Goal: Information Seeking & Learning: Compare options

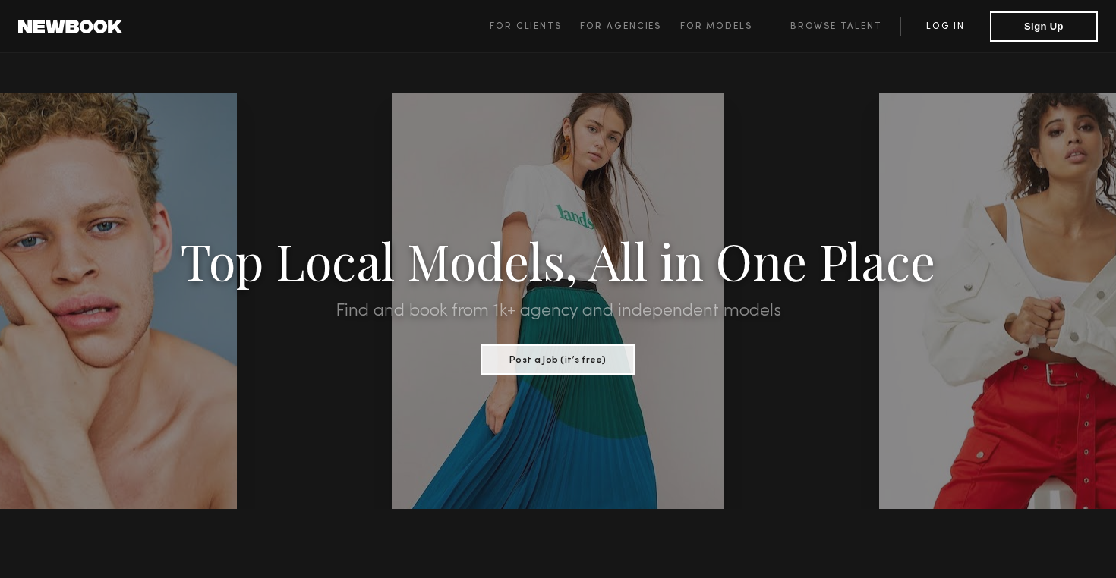
click at [959, 27] on link "Log in" at bounding box center [945, 26] width 90 height 18
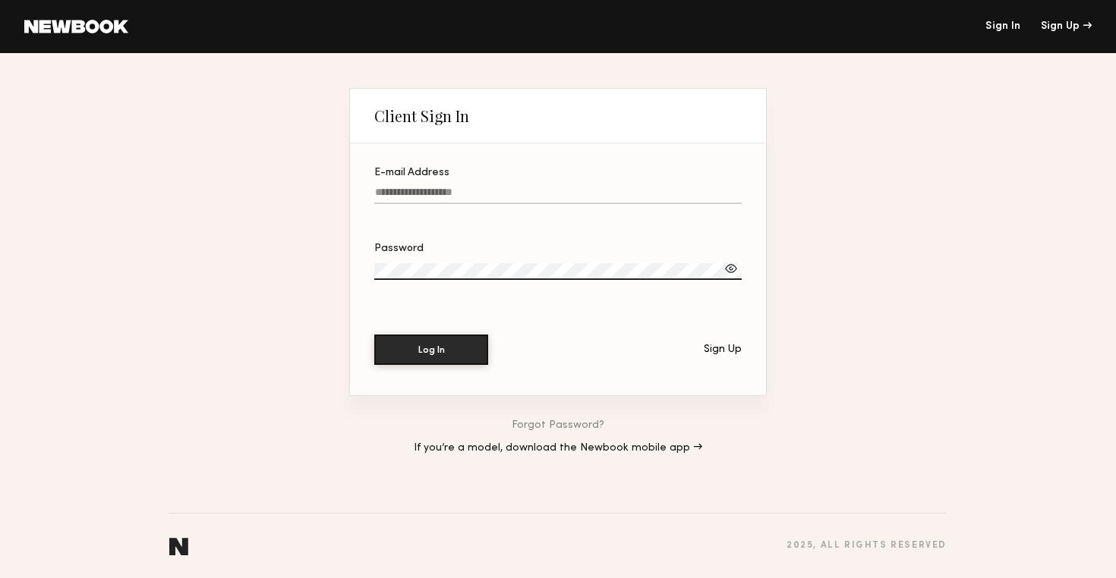
paste input "**********"
type input "**********"
click at [448, 357] on button "Log In" at bounding box center [431, 349] width 114 height 30
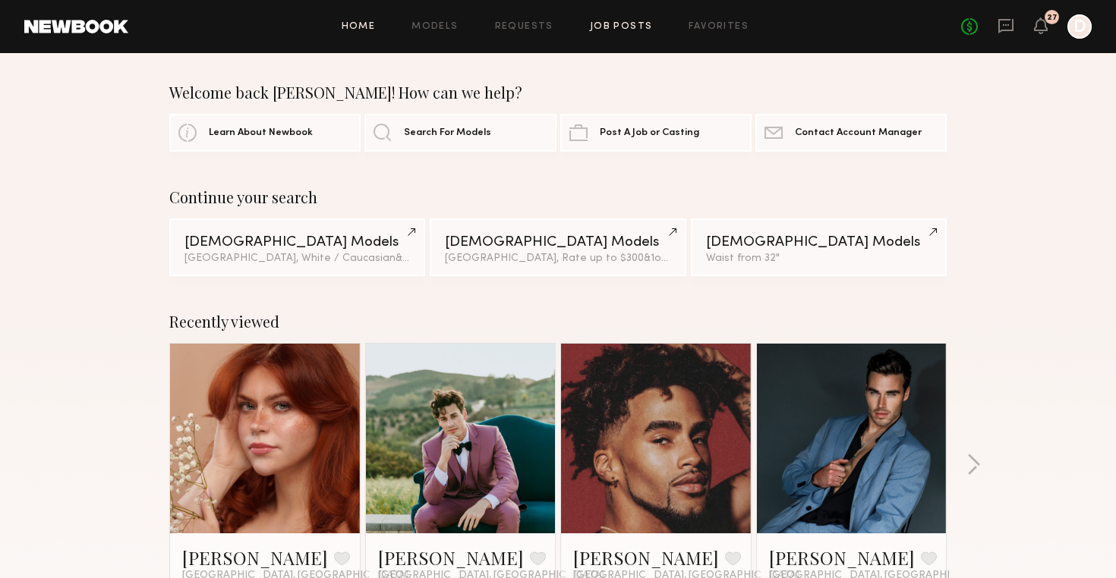
click at [621, 27] on link "Job Posts" at bounding box center [621, 27] width 63 height 10
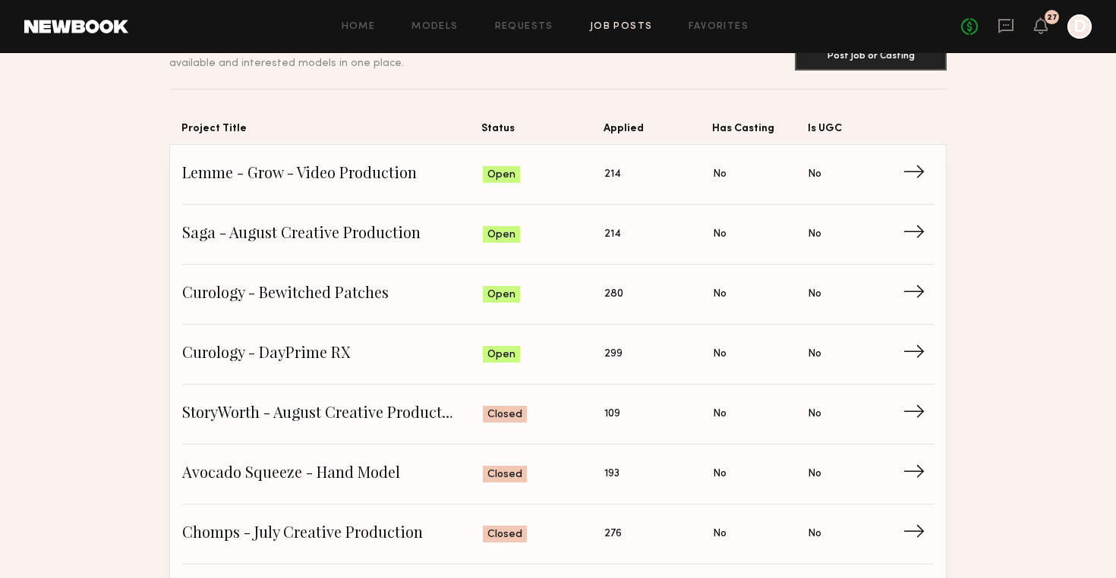
scroll to position [86, 0]
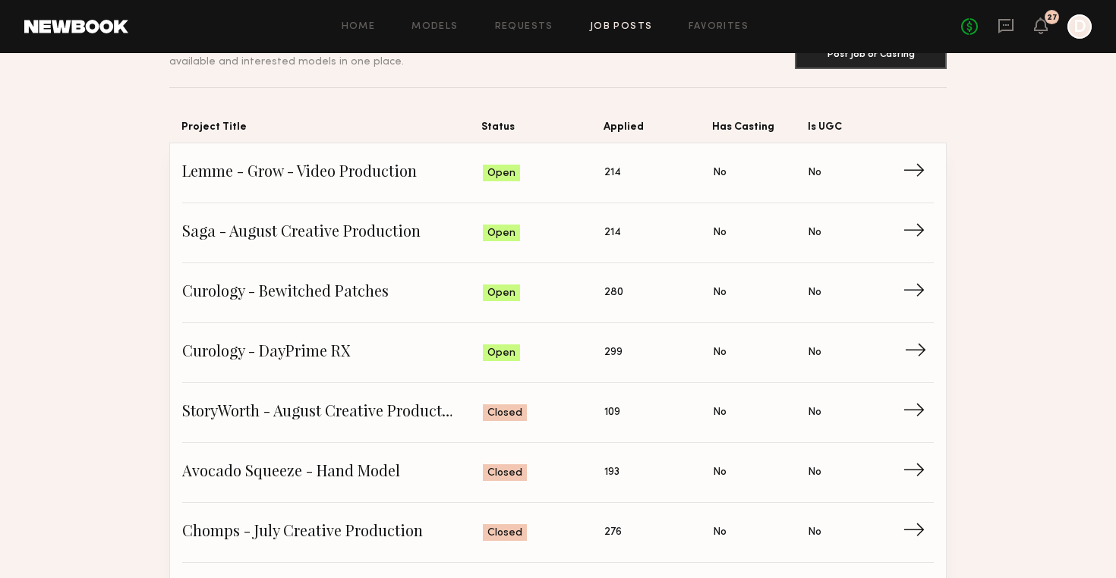
click at [343, 345] on span "Curology - DayPrime RX" at bounding box center [332, 353] width 301 height 23
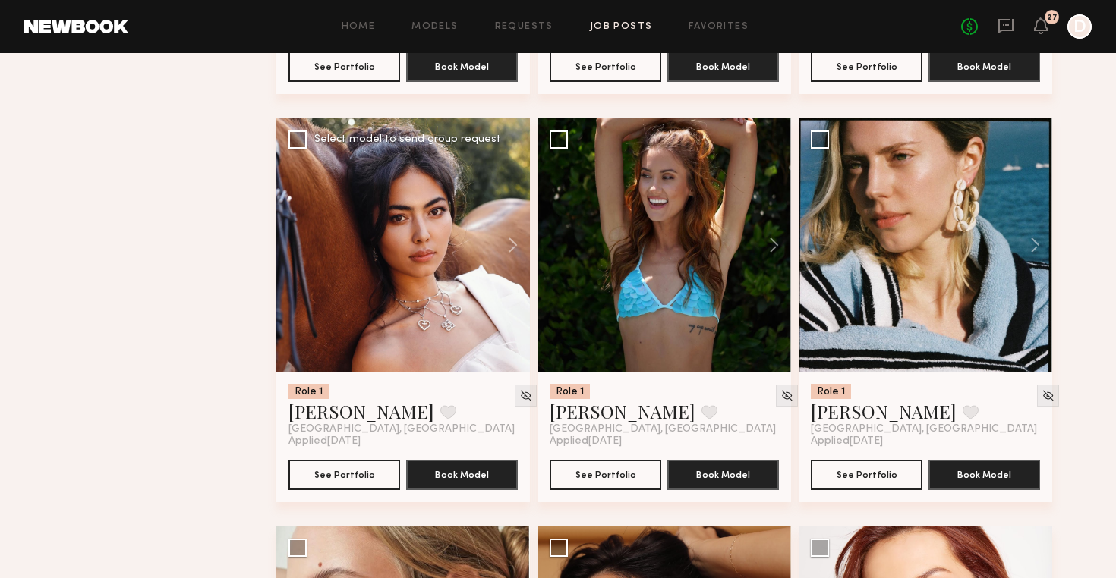
scroll to position [2575, 0]
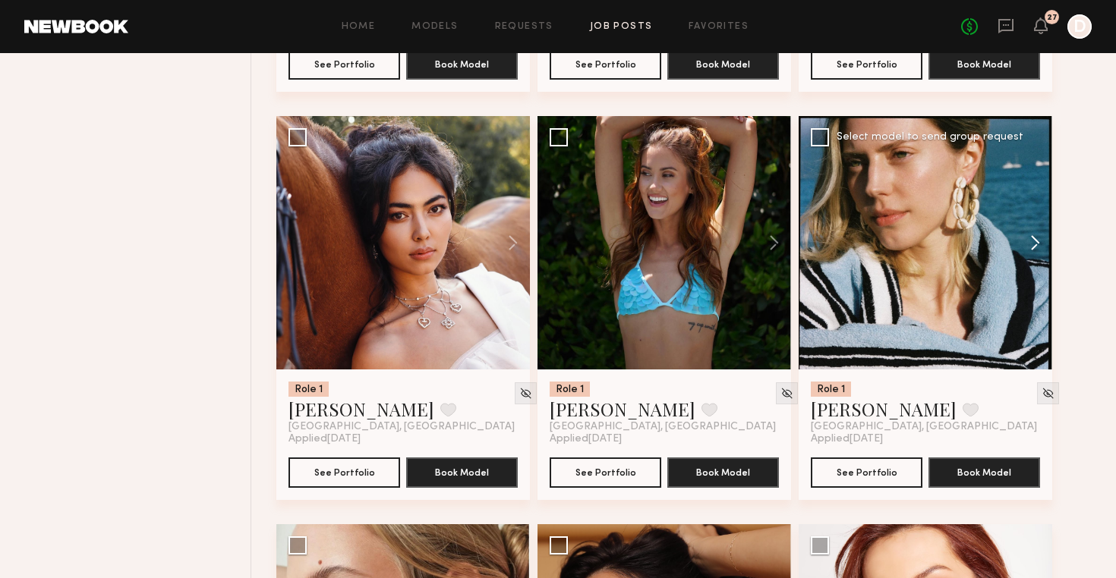
click at [1038, 241] on button at bounding box center [1027, 242] width 49 height 253
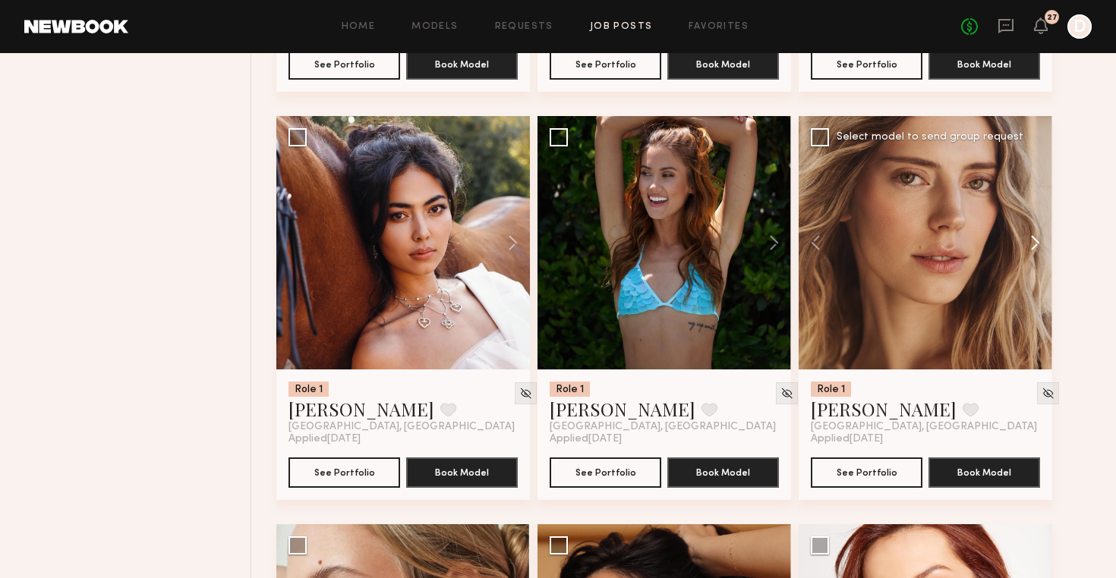
click at [1038, 241] on button at bounding box center [1027, 242] width 49 height 253
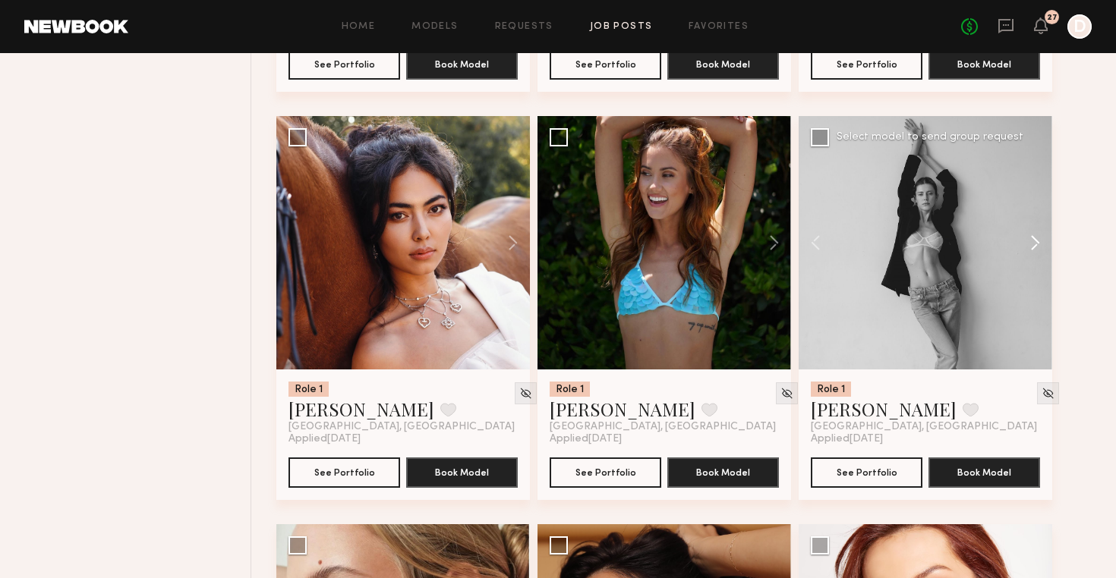
click at [1038, 241] on button at bounding box center [1027, 242] width 49 height 253
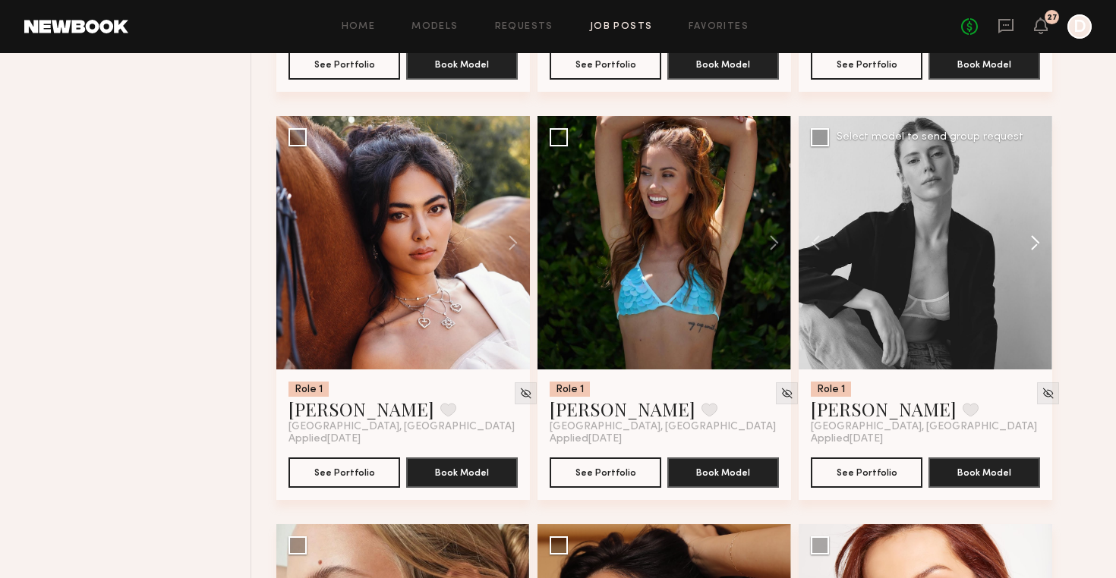
click at [1038, 241] on button at bounding box center [1027, 242] width 49 height 253
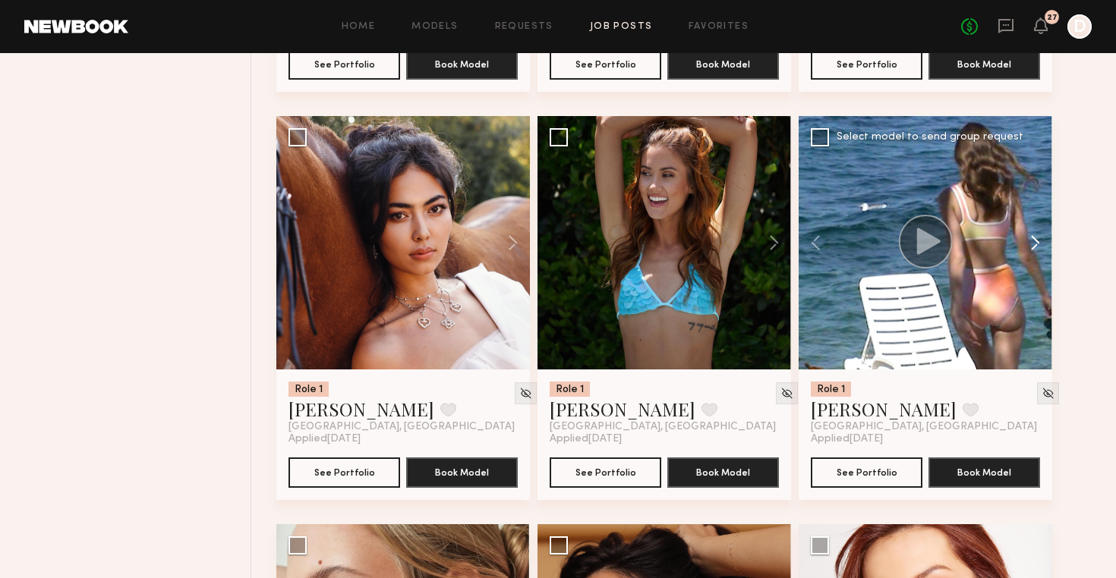
click at [1038, 241] on button at bounding box center [1027, 242] width 49 height 253
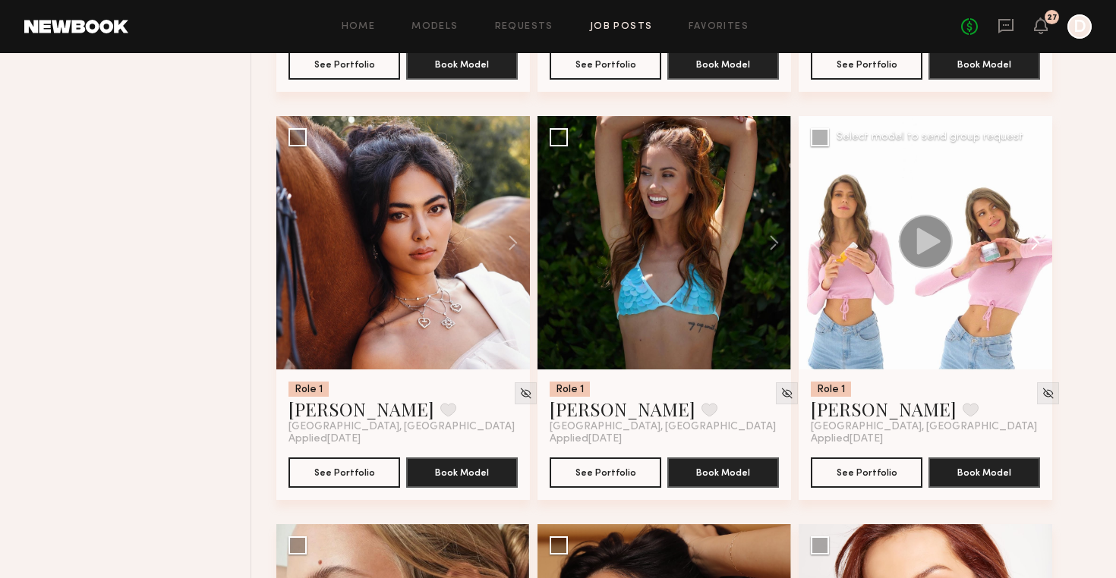
click at [1038, 243] on button at bounding box center [1027, 242] width 49 height 253
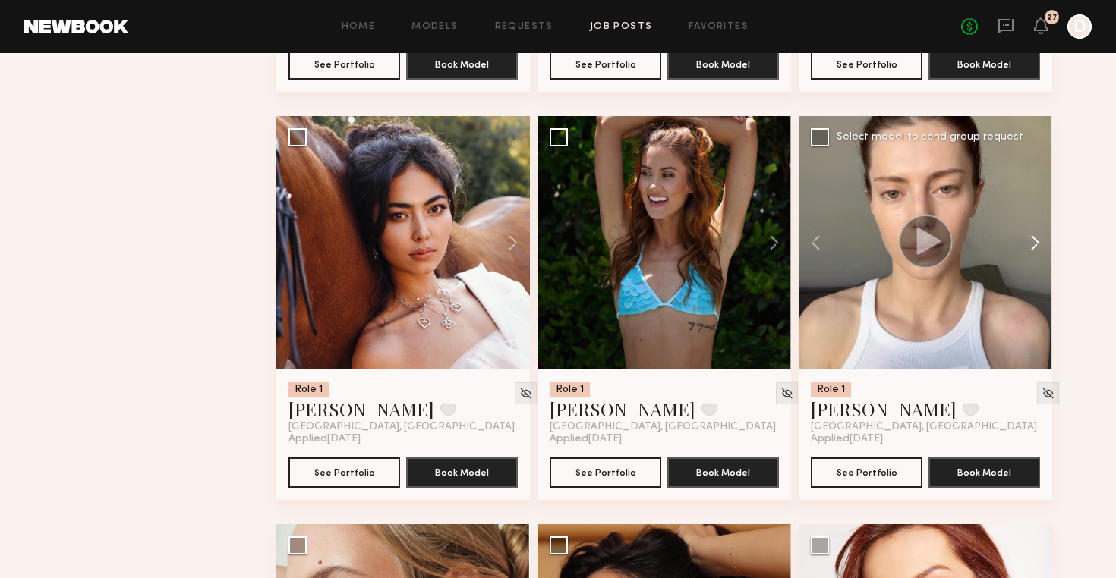
click at [1038, 243] on button at bounding box center [1027, 242] width 49 height 253
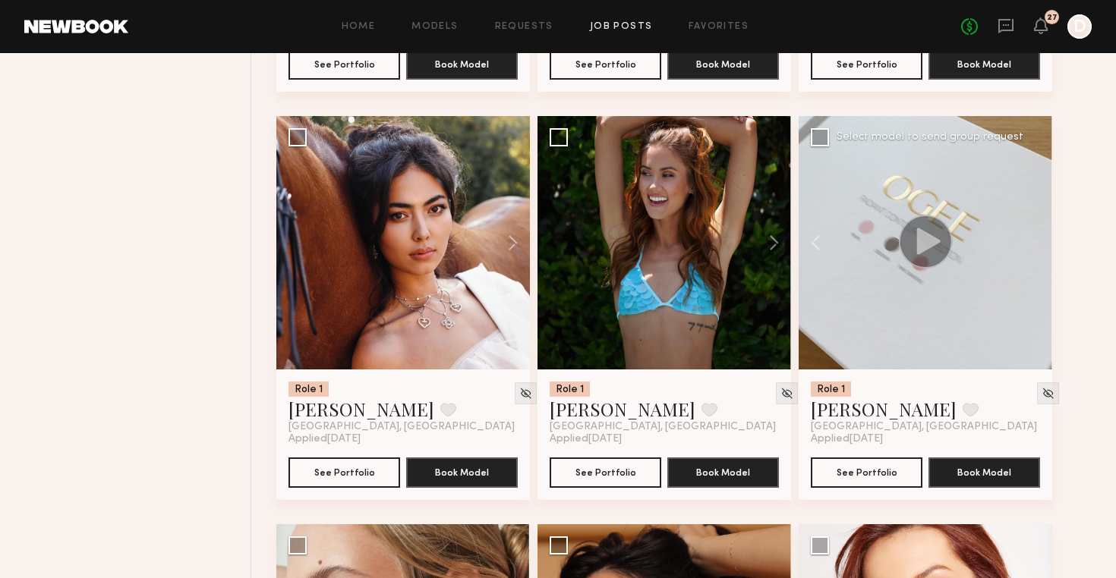
click at [1038, 243] on div at bounding box center [924, 242] width 253 height 253
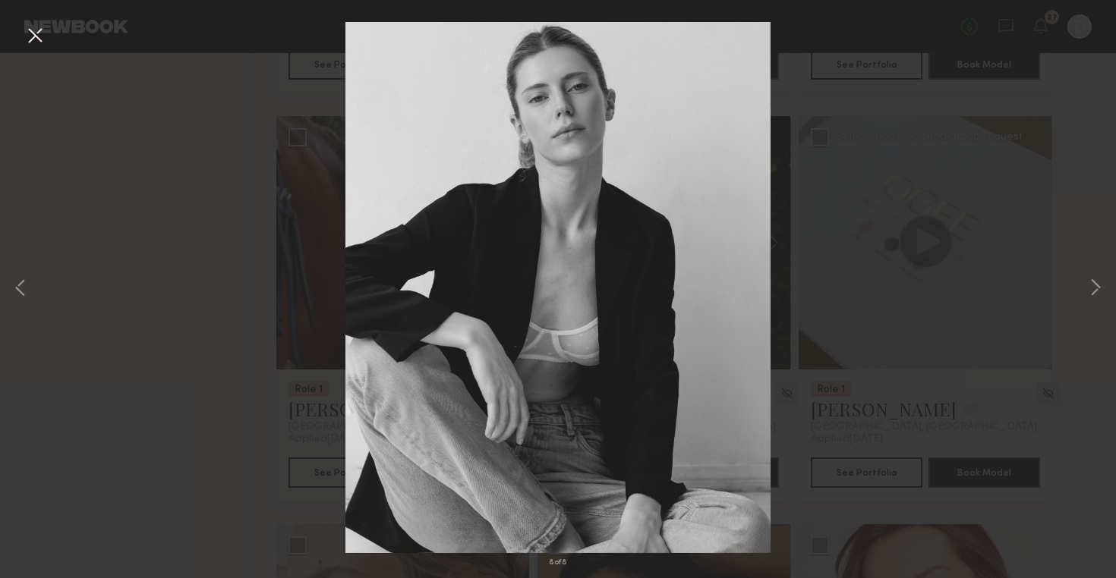
click at [1066, 196] on div "8 of 8" at bounding box center [558, 289] width 1116 height 578
click at [38, 32] on button at bounding box center [35, 36] width 24 height 27
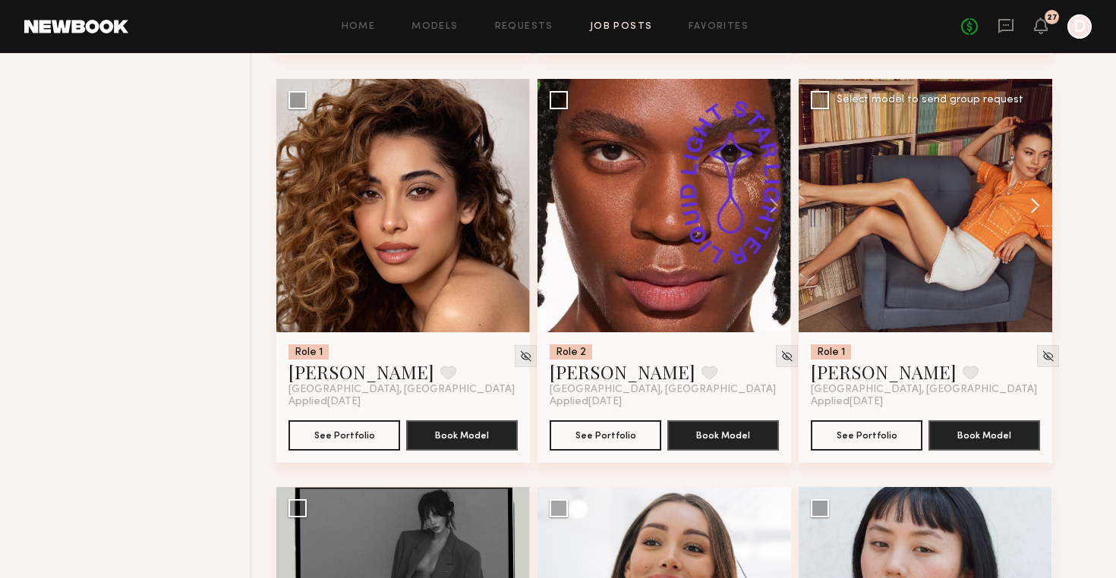
scroll to position [5879, 0]
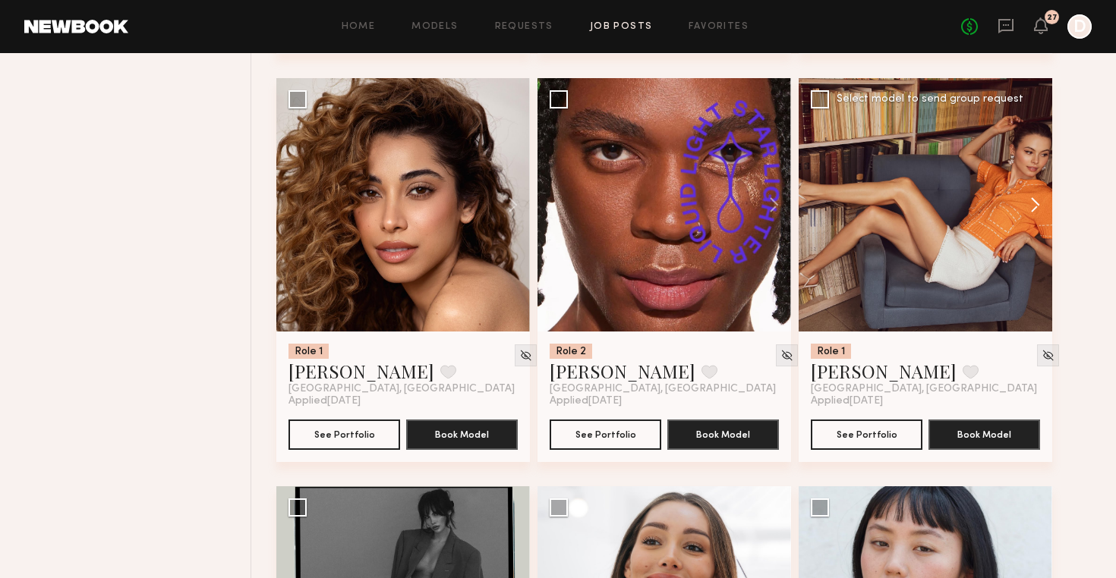
click at [1037, 204] on button at bounding box center [1027, 204] width 49 height 253
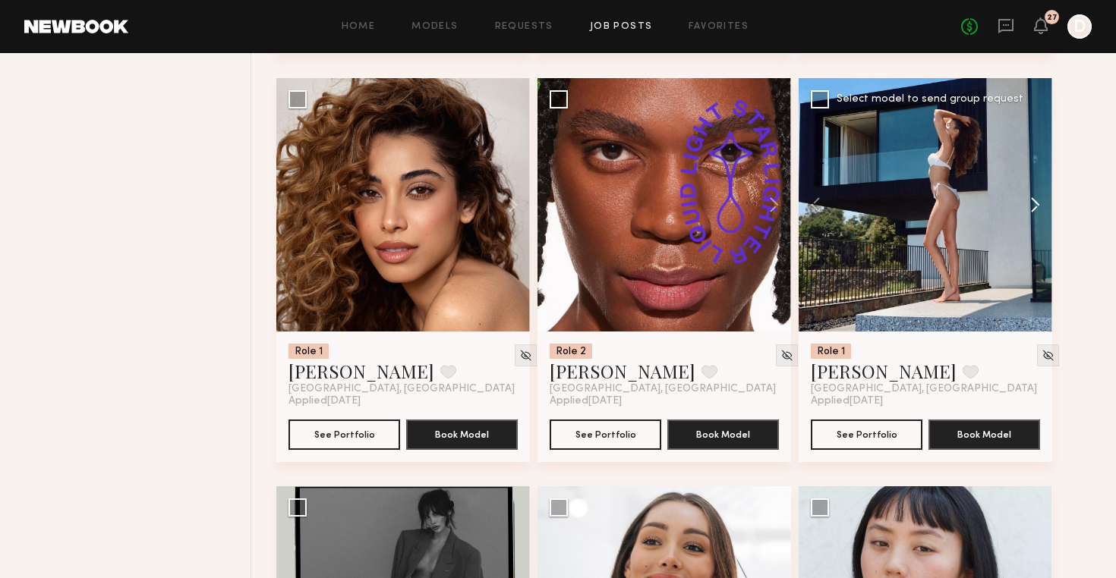
click at [1037, 204] on button at bounding box center [1027, 204] width 49 height 253
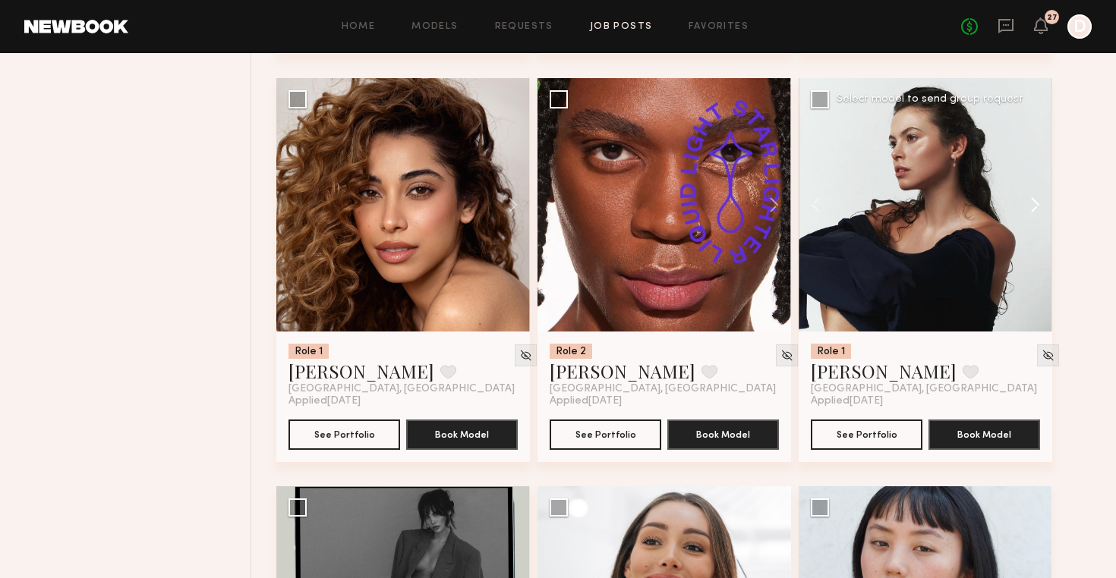
click at [1037, 204] on button at bounding box center [1027, 204] width 49 height 253
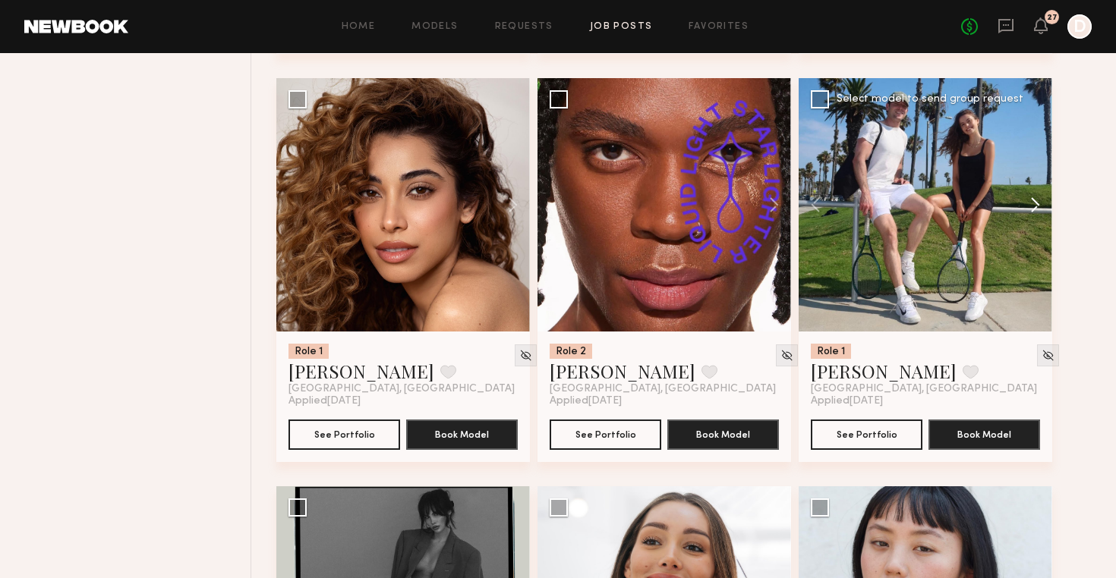
click at [1037, 204] on button at bounding box center [1027, 204] width 49 height 253
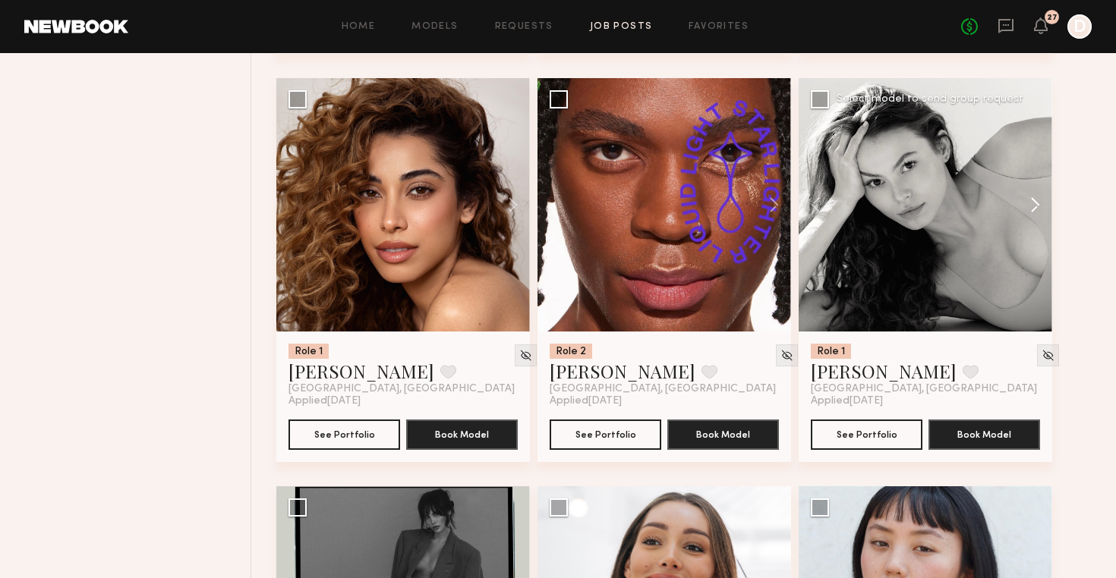
click at [1037, 204] on button at bounding box center [1027, 204] width 49 height 253
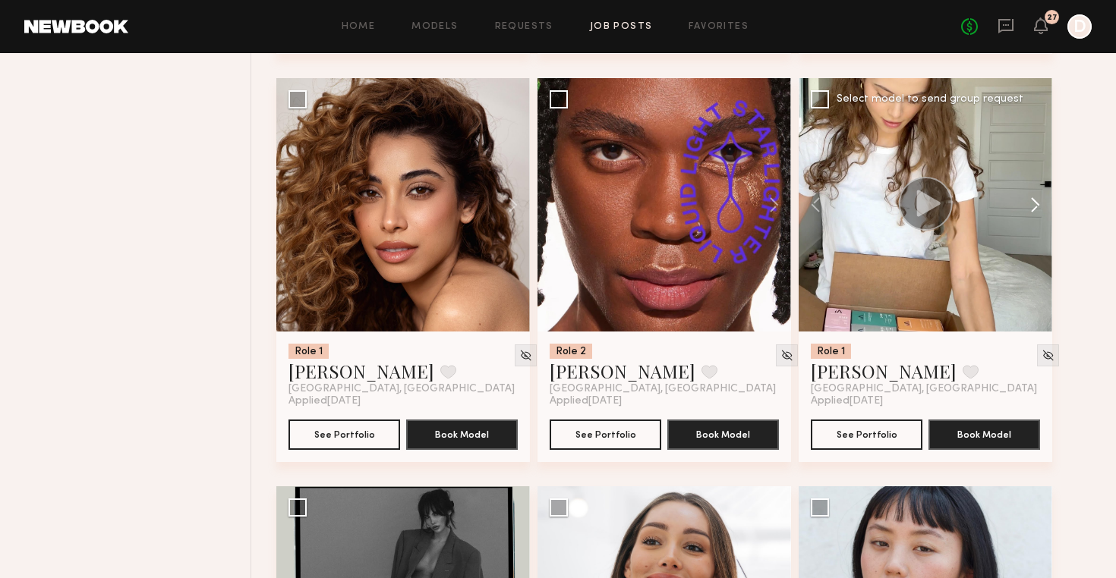
click at [1037, 204] on button at bounding box center [1027, 204] width 49 height 253
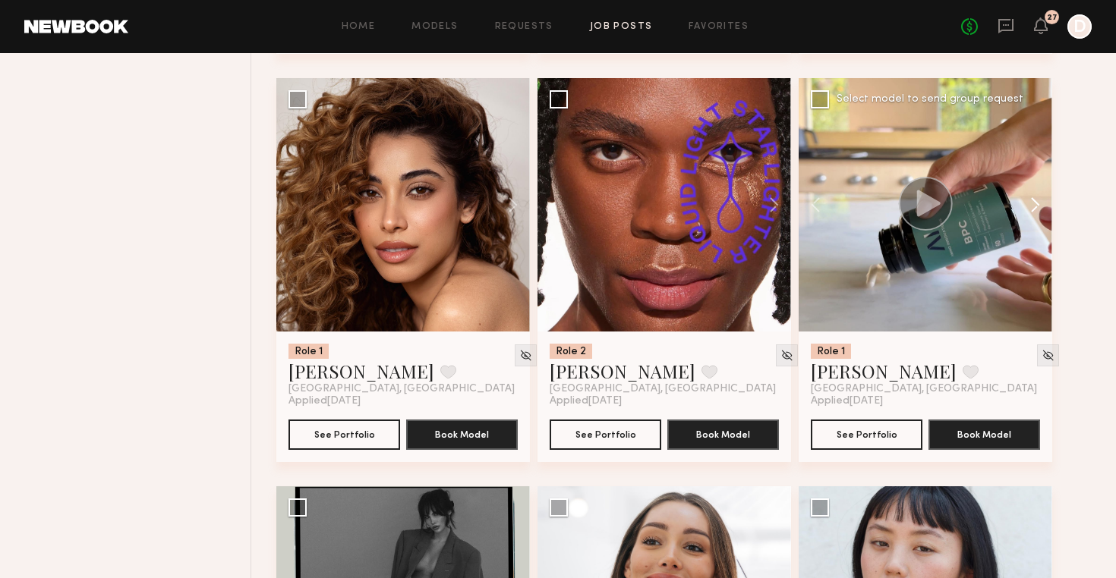
click at [1037, 204] on button at bounding box center [1027, 204] width 49 height 253
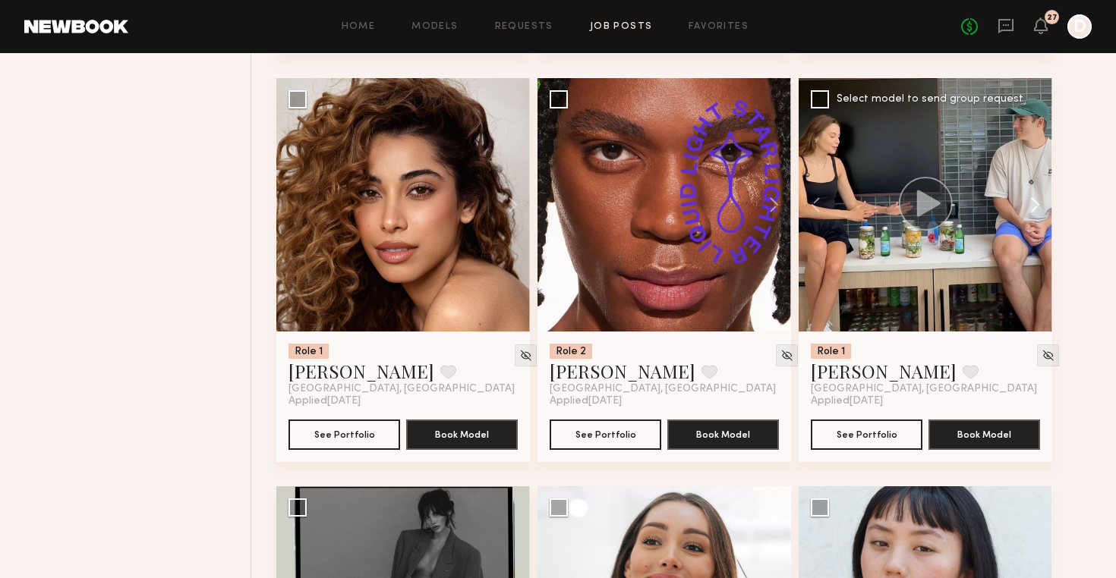
click at [1037, 202] on button at bounding box center [1027, 204] width 49 height 253
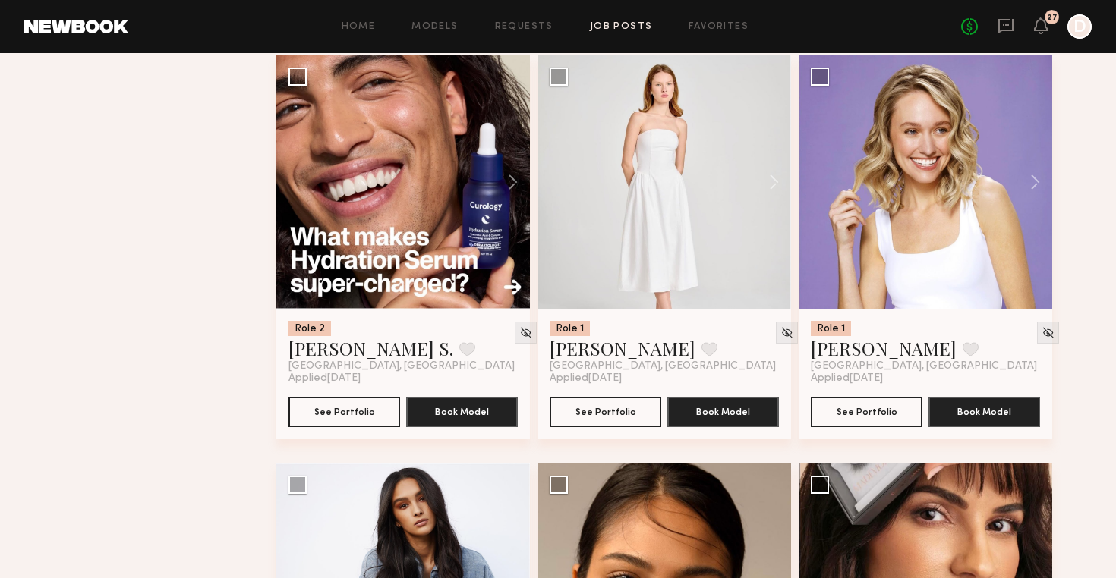
scroll to position [7538, 0]
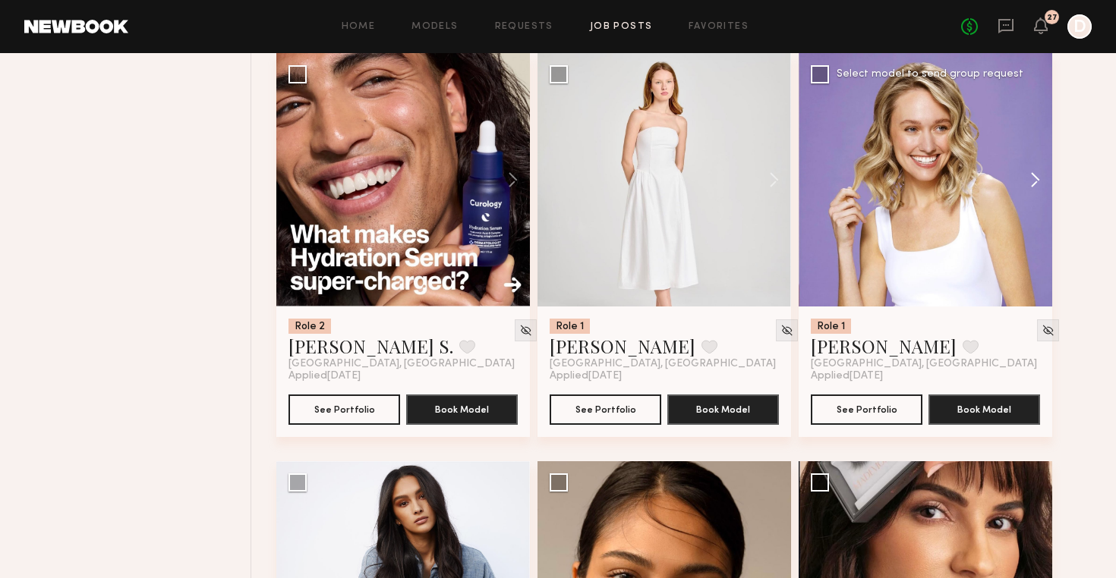
click at [1033, 174] on button at bounding box center [1027, 179] width 49 height 253
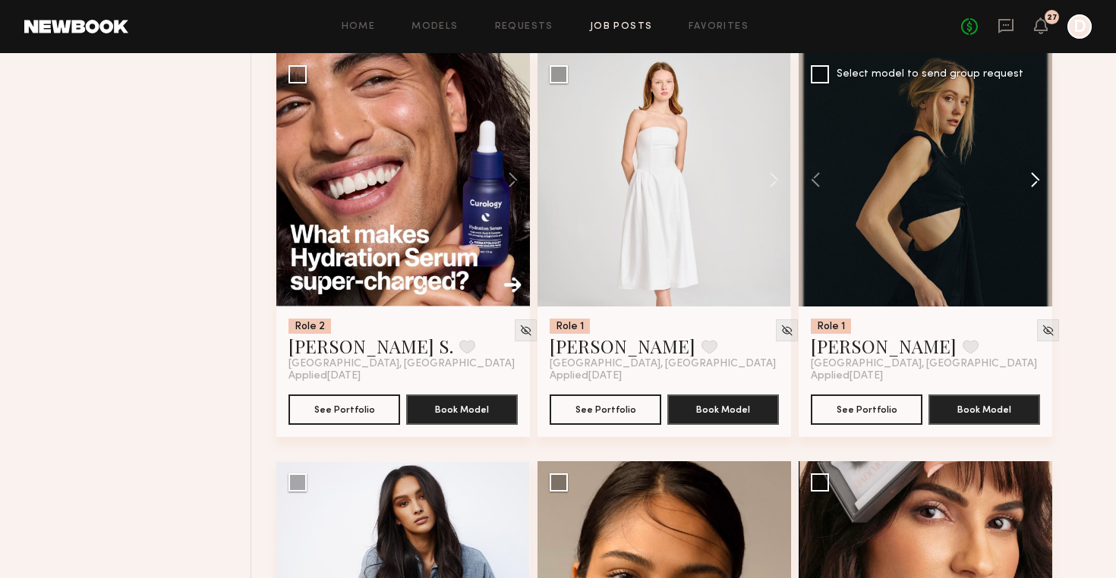
click at [1033, 174] on button at bounding box center [1027, 179] width 49 height 253
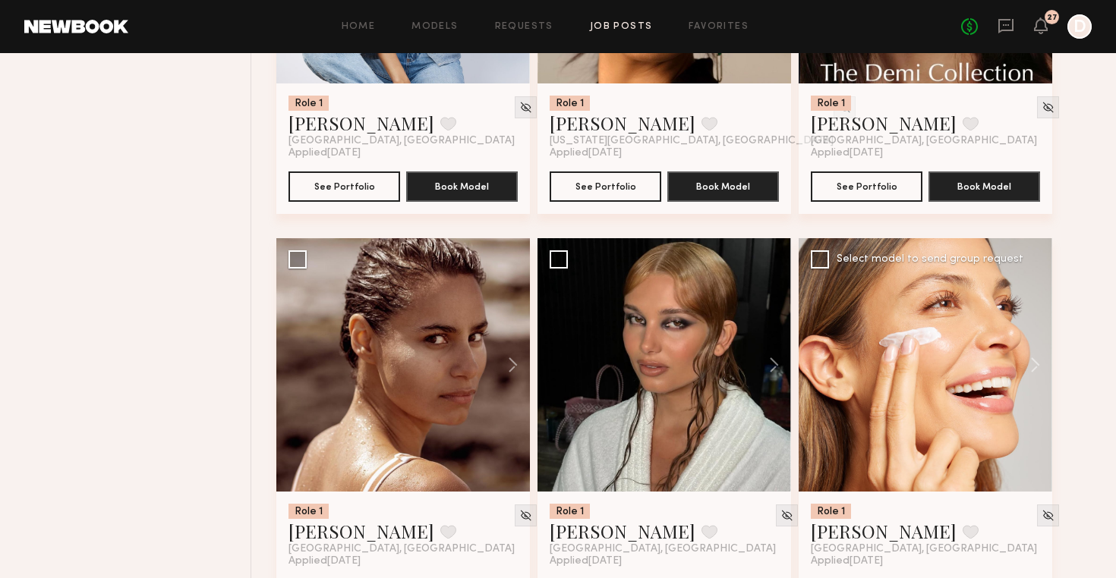
scroll to position [8313, 0]
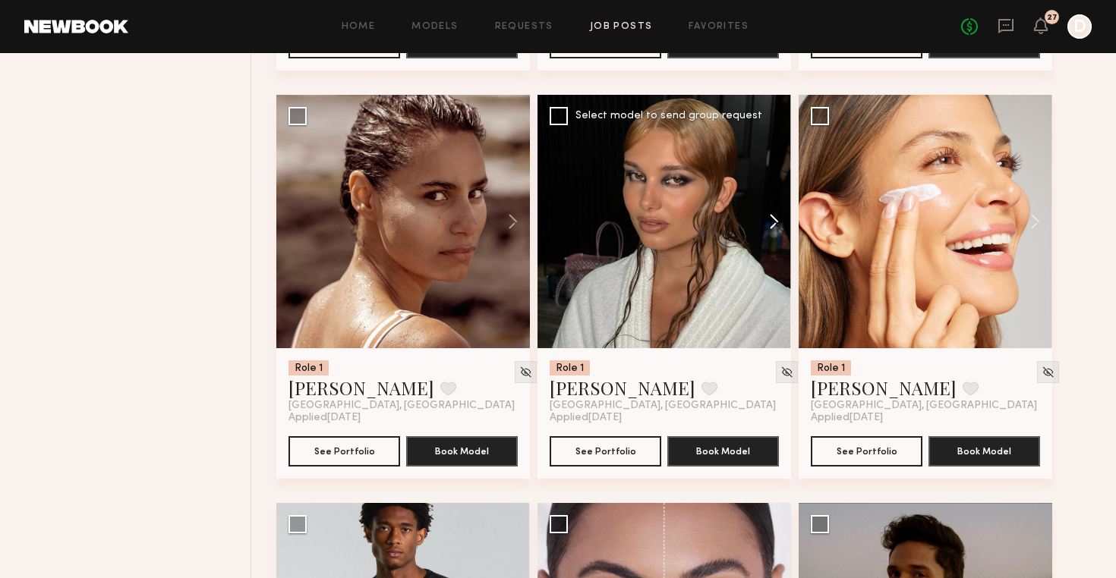
click at [773, 222] on button at bounding box center [766, 221] width 49 height 253
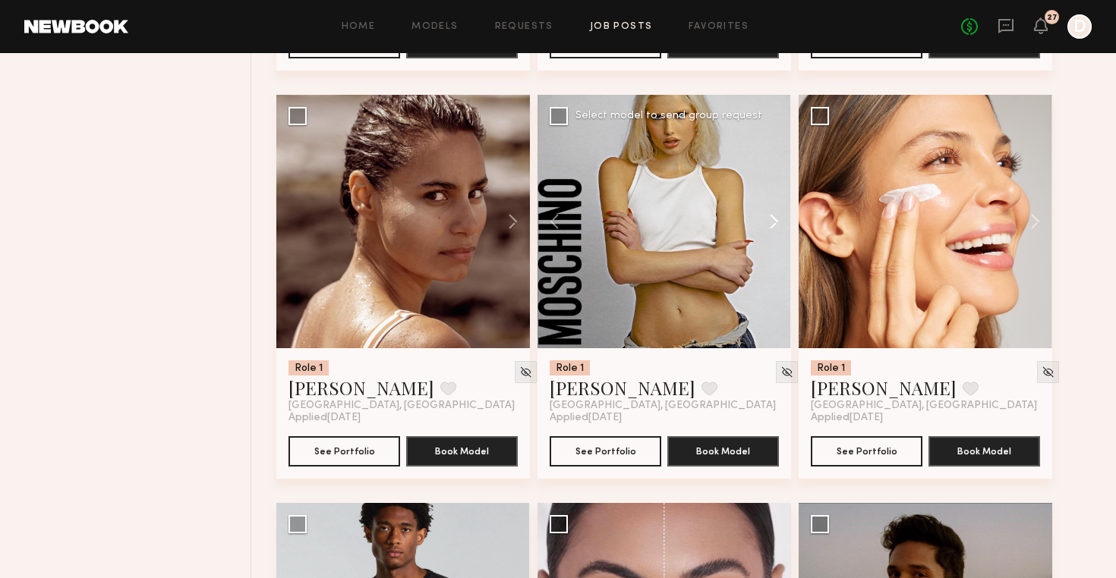
click at [773, 222] on button at bounding box center [766, 221] width 49 height 253
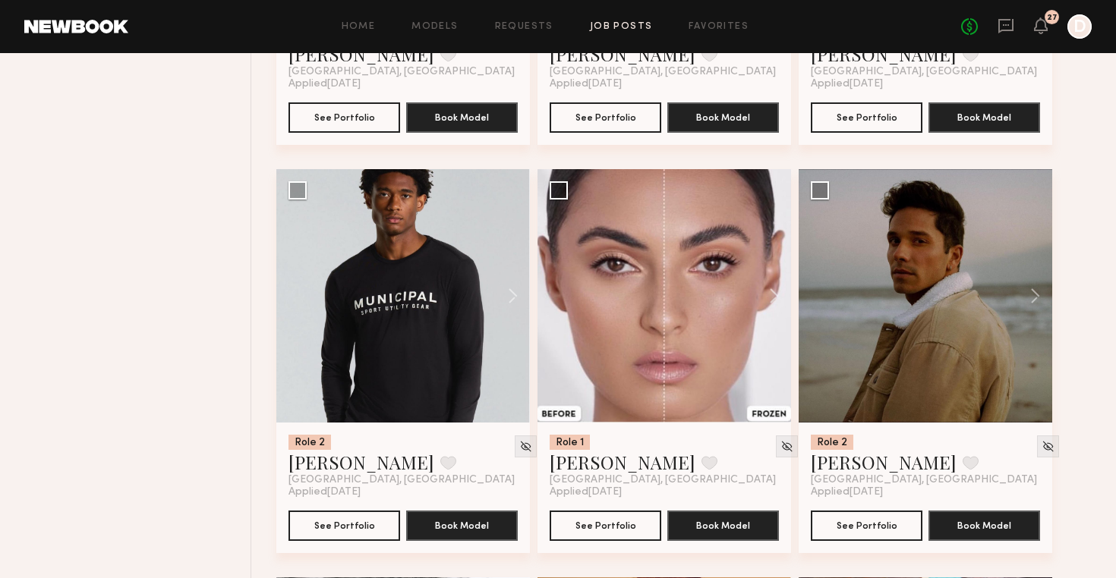
scroll to position [8654, 0]
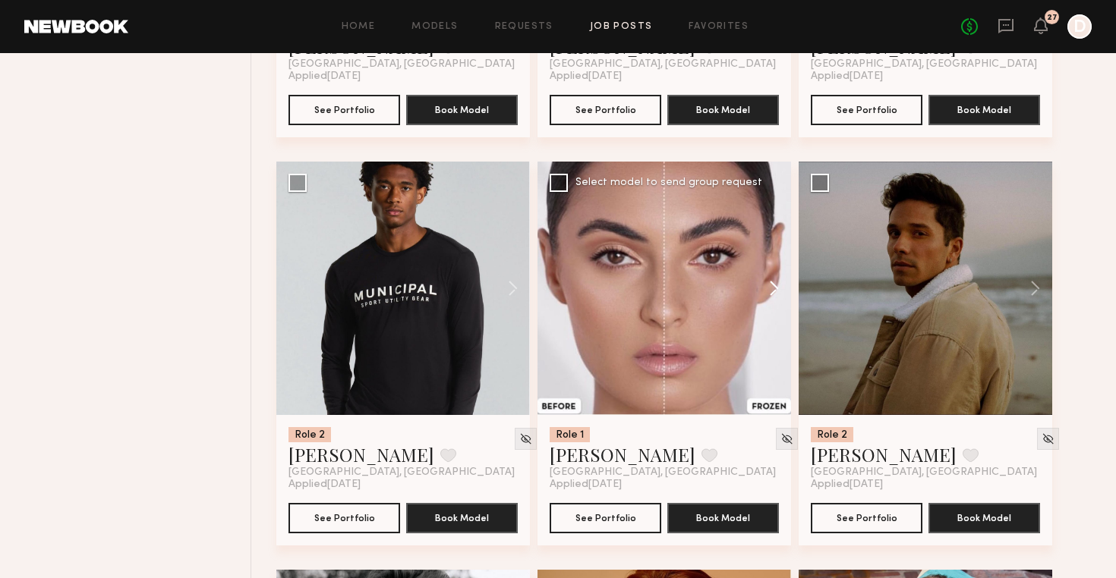
click at [773, 285] on button at bounding box center [766, 288] width 49 height 253
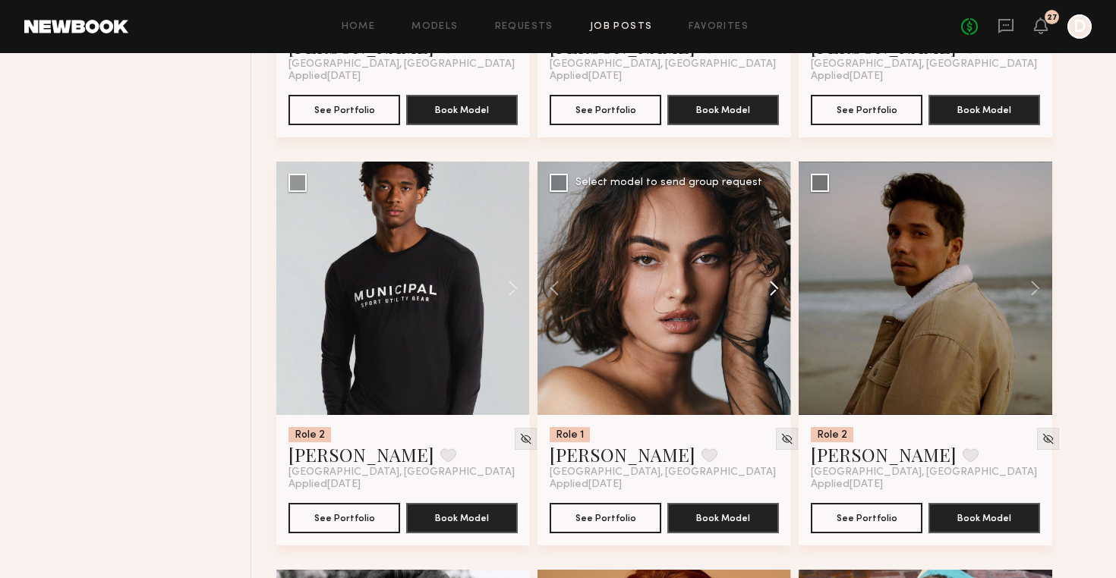
click at [773, 285] on button at bounding box center [766, 288] width 49 height 253
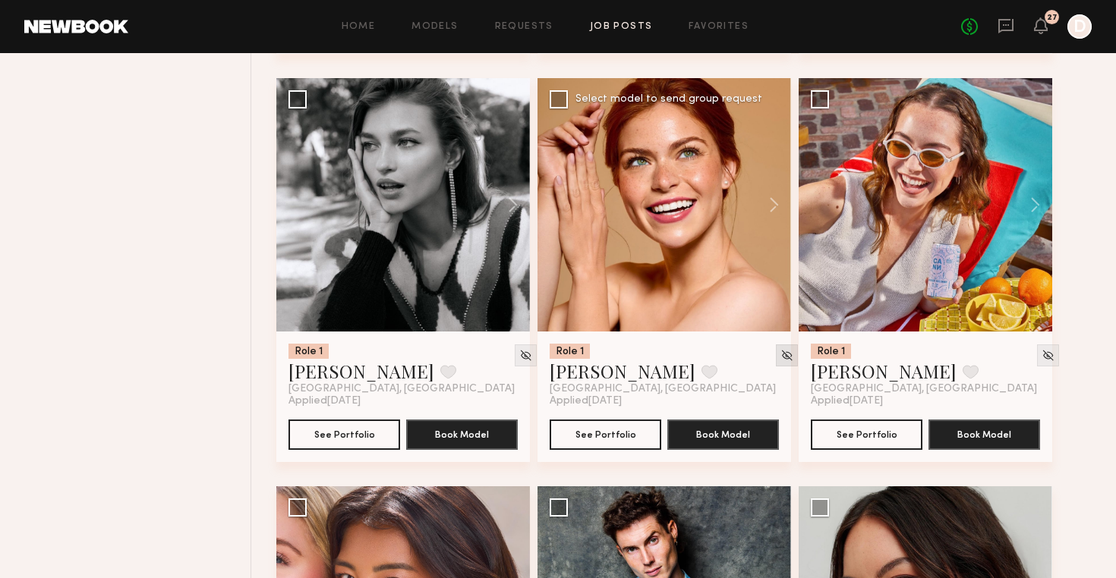
scroll to position [9140, 0]
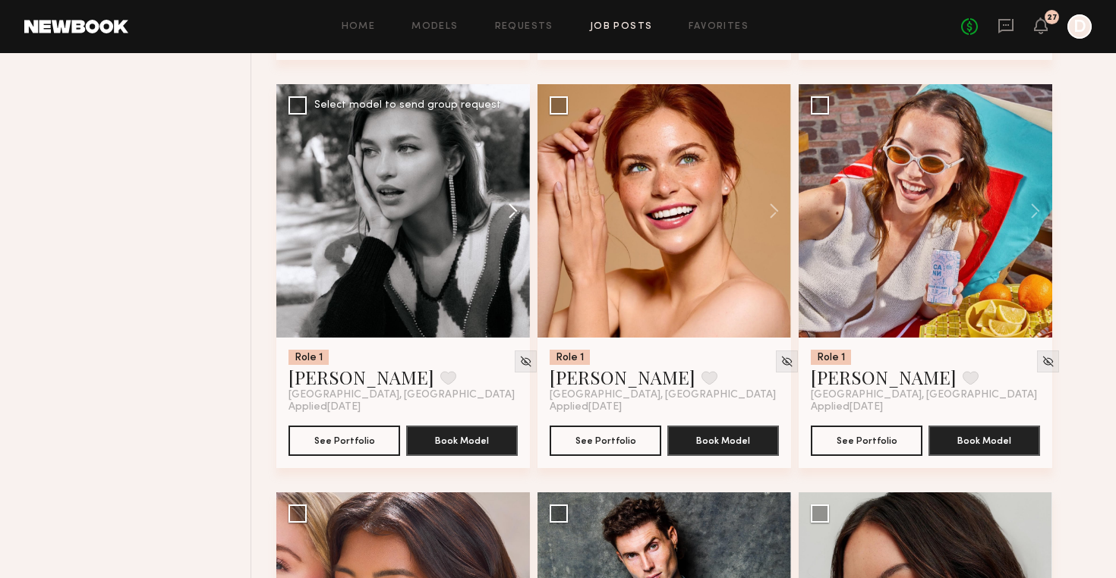
click at [512, 207] on button at bounding box center [505, 210] width 49 height 253
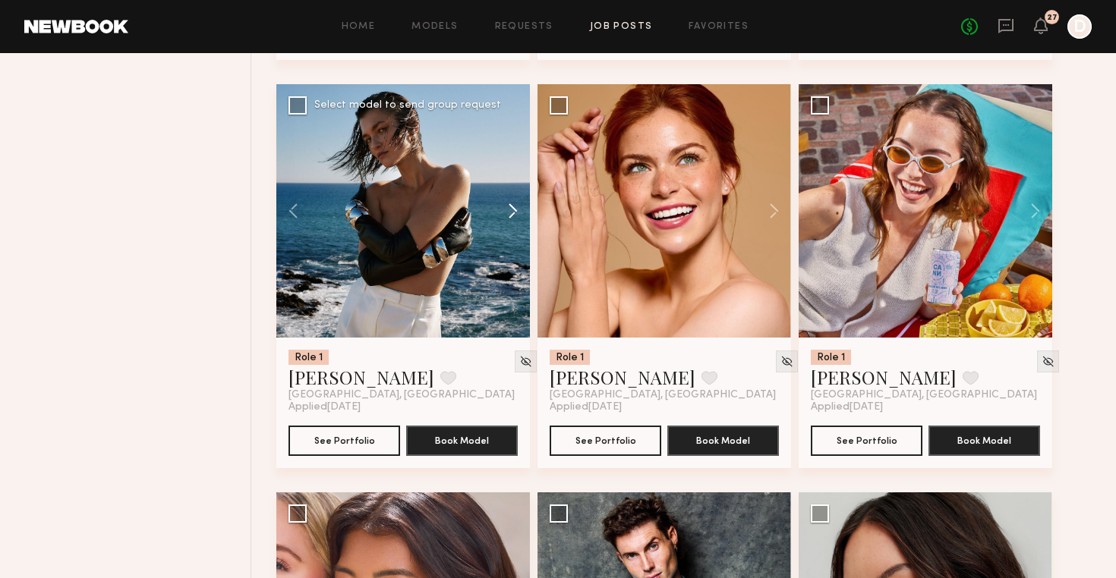
click at [512, 207] on button at bounding box center [505, 210] width 49 height 253
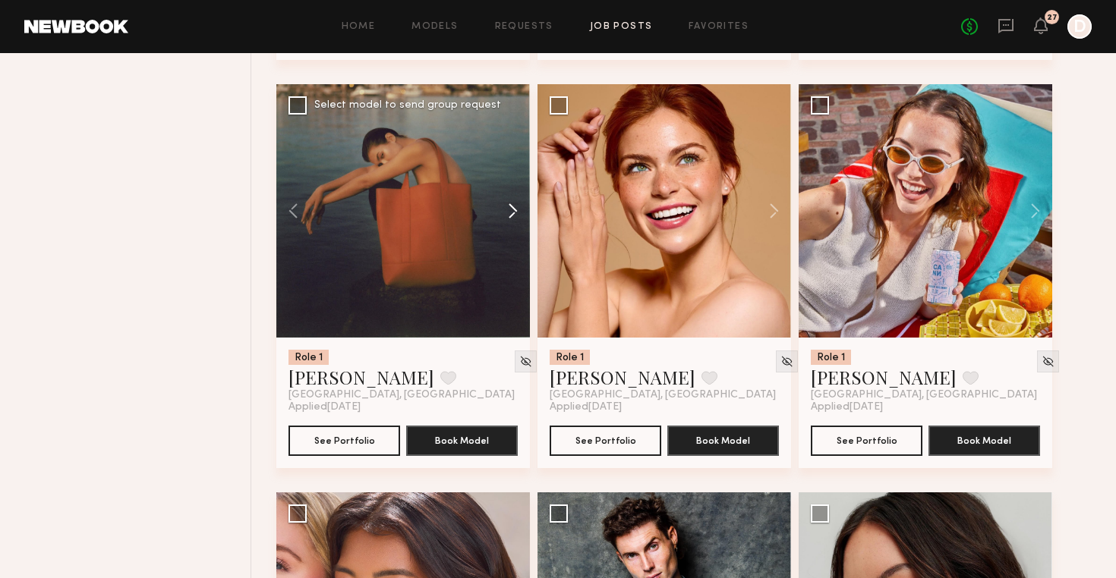
click at [512, 207] on button at bounding box center [505, 210] width 49 height 253
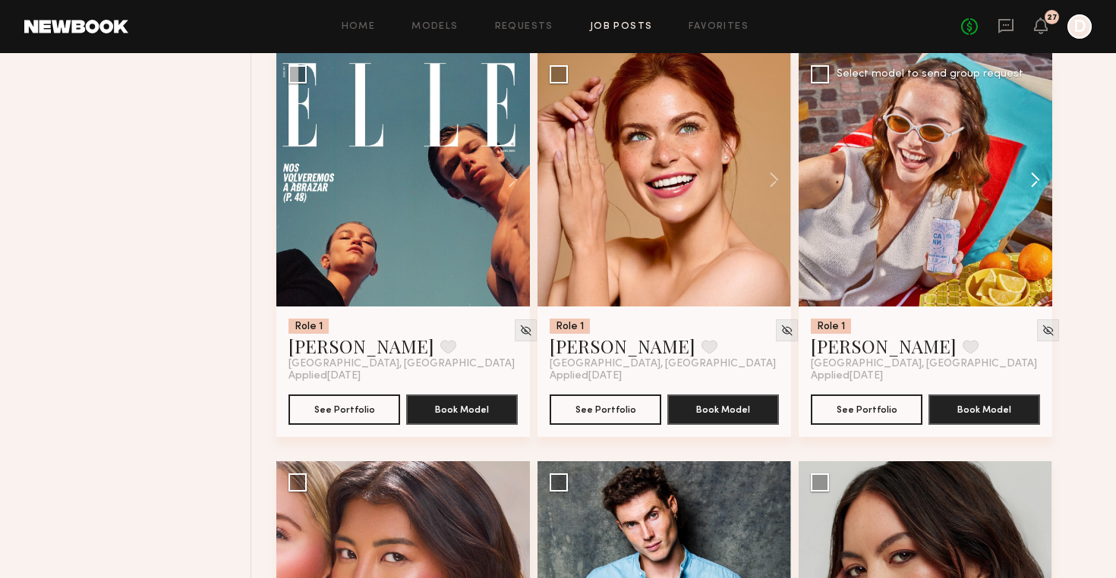
scroll to position [9150, 0]
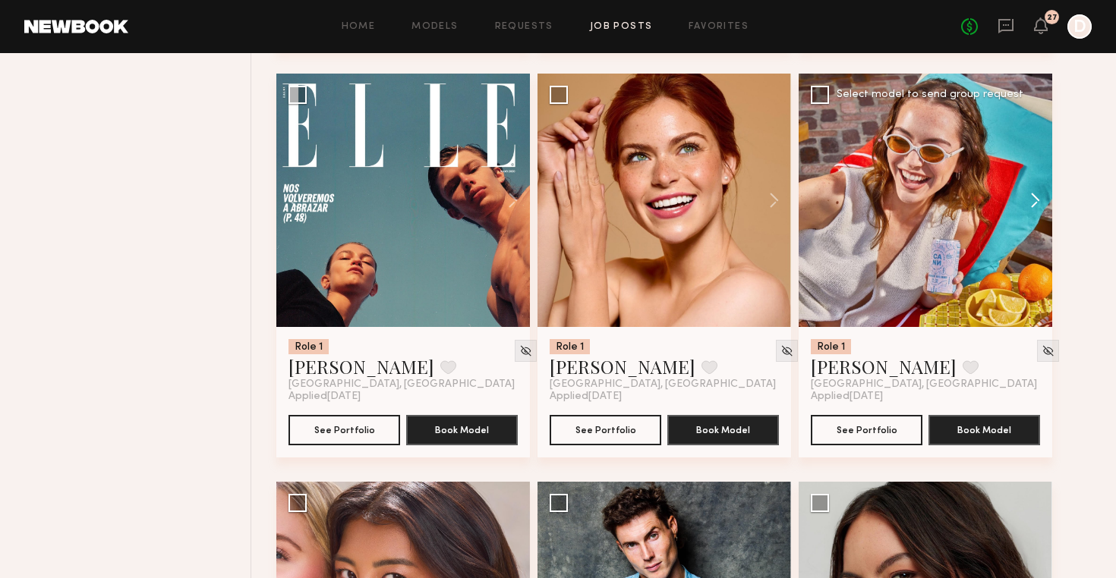
click at [1040, 199] on button at bounding box center [1027, 200] width 49 height 253
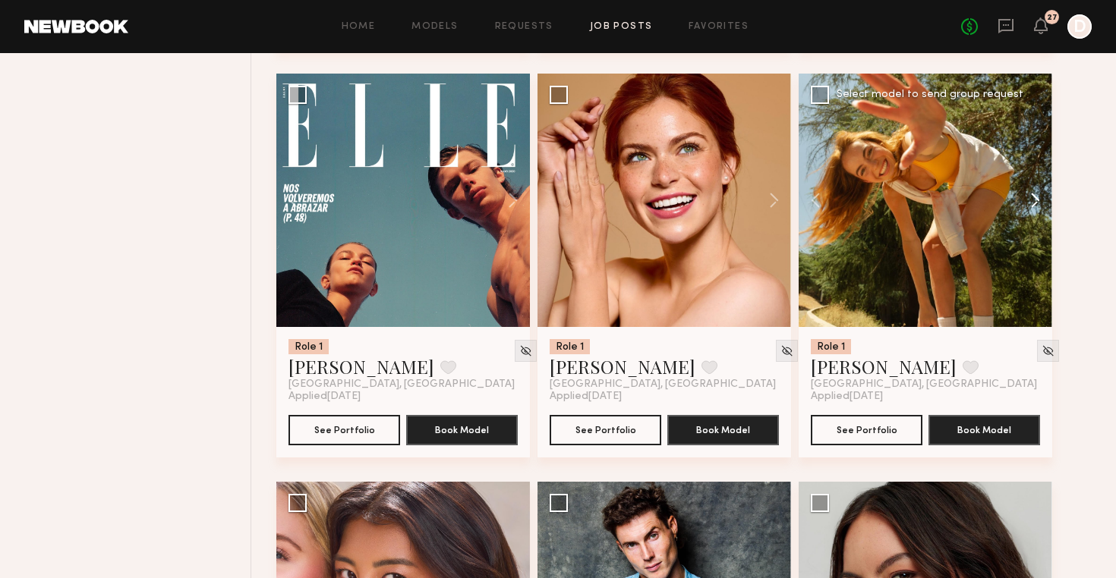
click at [1040, 199] on button at bounding box center [1027, 200] width 49 height 253
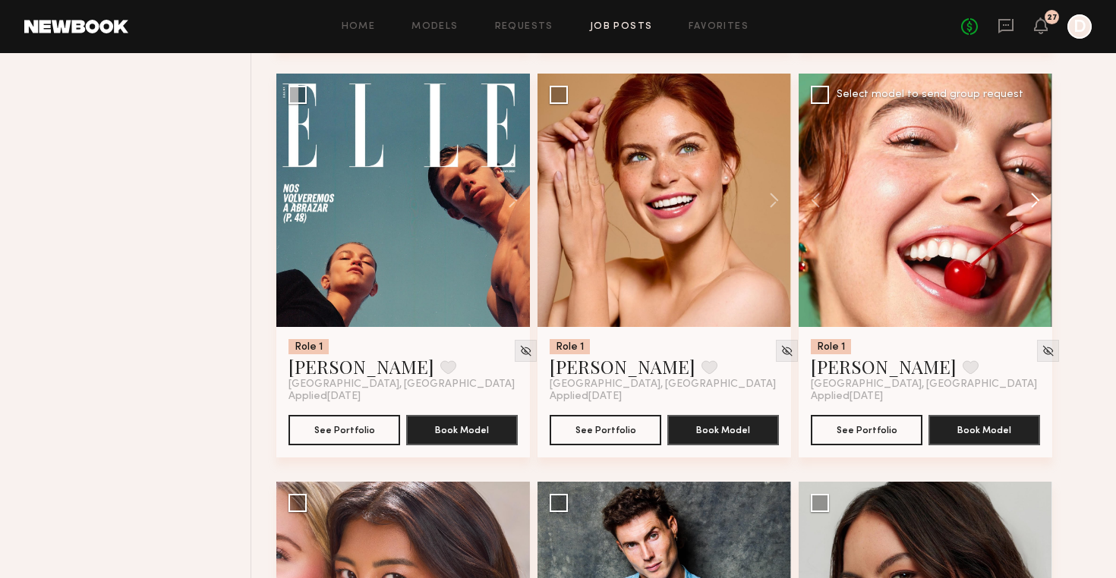
click at [1040, 199] on button at bounding box center [1027, 200] width 49 height 253
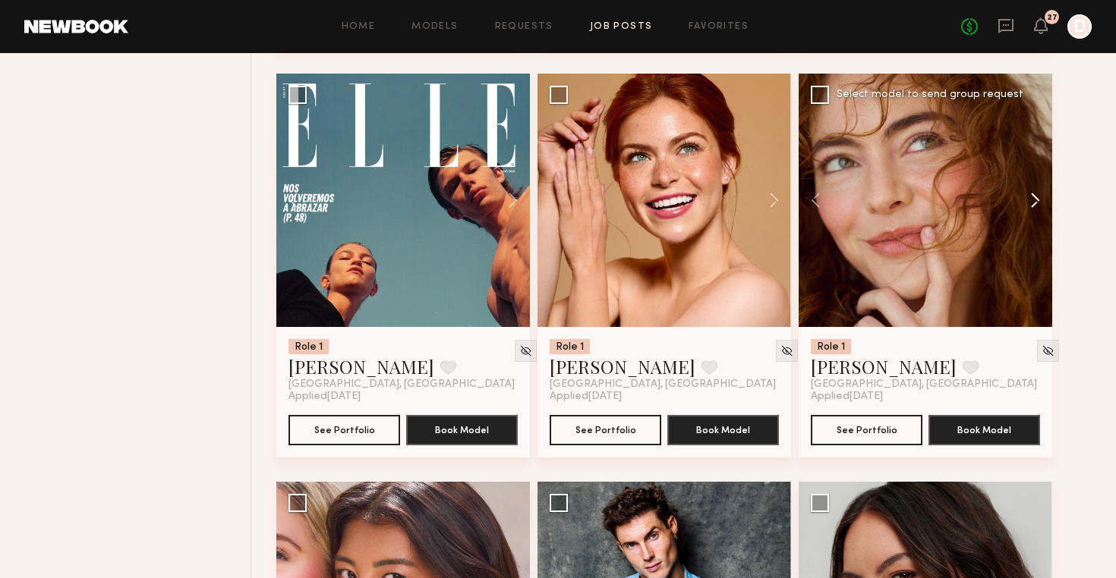
click at [1040, 199] on button at bounding box center [1027, 200] width 49 height 253
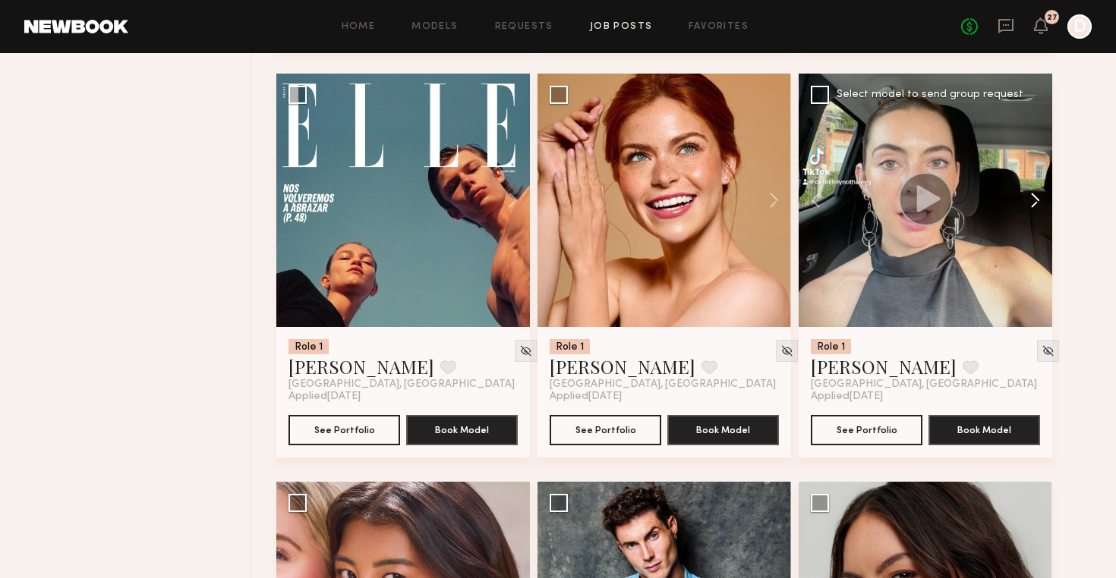
click at [1040, 199] on button at bounding box center [1027, 200] width 49 height 253
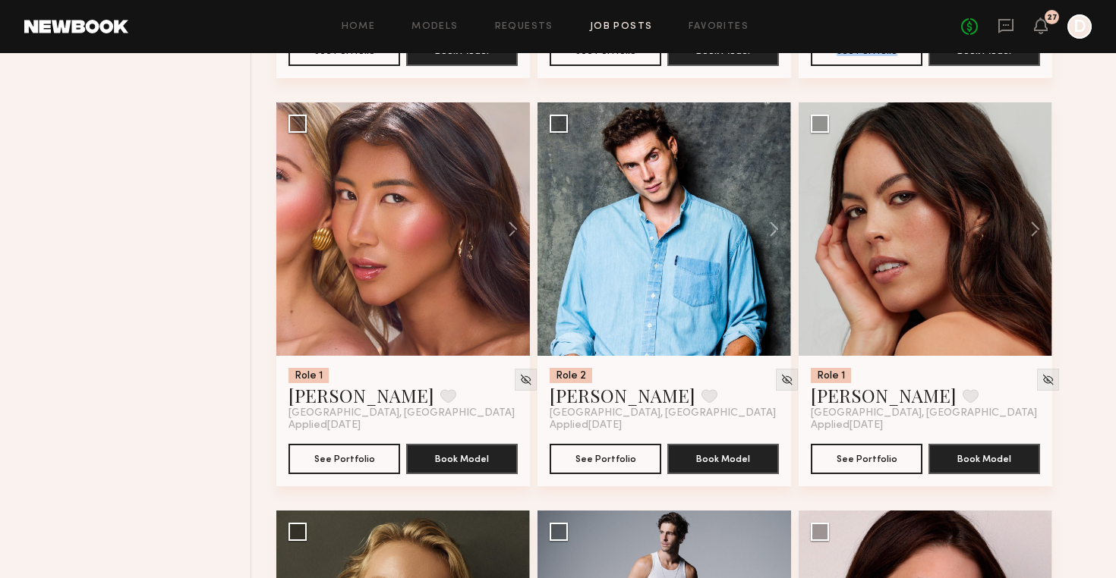
scroll to position [9531, 0]
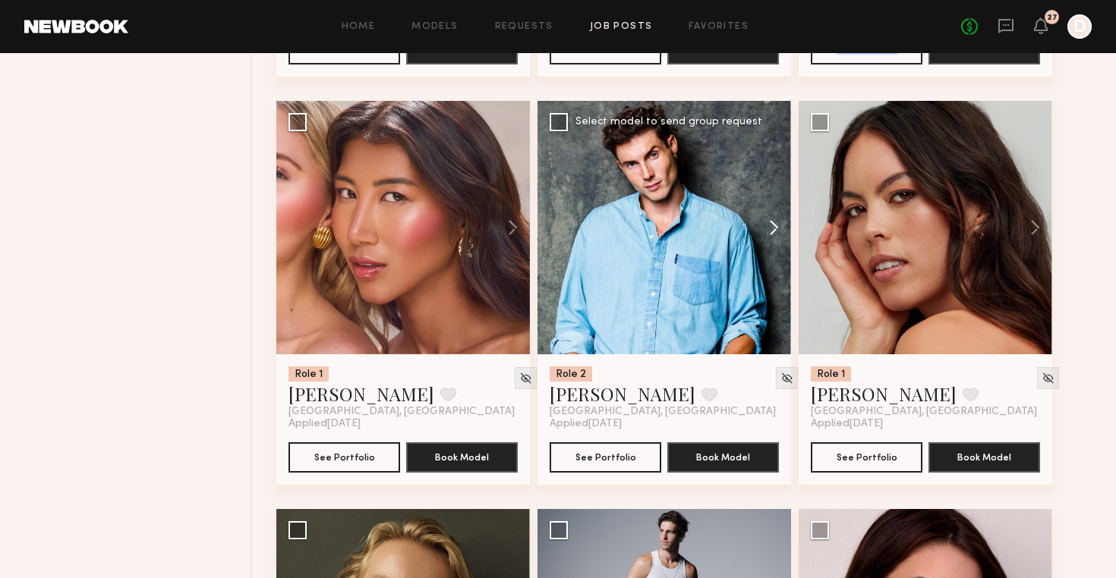
click at [775, 230] on button at bounding box center [766, 227] width 49 height 253
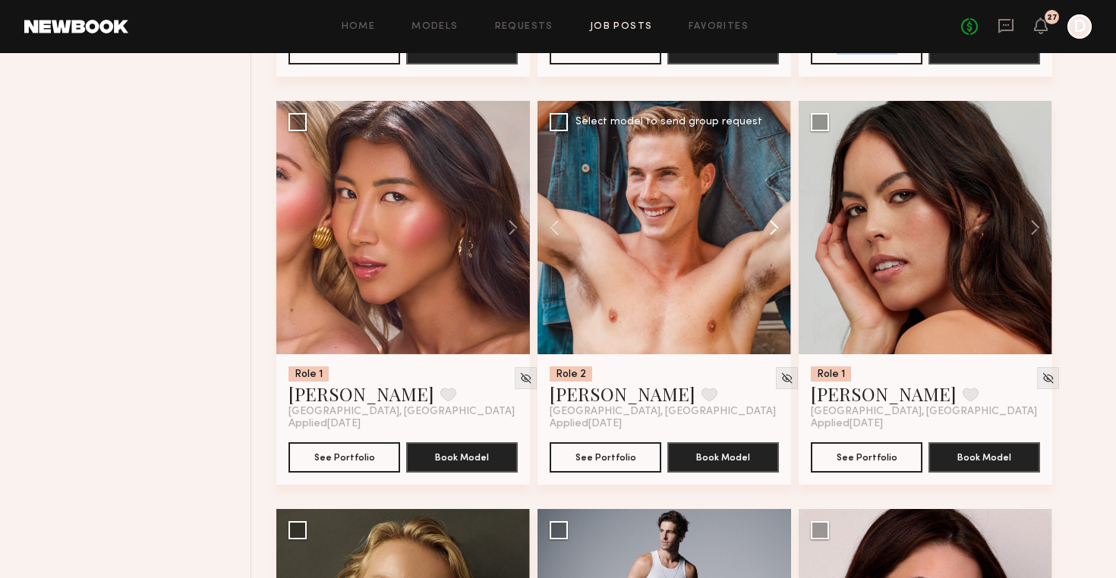
click at [775, 230] on button at bounding box center [766, 227] width 49 height 253
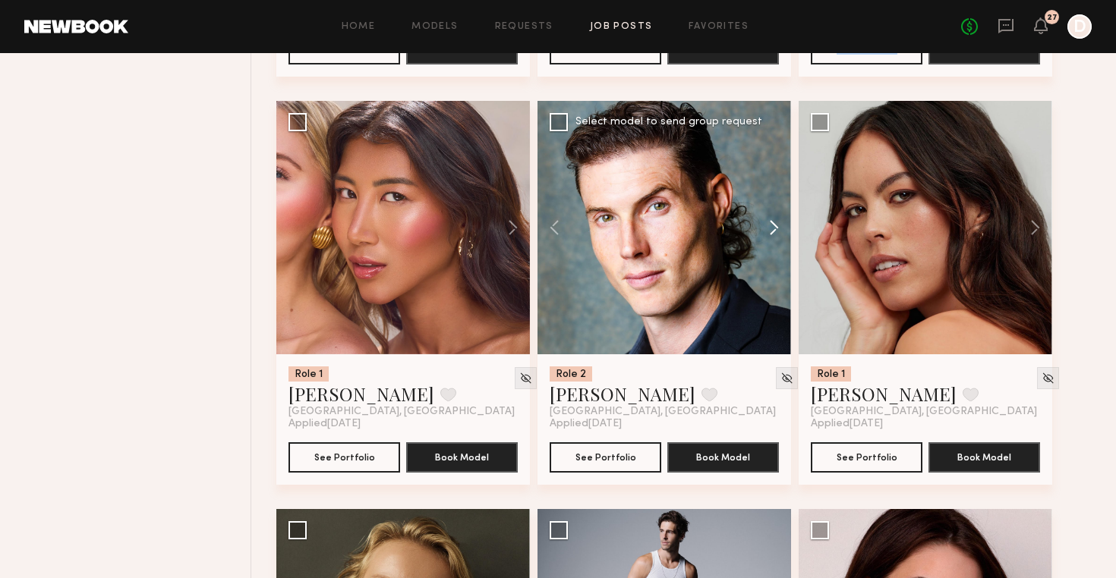
click at [775, 230] on button at bounding box center [766, 227] width 49 height 253
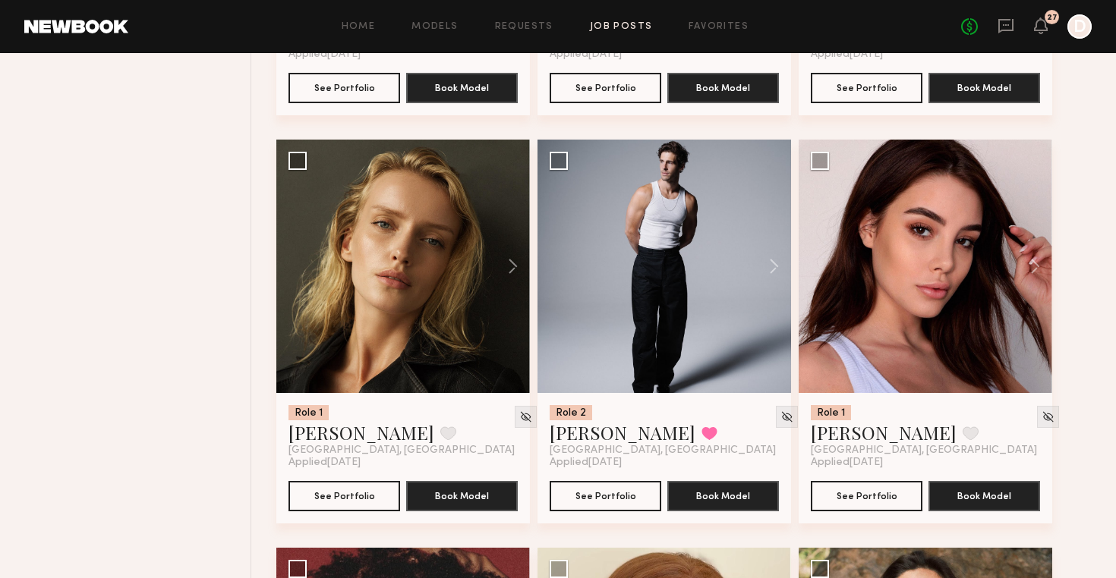
scroll to position [9907, 0]
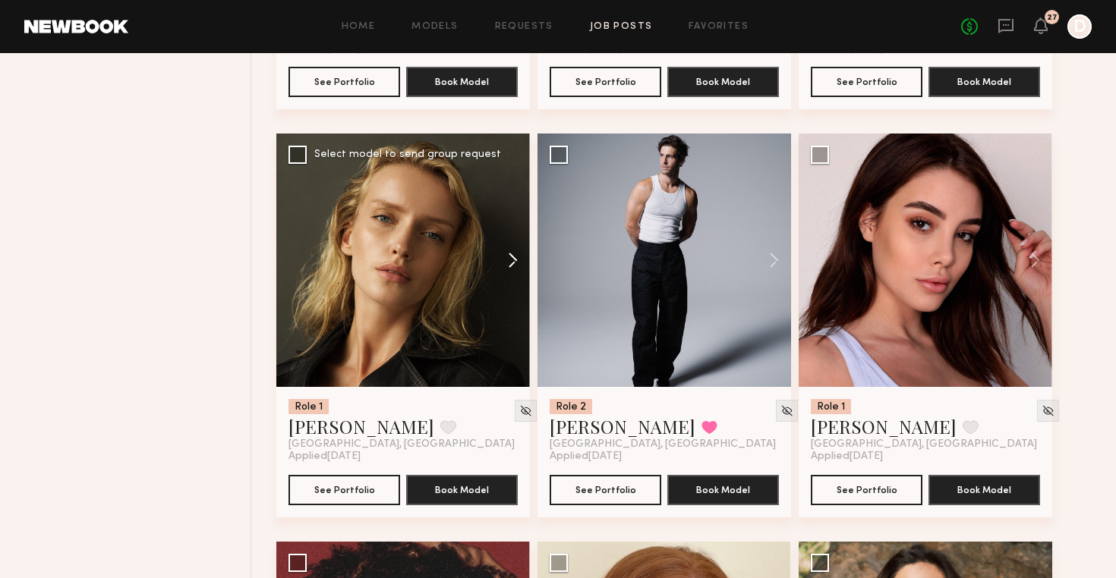
click at [513, 261] on button at bounding box center [505, 260] width 49 height 253
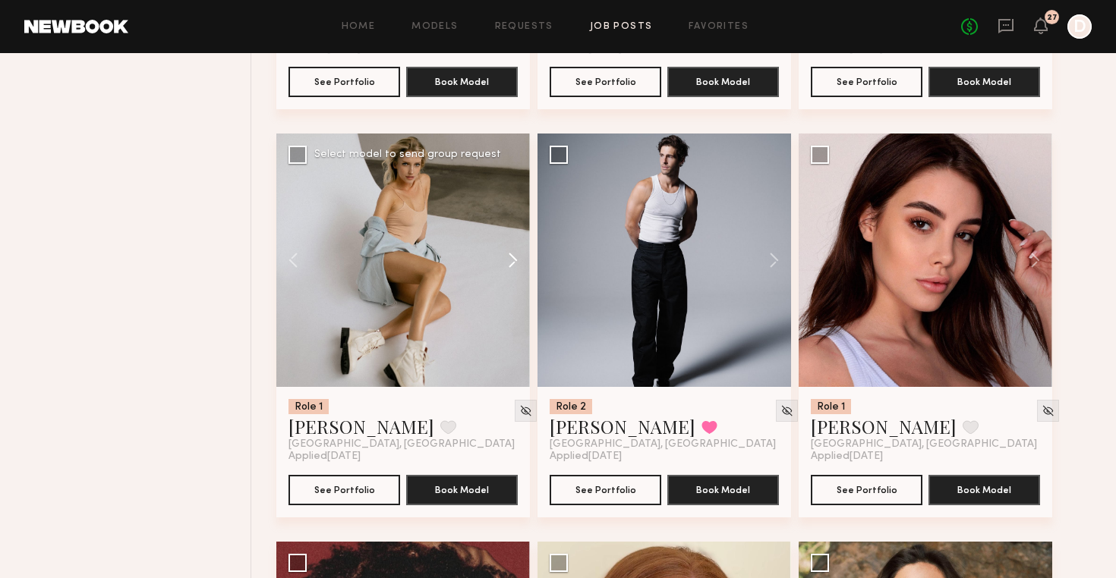
click at [513, 261] on button at bounding box center [505, 260] width 49 height 253
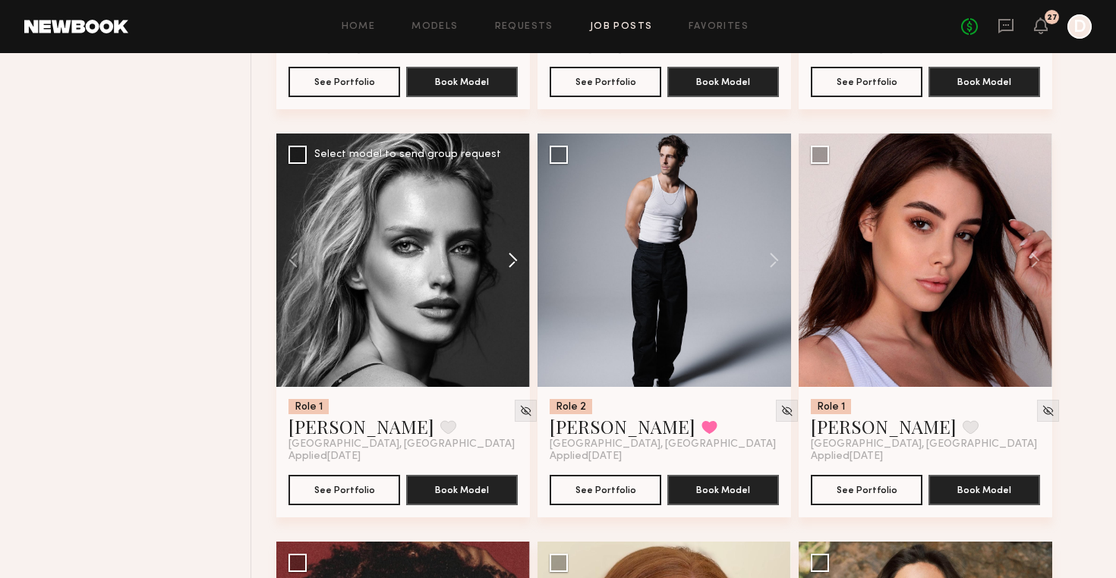
click at [513, 261] on button at bounding box center [505, 260] width 49 height 253
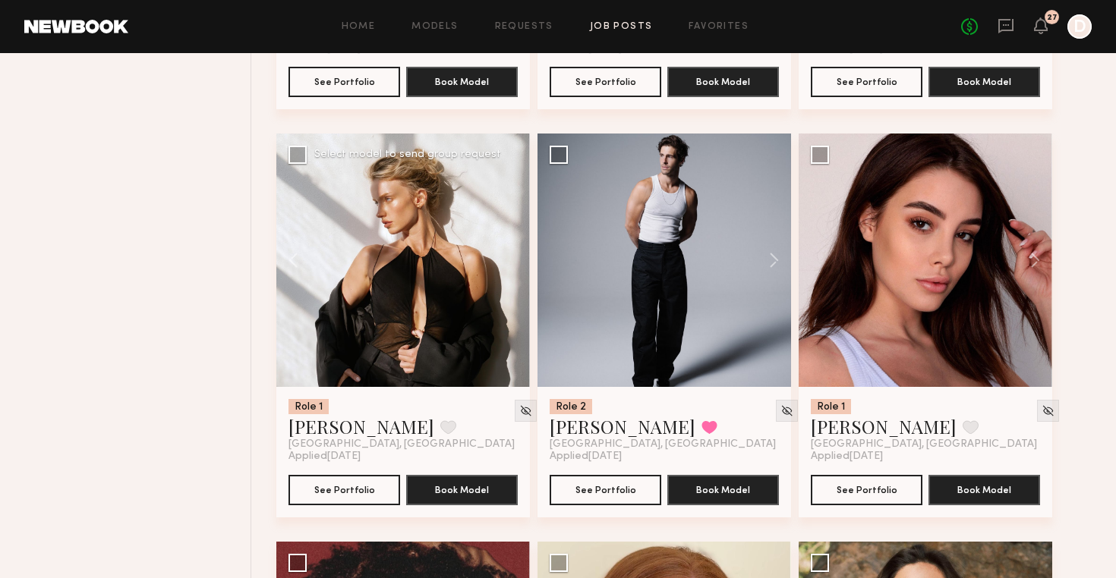
click at [513, 261] on div at bounding box center [402, 260] width 253 height 253
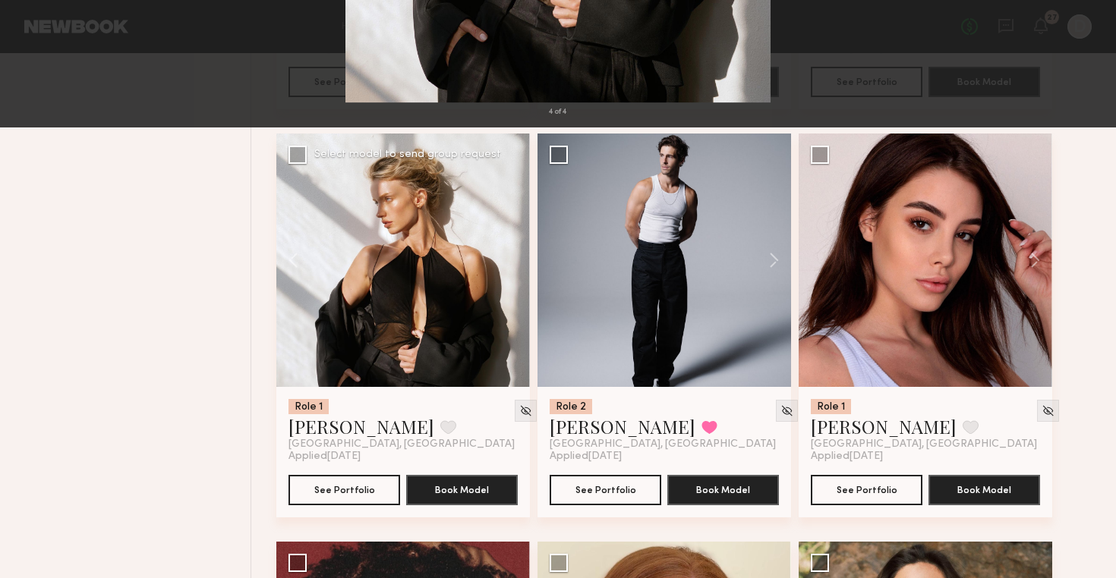
click at [192, 356] on div "4 of 4" at bounding box center [558, 289] width 1116 height 578
click at [197, 226] on div "4 of 4" at bounding box center [558, 289] width 1116 height 578
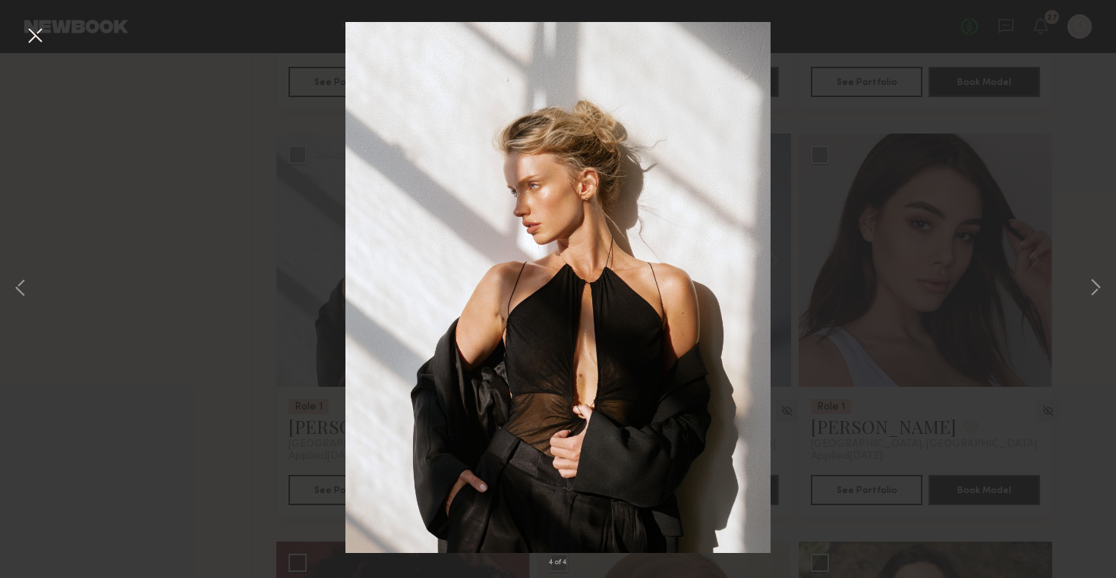
click at [29, 32] on button at bounding box center [35, 36] width 24 height 27
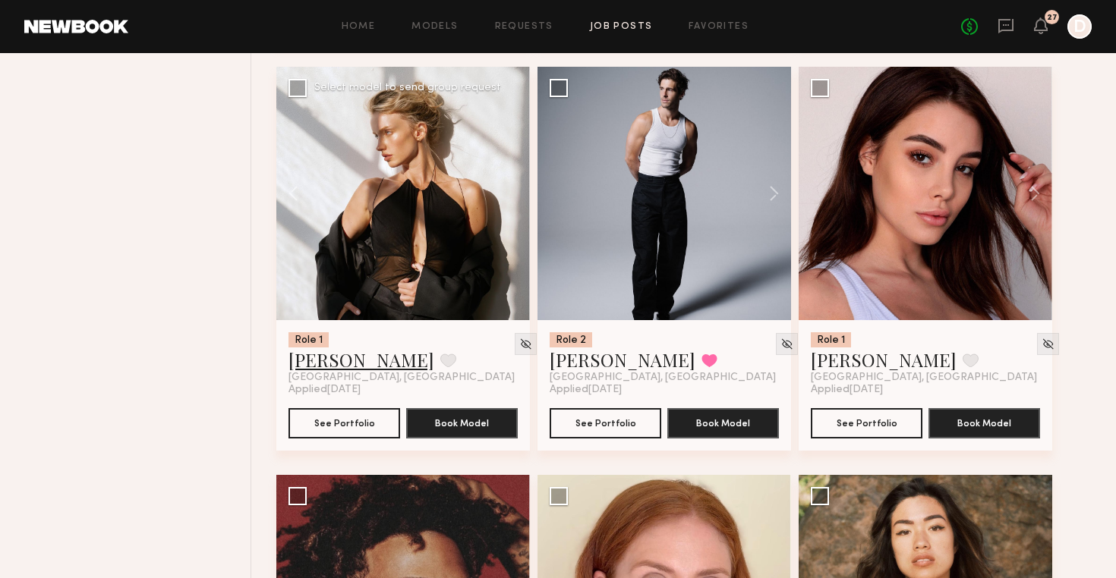
scroll to position [9973, 0]
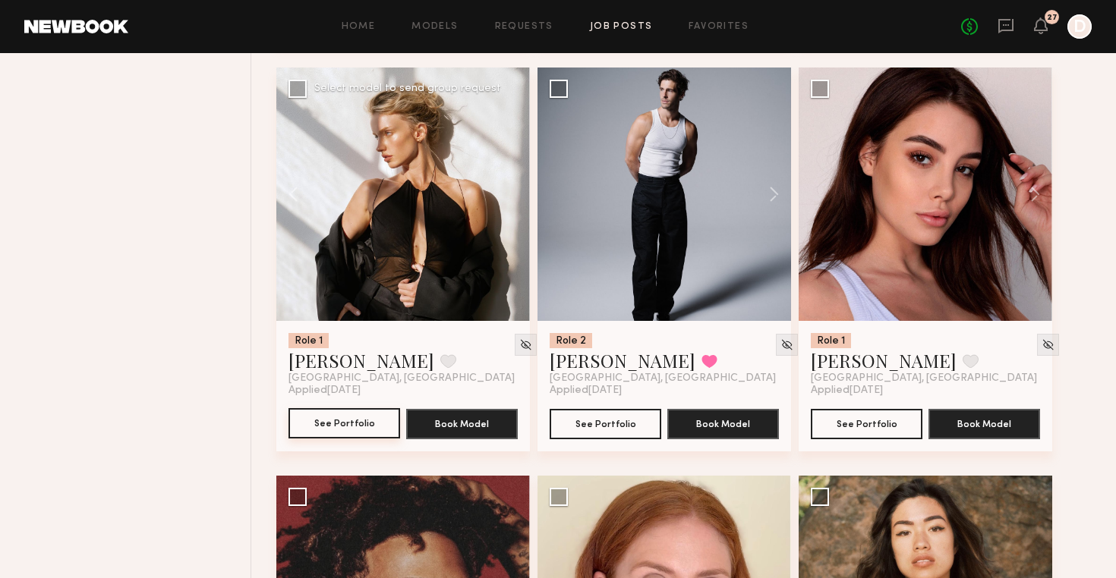
click at [365, 430] on button "See Portfolio" at bounding box center [344, 423] width 112 height 30
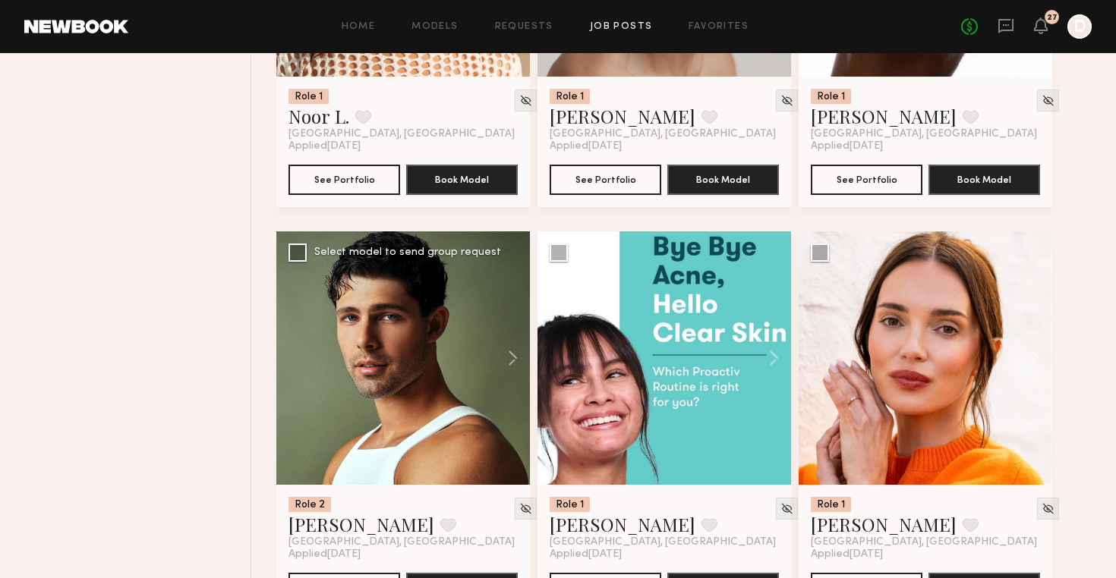
scroll to position [12324, 0]
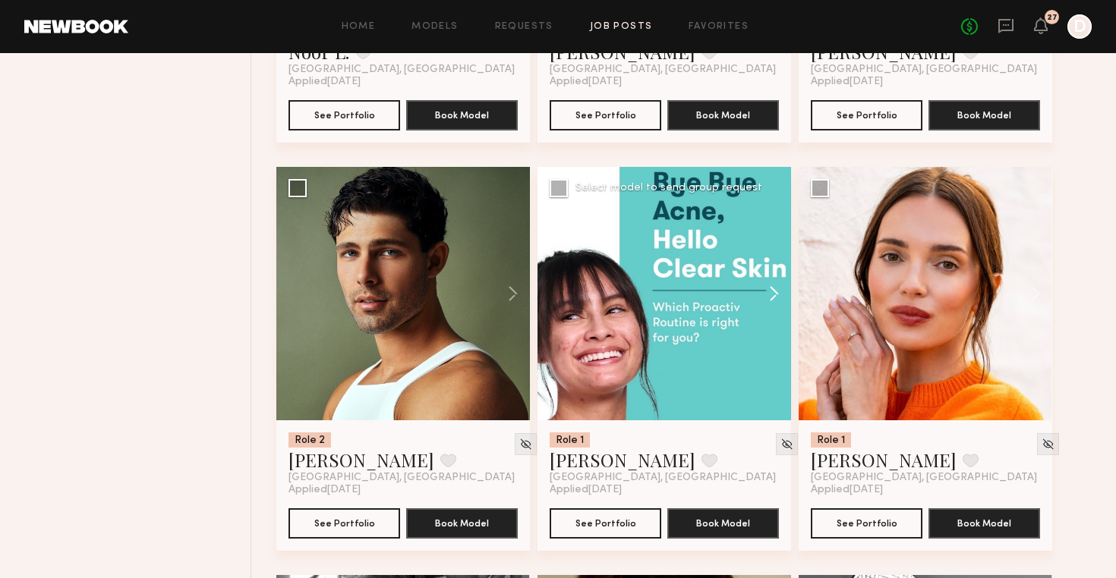
click at [771, 292] on button at bounding box center [766, 293] width 49 height 253
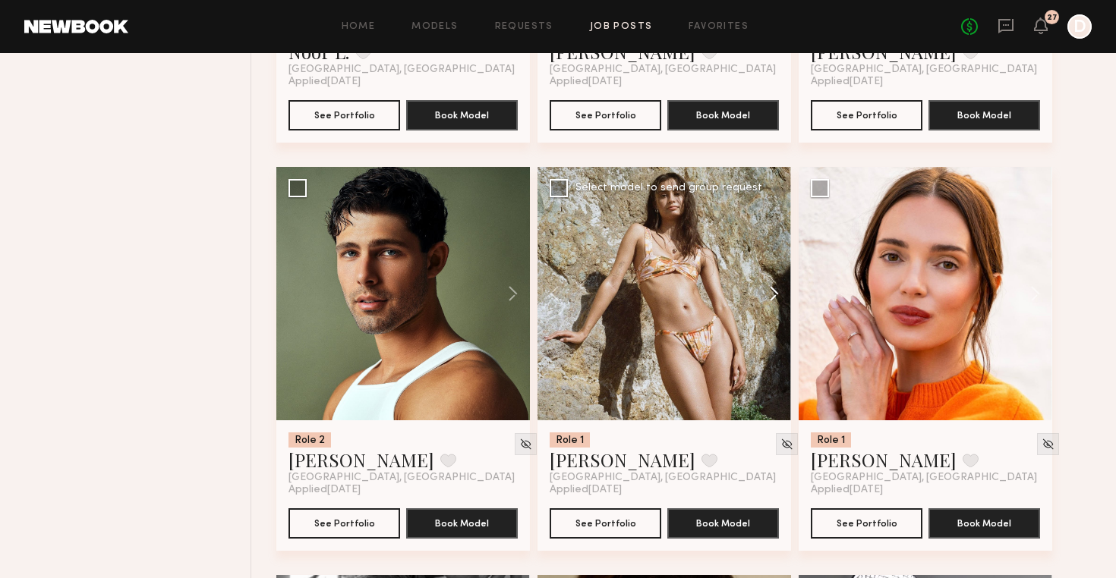
click at [771, 292] on button at bounding box center [766, 293] width 49 height 253
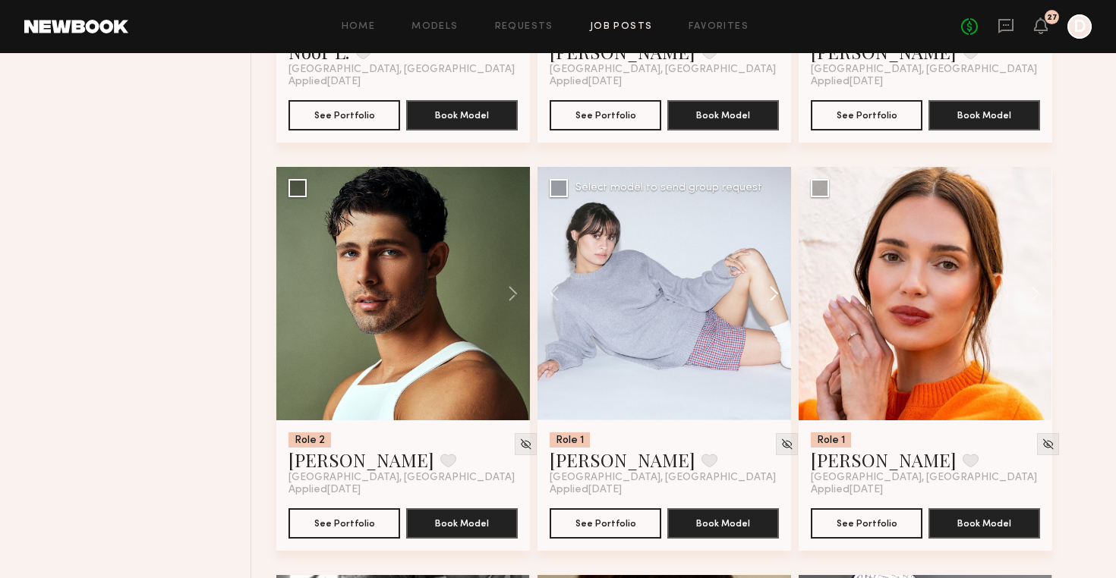
click at [771, 292] on button at bounding box center [766, 293] width 49 height 253
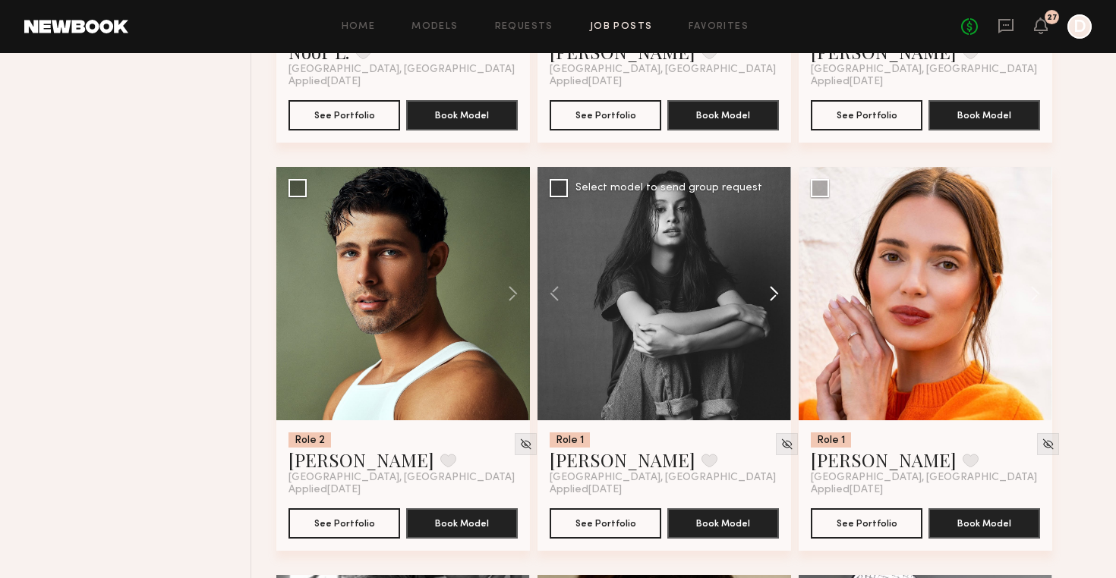
click at [771, 292] on button at bounding box center [766, 293] width 49 height 253
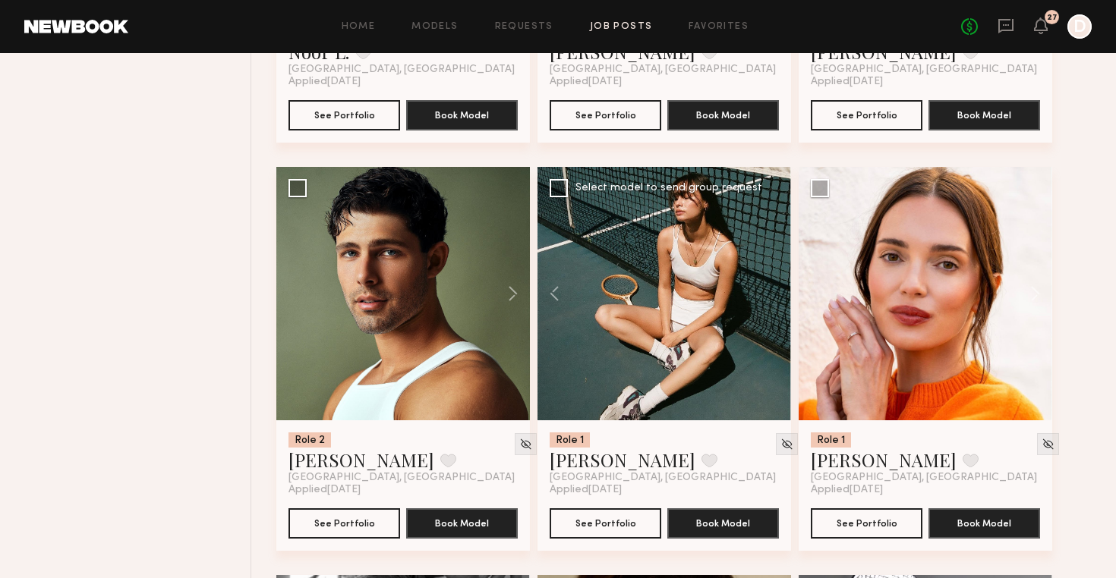
click at [771, 292] on div at bounding box center [663, 293] width 253 height 253
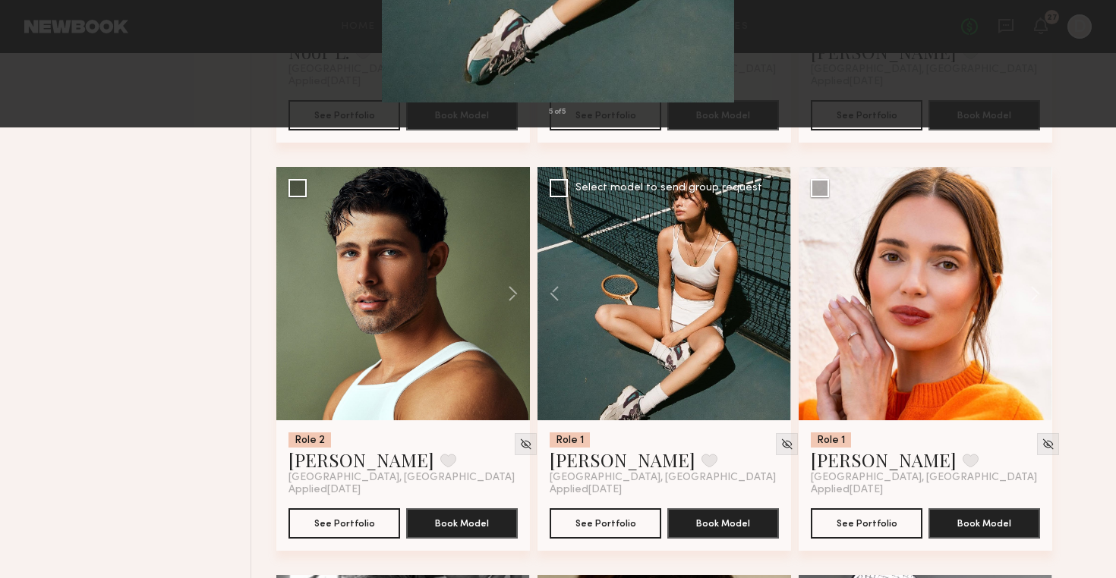
click at [1100, 292] on button at bounding box center [1095, 289] width 18 height 463
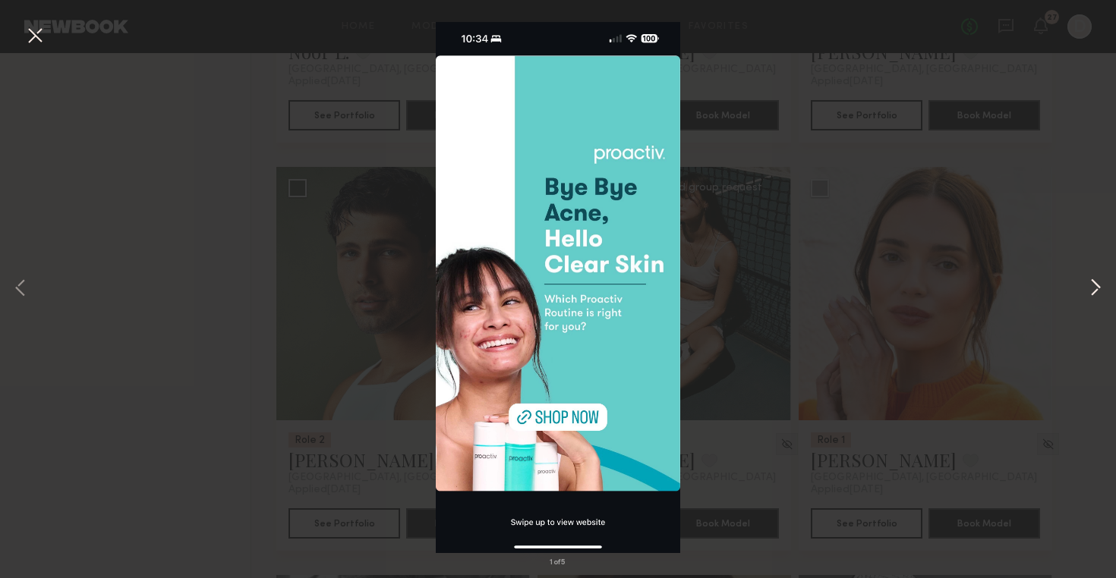
click at [1100, 292] on button at bounding box center [1095, 289] width 18 height 463
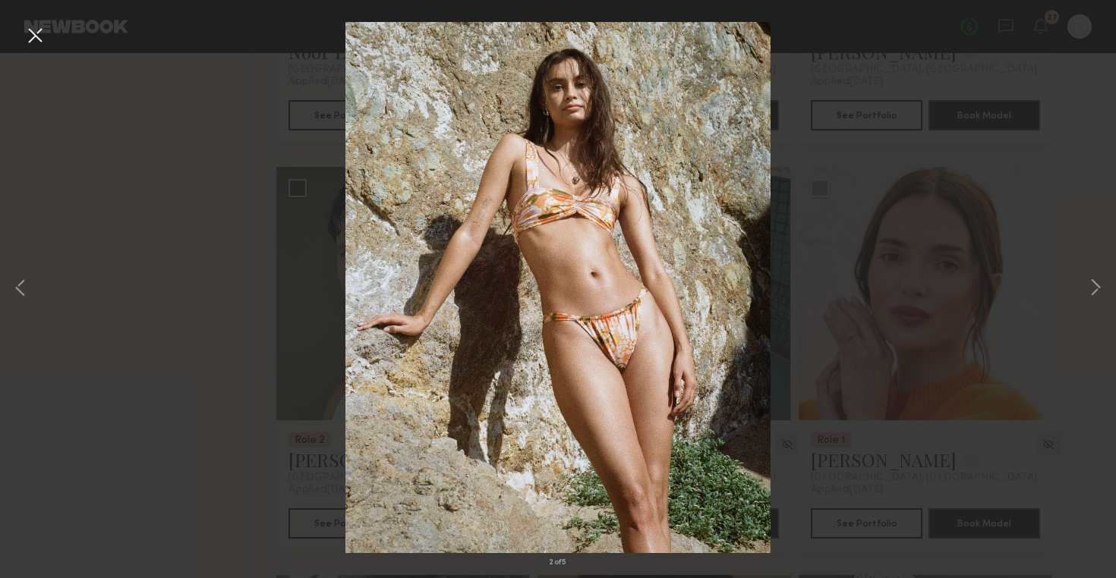
click at [1083, 202] on div "2 of 5" at bounding box center [558, 289] width 1116 height 578
click at [39, 43] on button at bounding box center [35, 36] width 24 height 27
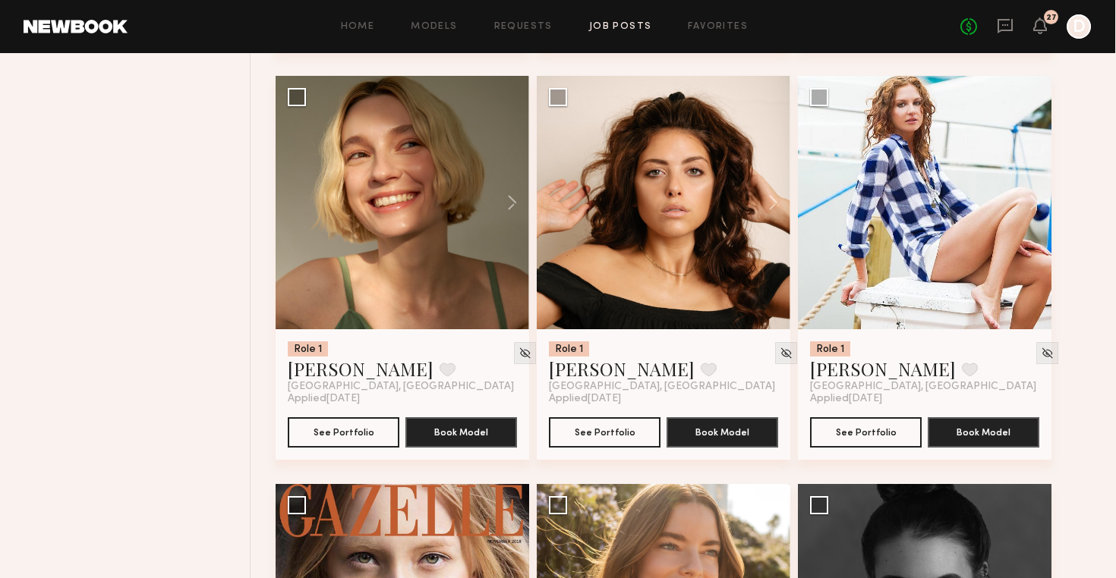
scroll to position [14048, 0]
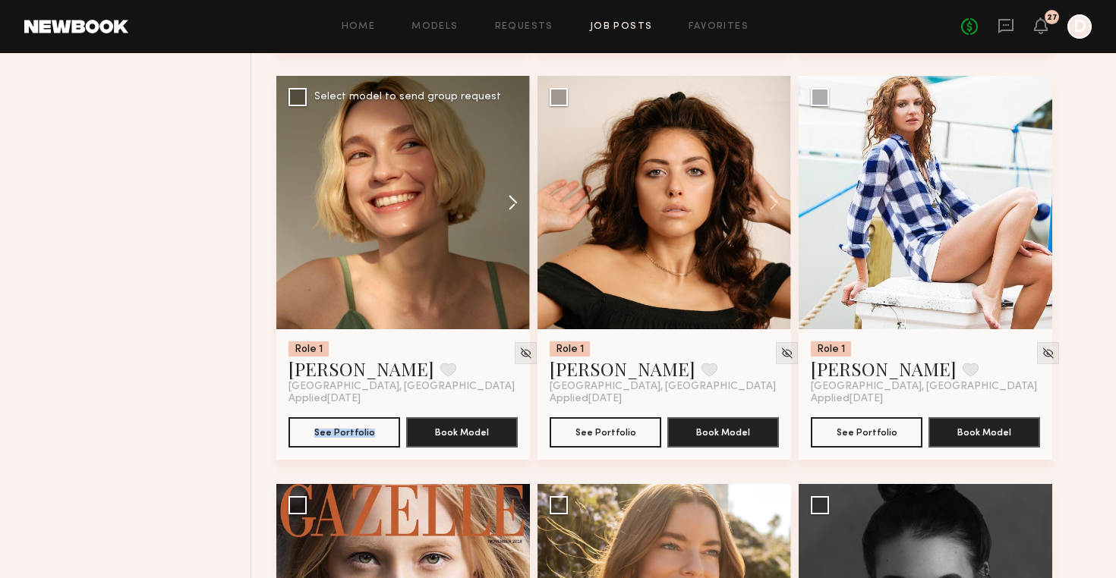
click at [517, 194] on button at bounding box center [505, 202] width 49 height 253
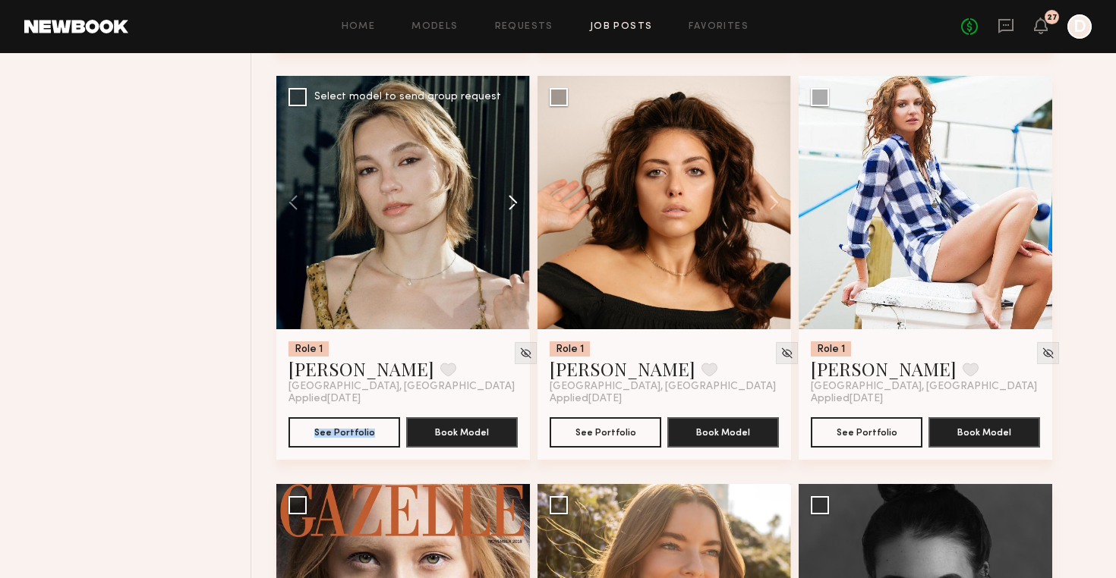
click at [517, 194] on button at bounding box center [505, 202] width 49 height 253
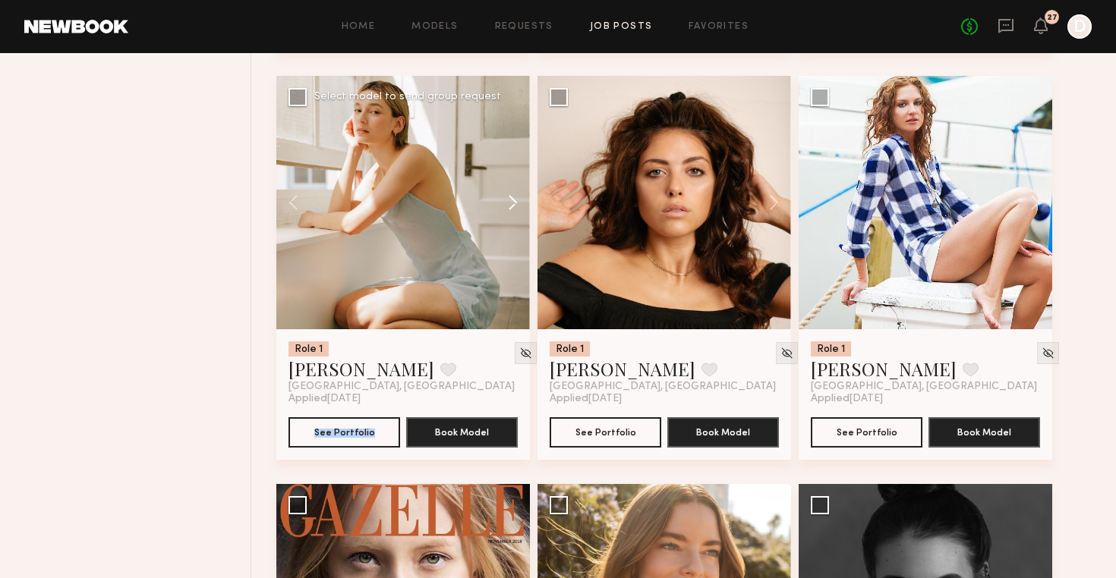
click at [517, 195] on button at bounding box center [505, 202] width 49 height 253
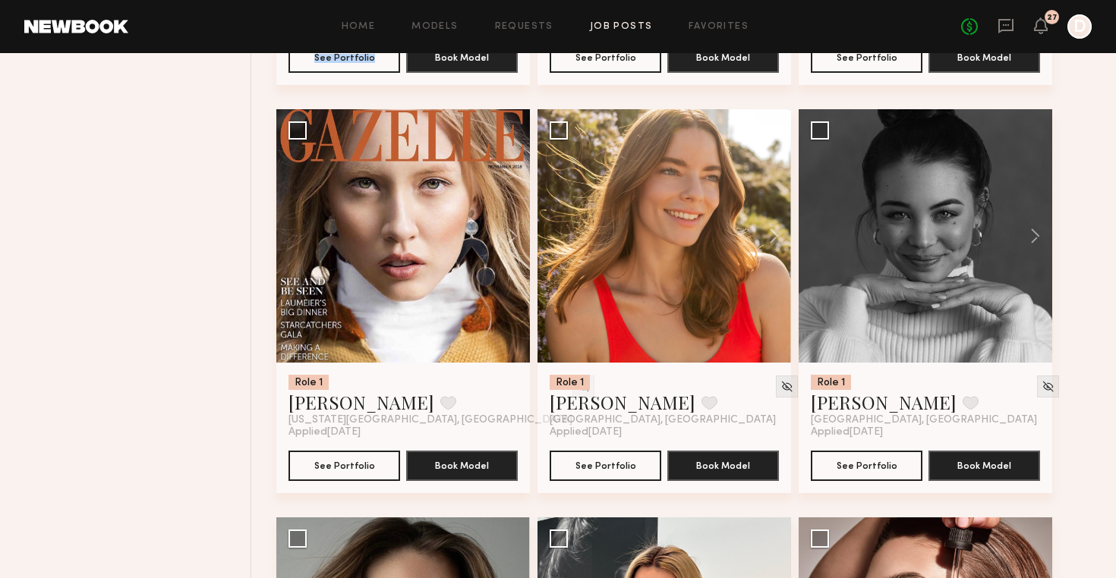
scroll to position [14432, 0]
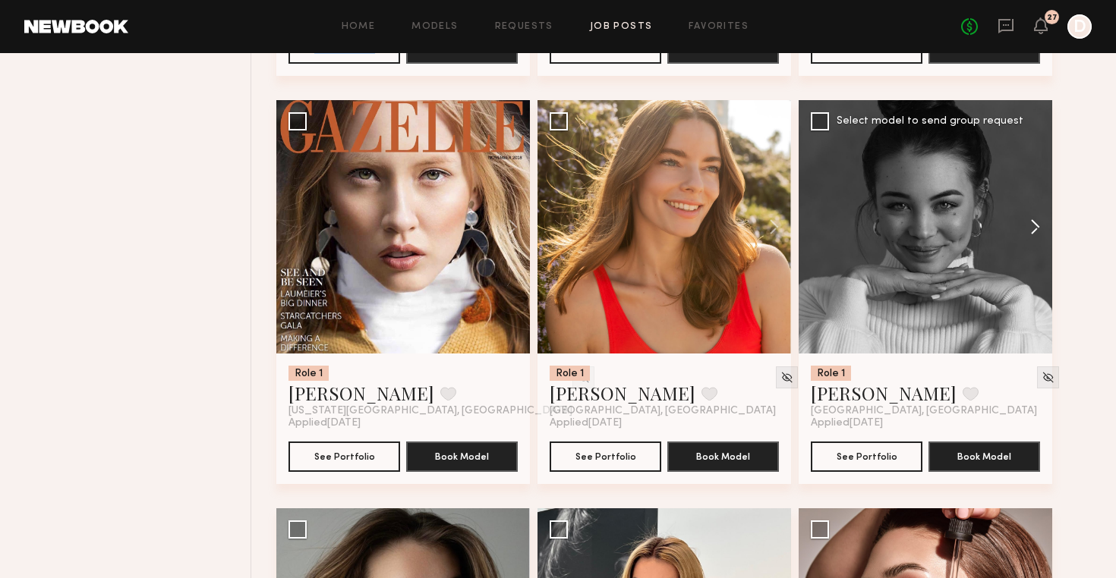
click at [1034, 223] on button at bounding box center [1027, 226] width 49 height 253
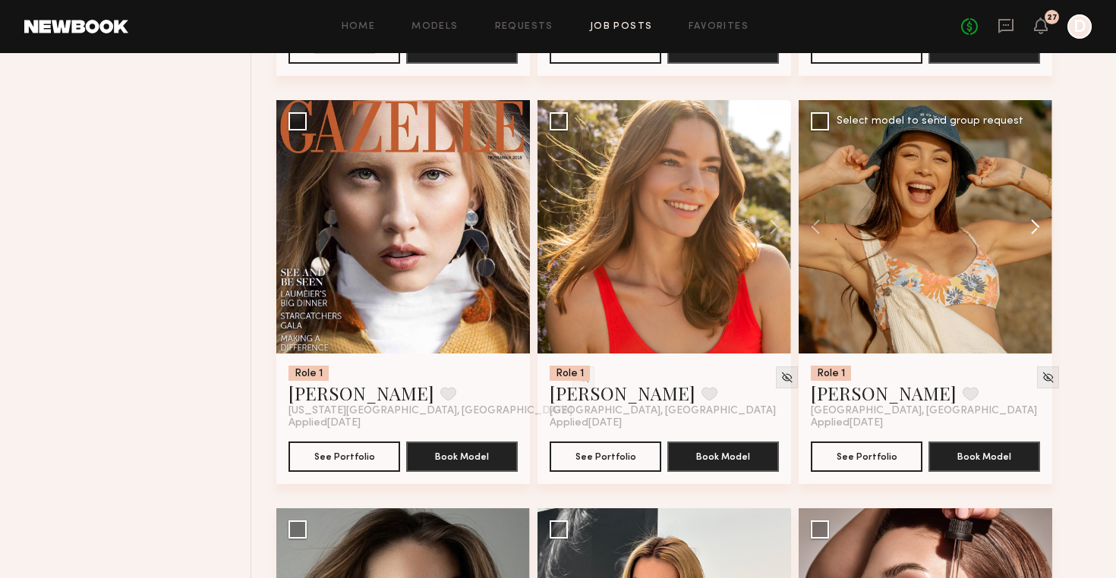
click at [1034, 223] on button at bounding box center [1027, 226] width 49 height 253
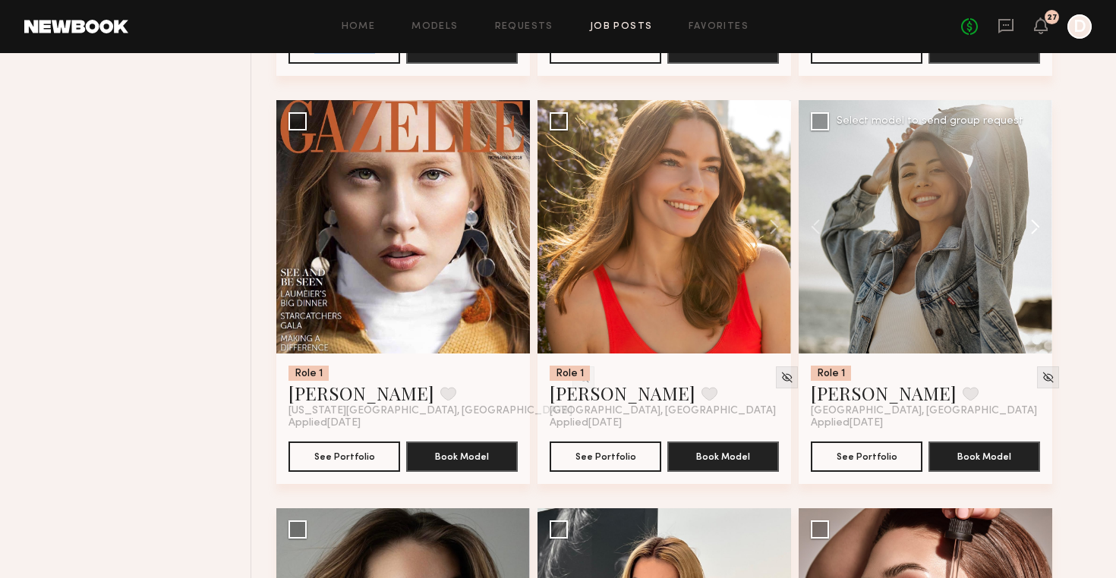
click at [1034, 223] on button at bounding box center [1027, 226] width 49 height 253
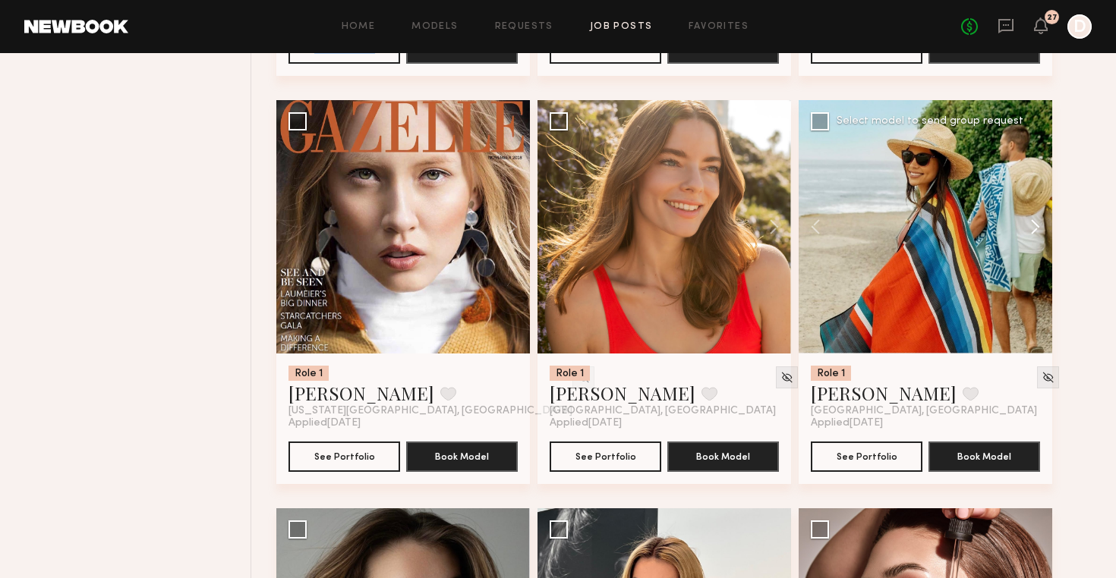
click at [1034, 223] on button at bounding box center [1027, 226] width 49 height 253
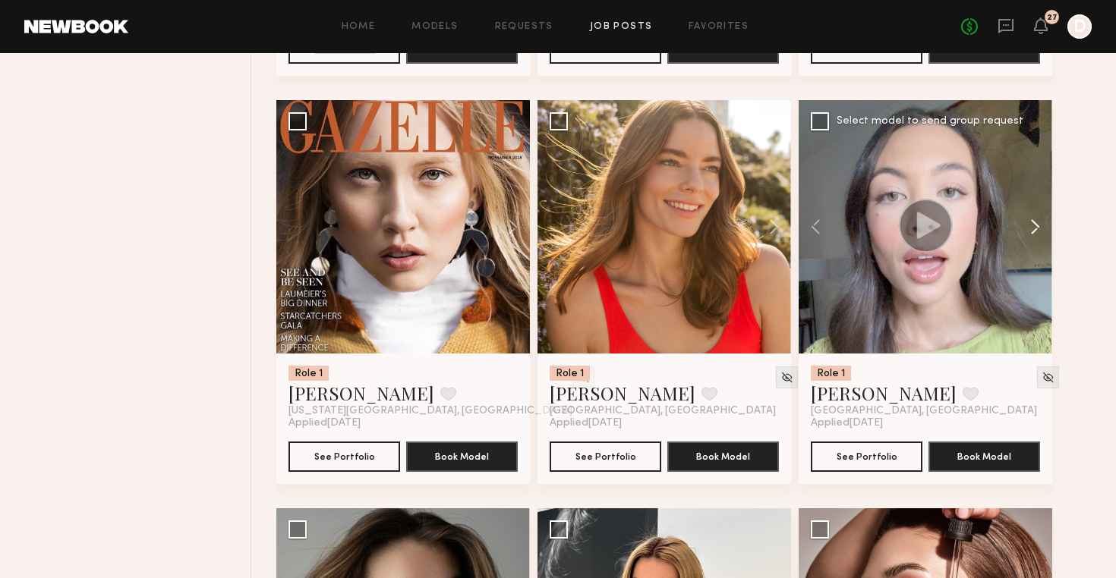
click at [1034, 223] on button at bounding box center [1027, 226] width 49 height 253
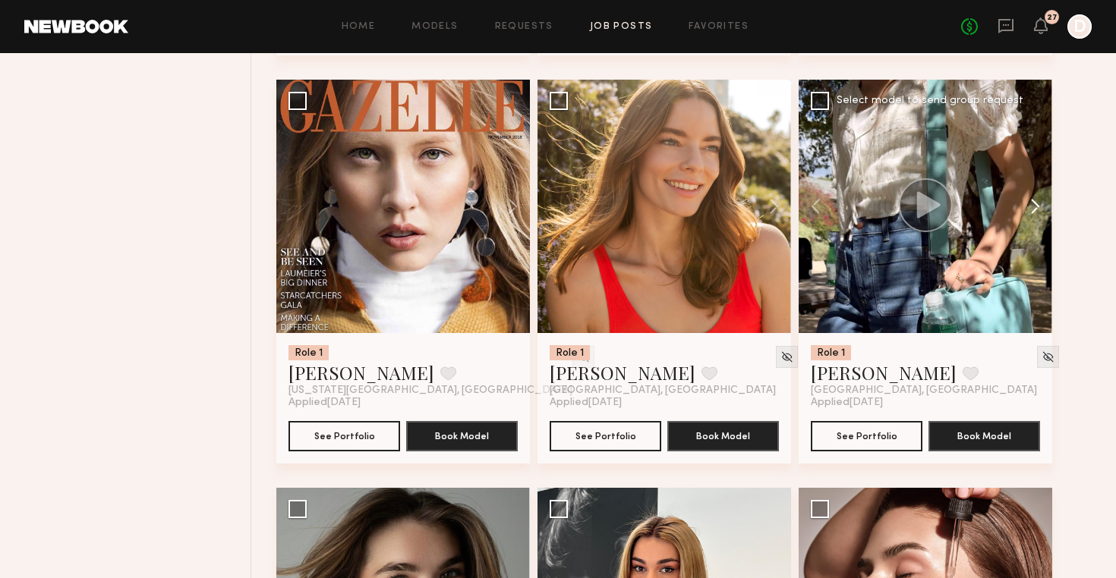
scroll to position [14449, 0]
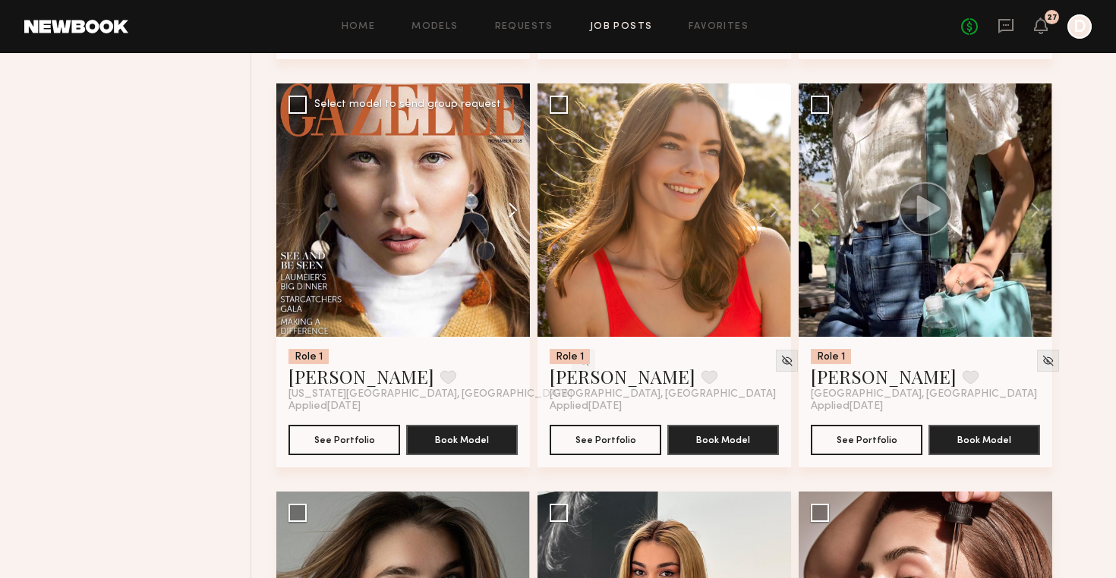
click at [511, 207] on button at bounding box center [505, 209] width 49 height 253
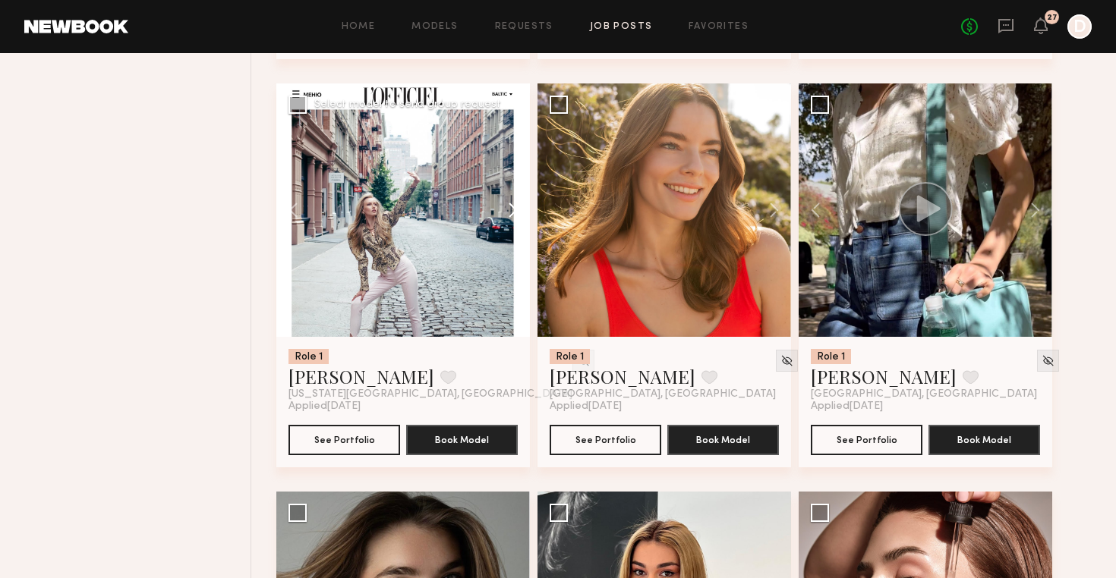
click at [511, 207] on button at bounding box center [505, 209] width 49 height 253
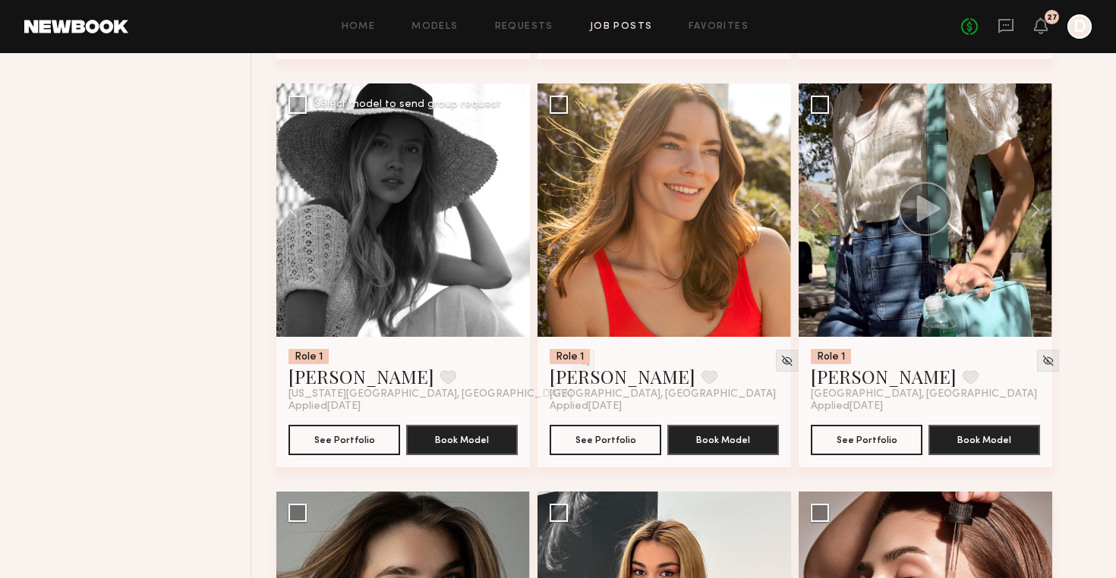
click at [511, 207] on button at bounding box center [505, 209] width 49 height 253
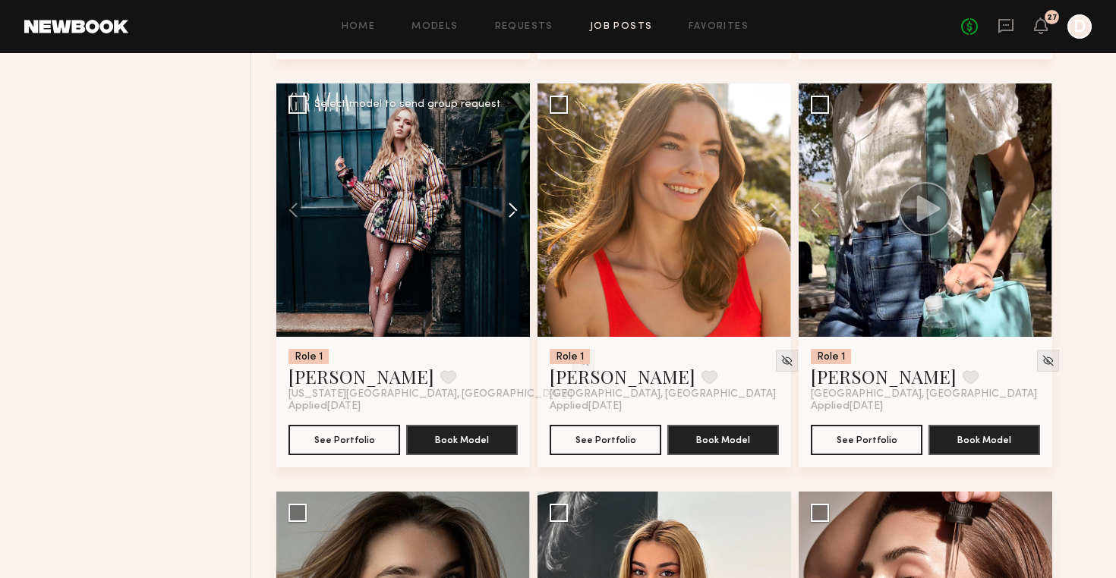
click at [511, 207] on button at bounding box center [505, 209] width 49 height 253
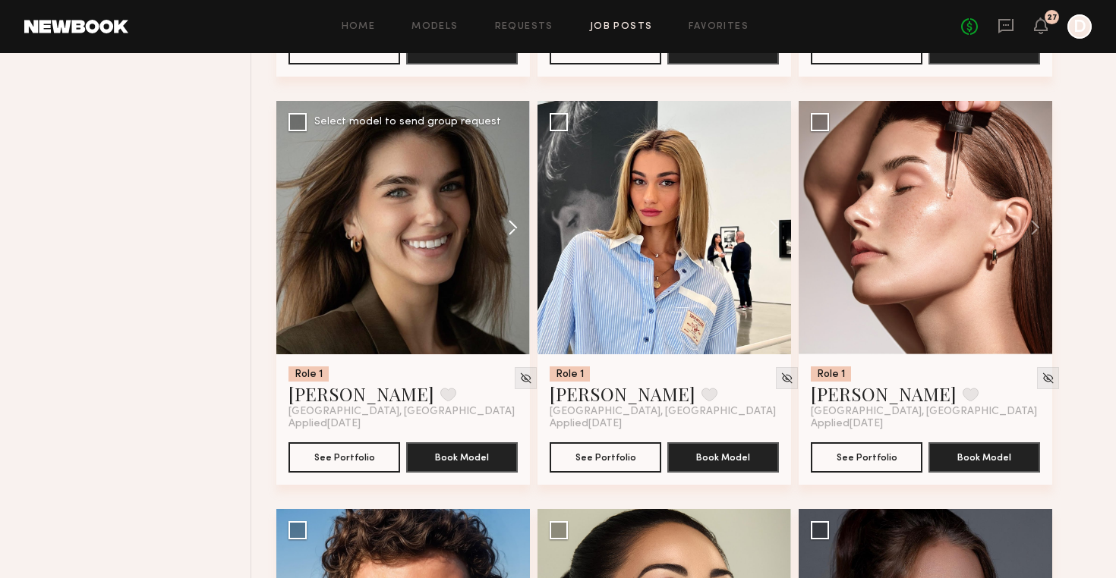
scroll to position [14840, 0]
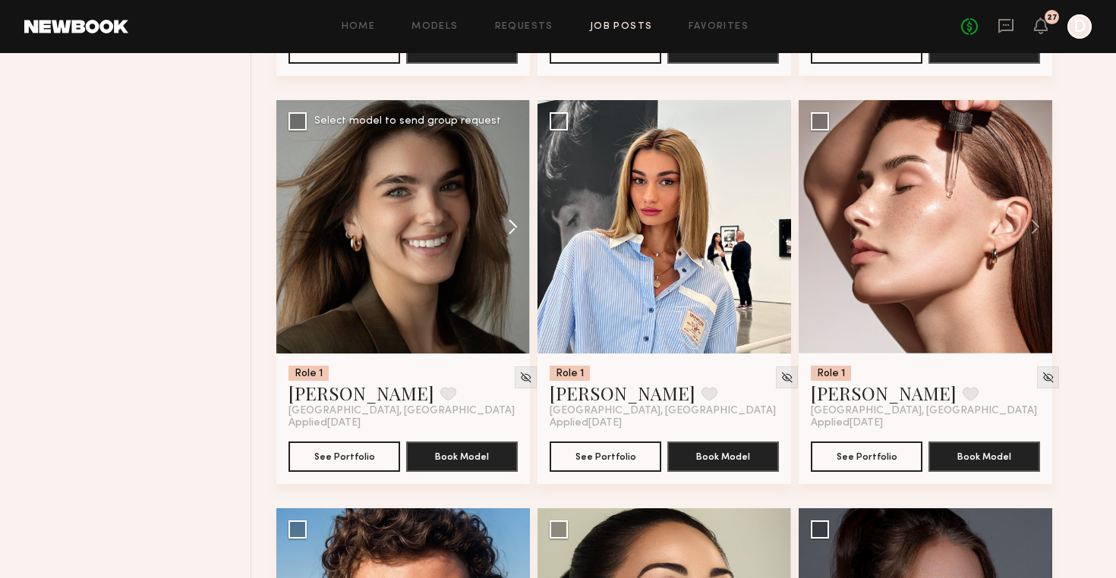
click at [517, 231] on button at bounding box center [505, 226] width 49 height 253
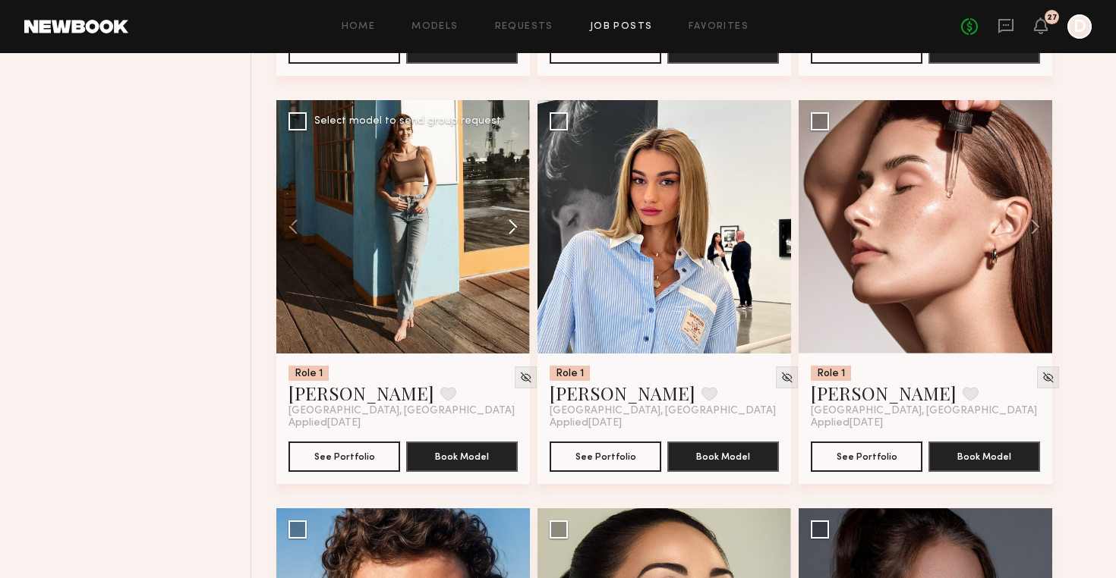
click at [517, 231] on button at bounding box center [505, 226] width 49 height 253
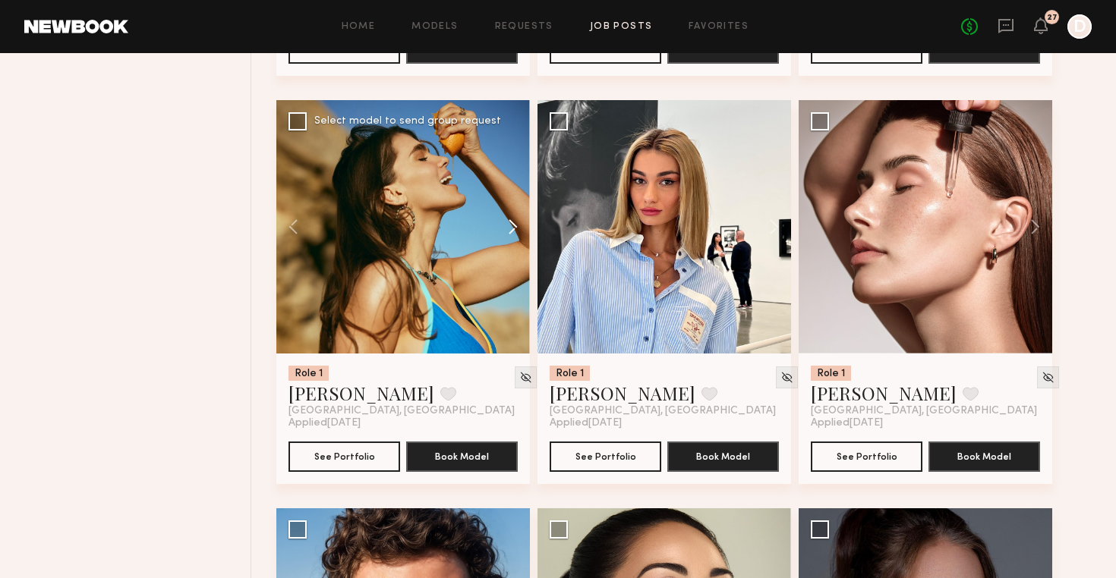
click at [517, 231] on button at bounding box center [505, 226] width 49 height 253
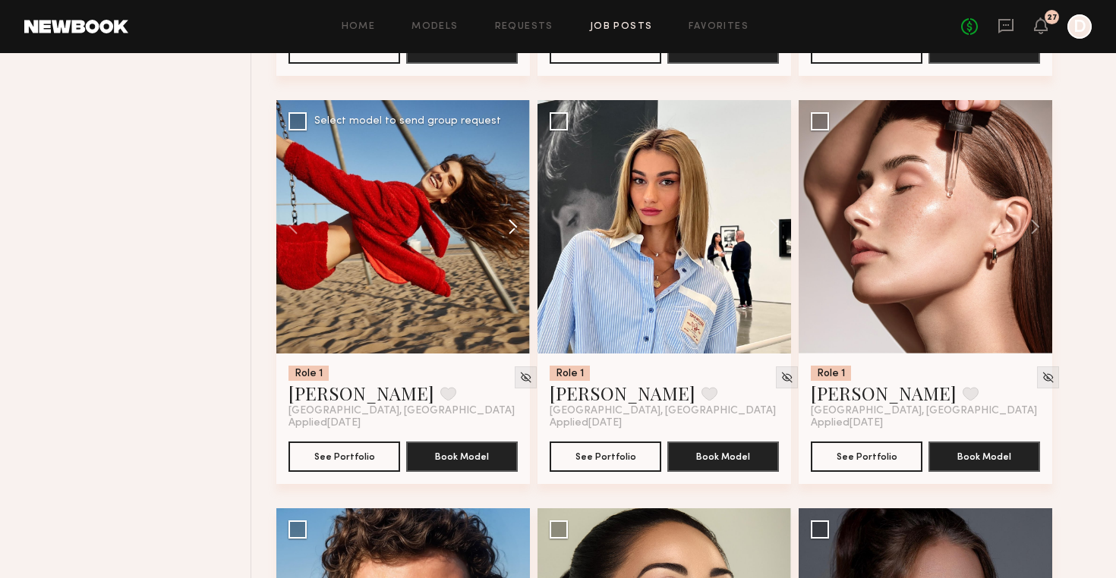
click at [517, 231] on button at bounding box center [505, 226] width 49 height 253
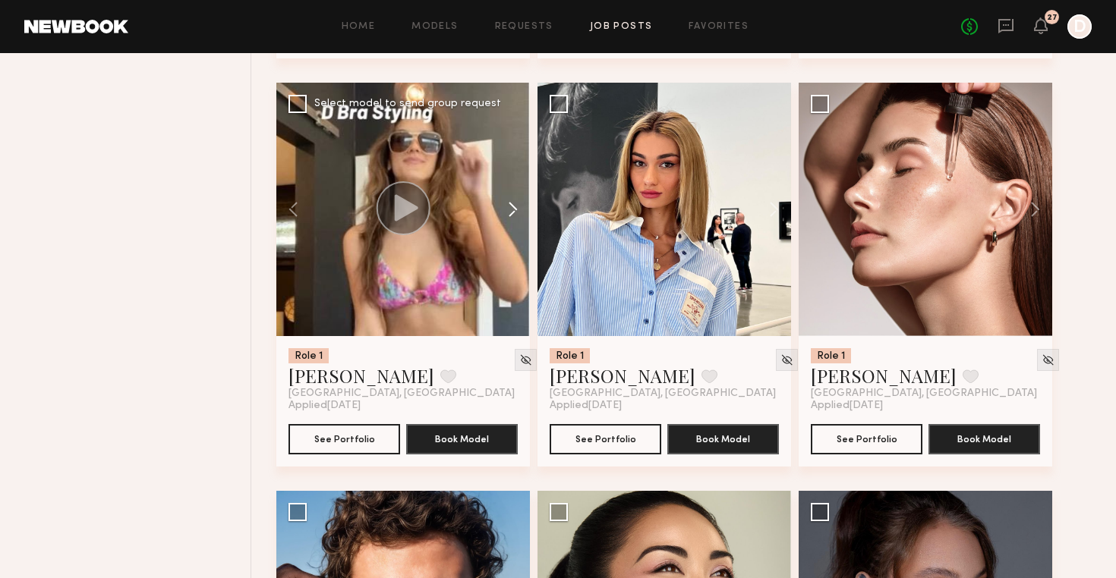
scroll to position [14859, 0]
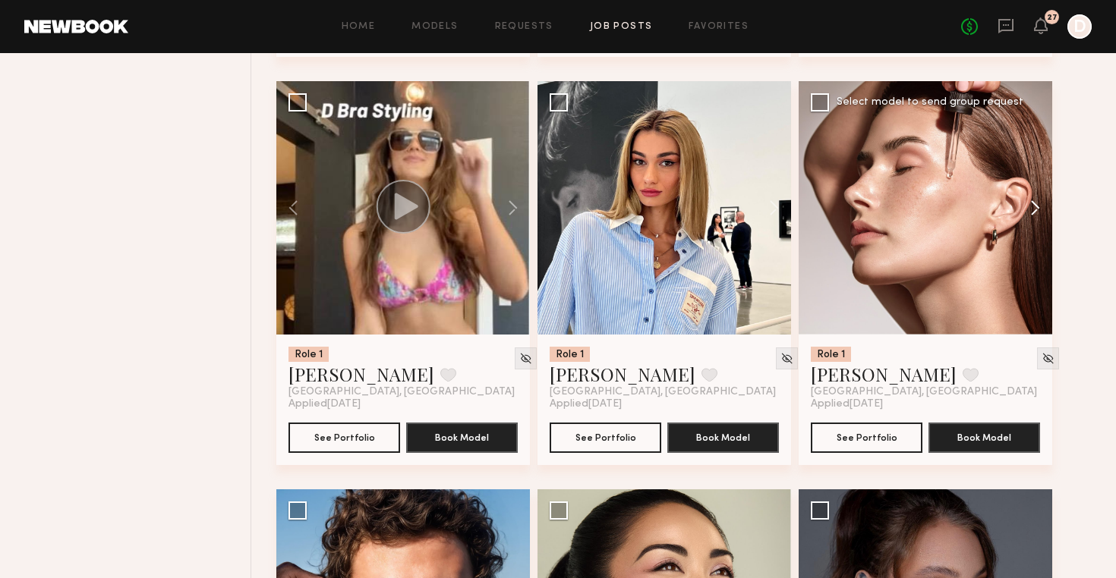
click at [1034, 205] on button at bounding box center [1027, 207] width 49 height 253
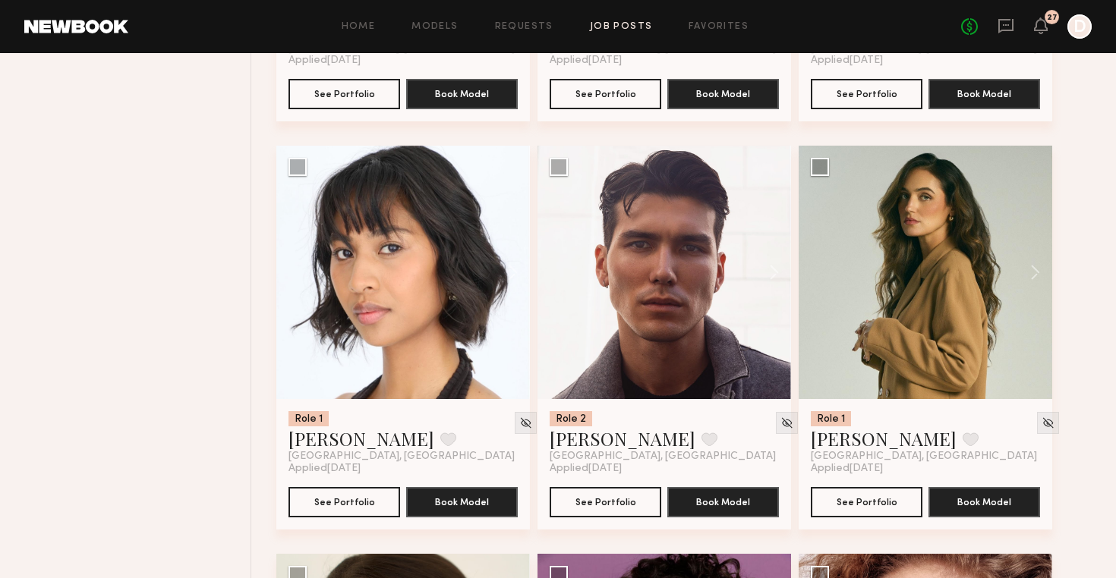
scroll to position [16438, 0]
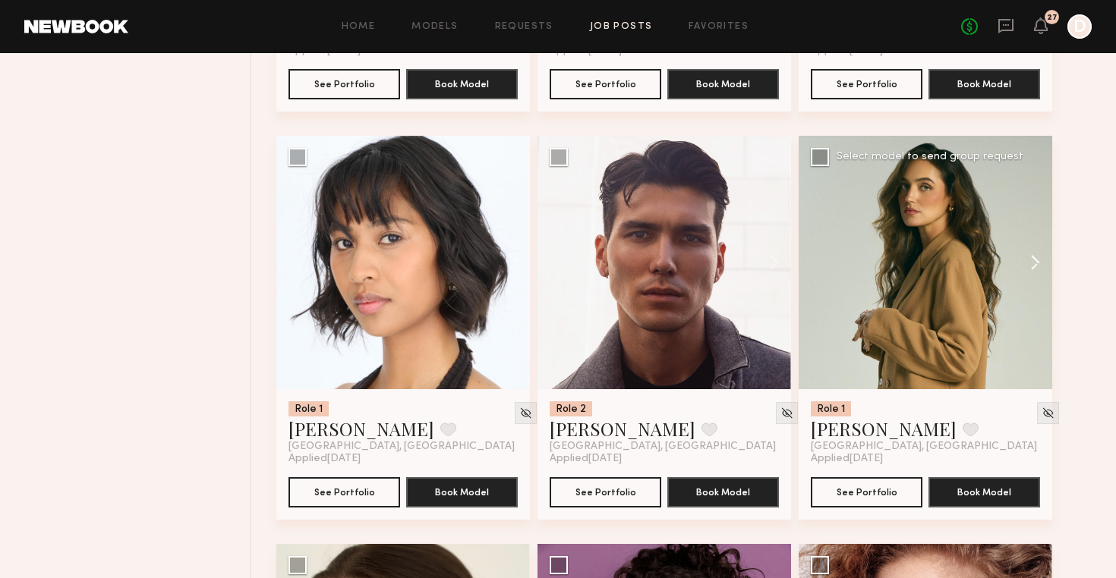
click at [1040, 261] on button at bounding box center [1027, 262] width 49 height 253
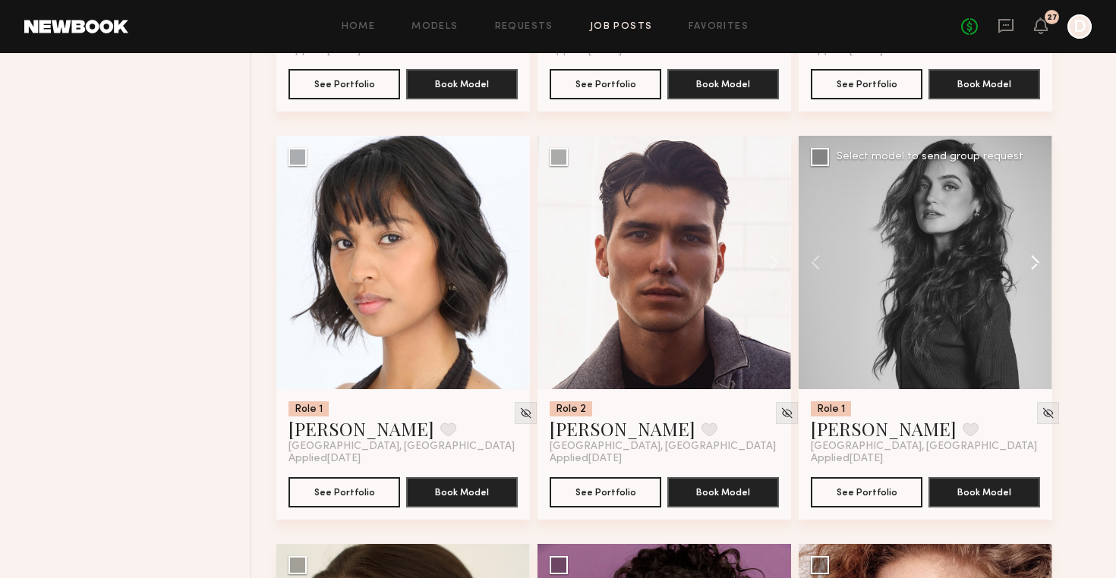
click at [1040, 261] on button at bounding box center [1027, 262] width 49 height 253
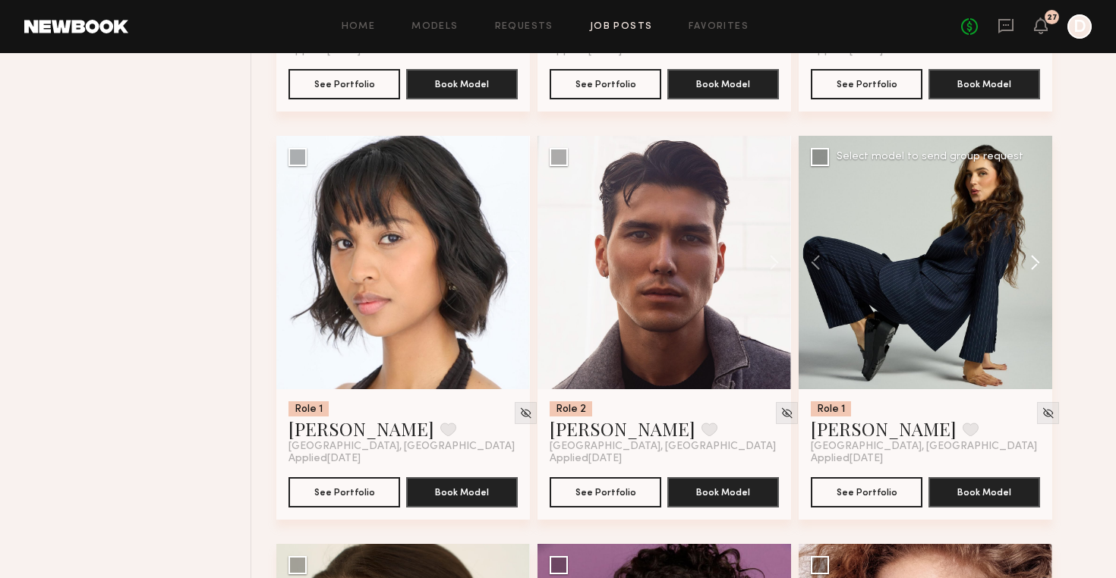
click at [1037, 261] on button at bounding box center [1027, 262] width 49 height 253
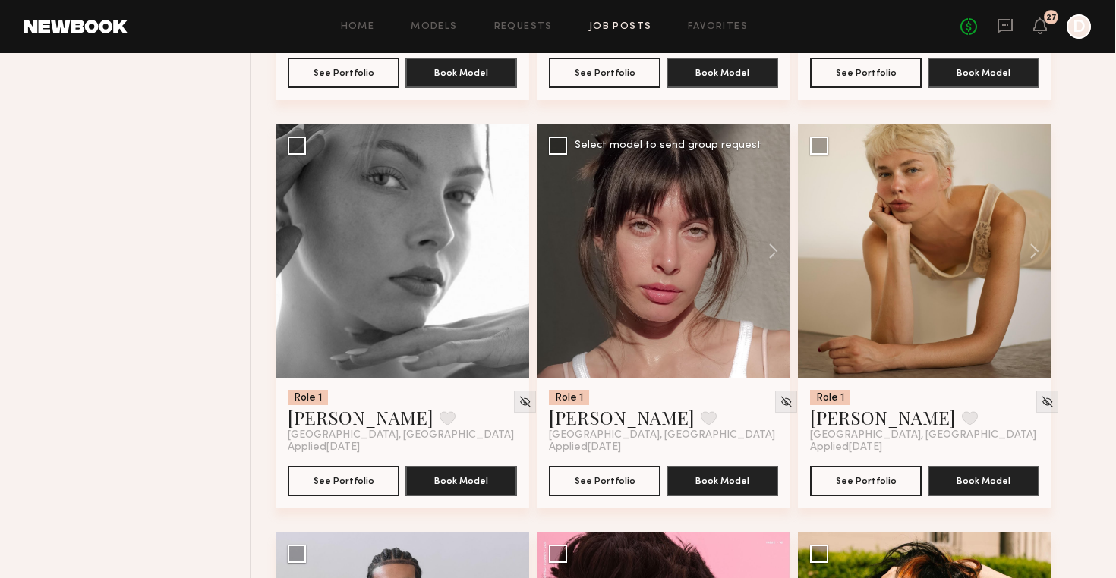
scroll to position [17266, 0]
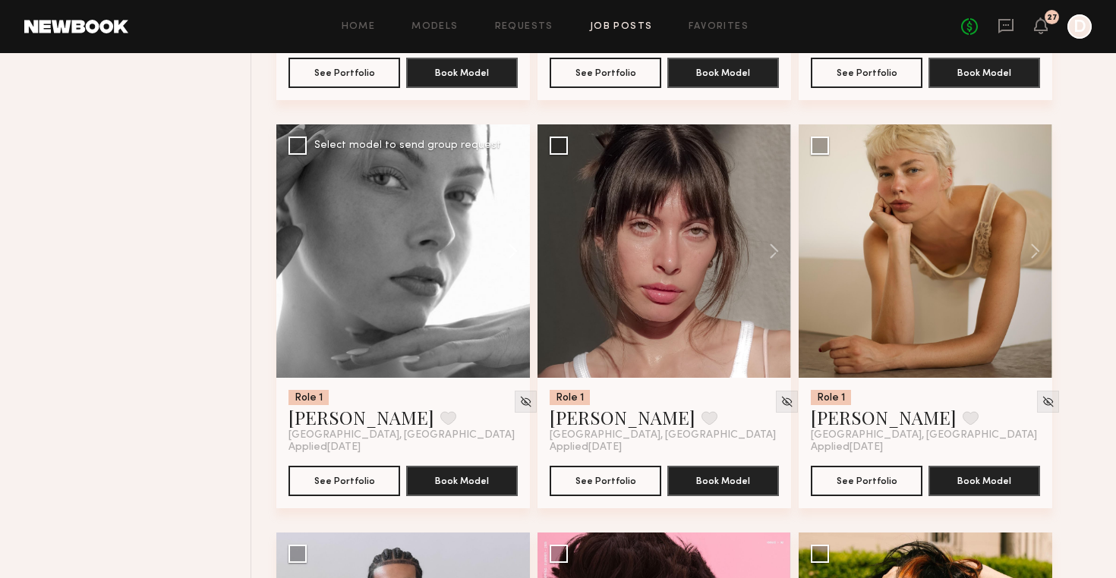
click at [508, 252] on button at bounding box center [505, 250] width 49 height 253
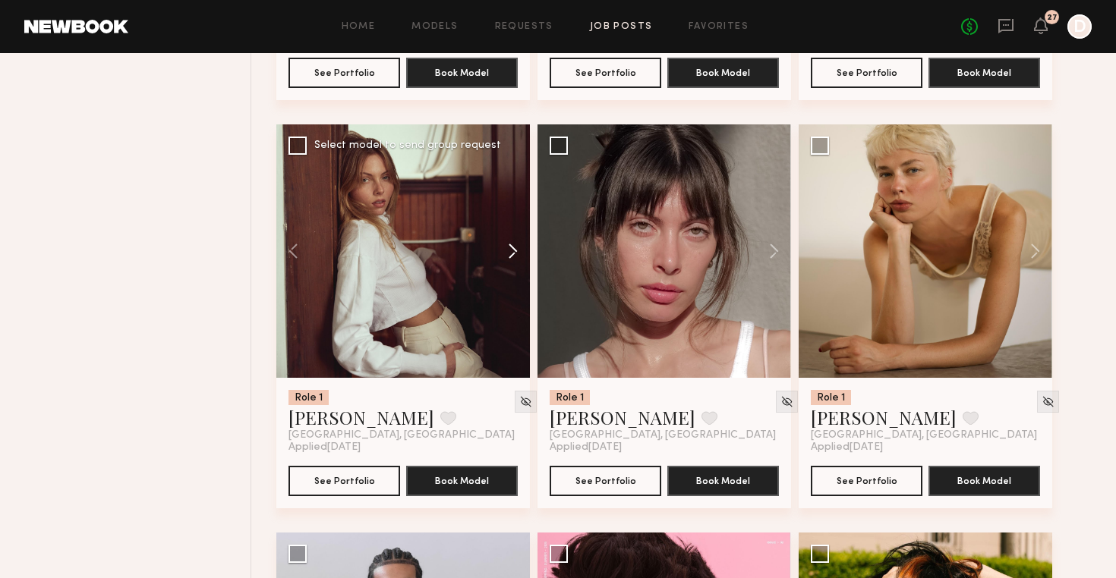
click at [508, 251] on button at bounding box center [505, 250] width 49 height 253
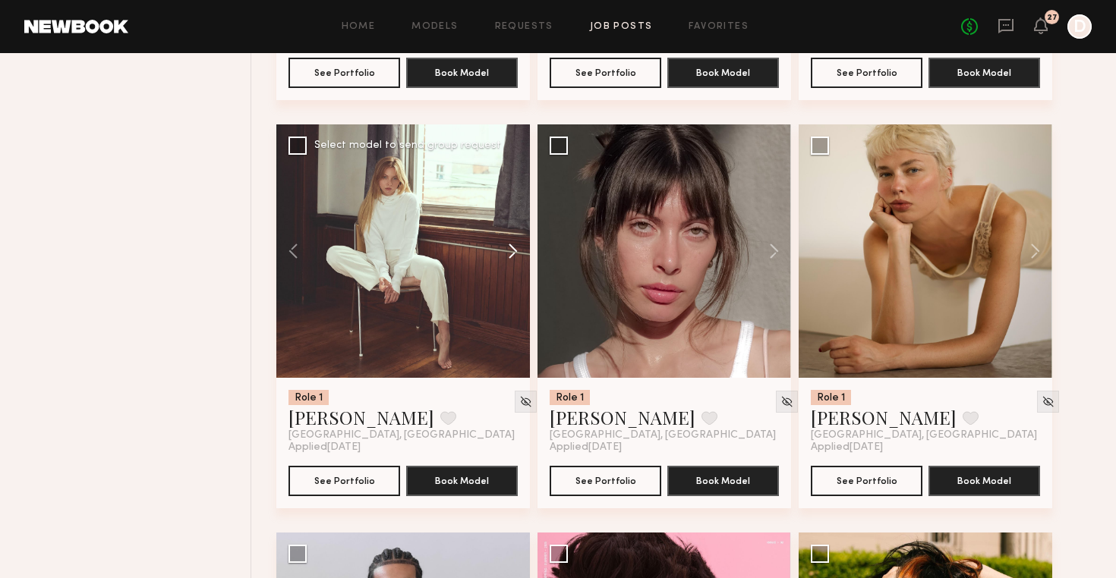
click at [508, 251] on button at bounding box center [505, 250] width 49 height 253
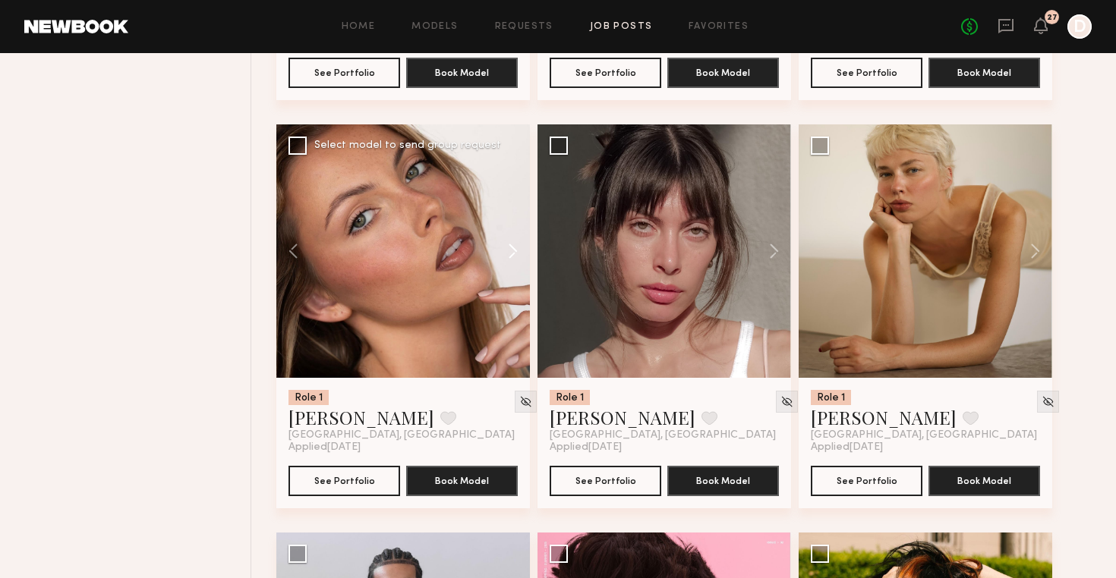
click at [508, 251] on button at bounding box center [505, 250] width 49 height 253
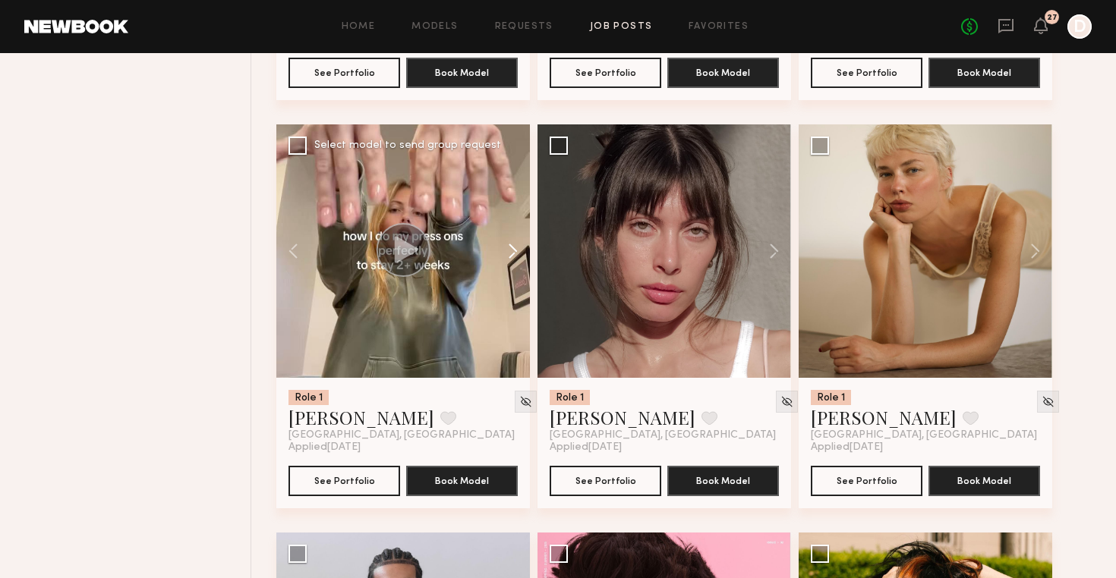
click at [508, 251] on button at bounding box center [505, 250] width 49 height 253
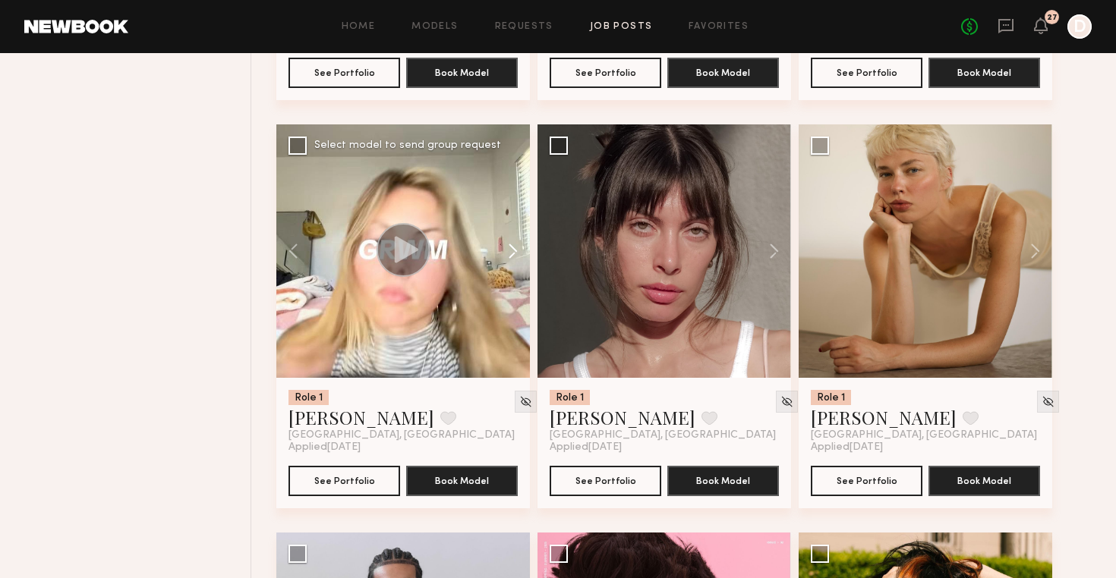
click at [508, 251] on button at bounding box center [505, 250] width 49 height 253
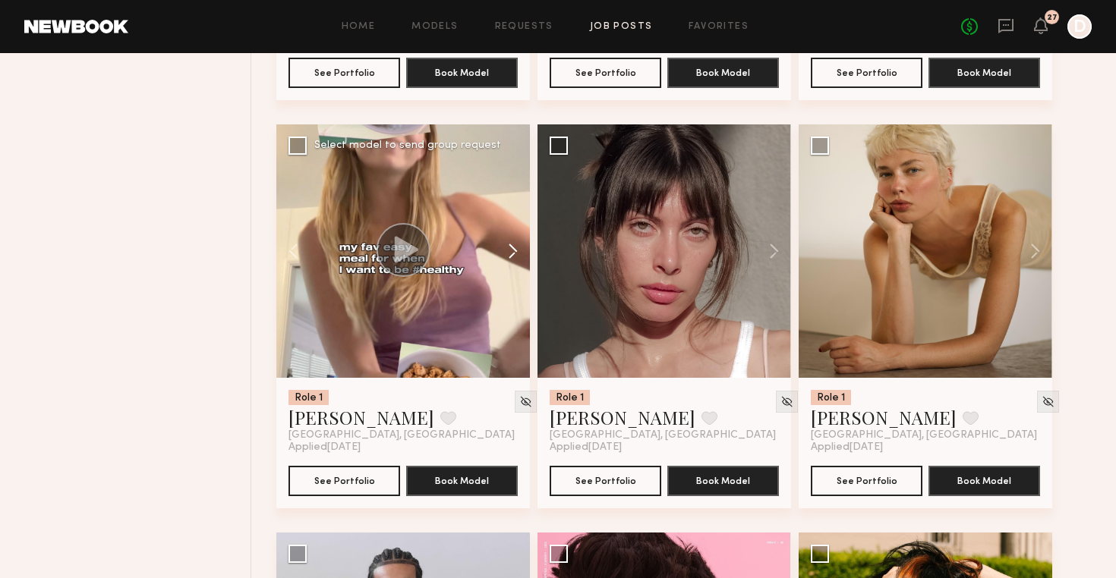
click at [508, 251] on button at bounding box center [505, 250] width 49 height 253
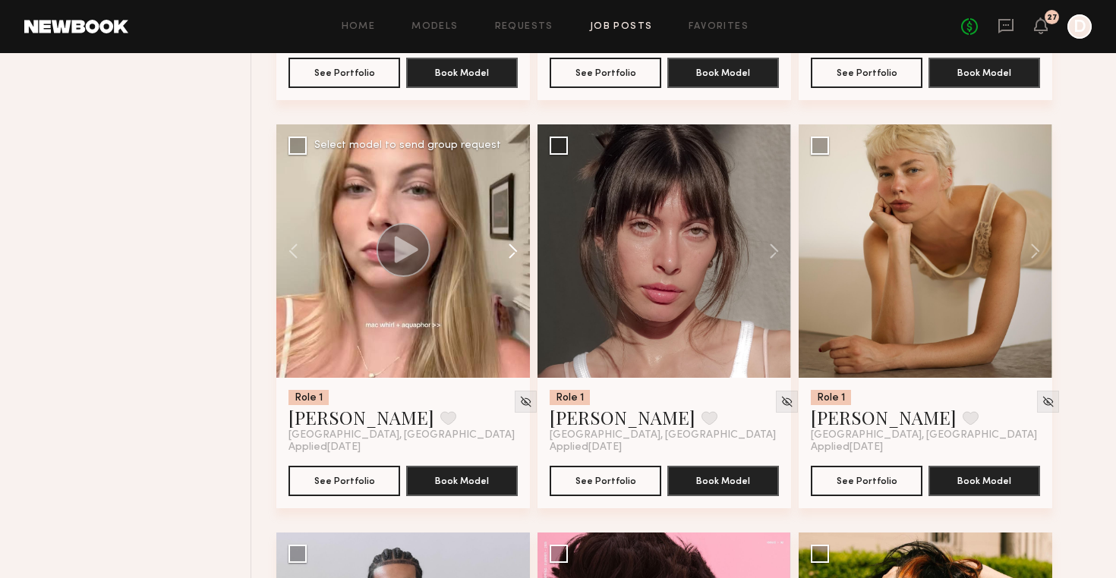
click at [508, 251] on button at bounding box center [505, 250] width 49 height 253
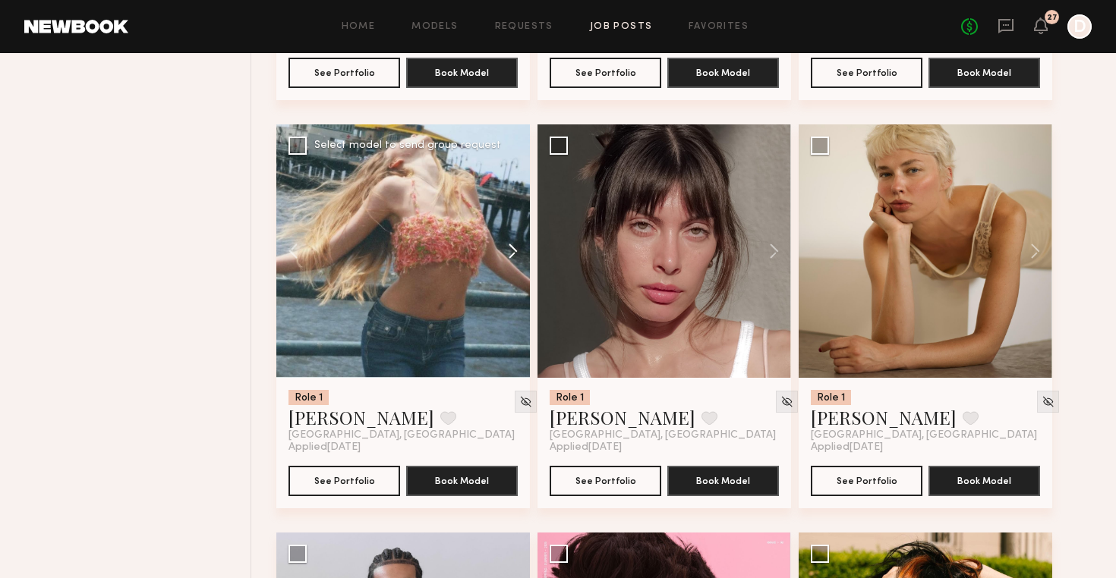
click at [508, 251] on button at bounding box center [505, 250] width 49 height 253
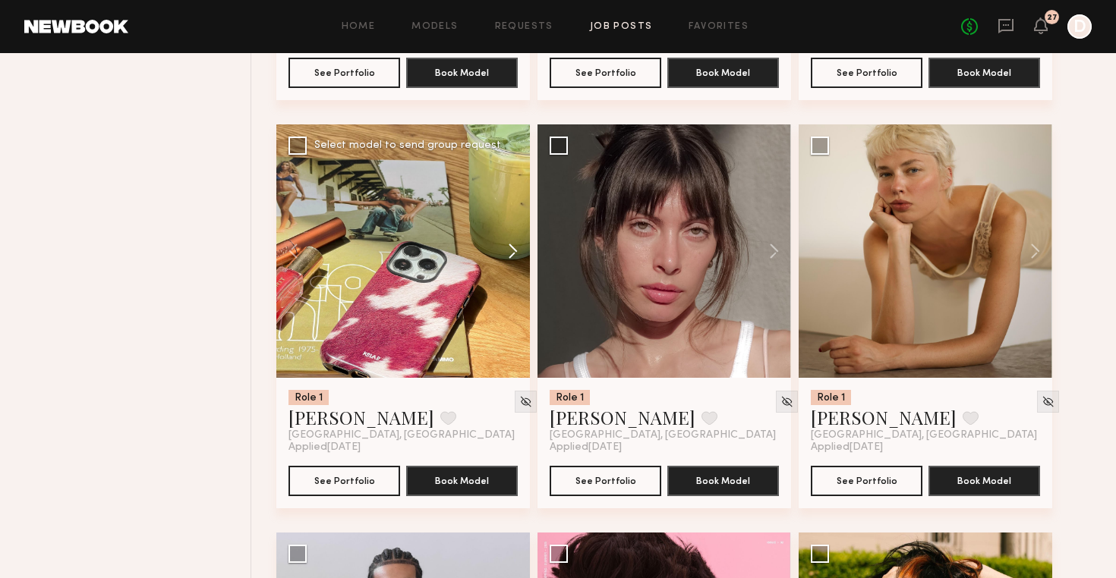
click at [510, 251] on button at bounding box center [505, 250] width 49 height 253
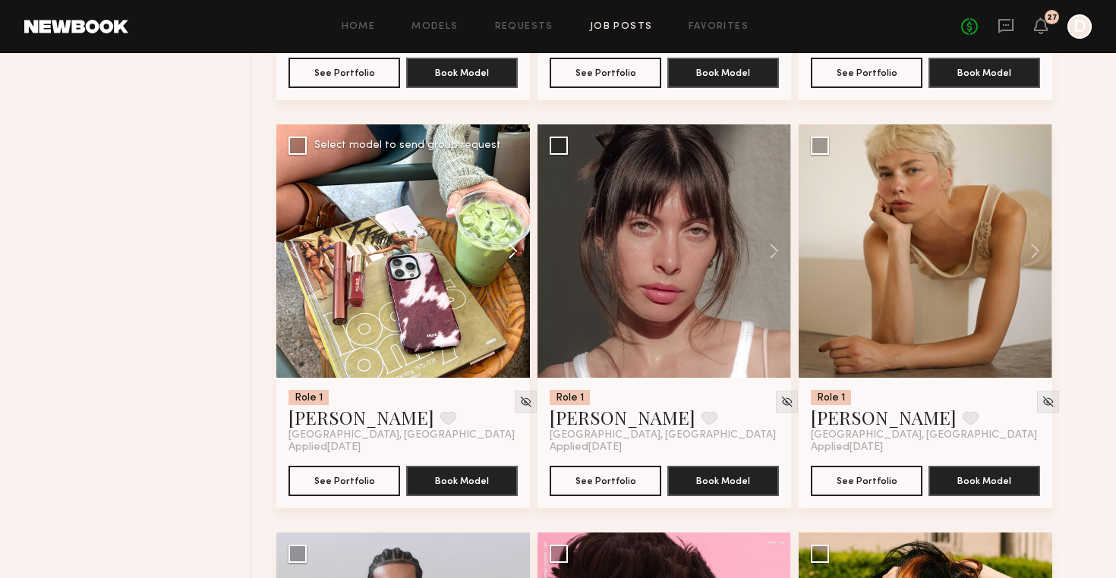
click at [510, 251] on button at bounding box center [505, 250] width 49 height 253
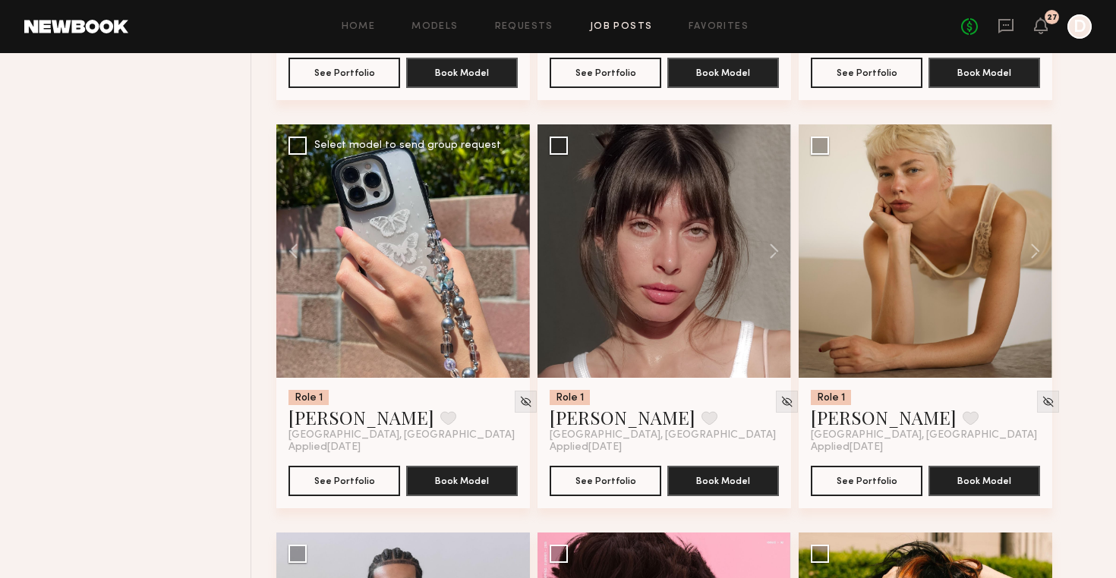
click at [510, 251] on div at bounding box center [402, 250] width 253 height 253
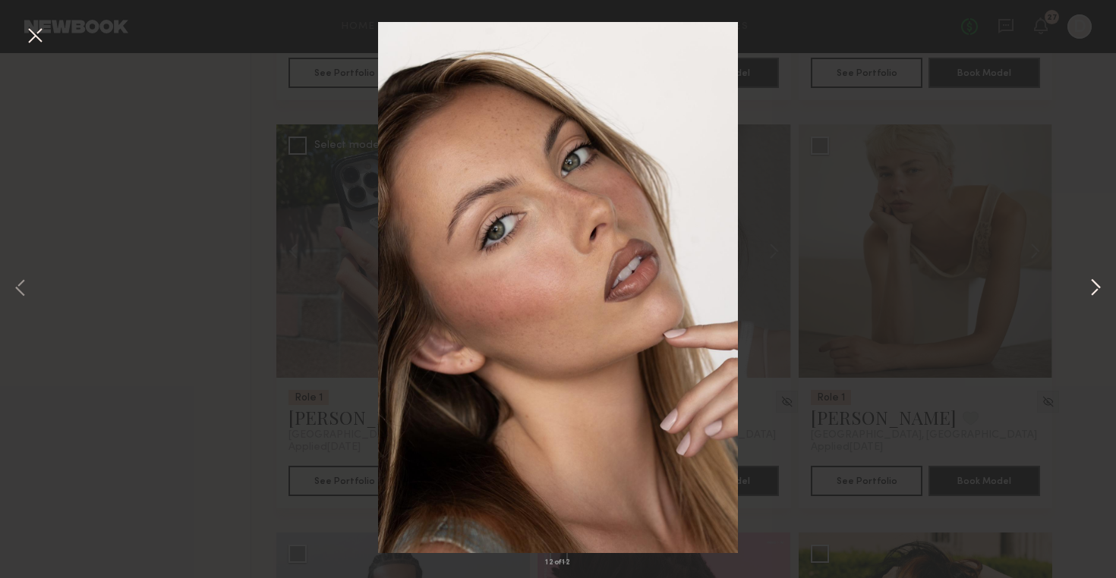
click at [1092, 288] on button at bounding box center [1095, 289] width 18 height 463
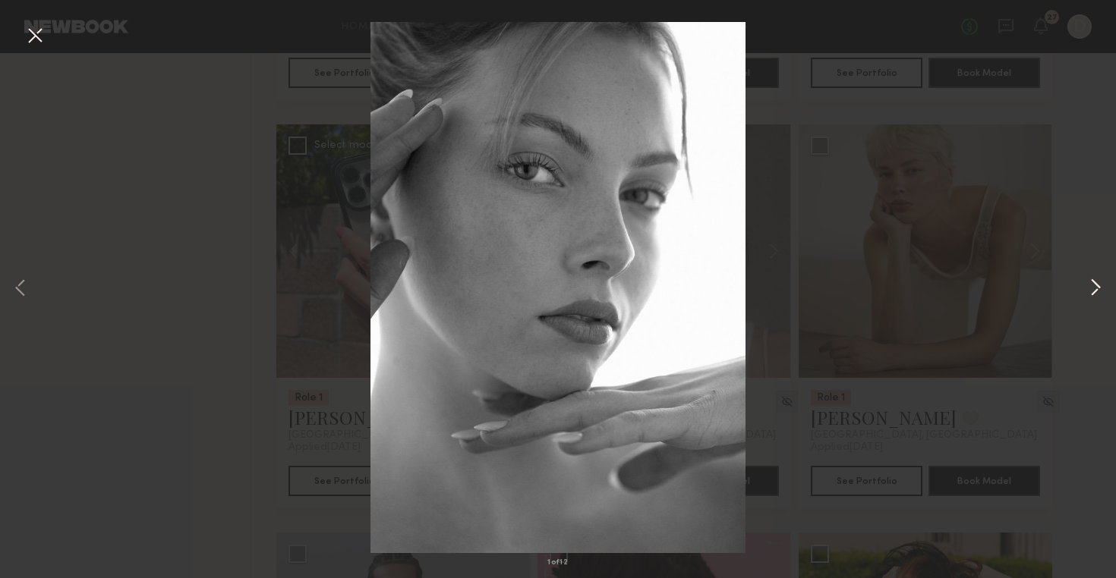
click at [1092, 288] on button at bounding box center [1095, 289] width 18 height 463
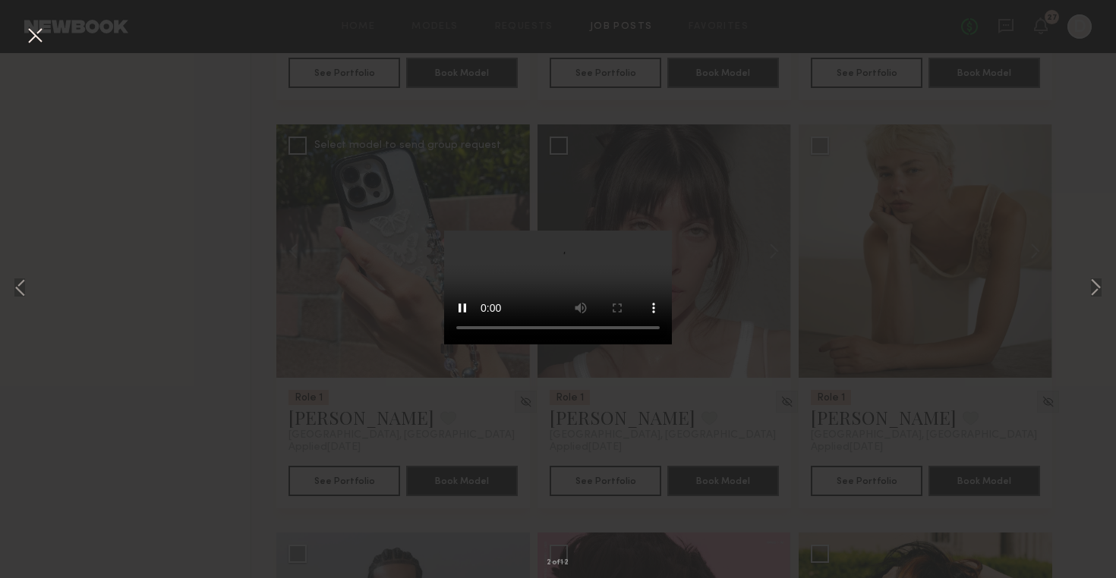
click at [1067, 231] on div "2 of 12" at bounding box center [558, 289] width 1116 height 578
click at [146, 278] on div "2 of 12" at bounding box center [558, 289] width 1116 height 578
click at [39, 33] on button at bounding box center [35, 36] width 24 height 27
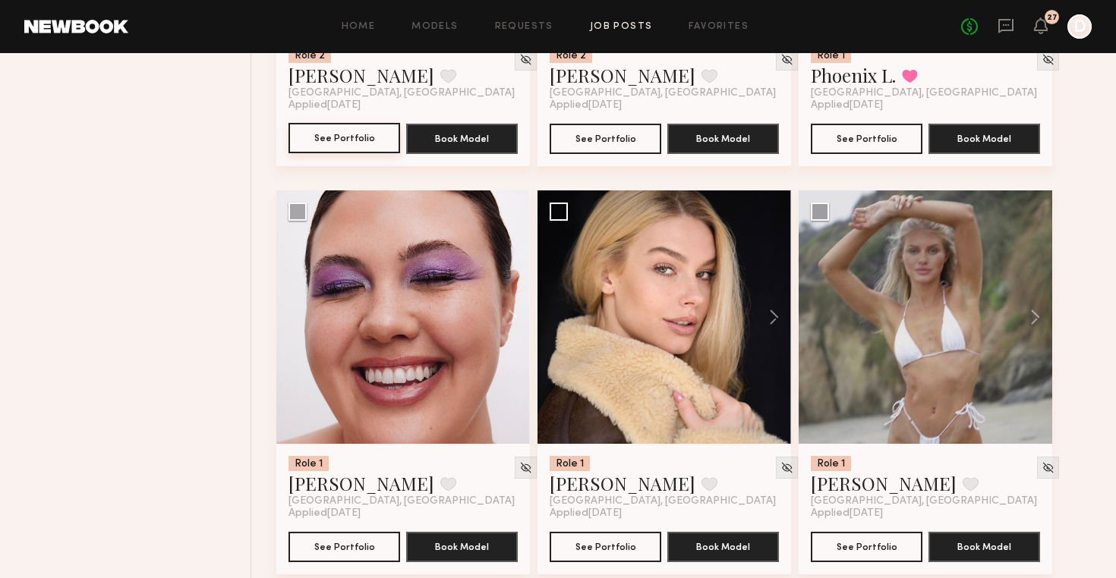
scroll to position [18043, 0]
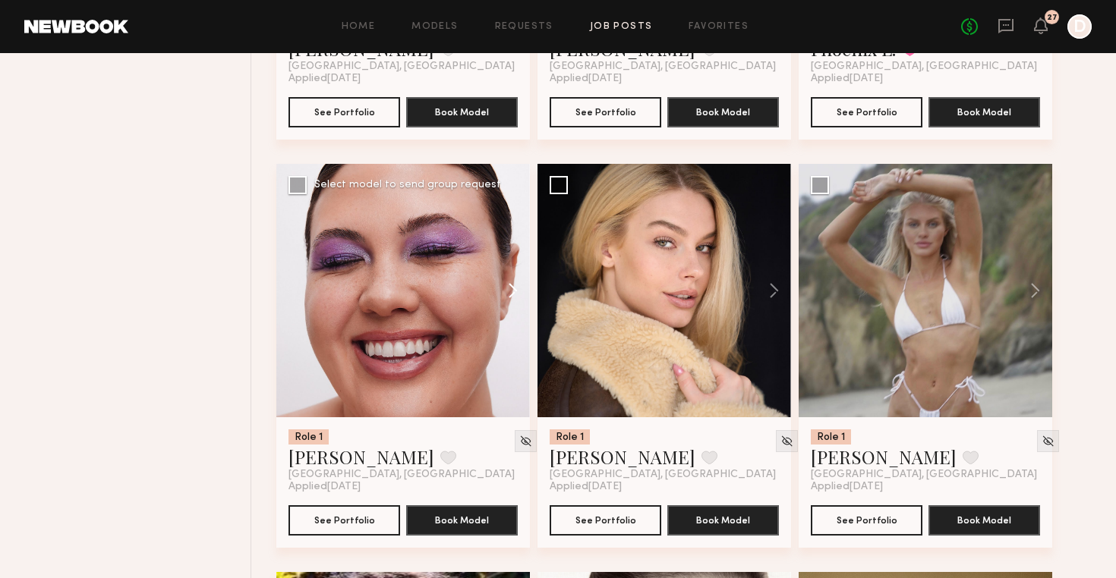
click at [511, 294] on button at bounding box center [505, 290] width 49 height 253
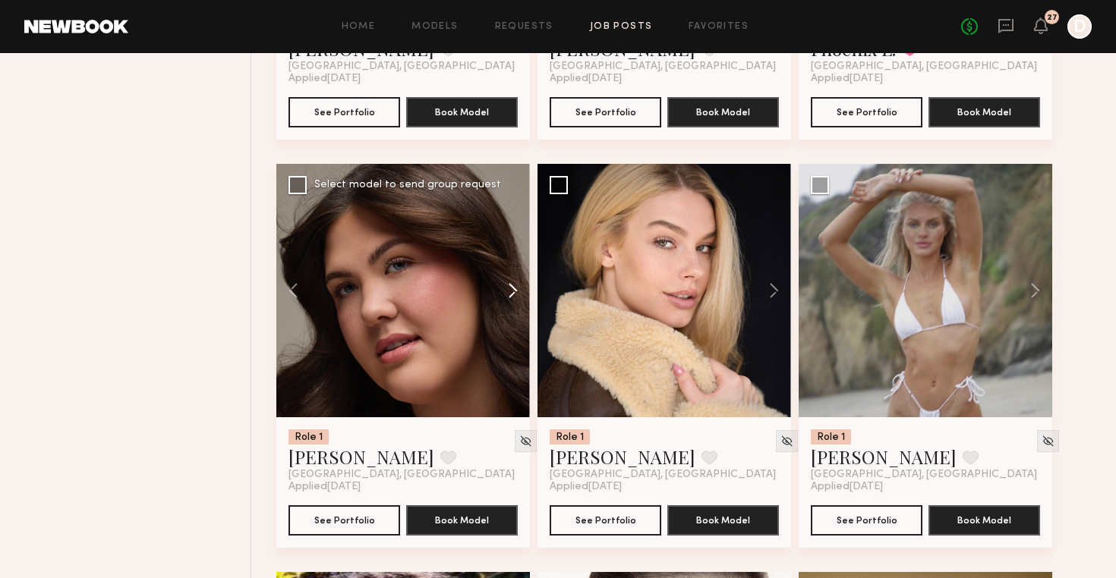
click at [511, 294] on button at bounding box center [505, 290] width 49 height 253
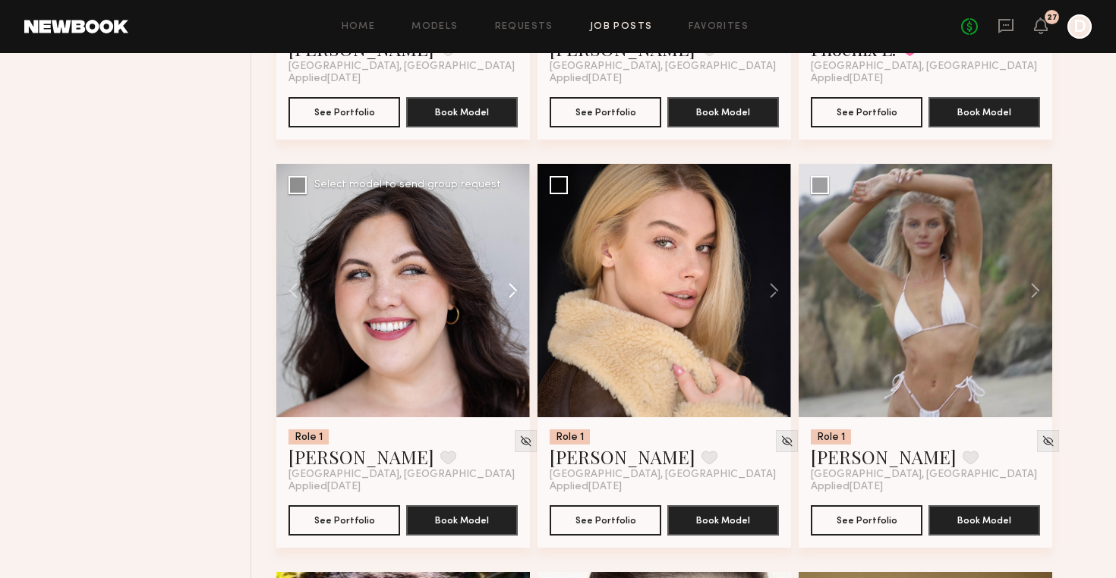
click at [511, 294] on button at bounding box center [505, 290] width 49 height 253
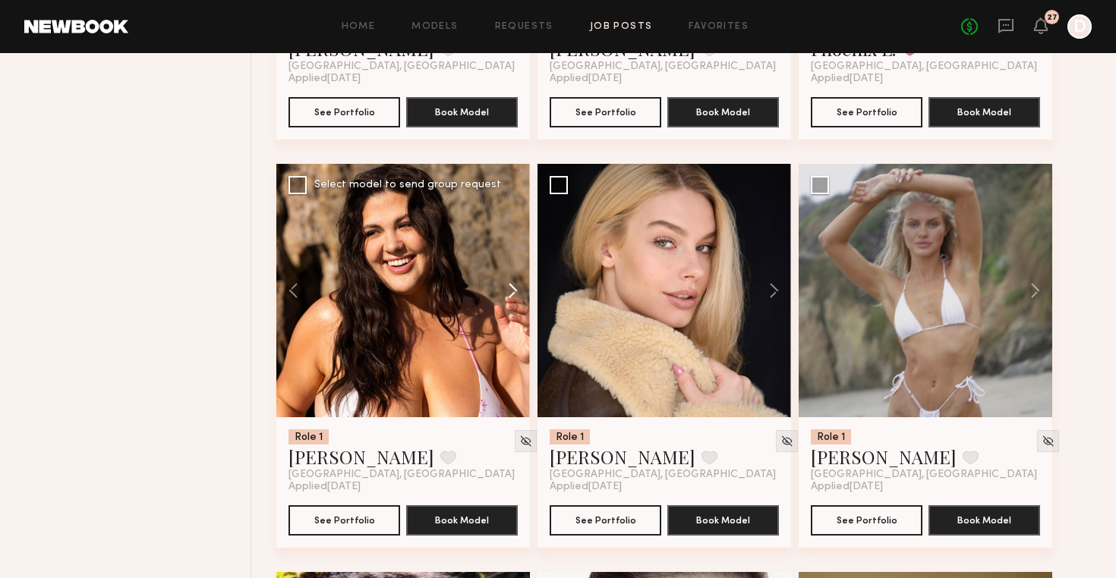
click at [511, 294] on button at bounding box center [505, 290] width 49 height 253
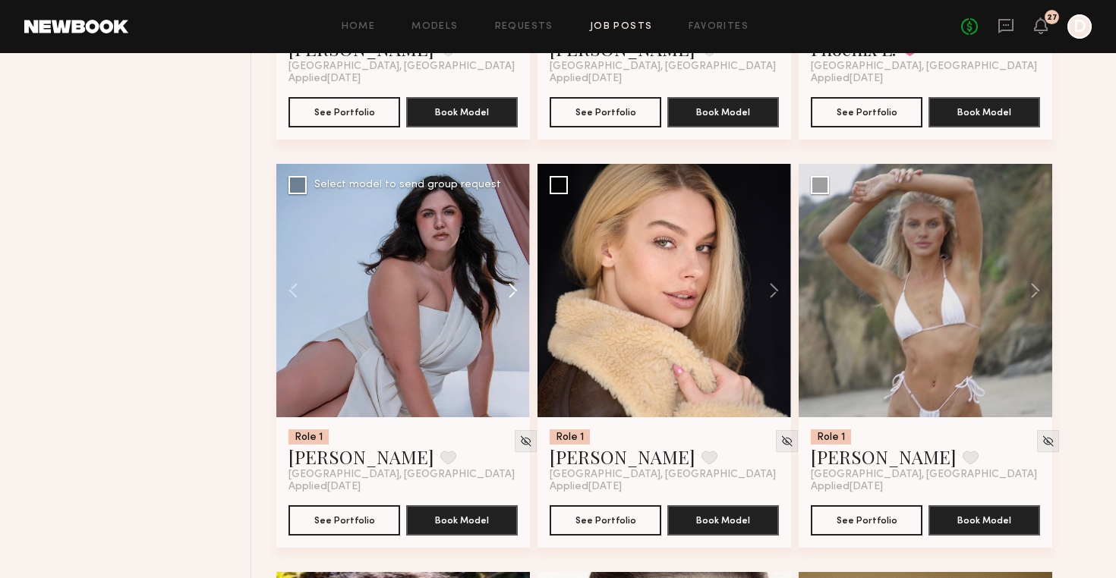
click at [511, 294] on button at bounding box center [505, 290] width 49 height 253
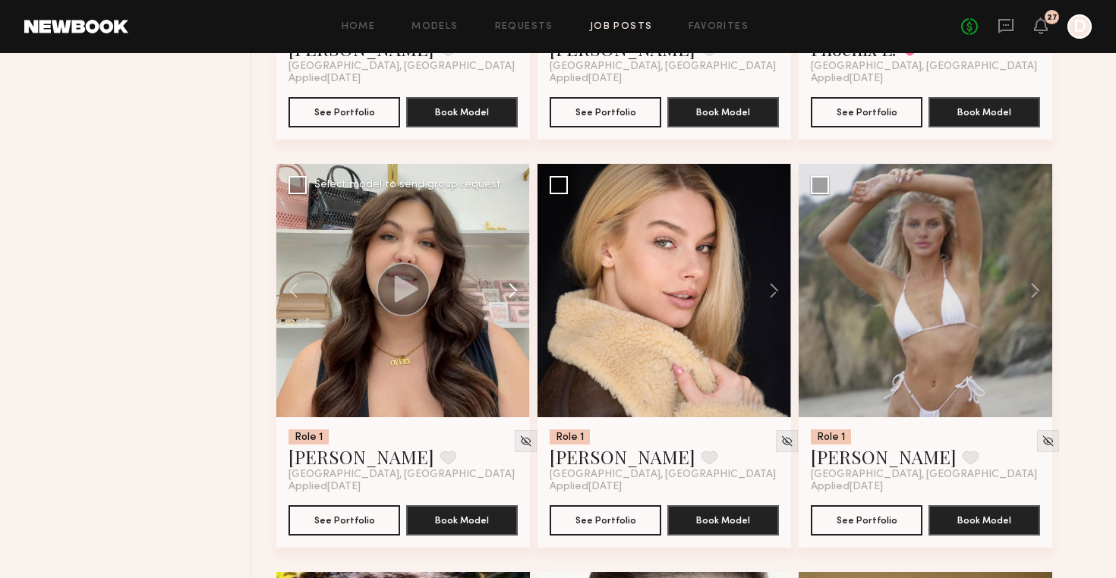
click at [511, 294] on button at bounding box center [505, 290] width 49 height 253
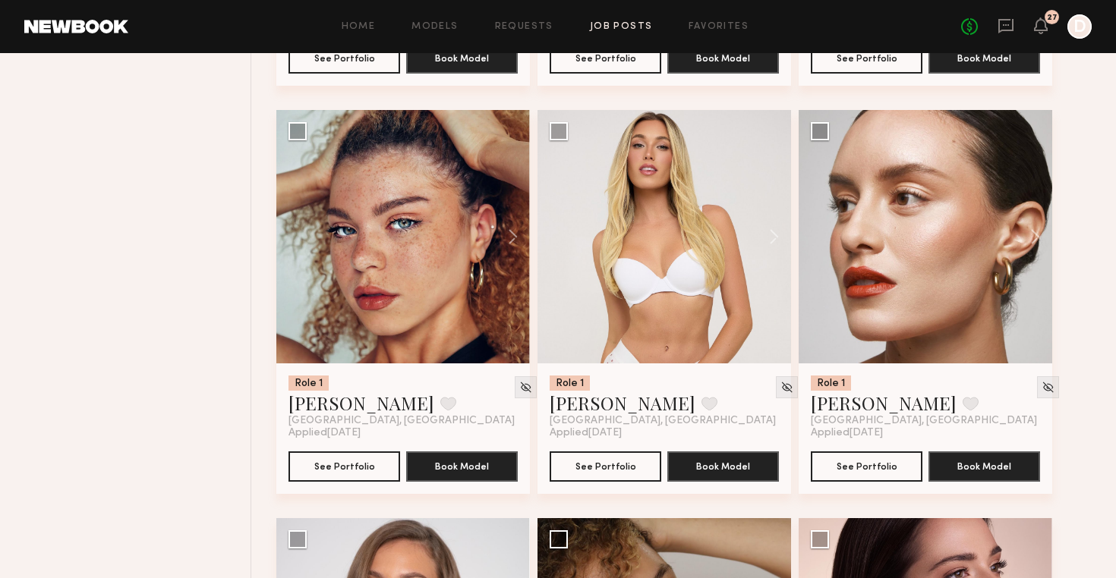
scroll to position [20956, 0]
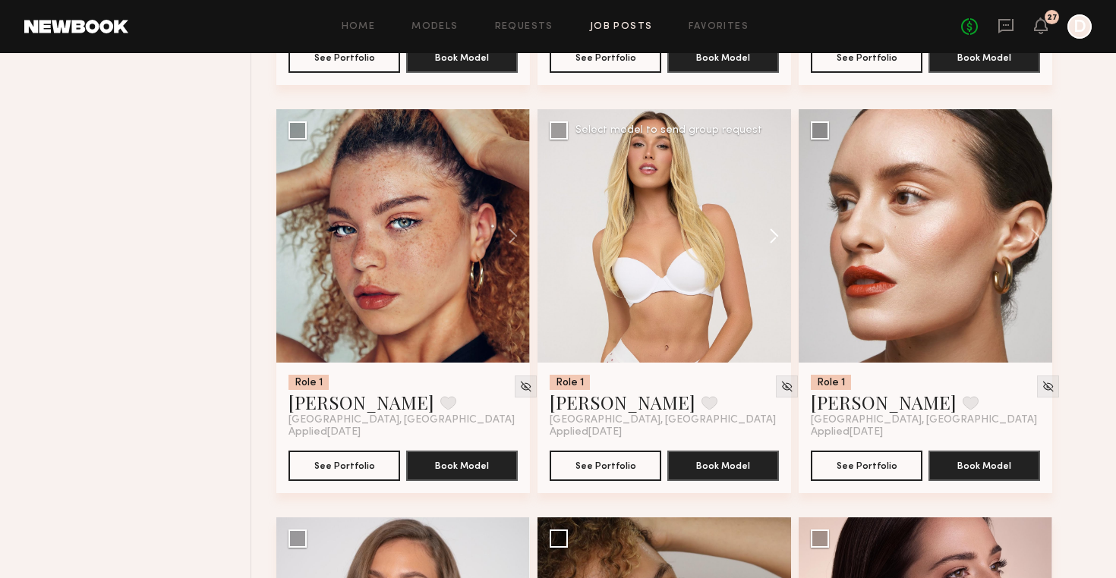
click at [776, 234] on button at bounding box center [766, 235] width 49 height 253
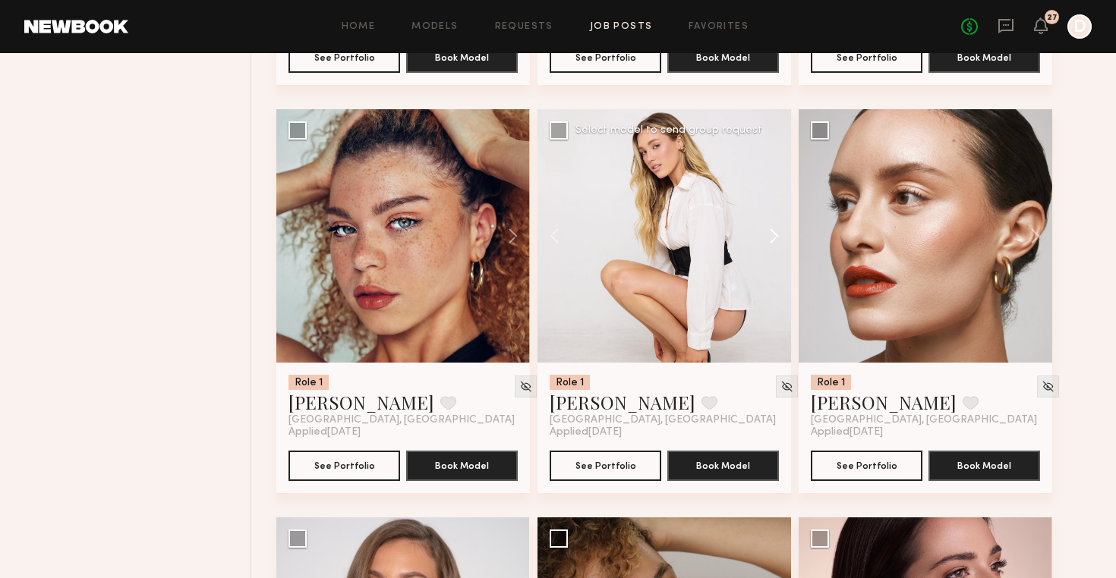
click at [776, 234] on button at bounding box center [766, 235] width 49 height 253
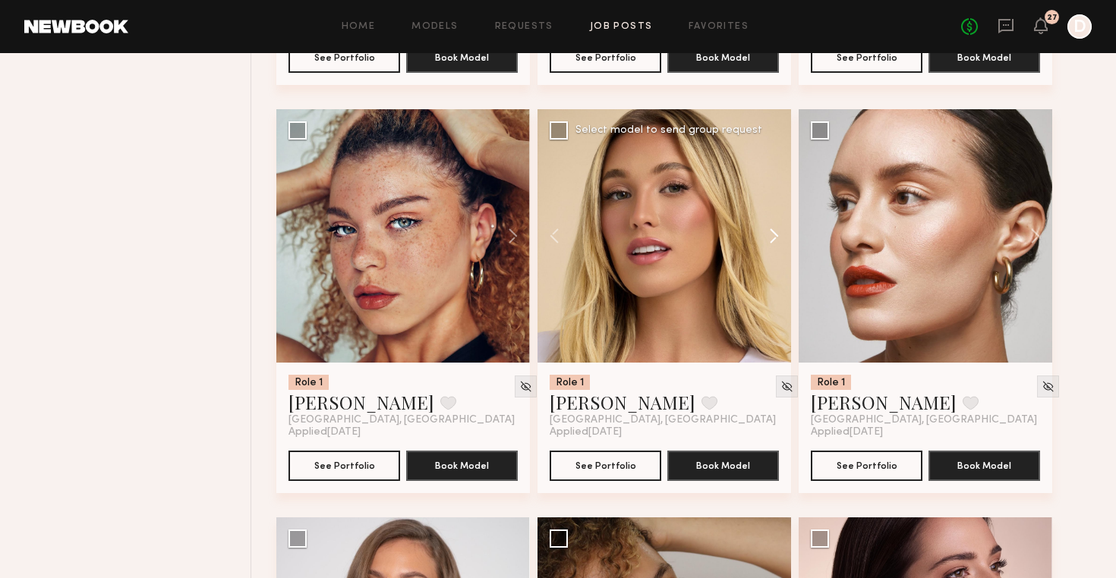
click at [776, 234] on button at bounding box center [766, 235] width 49 height 253
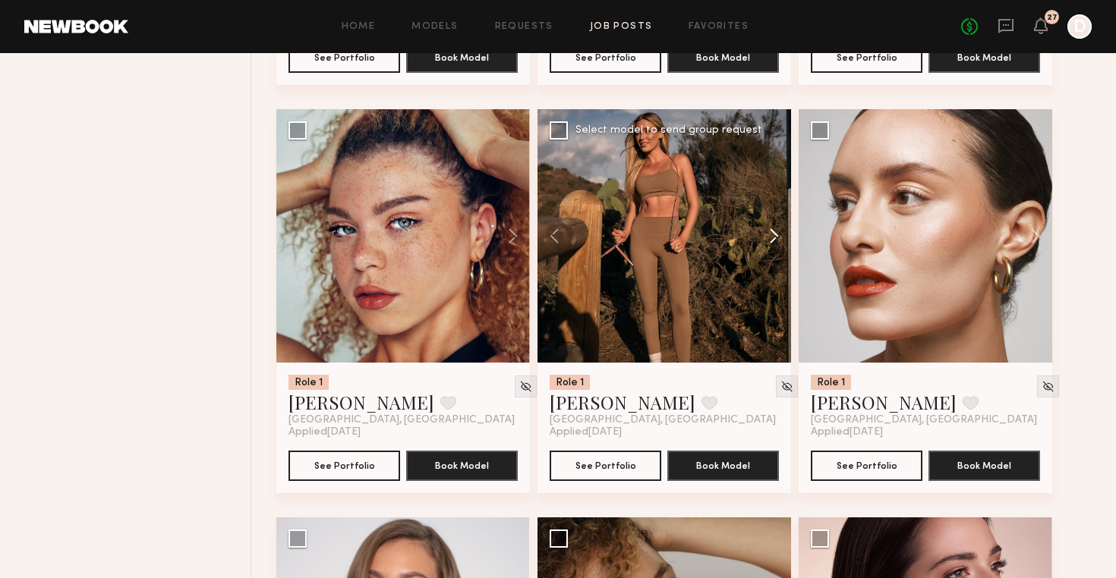
click at [776, 234] on button at bounding box center [766, 235] width 49 height 253
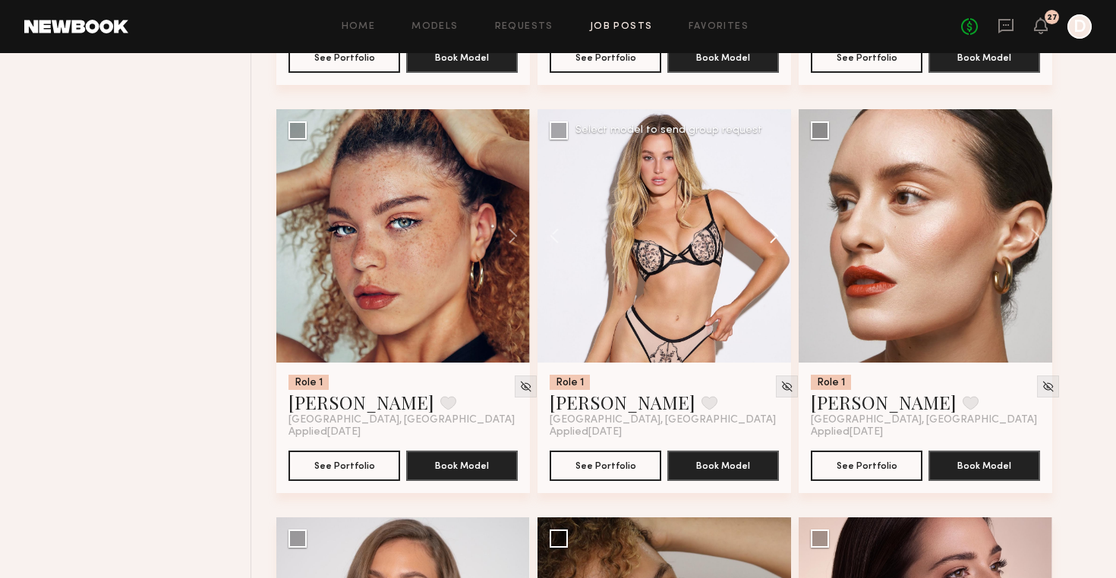
click at [776, 234] on button at bounding box center [766, 235] width 49 height 253
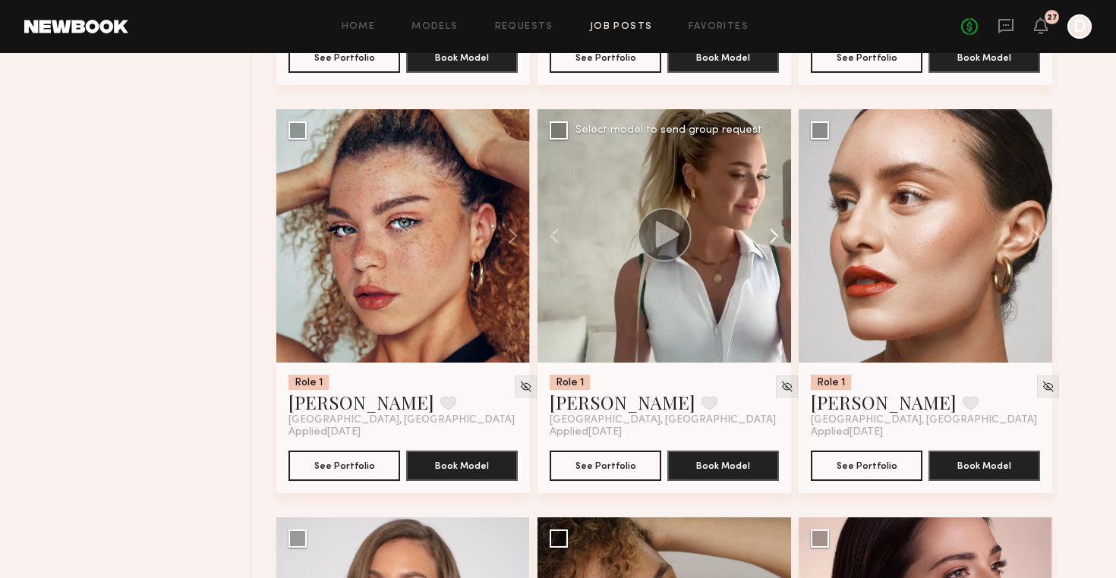
click at [776, 234] on button at bounding box center [766, 235] width 49 height 253
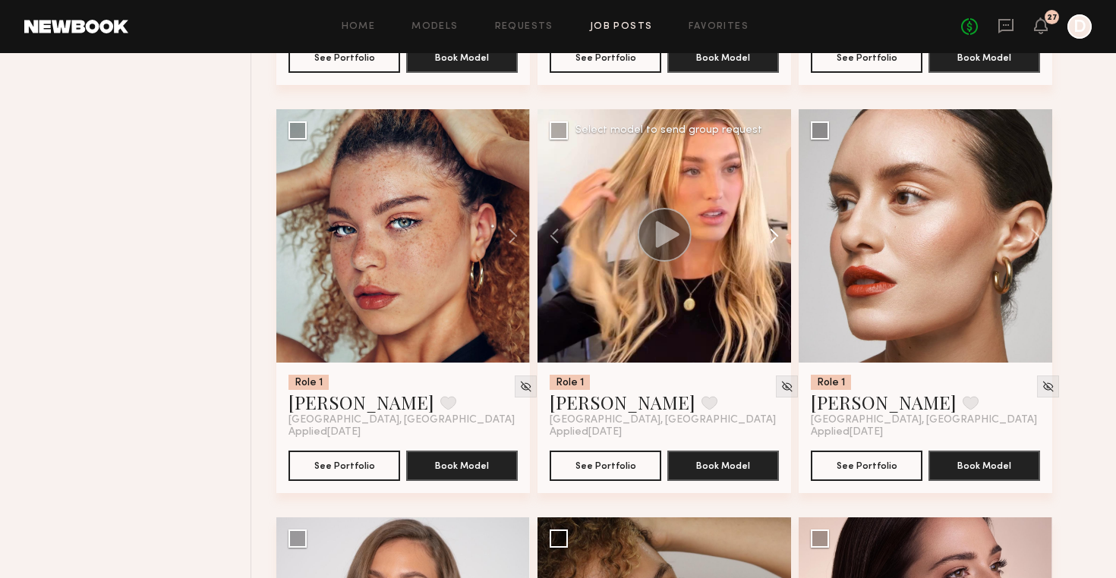
click at [776, 234] on button at bounding box center [766, 235] width 49 height 253
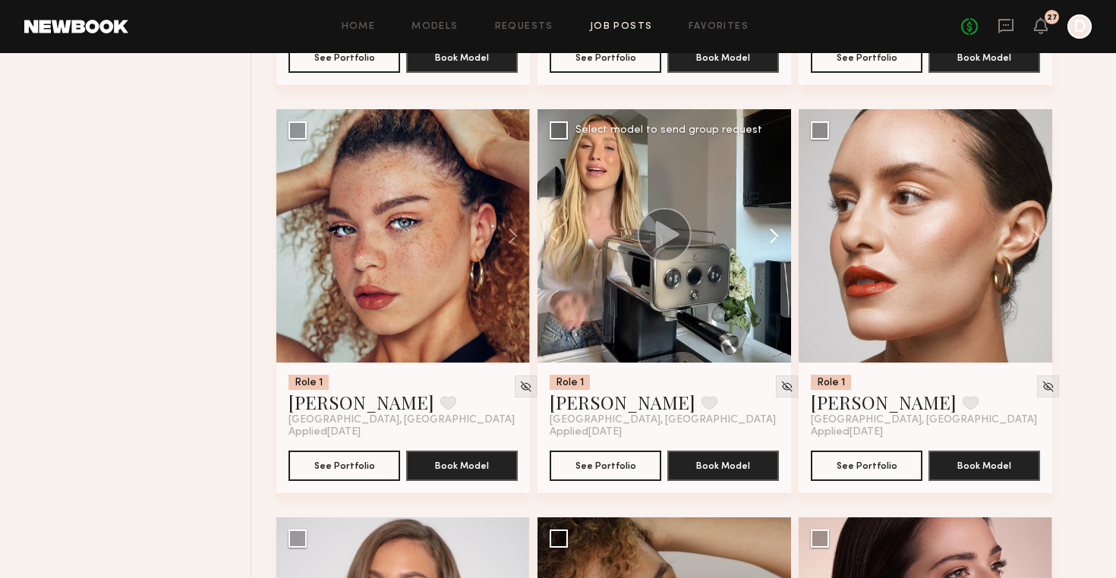
click at [776, 234] on button at bounding box center [766, 235] width 49 height 253
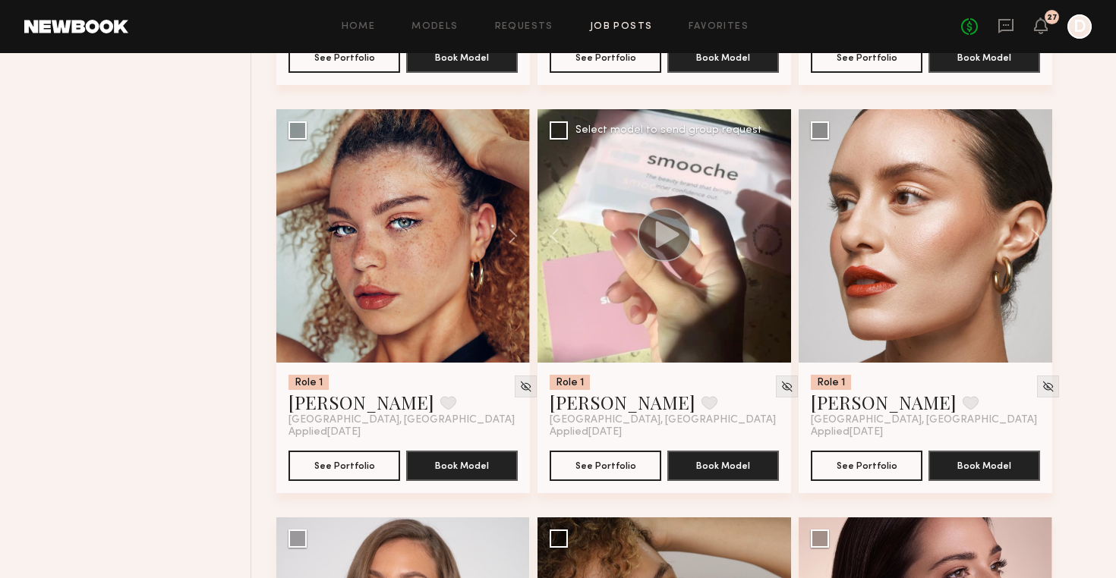
click at [776, 234] on div at bounding box center [663, 235] width 253 height 253
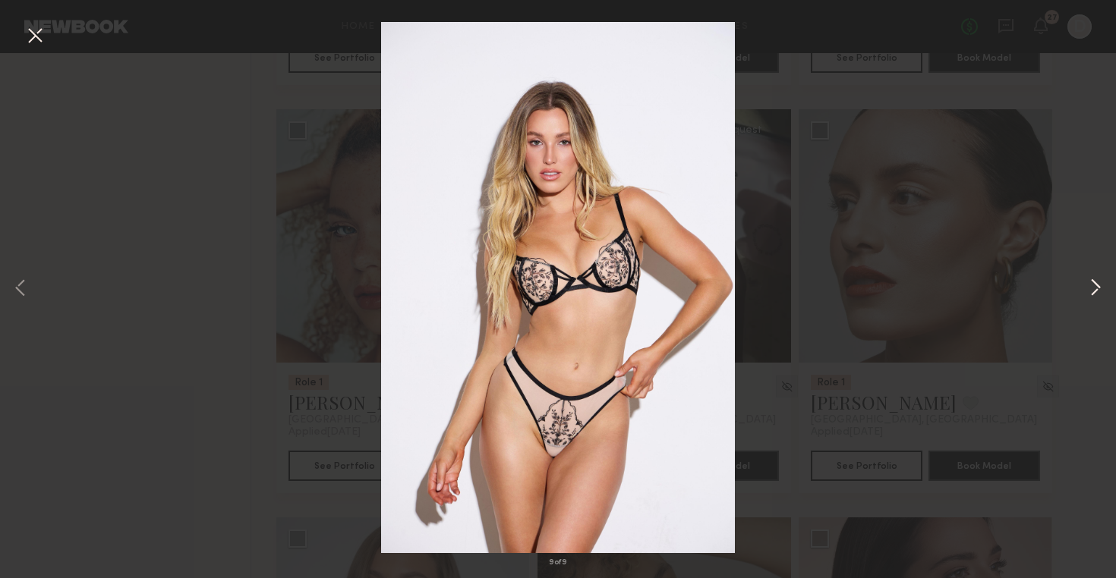
click at [1102, 282] on button at bounding box center [1095, 289] width 18 height 463
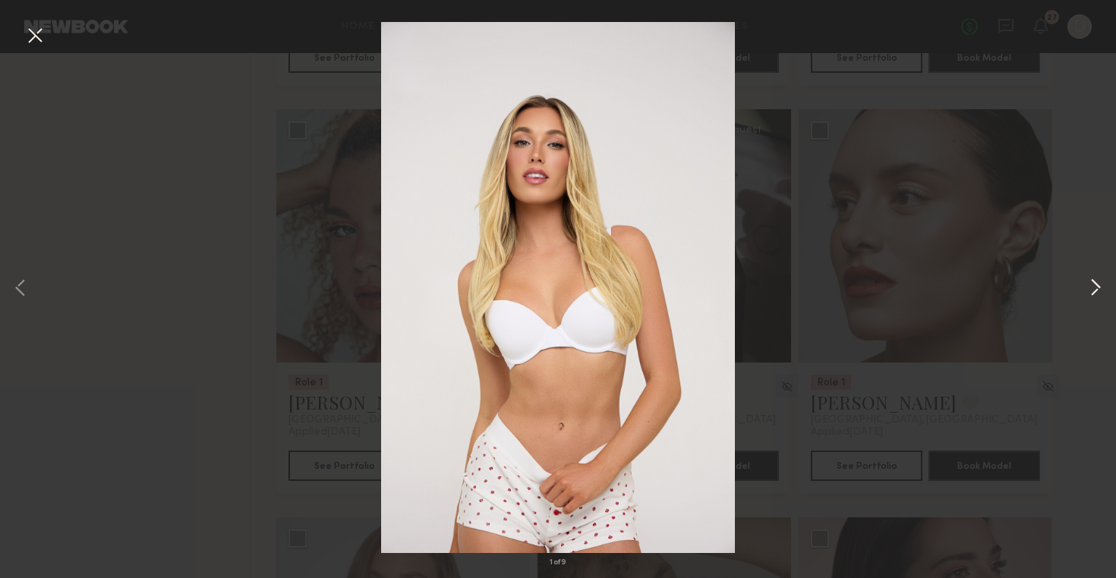
click at [1102, 282] on button at bounding box center [1095, 289] width 18 height 463
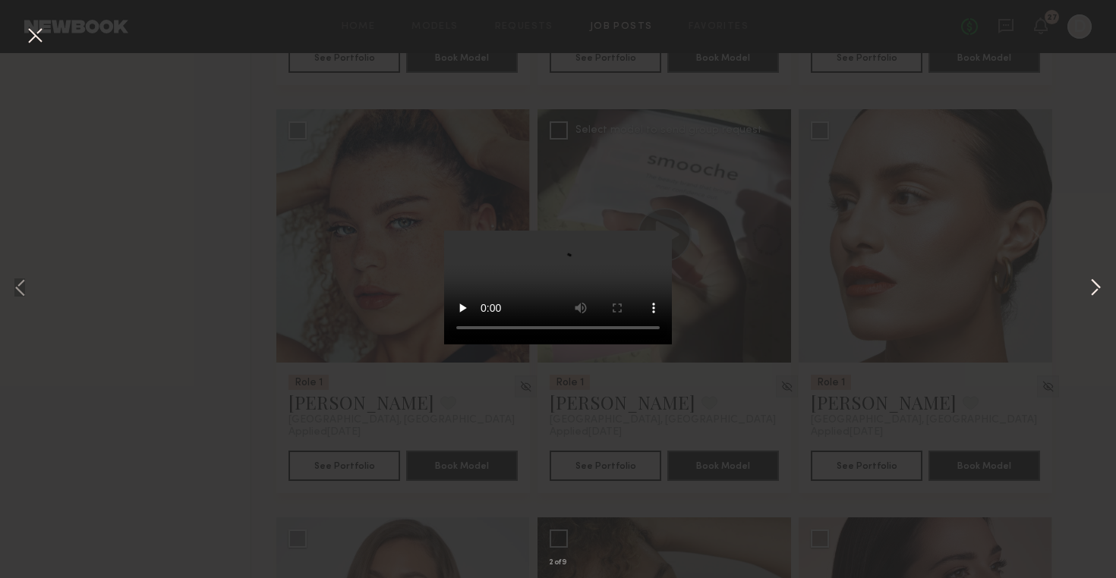
click at [1102, 282] on button at bounding box center [1095, 289] width 18 height 463
click at [1102, 285] on button at bounding box center [1095, 289] width 18 height 463
click at [110, 289] on div "5 of 9" at bounding box center [558, 289] width 1116 height 578
click at [31, 33] on button at bounding box center [35, 36] width 24 height 27
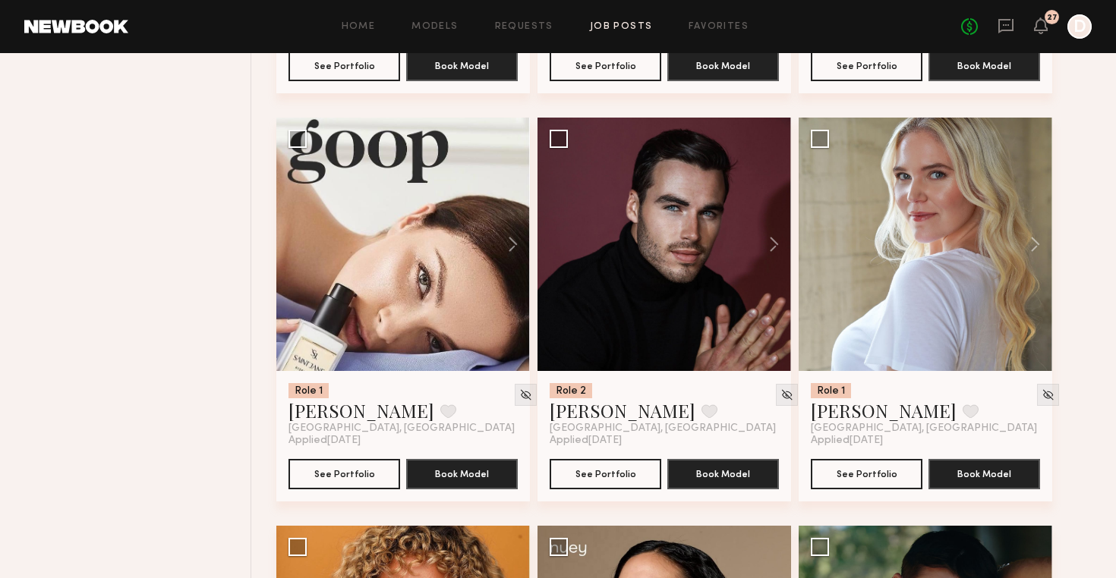
scroll to position [22176, 0]
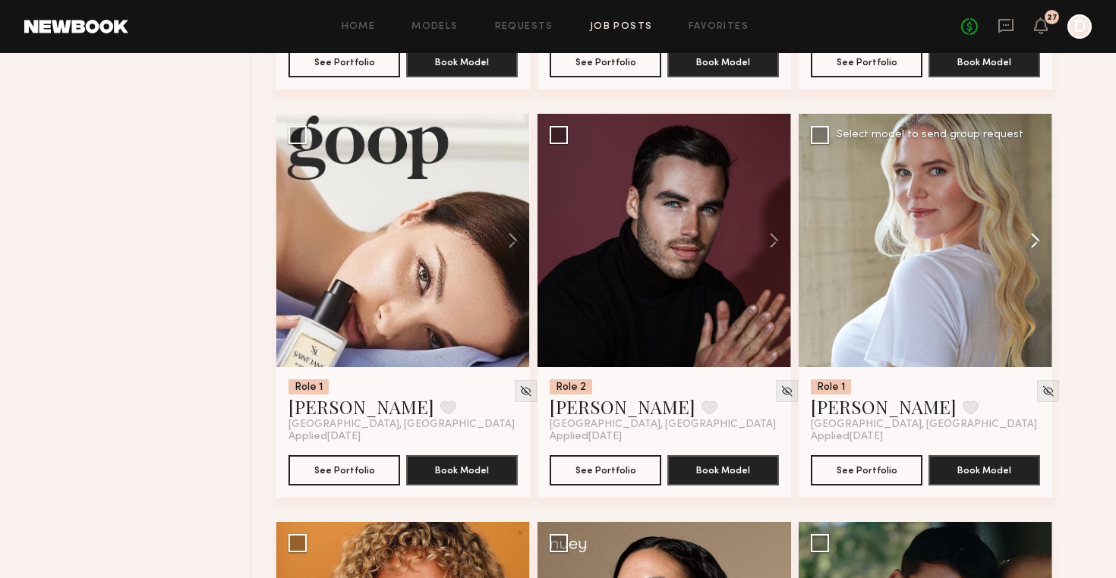
click at [1031, 239] on button at bounding box center [1027, 240] width 49 height 253
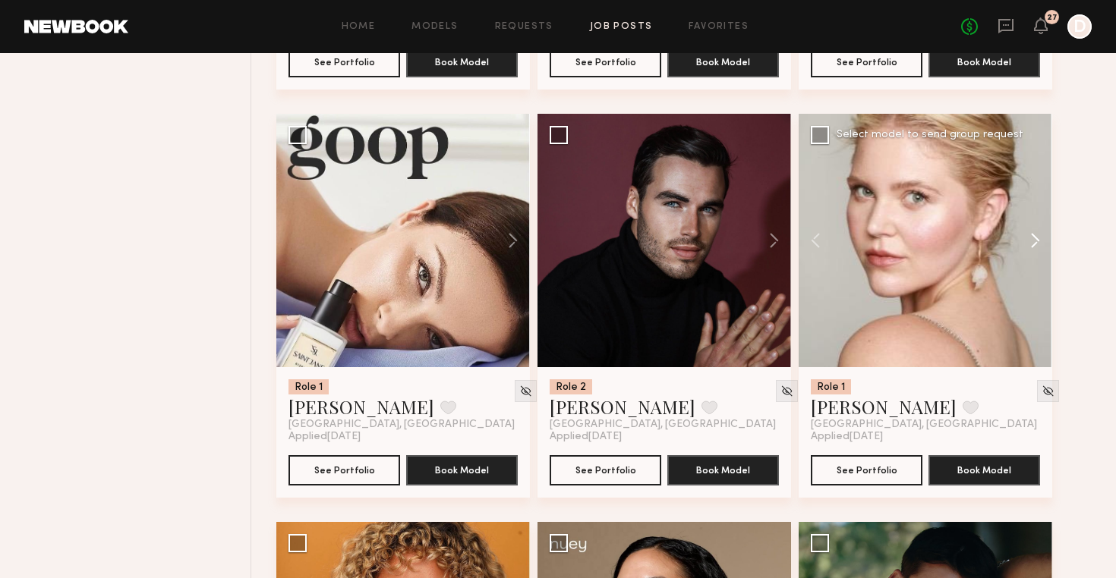
click at [1031, 239] on button at bounding box center [1027, 240] width 49 height 253
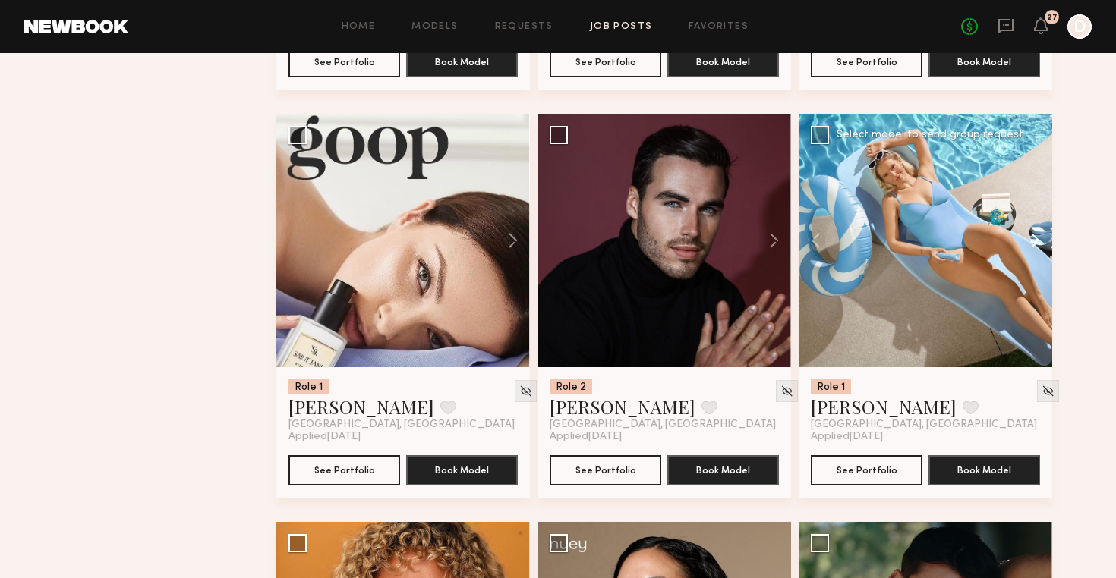
click at [1031, 239] on button at bounding box center [1027, 240] width 49 height 253
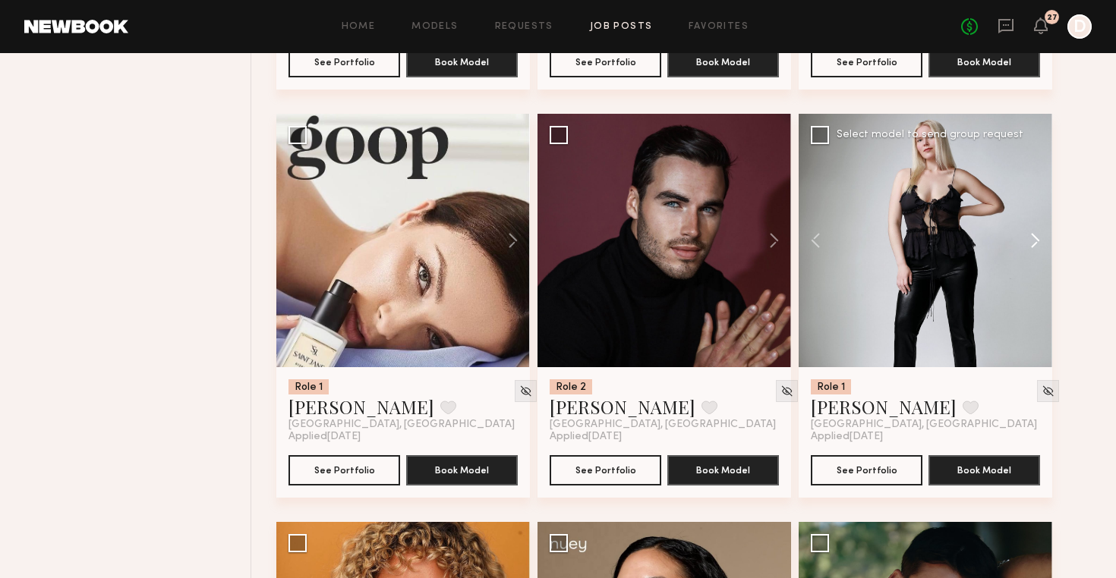
click at [1031, 239] on button at bounding box center [1027, 240] width 49 height 253
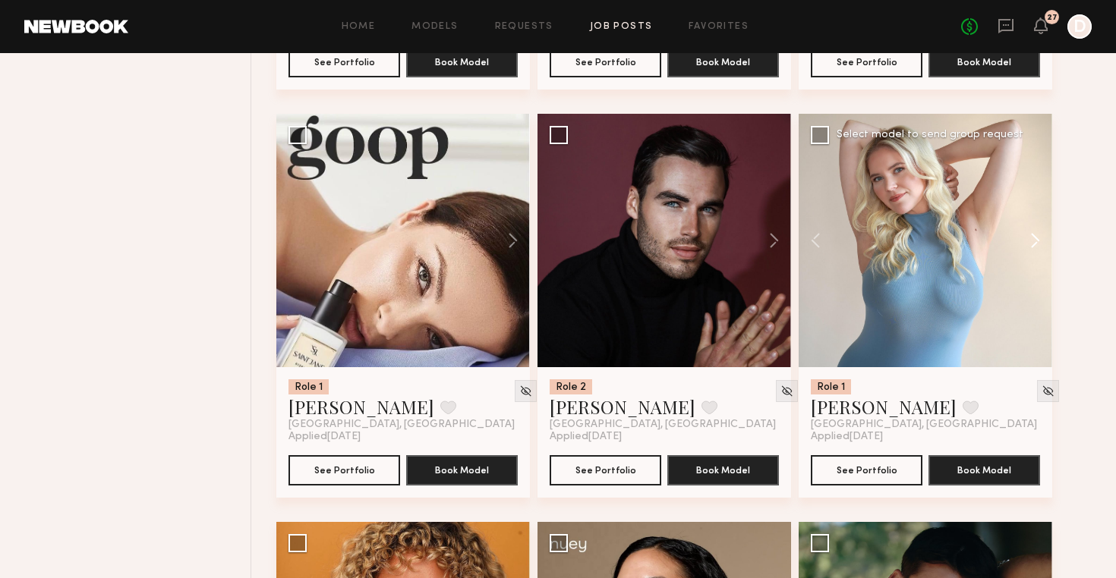
click at [1031, 239] on button at bounding box center [1027, 240] width 49 height 253
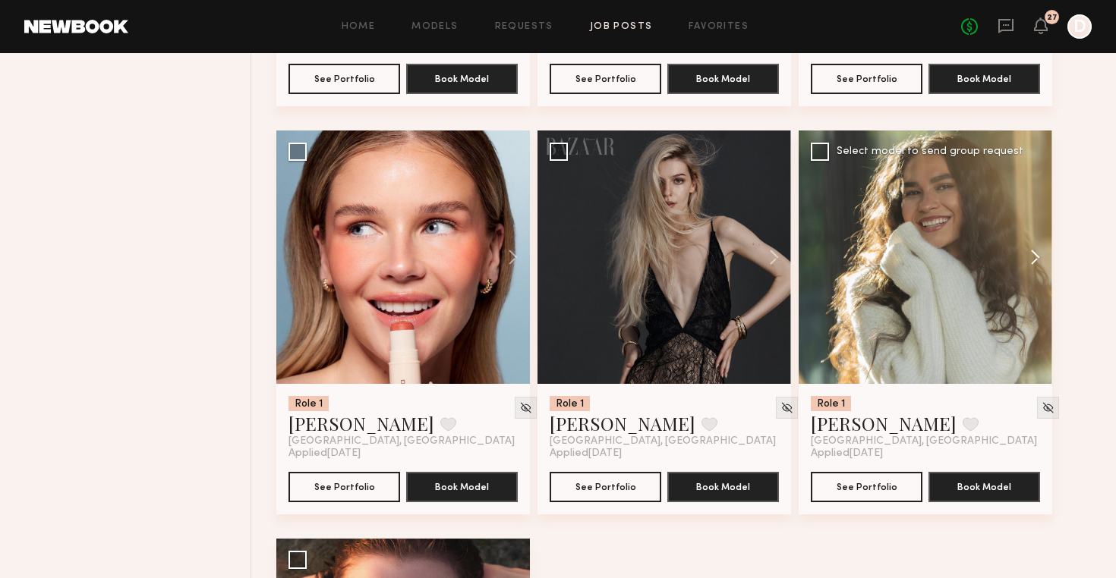
scroll to position [23383, 0]
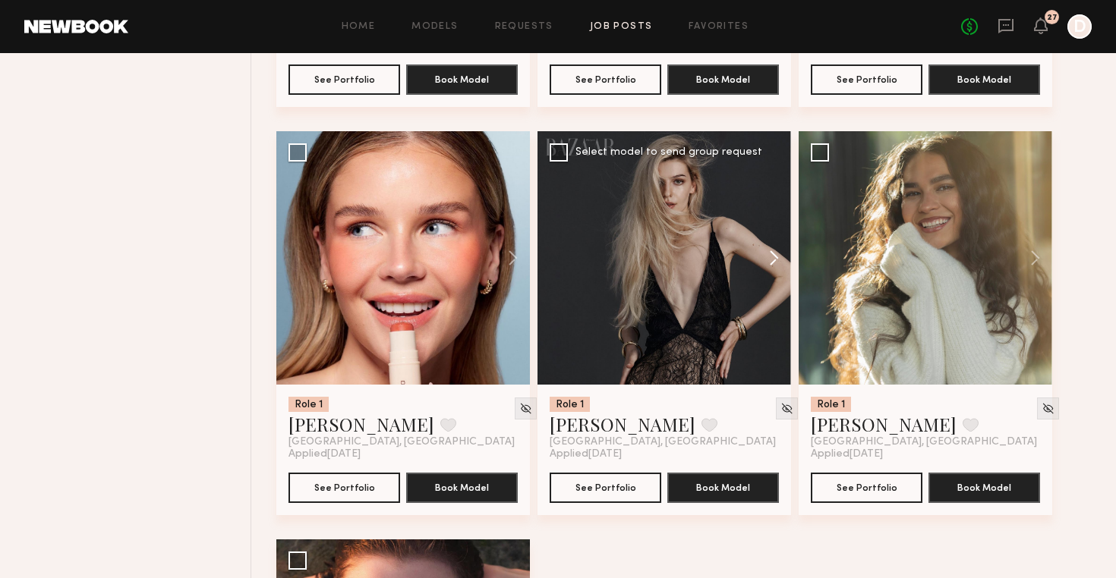
click at [773, 260] on button at bounding box center [766, 257] width 49 height 253
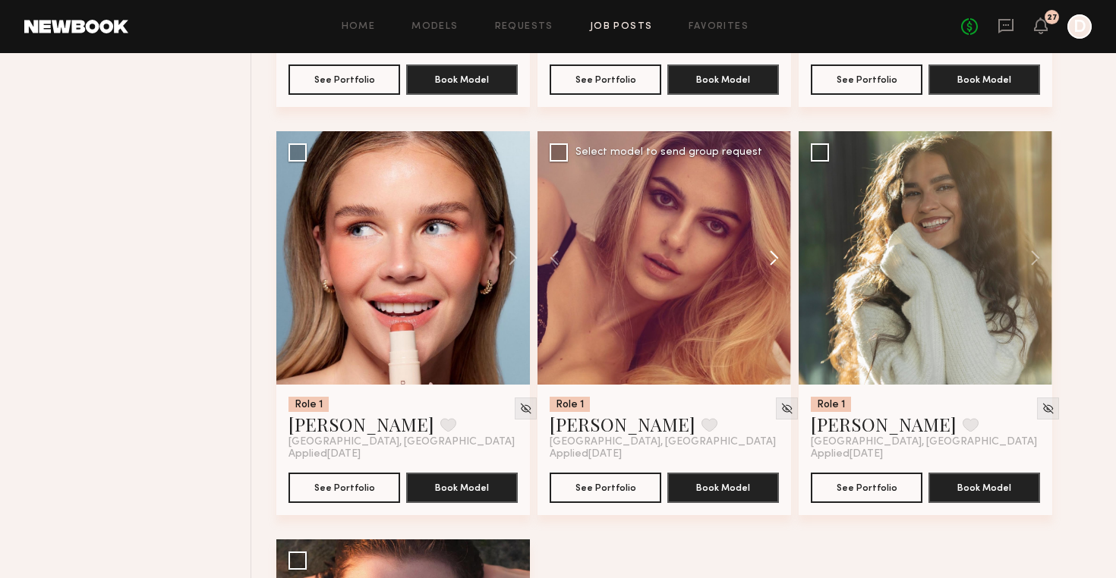
click at [773, 260] on button at bounding box center [766, 257] width 49 height 253
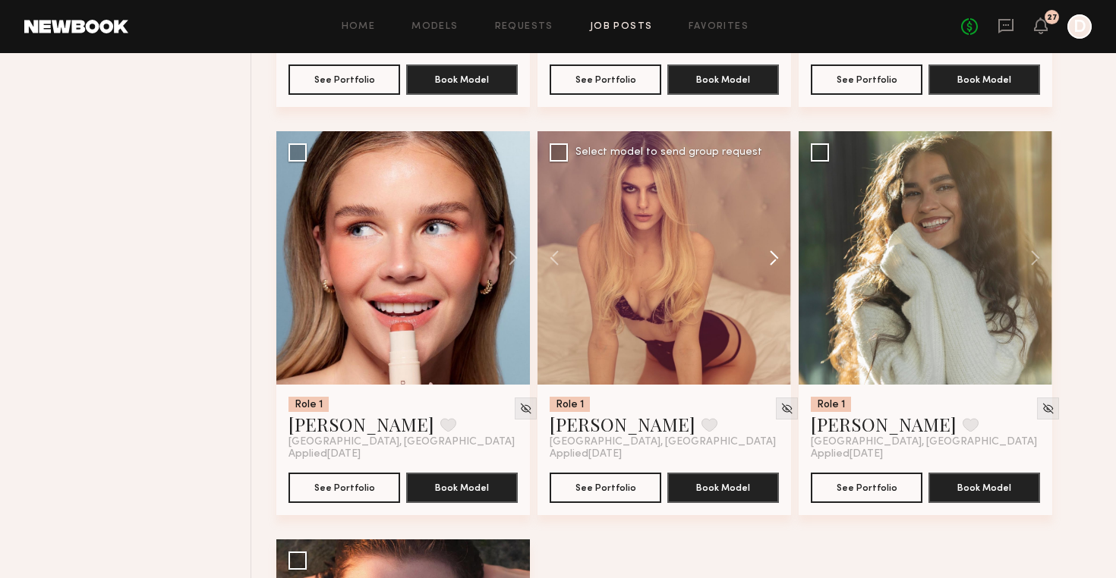
click at [773, 260] on button at bounding box center [766, 257] width 49 height 253
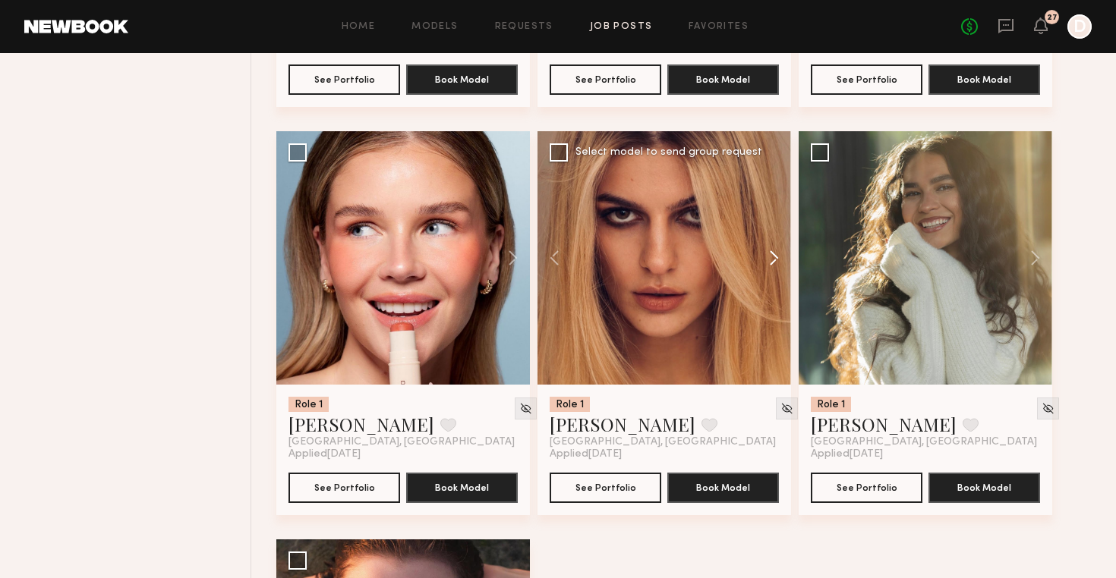
click at [773, 260] on button at bounding box center [766, 257] width 49 height 253
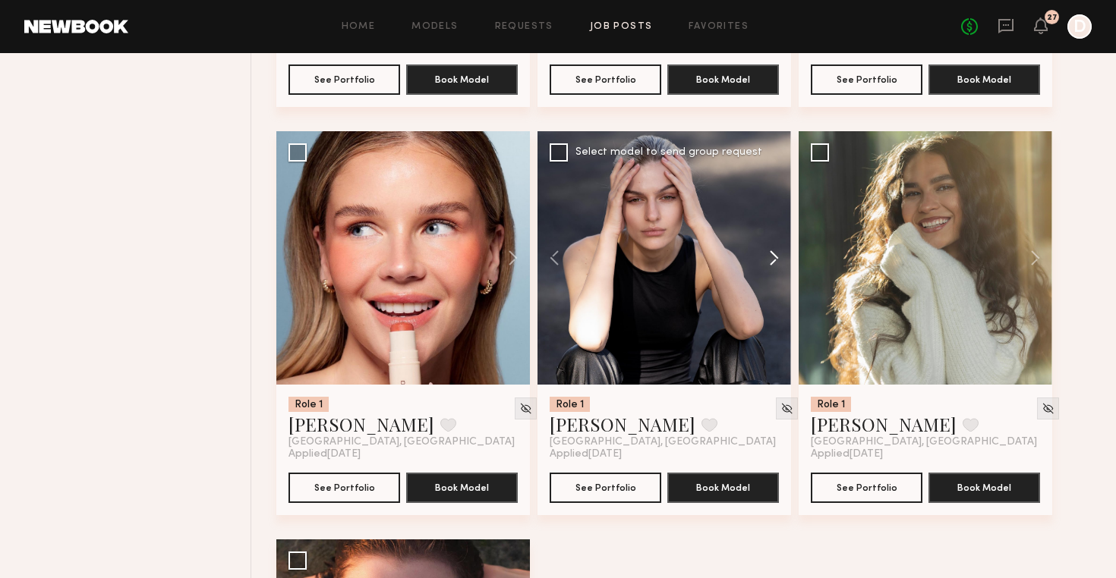
click at [773, 260] on button at bounding box center [766, 257] width 49 height 253
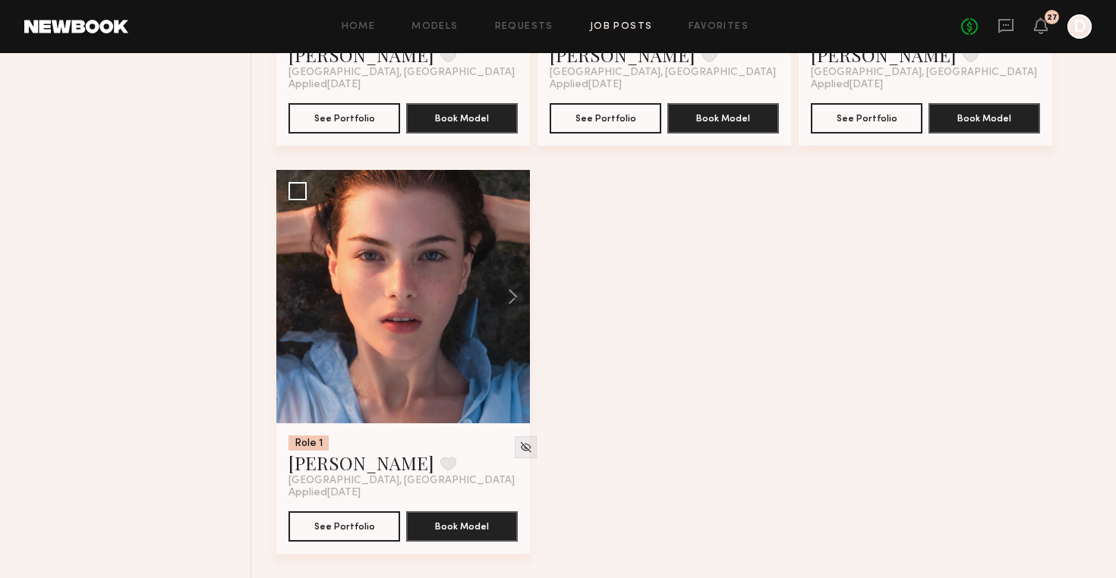
scroll to position [23753, 0]
click at [517, 298] on button at bounding box center [505, 296] width 49 height 253
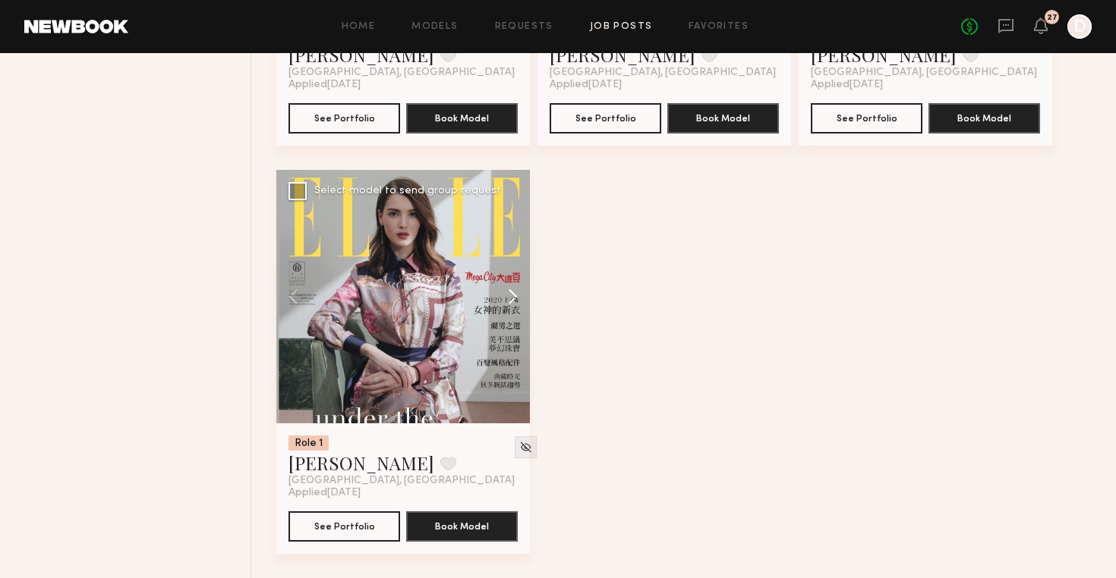
click at [517, 298] on button at bounding box center [505, 296] width 49 height 253
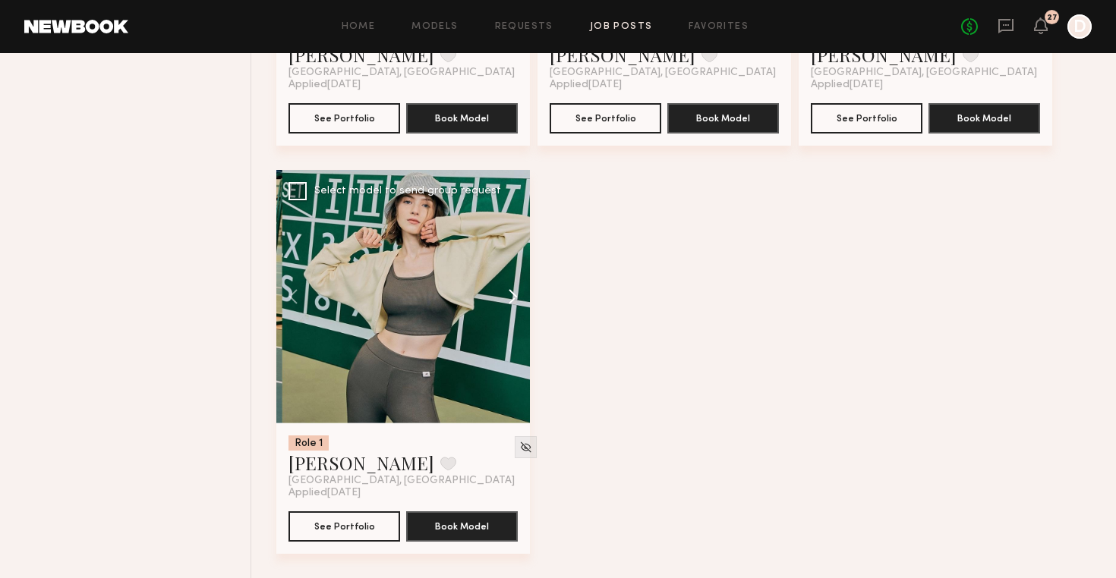
click at [517, 298] on button at bounding box center [505, 296] width 49 height 253
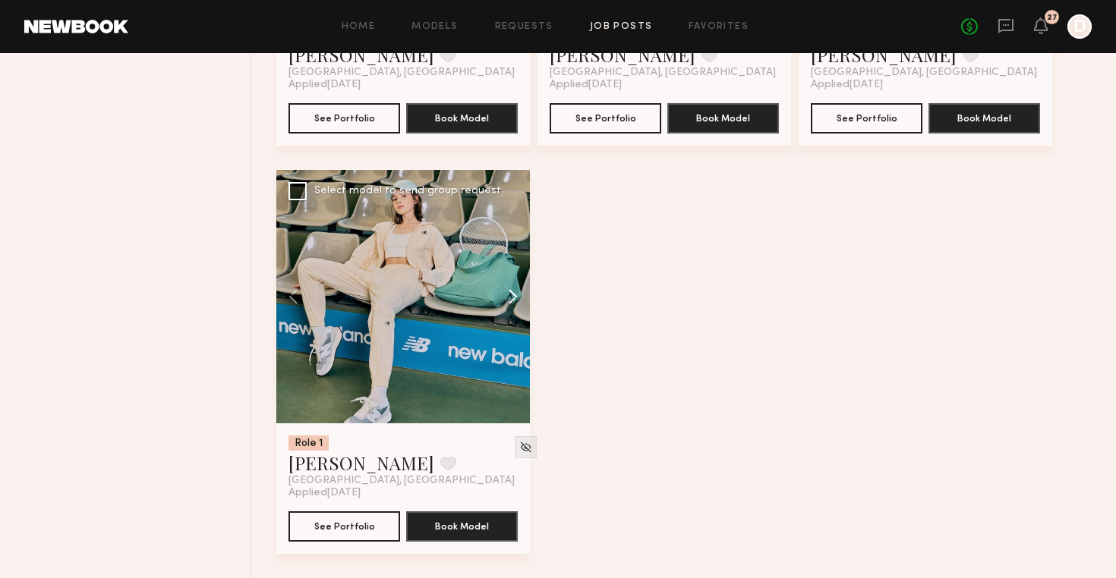
click at [517, 298] on button at bounding box center [505, 296] width 49 height 253
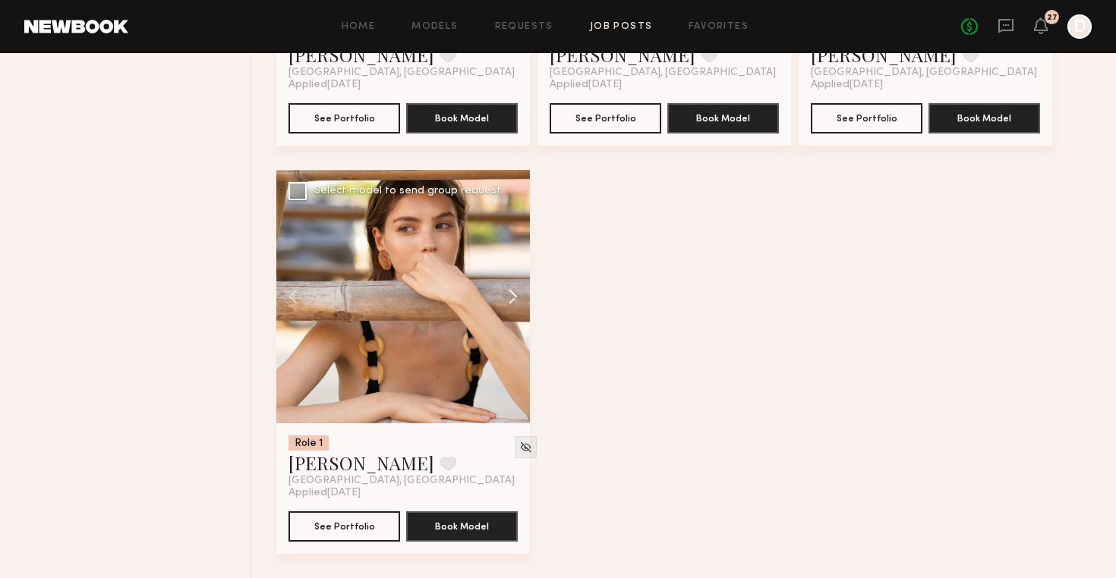
click at [516, 298] on button at bounding box center [505, 296] width 49 height 253
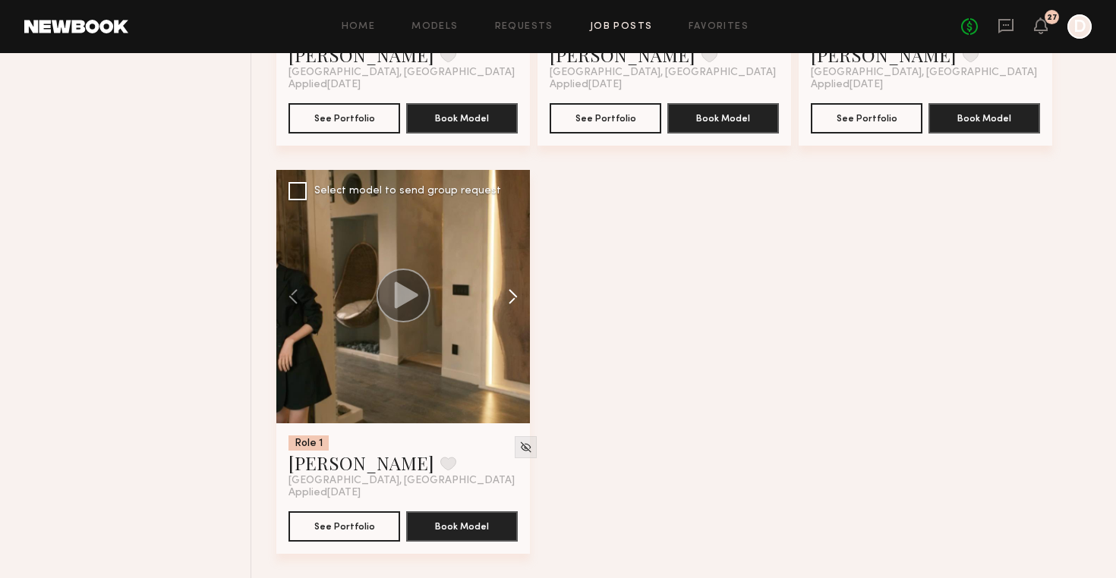
click at [516, 298] on button at bounding box center [505, 296] width 49 height 253
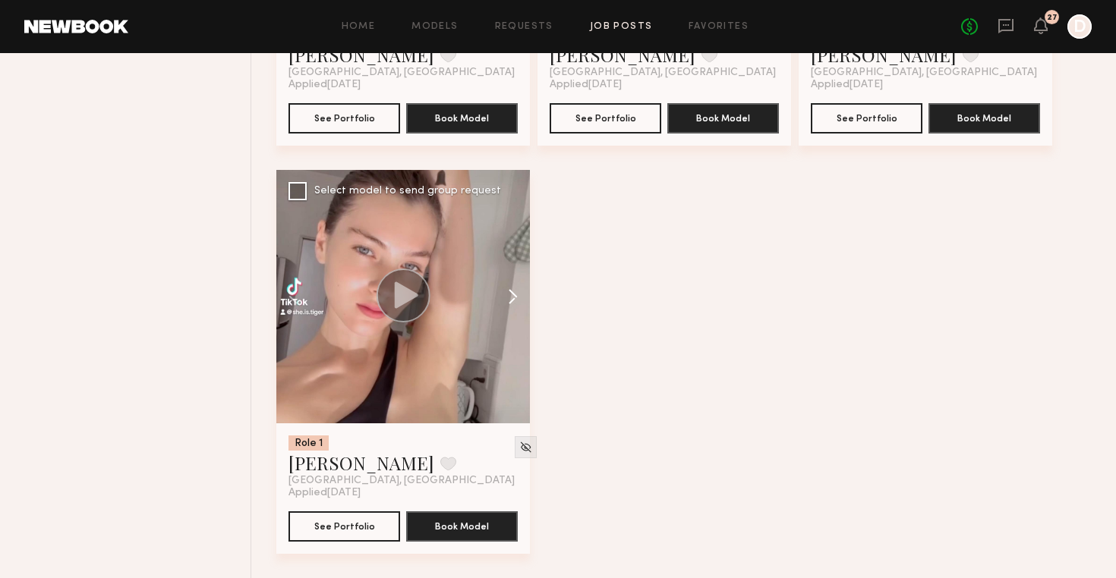
click at [517, 298] on button at bounding box center [505, 296] width 49 height 253
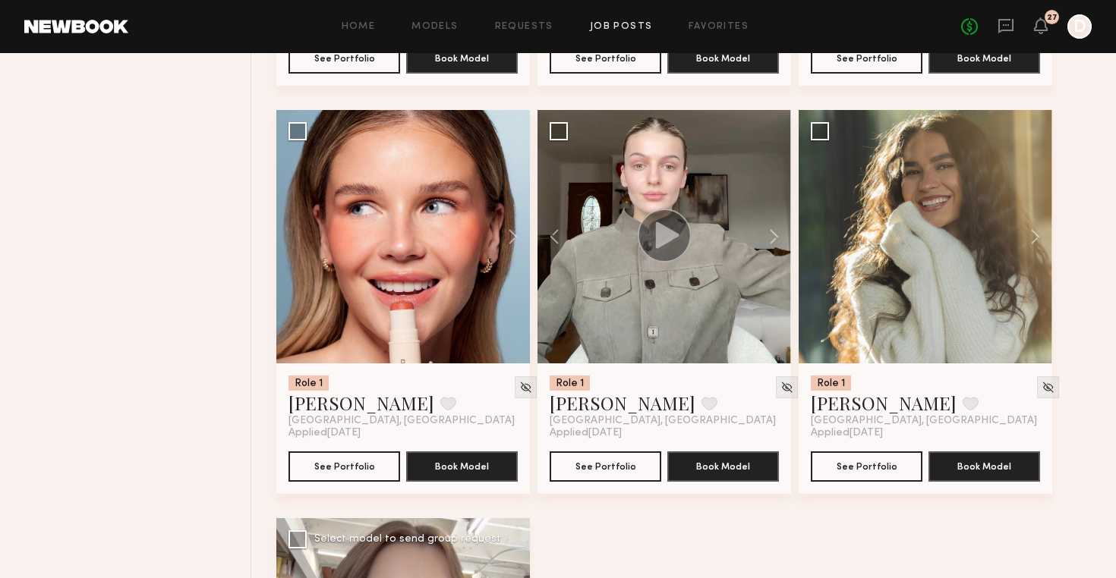
scroll to position [23402, 0]
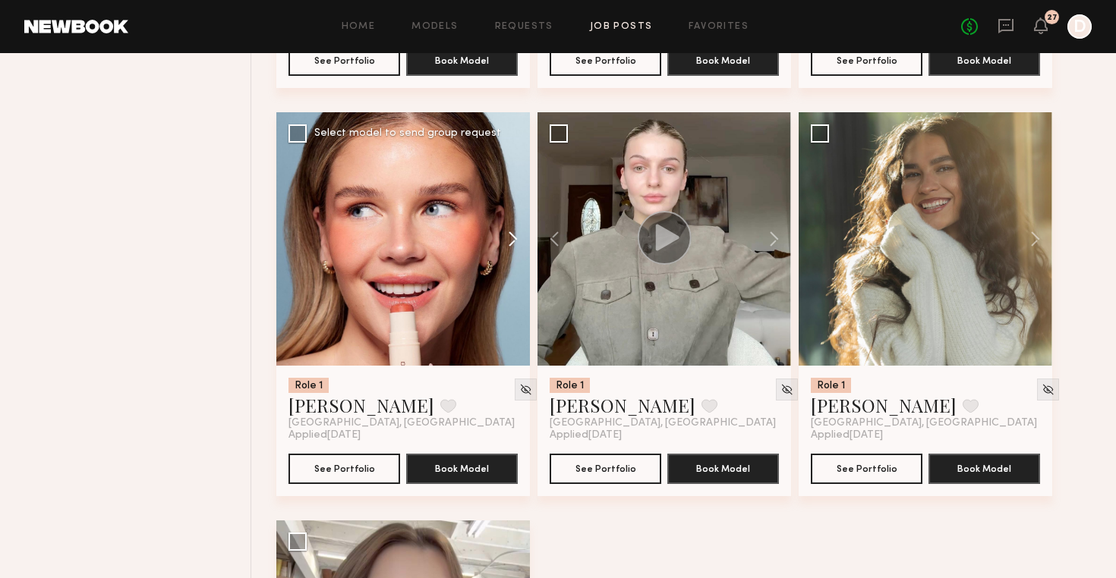
click at [506, 234] on button at bounding box center [505, 238] width 49 height 253
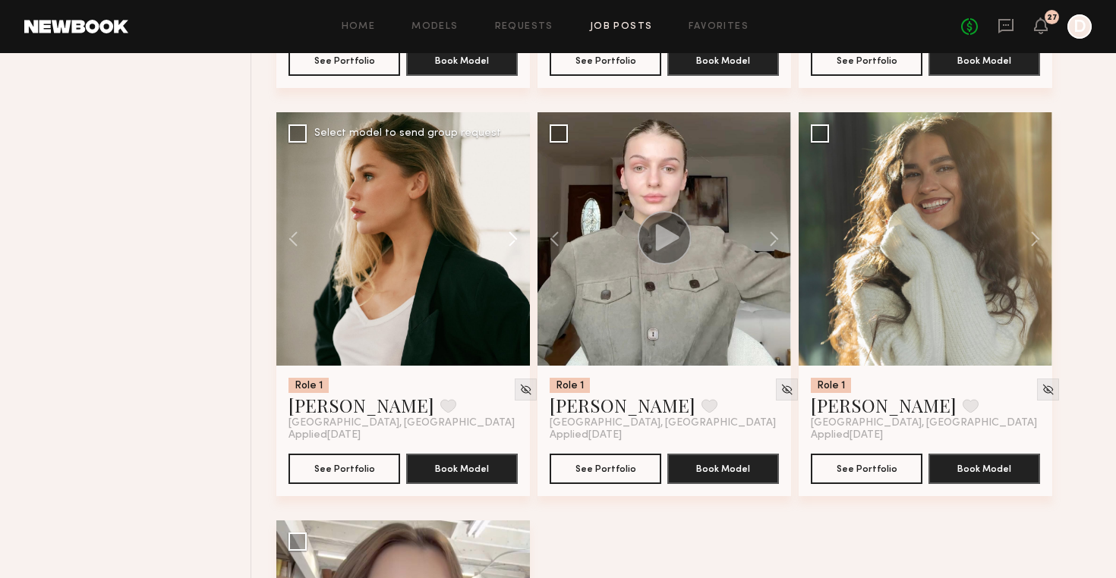
click at [506, 234] on button at bounding box center [505, 238] width 49 height 253
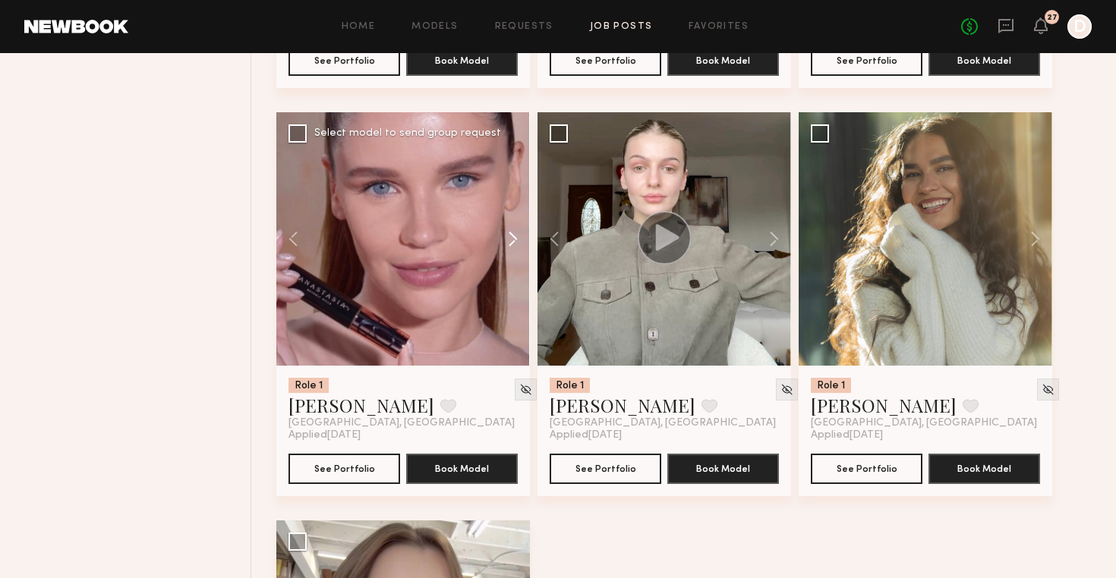
click at [506, 234] on button at bounding box center [505, 238] width 49 height 253
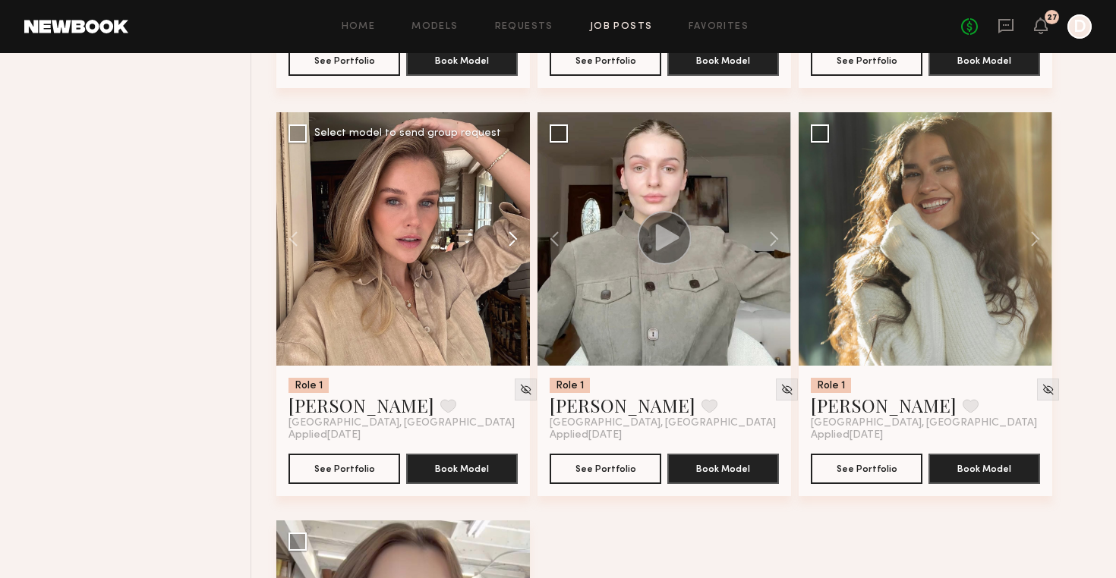
click at [515, 234] on button at bounding box center [505, 238] width 49 height 253
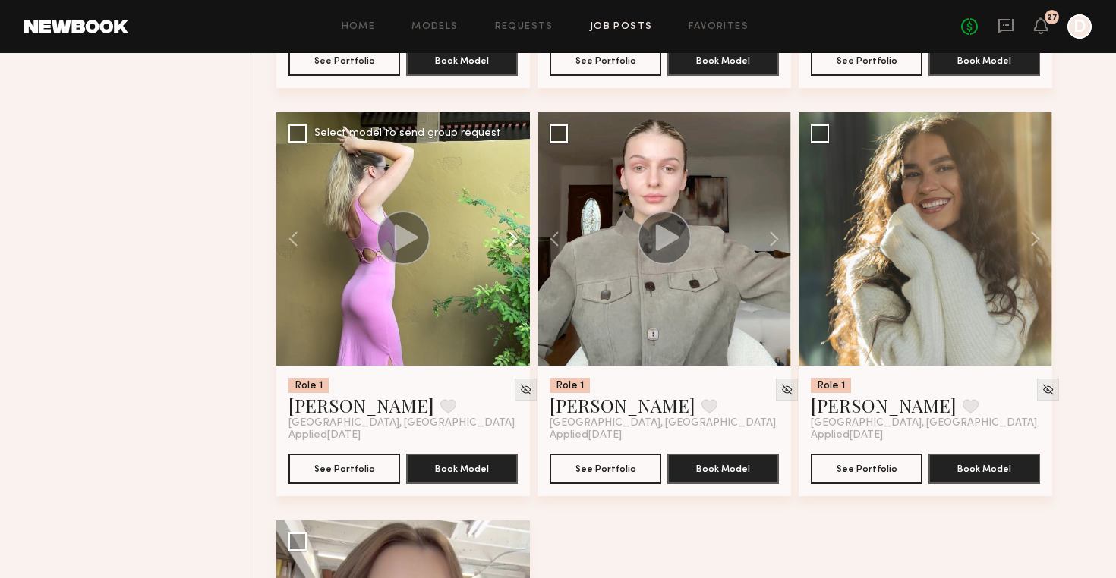
click at [515, 234] on button at bounding box center [505, 238] width 49 height 253
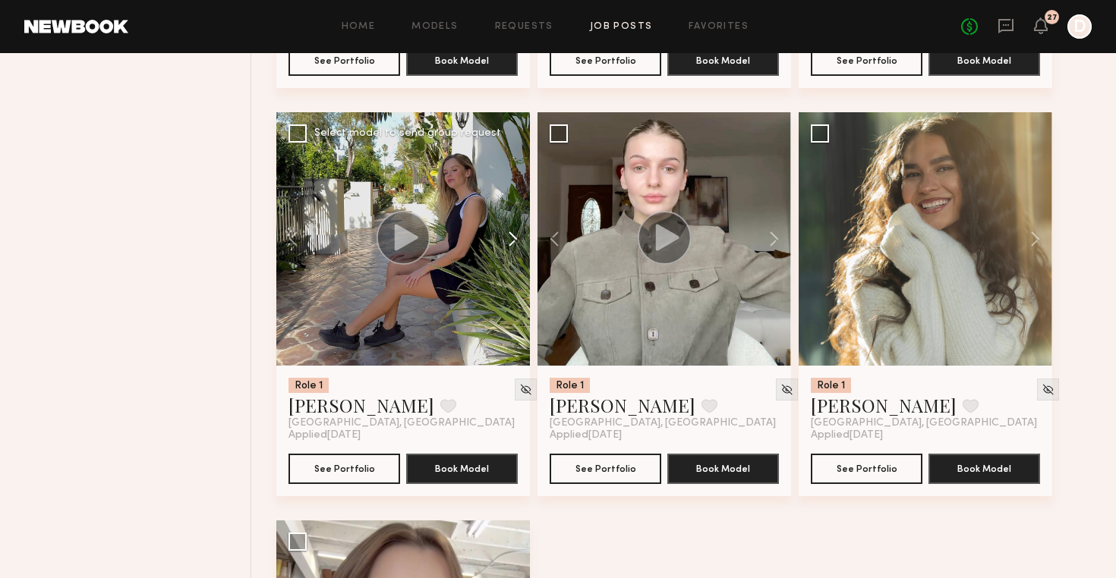
click at [515, 234] on button at bounding box center [505, 238] width 49 height 253
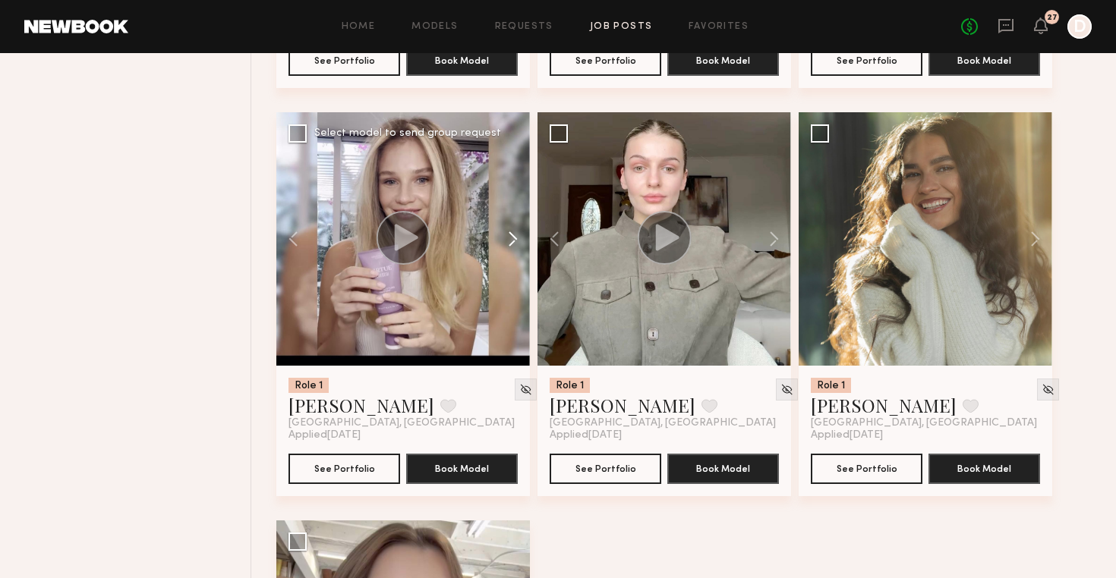
click at [515, 234] on button at bounding box center [505, 238] width 49 height 253
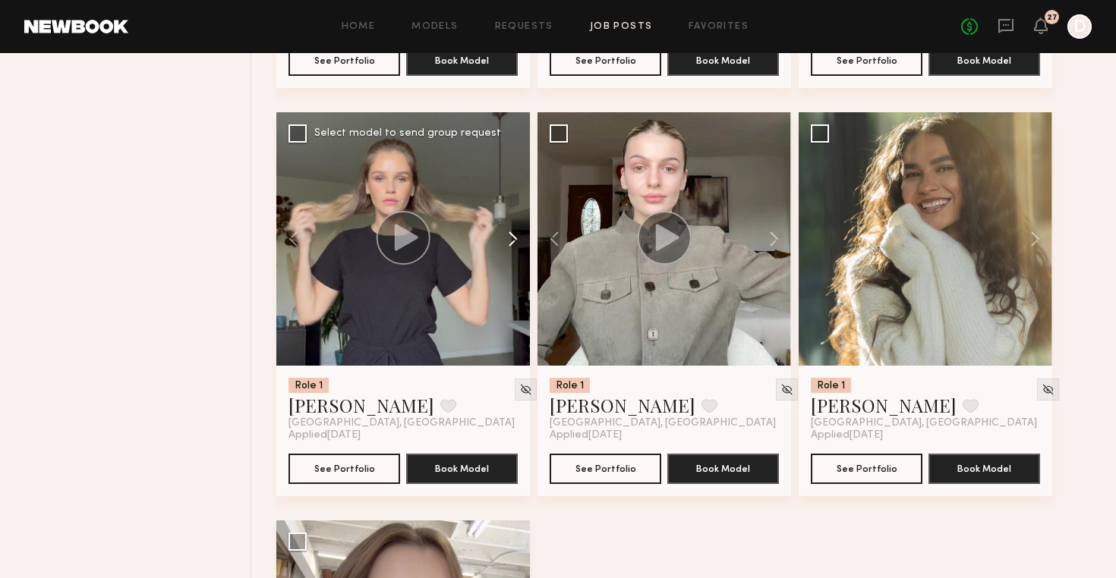
click at [515, 234] on button at bounding box center [505, 238] width 49 height 253
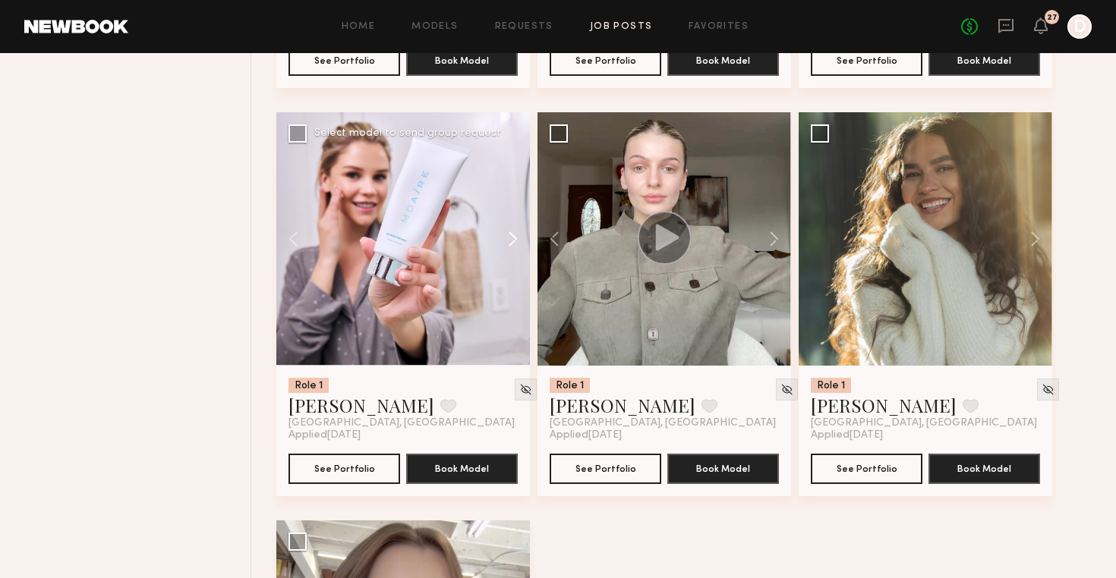
click at [515, 234] on button at bounding box center [505, 238] width 49 height 253
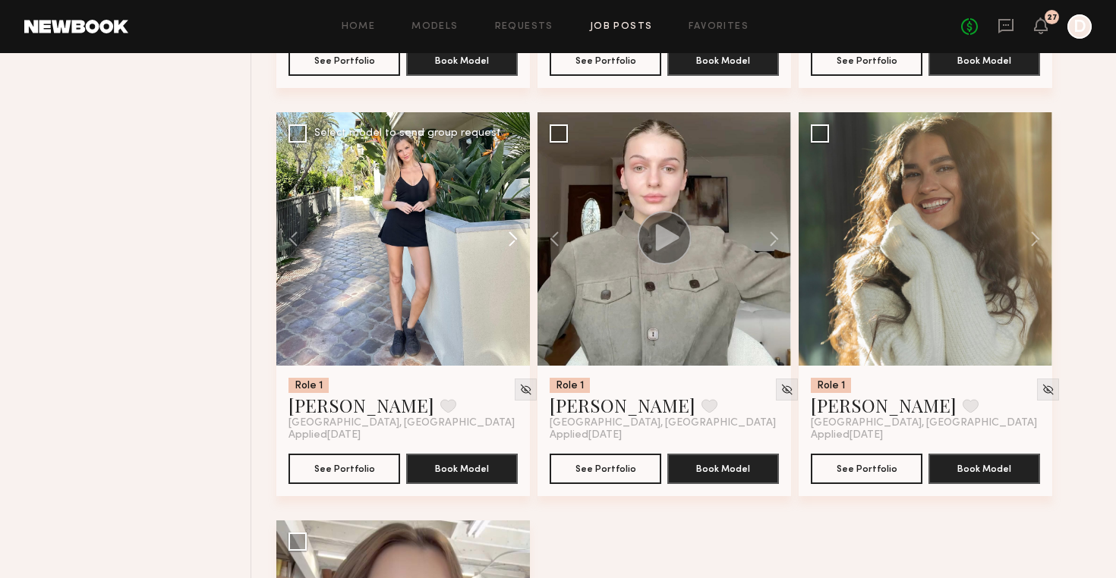
click at [515, 234] on button at bounding box center [505, 238] width 49 height 253
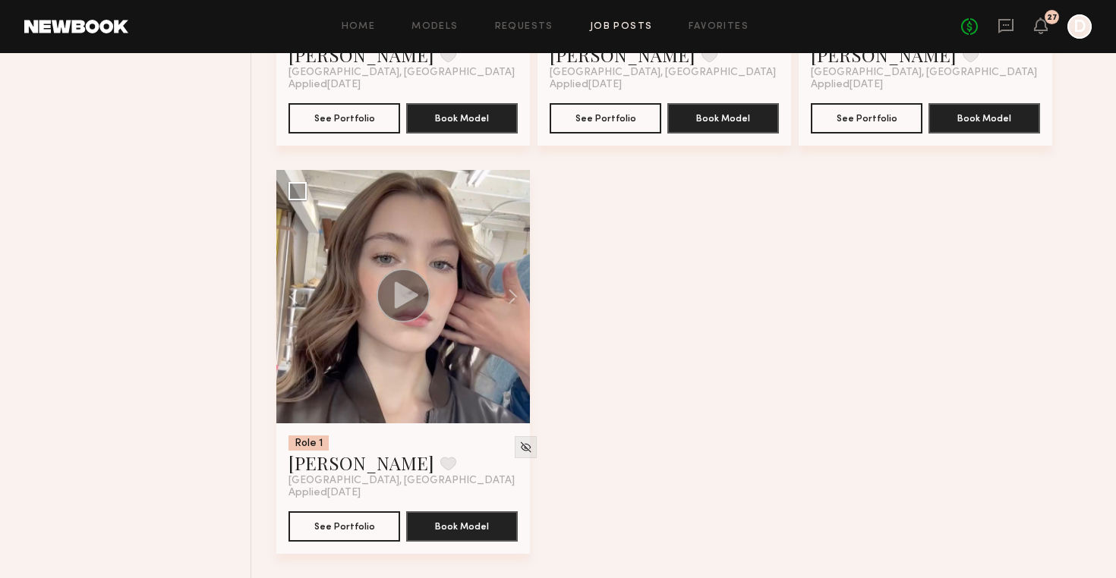
scroll to position [23753, 0]
click at [515, 295] on button at bounding box center [505, 296] width 49 height 253
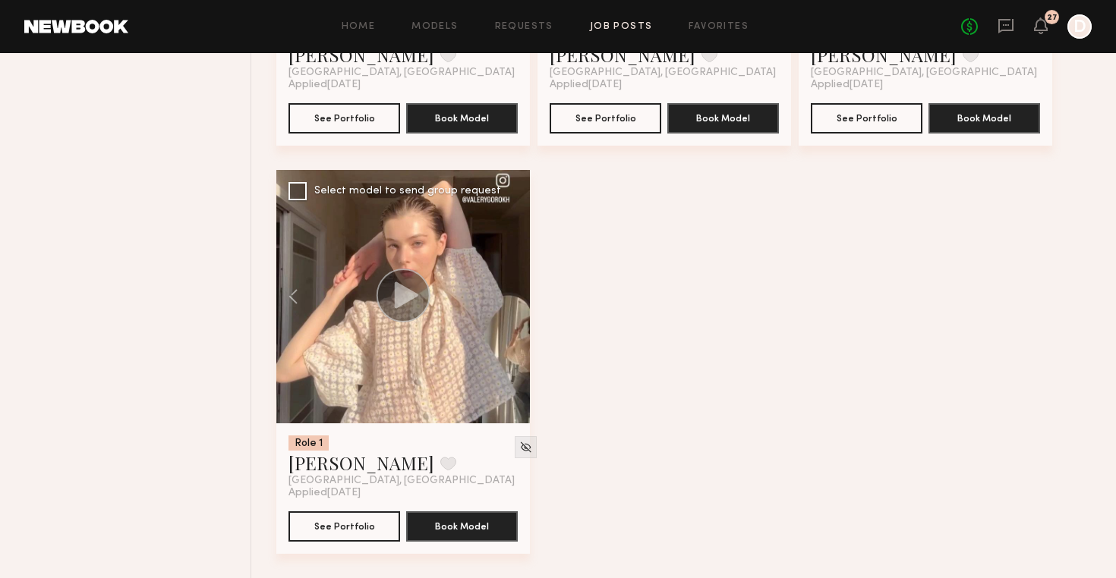
click at [515, 295] on div at bounding box center [402, 296] width 253 height 253
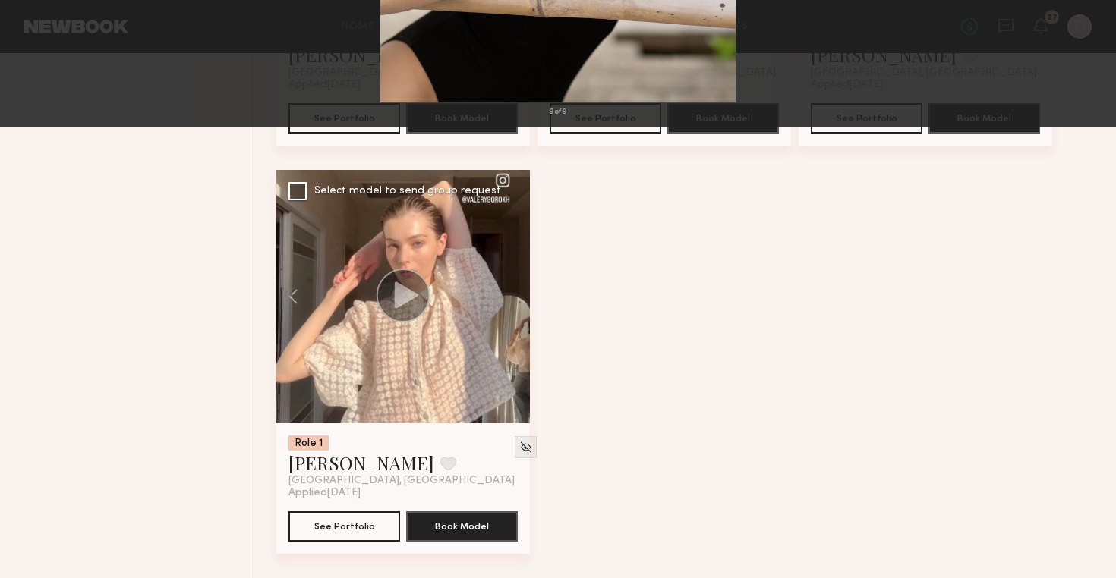
click at [1093, 281] on button at bounding box center [1095, 289] width 18 height 463
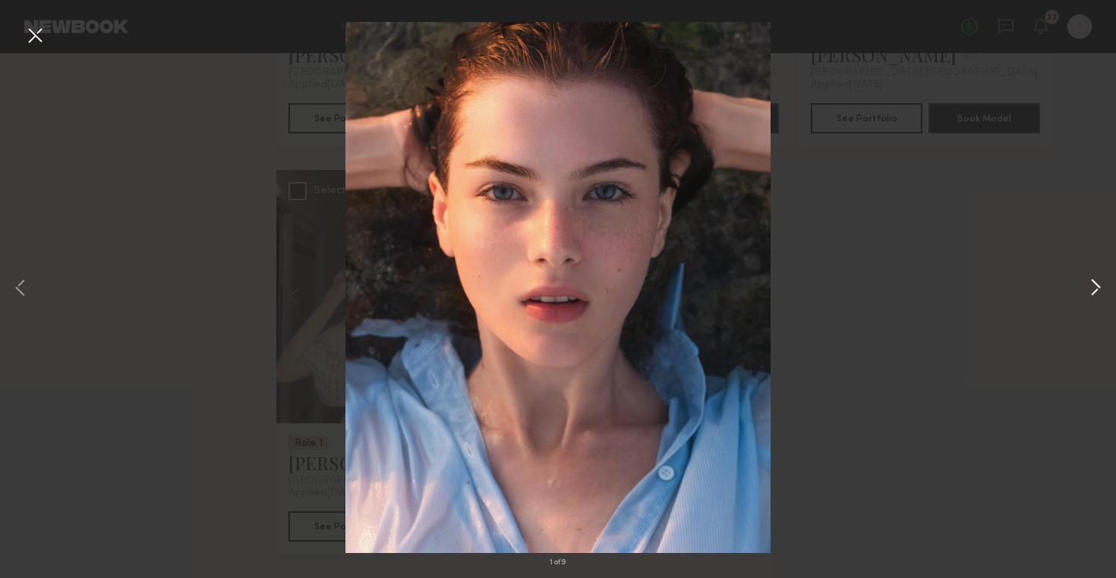
click at [1093, 281] on button at bounding box center [1095, 289] width 18 height 463
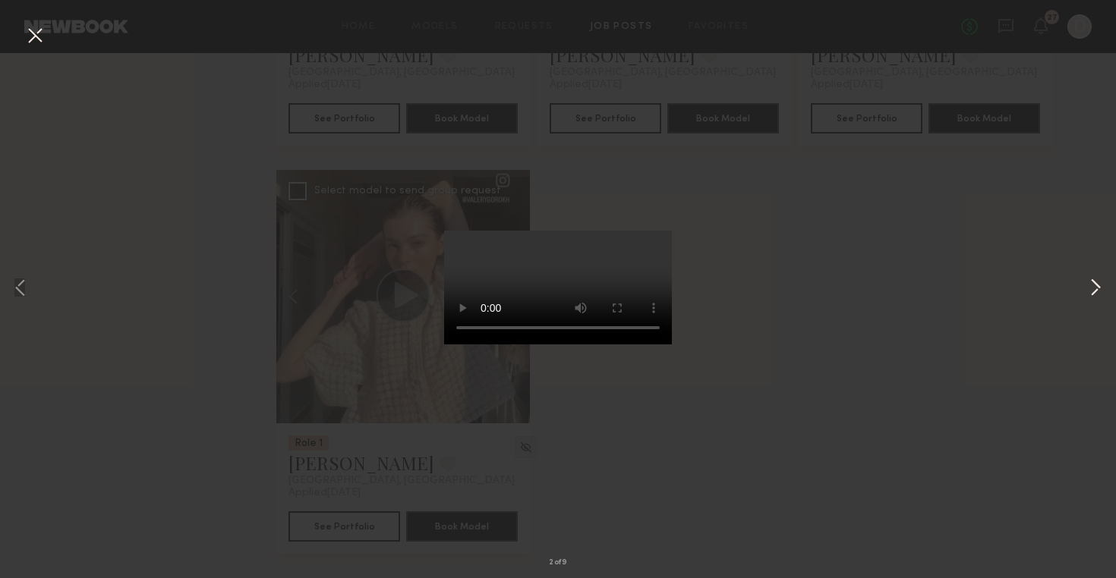
click at [1095, 291] on button at bounding box center [1095, 289] width 18 height 463
click at [1051, 299] on div "3 of 9" at bounding box center [558, 289] width 1116 height 578
click at [148, 252] on div "3 of 9" at bounding box center [558, 289] width 1116 height 578
click at [25, 36] on button at bounding box center [35, 36] width 24 height 27
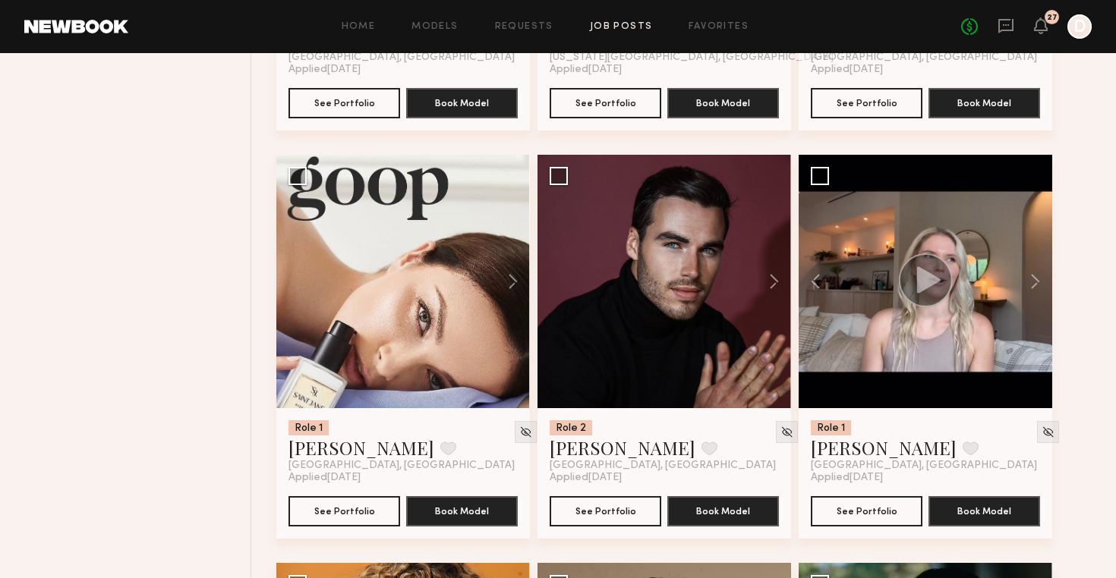
scroll to position [22121, 0]
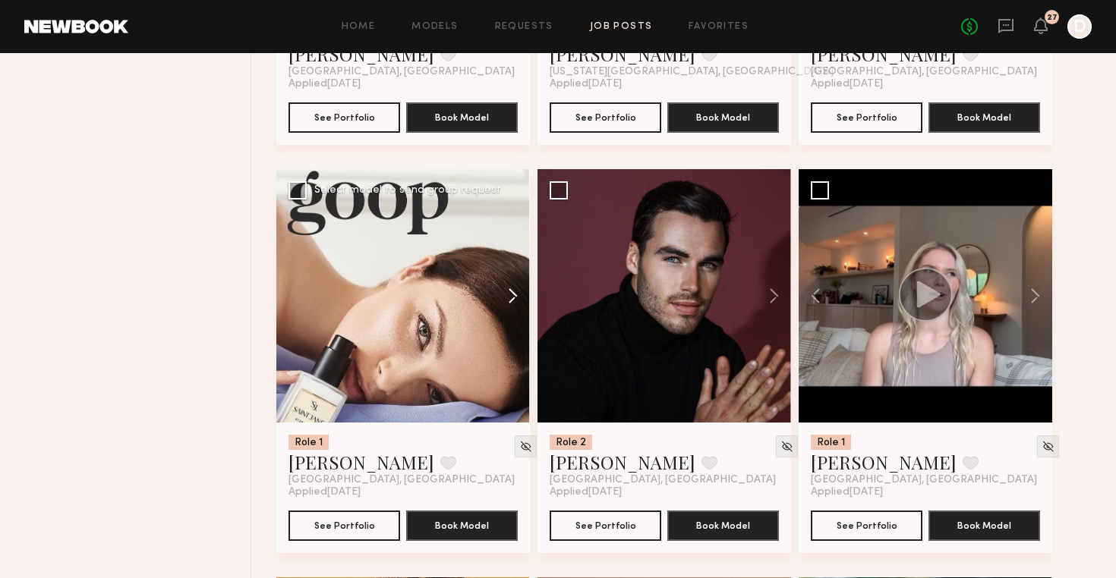
click at [515, 296] on button at bounding box center [505, 295] width 49 height 253
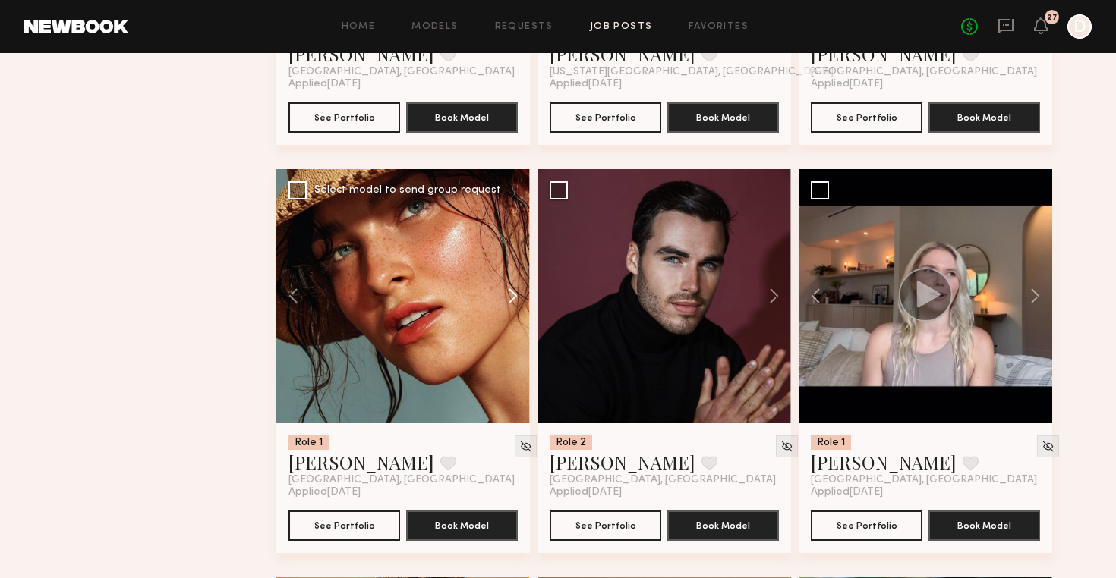
click at [515, 296] on button at bounding box center [505, 295] width 49 height 253
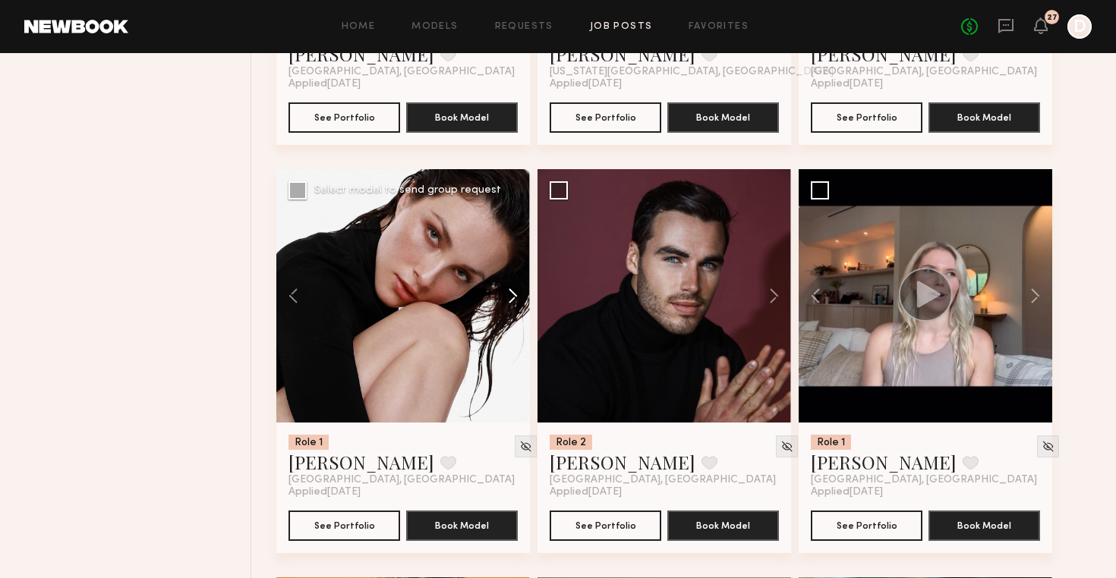
click at [515, 296] on button at bounding box center [505, 295] width 49 height 253
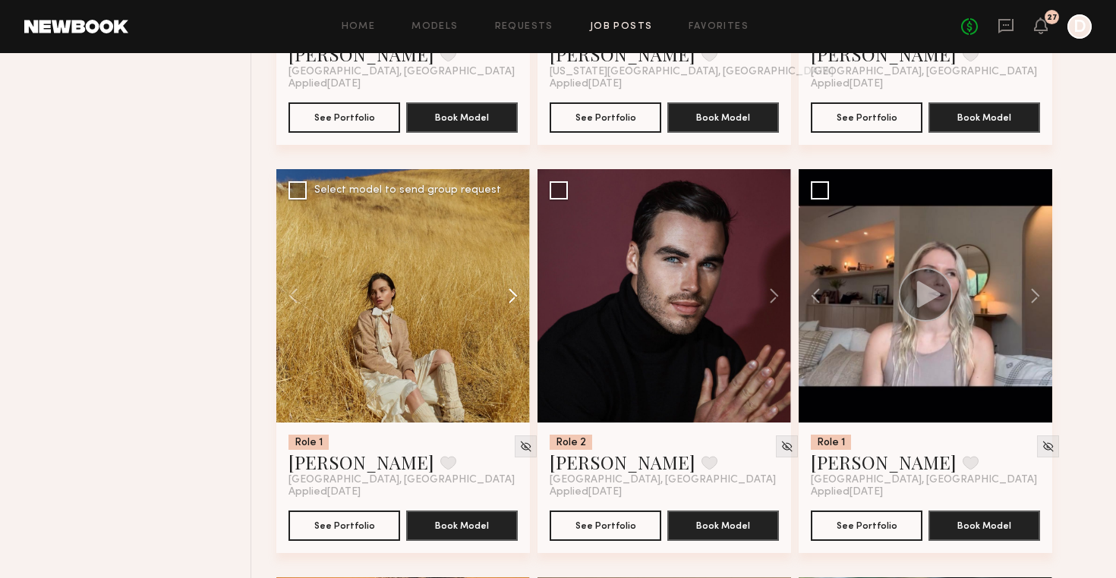
click at [515, 296] on button at bounding box center [505, 295] width 49 height 253
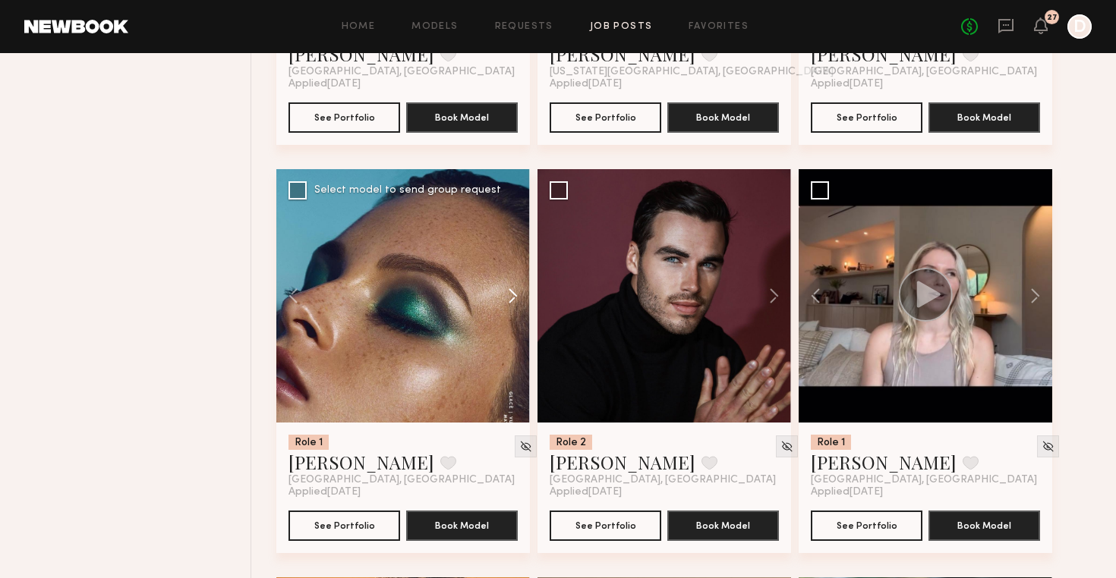
click at [515, 296] on button at bounding box center [505, 295] width 49 height 253
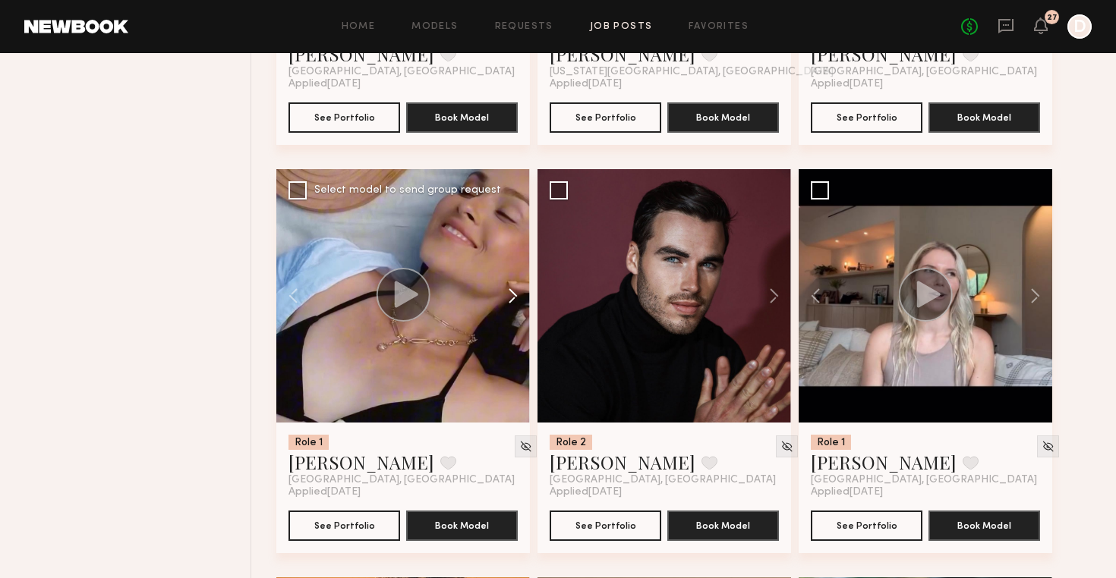
click at [515, 296] on button at bounding box center [505, 295] width 49 height 253
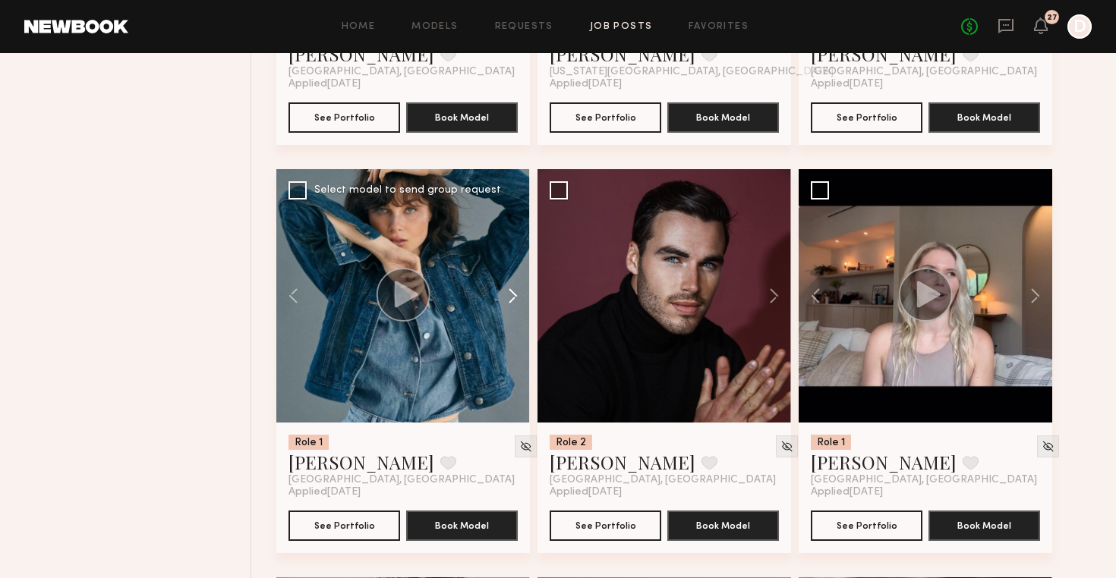
click at [515, 296] on button at bounding box center [505, 295] width 49 height 253
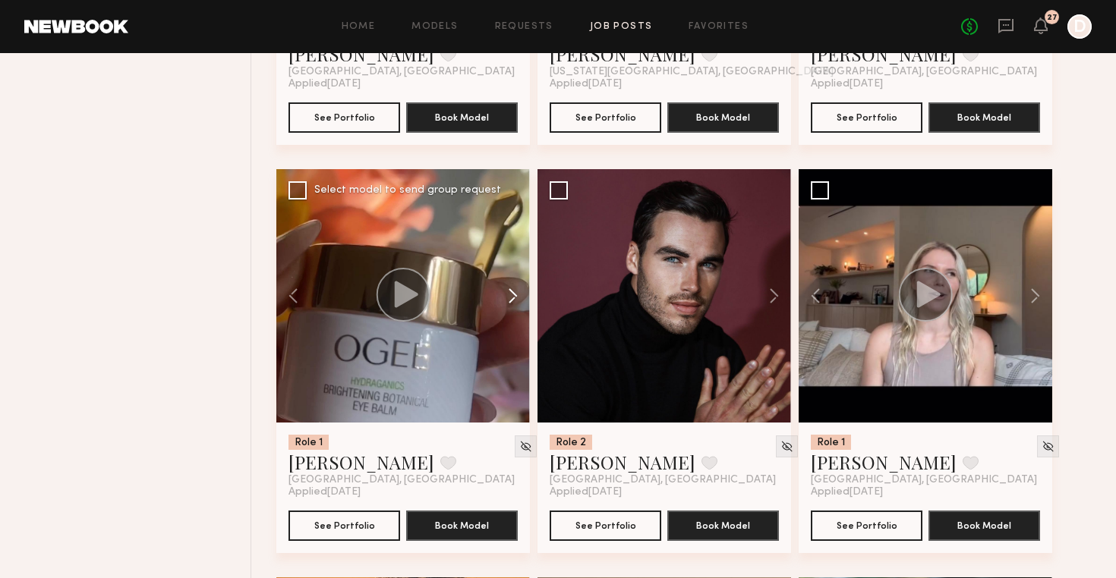
click at [515, 296] on button at bounding box center [505, 295] width 49 height 253
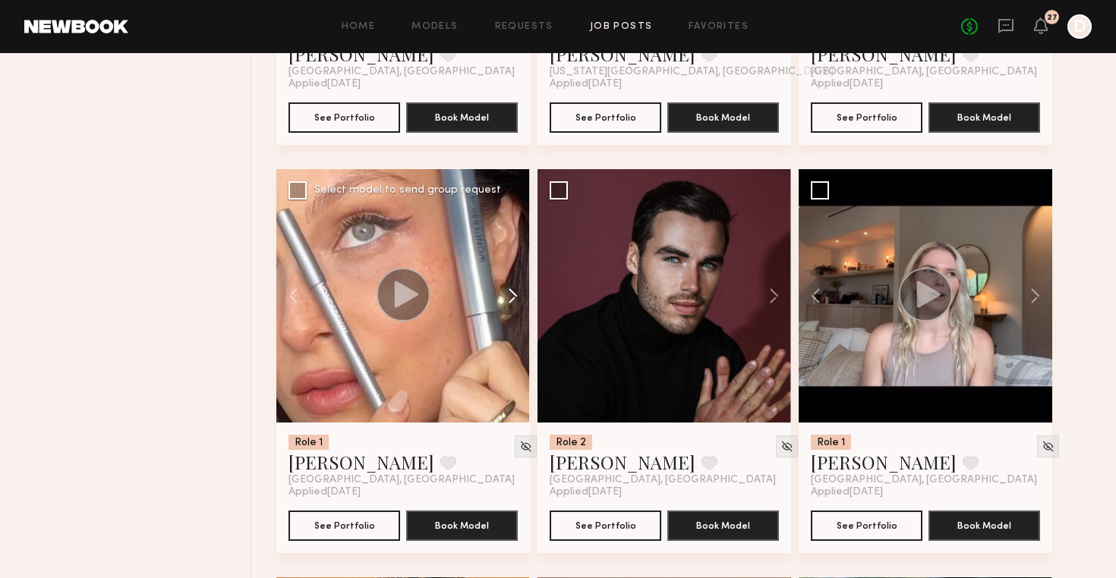
click at [515, 296] on button at bounding box center [505, 295] width 49 height 253
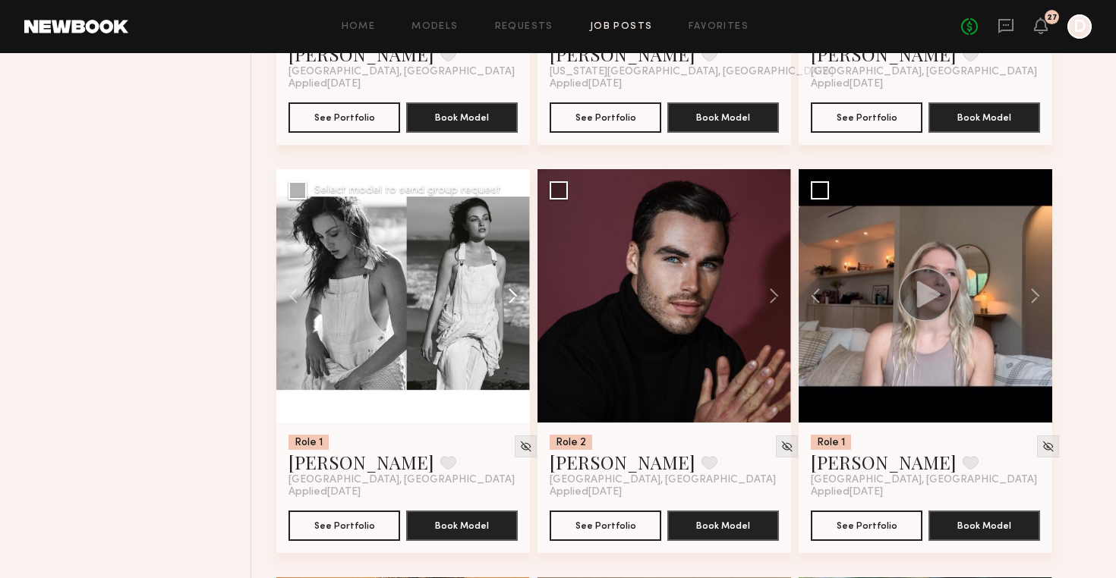
click at [515, 296] on button at bounding box center [505, 295] width 49 height 253
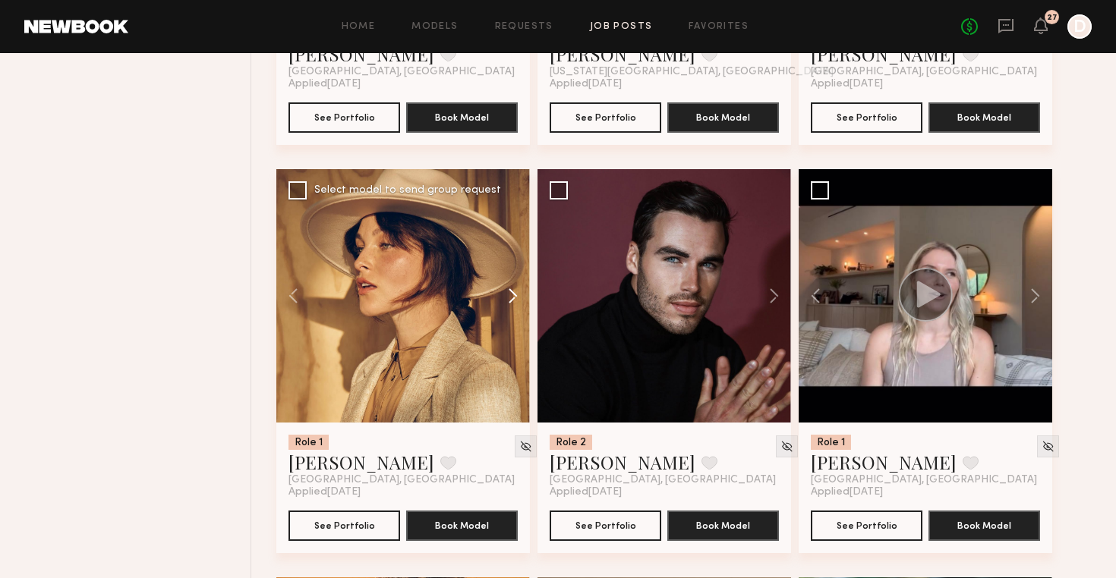
click at [515, 296] on button at bounding box center [505, 295] width 49 height 253
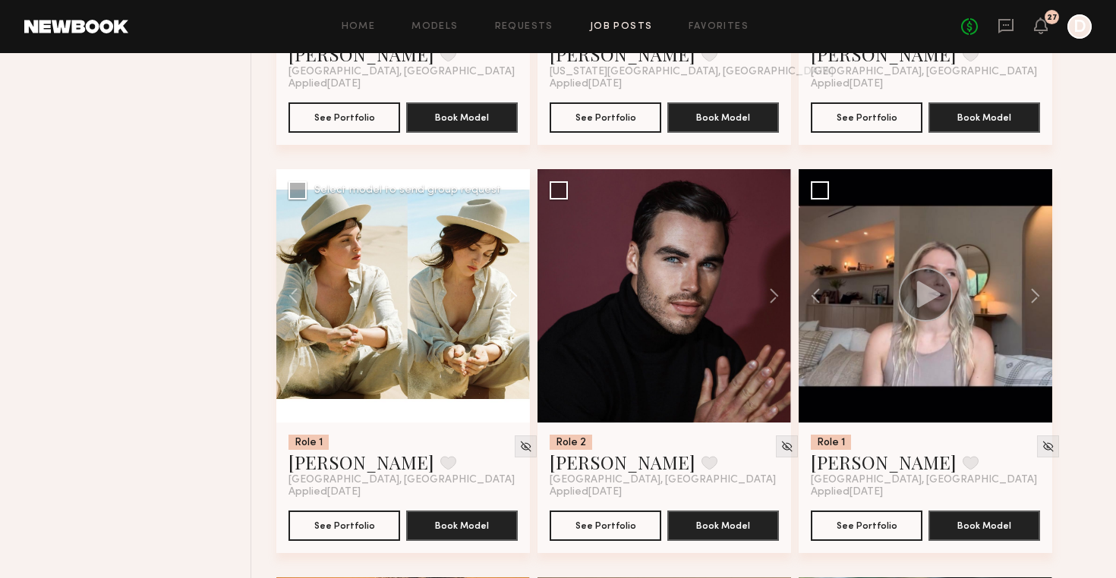
click at [515, 296] on button at bounding box center [505, 295] width 49 height 253
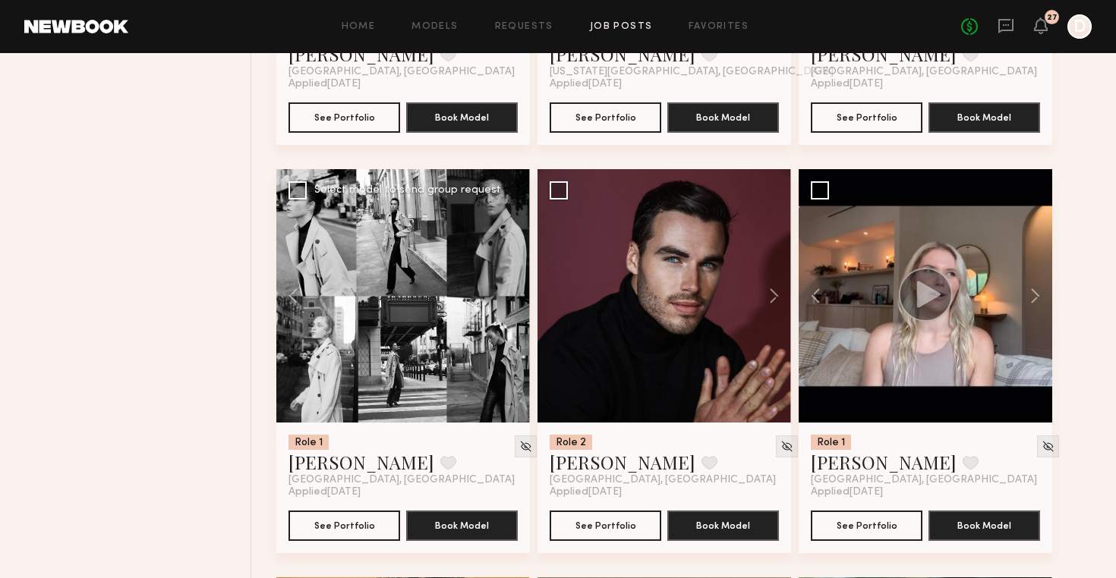
click at [515, 296] on div at bounding box center [402, 295] width 253 height 253
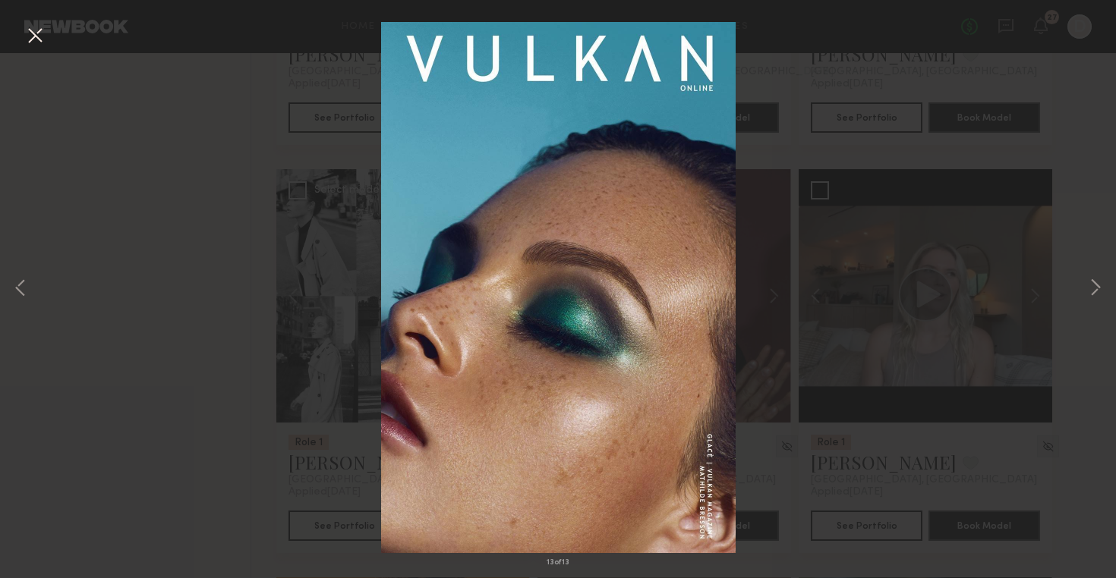
click at [101, 158] on div "13 of 13" at bounding box center [558, 289] width 1116 height 578
click at [33, 35] on button at bounding box center [35, 36] width 24 height 27
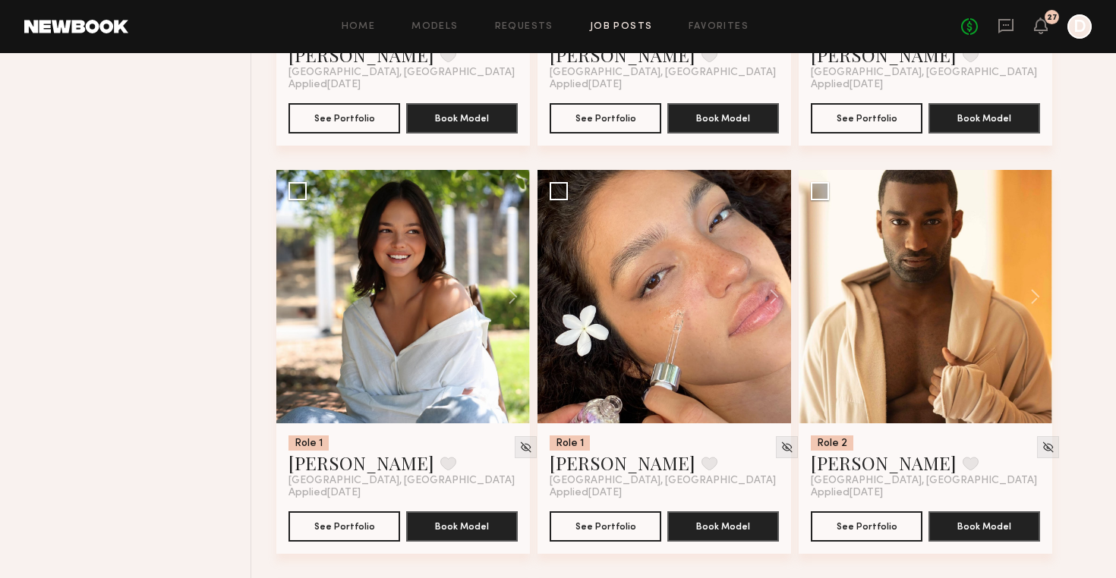
scroll to position [2112, 0]
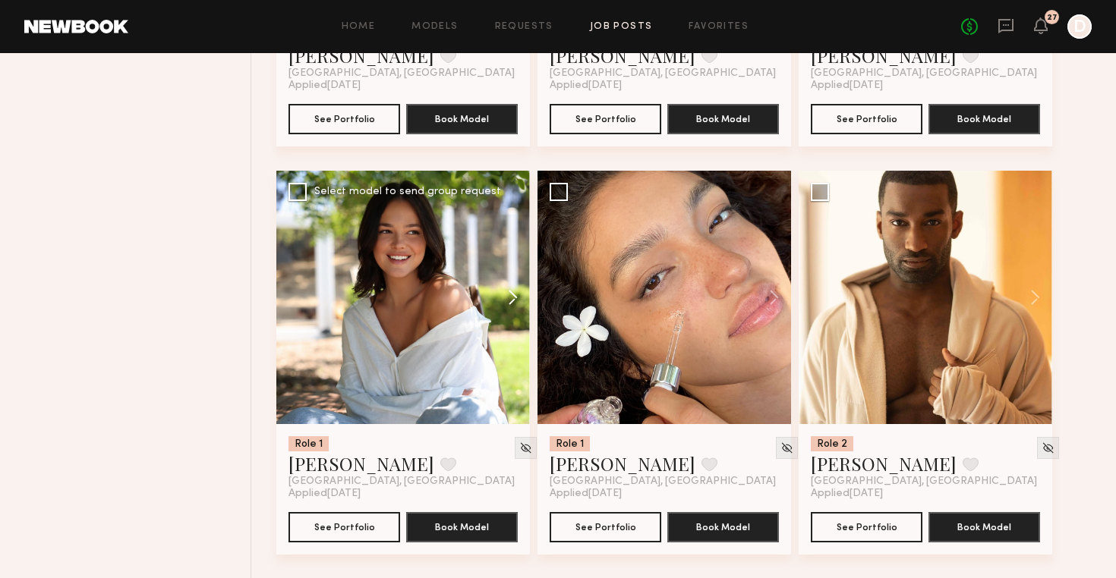
click at [516, 297] on button at bounding box center [505, 297] width 49 height 253
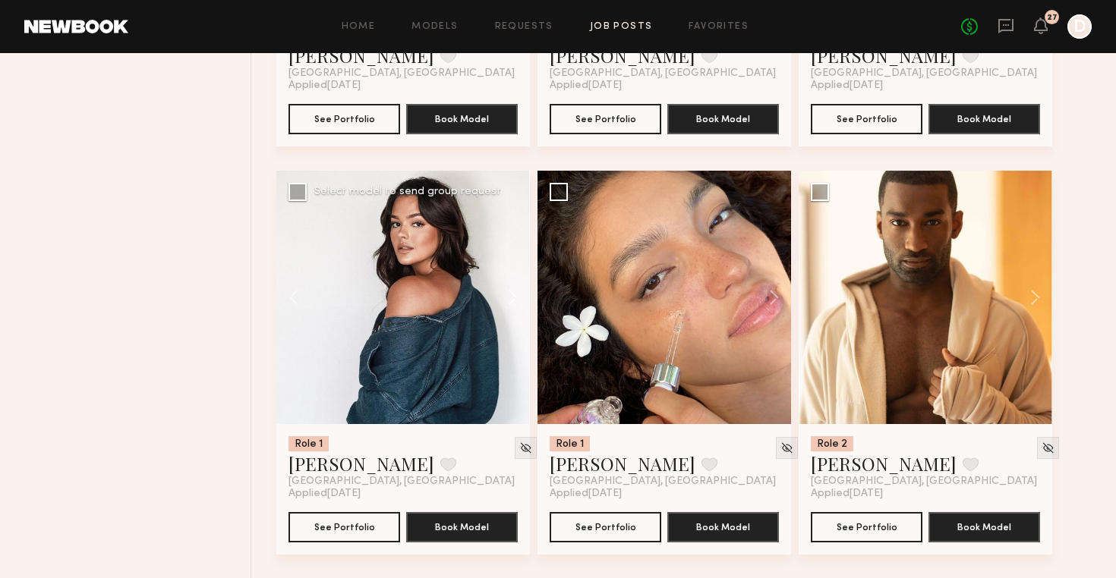
click at [516, 297] on button at bounding box center [505, 297] width 49 height 253
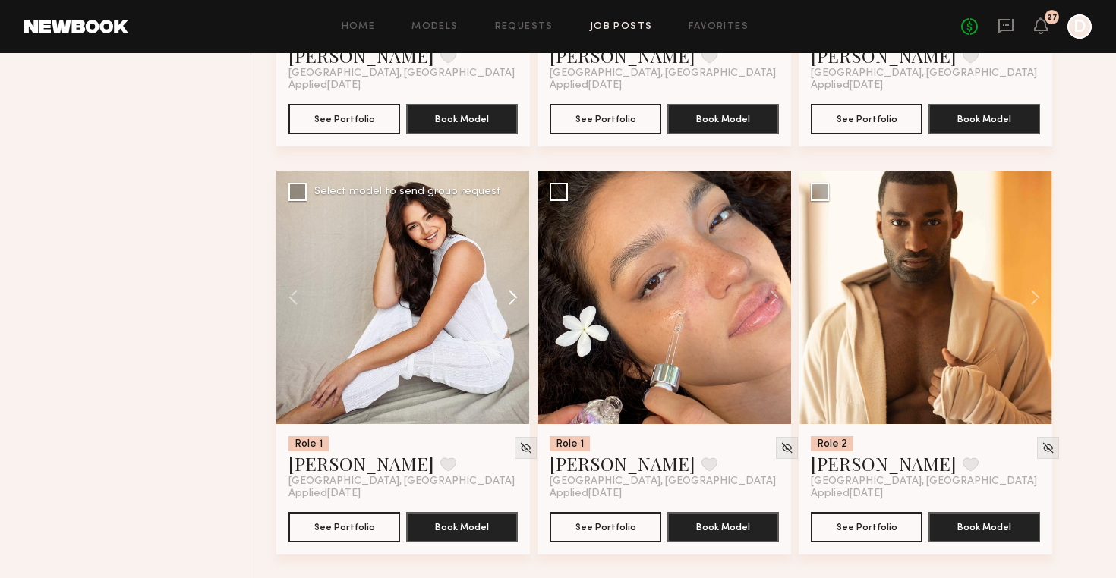
click at [516, 297] on button at bounding box center [505, 297] width 49 height 253
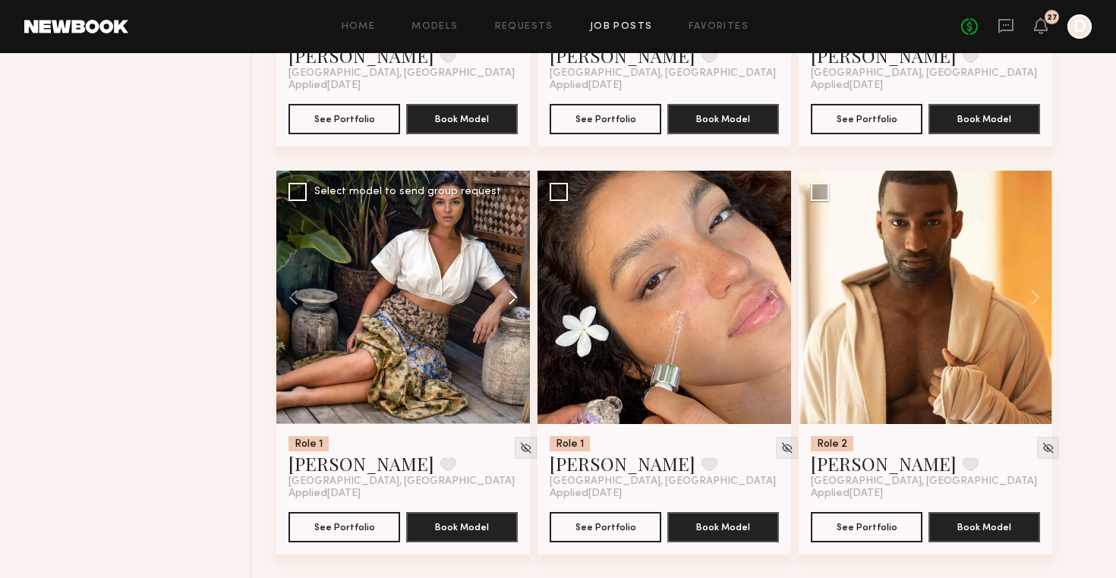
click at [516, 297] on button at bounding box center [505, 297] width 49 height 253
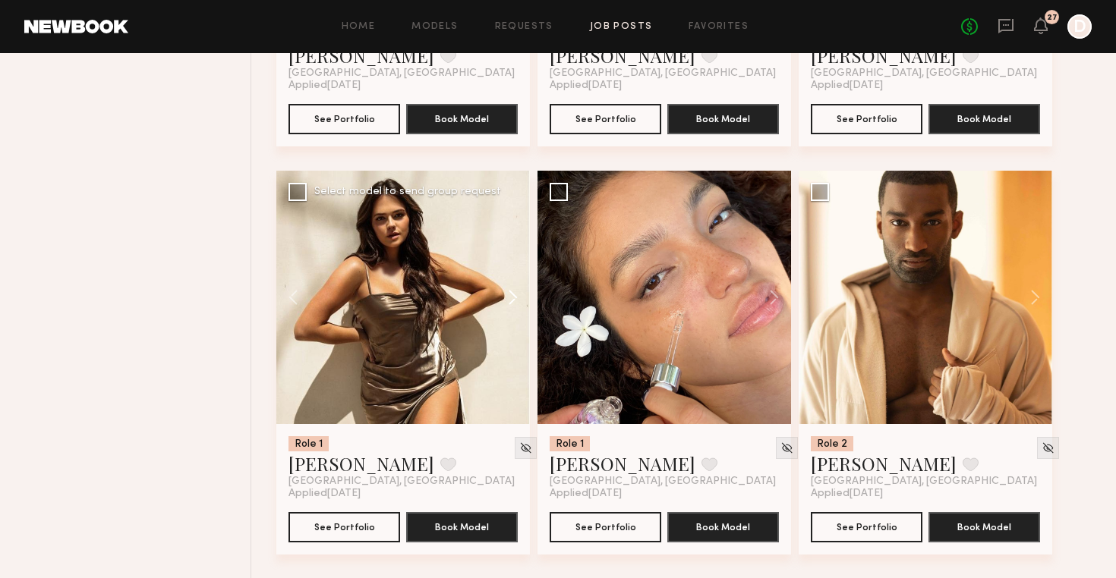
click at [516, 297] on button at bounding box center [505, 297] width 49 height 253
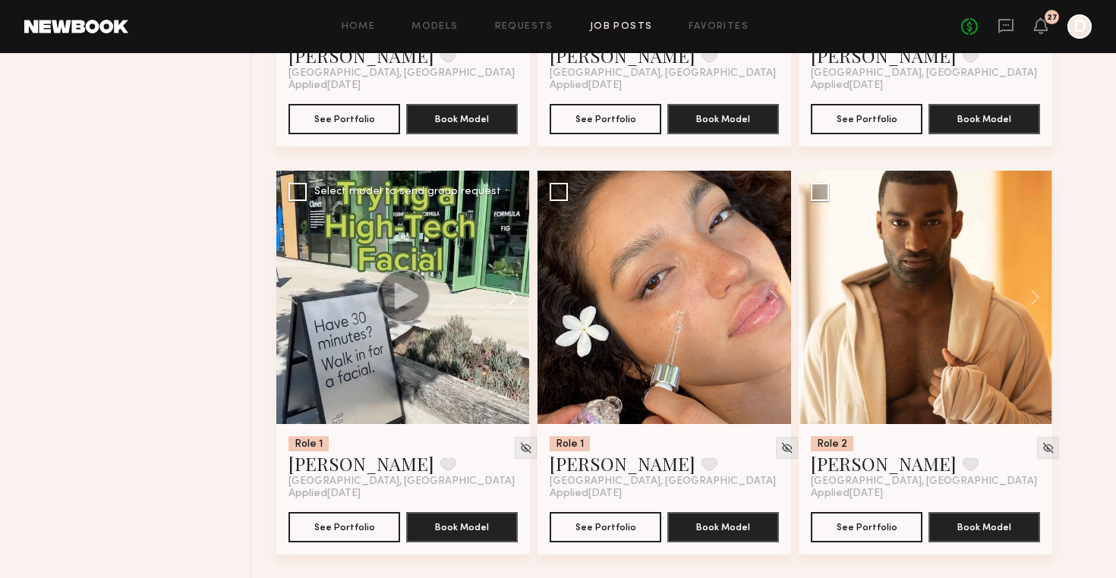
click at [516, 297] on button at bounding box center [505, 297] width 49 height 253
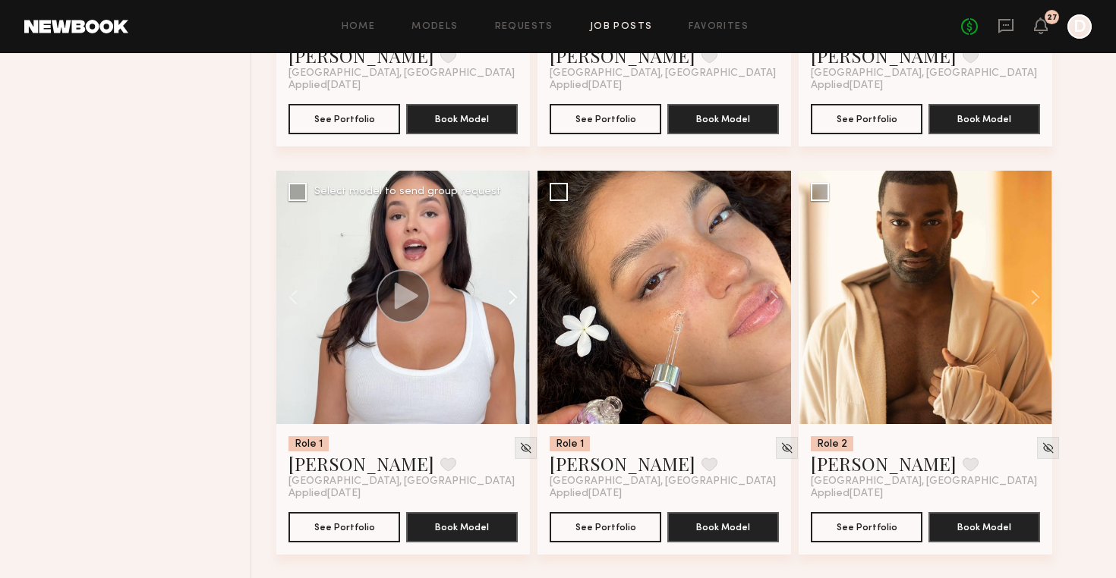
click at [516, 297] on button at bounding box center [505, 297] width 49 height 253
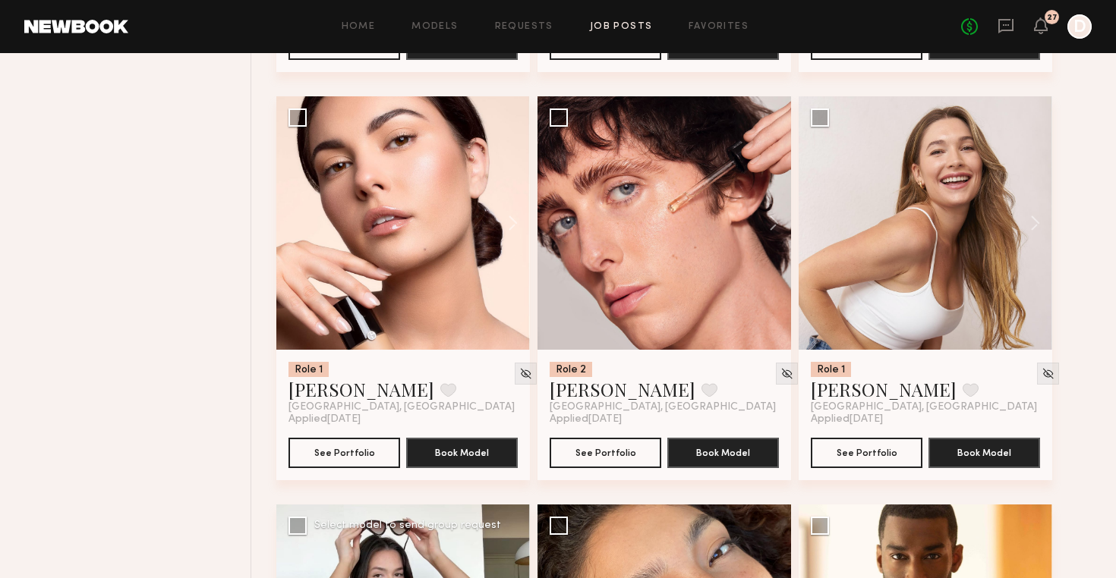
scroll to position [1776, 0]
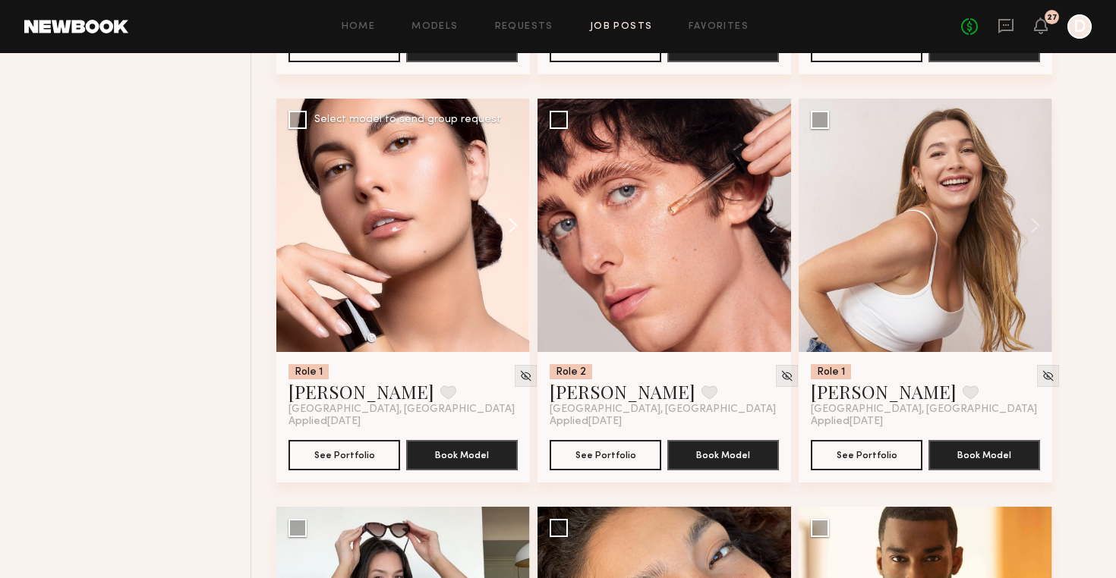
click at [515, 228] on button at bounding box center [505, 225] width 49 height 253
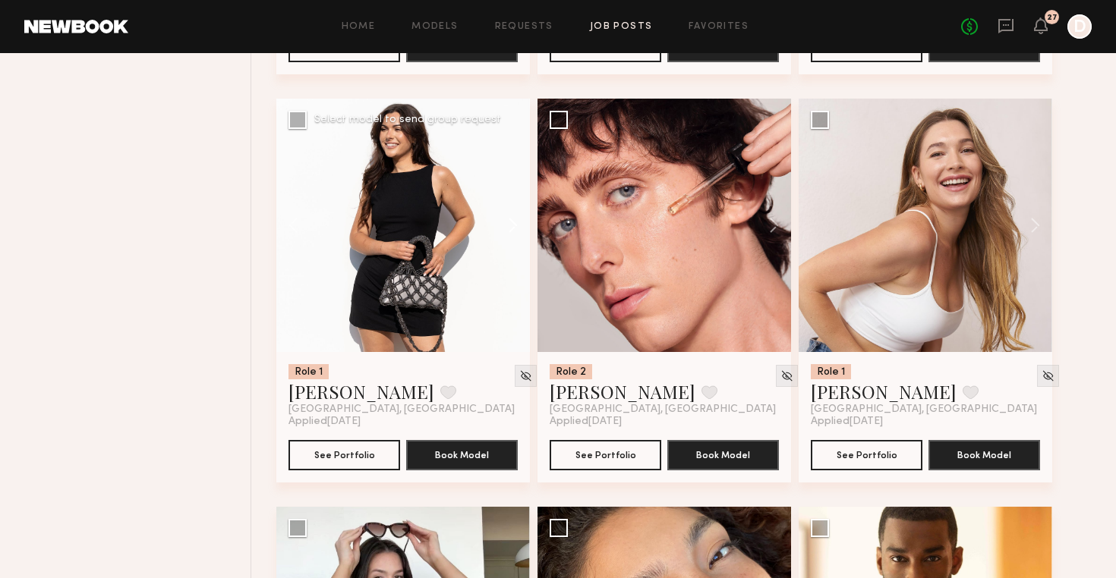
click at [515, 228] on button at bounding box center [505, 225] width 49 height 253
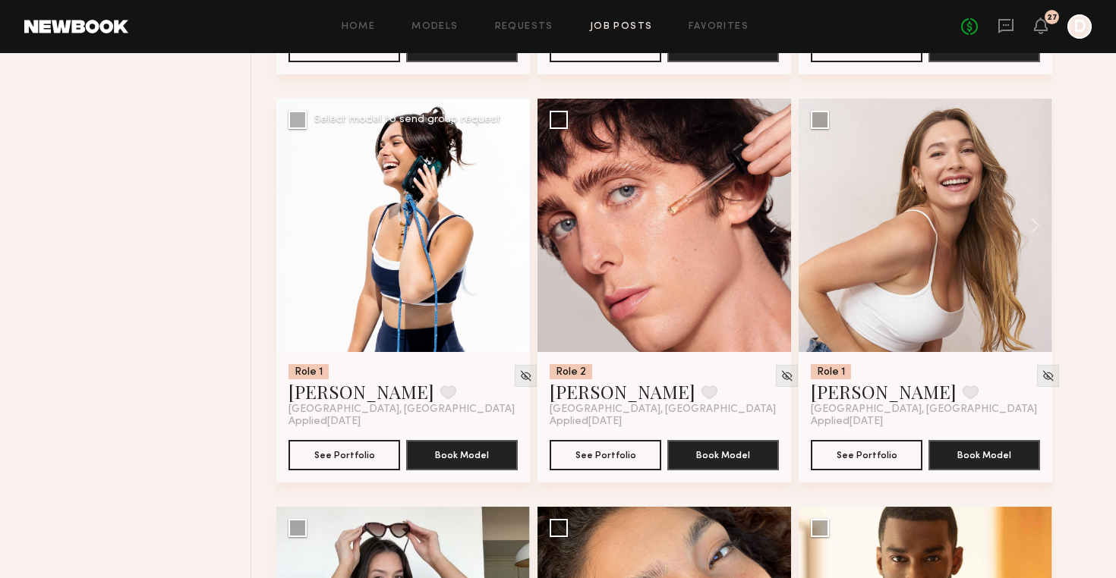
click at [515, 228] on button at bounding box center [505, 225] width 49 height 253
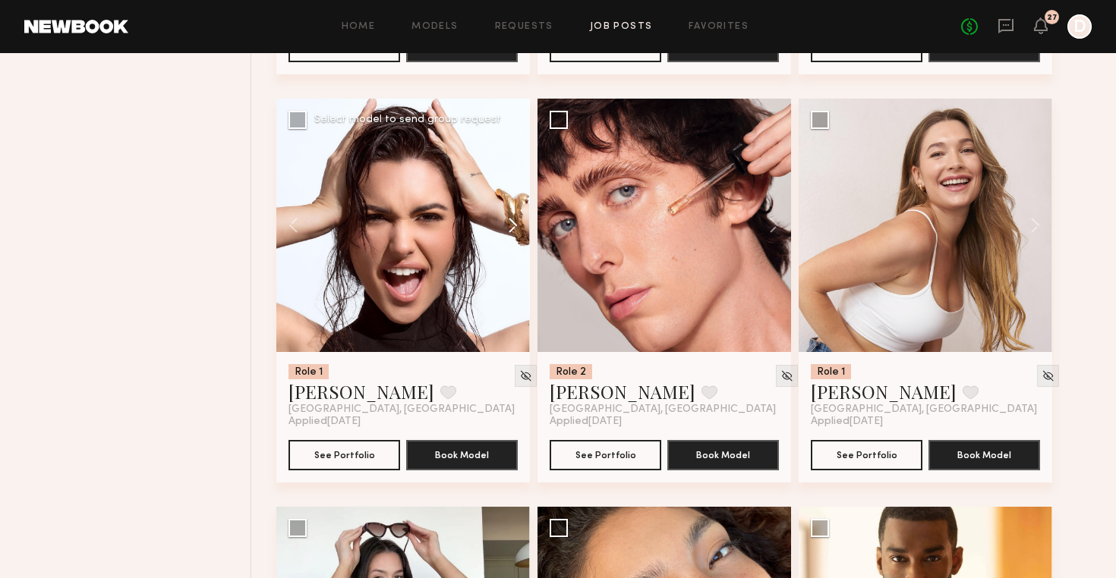
click at [515, 228] on button at bounding box center [505, 225] width 49 height 253
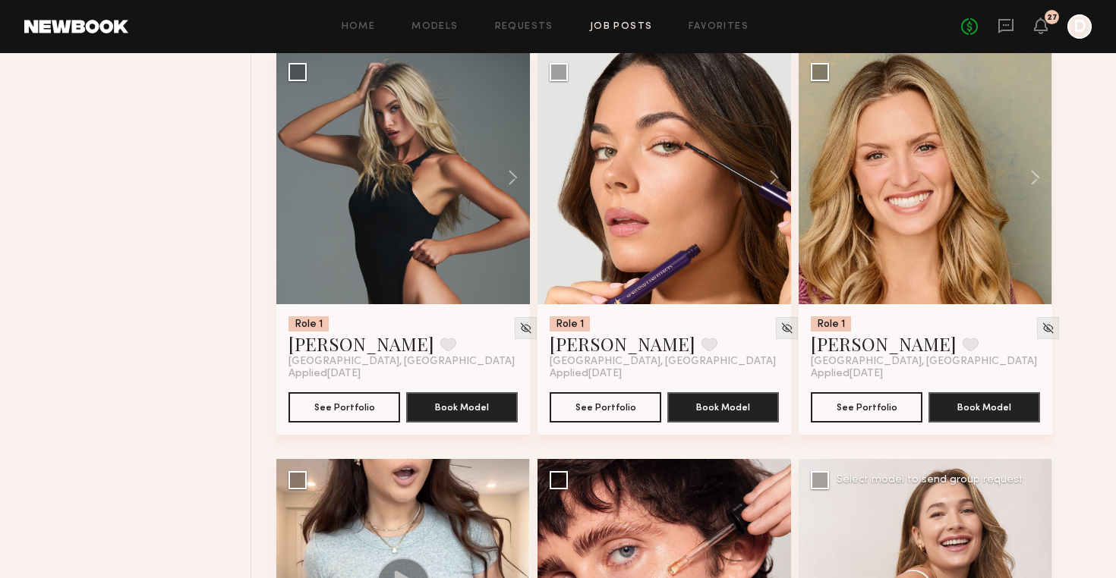
scroll to position [1390, 0]
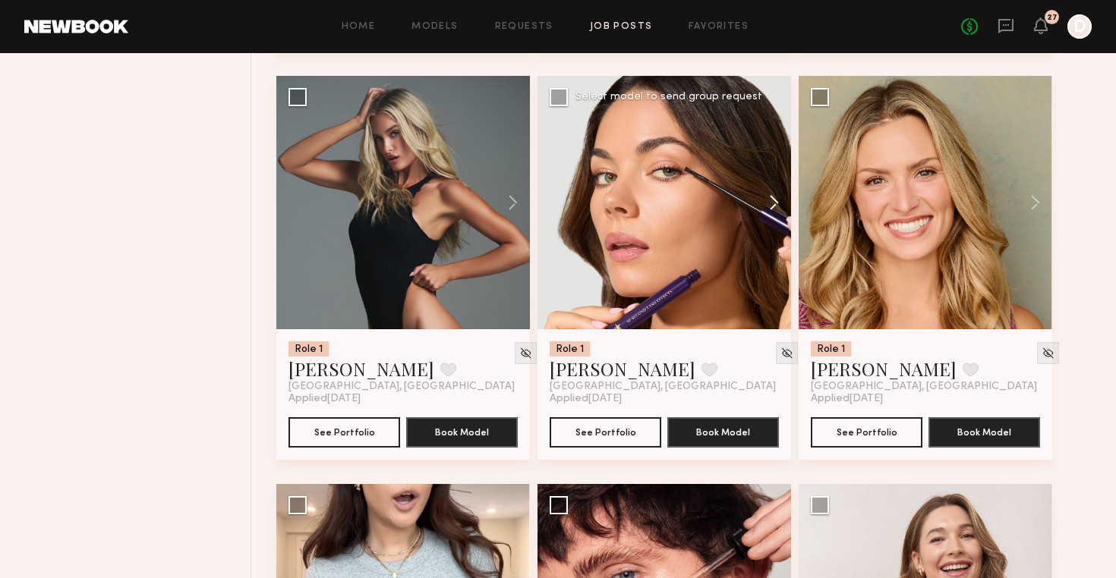
click at [774, 201] on button at bounding box center [766, 202] width 49 height 253
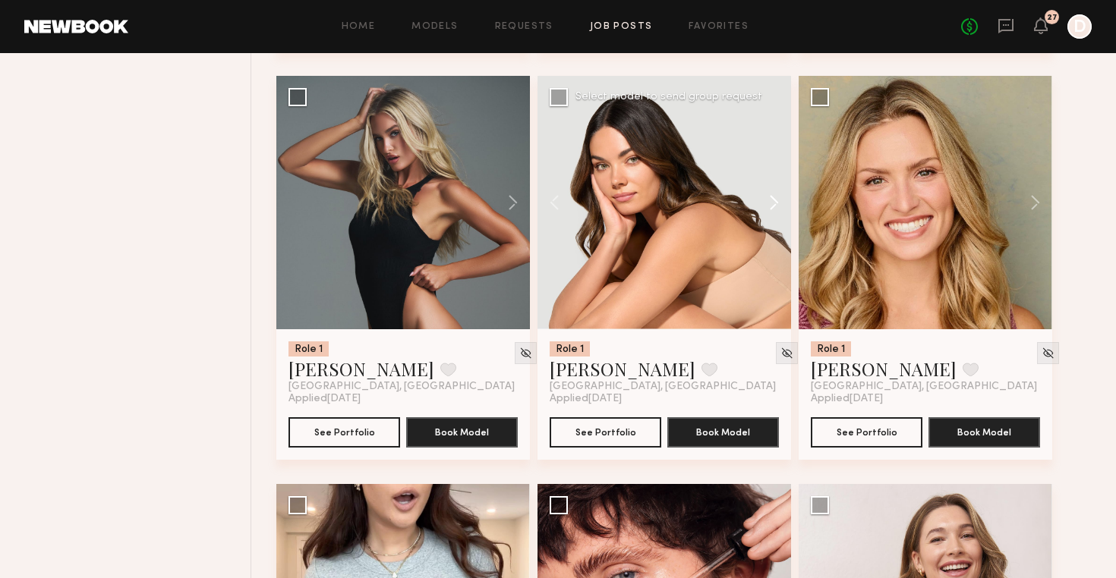
click at [774, 202] on button at bounding box center [766, 202] width 49 height 253
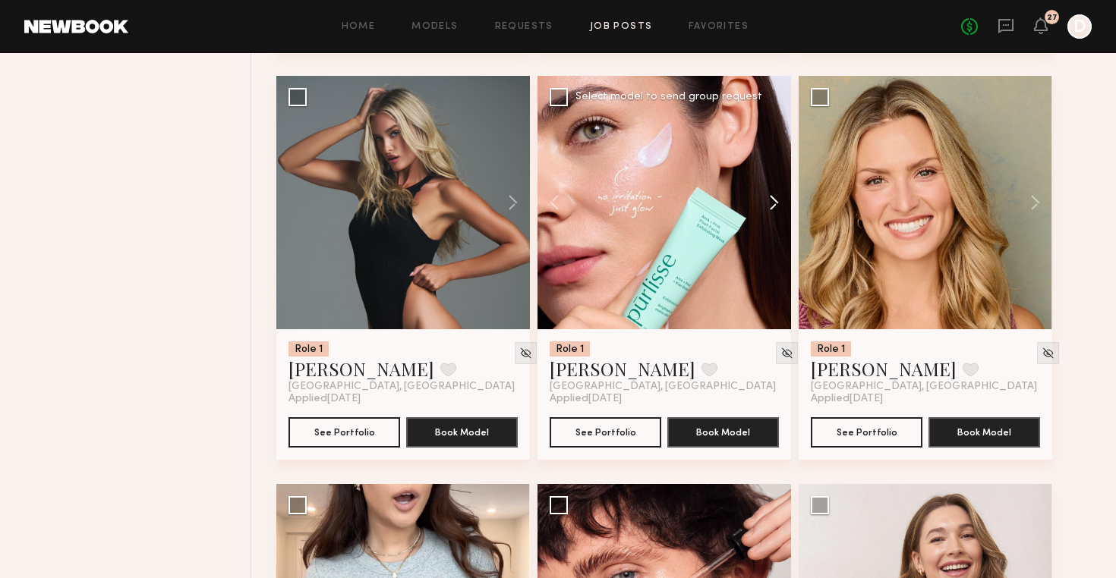
click at [774, 202] on button at bounding box center [766, 202] width 49 height 253
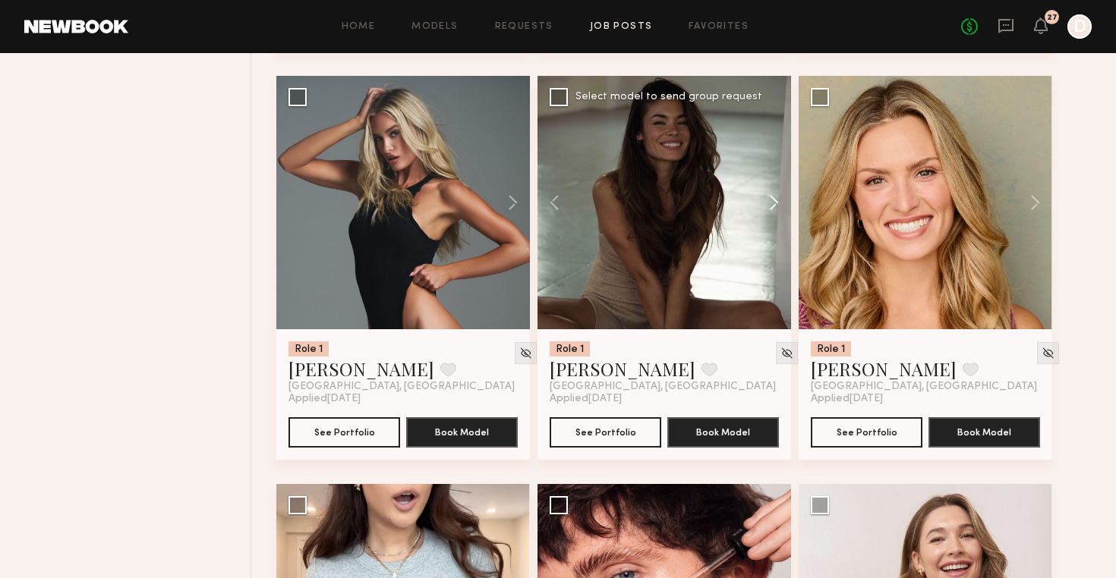
click at [774, 202] on button at bounding box center [766, 202] width 49 height 253
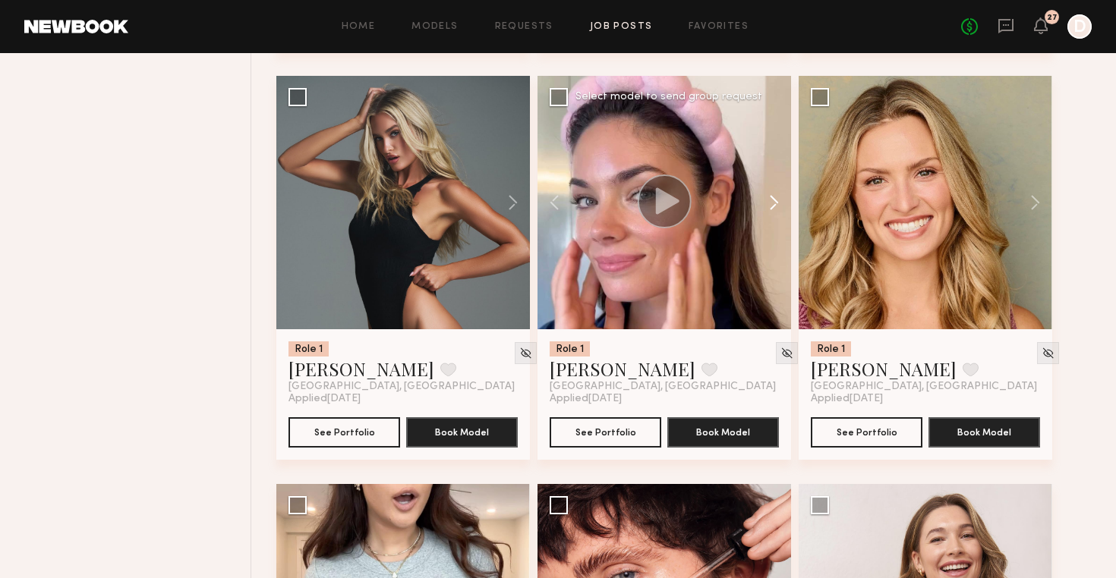
click at [774, 202] on button at bounding box center [766, 202] width 49 height 253
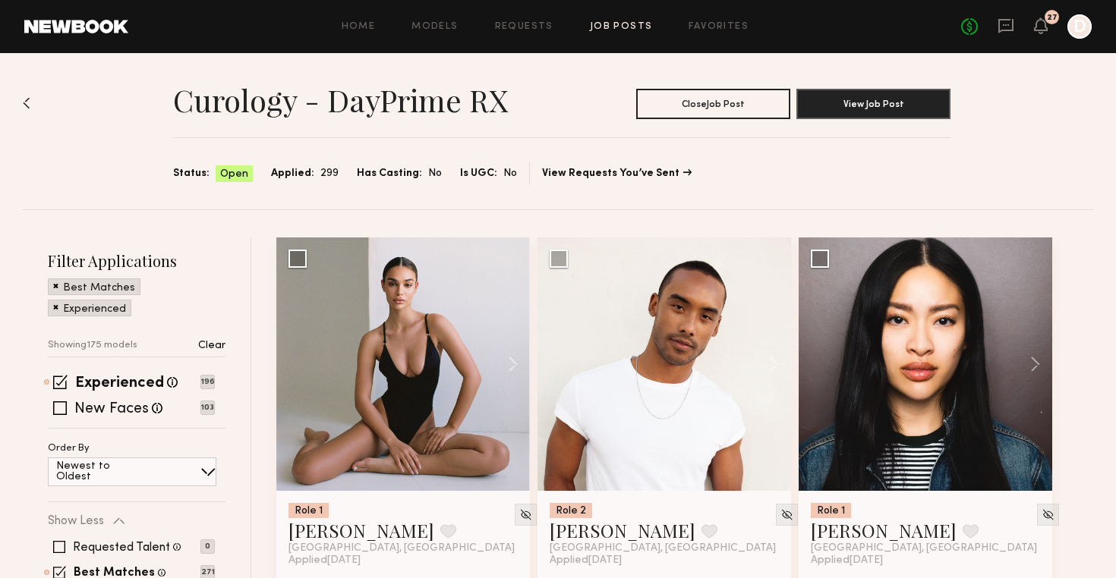
scroll to position [154, 0]
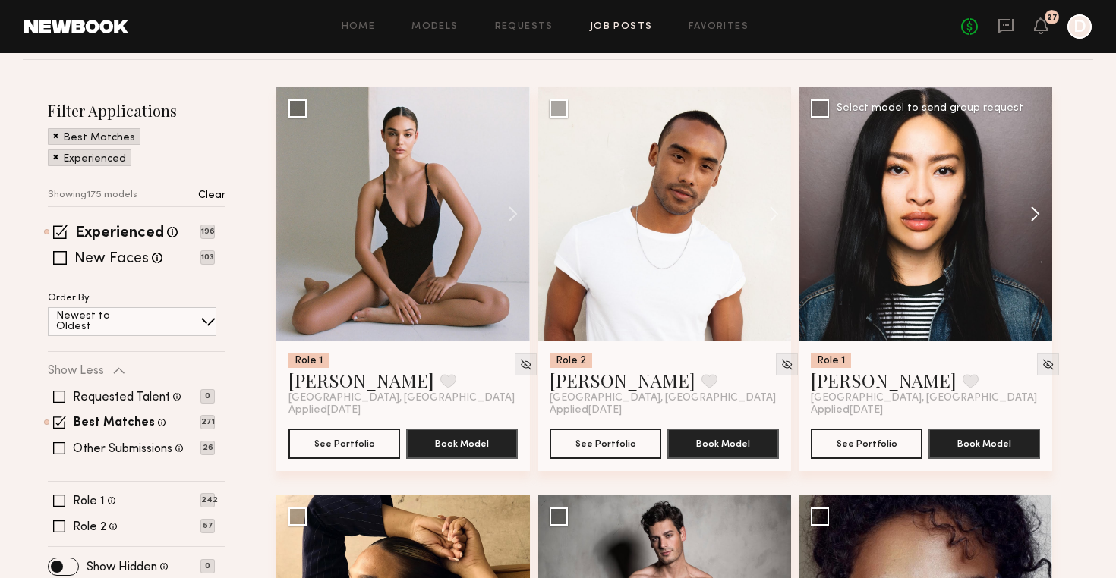
click at [1033, 213] on button at bounding box center [1027, 213] width 49 height 253
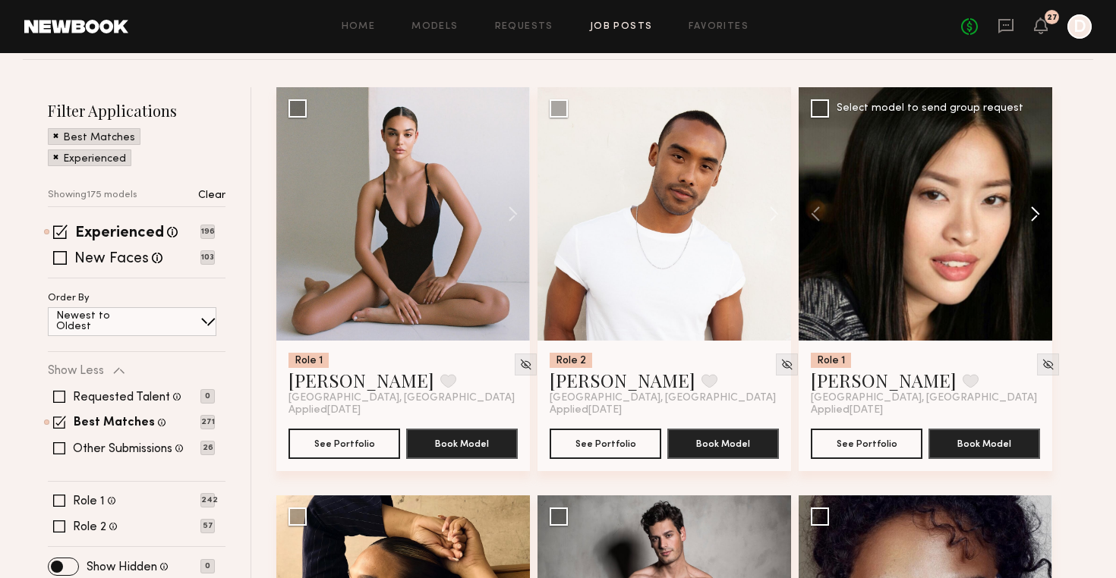
click at [1033, 213] on button at bounding box center [1027, 213] width 49 height 253
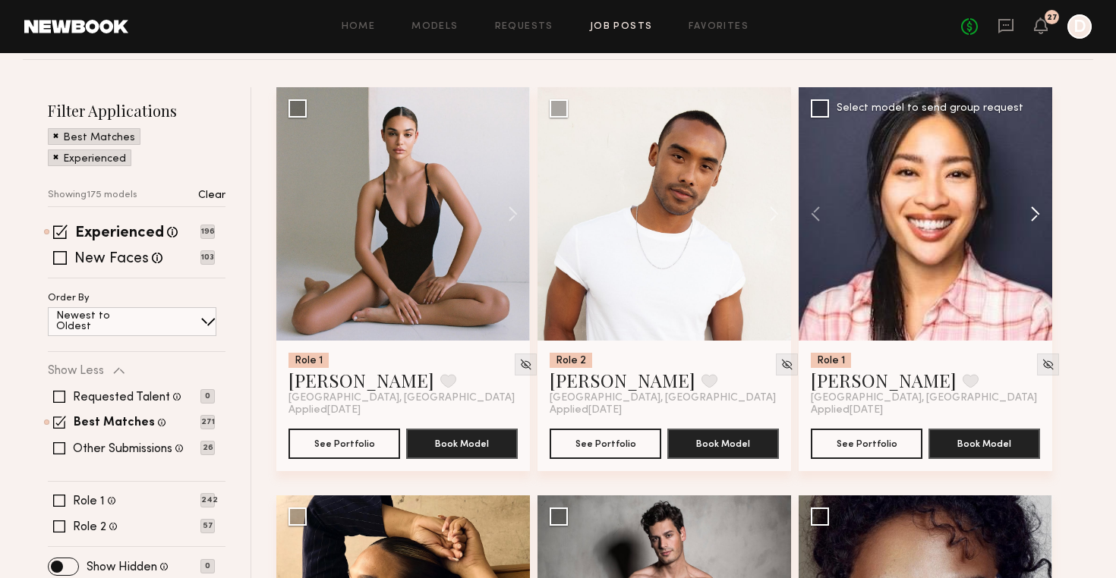
click at [1033, 213] on button at bounding box center [1027, 213] width 49 height 253
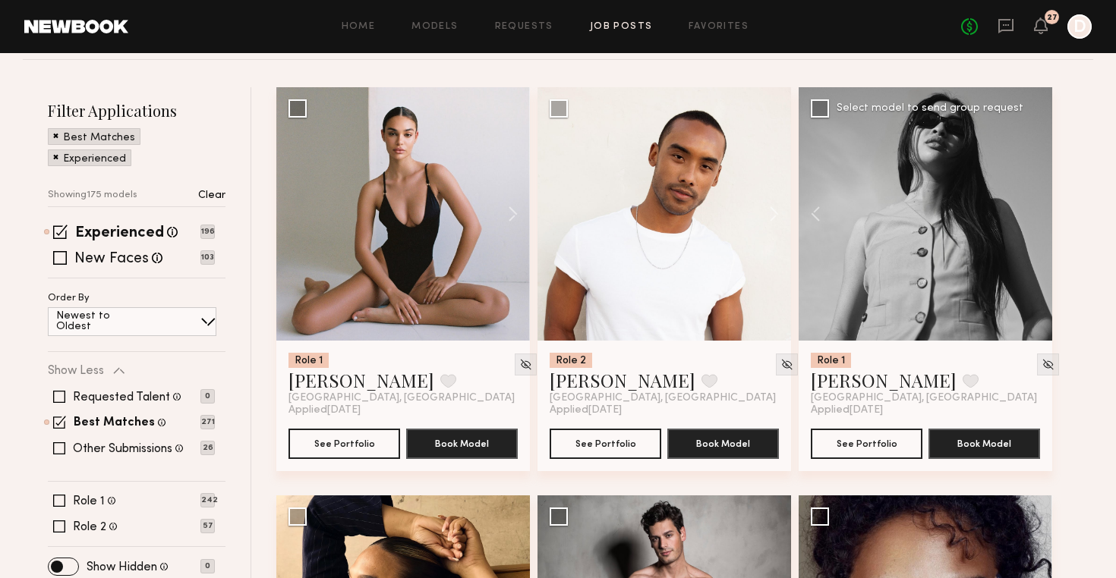
click at [1033, 213] on div at bounding box center [924, 213] width 253 height 253
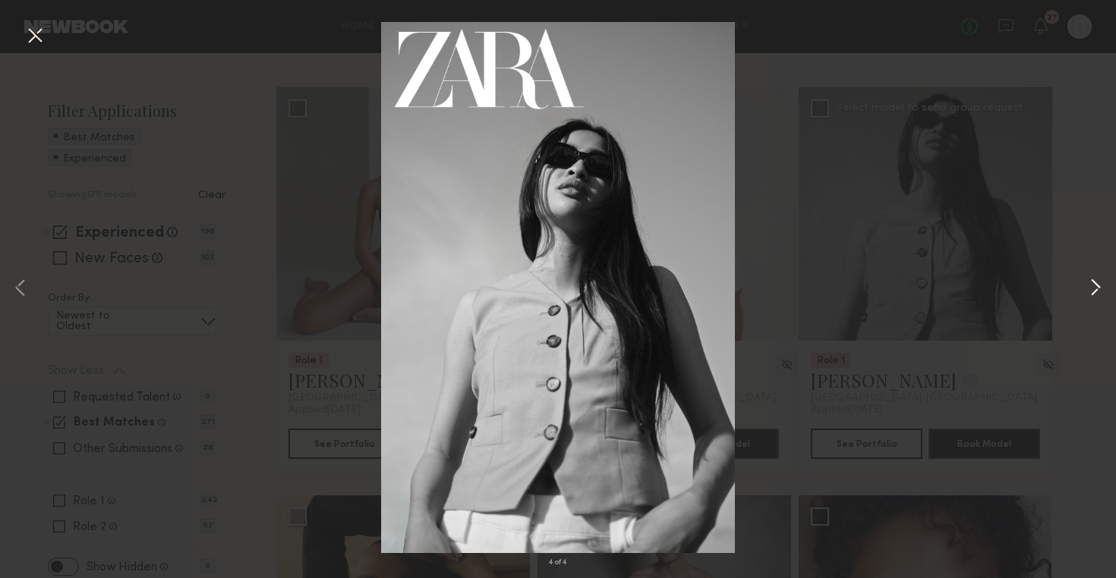
click at [1091, 279] on button at bounding box center [1095, 289] width 18 height 463
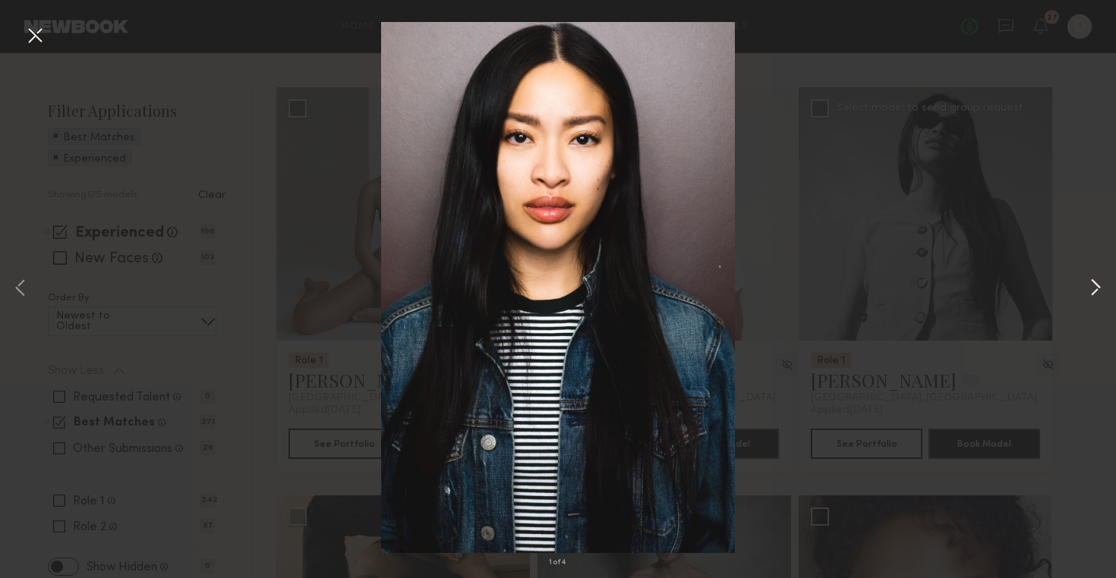
click at [1091, 279] on button at bounding box center [1095, 289] width 18 height 463
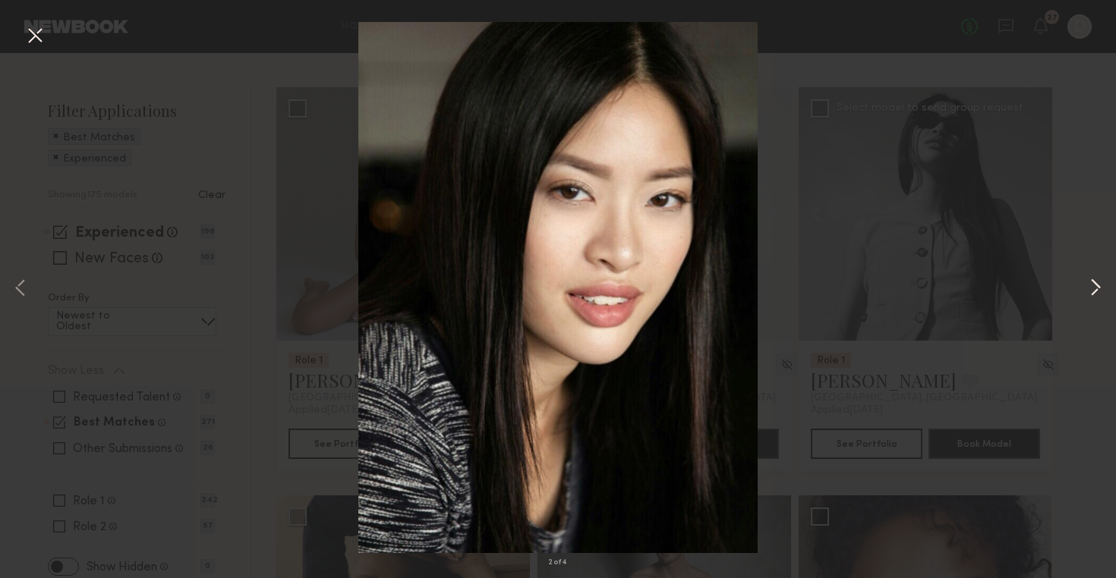
click at [1091, 186] on button at bounding box center [1095, 289] width 18 height 463
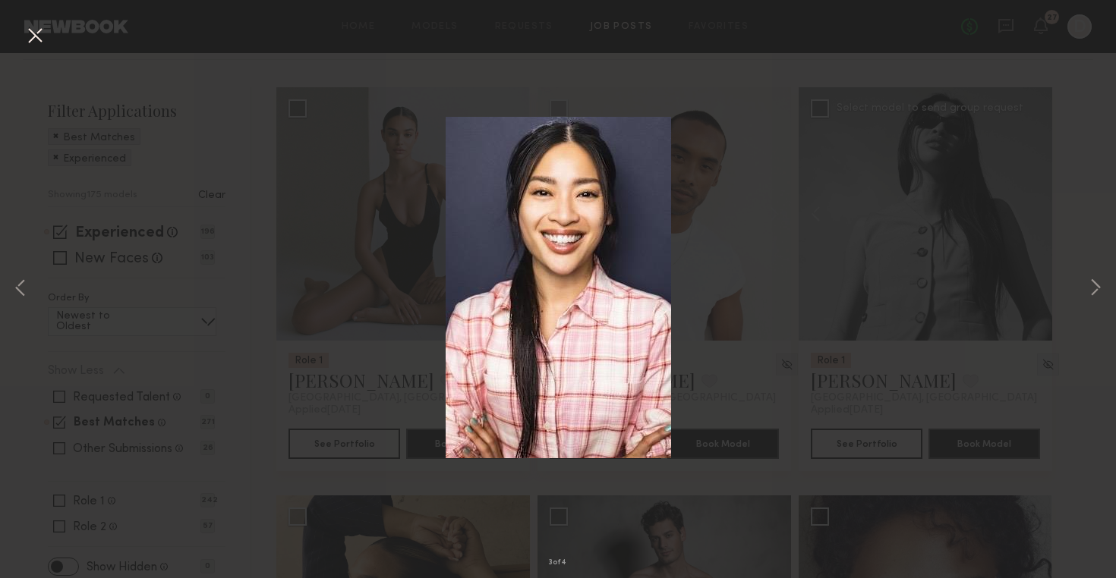
click at [43, 32] on button at bounding box center [35, 36] width 24 height 27
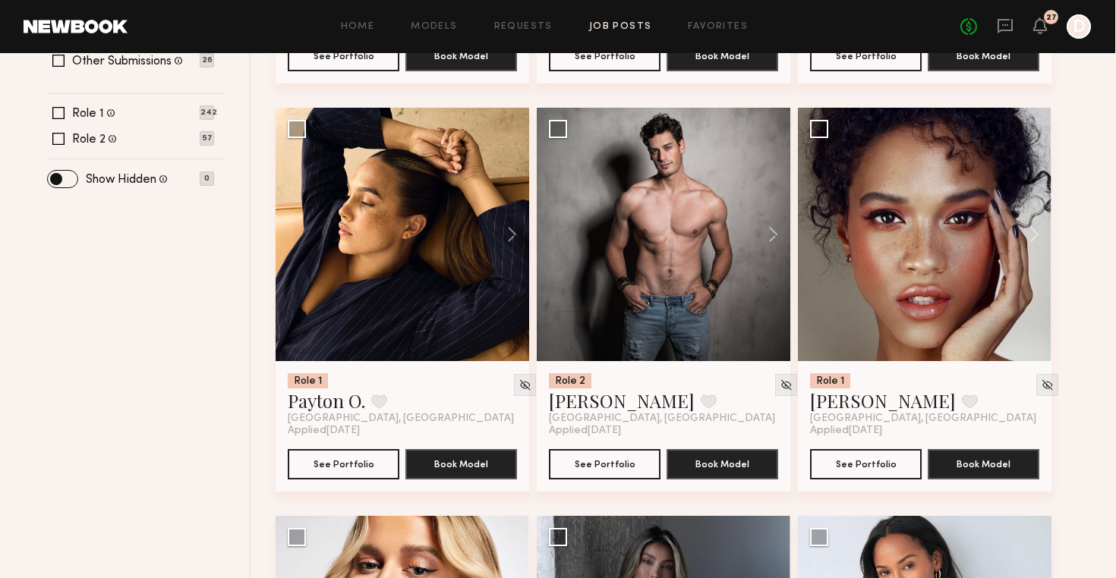
scroll to position [552, 0]
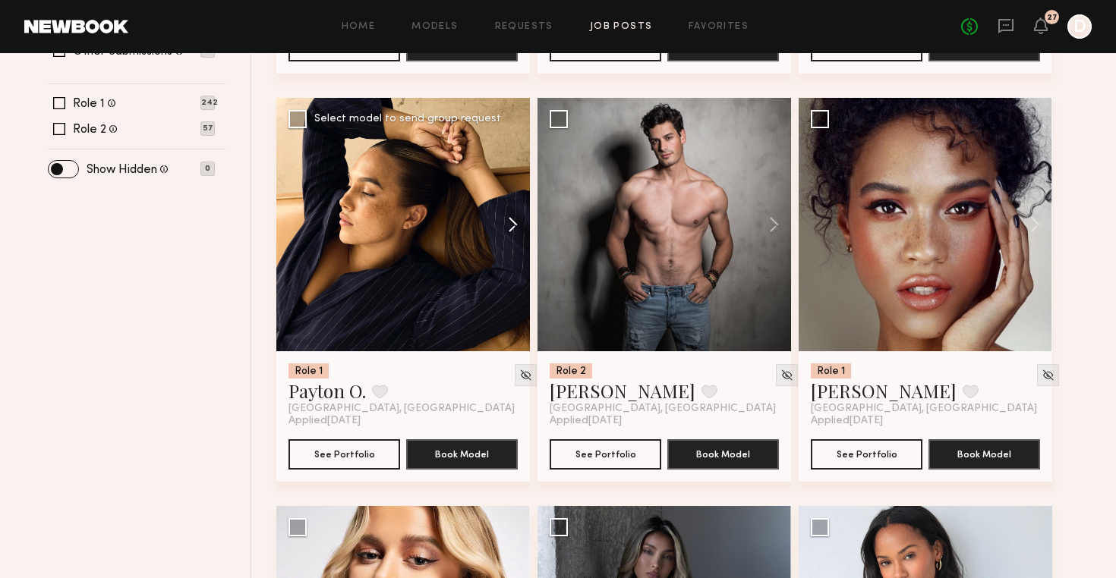
click at [517, 226] on button at bounding box center [505, 224] width 49 height 253
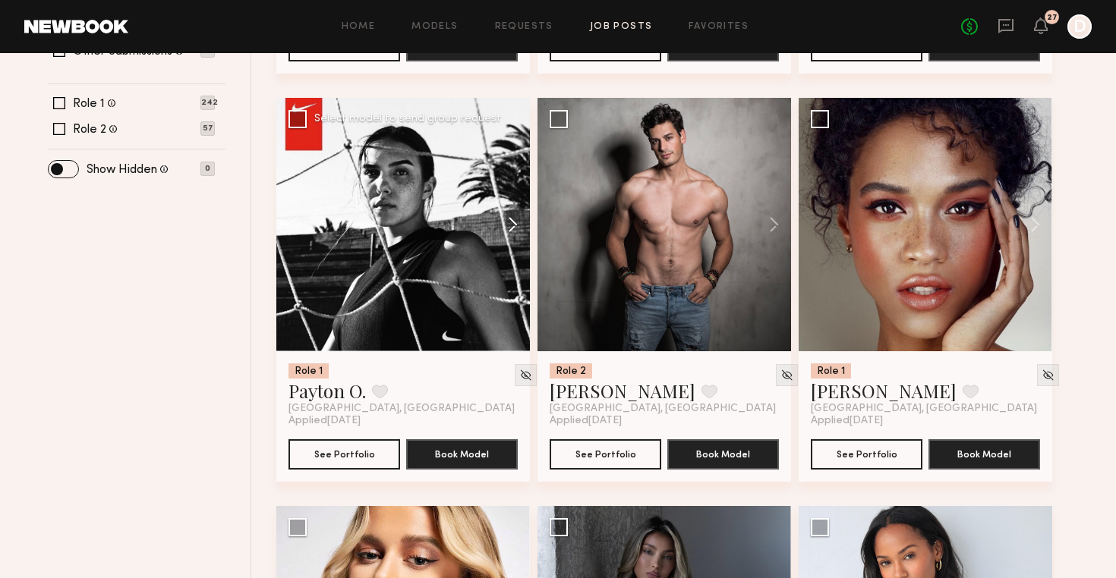
click at [517, 226] on button at bounding box center [505, 224] width 49 height 253
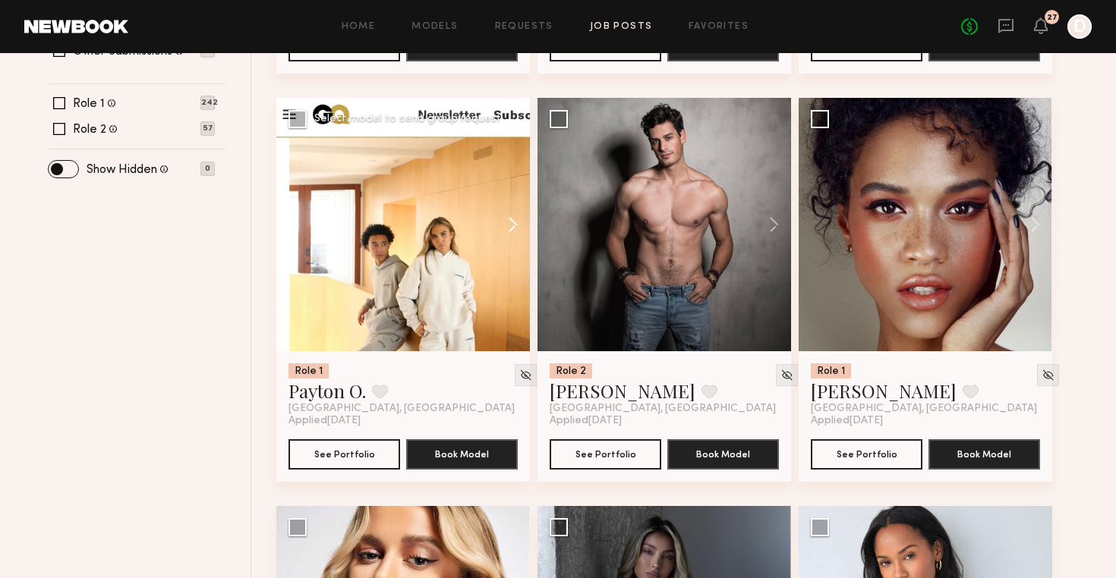
click at [517, 226] on button at bounding box center [505, 224] width 49 height 253
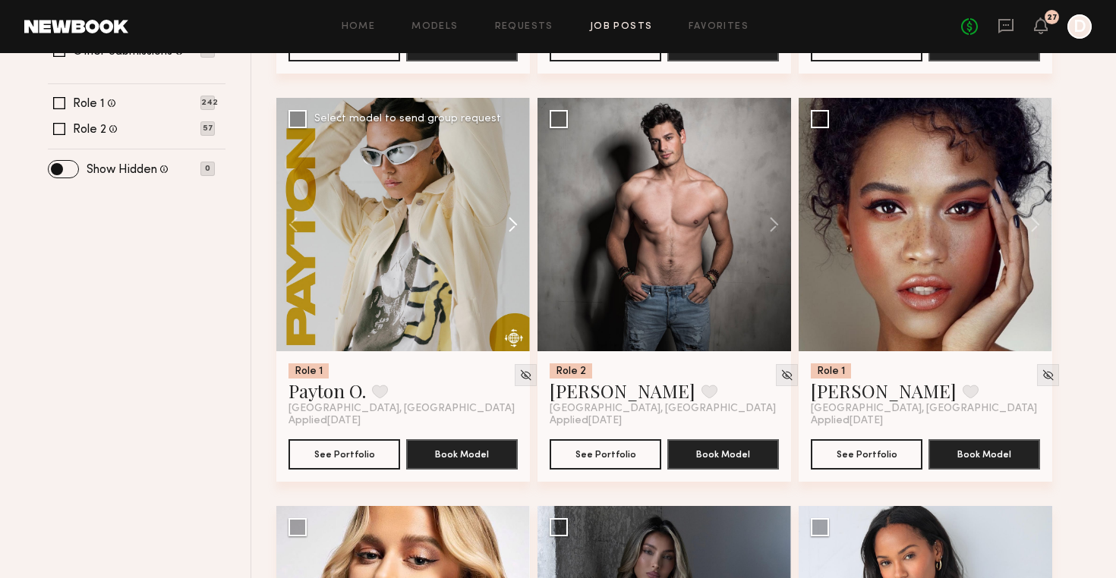
click at [517, 226] on button at bounding box center [505, 224] width 49 height 253
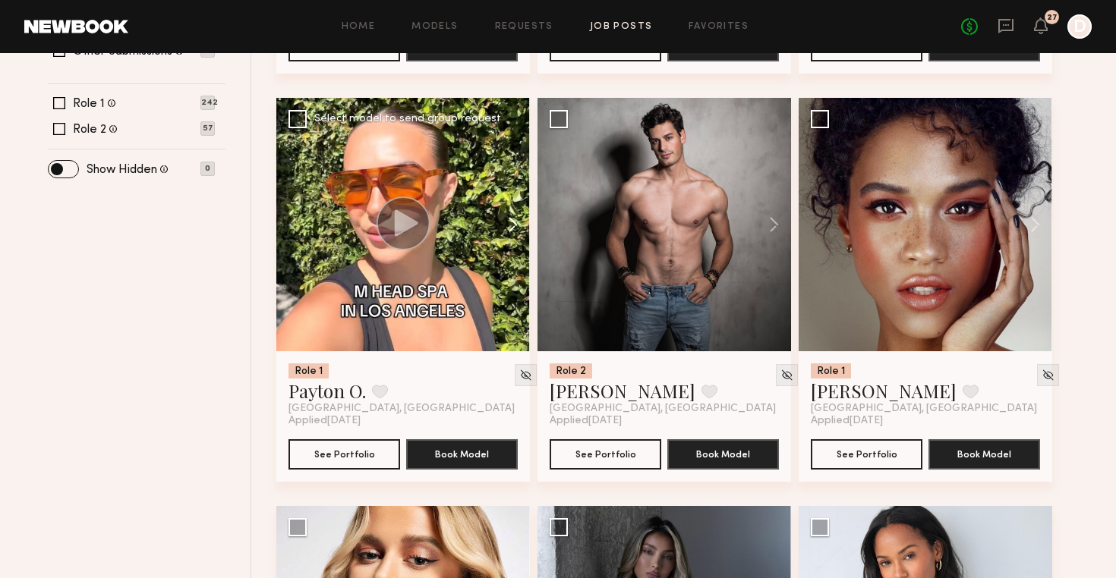
click at [517, 226] on button at bounding box center [505, 224] width 49 height 253
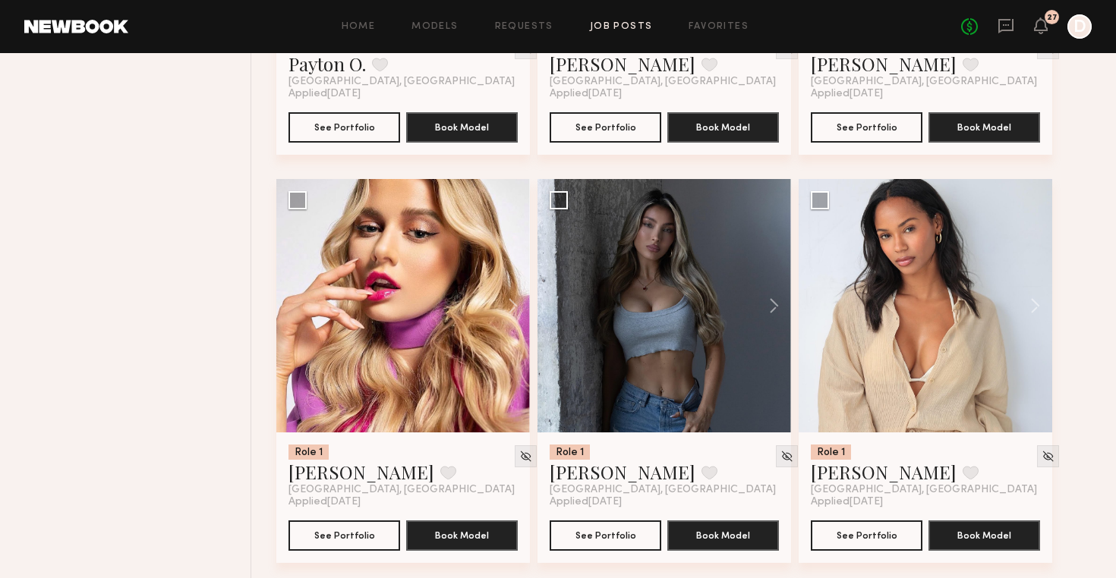
scroll to position [879, 0]
click at [777, 307] on button at bounding box center [766, 305] width 49 height 253
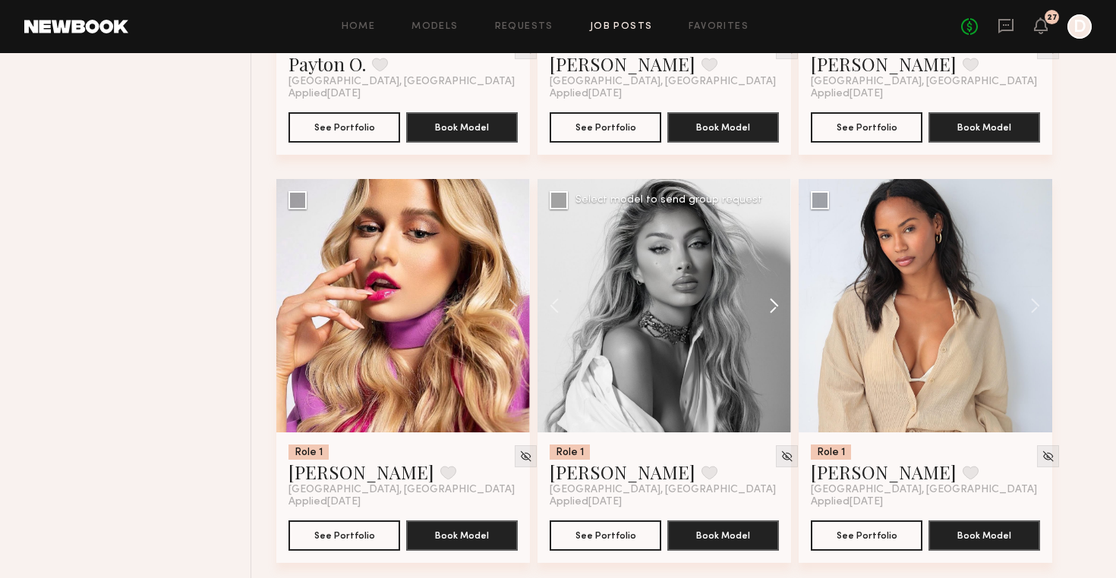
click at [777, 307] on button at bounding box center [766, 305] width 49 height 253
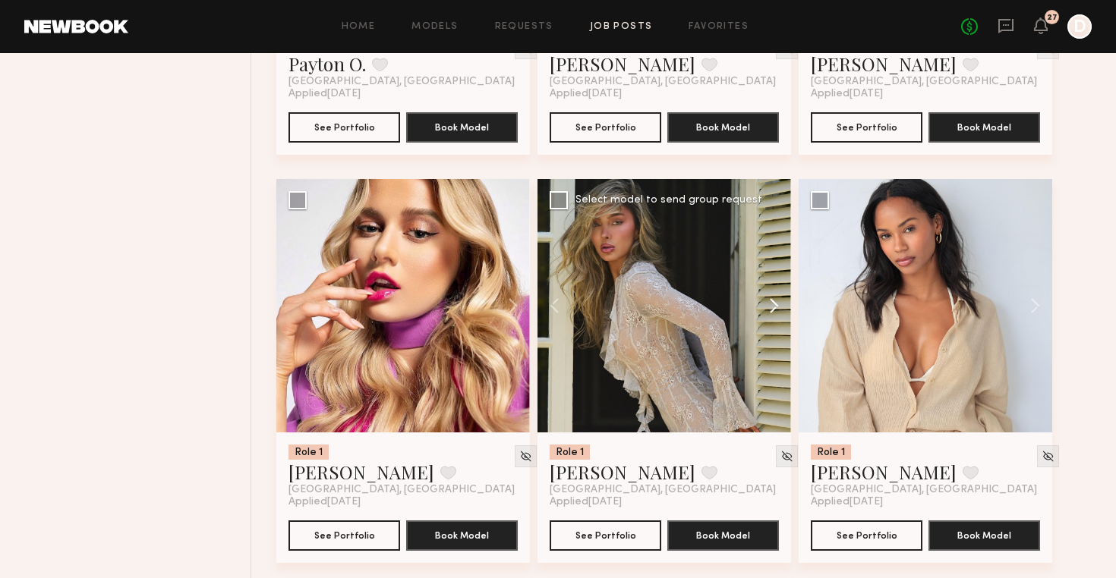
click at [777, 307] on button at bounding box center [766, 305] width 49 height 253
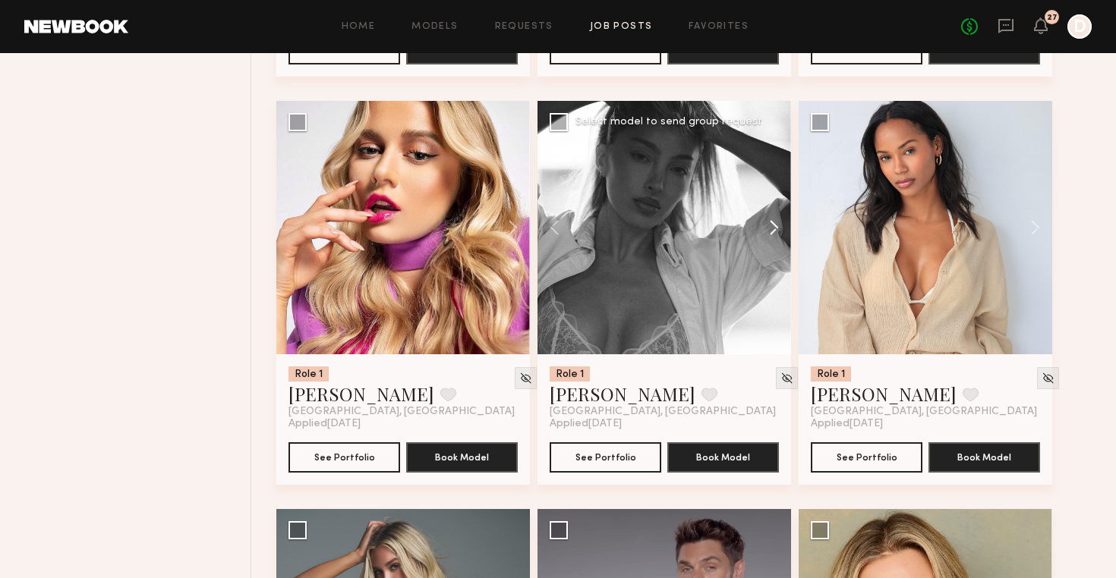
scroll to position [977, 0]
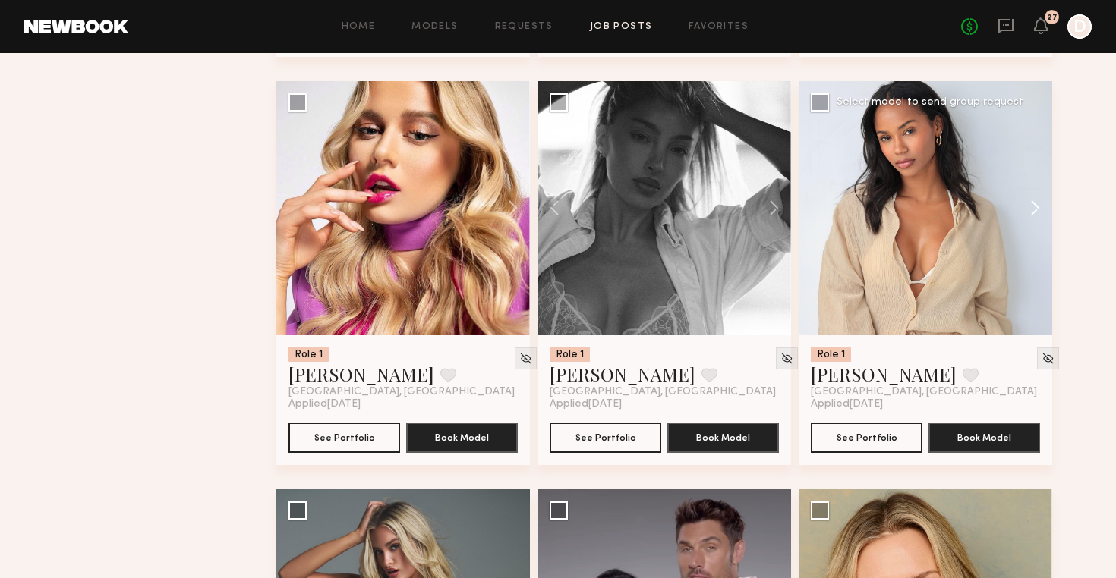
click at [1036, 202] on button at bounding box center [1027, 207] width 49 height 253
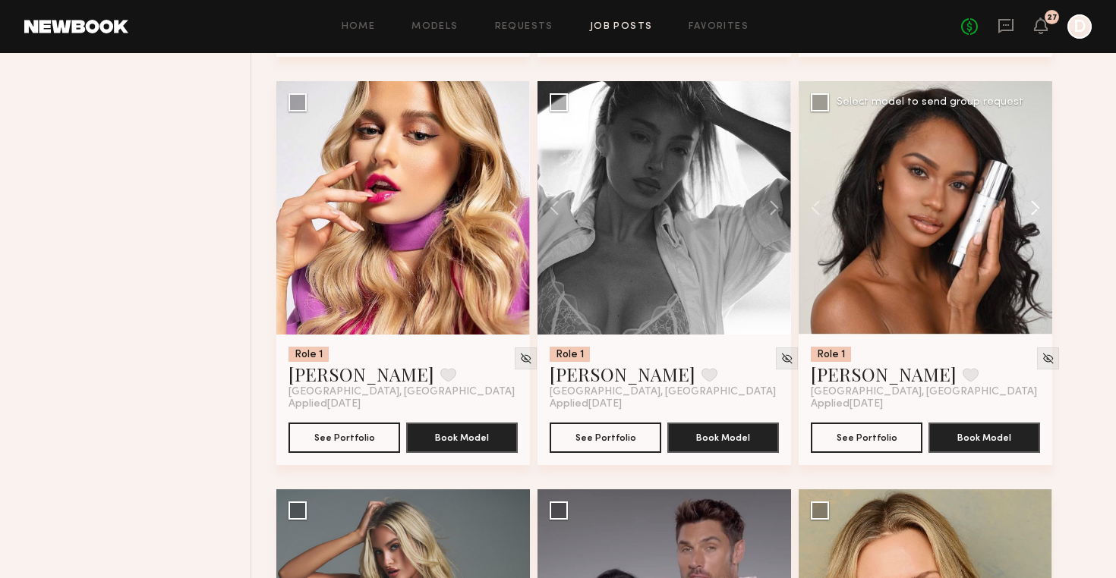
click at [1036, 202] on button at bounding box center [1027, 207] width 49 height 253
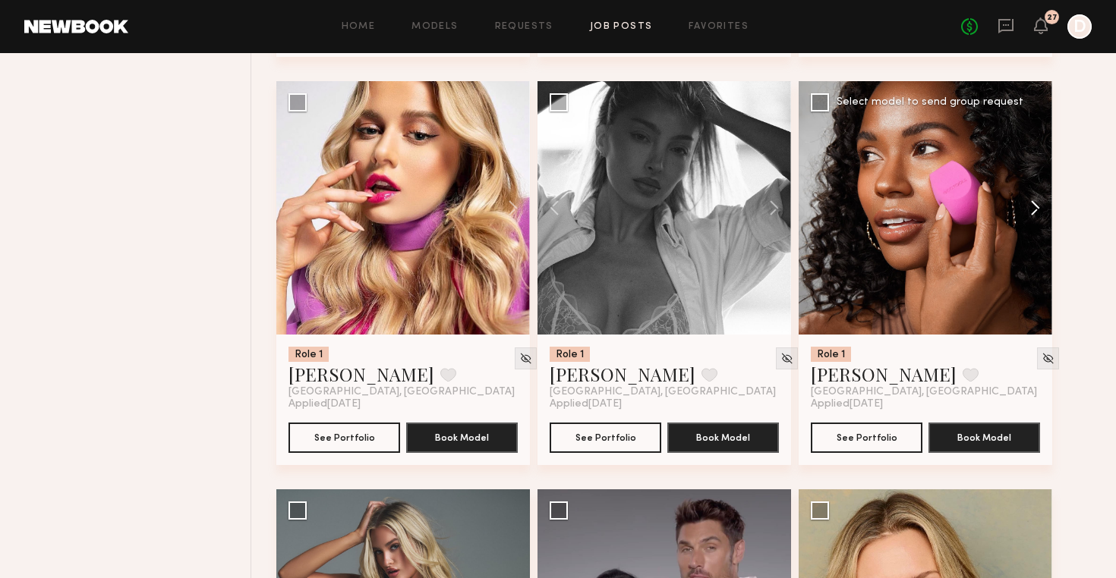
click at [1036, 202] on button at bounding box center [1027, 207] width 49 height 253
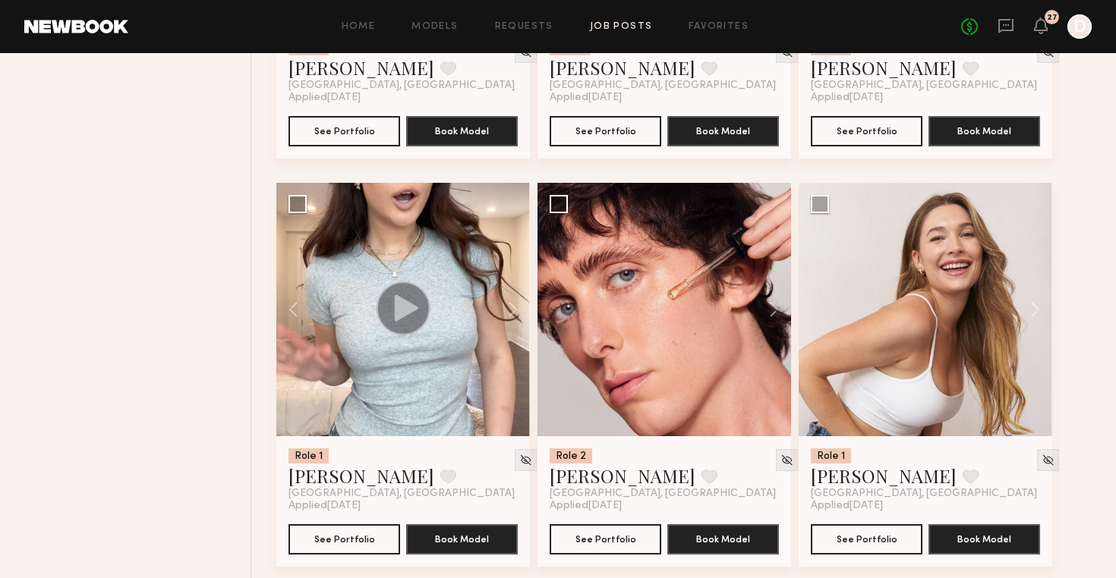
scroll to position [1698, 0]
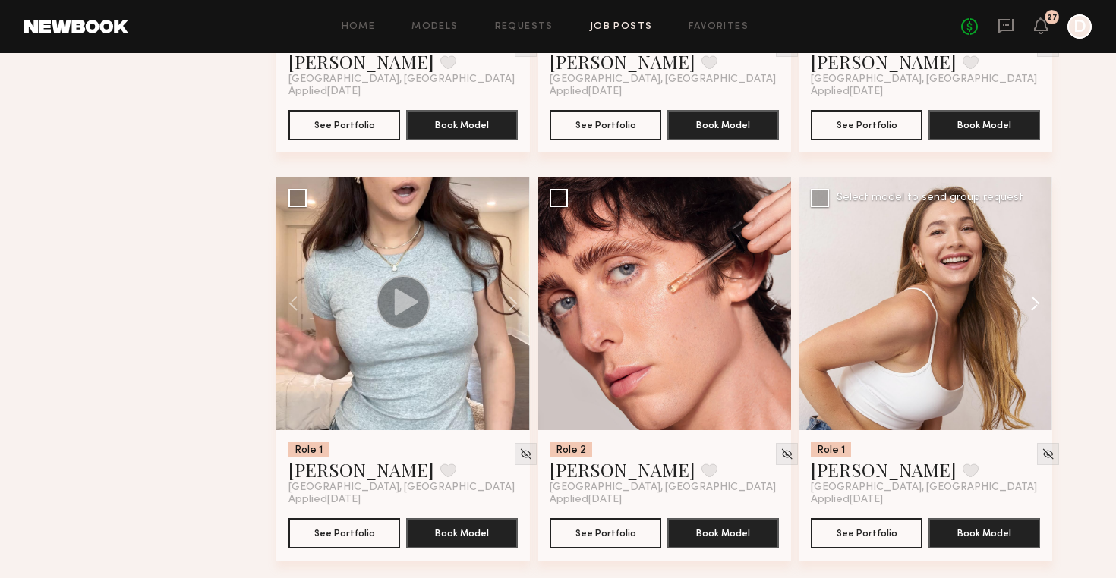
click at [1034, 301] on button at bounding box center [1027, 303] width 49 height 253
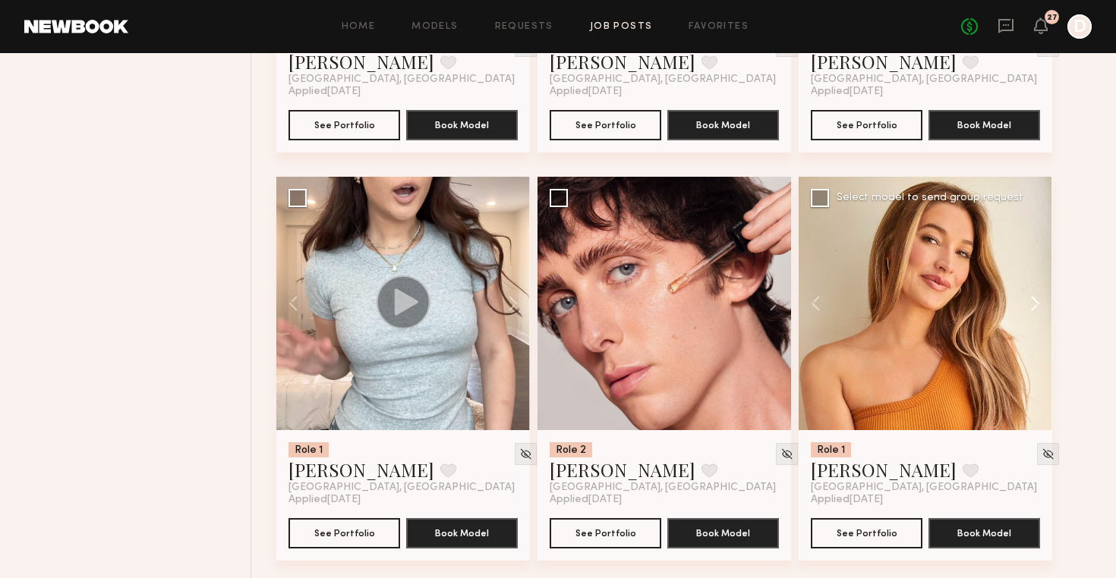
click at [1034, 301] on button at bounding box center [1027, 303] width 49 height 253
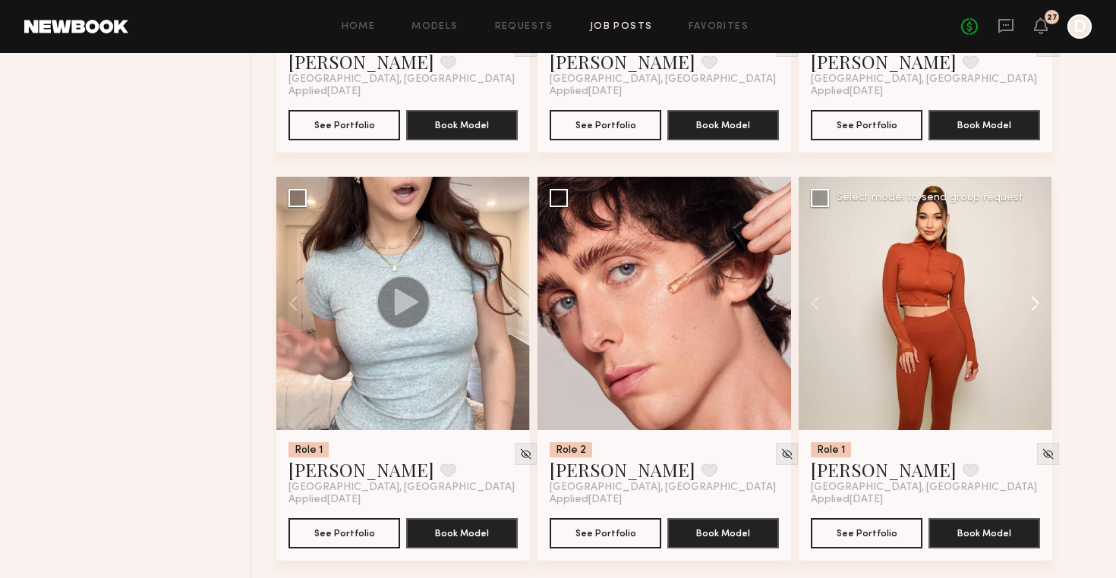
click at [1034, 301] on button at bounding box center [1027, 303] width 49 height 253
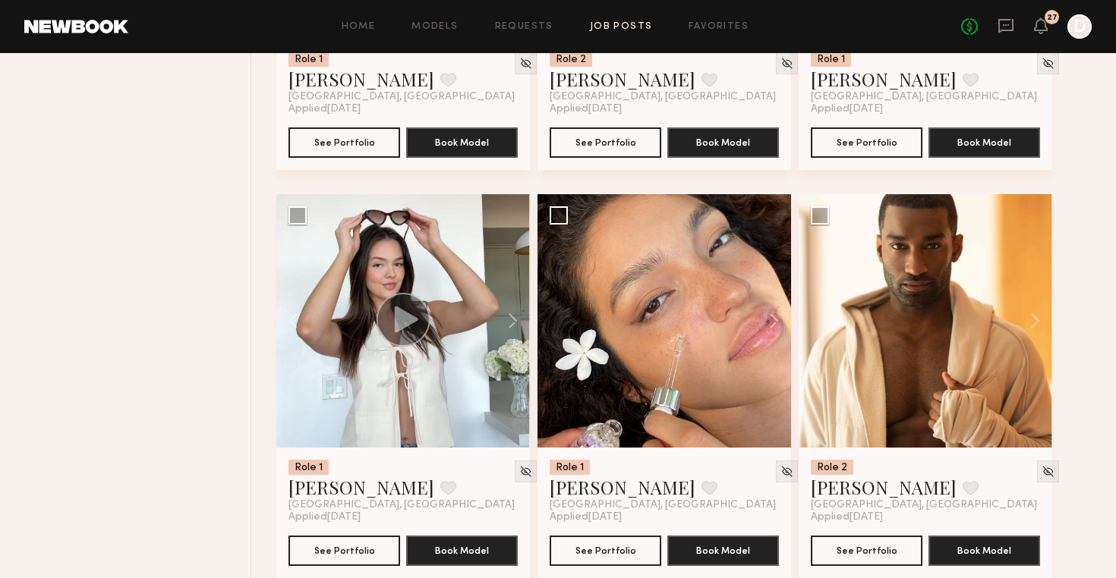
scroll to position [2110, 0]
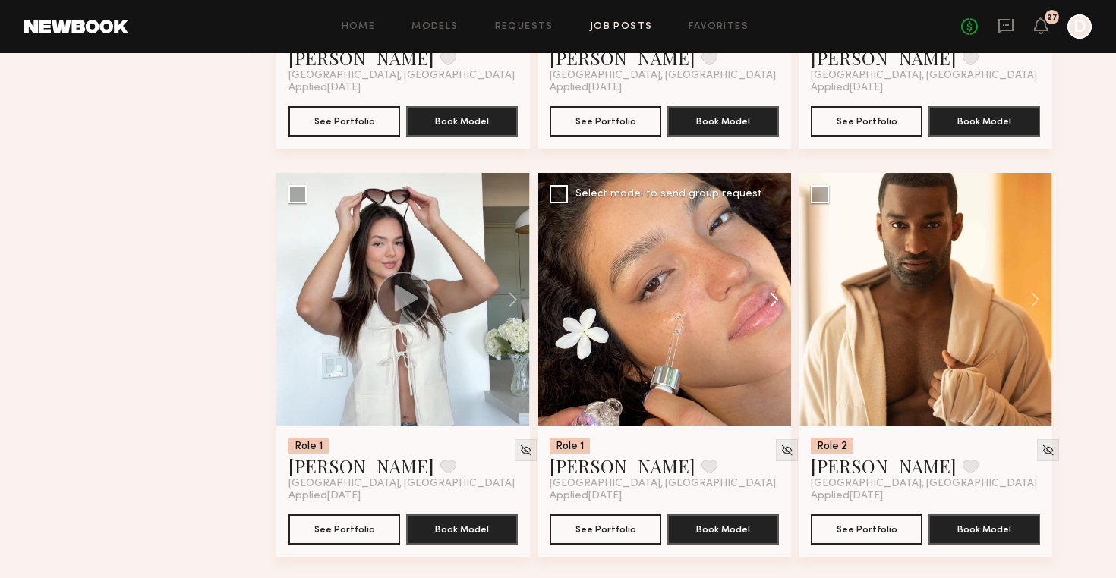
click at [769, 302] on button at bounding box center [766, 299] width 49 height 253
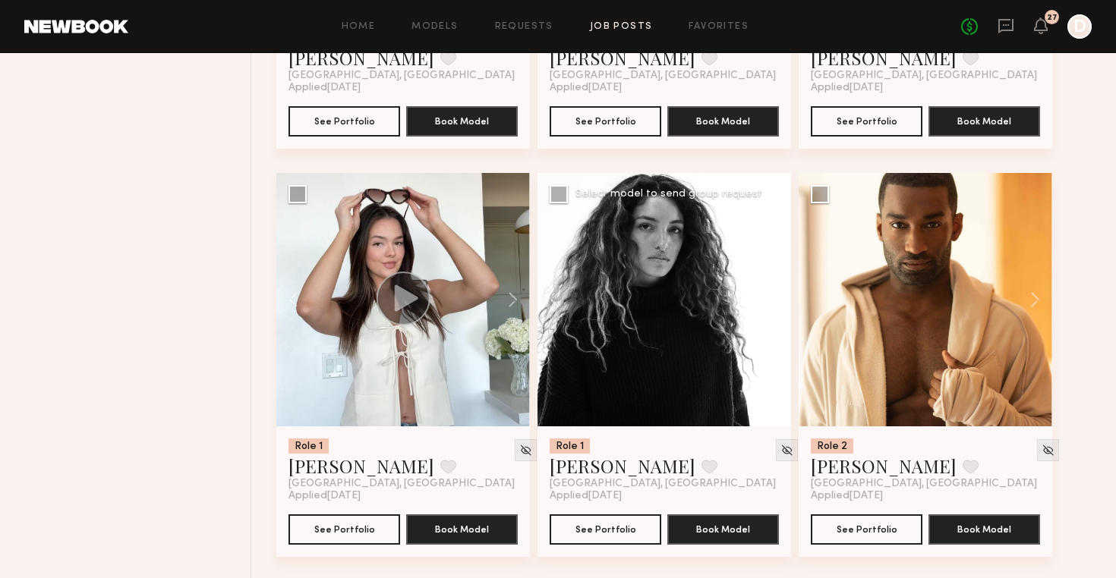
click at [769, 302] on button at bounding box center [766, 299] width 49 height 253
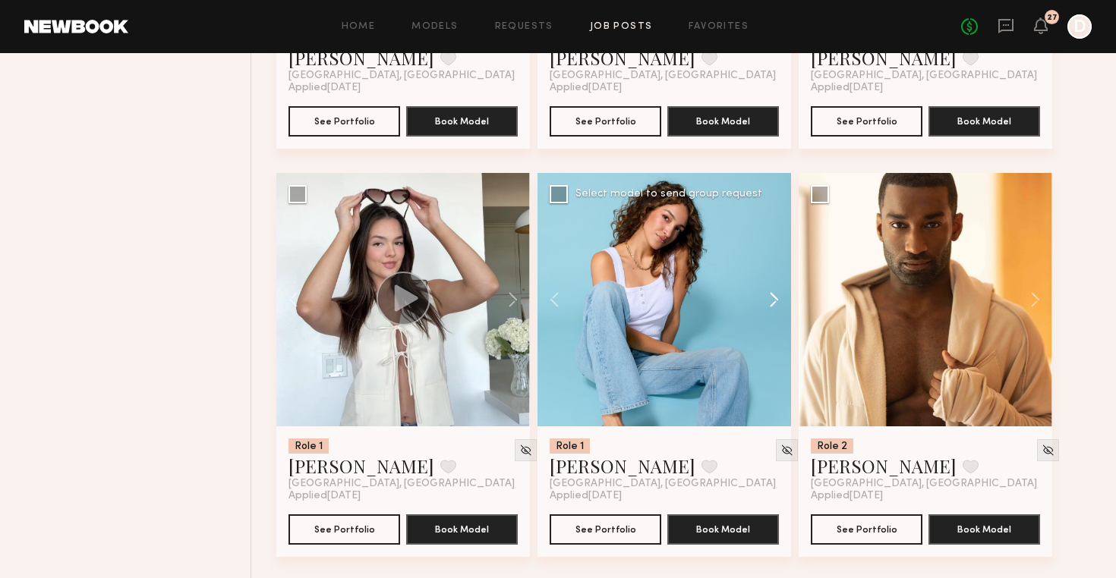
click at [769, 302] on button at bounding box center [766, 299] width 49 height 253
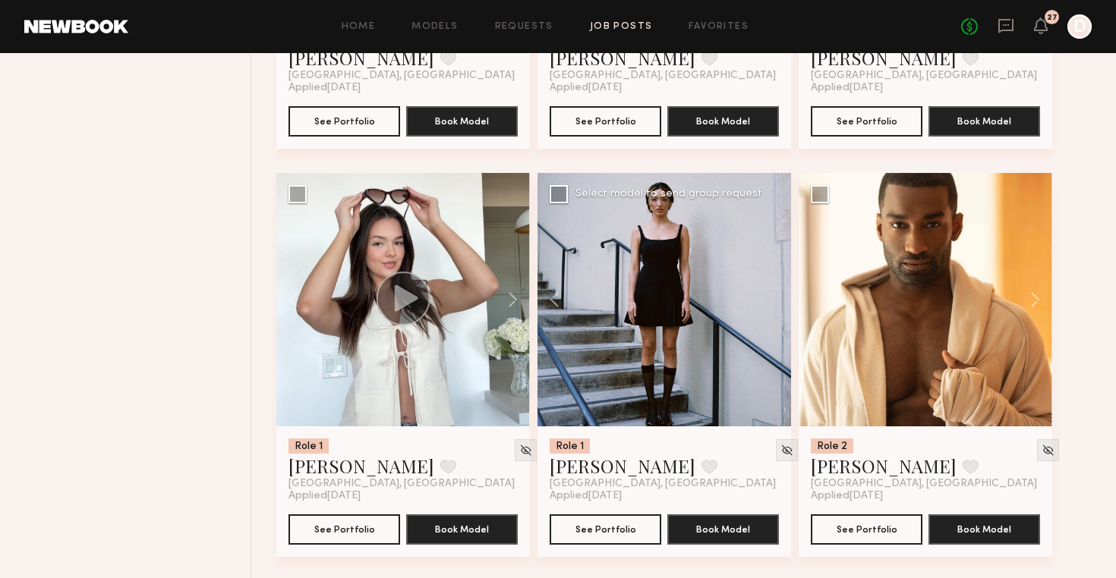
click at [769, 302] on div at bounding box center [663, 299] width 253 height 253
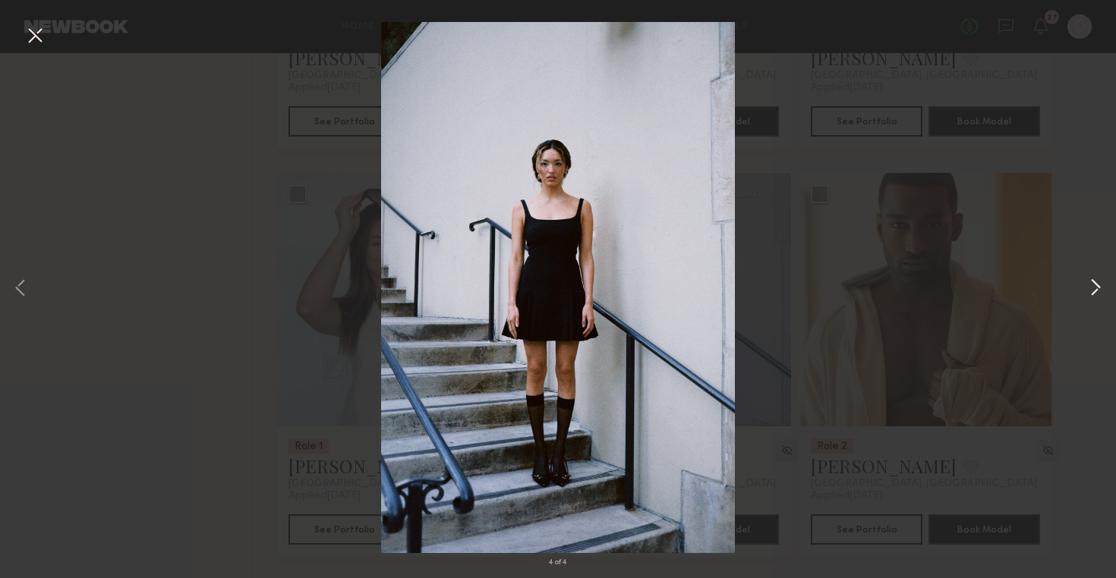
click at [1098, 289] on button at bounding box center [1095, 289] width 18 height 463
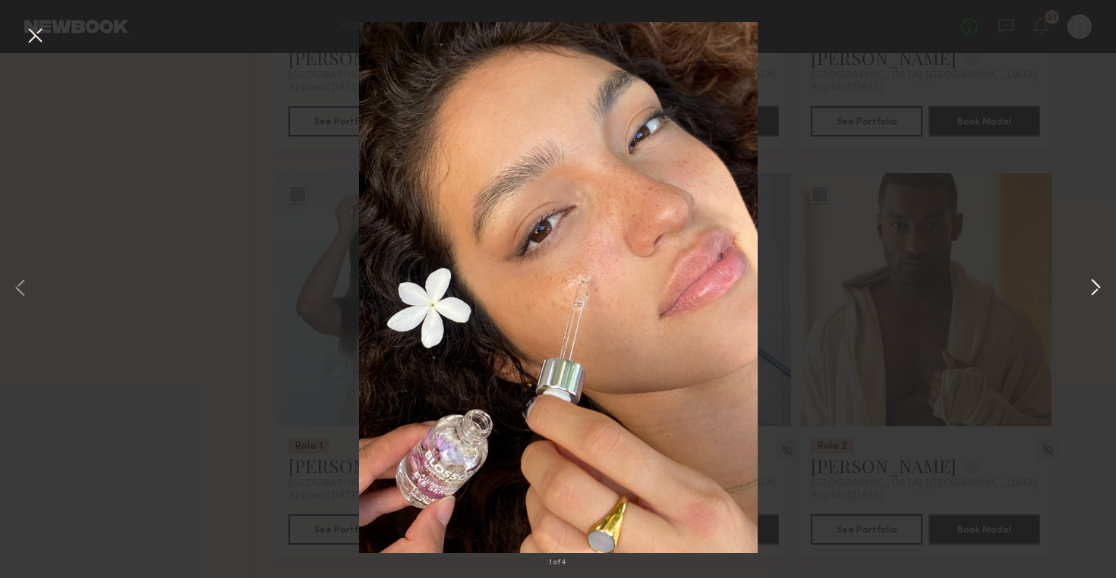
click at [1098, 289] on button at bounding box center [1095, 289] width 18 height 463
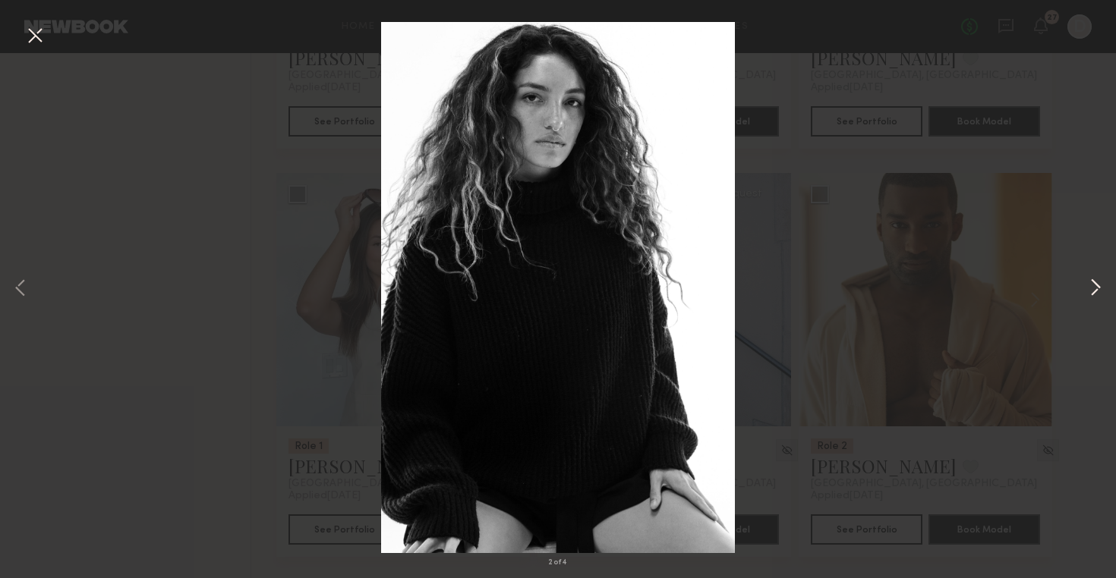
click at [1098, 289] on button at bounding box center [1095, 289] width 18 height 463
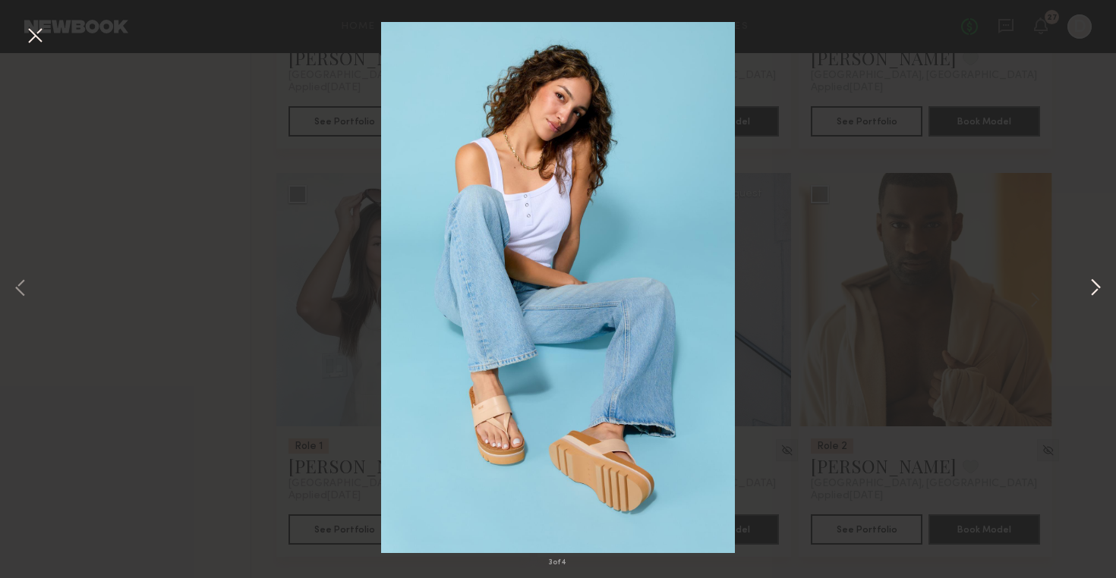
click at [1098, 289] on button at bounding box center [1095, 289] width 18 height 463
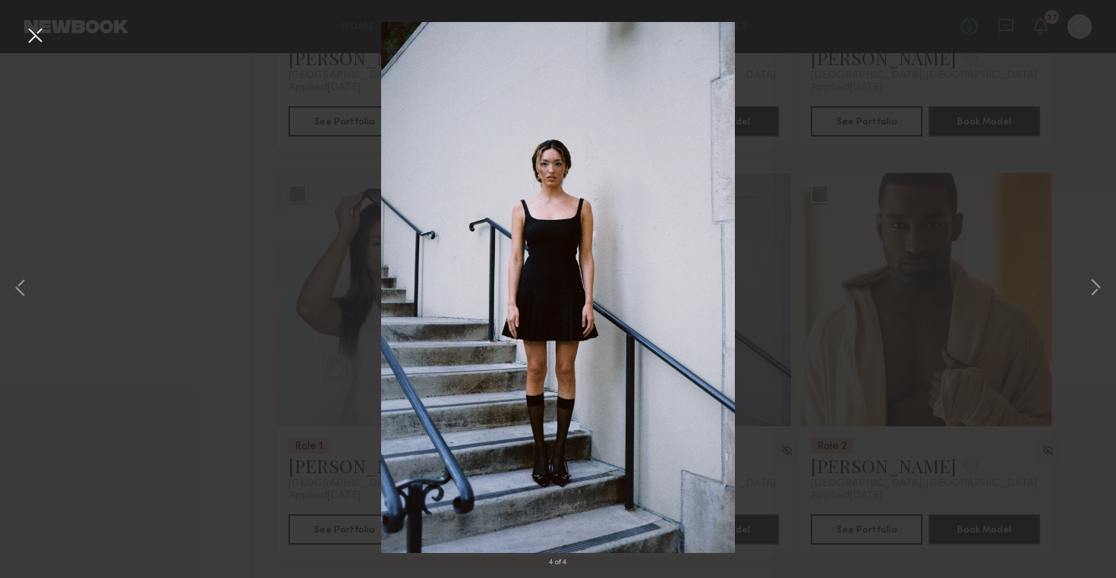
click at [196, 174] on div "4 of 4" at bounding box center [558, 289] width 1116 height 578
click at [32, 33] on button at bounding box center [35, 36] width 24 height 27
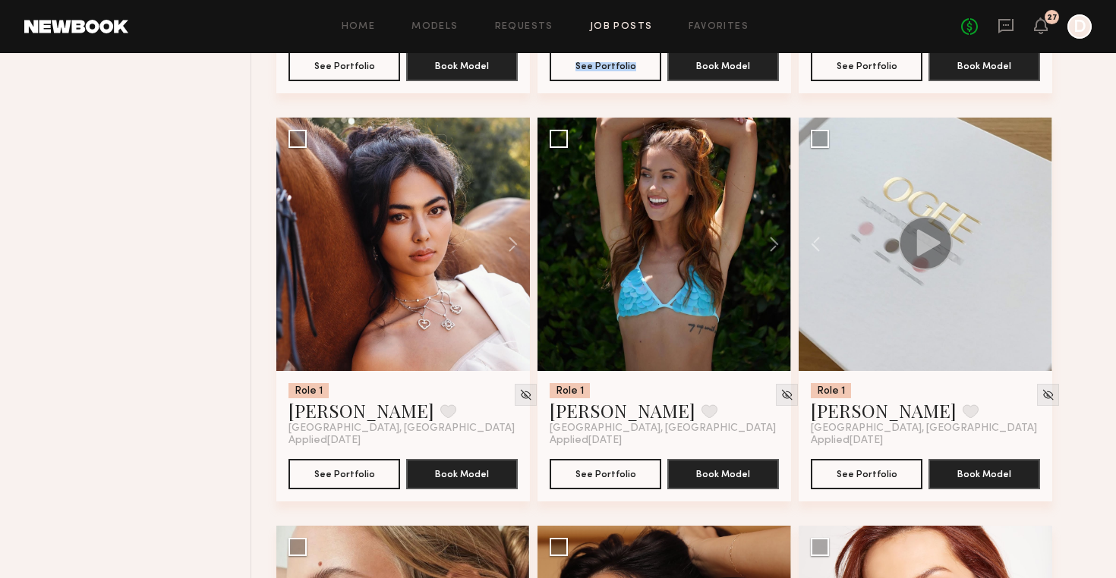
scroll to position [2574, 0]
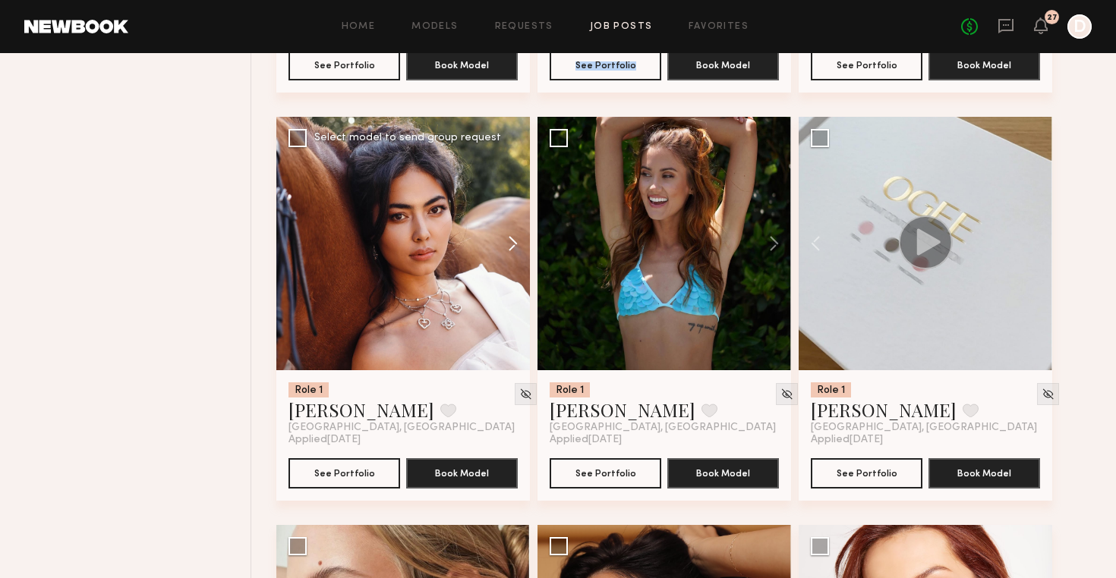
click at [512, 243] on button at bounding box center [505, 243] width 49 height 253
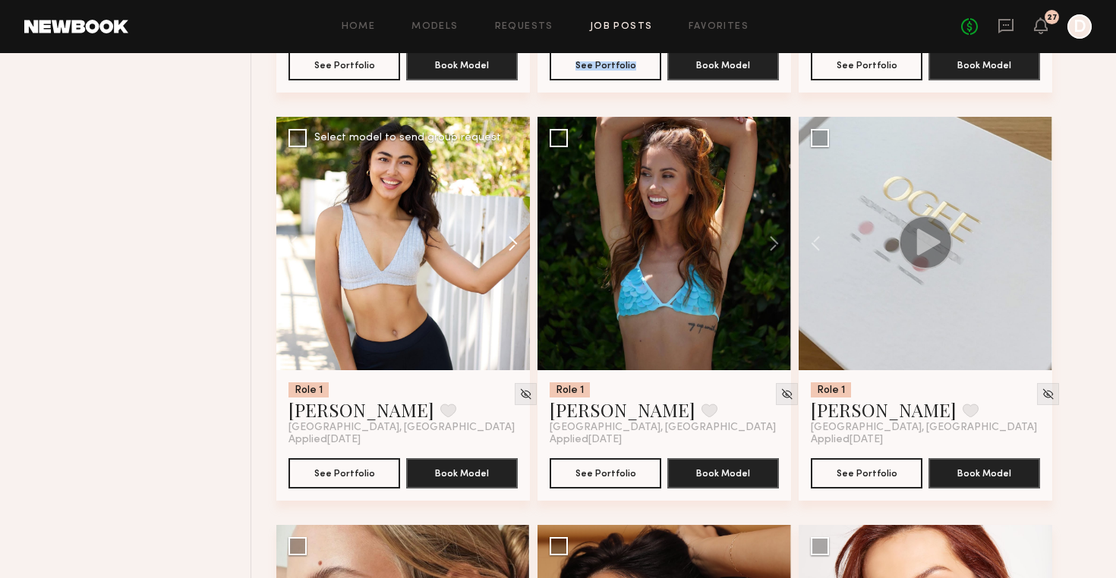
click at [512, 243] on button at bounding box center [505, 243] width 49 height 253
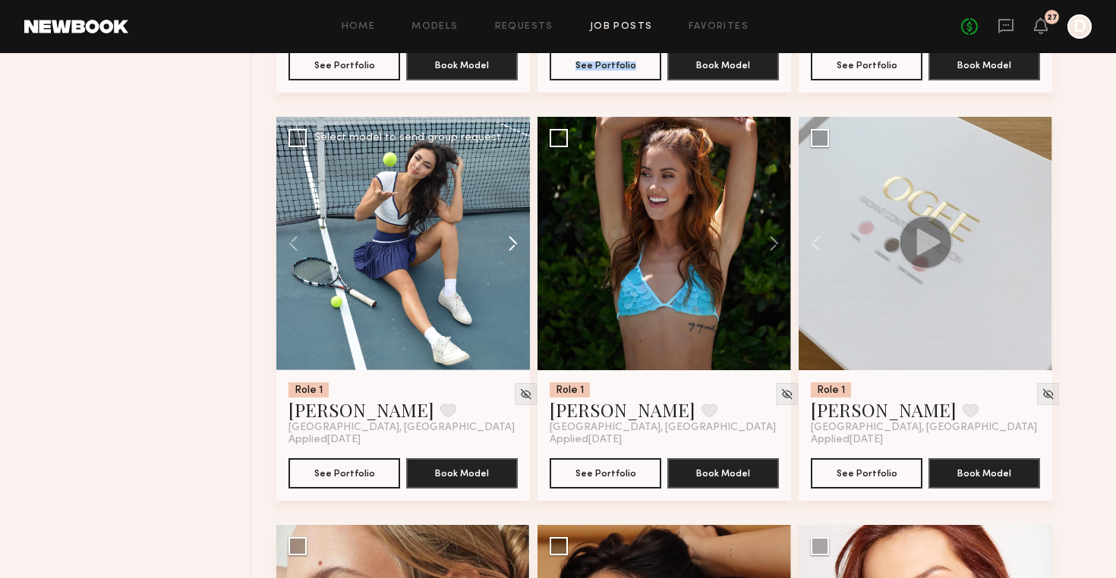
click at [512, 243] on button at bounding box center [505, 243] width 49 height 253
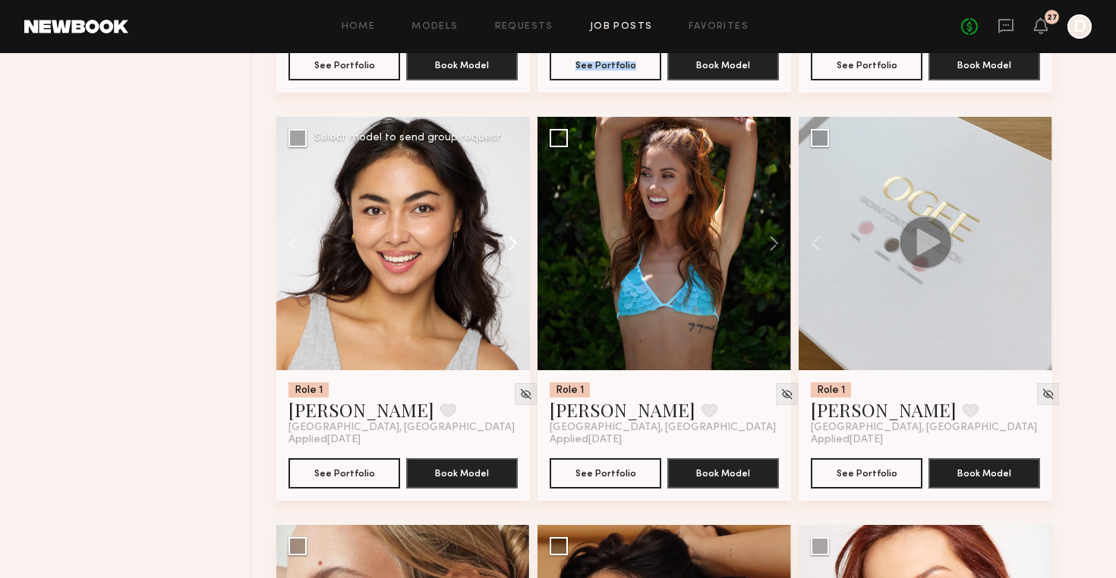
click at [512, 243] on button at bounding box center [505, 243] width 49 height 253
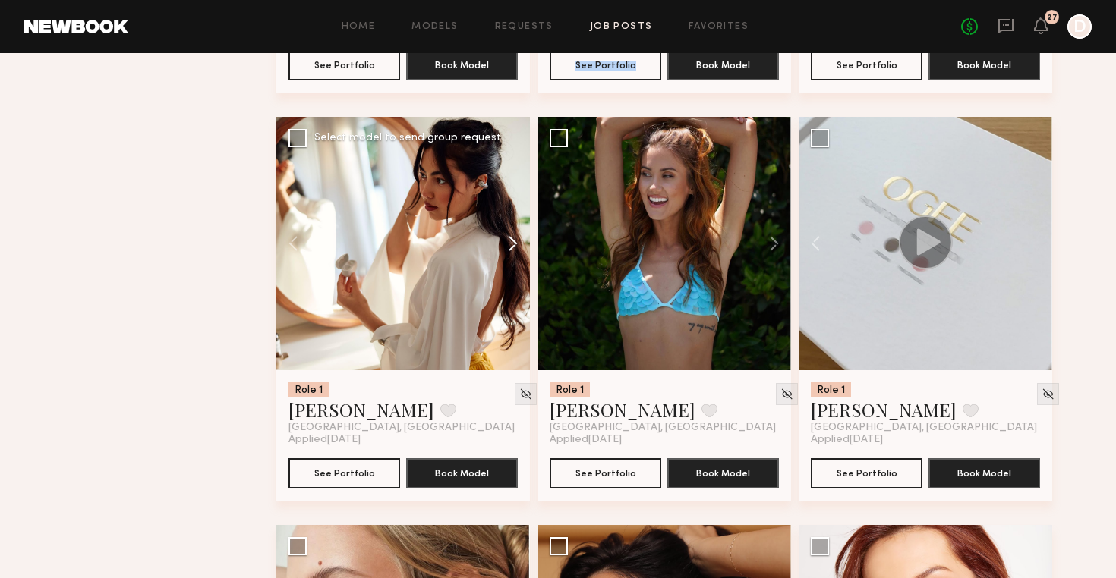
click at [512, 243] on button at bounding box center [505, 243] width 49 height 253
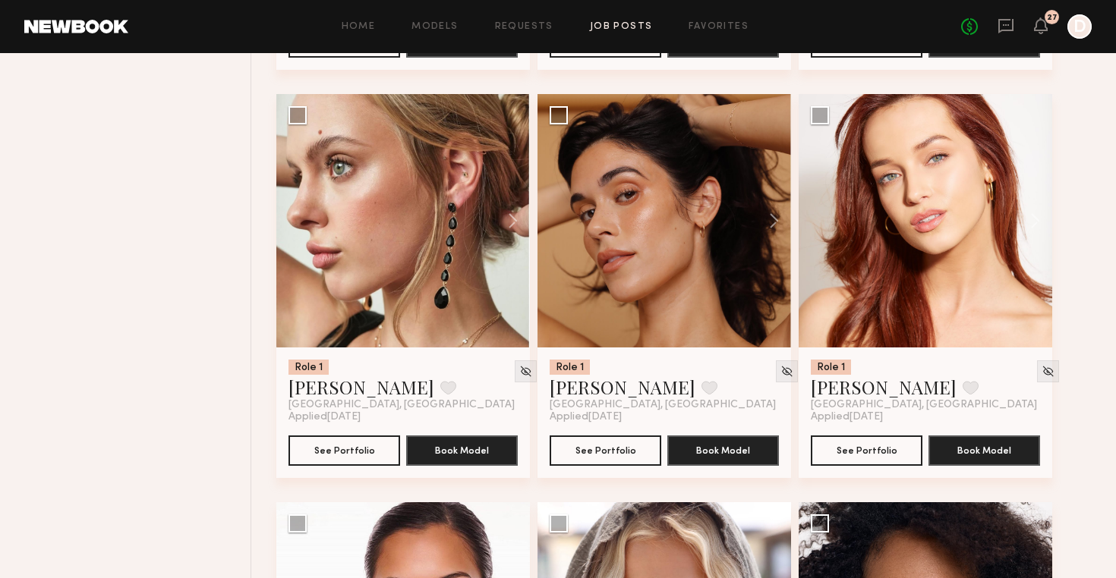
scroll to position [3006, 0]
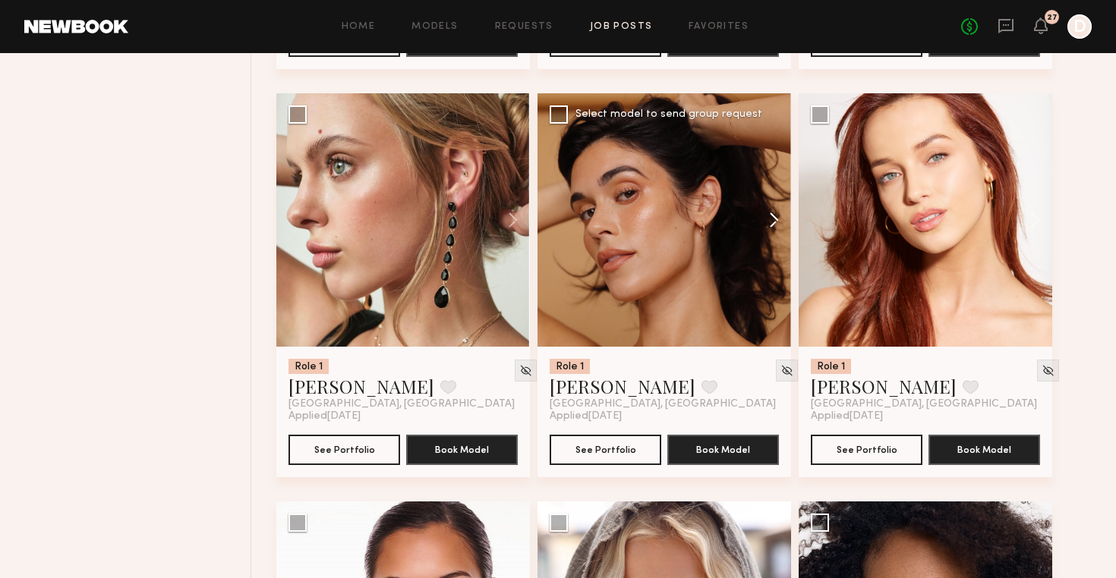
click at [776, 225] on button at bounding box center [766, 219] width 49 height 253
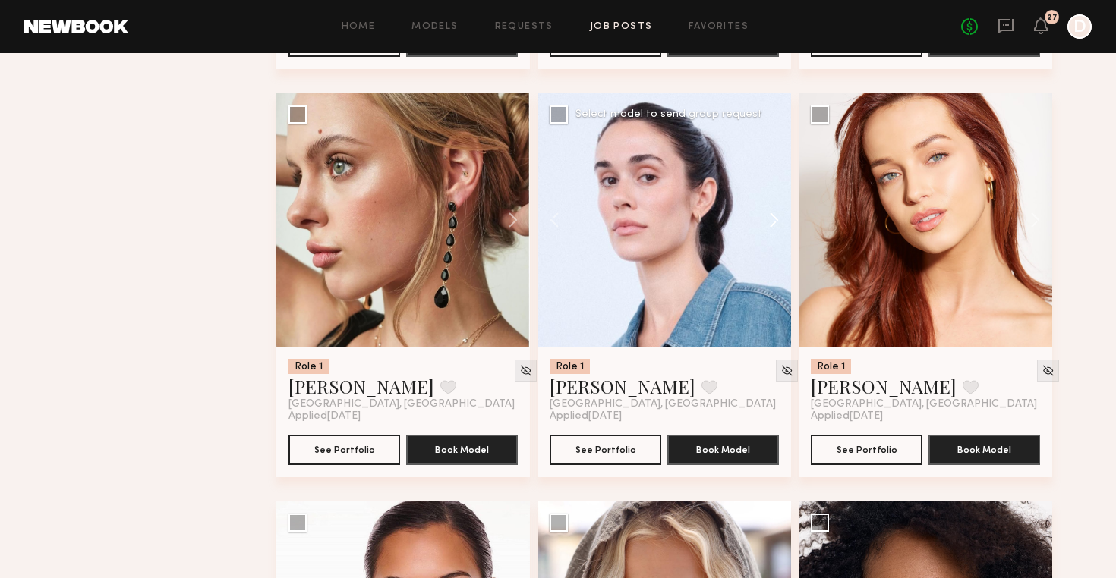
click at [776, 225] on button at bounding box center [766, 219] width 49 height 253
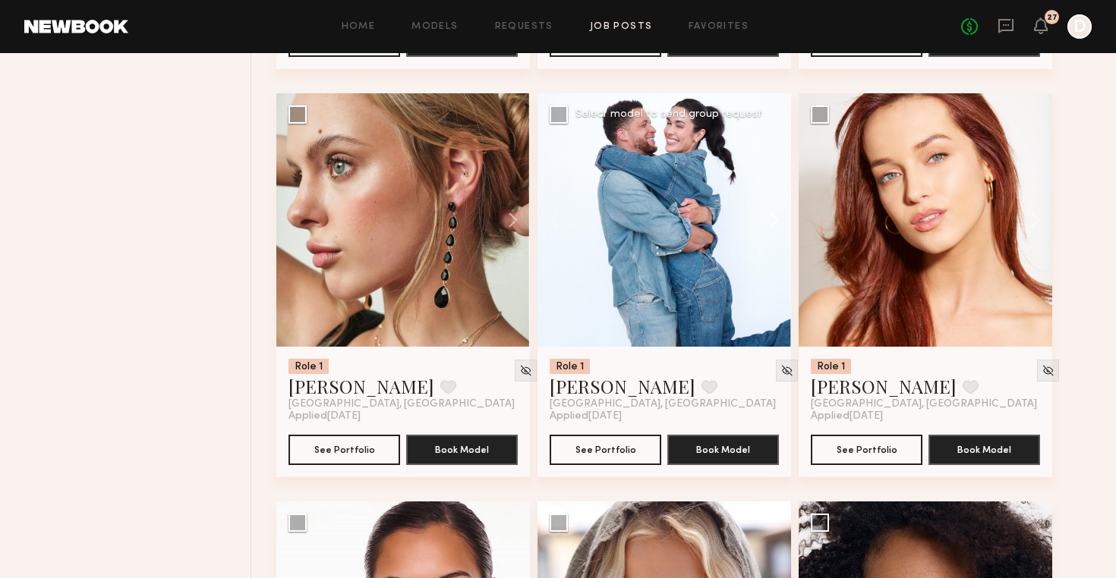
click at [776, 225] on button at bounding box center [766, 219] width 49 height 253
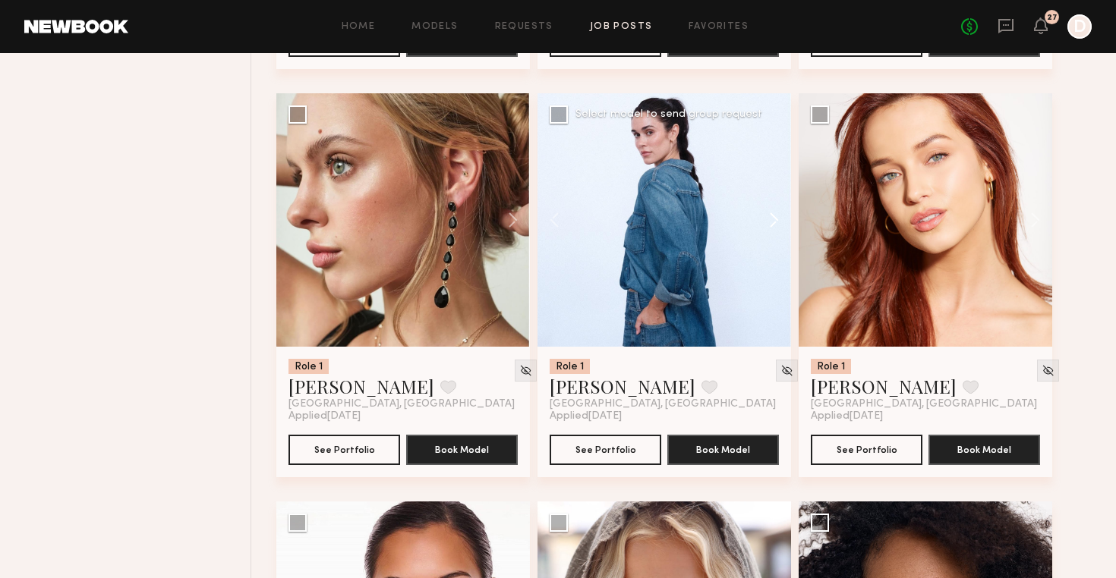
click at [776, 225] on button at bounding box center [766, 219] width 49 height 253
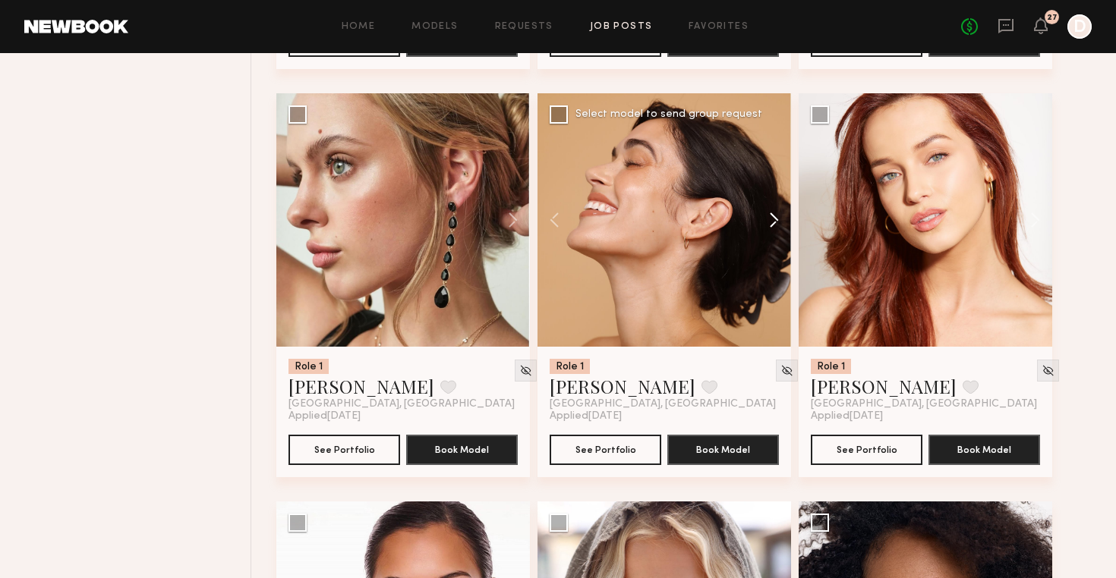
click at [776, 225] on button at bounding box center [766, 219] width 49 height 253
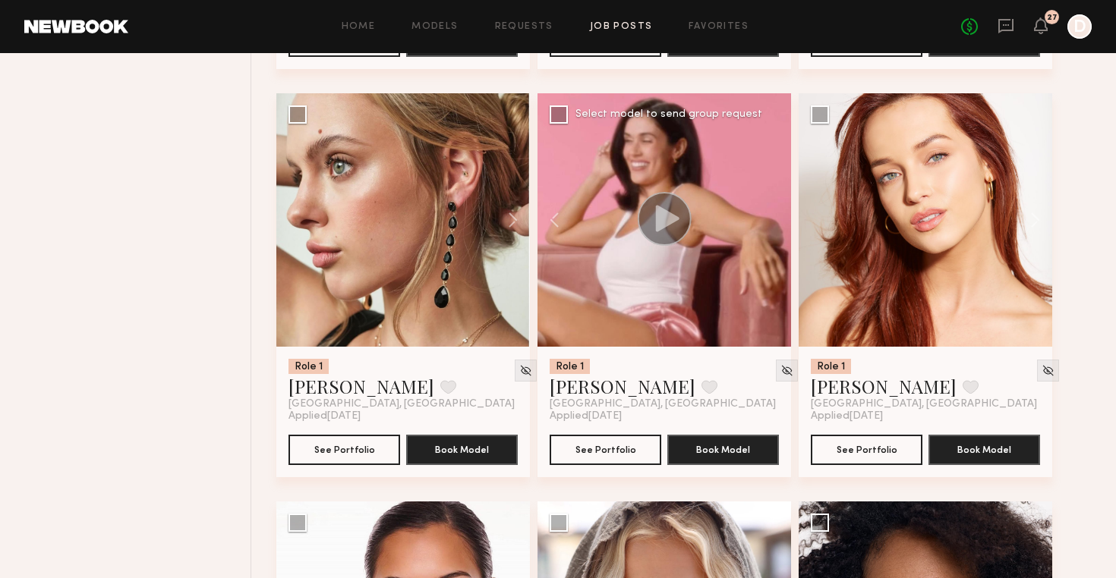
click at [776, 225] on div at bounding box center [663, 219] width 253 height 253
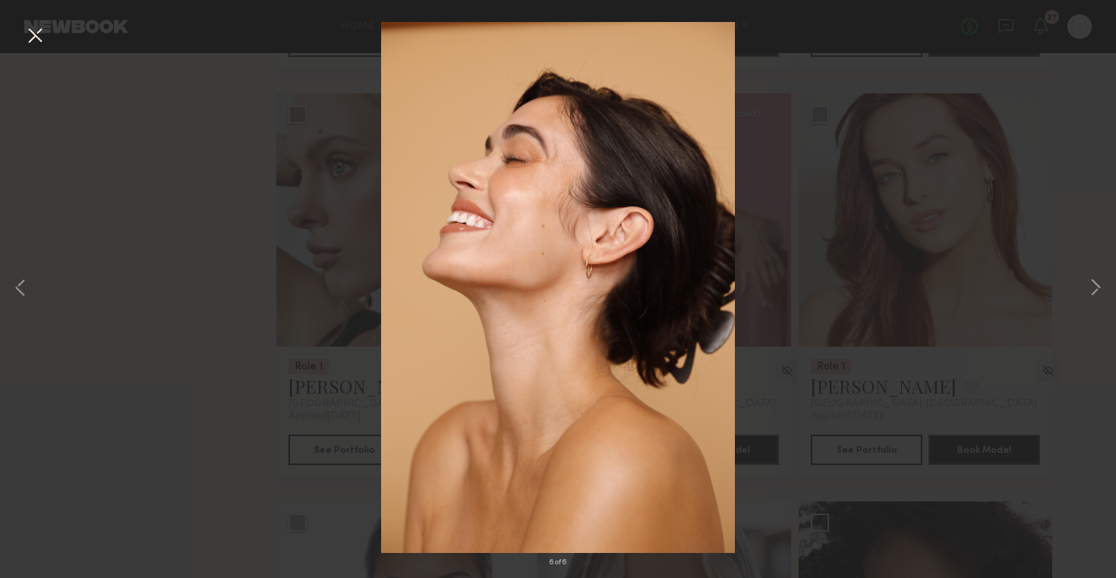
click at [32, 34] on button at bounding box center [35, 36] width 24 height 27
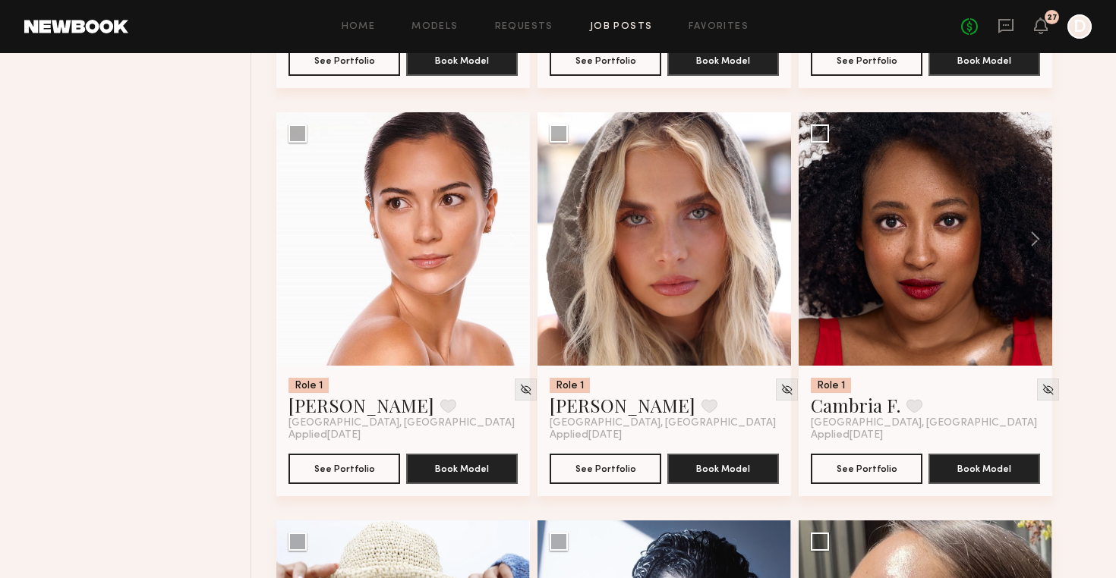
scroll to position [3399, 0]
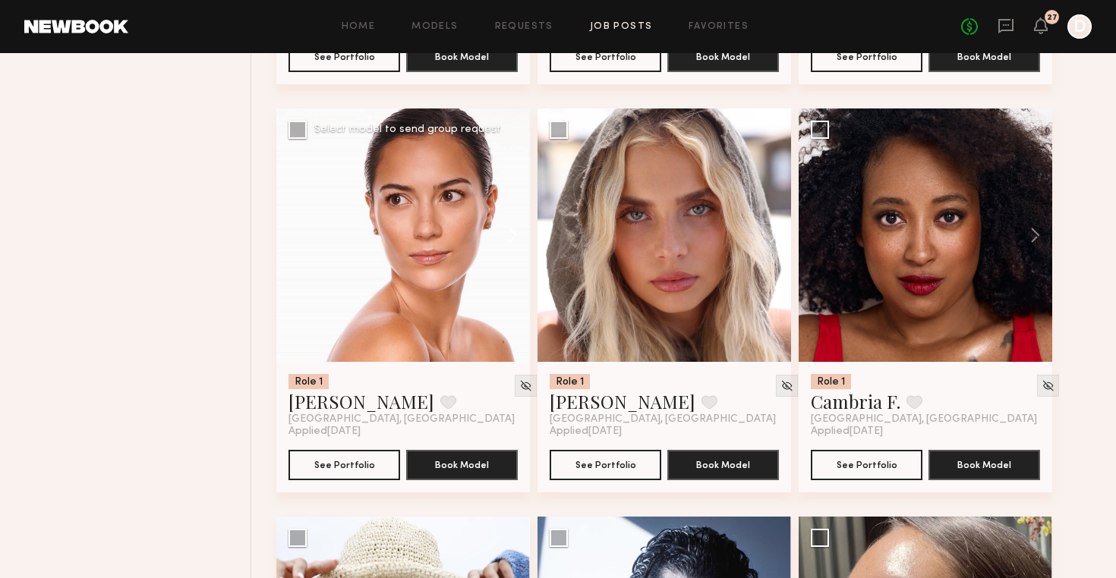
click at [518, 232] on button at bounding box center [505, 235] width 49 height 253
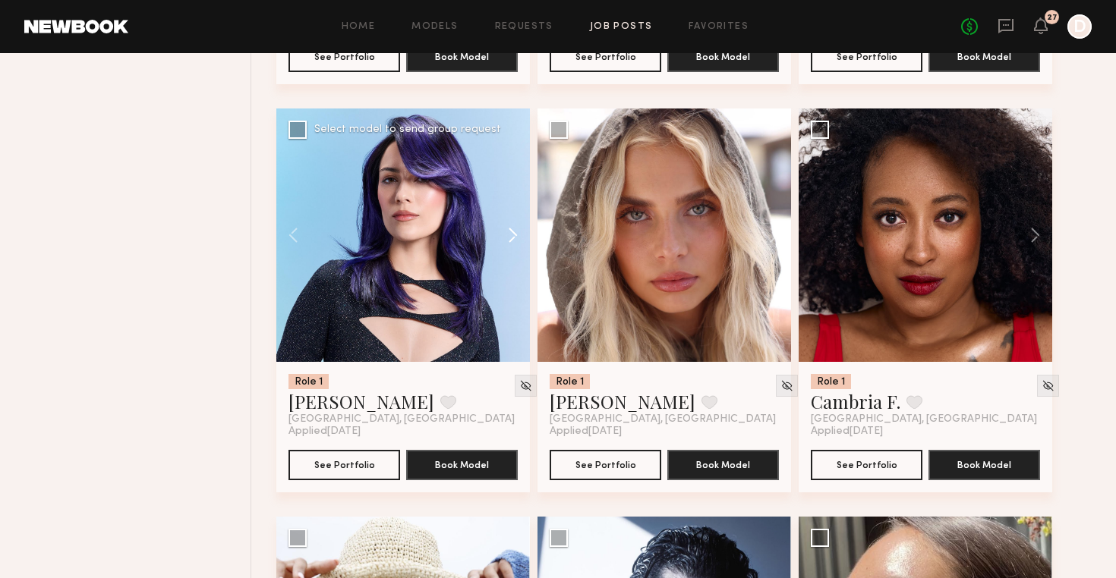
click at [518, 232] on button at bounding box center [505, 235] width 49 height 253
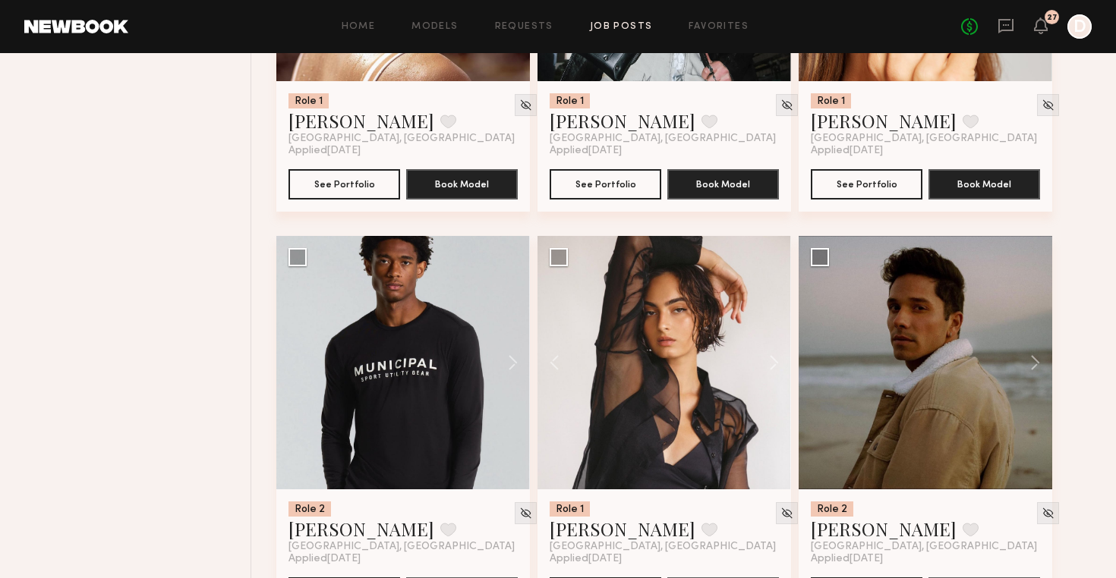
scroll to position [8666, 0]
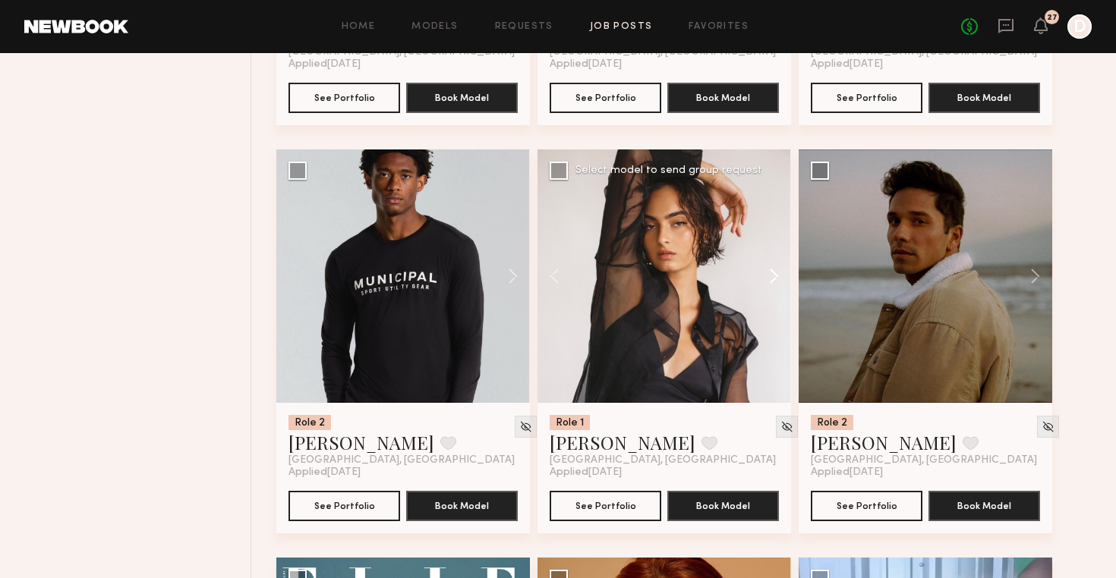
click at [776, 276] on button at bounding box center [766, 276] width 49 height 253
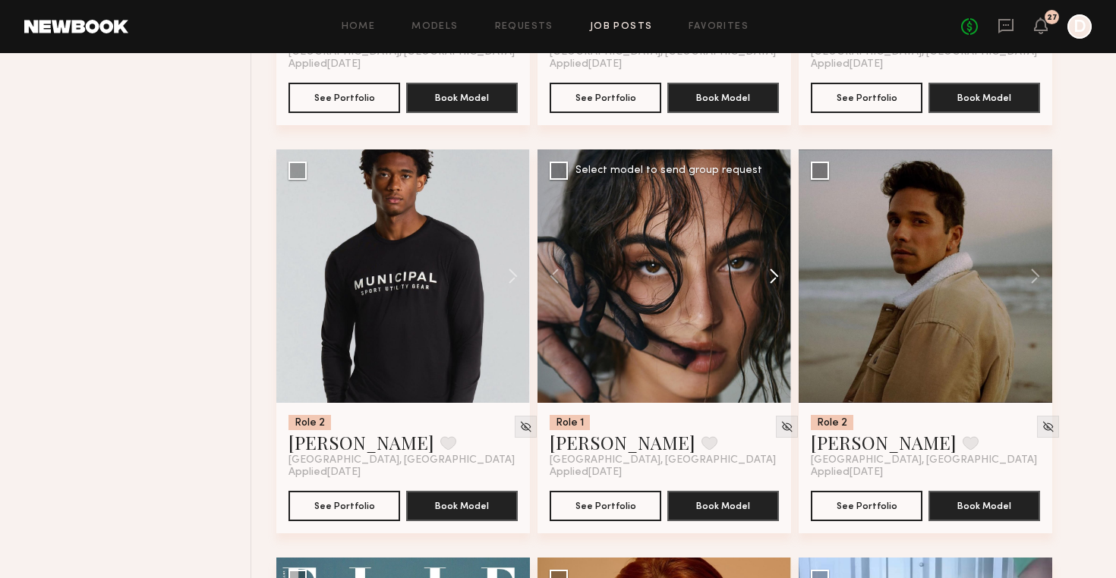
click at [776, 276] on button at bounding box center [766, 276] width 49 height 253
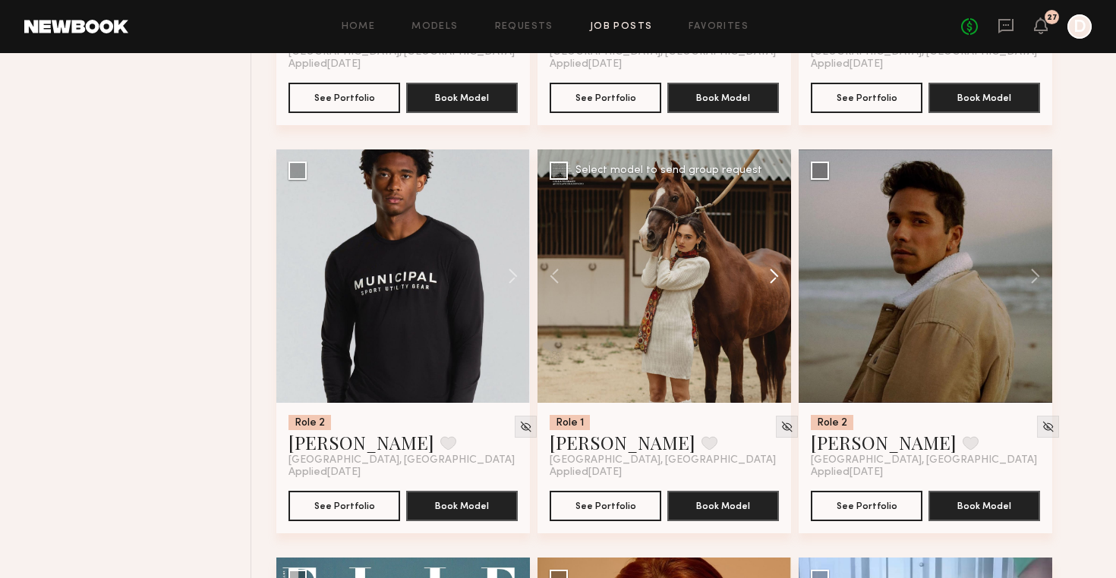
click at [776, 276] on button at bounding box center [766, 276] width 49 height 253
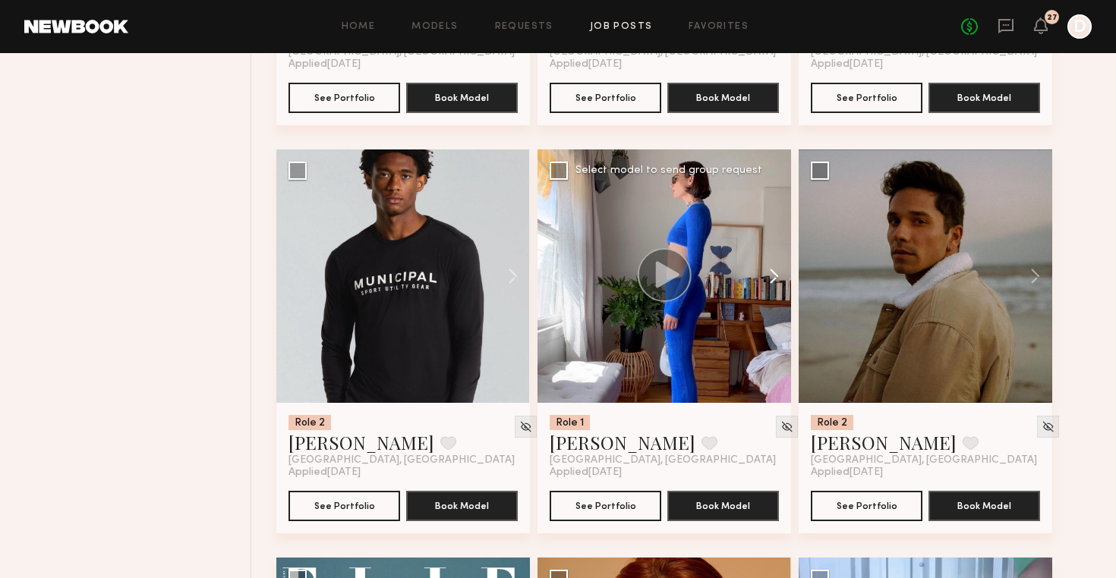
click at [776, 276] on button at bounding box center [766, 276] width 49 height 253
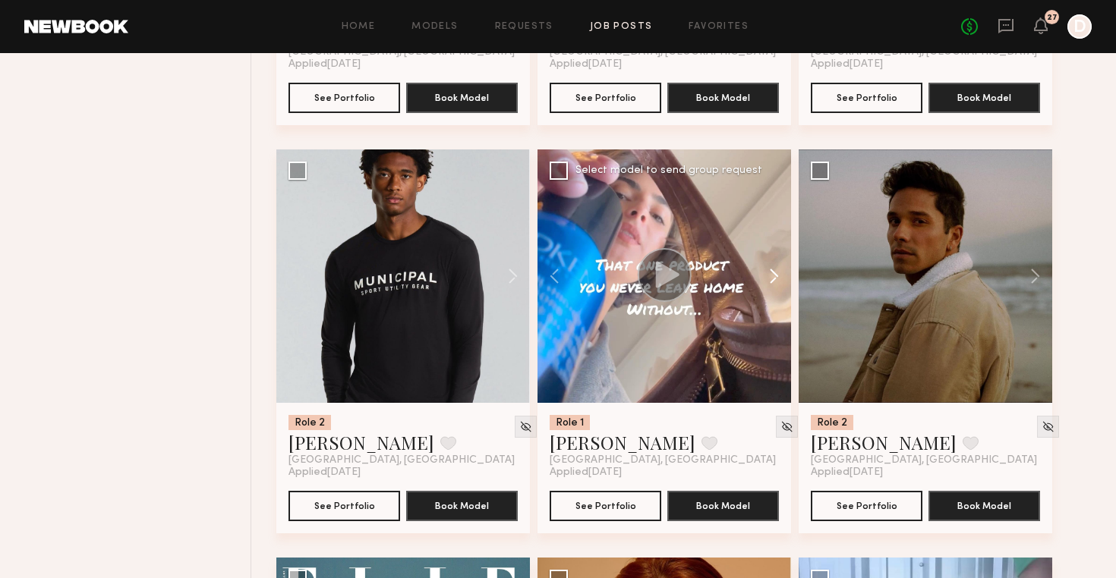
click at [776, 276] on button at bounding box center [766, 276] width 49 height 253
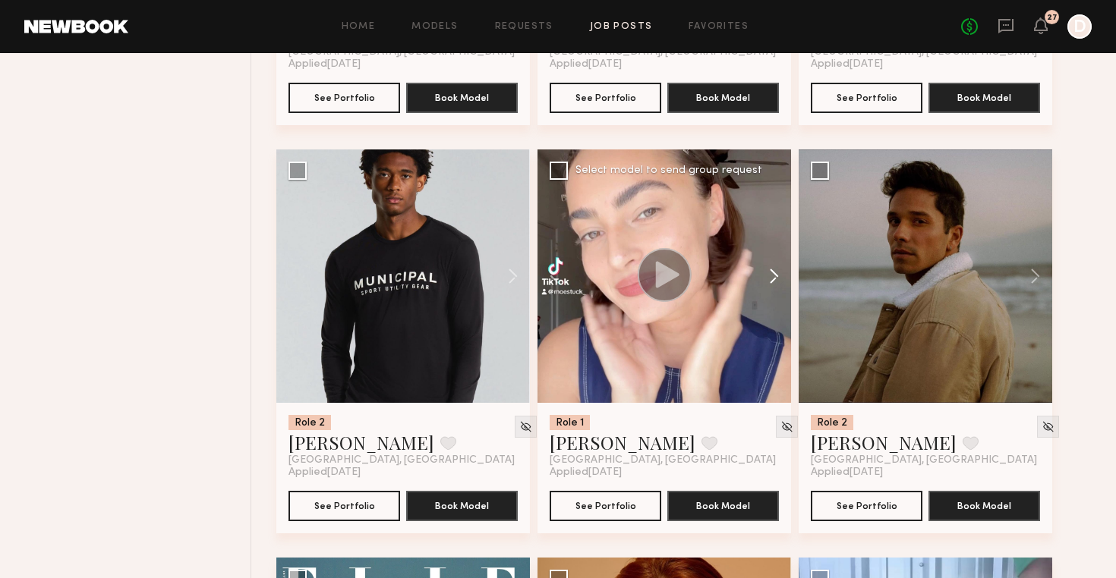
click at [776, 276] on button at bounding box center [766, 276] width 49 height 253
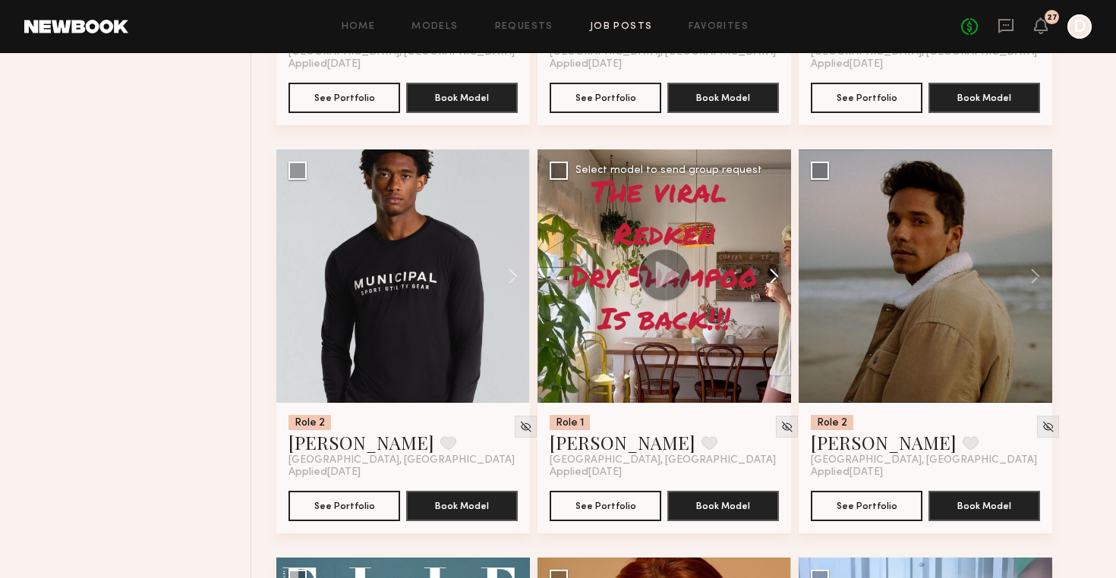
click at [776, 276] on button at bounding box center [766, 276] width 49 height 253
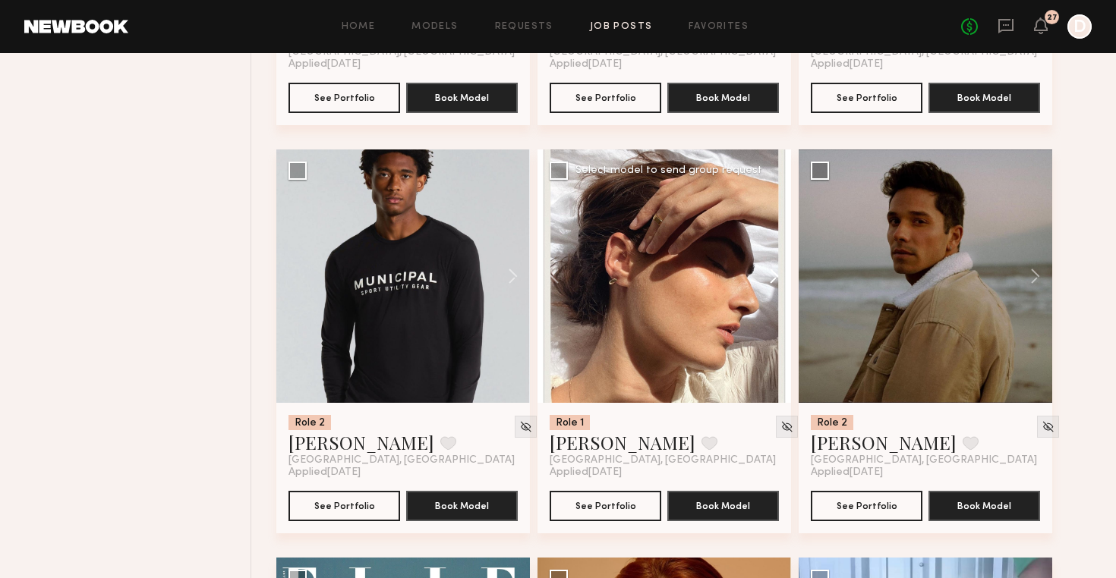
click at [776, 276] on button at bounding box center [766, 276] width 49 height 253
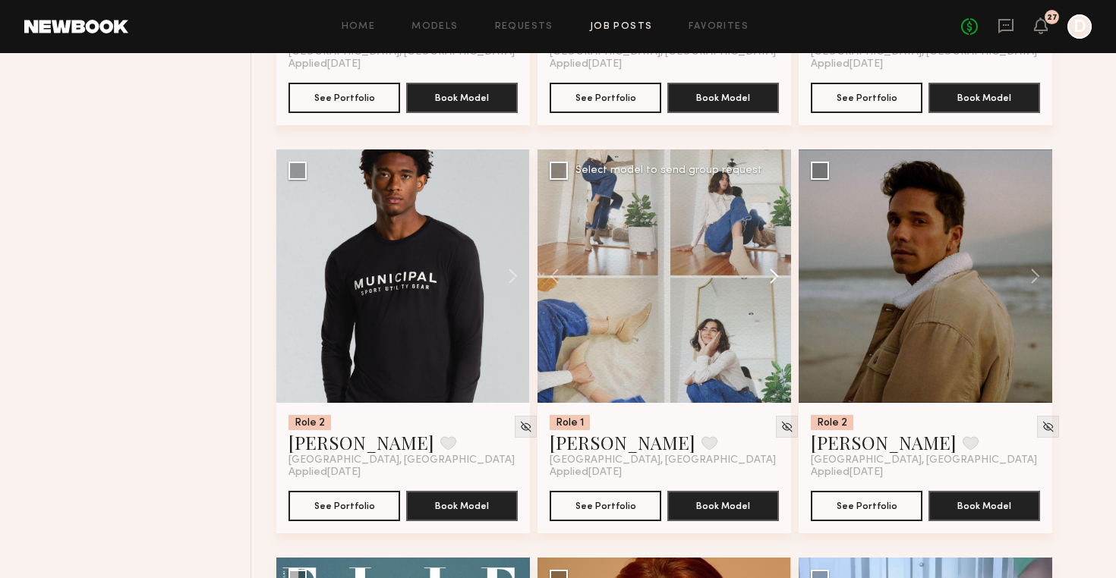
click at [776, 276] on button at bounding box center [766, 276] width 49 height 253
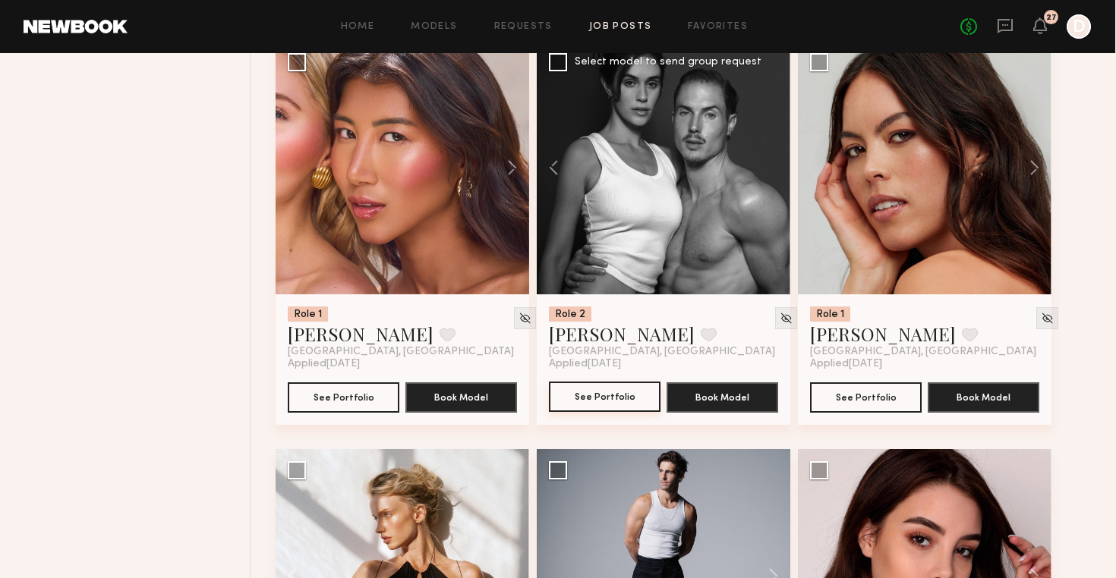
scroll to position [9591, 0]
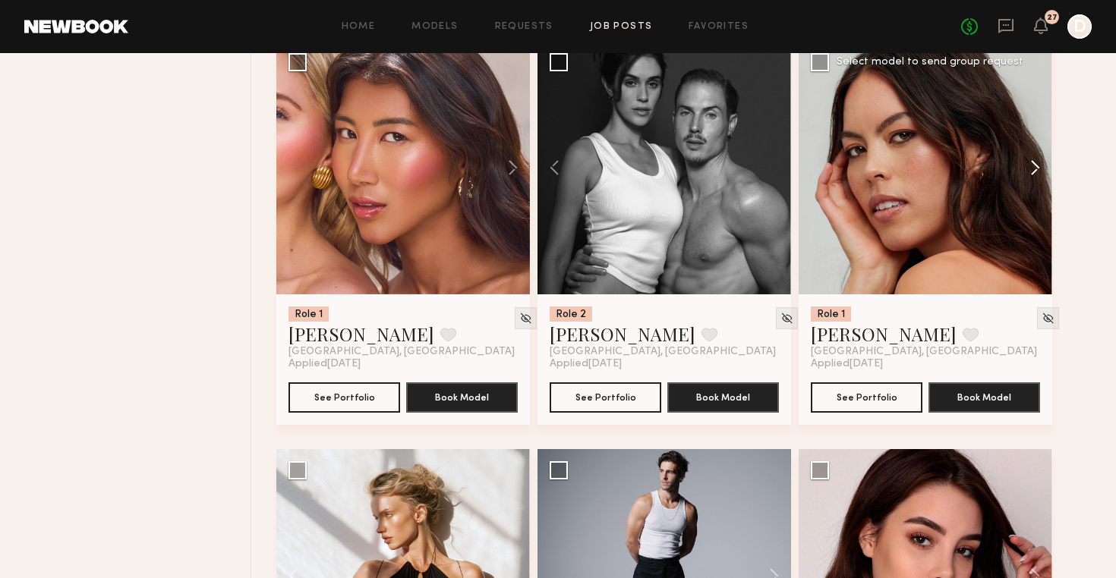
click at [1033, 168] on button at bounding box center [1027, 167] width 49 height 253
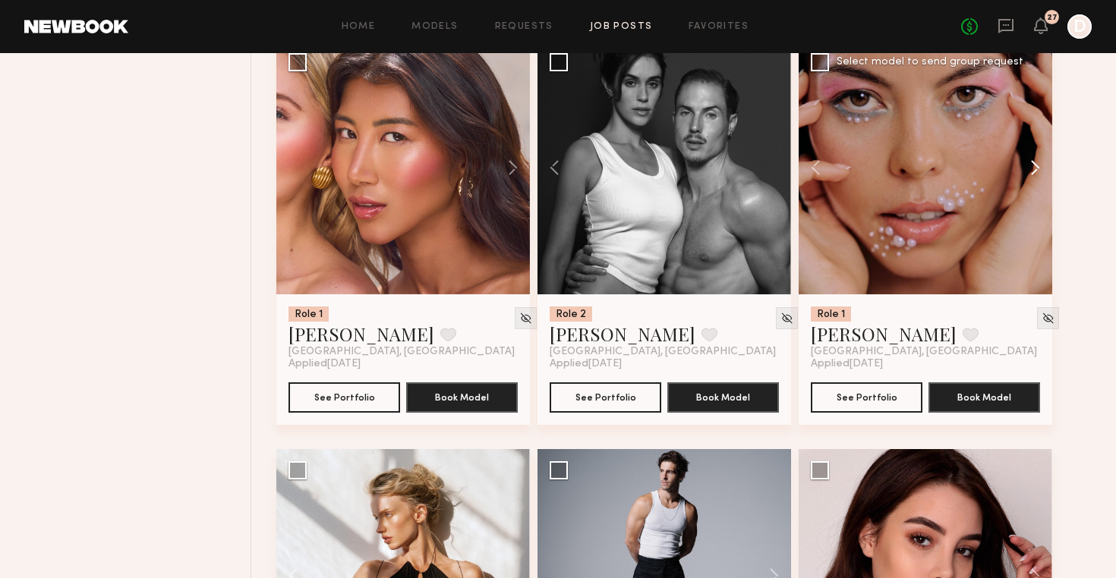
click at [1033, 168] on button at bounding box center [1027, 167] width 49 height 253
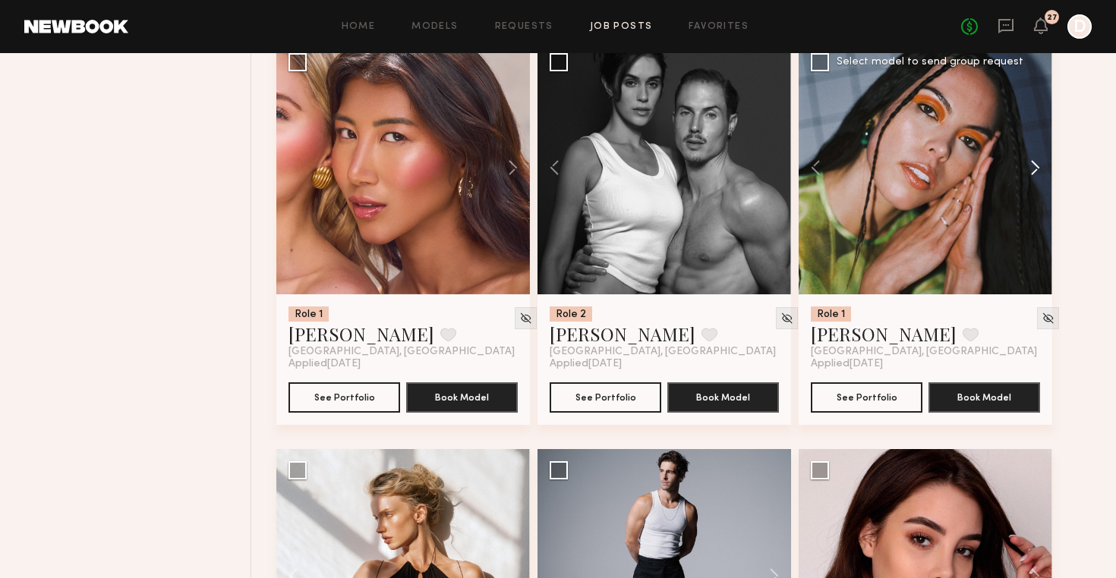
click at [1033, 168] on button at bounding box center [1027, 167] width 49 height 253
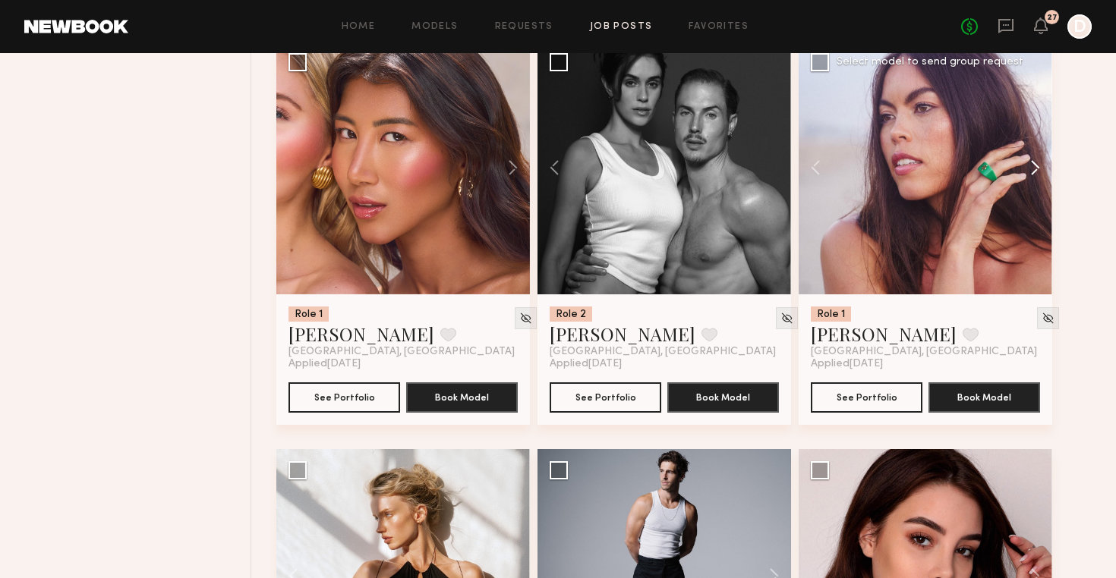
click at [1033, 168] on button at bounding box center [1027, 167] width 49 height 253
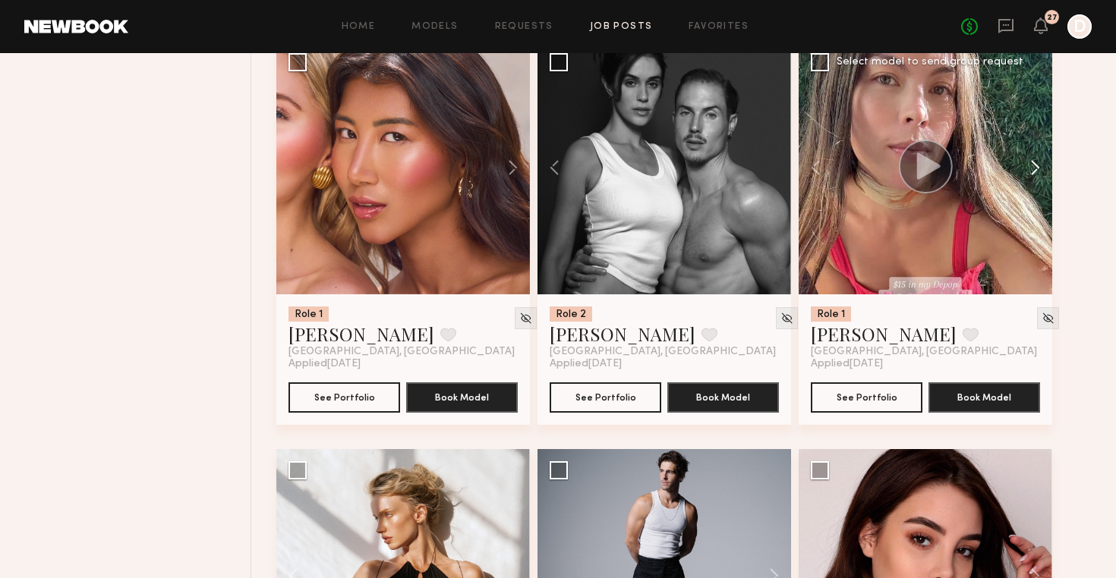
click at [1033, 168] on button at bounding box center [1027, 167] width 49 height 253
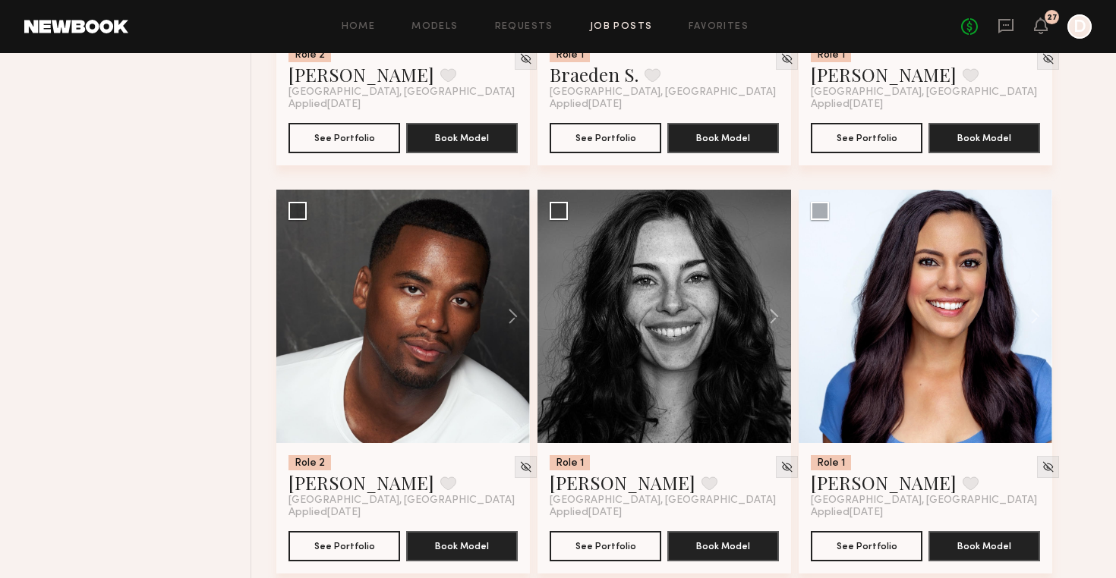
scroll to position [10671, 0]
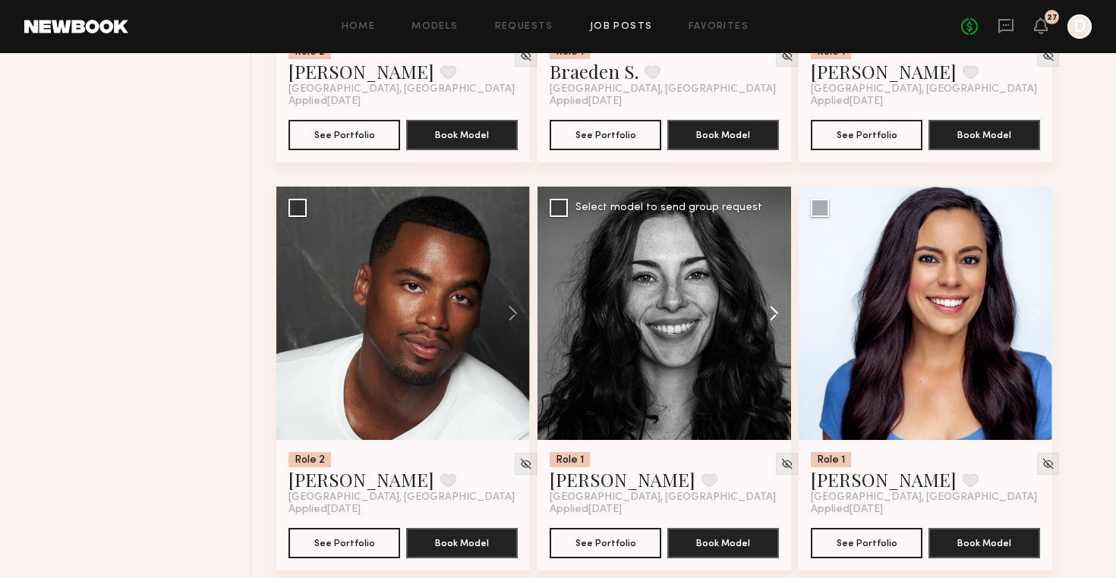
click at [773, 310] on button at bounding box center [766, 313] width 49 height 253
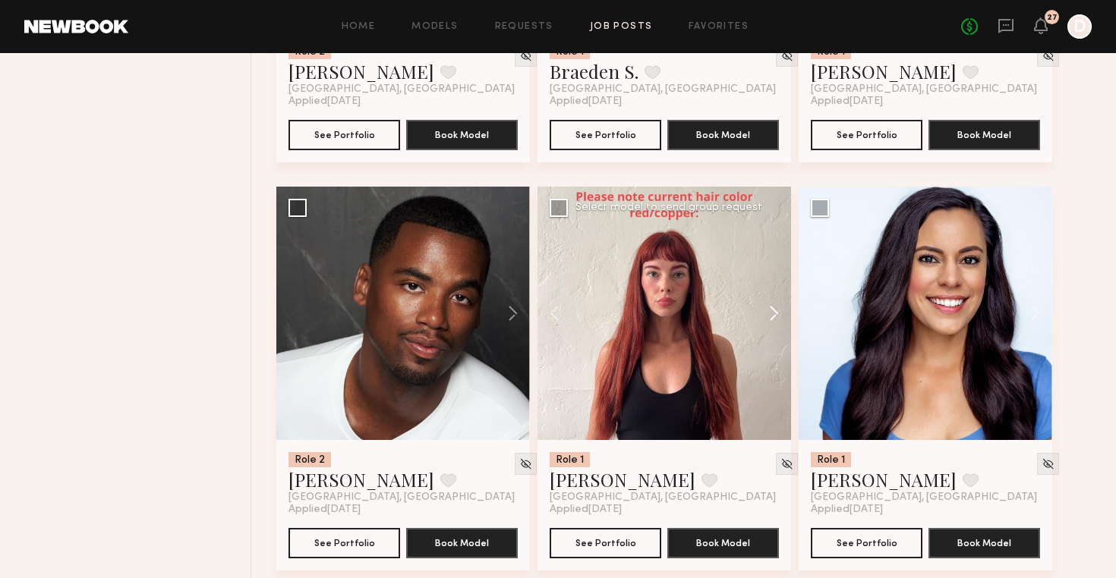
click at [773, 310] on button at bounding box center [766, 313] width 49 height 253
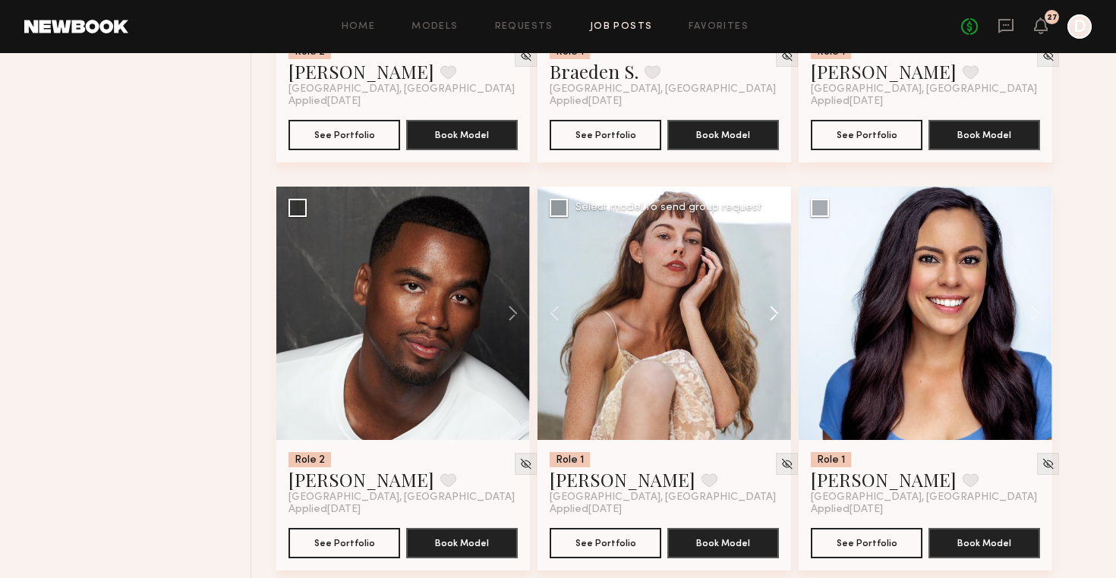
click at [773, 310] on button at bounding box center [766, 313] width 49 height 253
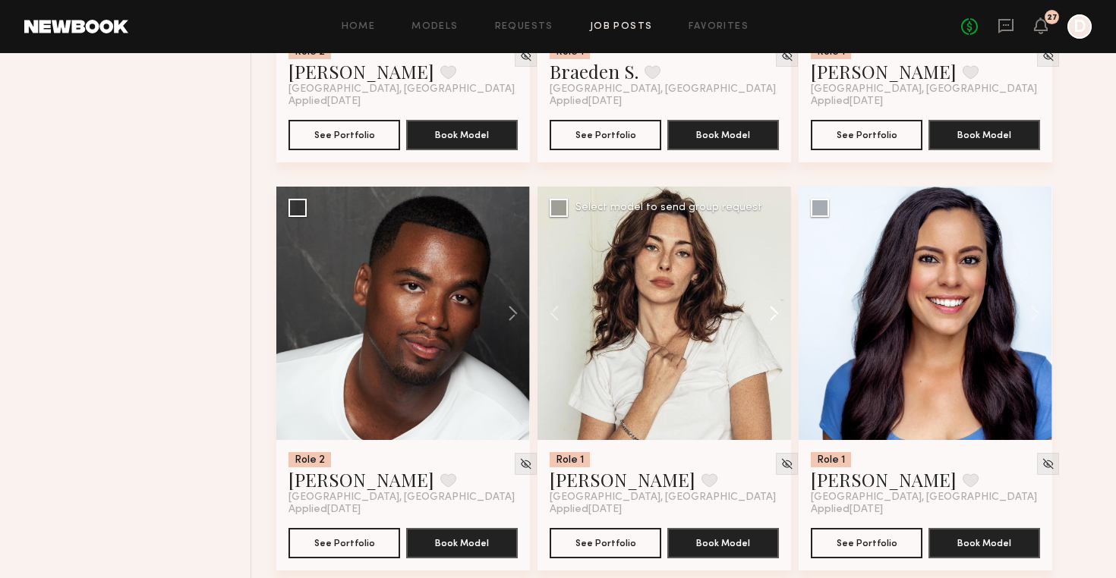
click at [773, 310] on button at bounding box center [766, 313] width 49 height 253
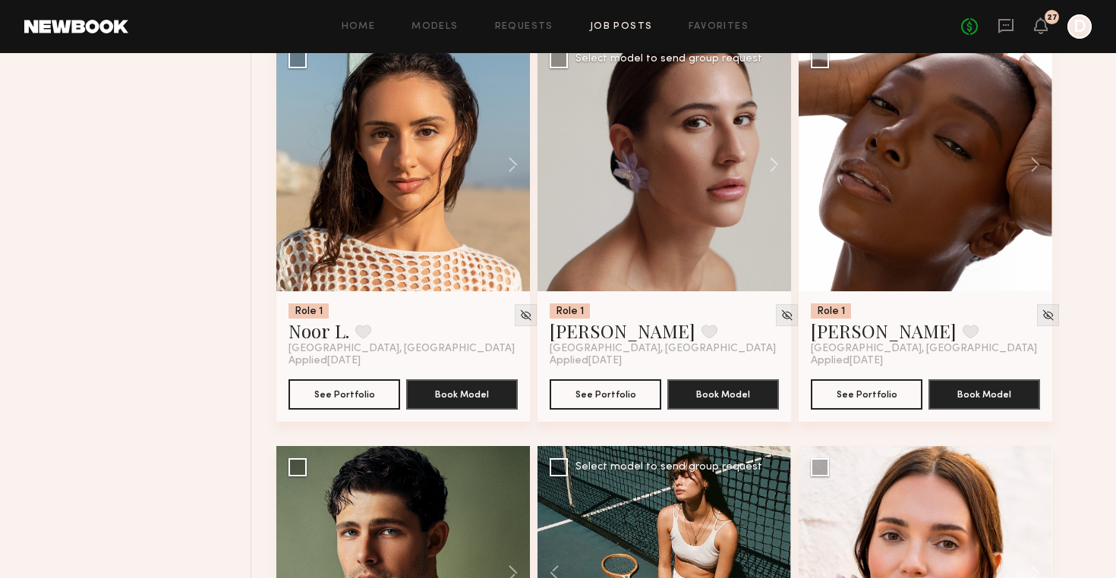
scroll to position [12042, 0]
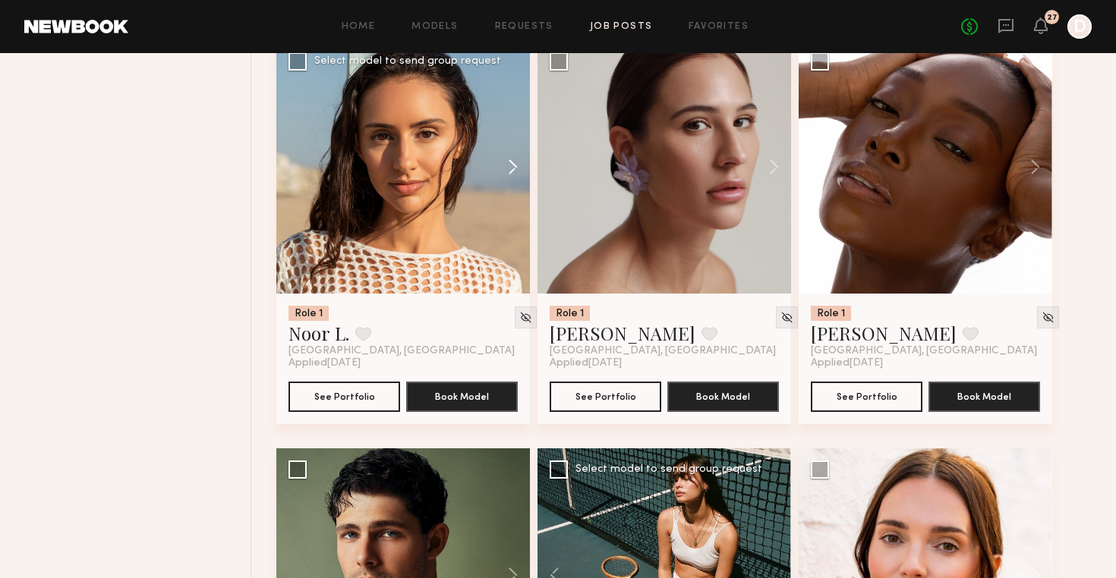
click at [509, 170] on button at bounding box center [505, 166] width 49 height 253
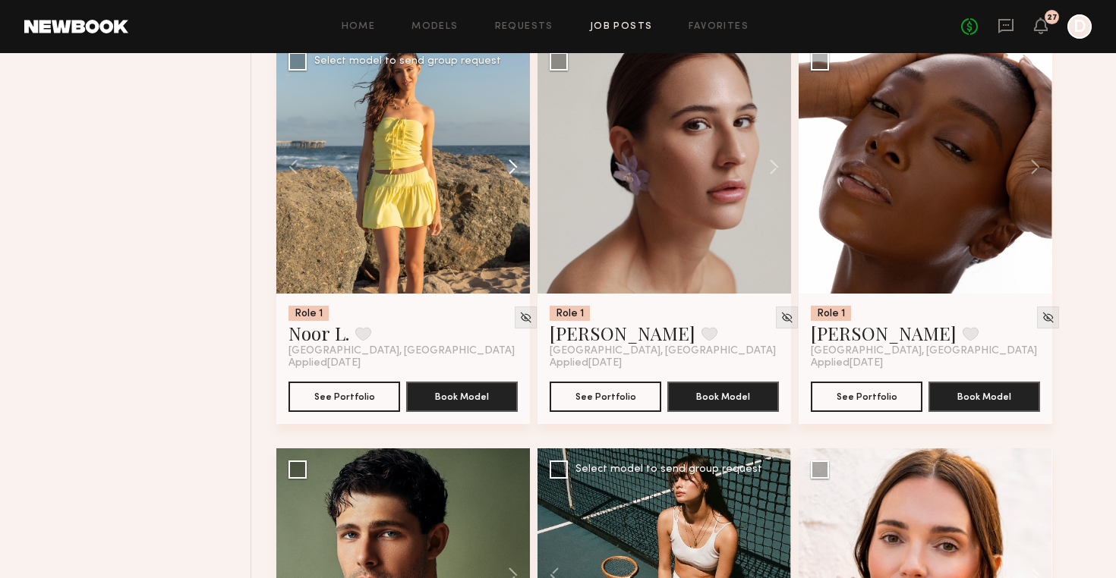
click at [510, 171] on button at bounding box center [505, 166] width 49 height 253
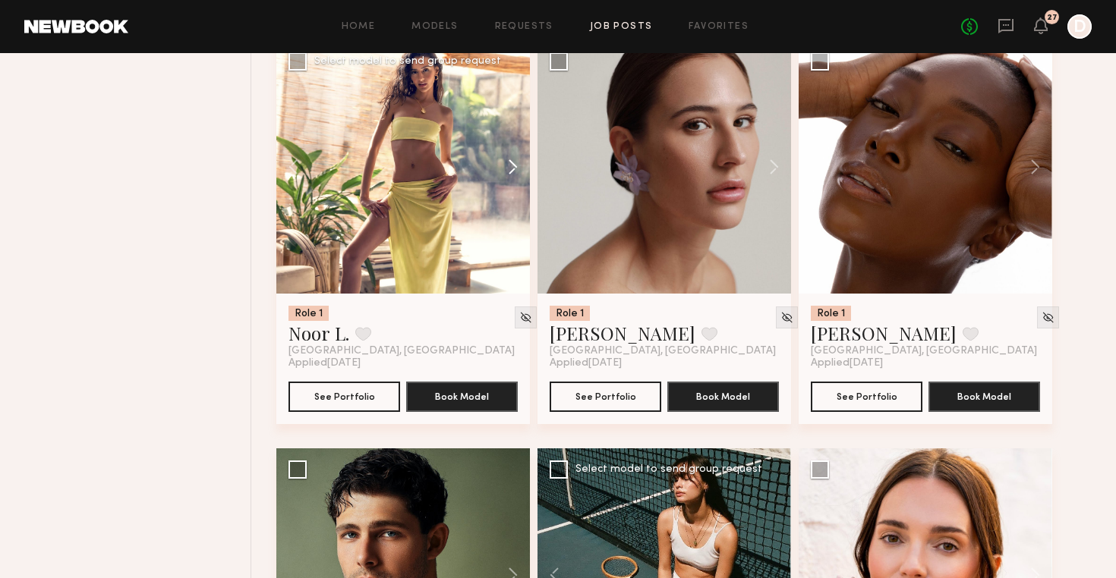
click at [510, 171] on button at bounding box center [505, 166] width 49 height 253
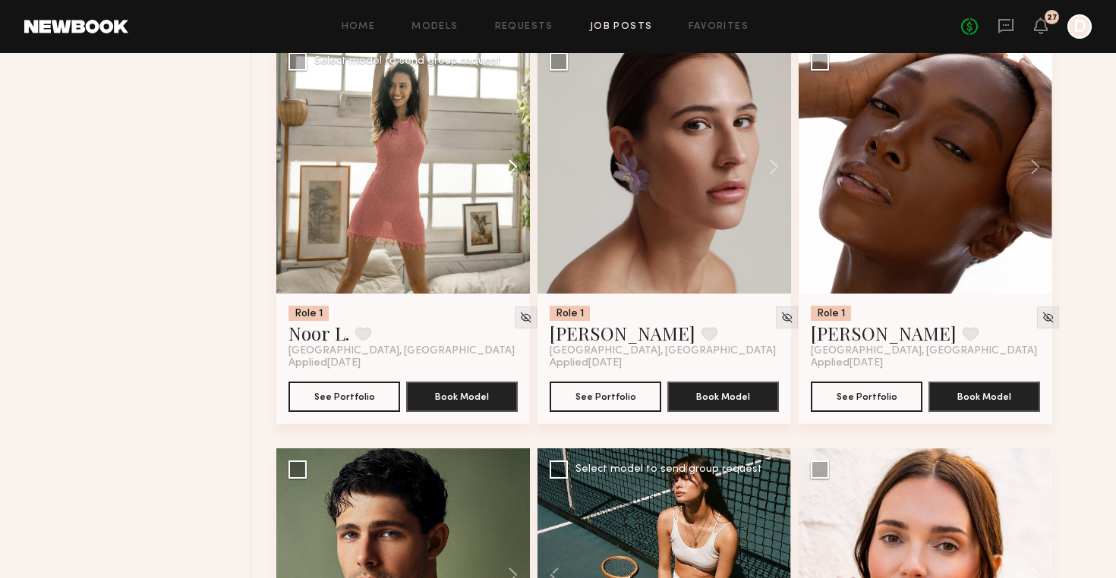
click at [510, 171] on button at bounding box center [505, 166] width 49 height 253
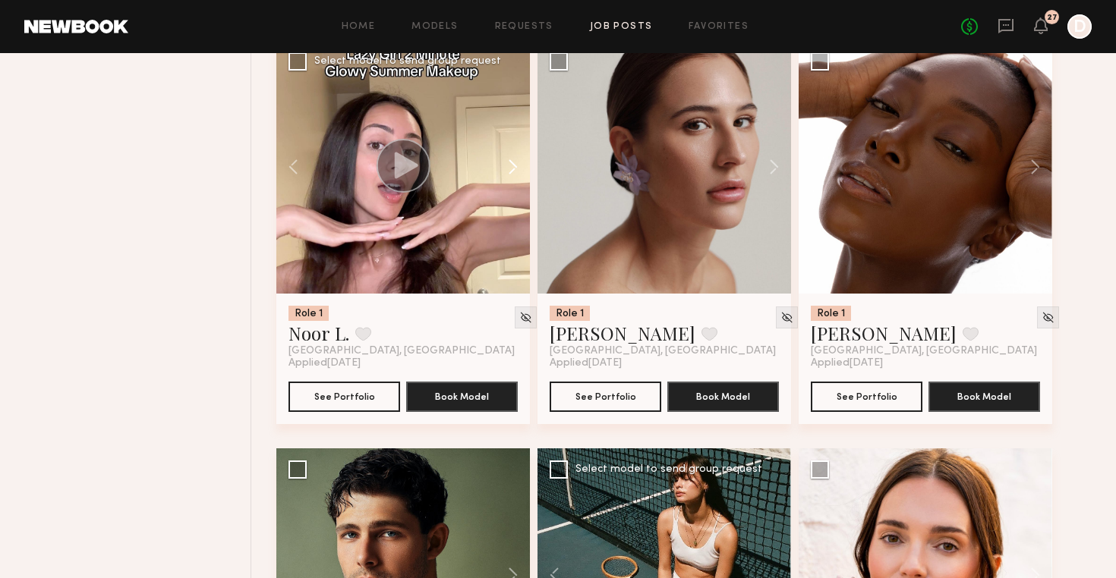
click at [510, 171] on button at bounding box center [505, 166] width 49 height 253
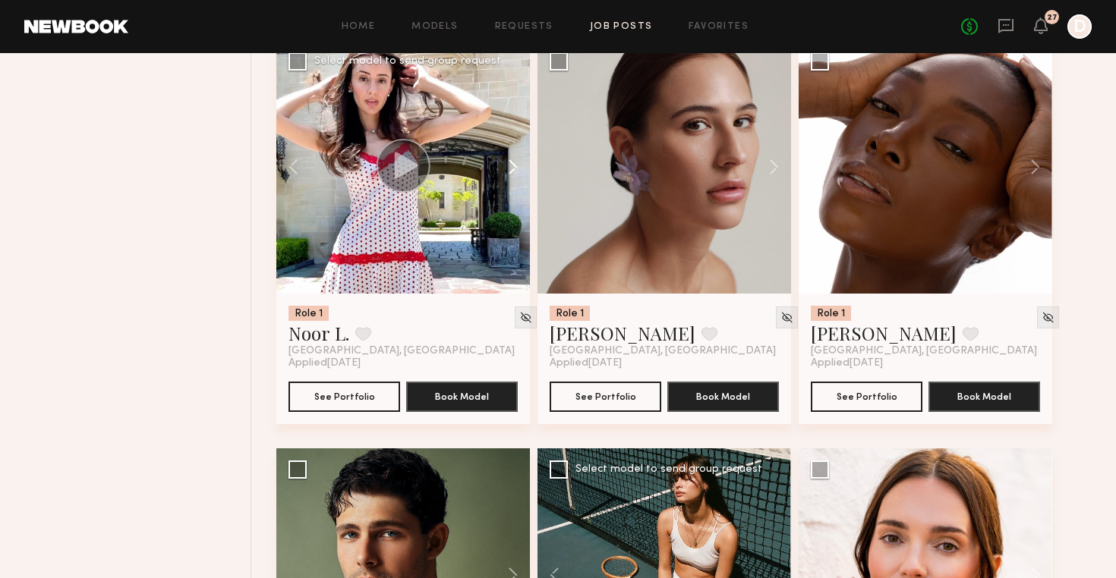
click at [510, 171] on button at bounding box center [505, 166] width 49 height 253
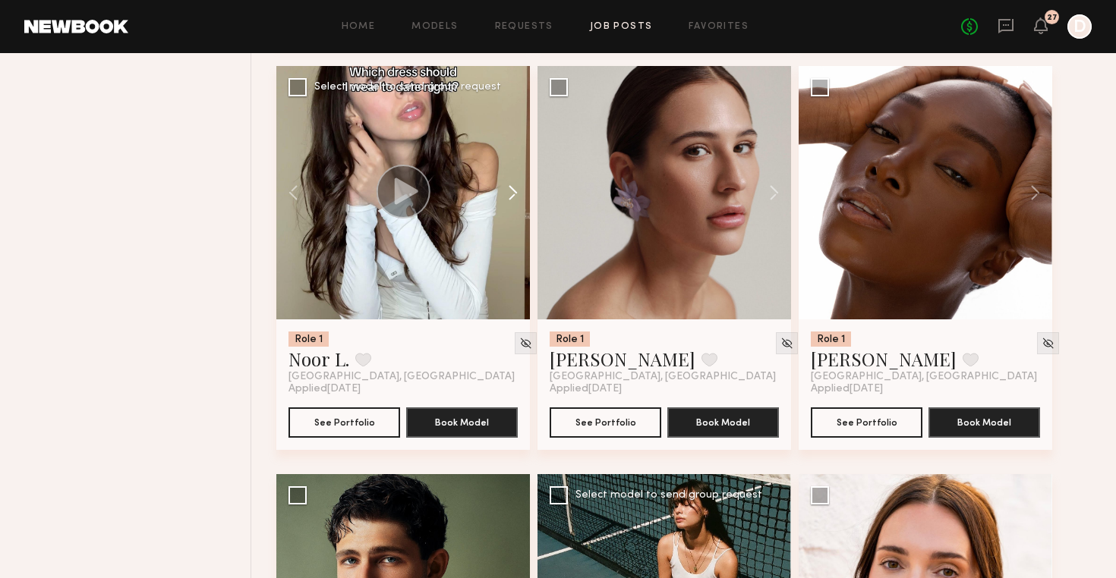
scroll to position [12017, 0]
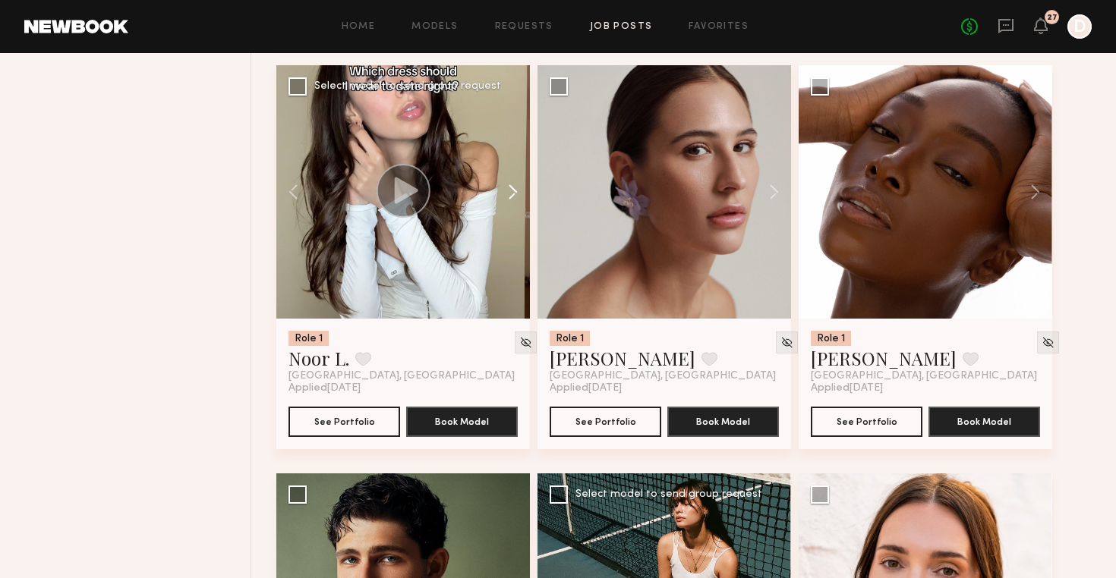
click at [512, 185] on button at bounding box center [505, 191] width 49 height 253
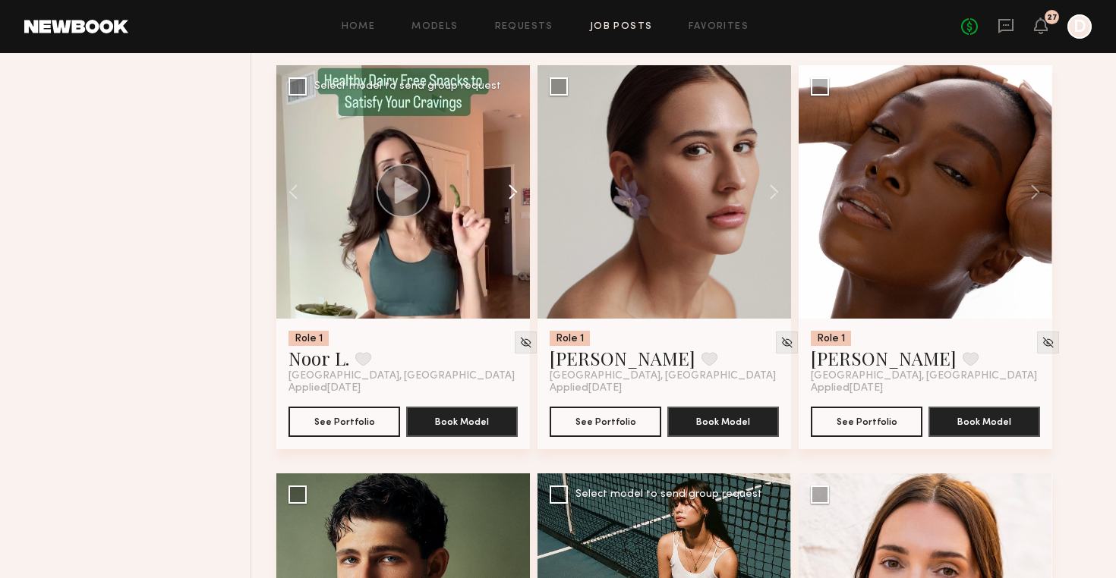
click at [512, 185] on button at bounding box center [505, 191] width 49 height 253
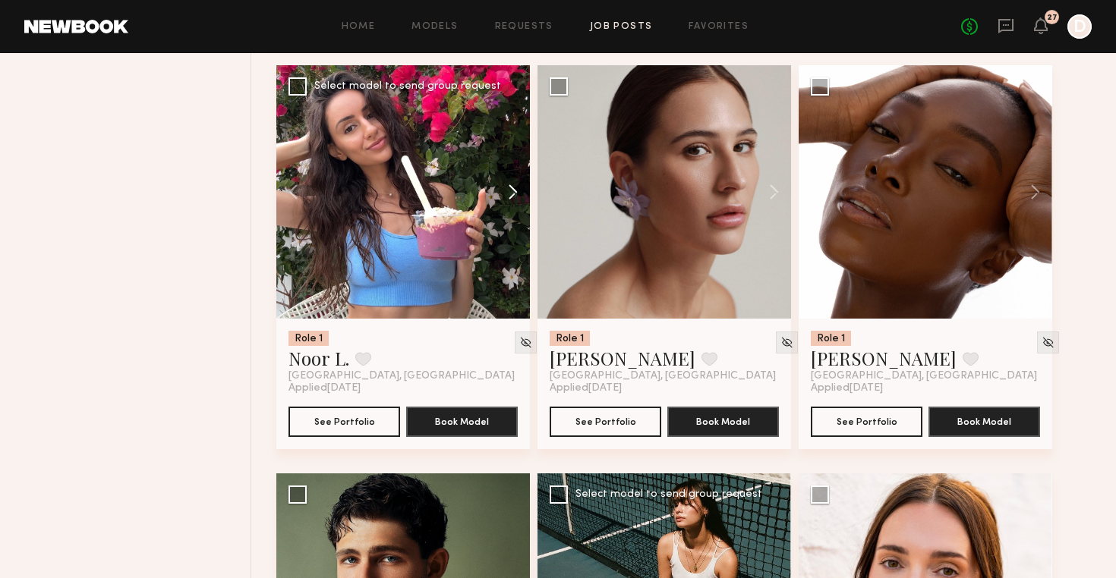
click at [512, 185] on button at bounding box center [505, 191] width 49 height 253
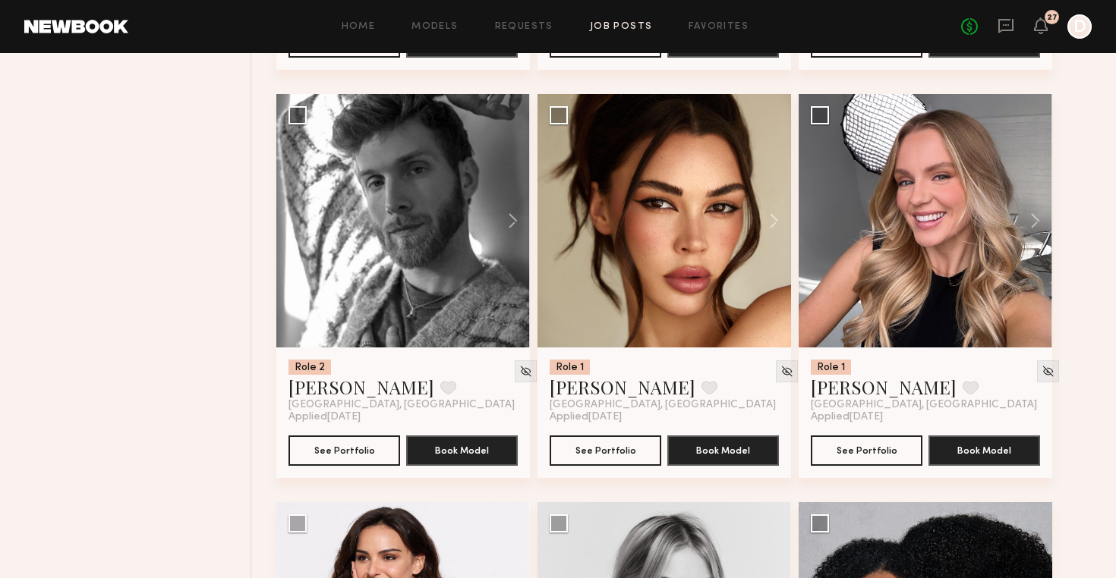
scroll to position [12808, 0]
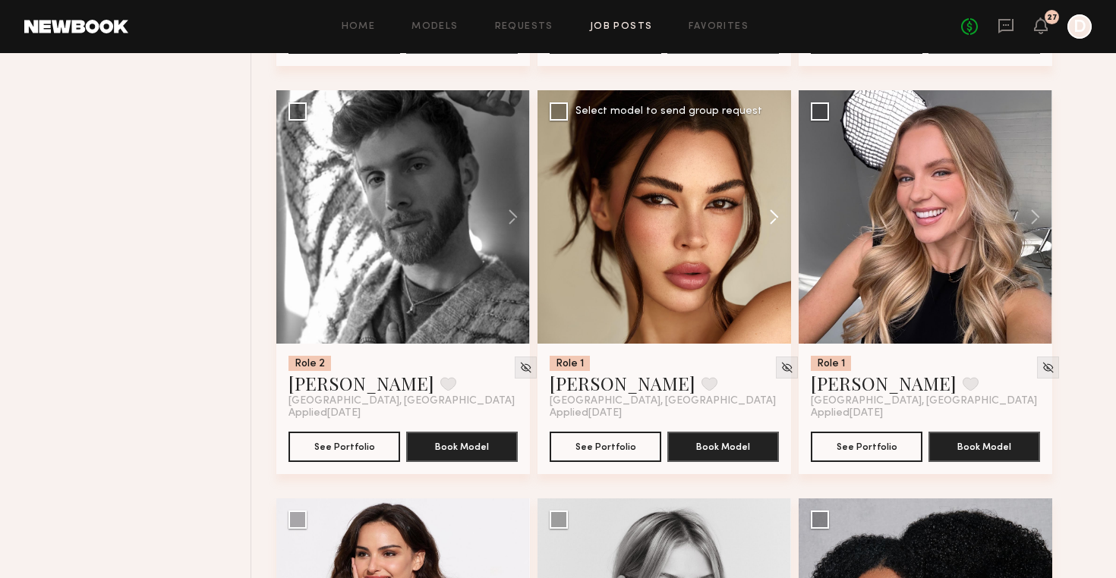
click at [779, 217] on button at bounding box center [766, 216] width 49 height 253
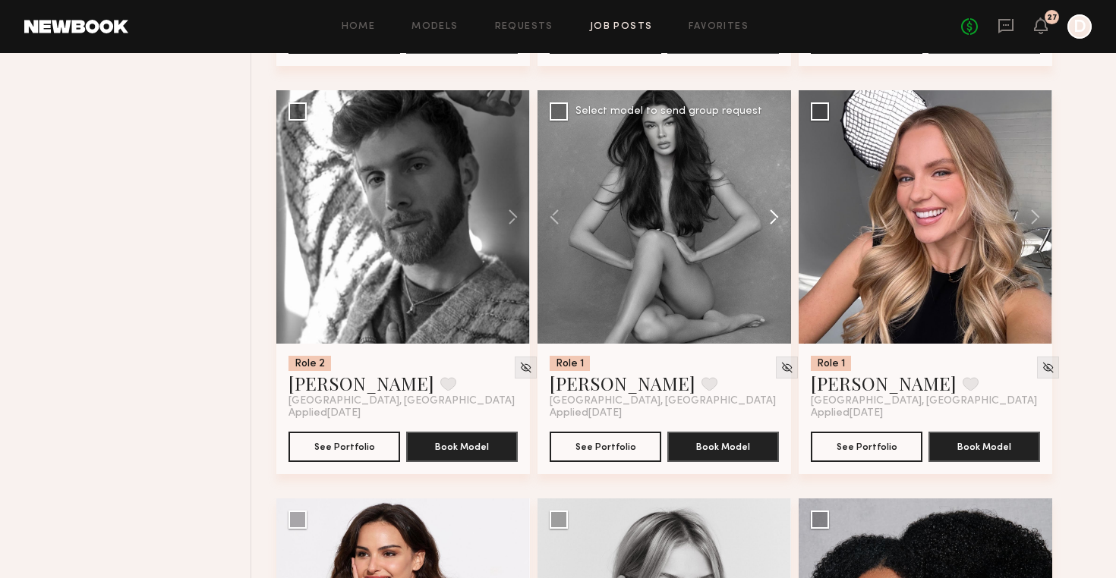
click at [779, 217] on button at bounding box center [766, 216] width 49 height 253
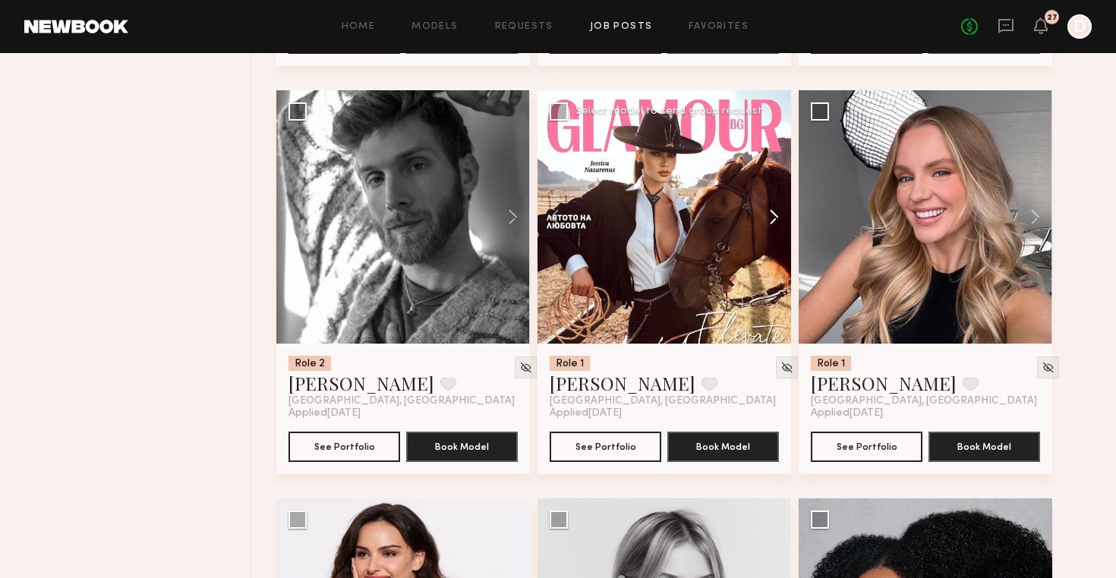
click at [779, 217] on button at bounding box center [766, 216] width 49 height 253
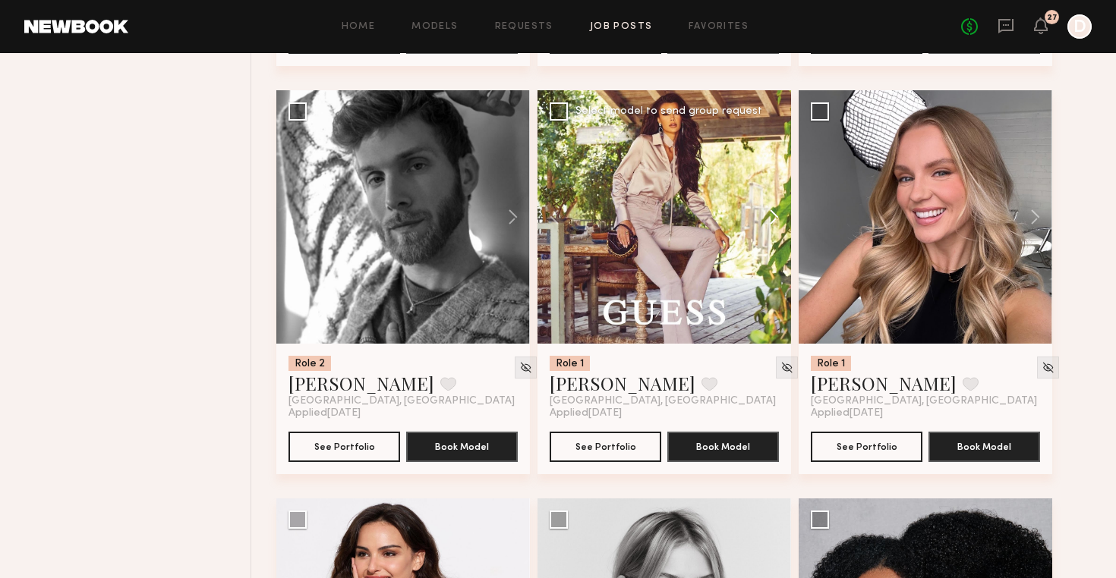
click at [779, 217] on button at bounding box center [766, 216] width 49 height 253
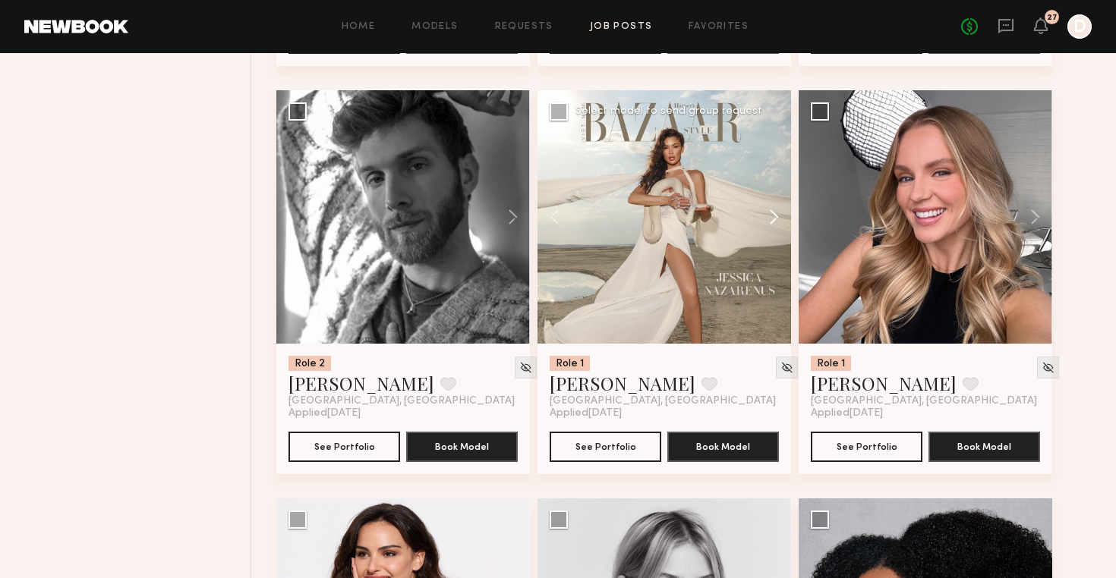
click at [779, 217] on button at bounding box center [766, 216] width 49 height 253
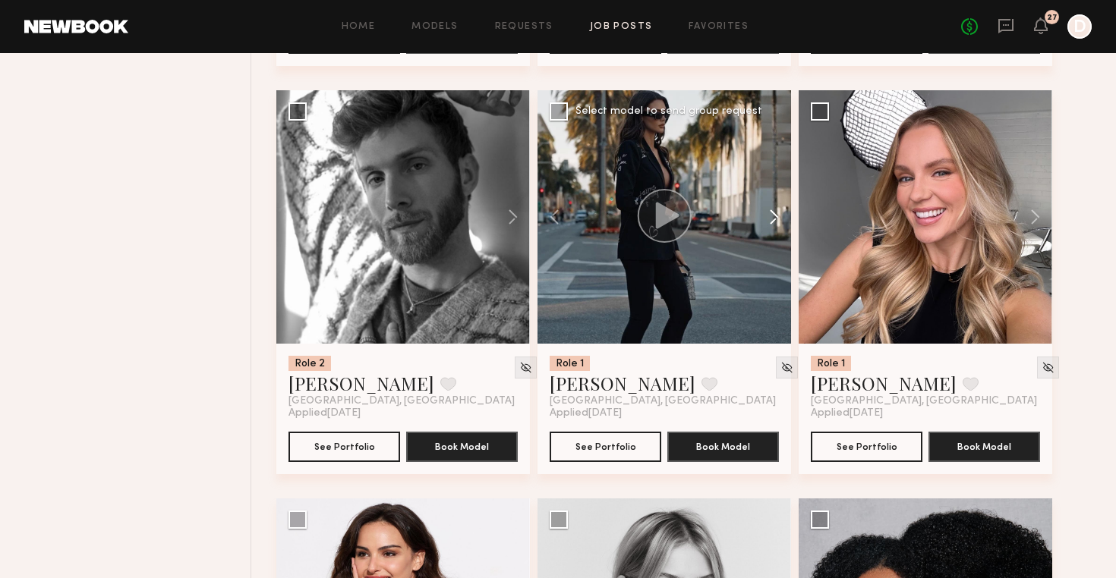
click at [779, 217] on button at bounding box center [766, 216] width 49 height 253
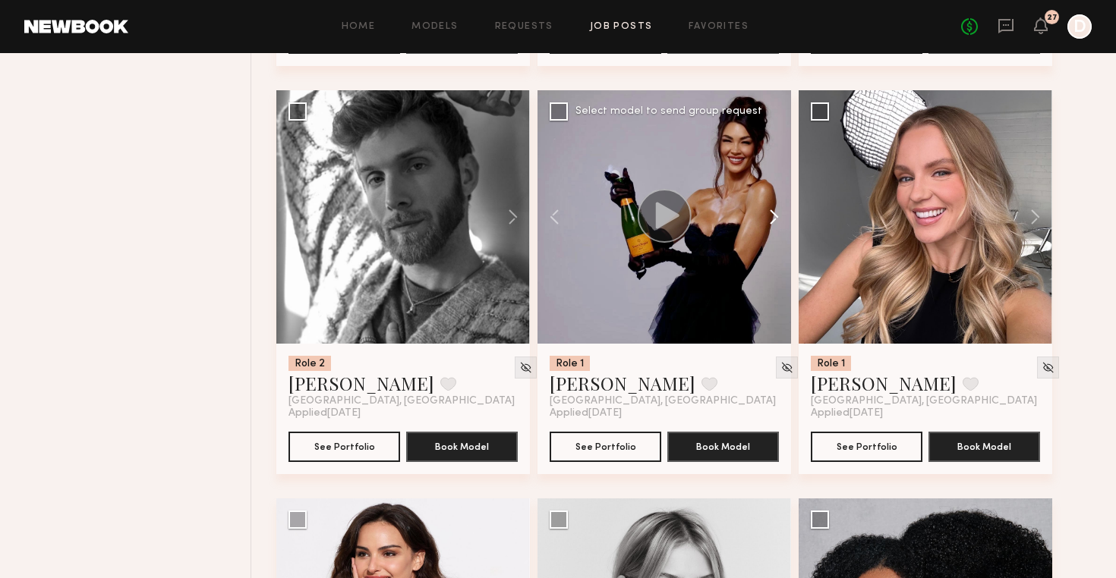
click at [780, 217] on button at bounding box center [766, 216] width 49 height 253
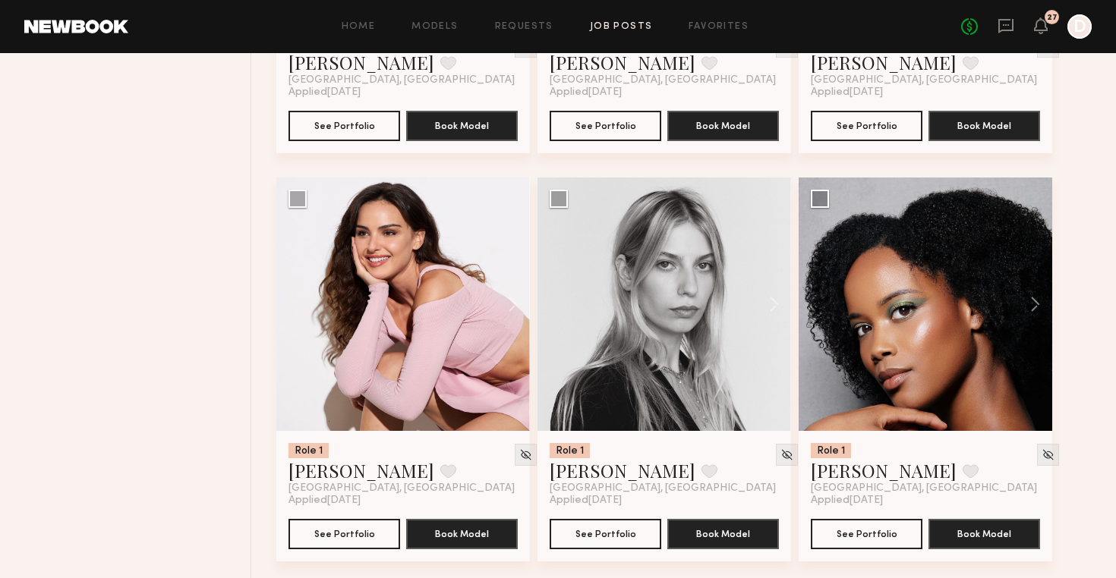
scroll to position [13139, 0]
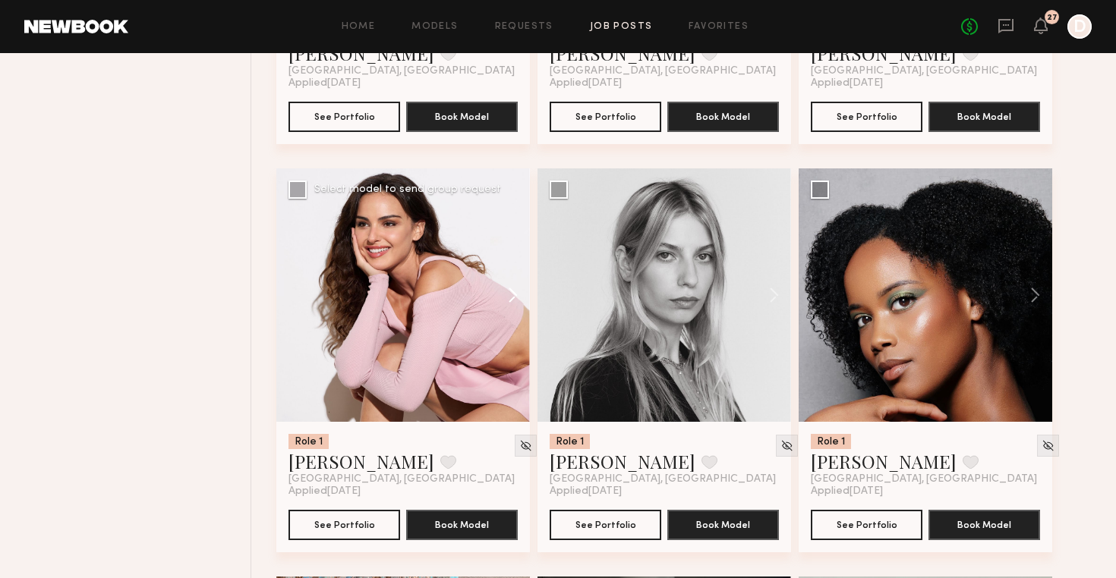
click at [512, 294] on button at bounding box center [505, 294] width 49 height 253
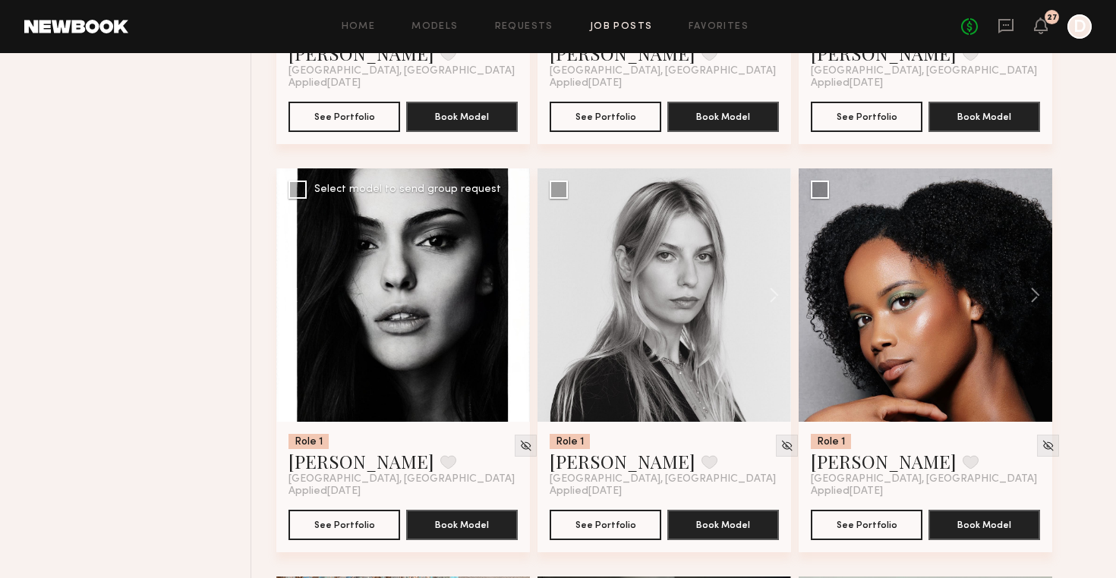
click at [512, 294] on button at bounding box center [505, 294] width 49 height 253
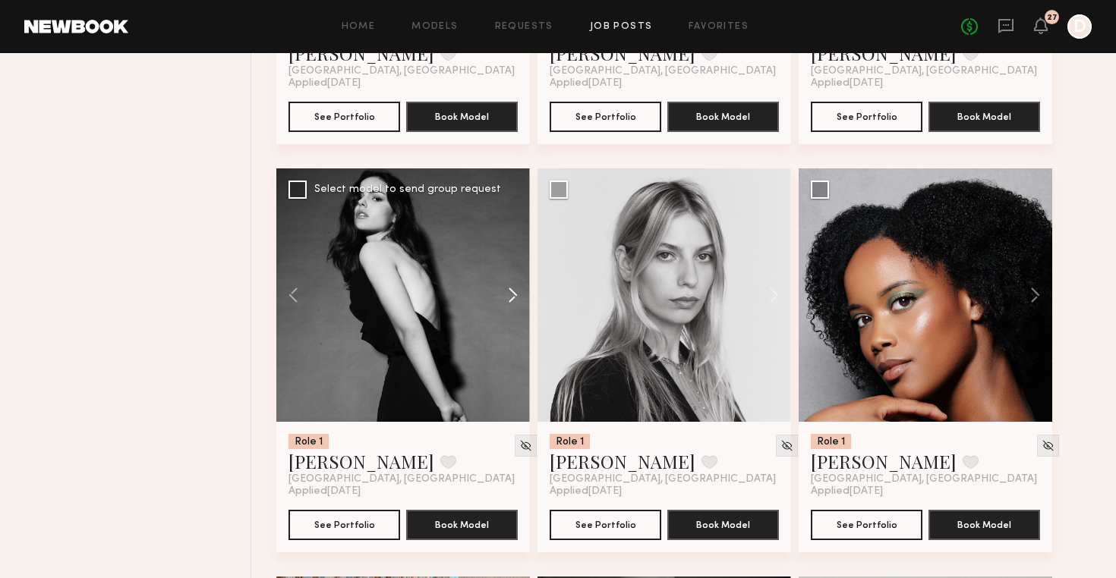
click at [512, 294] on button at bounding box center [505, 294] width 49 height 253
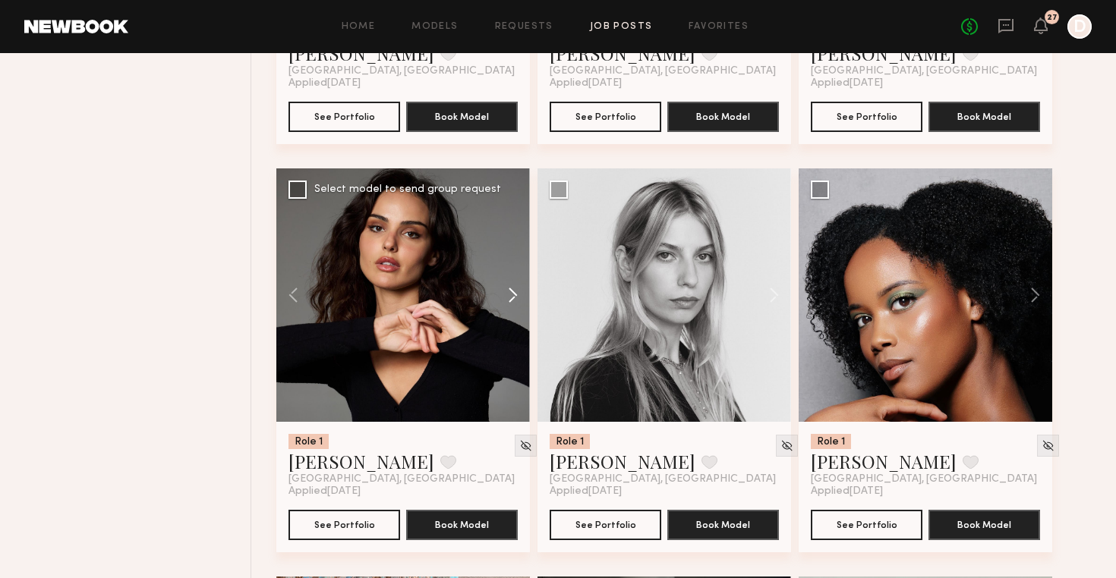
click at [512, 294] on button at bounding box center [505, 294] width 49 height 253
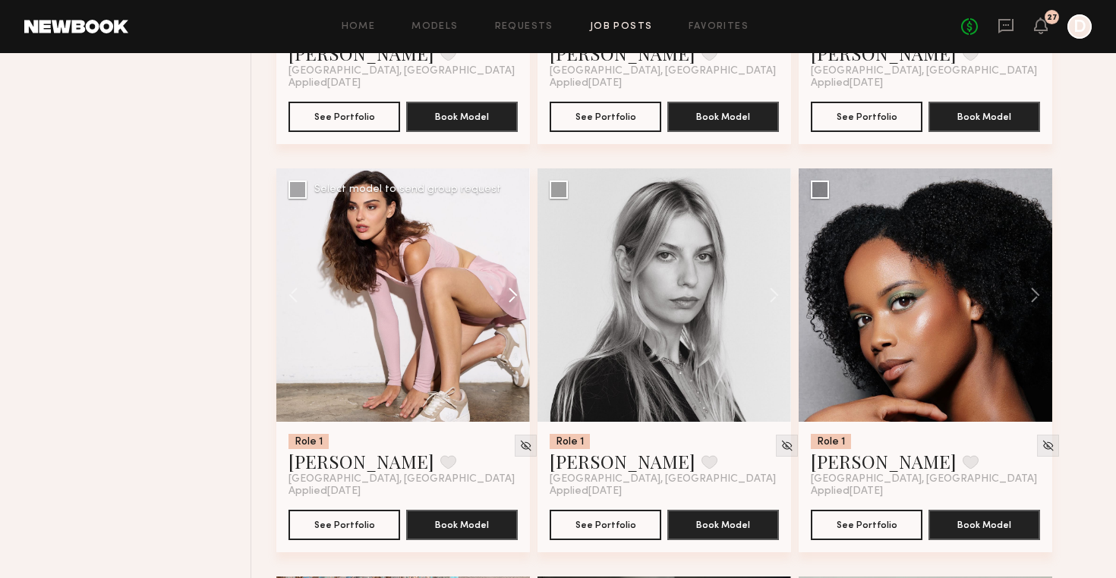
click at [512, 294] on button at bounding box center [505, 294] width 49 height 253
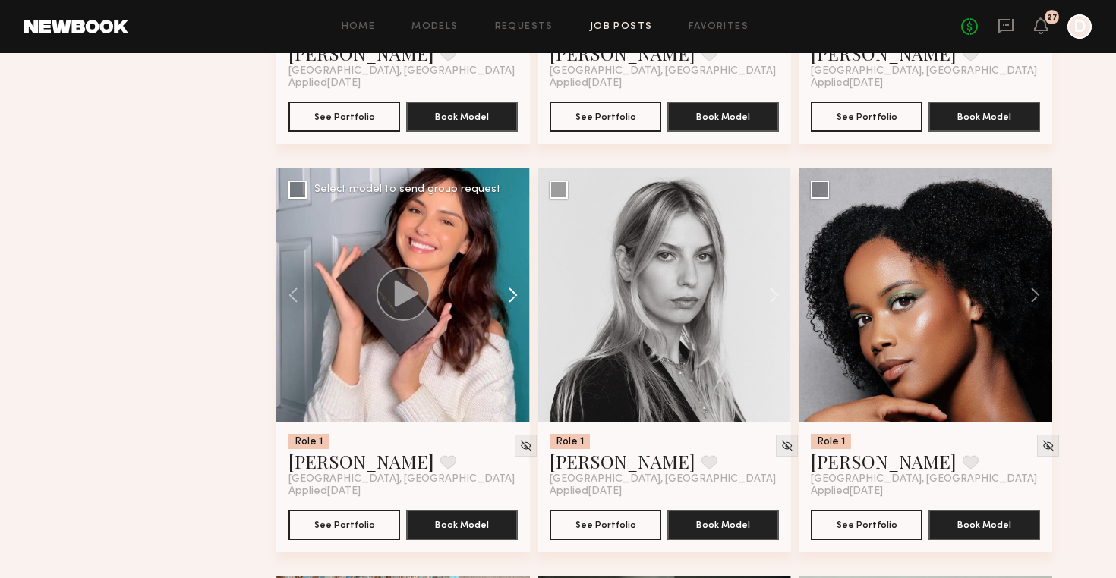
click at [512, 294] on button at bounding box center [505, 294] width 49 height 253
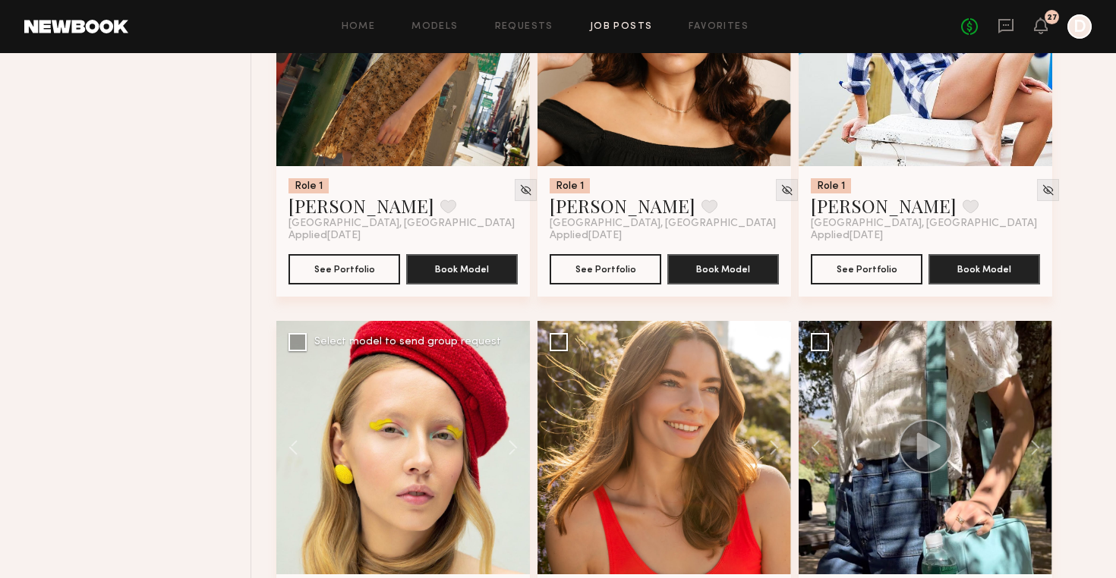
scroll to position [14365, 0]
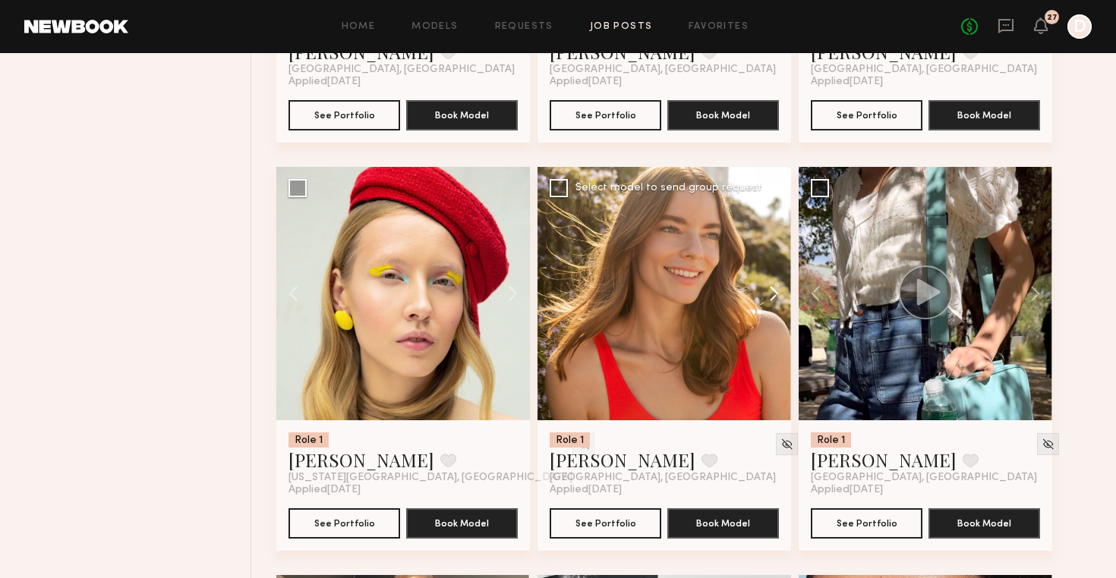
click at [773, 293] on button at bounding box center [766, 293] width 49 height 253
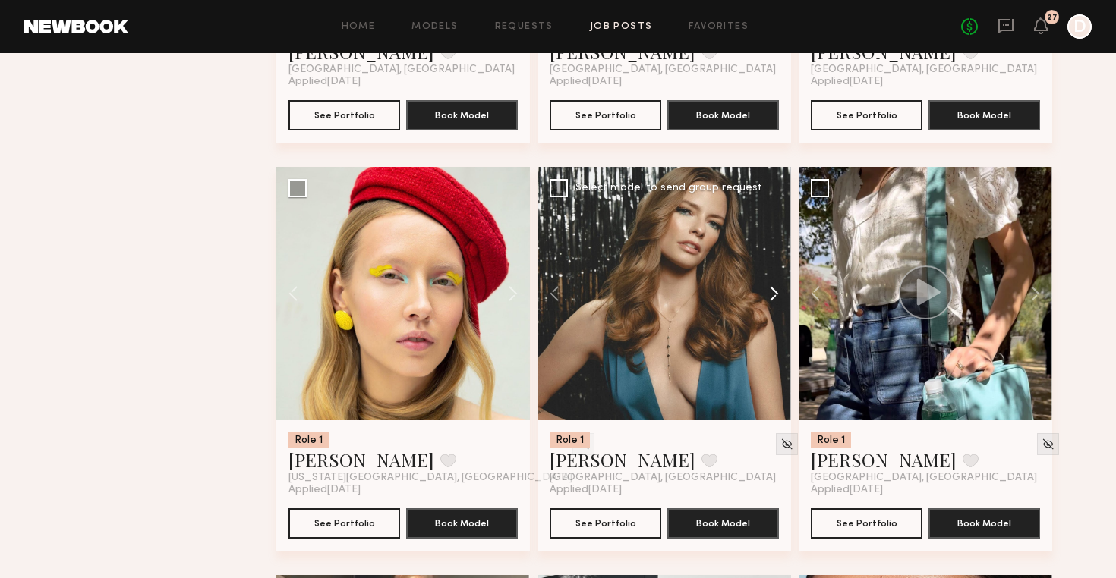
click at [773, 293] on button at bounding box center [766, 293] width 49 height 253
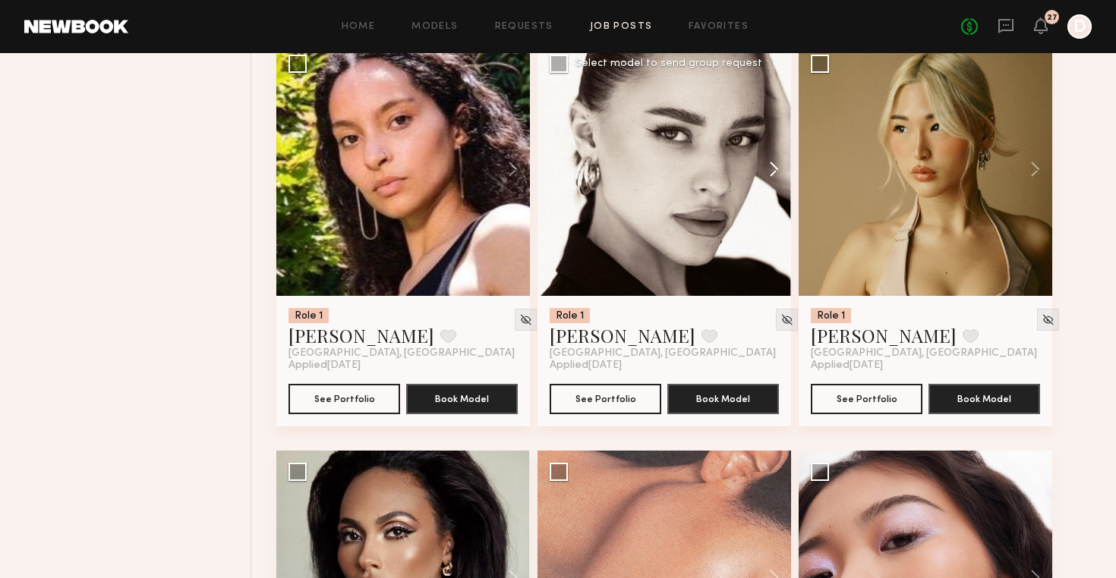
scroll to position [18575, 0]
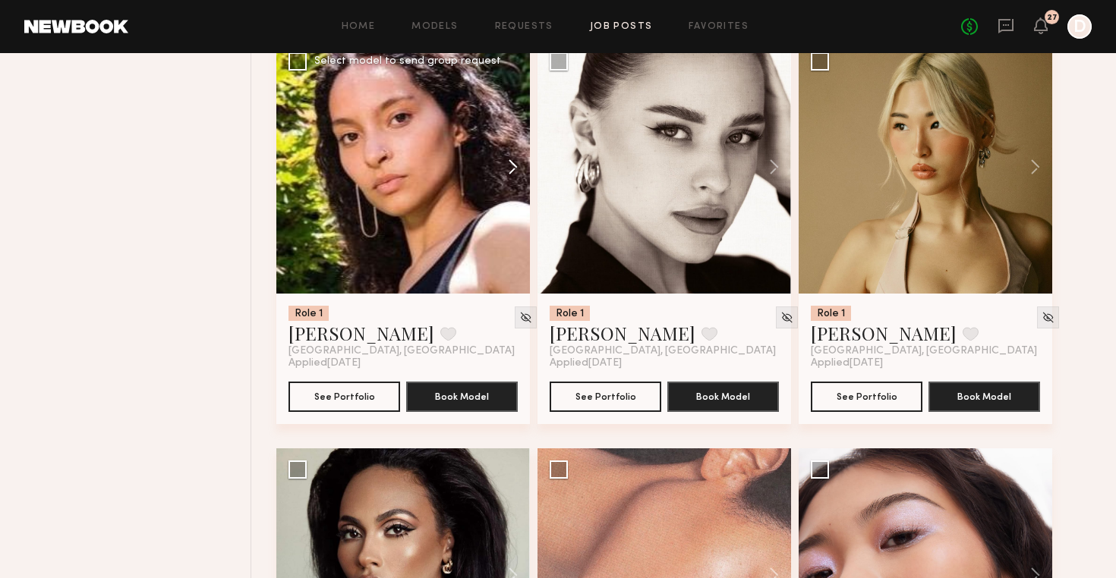
click at [511, 166] on button at bounding box center [505, 166] width 49 height 253
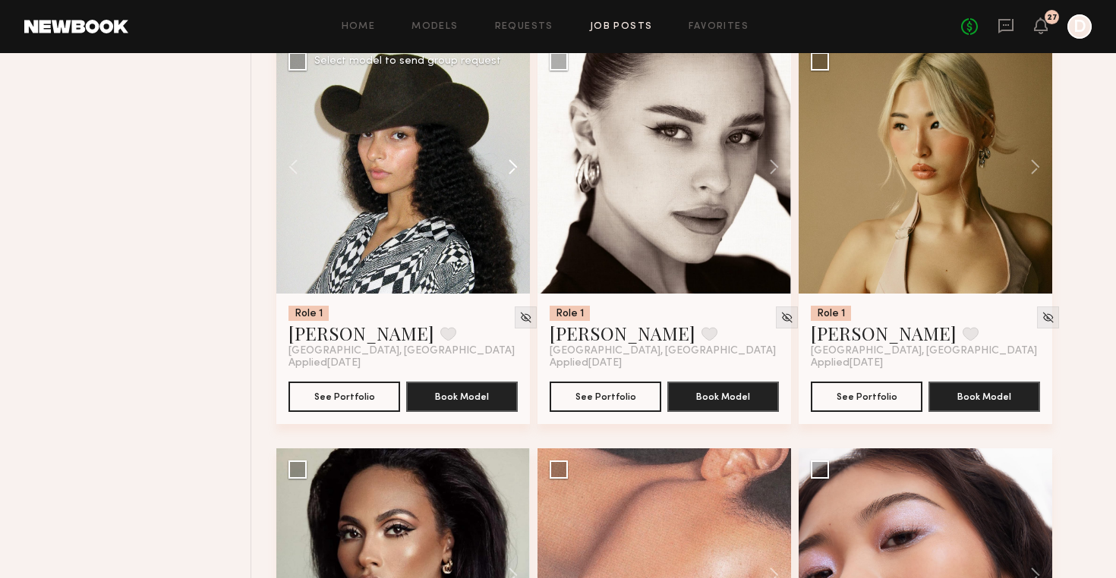
click at [511, 166] on button at bounding box center [505, 166] width 49 height 253
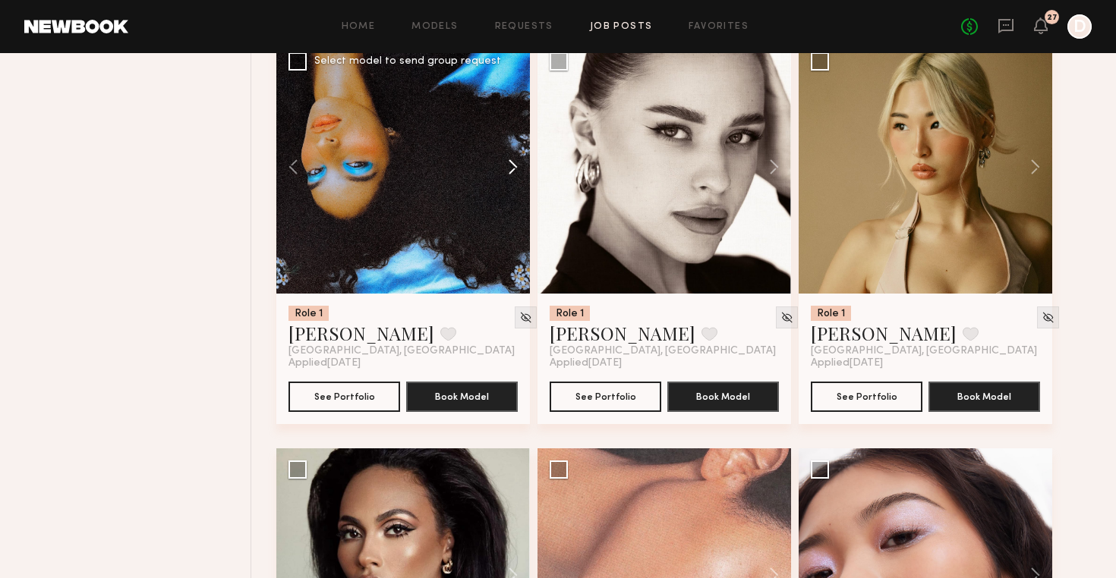
click at [511, 166] on button at bounding box center [505, 166] width 49 height 253
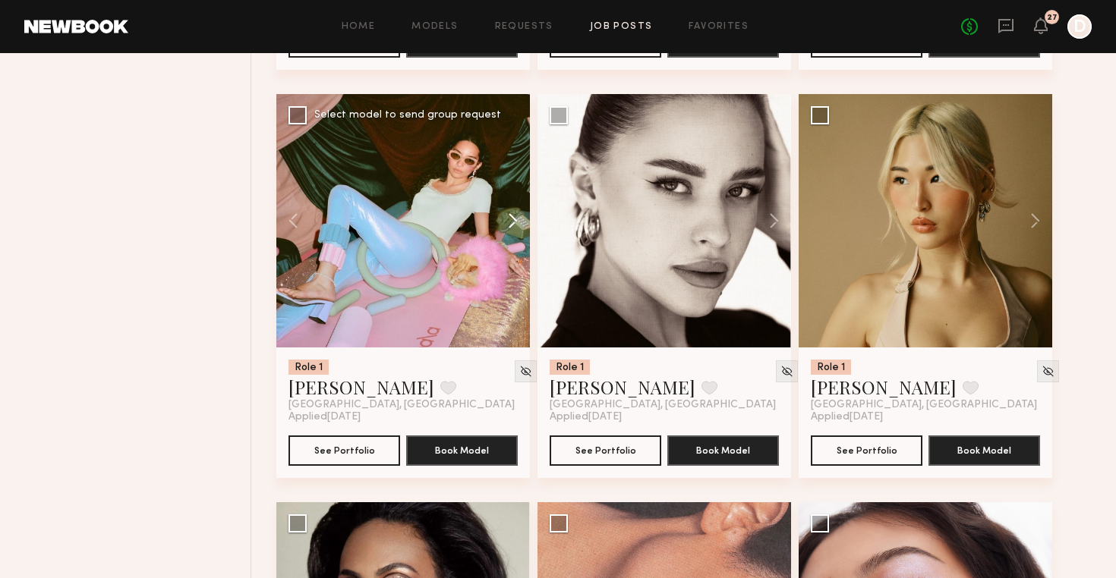
scroll to position [18519, 0]
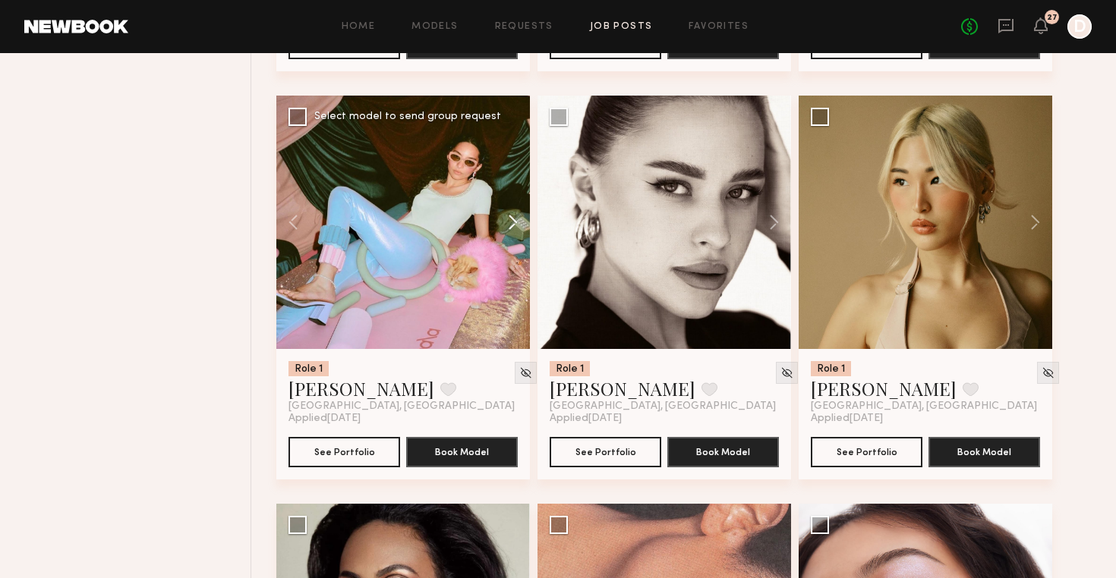
click at [515, 222] on button at bounding box center [505, 222] width 49 height 253
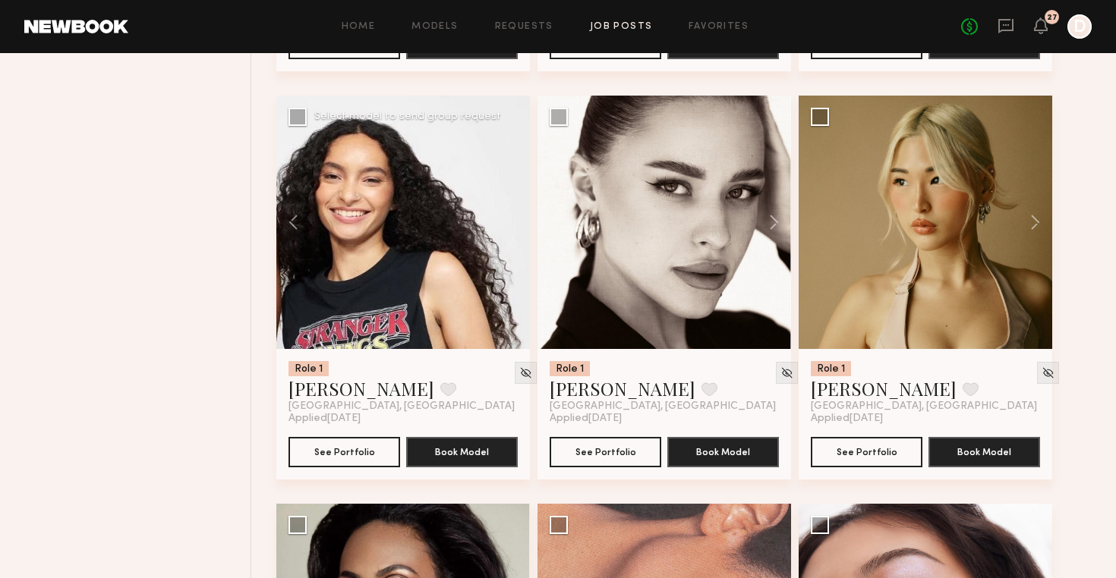
click at [515, 222] on div at bounding box center [402, 222] width 253 height 253
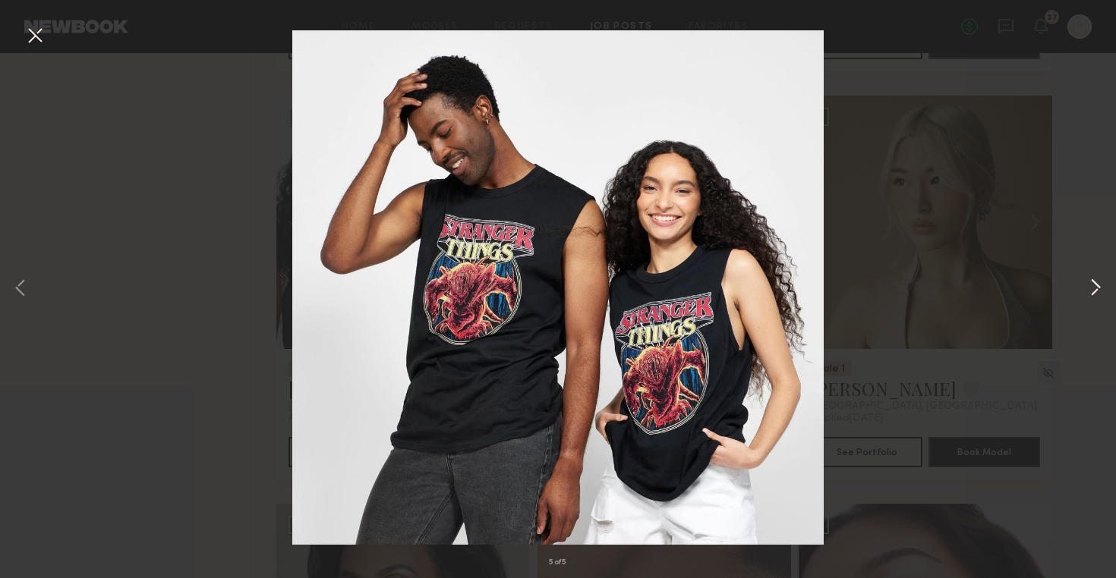
click at [1093, 286] on button at bounding box center [1095, 289] width 18 height 463
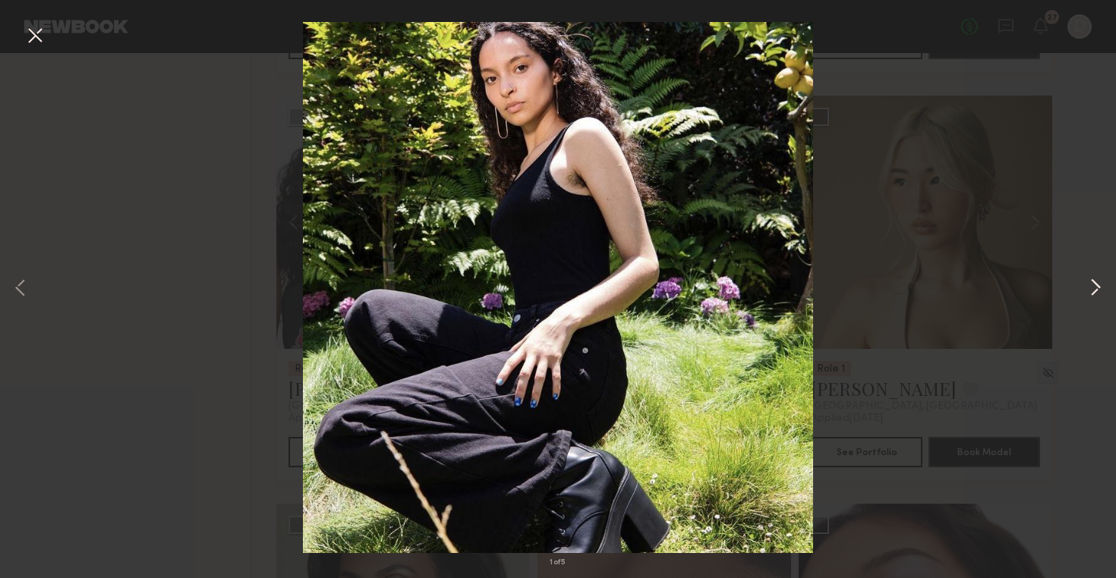
click at [1097, 285] on button at bounding box center [1095, 289] width 18 height 463
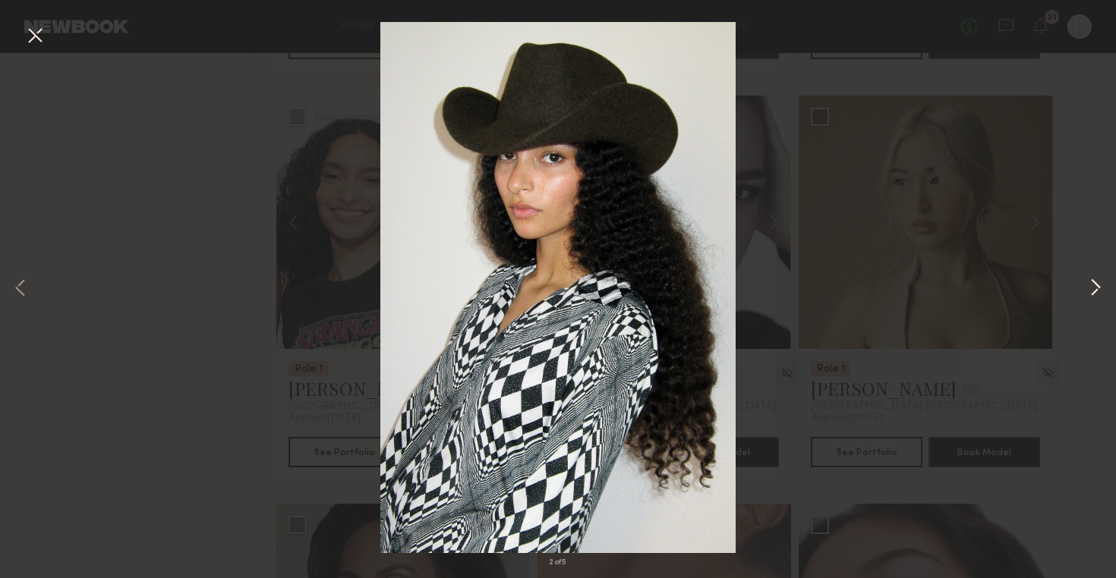
click at [1097, 285] on button at bounding box center [1095, 289] width 18 height 463
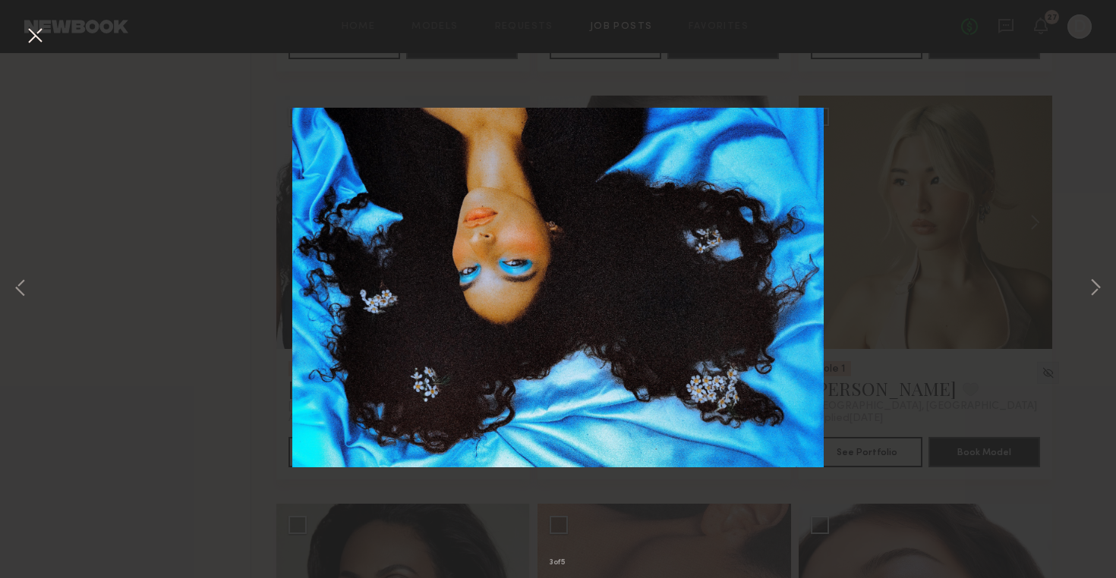
click at [39, 37] on button at bounding box center [35, 36] width 24 height 27
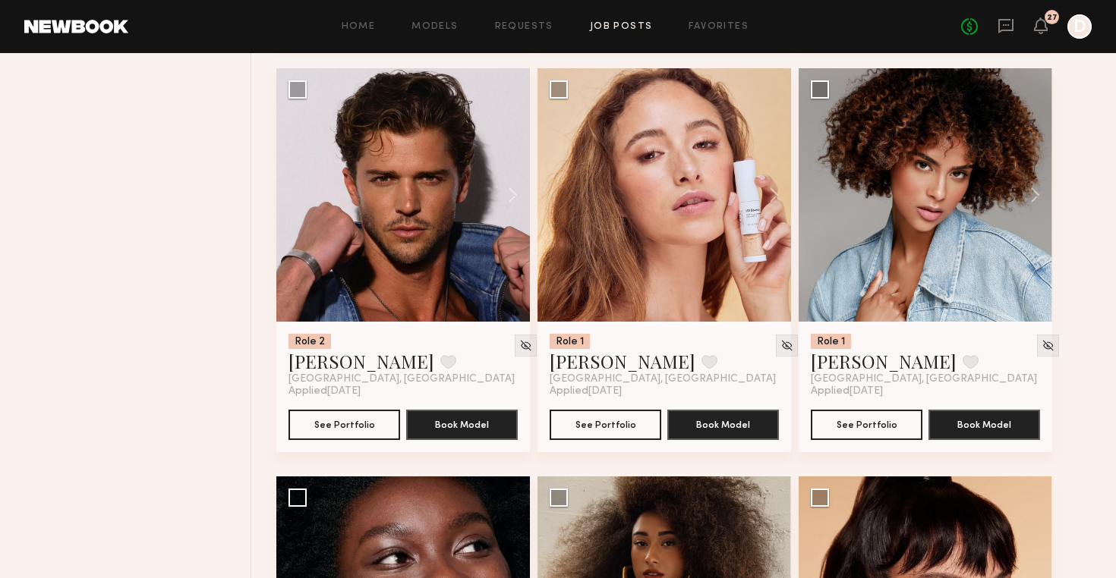
scroll to position [19288, 0]
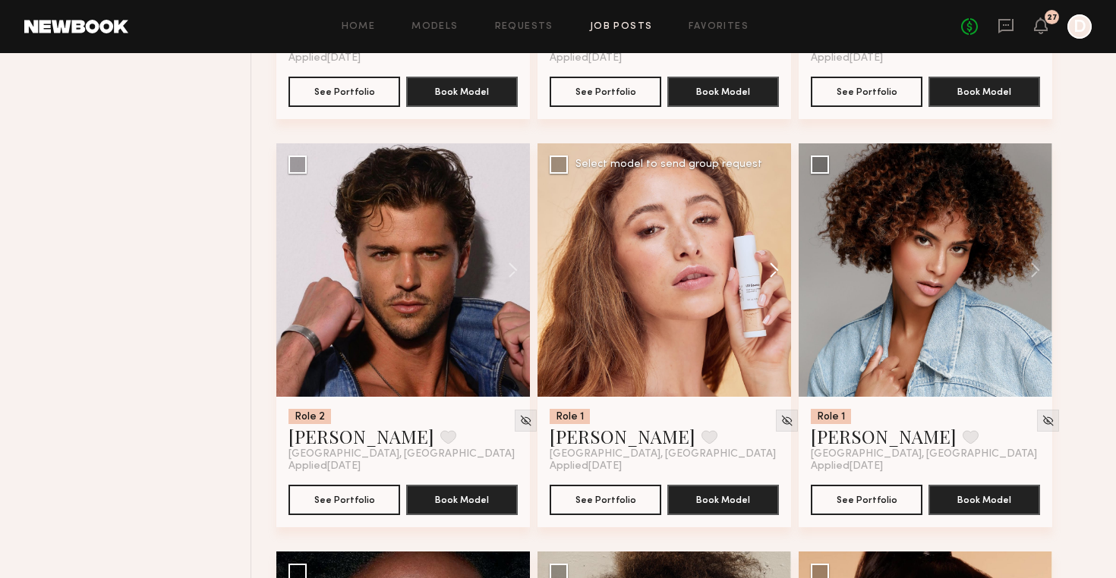
click at [778, 266] on button at bounding box center [766, 269] width 49 height 253
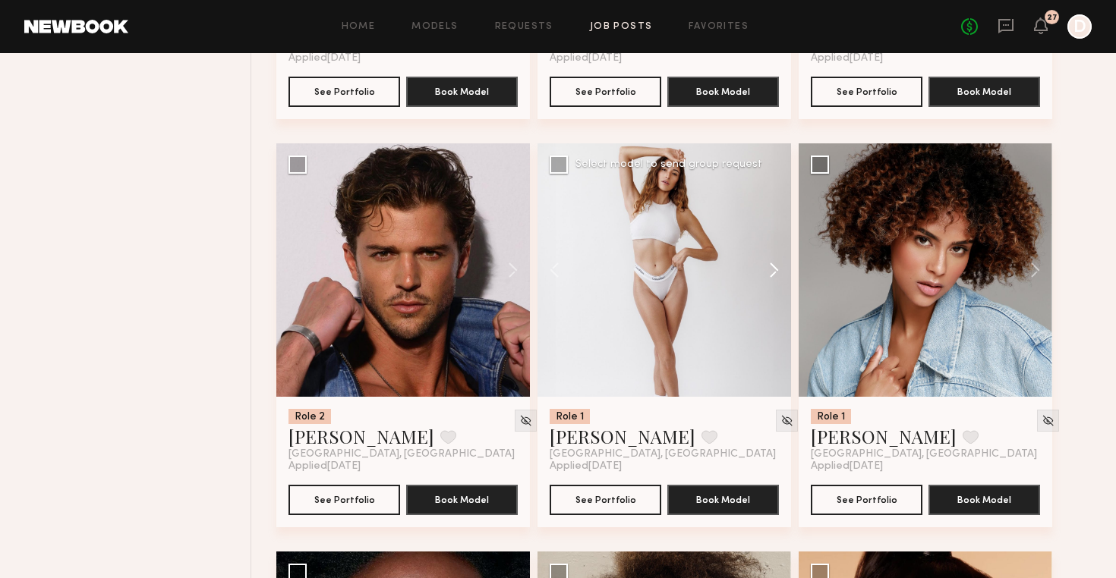
click at [778, 266] on button at bounding box center [766, 269] width 49 height 253
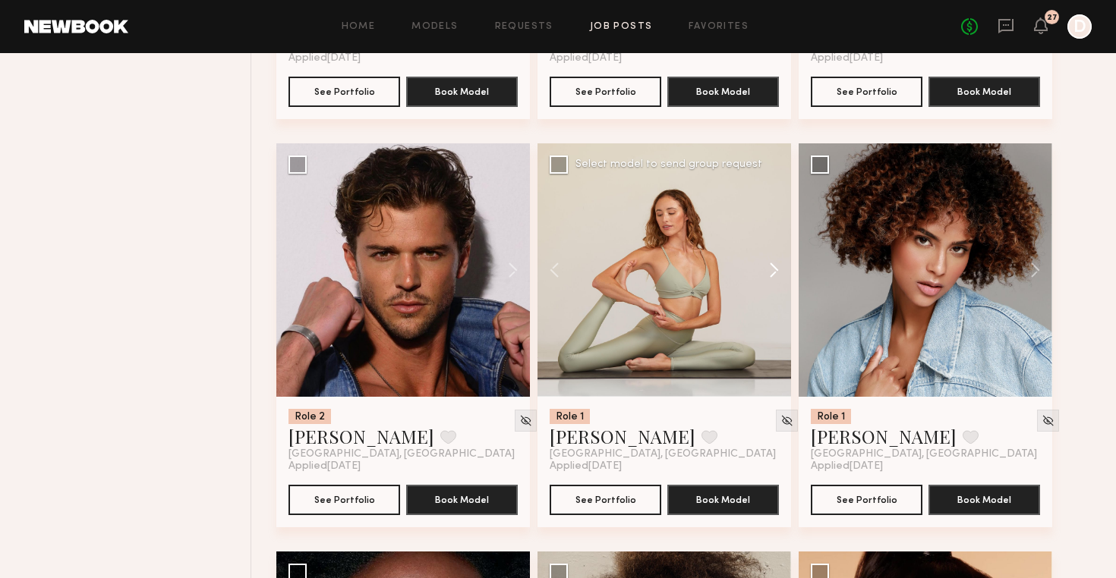
click at [778, 266] on button at bounding box center [766, 269] width 49 height 253
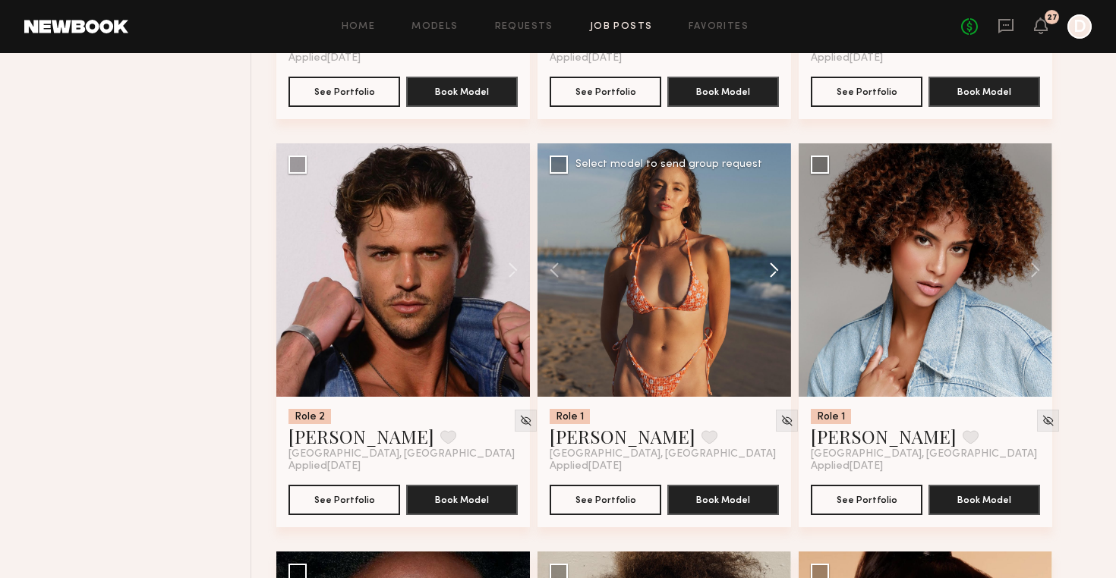
click at [778, 266] on button at bounding box center [766, 269] width 49 height 253
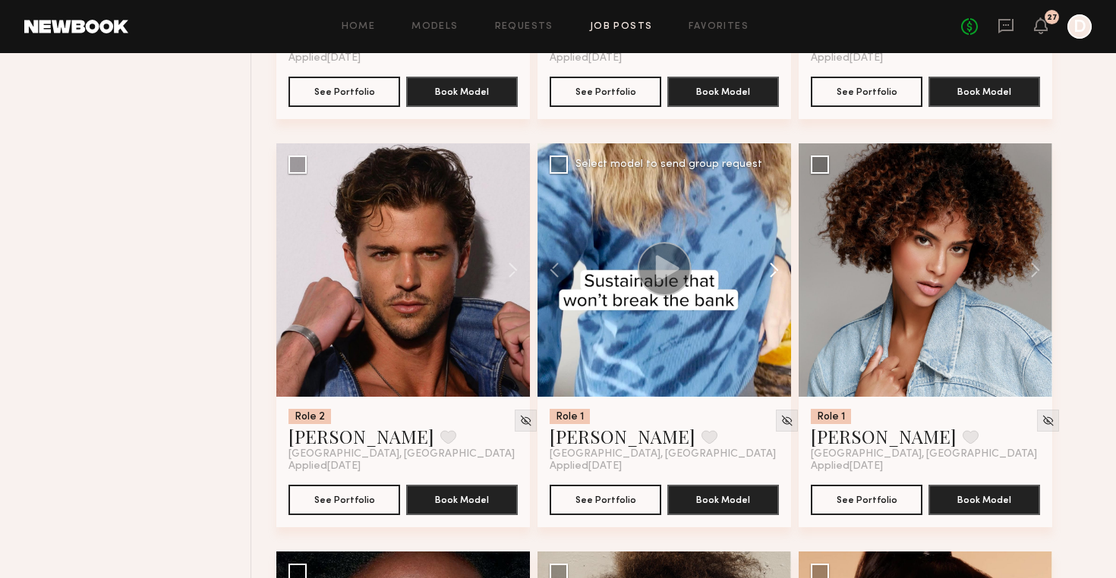
click at [778, 266] on button at bounding box center [766, 269] width 49 height 253
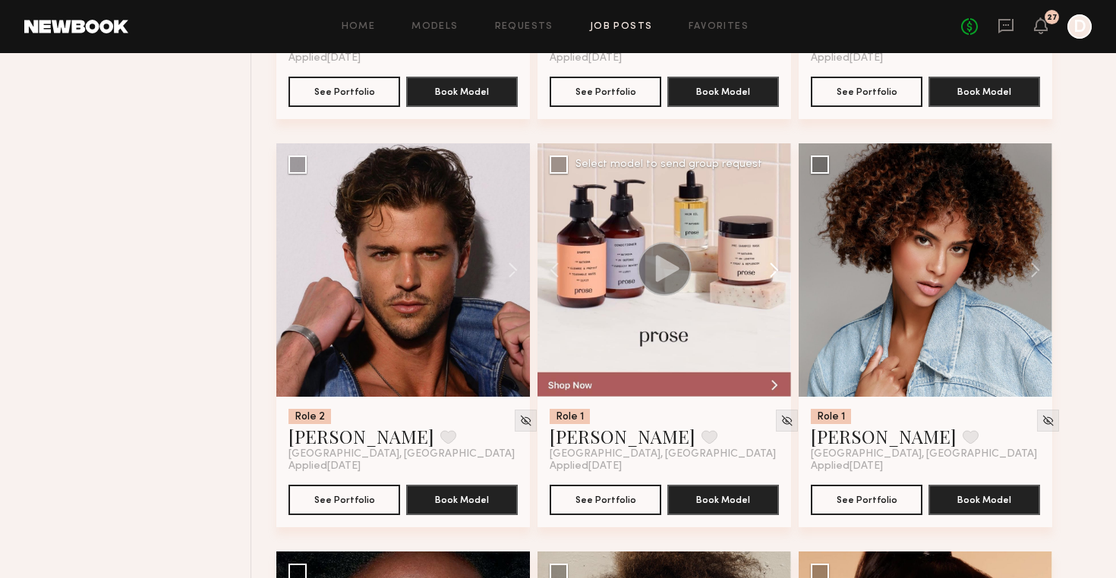
click at [778, 266] on button at bounding box center [766, 269] width 49 height 253
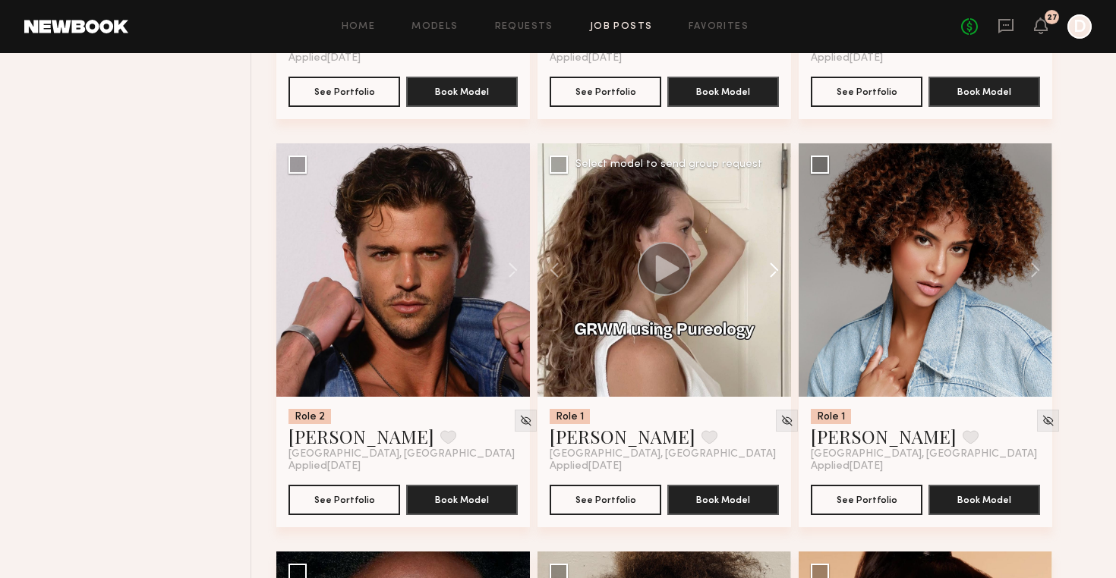
click at [778, 266] on button at bounding box center [766, 269] width 49 height 253
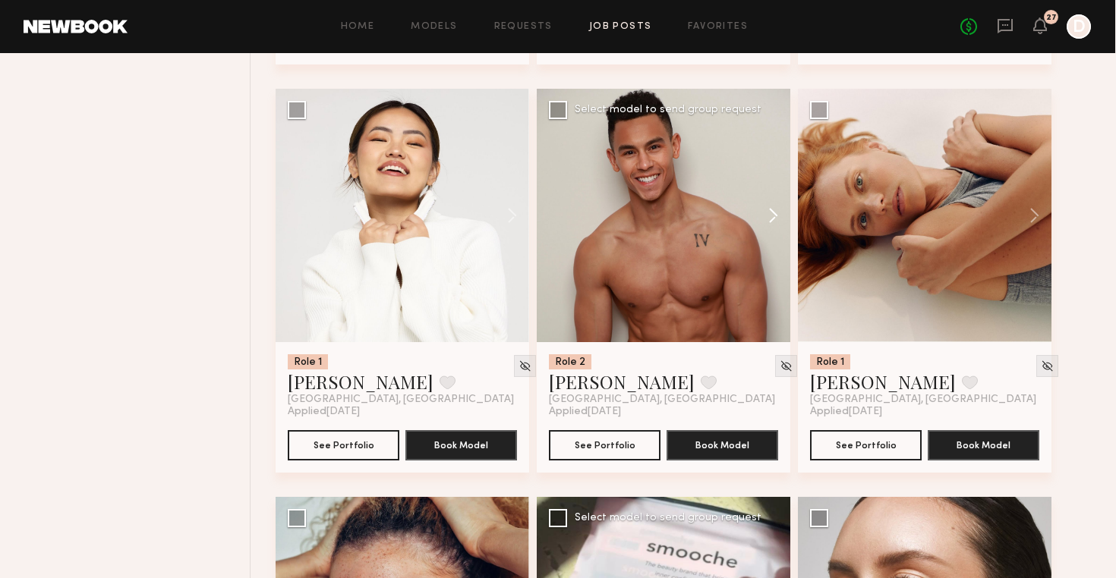
scroll to position [20568, 0]
click at [1035, 213] on button at bounding box center [1027, 215] width 49 height 253
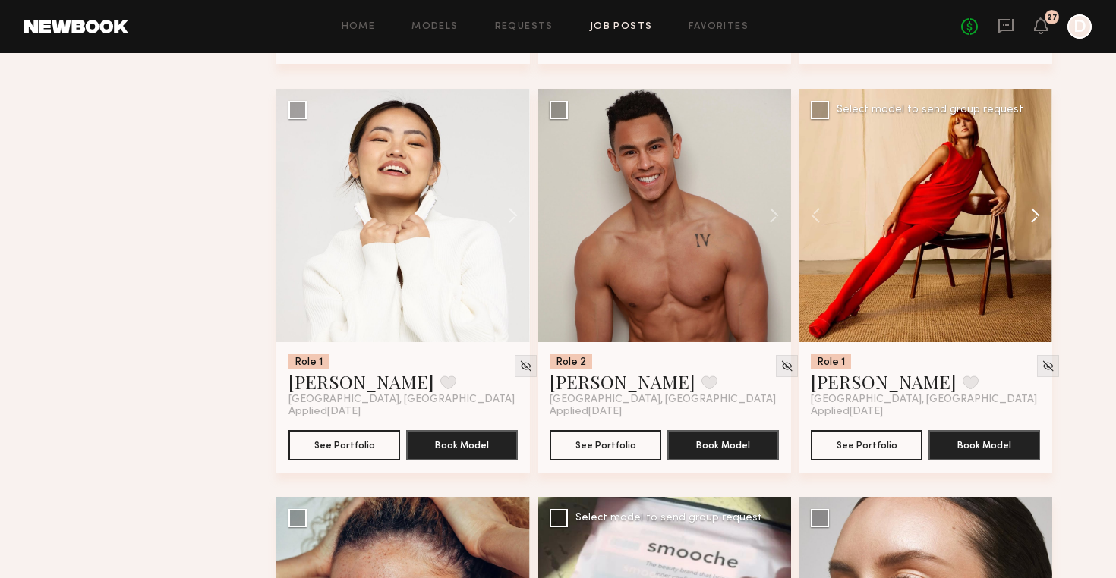
click at [1035, 213] on button at bounding box center [1027, 215] width 49 height 253
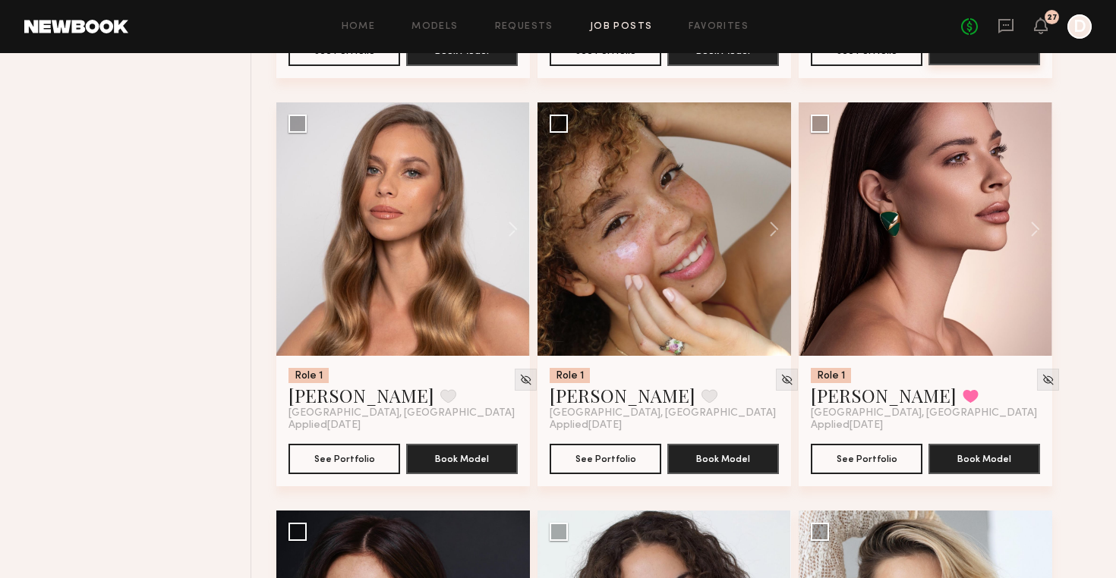
scroll to position [21376, 0]
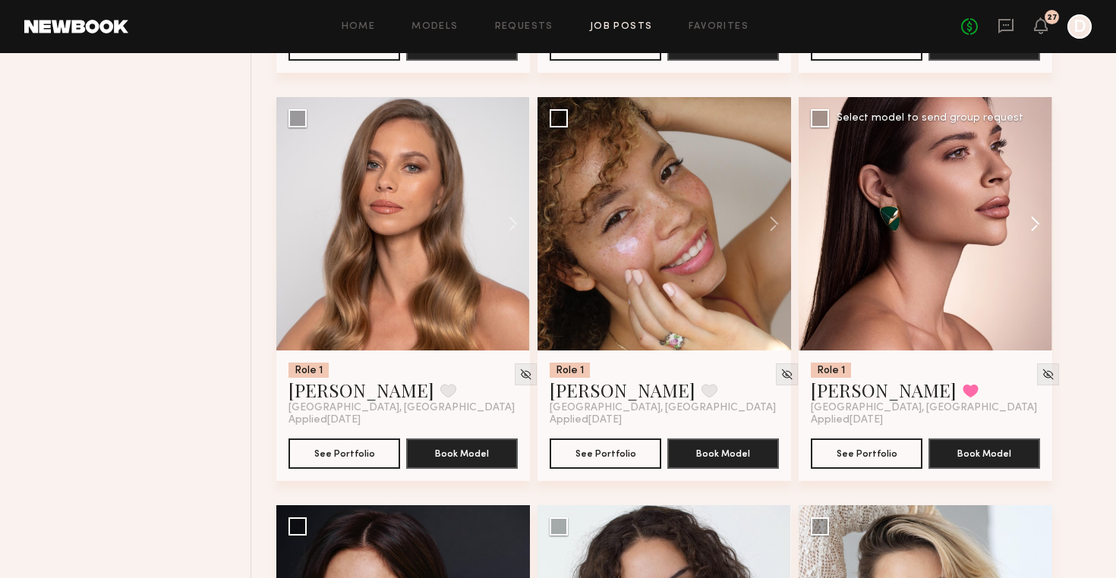
click at [1035, 222] on button at bounding box center [1027, 223] width 49 height 253
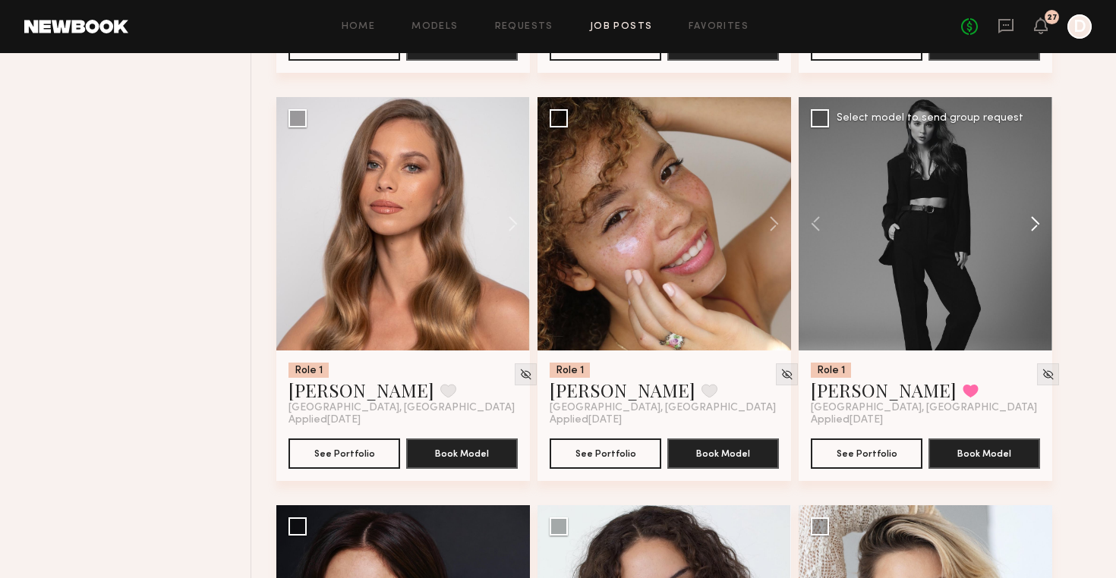
click at [1035, 222] on button at bounding box center [1027, 223] width 49 height 253
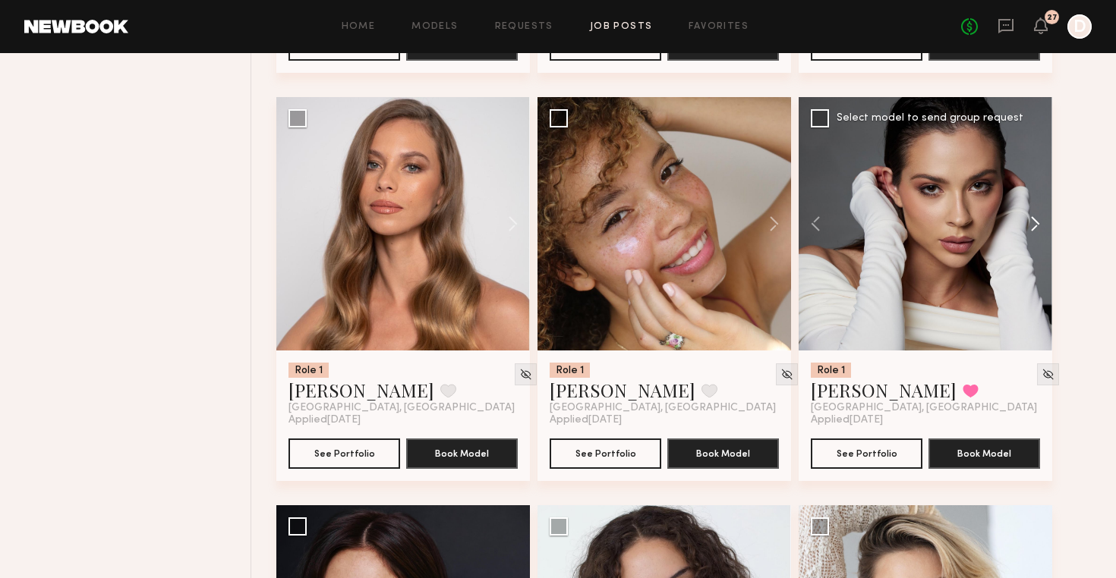
click at [1035, 222] on button at bounding box center [1027, 223] width 49 height 253
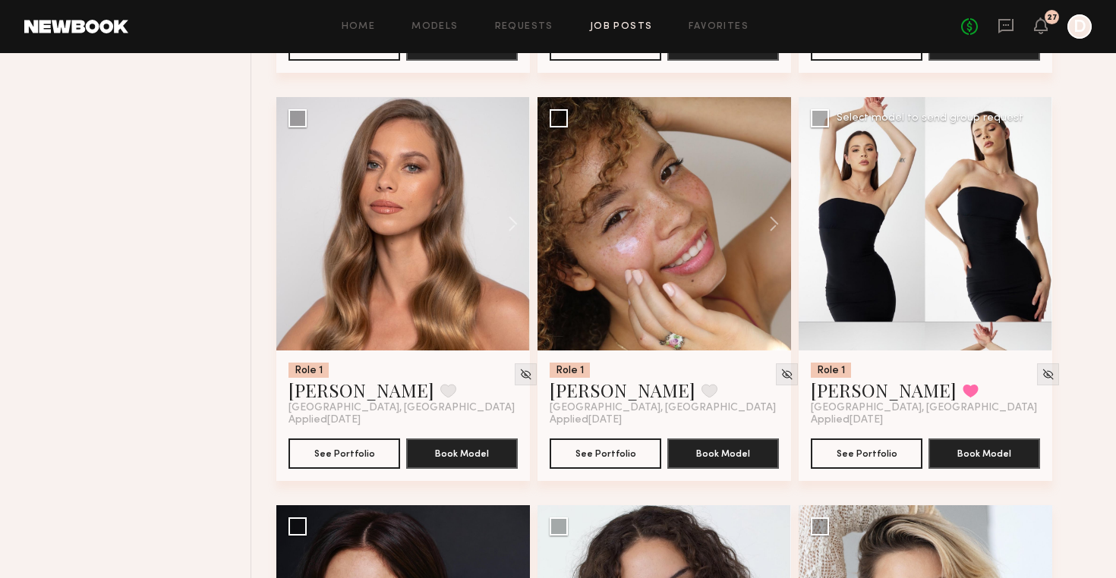
click at [1035, 222] on div at bounding box center [924, 223] width 253 height 253
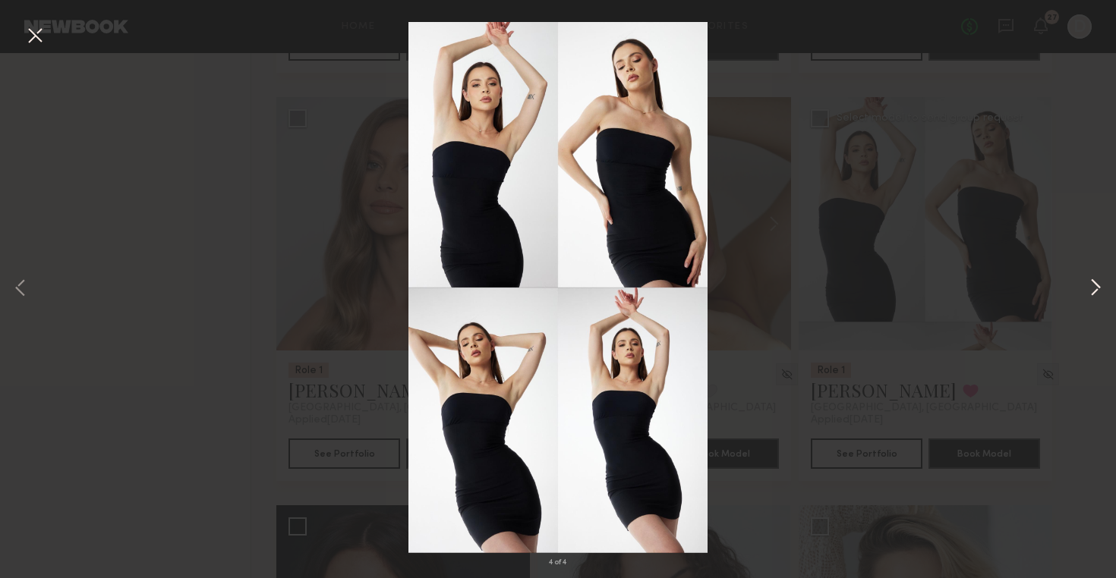
click at [1089, 285] on button at bounding box center [1095, 289] width 18 height 463
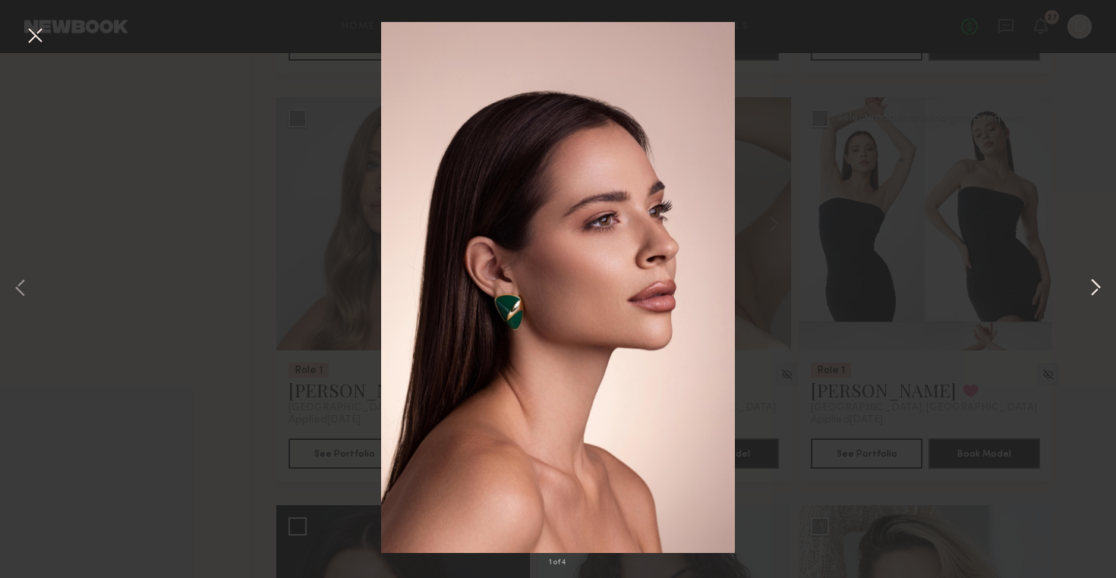
click at [1094, 280] on button at bounding box center [1095, 289] width 18 height 463
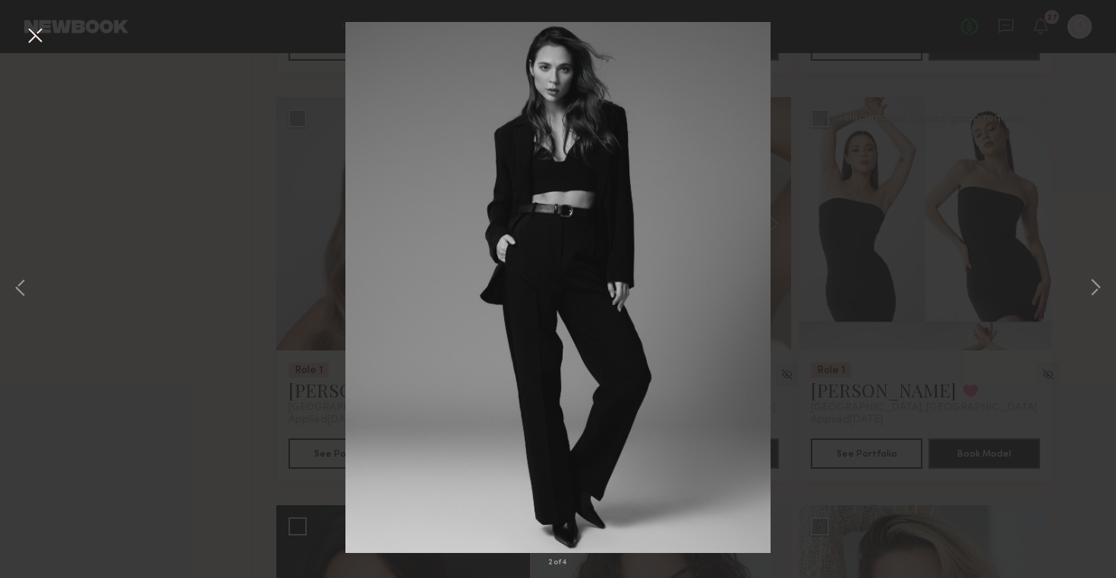
click at [1078, 200] on div "2 of 4" at bounding box center [558, 289] width 1116 height 578
click at [39, 36] on button at bounding box center [35, 36] width 24 height 27
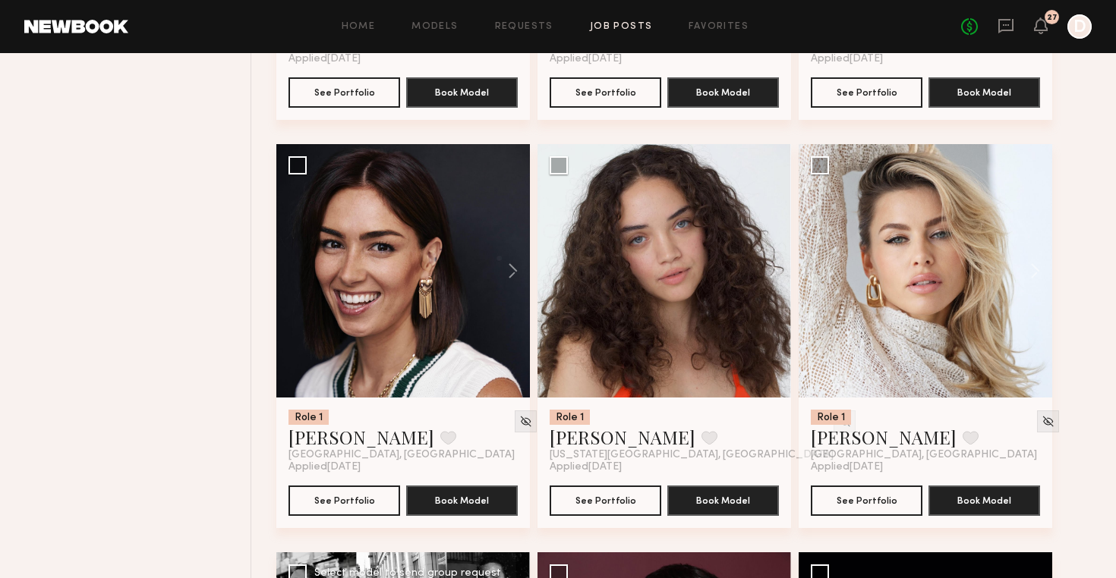
scroll to position [21745, 0]
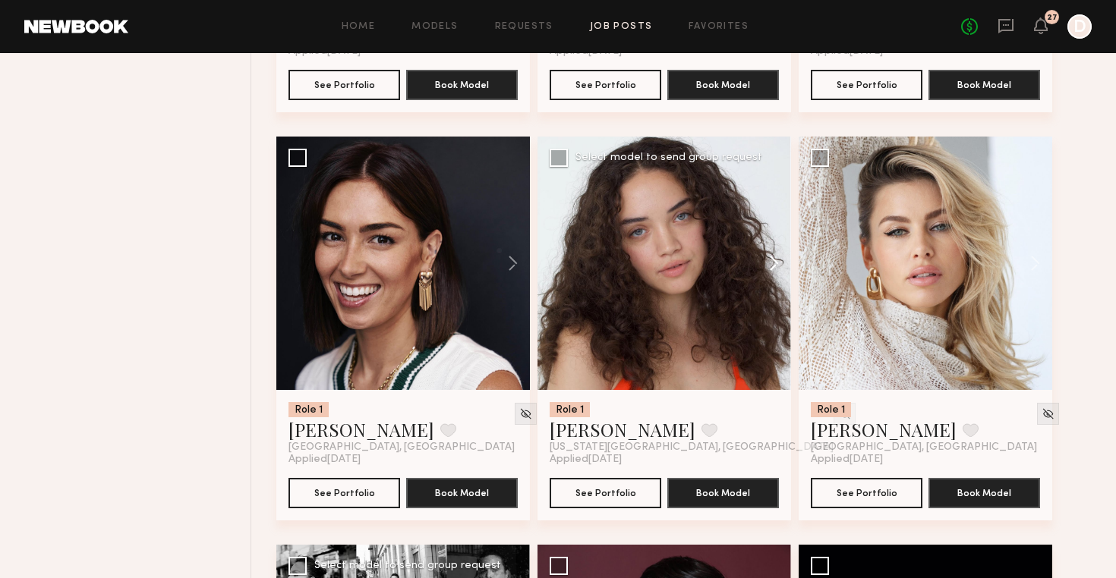
click at [766, 263] on button at bounding box center [766, 263] width 49 height 253
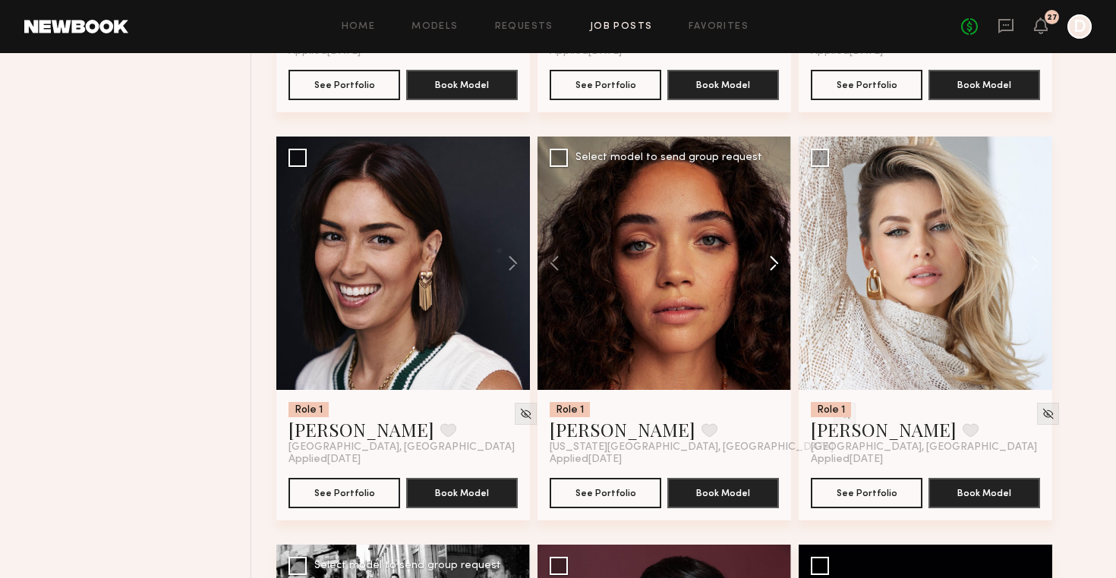
click at [766, 263] on button at bounding box center [766, 263] width 49 height 253
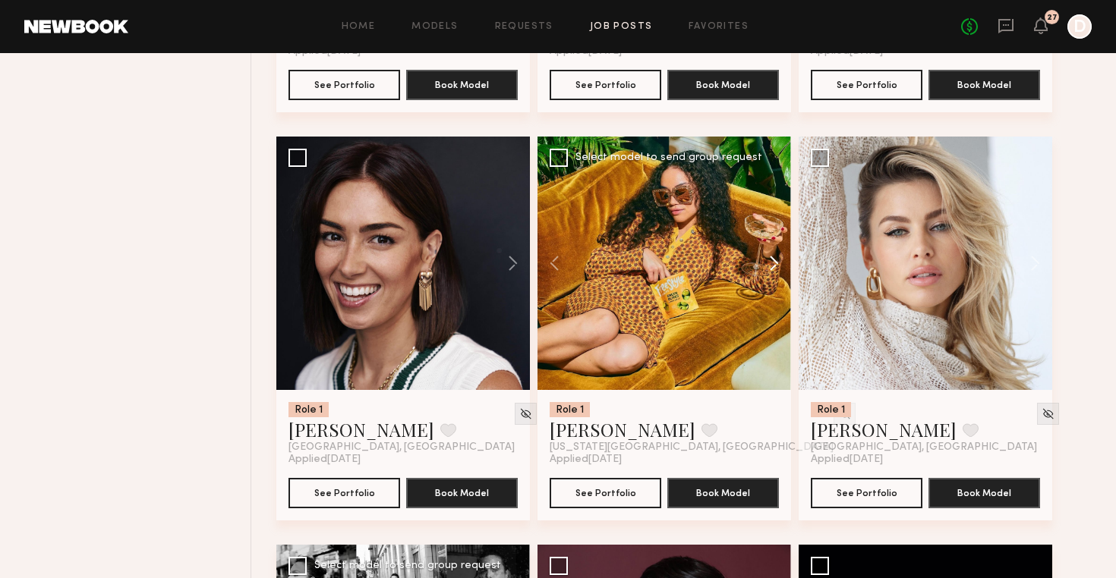
click at [766, 263] on button at bounding box center [766, 263] width 49 height 253
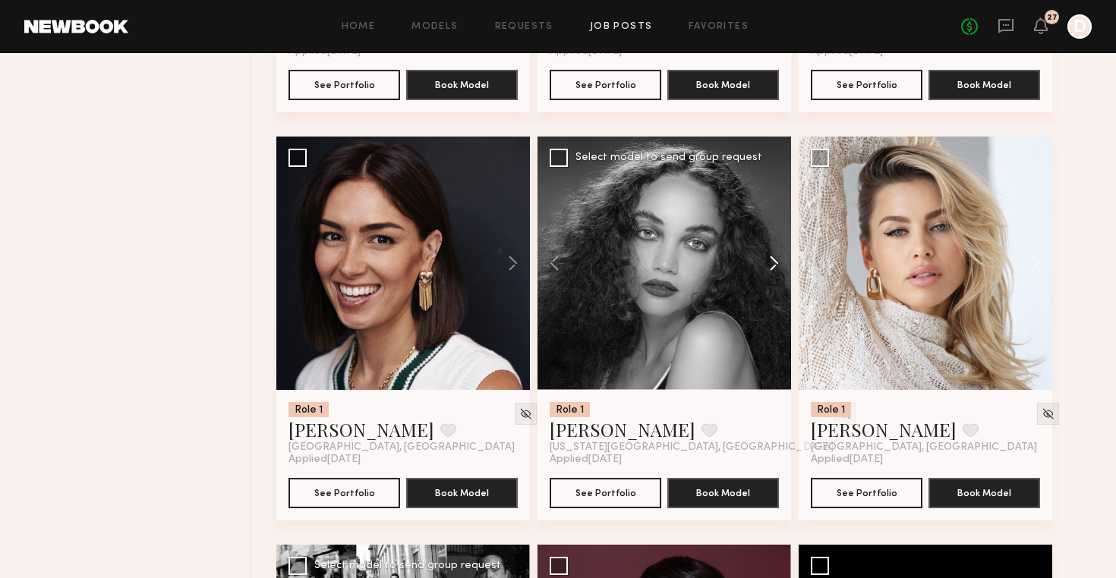
click at [766, 263] on button at bounding box center [766, 263] width 49 height 253
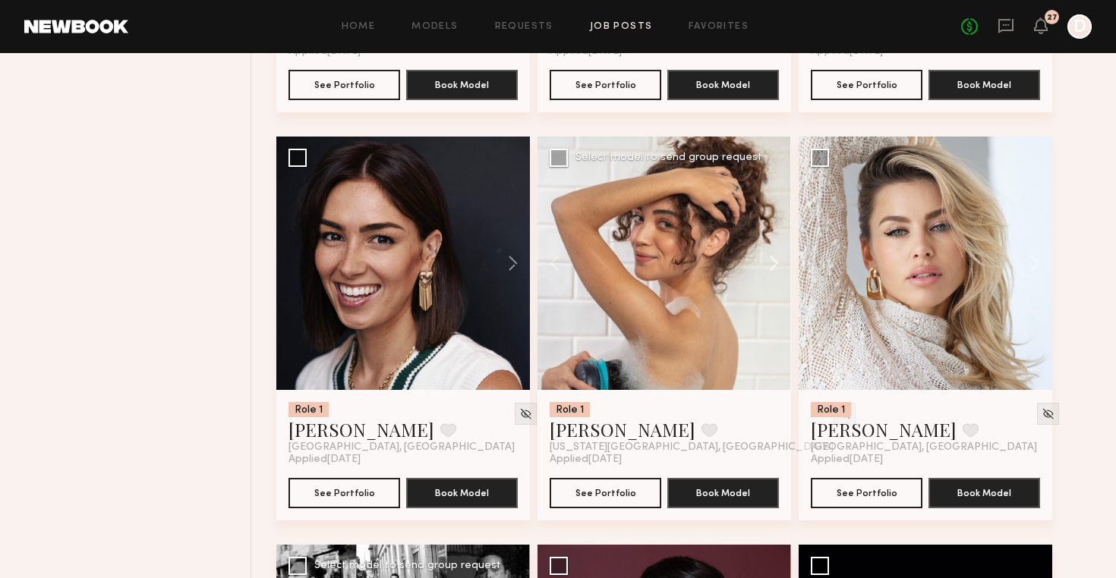
click at [766, 263] on button at bounding box center [766, 263] width 49 height 253
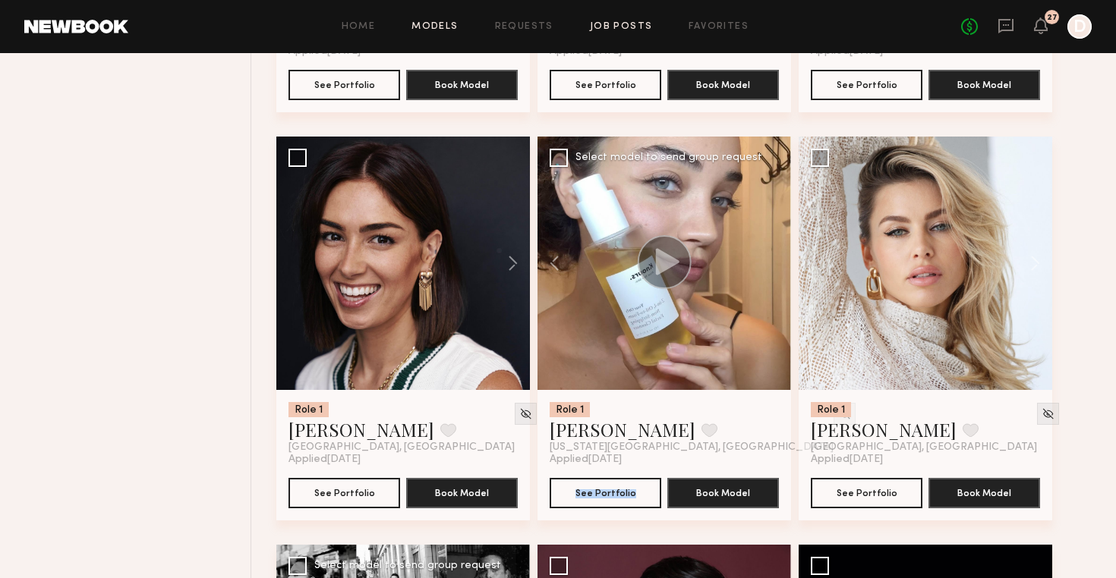
click at [449, 27] on link "Models" at bounding box center [434, 27] width 46 height 10
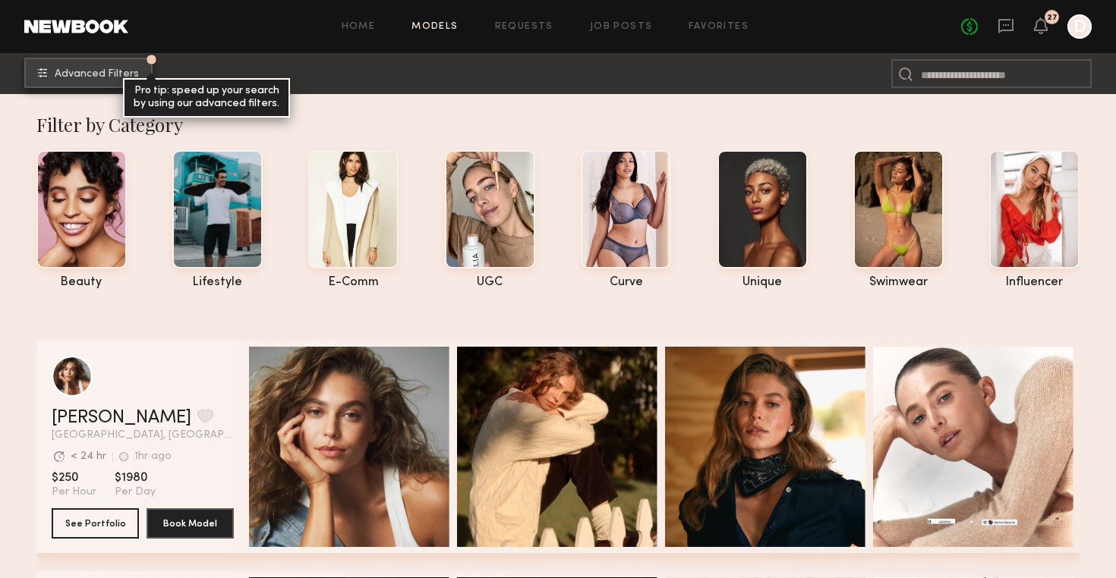
click at [71, 65] on button "Advanced Filters Pro tip: speed up your search by using our advanced filters." at bounding box center [88, 73] width 128 height 30
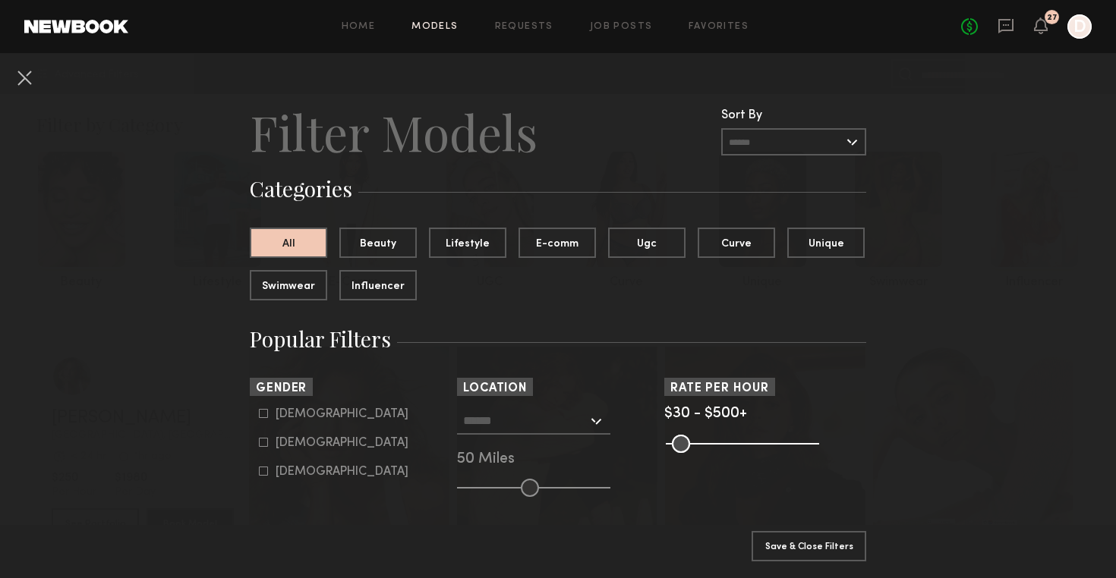
click at [265, 445] on icon at bounding box center [263, 442] width 9 height 9
type input "**"
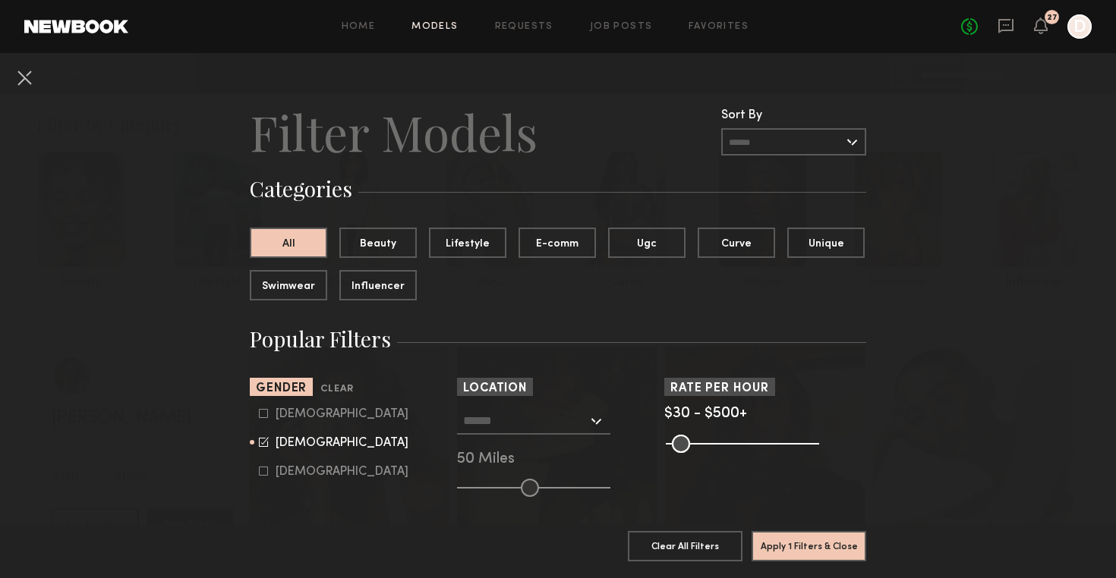
click at [835, 142] on input "text" at bounding box center [793, 141] width 145 height 27
click at [645, 243] on button "Ugc" at bounding box center [646, 242] width 77 height 30
click at [26, 81] on button at bounding box center [24, 77] width 24 height 24
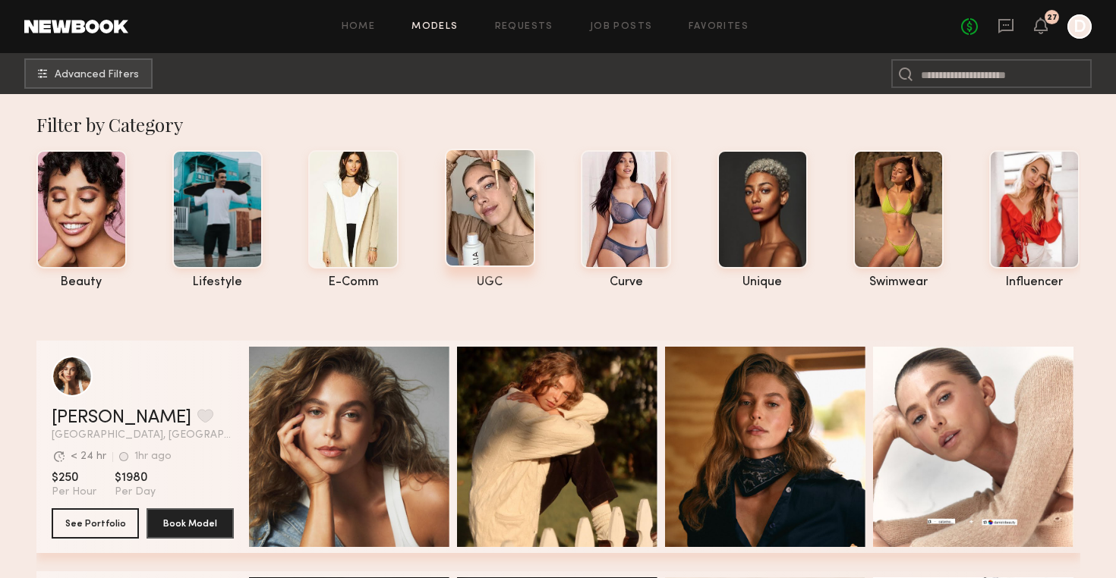
click at [503, 206] on div at bounding box center [490, 208] width 90 height 118
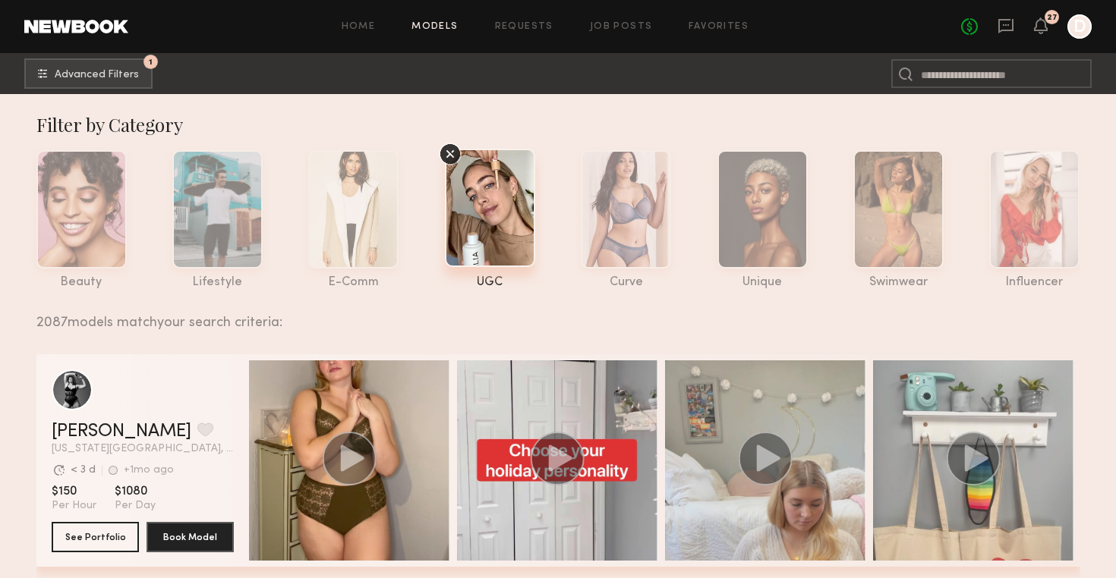
click at [452, 154] on icon at bounding box center [450, 154] width 23 height 23
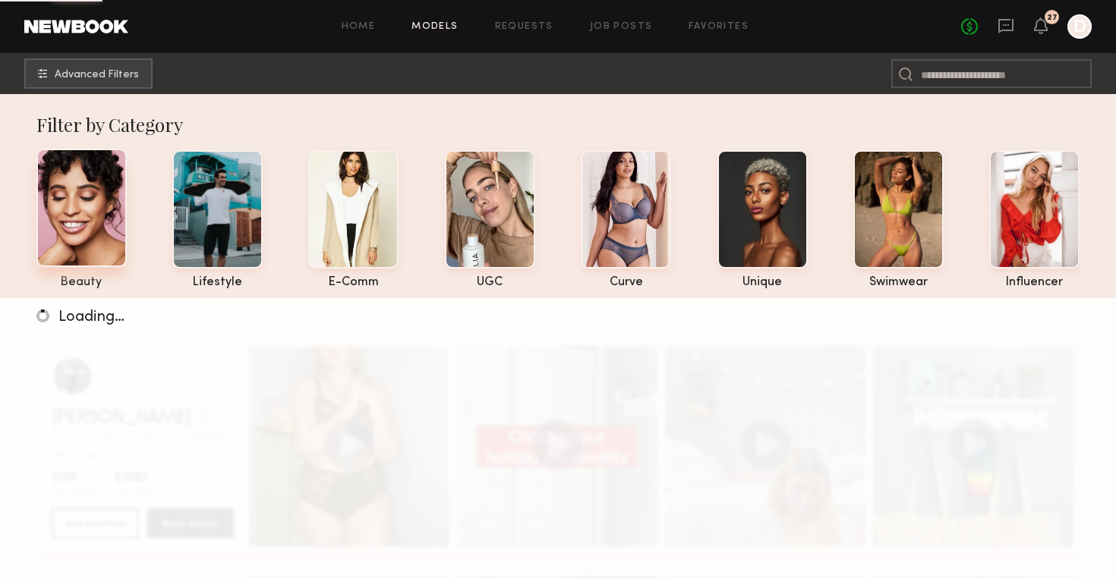
click at [101, 207] on div at bounding box center [81, 208] width 90 height 118
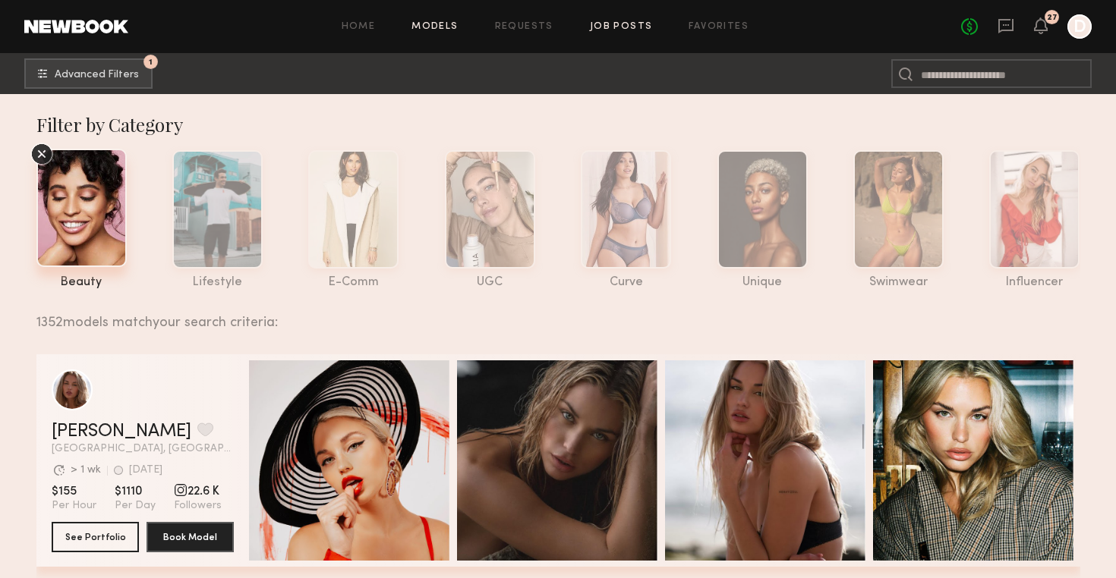
click at [594, 25] on link "Job Posts" at bounding box center [621, 27] width 63 height 10
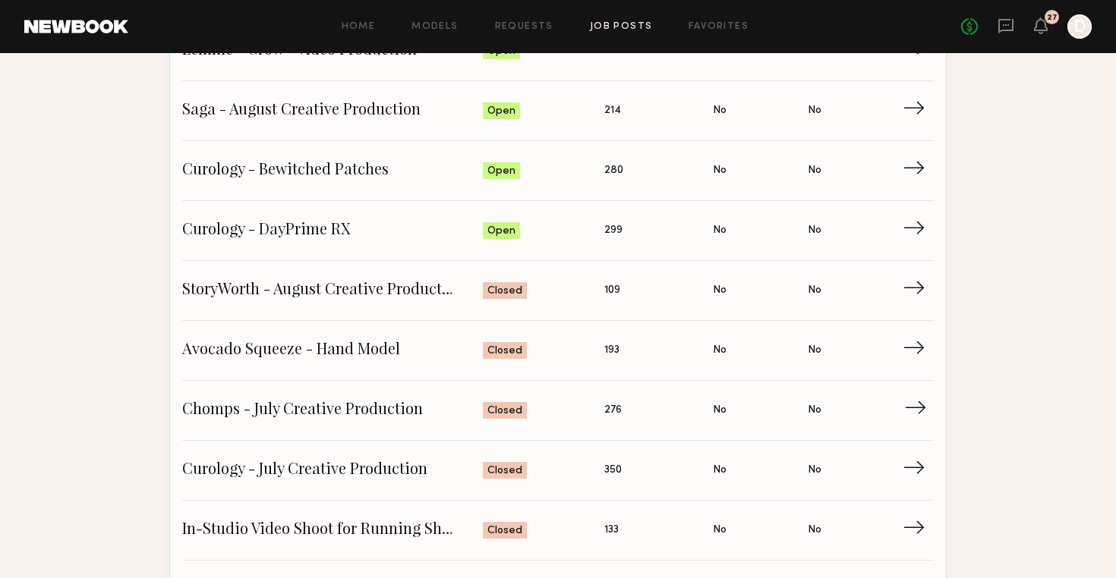
scroll to position [205, 0]
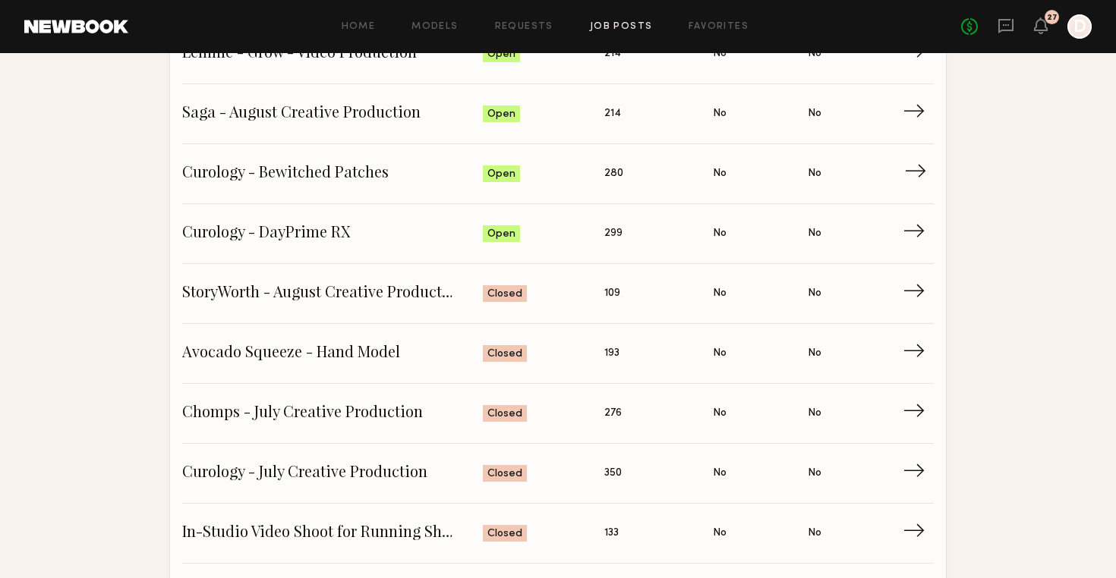
click at [419, 172] on span "Curology - Bewitched Patches" at bounding box center [332, 173] width 301 height 23
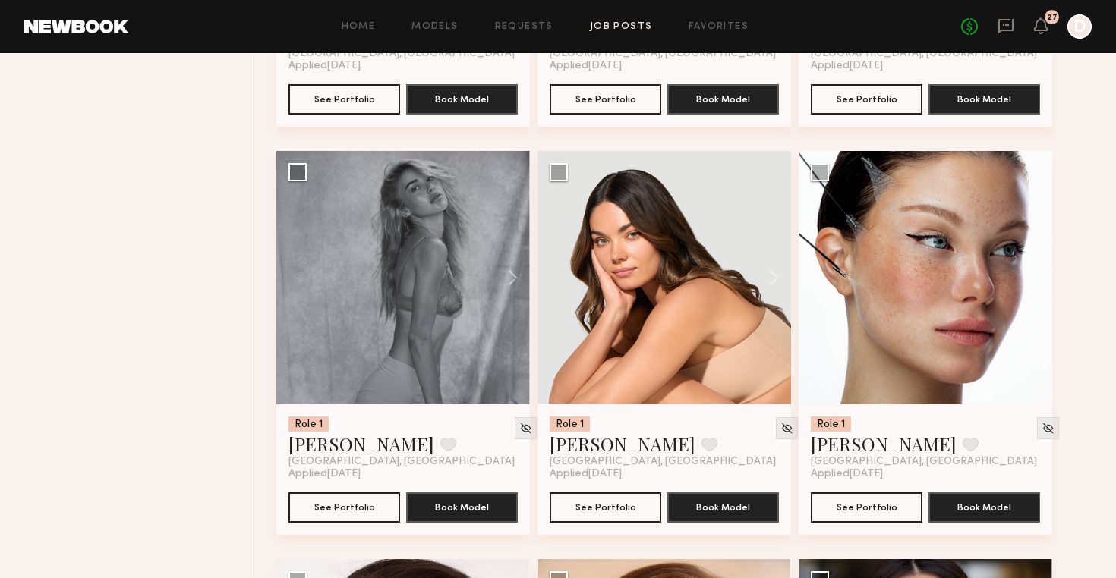
scroll to position [1758, 0]
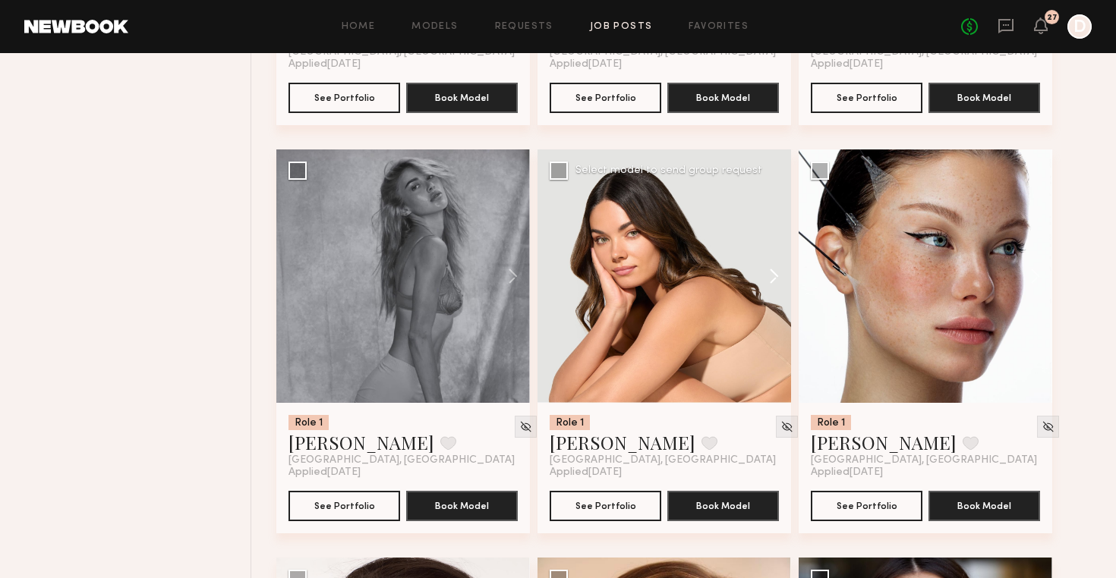
click at [777, 280] on button at bounding box center [766, 276] width 49 height 253
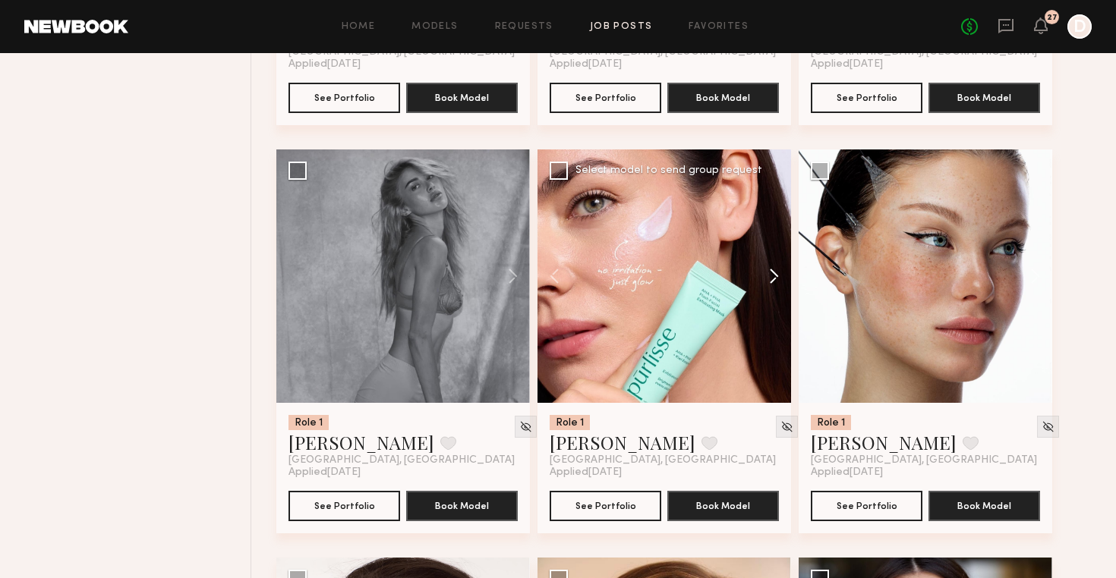
click at [777, 280] on button at bounding box center [766, 276] width 49 height 253
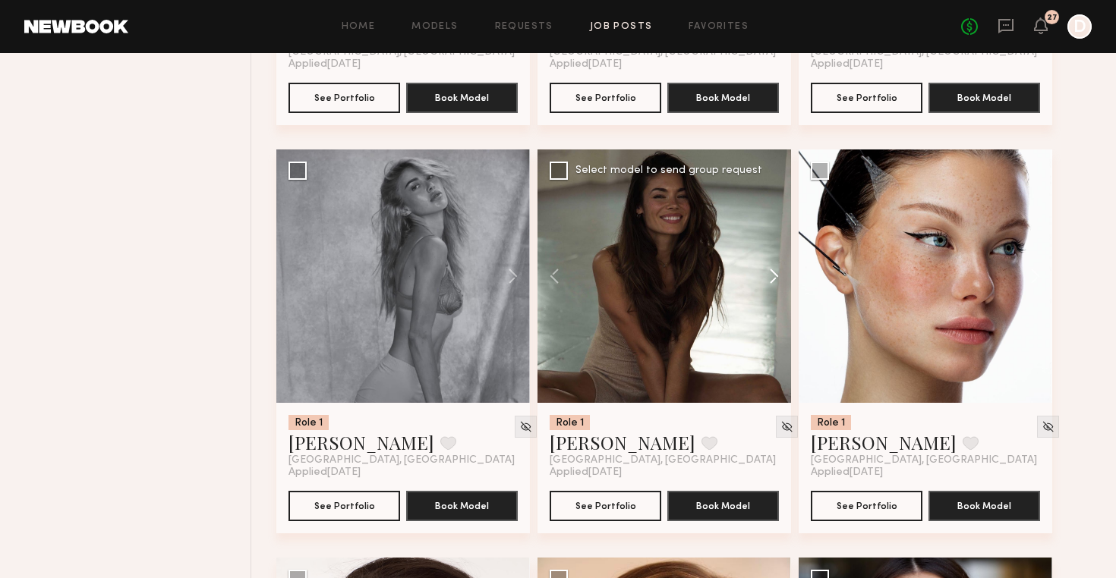
click at [777, 280] on button at bounding box center [766, 276] width 49 height 253
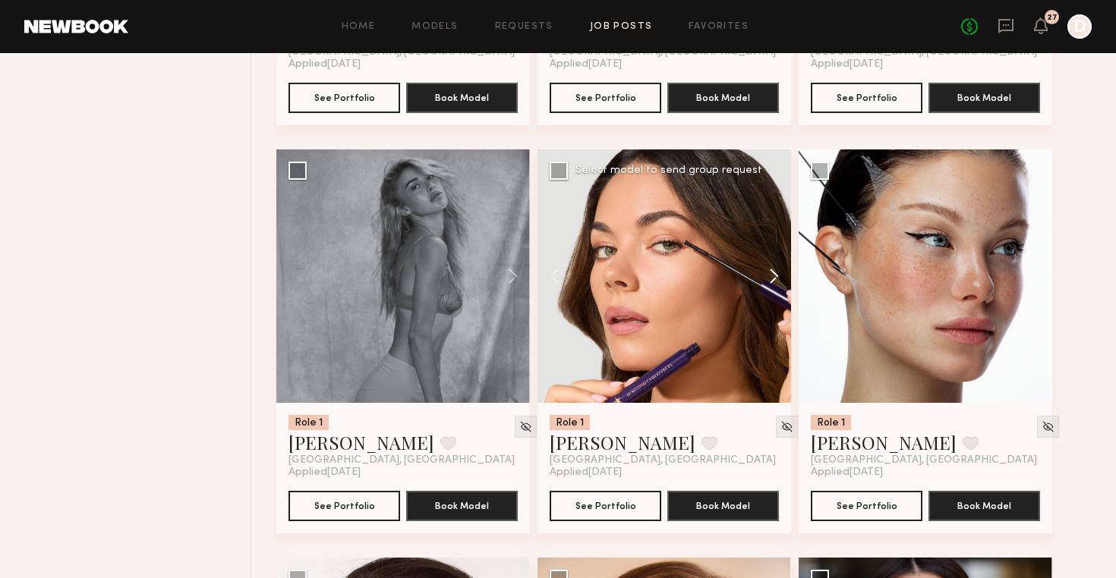
click at [777, 280] on button at bounding box center [766, 276] width 49 height 253
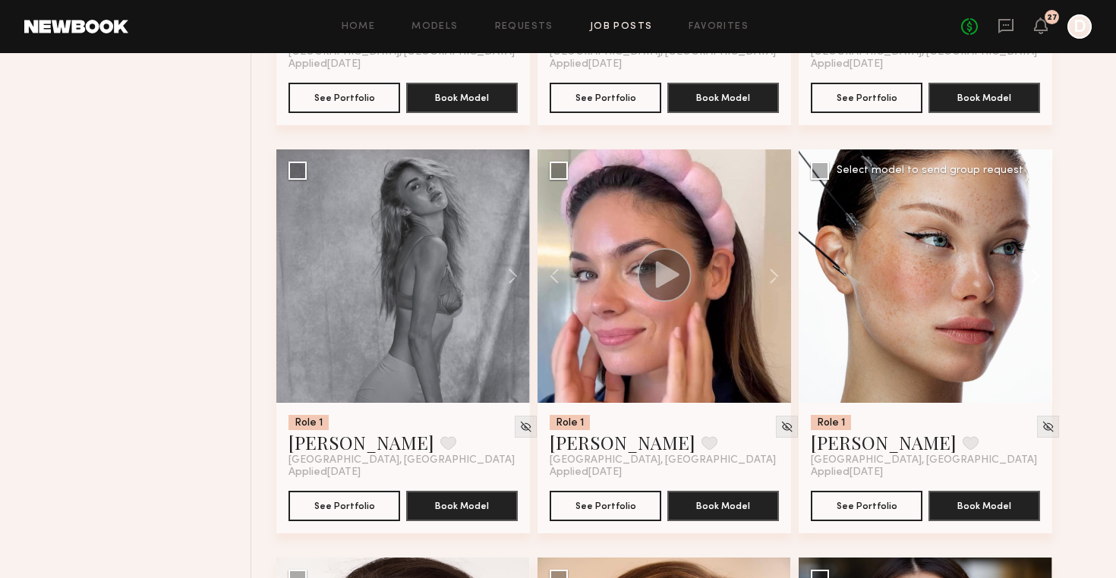
click at [1039, 279] on button at bounding box center [1027, 276] width 49 height 253
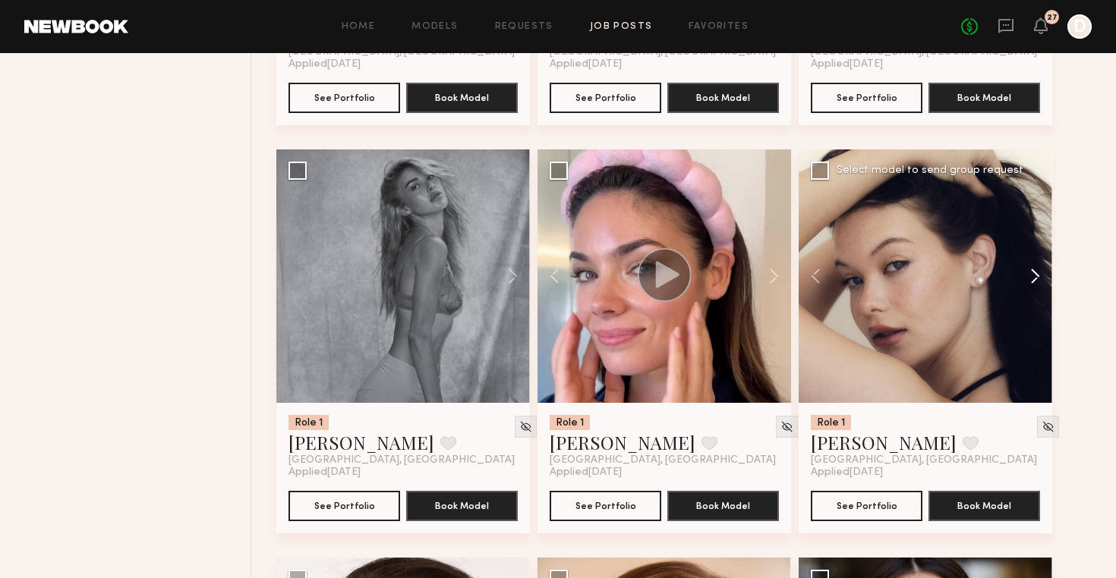
click at [1039, 279] on button at bounding box center [1027, 276] width 49 height 253
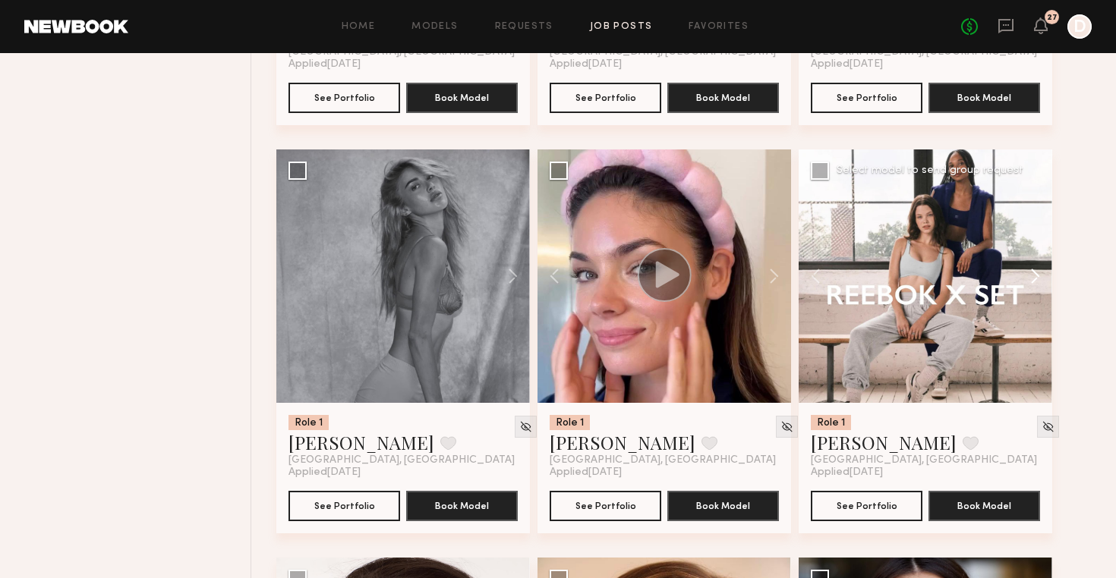
click at [1039, 279] on button at bounding box center [1027, 276] width 49 height 253
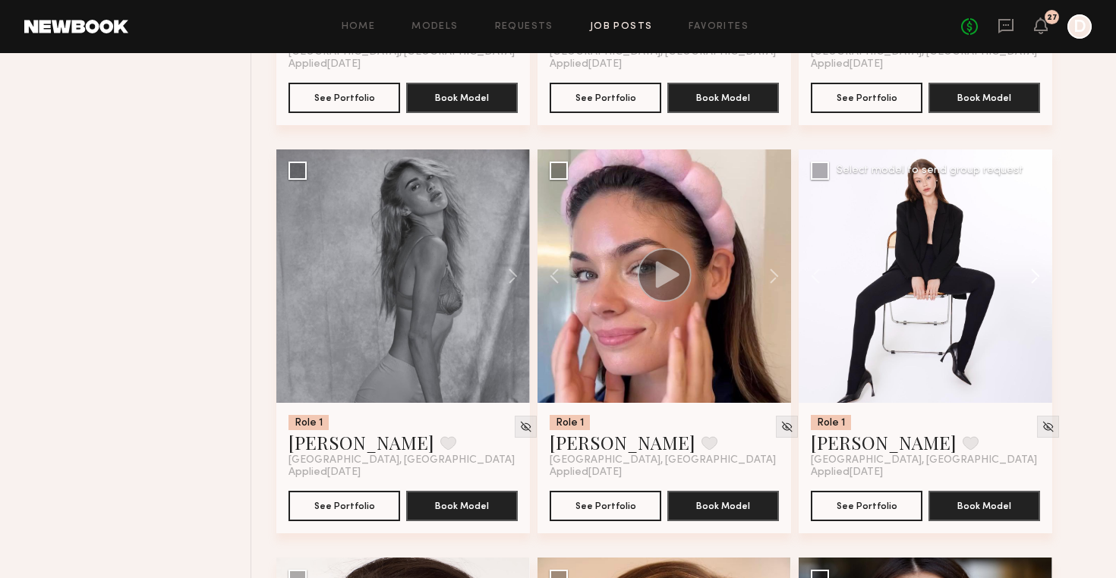
click at [1039, 279] on button at bounding box center [1027, 276] width 49 height 253
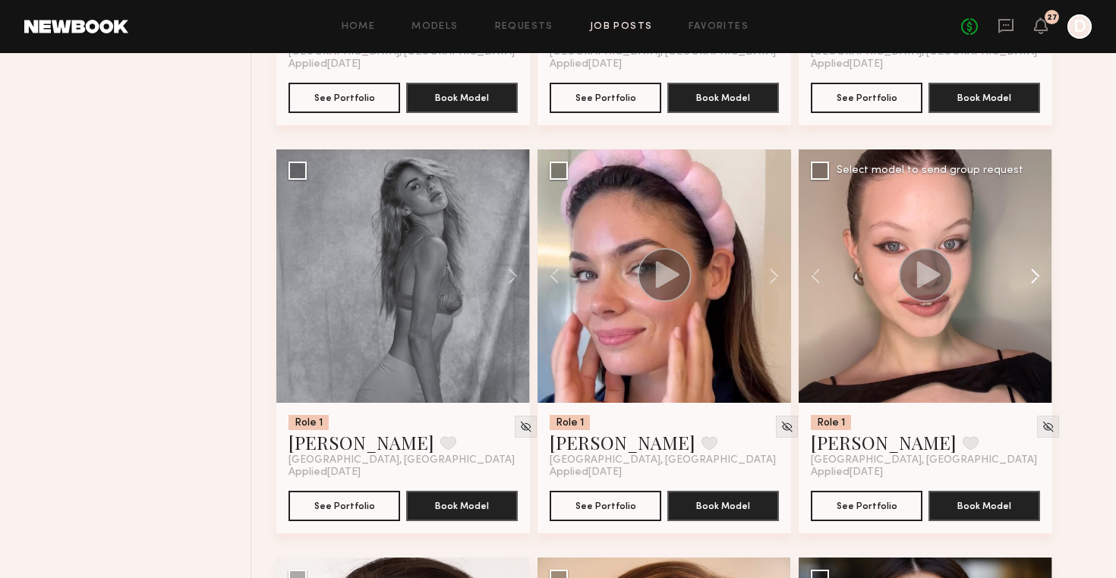
click at [1039, 279] on button at bounding box center [1027, 276] width 49 height 253
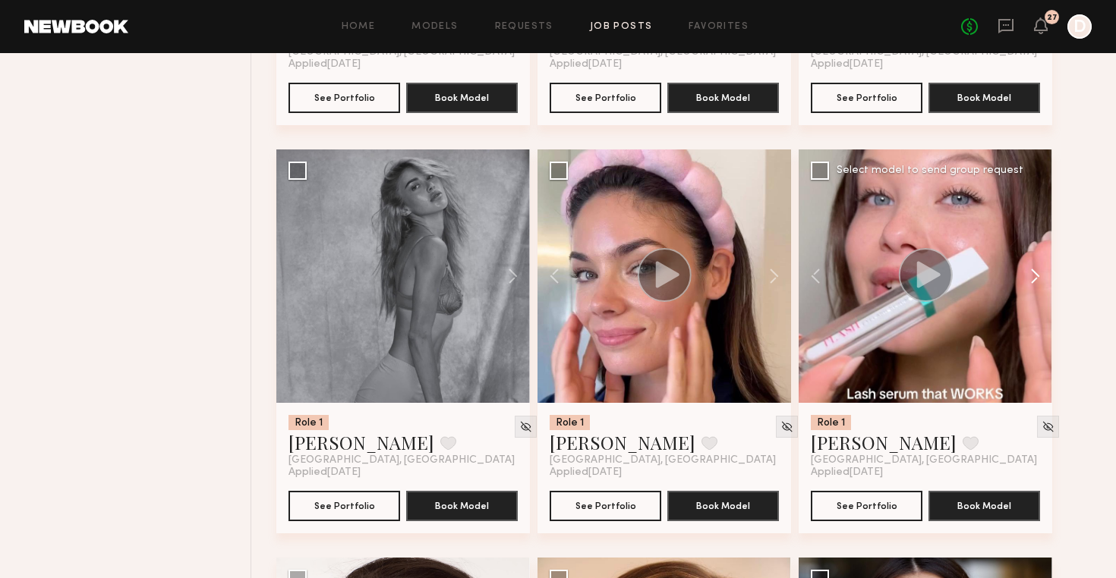
click at [1039, 279] on button at bounding box center [1027, 276] width 49 height 253
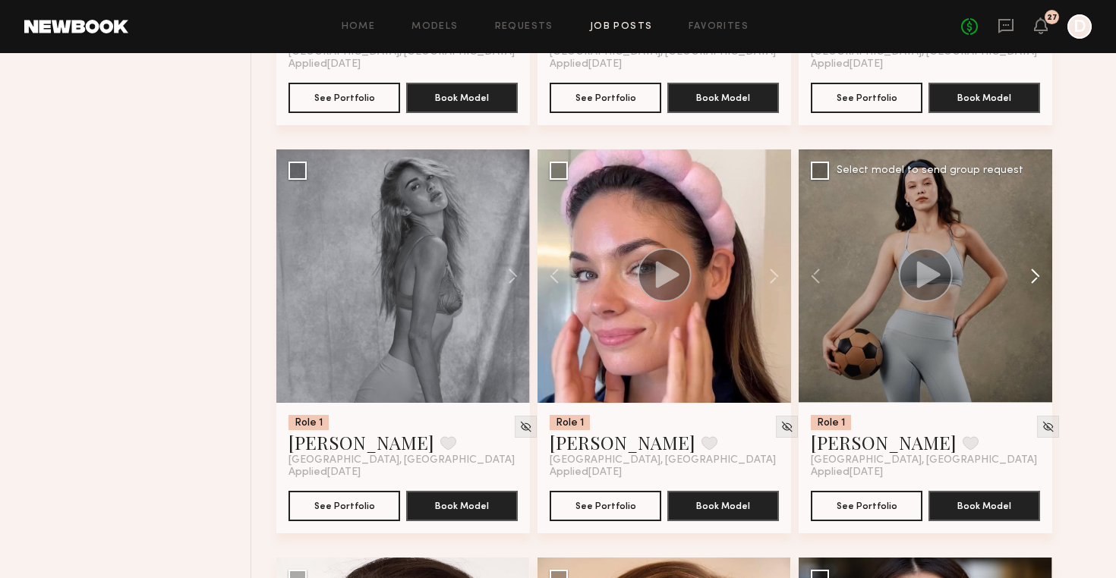
click at [1039, 279] on button at bounding box center [1027, 276] width 49 height 253
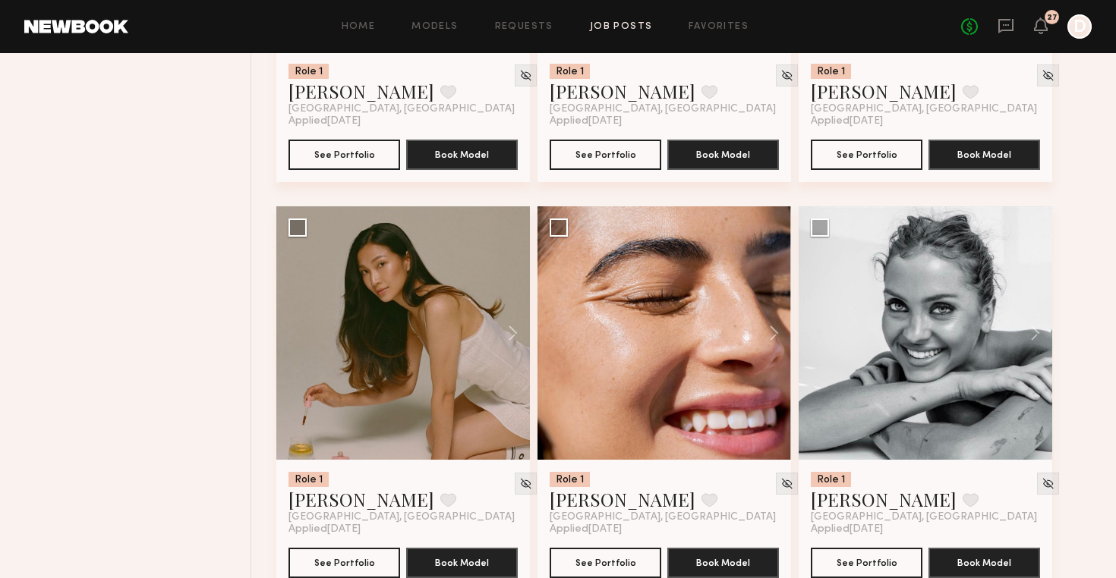
scroll to position [6203, 0]
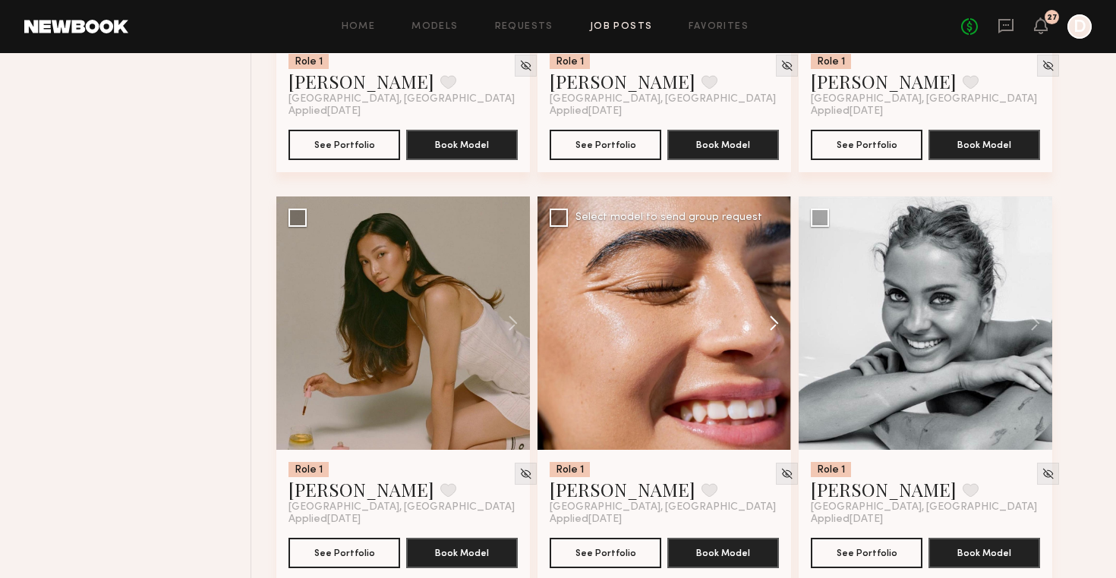
click at [774, 317] on button at bounding box center [766, 323] width 49 height 253
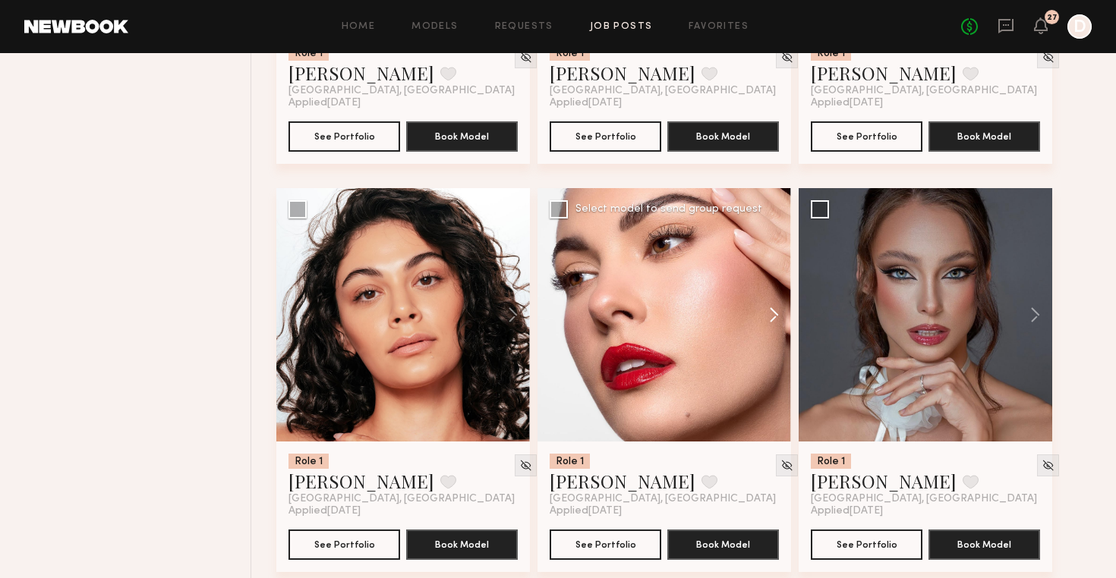
scroll to position [10301, 0]
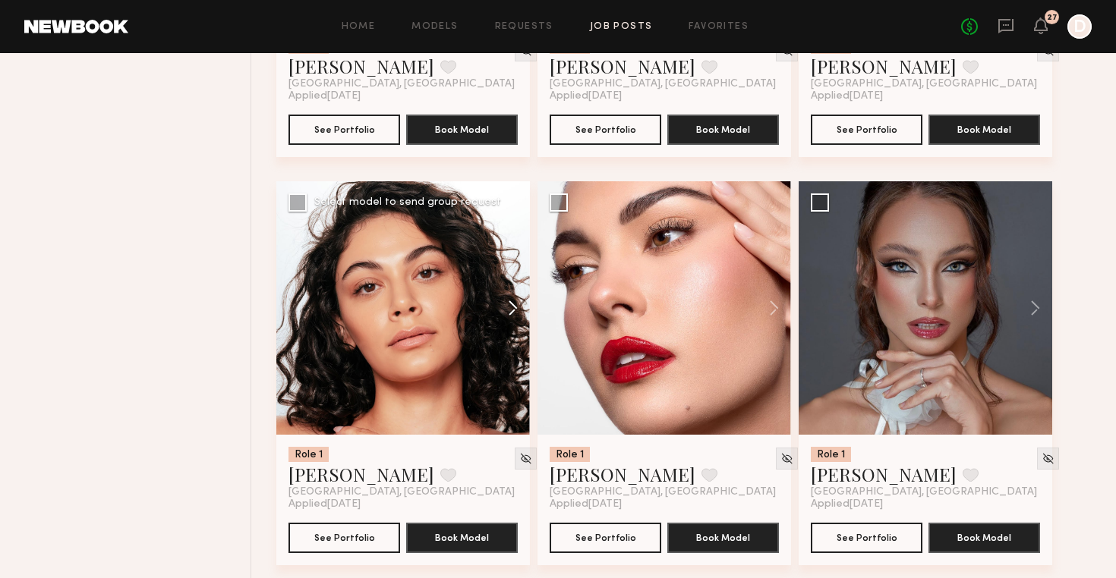
click at [515, 310] on button at bounding box center [505, 307] width 49 height 253
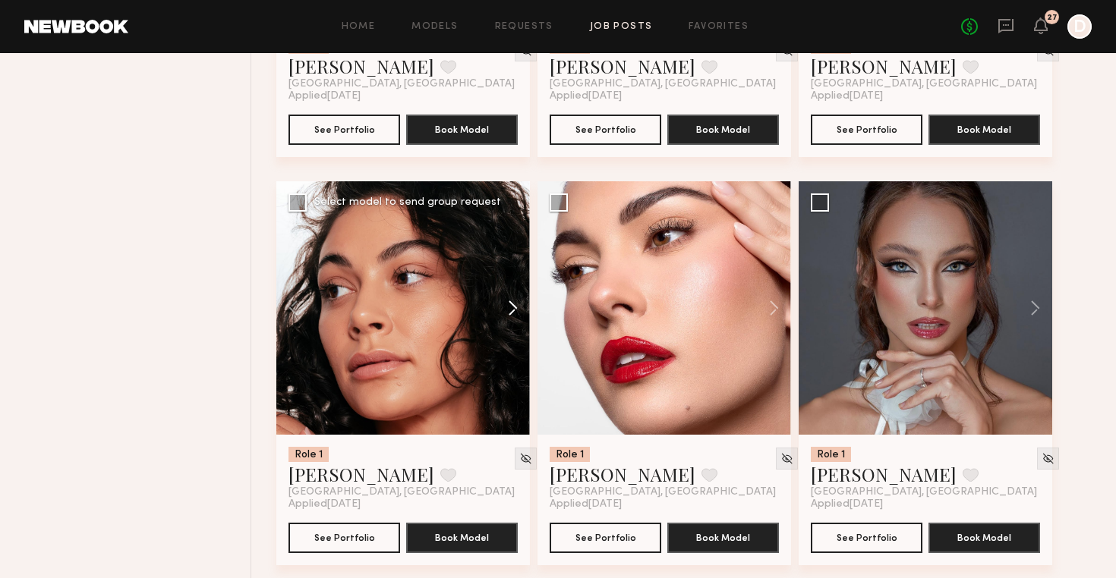
click at [515, 310] on button at bounding box center [505, 307] width 49 height 253
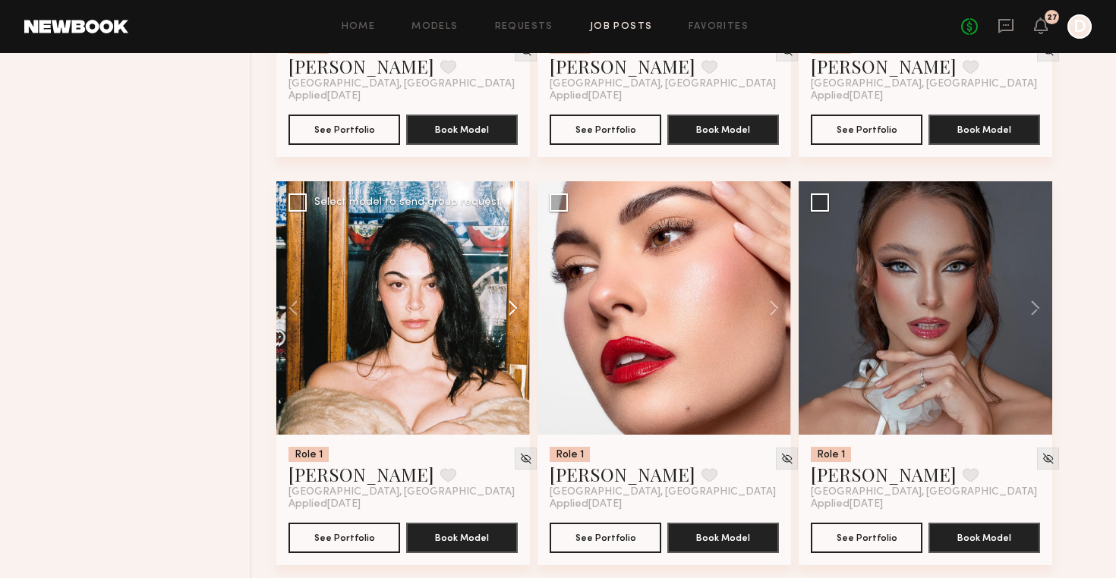
click at [515, 310] on button at bounding box center [505, 307] width 49 height 253
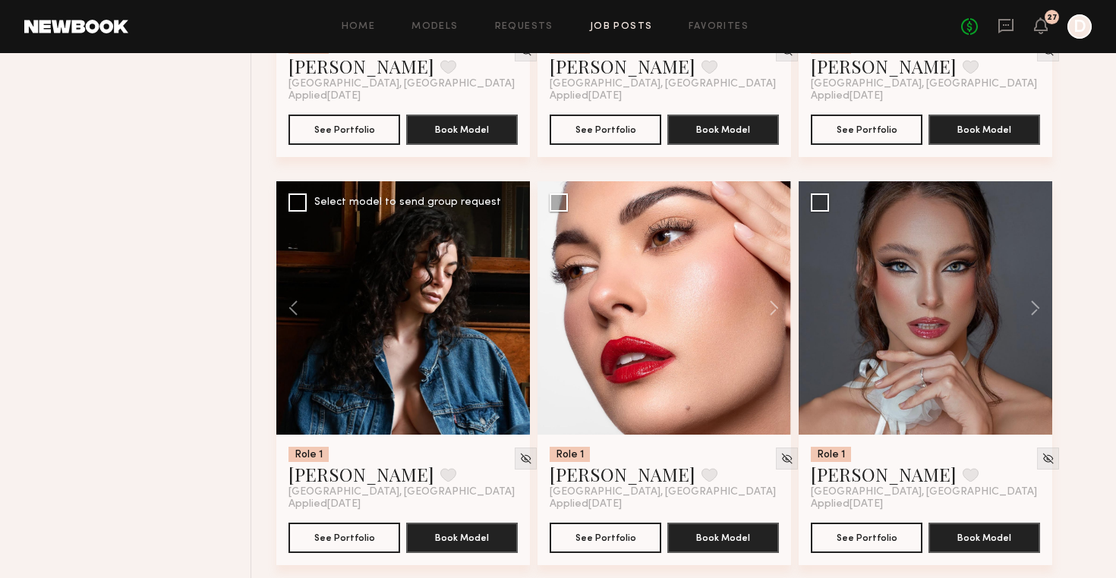
click at [515, 310] on div at bounding box center [402, 307] width 253 height 253
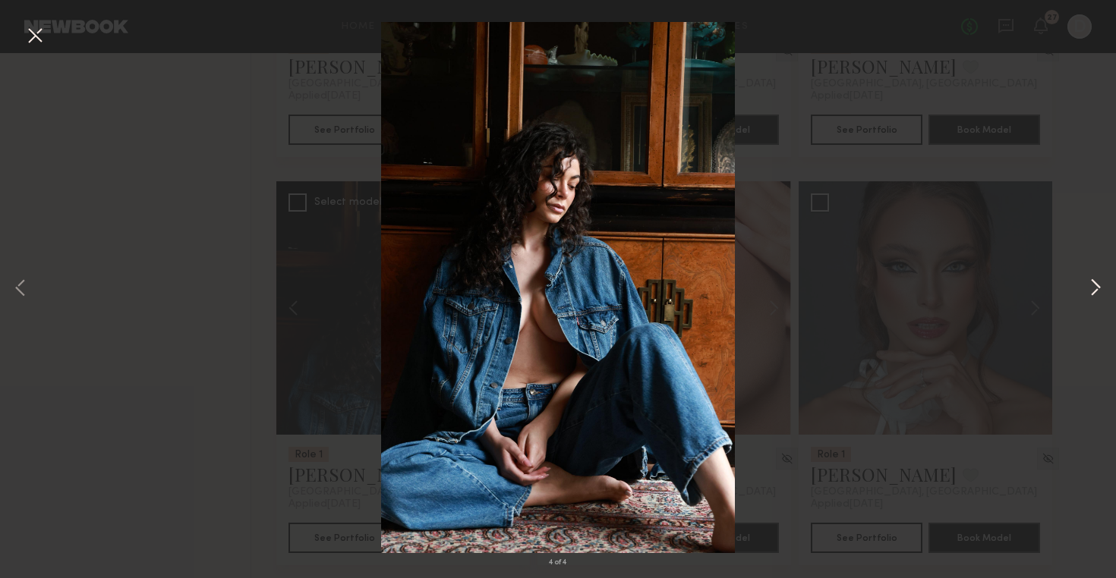
click at [1095, 289] on button at bounding box center [1095, 289] width 18 height 463
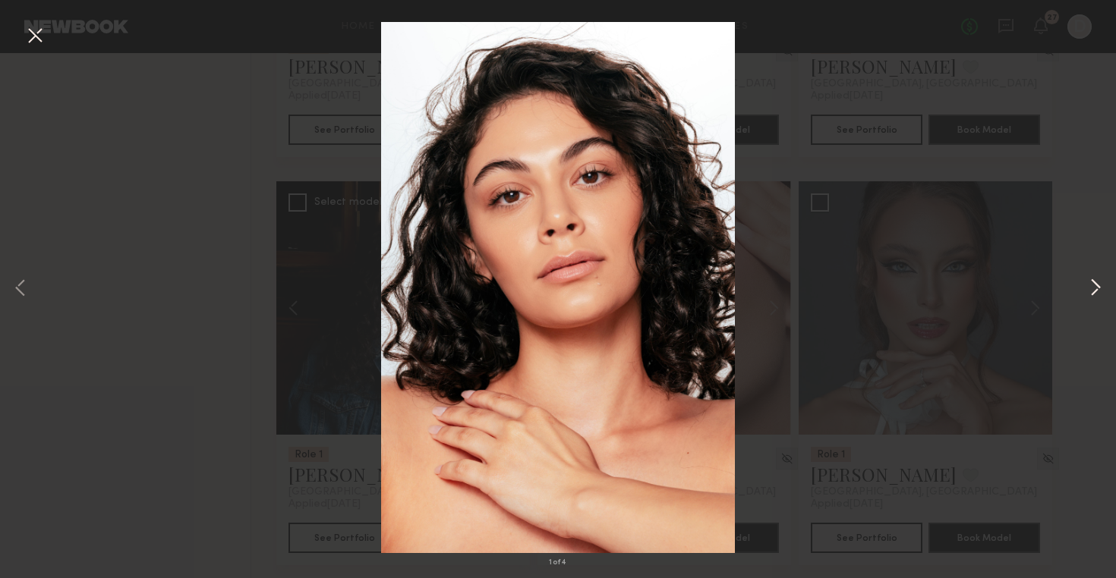
click at [1102, 288] on button at bounding box center [1095, 289] width 18 height 463
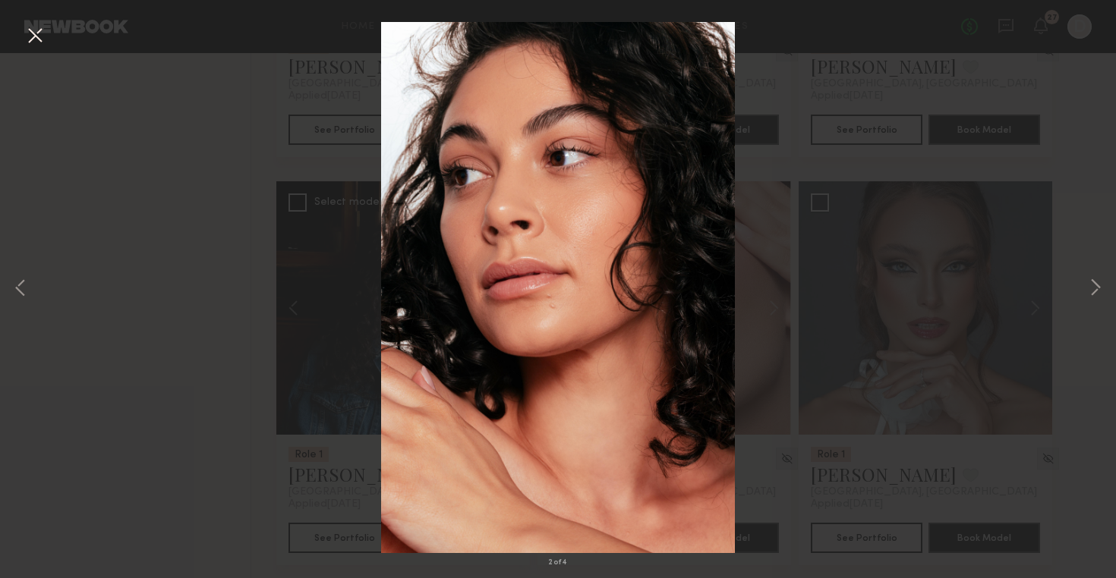
click at [1082, 221] on div "2 of 4" at bounding box center [558, 289] width 1116 height 578
click at [33, 34] on button at bounding box center [35, 36] width 24 height 27
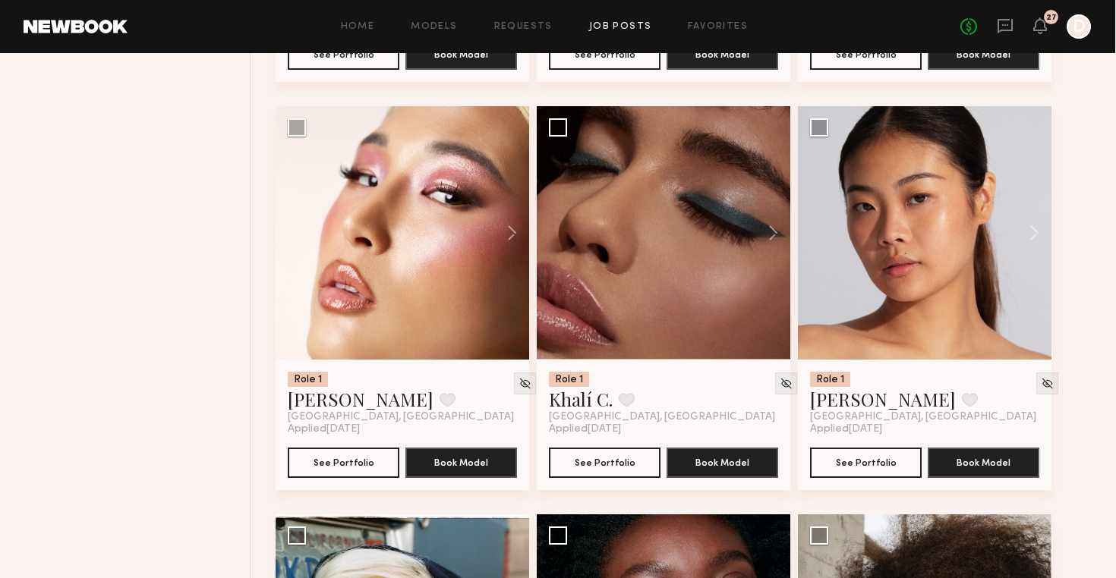
scroll to position [13232, 0]
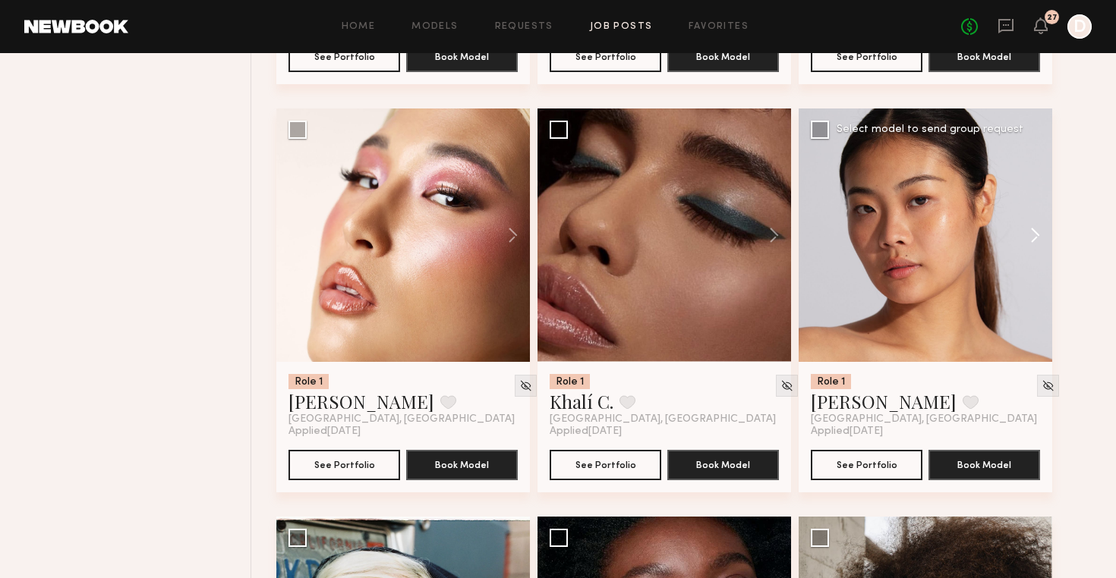
click at [1040, 231] on button at bounding box center [1027, 235] width 49 height 253
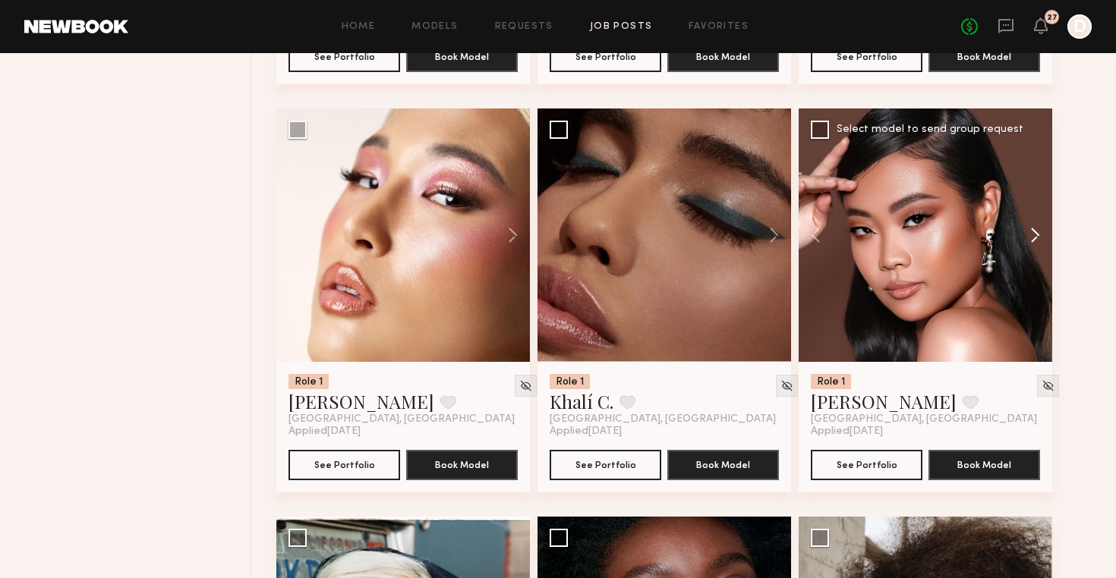
click at [1040, 231] on button at bounding box center [1027, 235] width 49 height 253
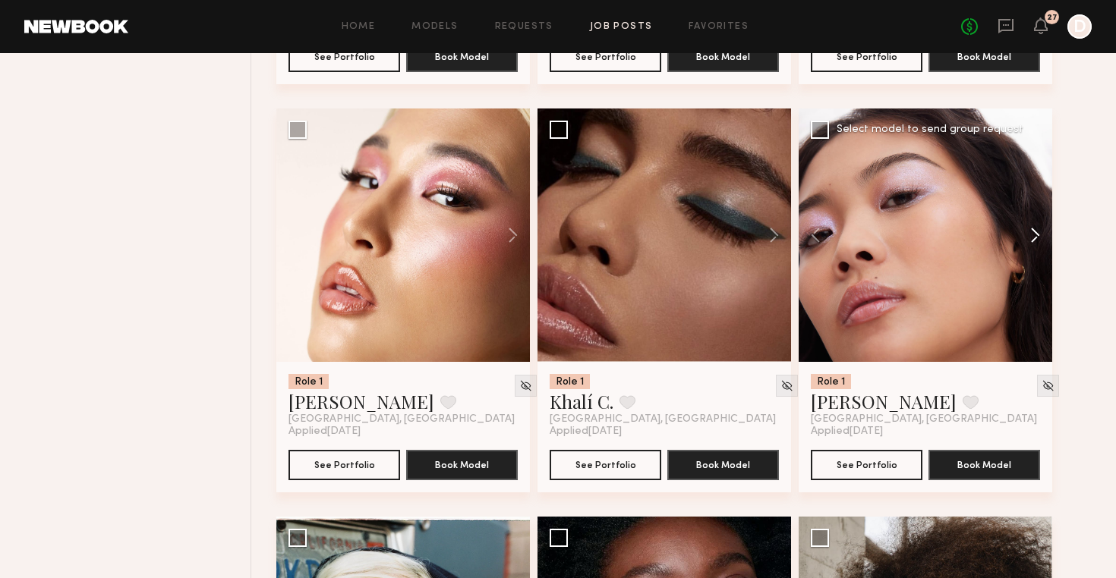
click at [1040, 231] on button at bounding box center [1027, 235] width 49 height 253
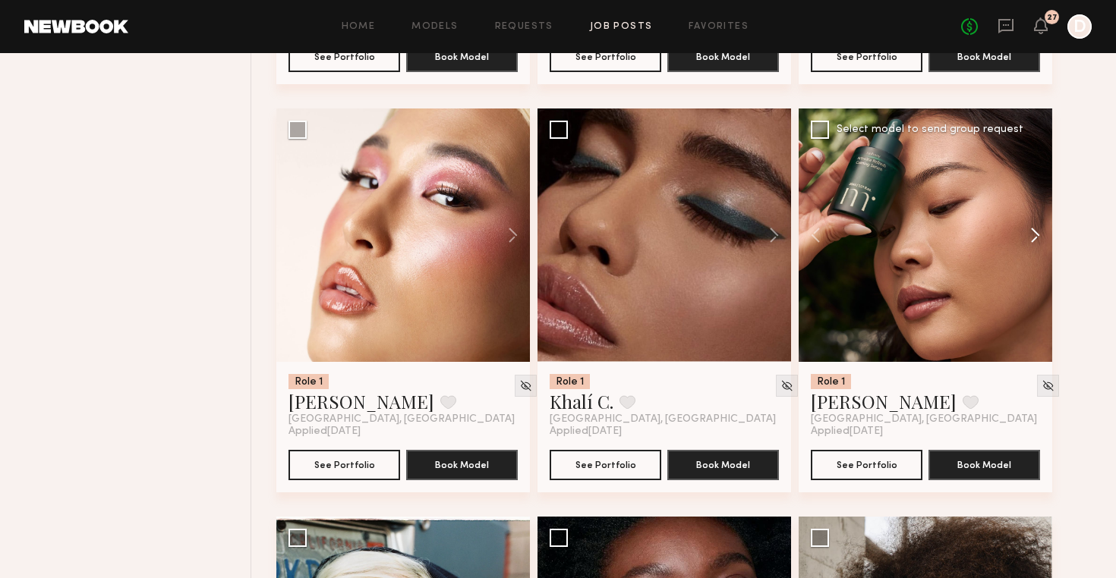
click at [1040, 231] on button at bounding box center [1027, 235] width 49 height 253
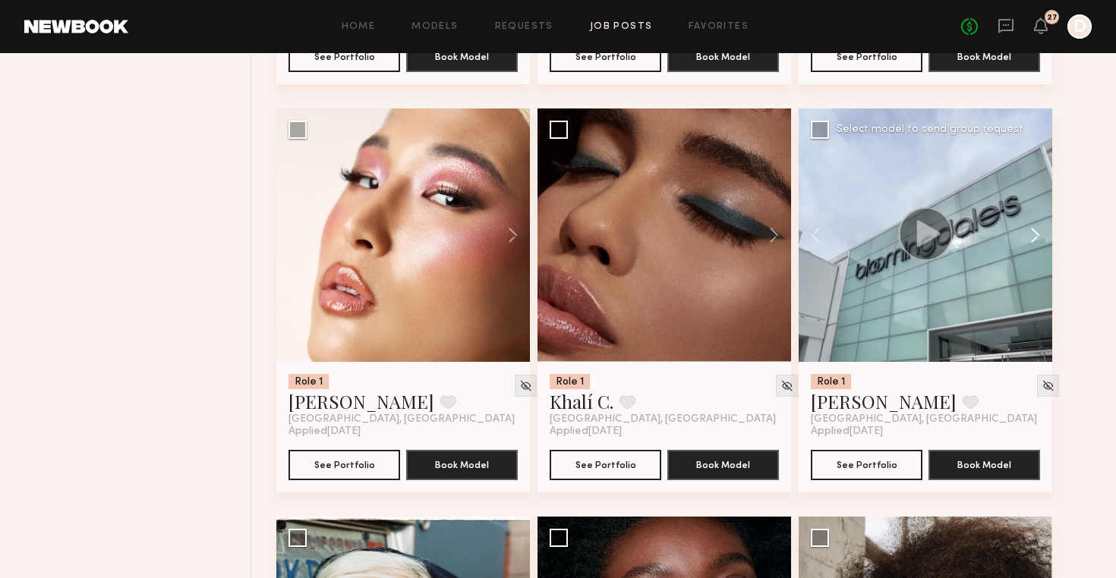
click at [1040, 231] on button at bounding box center [1027, 235] width 49 height 253
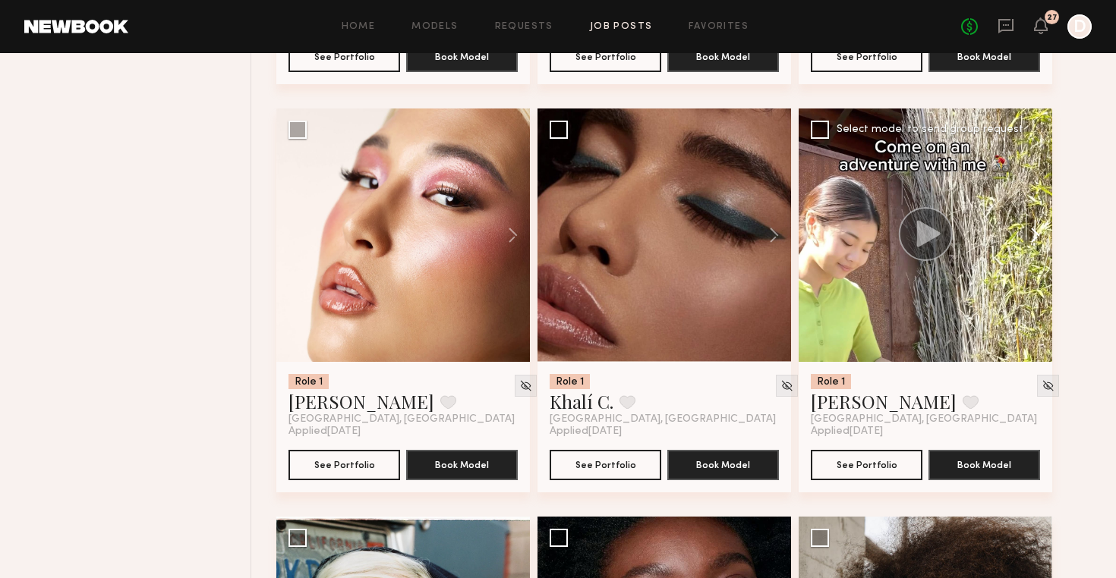
click at [1040, 231] on button at bounding box center [1027, 235] width 49 height 253
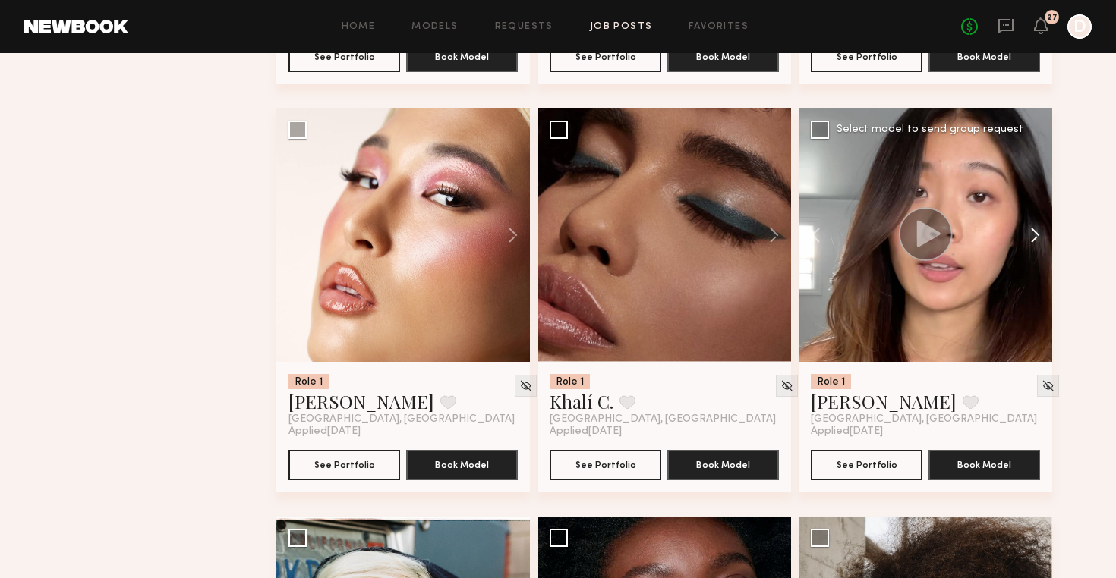
click at [1040, 231] on button at bounding box center [1027, 235] width 49 height 253
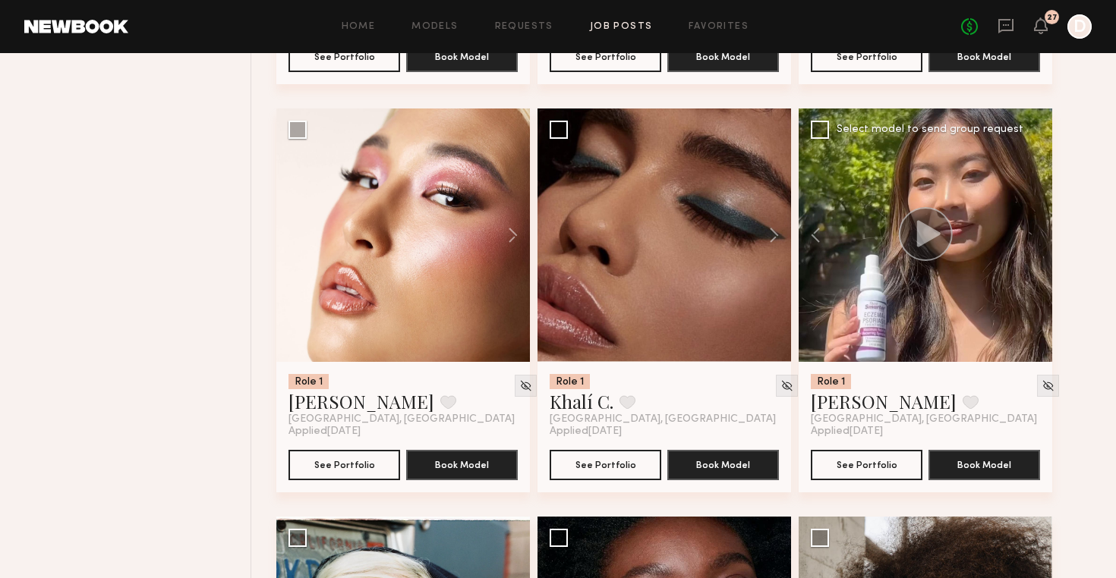
click at [1040, 231] on div at bounding box center [924, 235] width 253 height 253
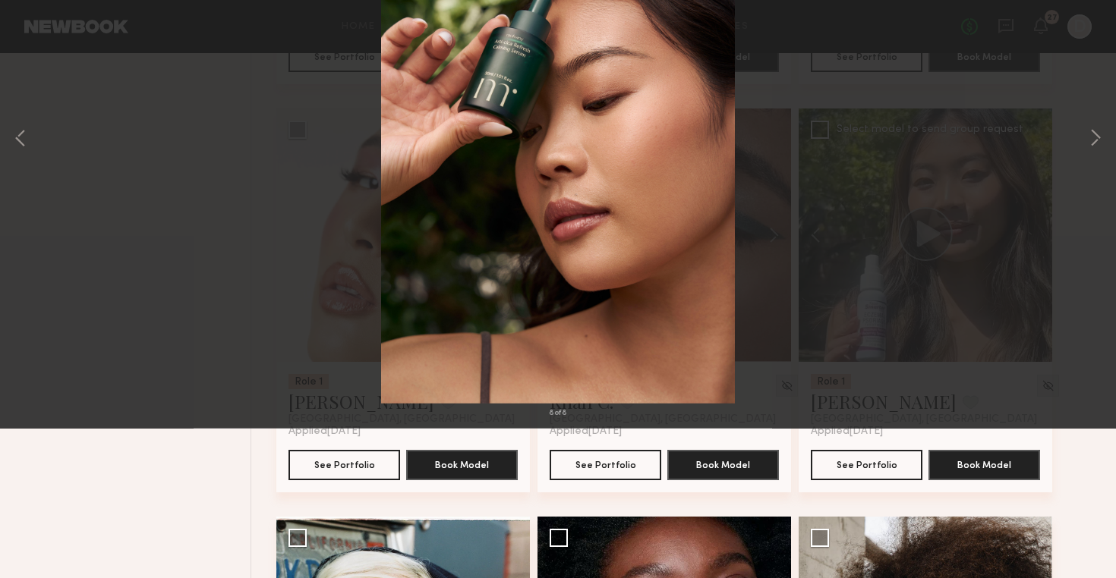
click at [34, 30] on button at bounding box center [35, 36] width 24 height 27
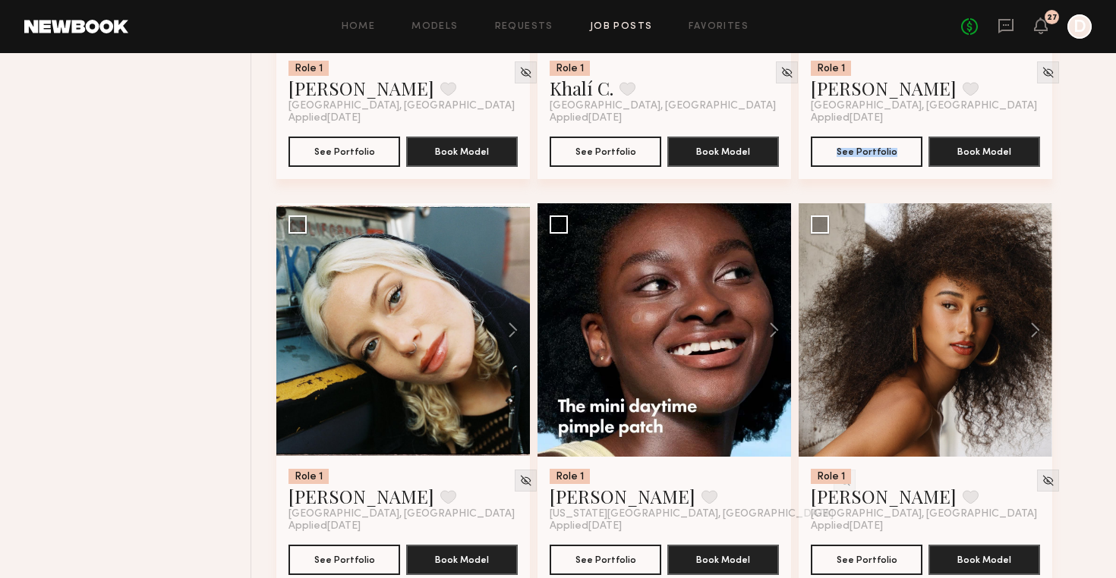
scroll to position [13700, 0]
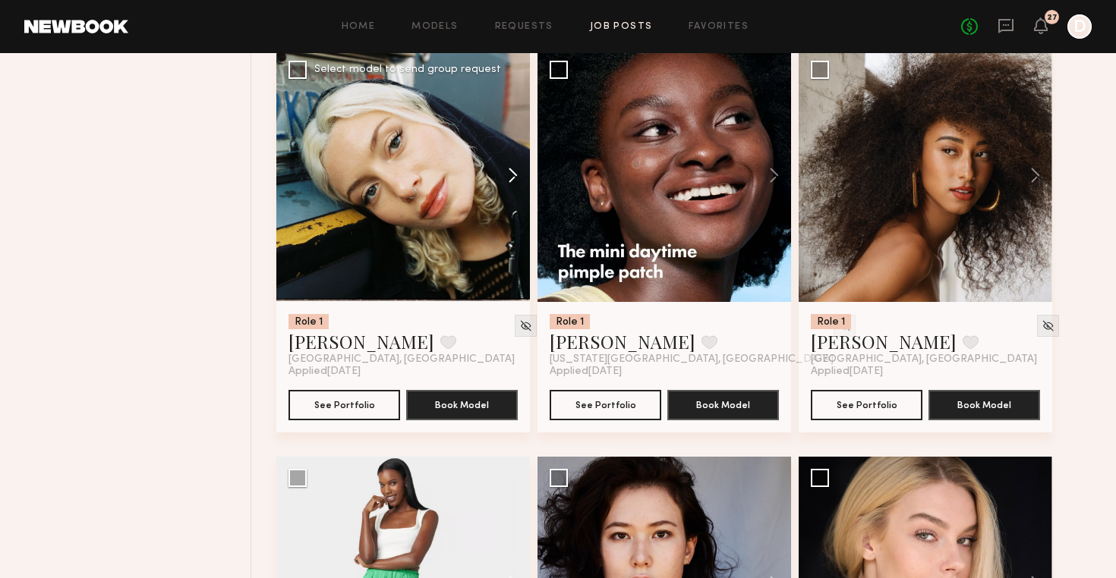
click at [513, 174] on button at bounding box center [505, 175] width 49 height 253
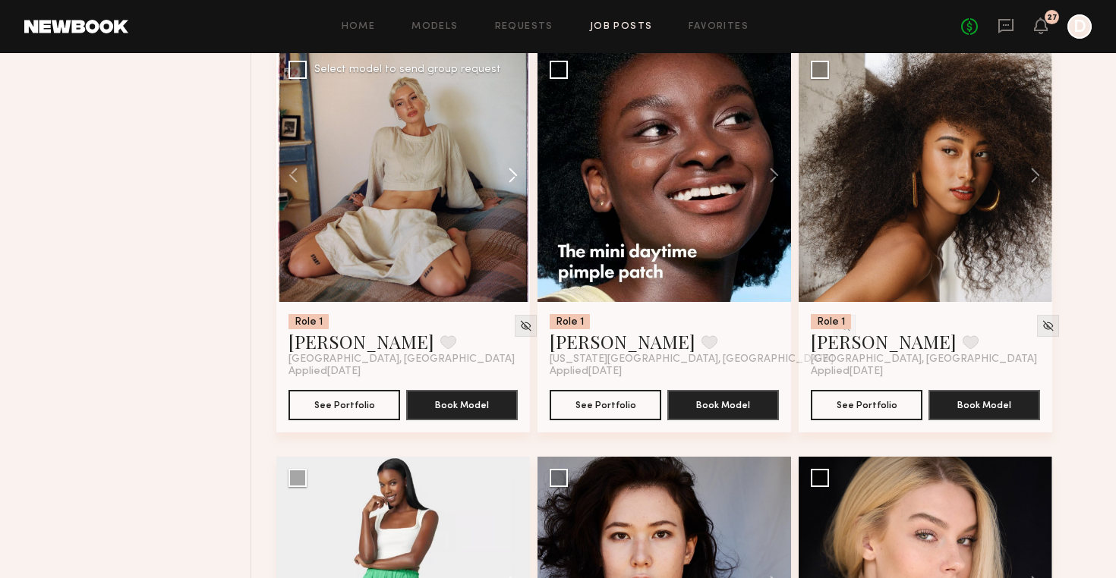
click at [513, 174] on button at bounding box center [505, 175] width 49 height 253
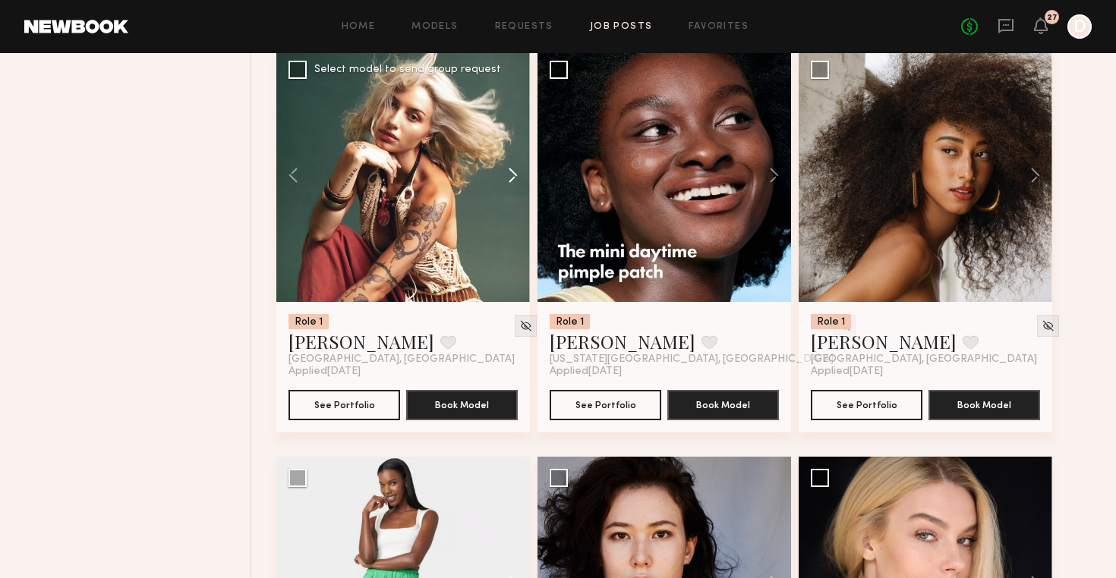
click at [513, 174] on button at bounding box center [505, 175] width 49 height 253
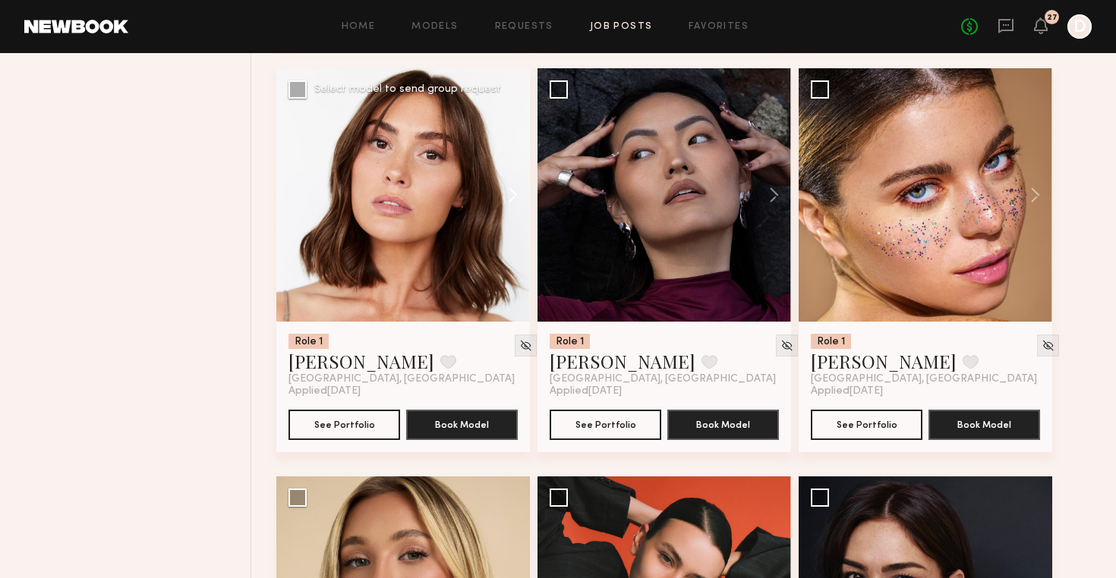
scroll to position [14498, 0]
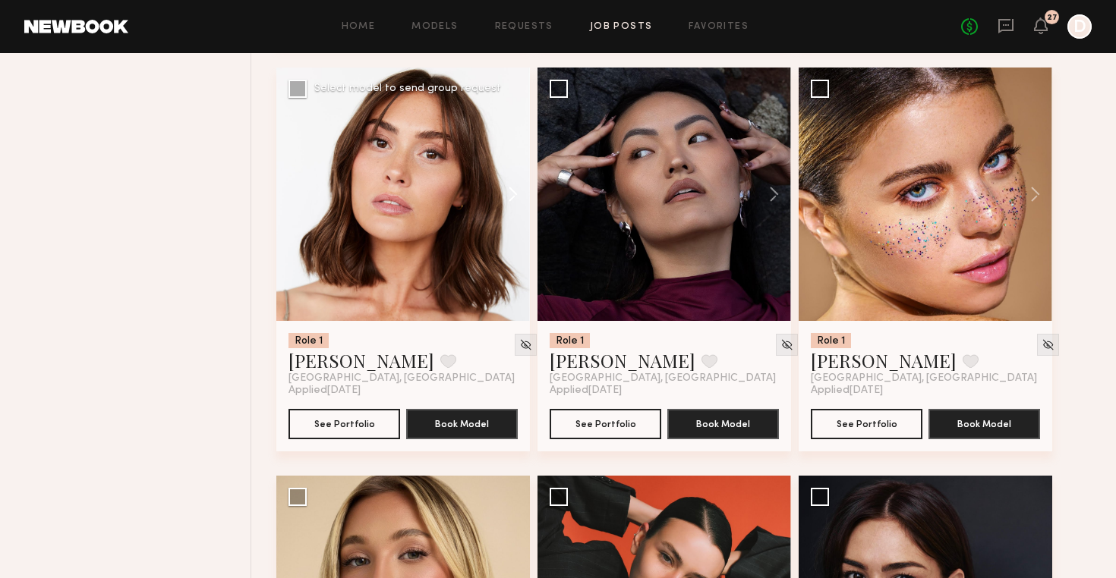
click at [512, 194] on button at bounding box center [505, 194] width 49 height 253
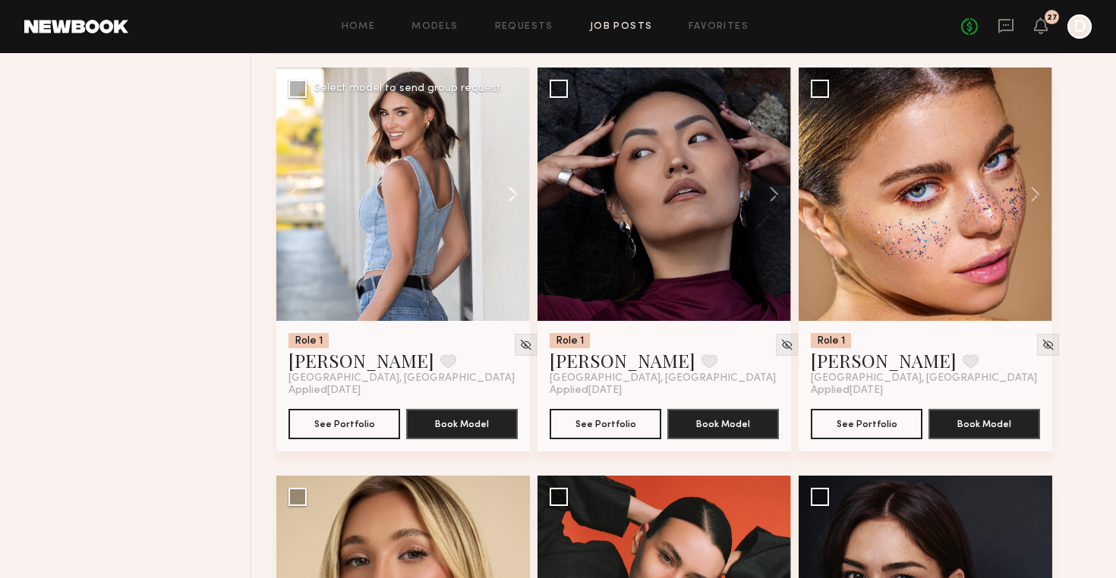
click at [512, 194] on button at bounding box center [505, 194] width 49 height 253
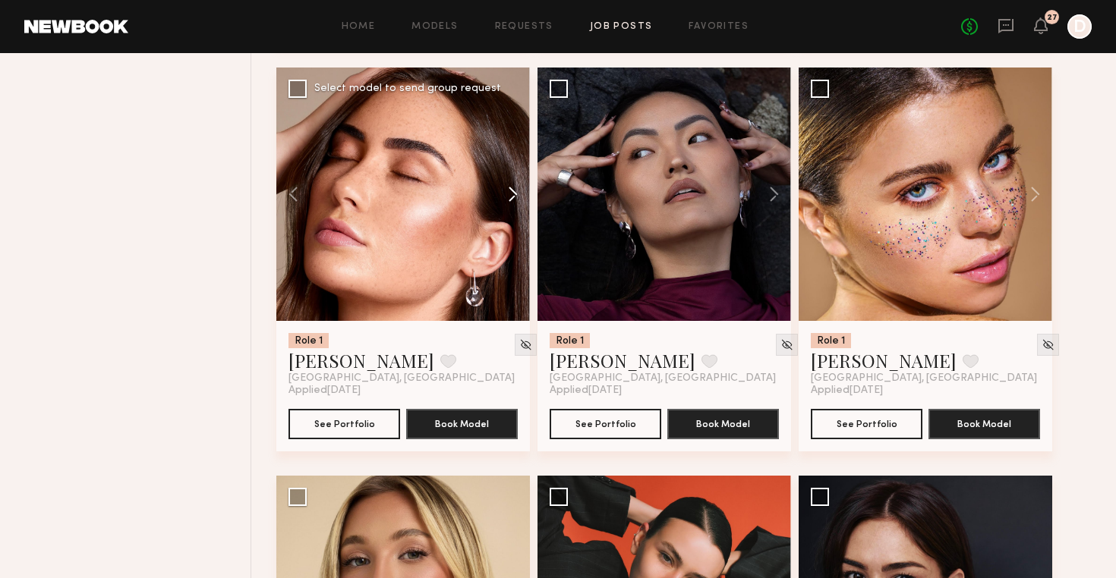
click at [512, 194] on button at bounding box center [505, 194] width 49 height 253
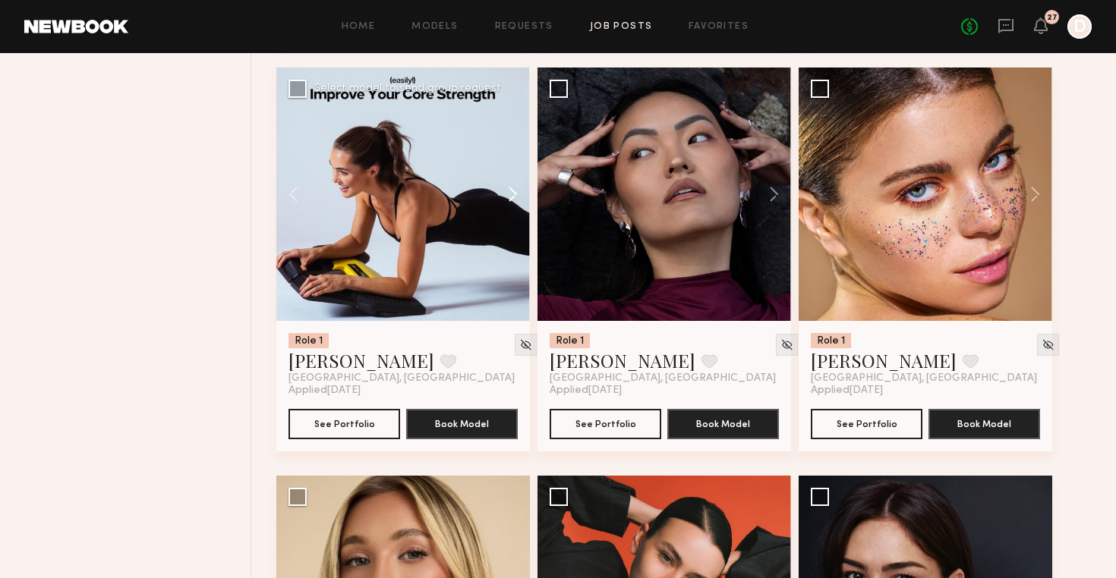
click at [512, 194] on button at bounding box center [505, 194] width 49 height 253
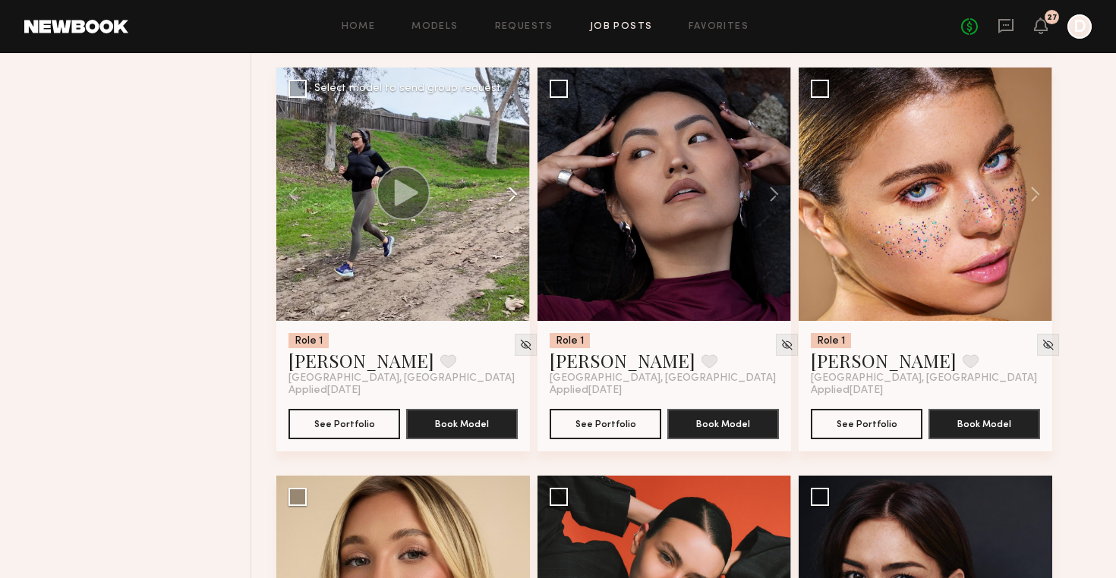
click at [512, 194] on button at bounding box center [505, 194] width 49 height 253
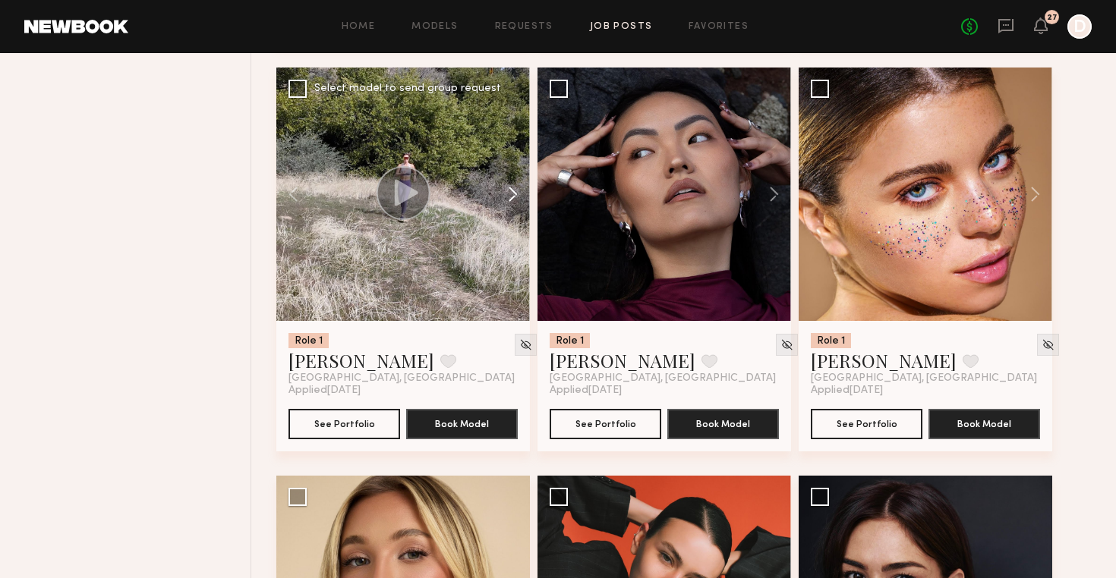
click at [512, 194] on button at bounding box center [505, 194] width 49 height 253
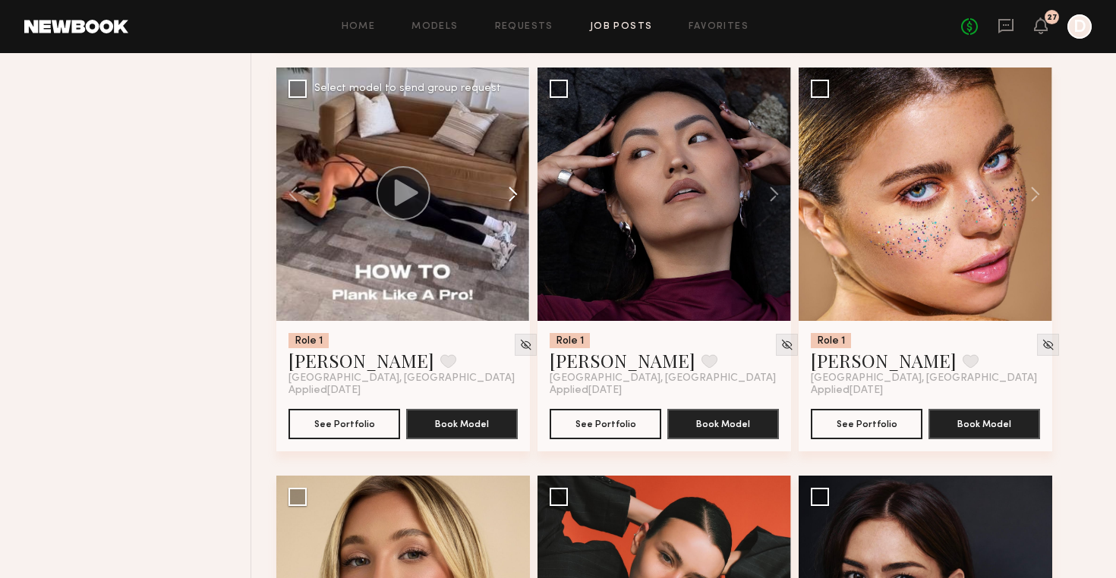
click at [512, 194] on button at bounding box center [505, 194] width 49 height 253
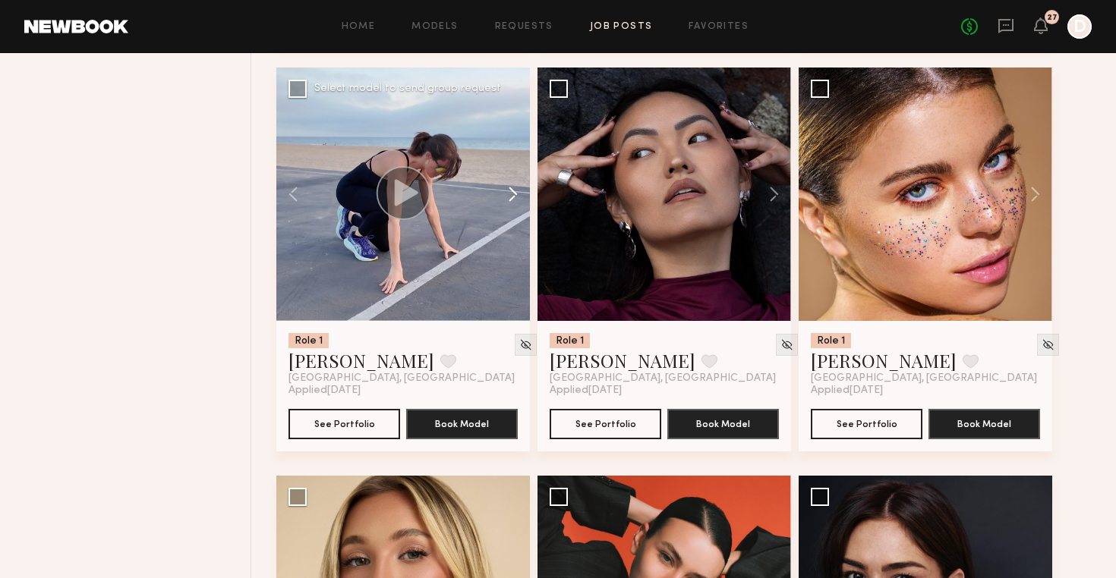
click at [512, 194] on button at bounding box center [505, 194] width 49 height 253
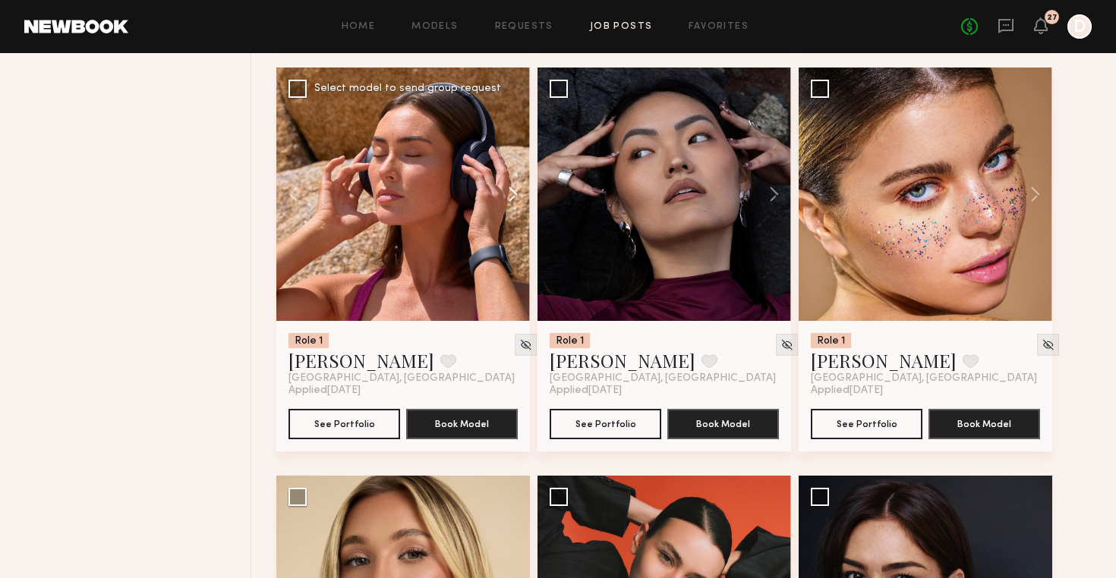
click at [512, 194] on button at bounding box center [505, 194] width 49 height 253
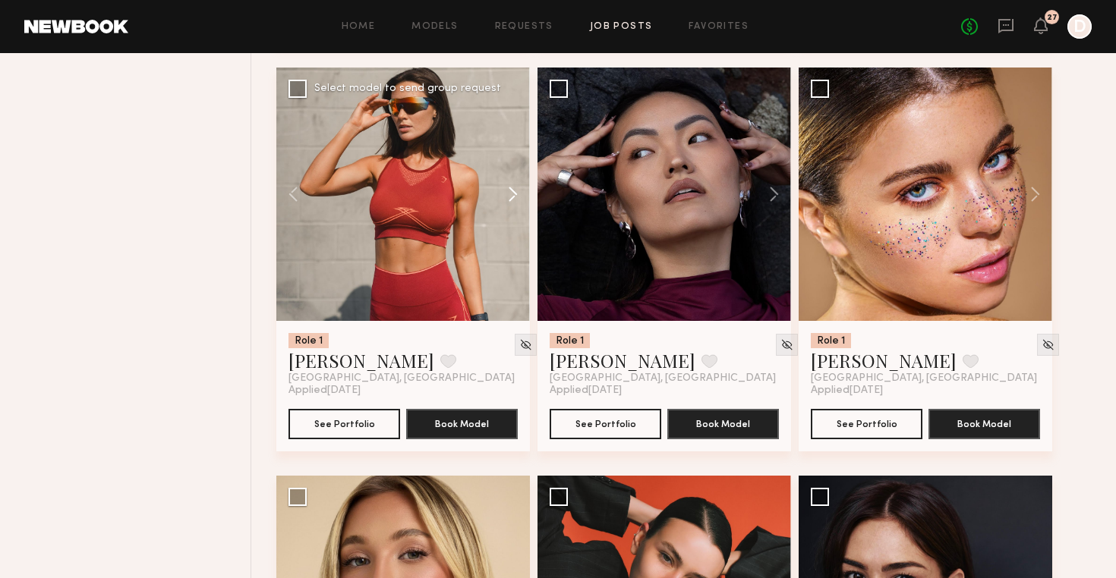
click at [512, 194] on button at bounding box center [505, 194] width 49 height 253
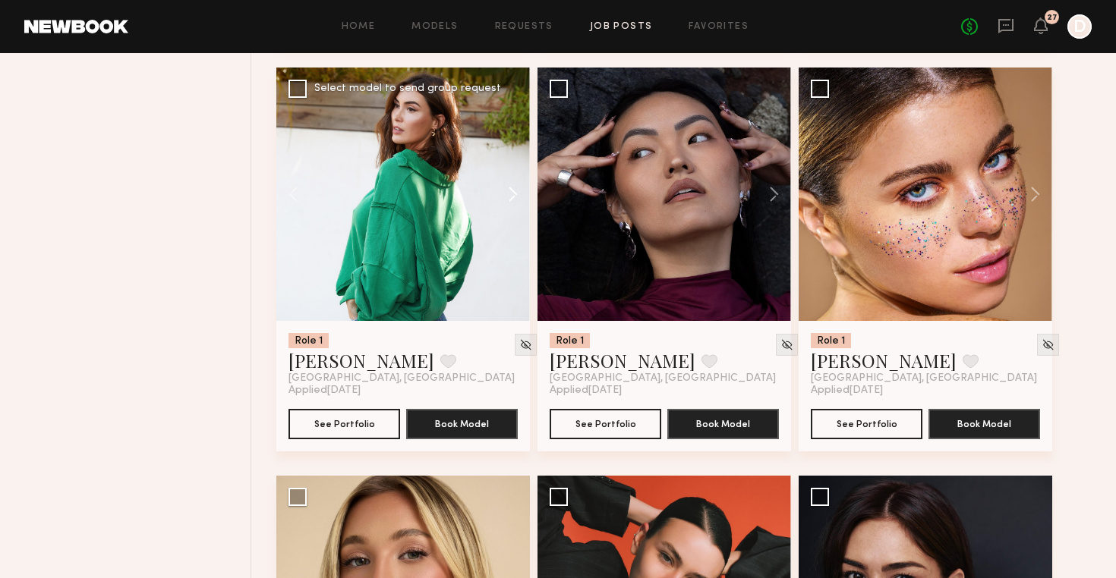
click at [512, 194] on button at bounding box center [505, 194] width 49 height 253
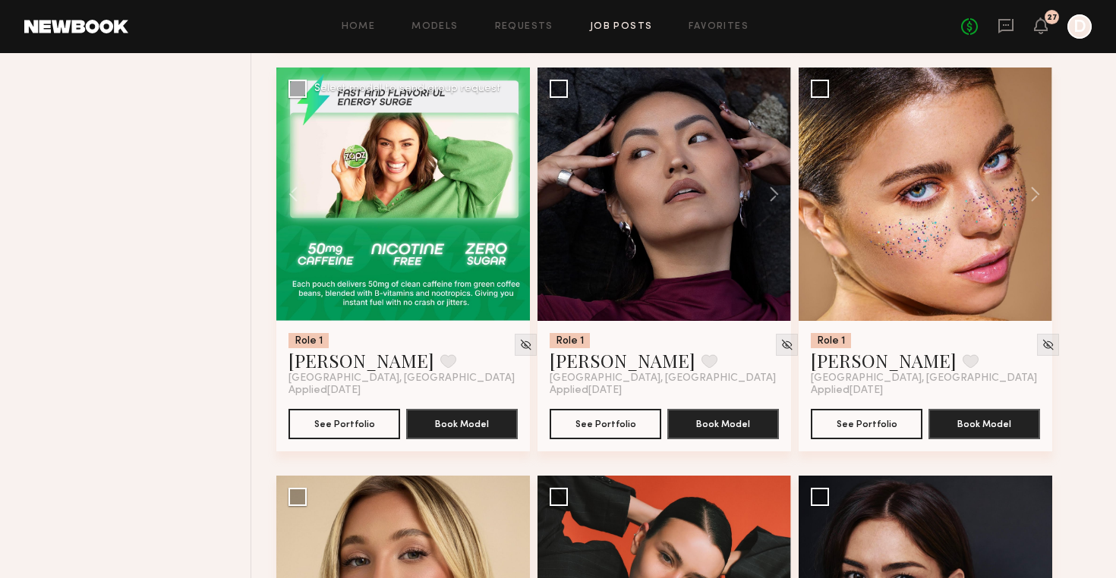
click at [512, 194] on div at bounding box center [402, 194] width 253 height 253
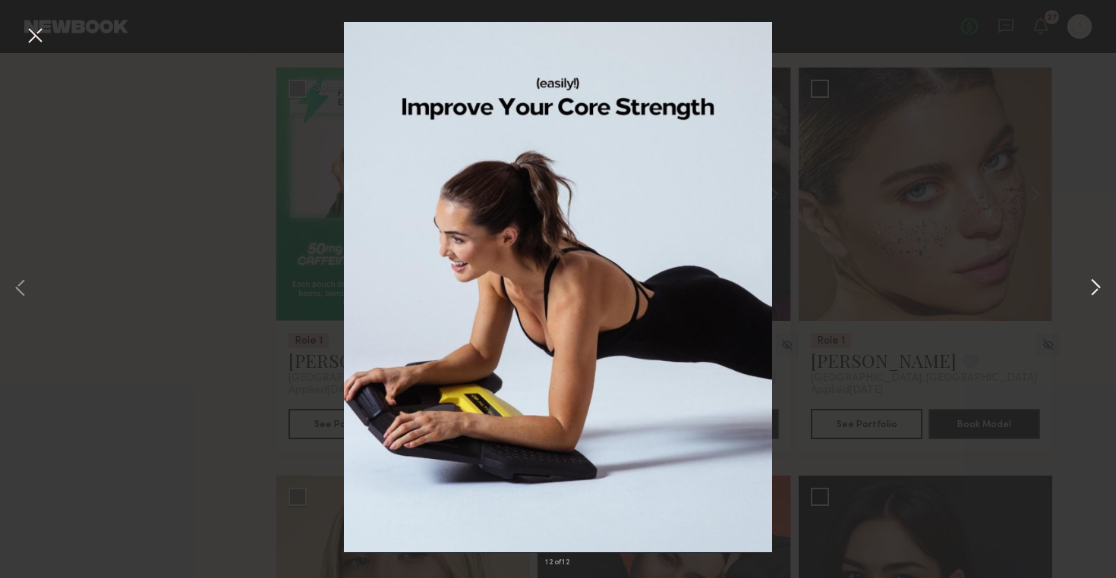
click at [1098, 294] on button at bounding box center [1095, 289] width 18 height 463
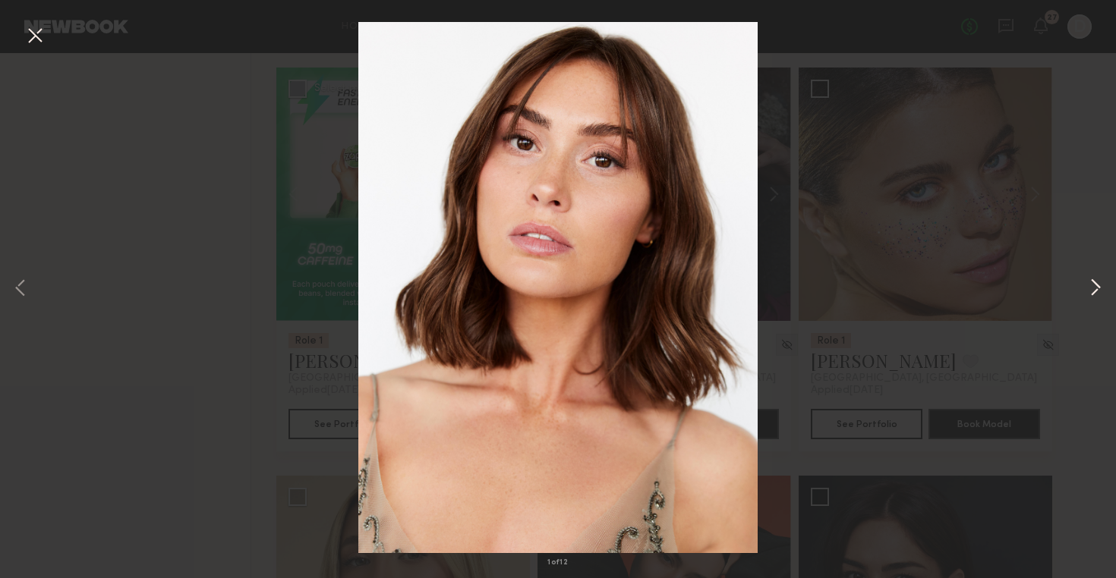
click at [1088, 241] on button at bounding box center [1095, 289] width 18 height 463
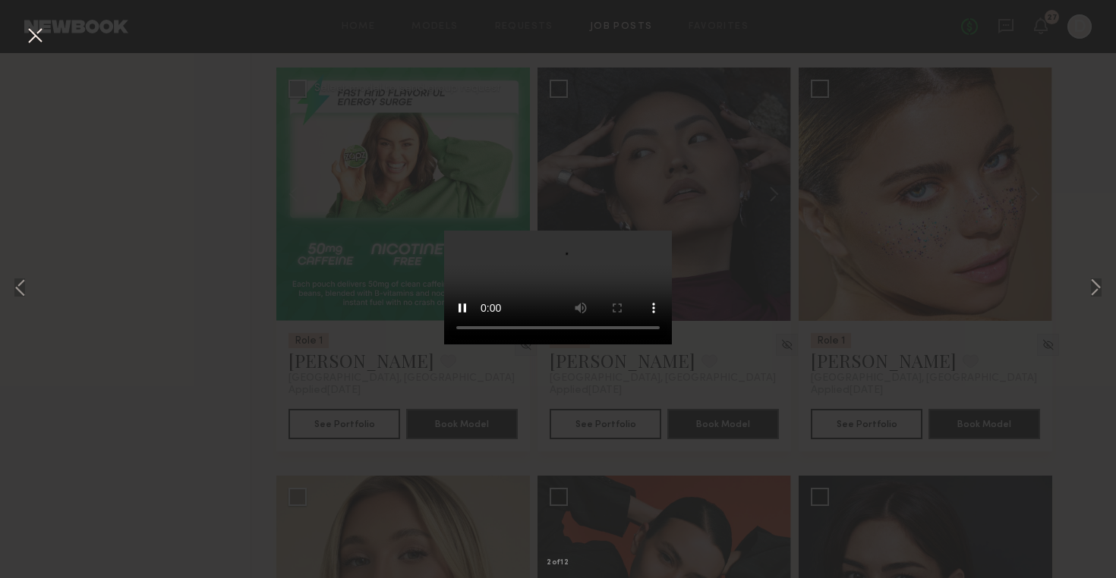
click at [32, 36] on button at bounding box center [35, 36] width 24 height 27
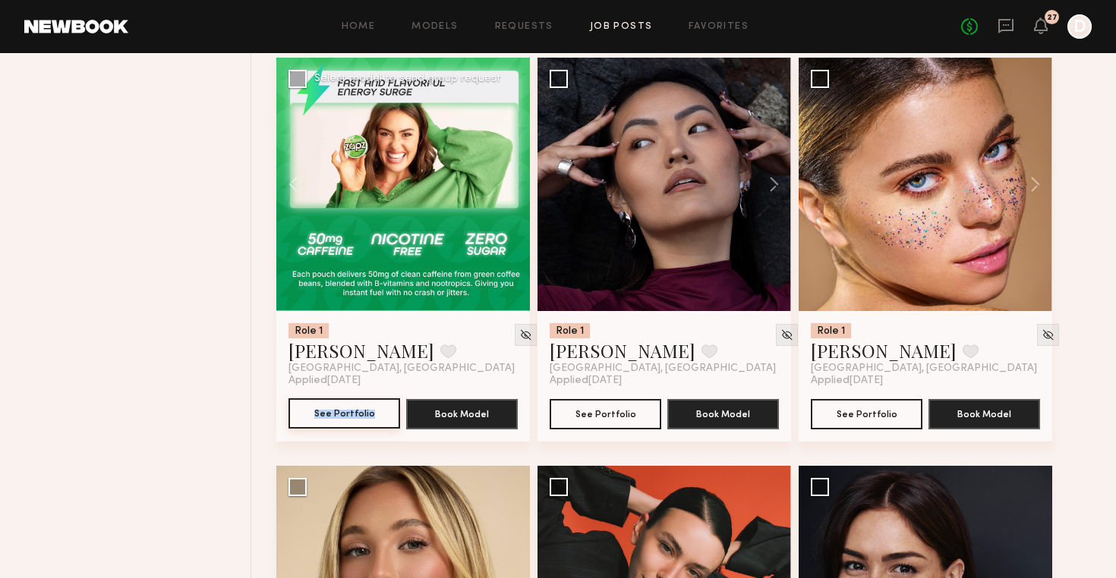
scroll to position [14511, 0]
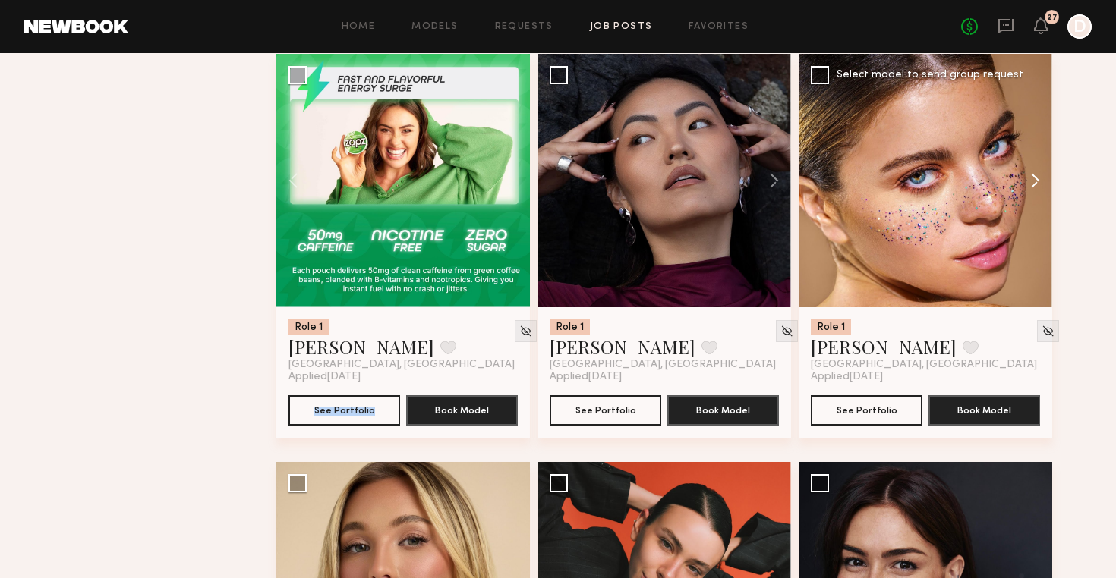
click at [1038, 179] on button at bounding box center [1027, 180] width 49 height 253
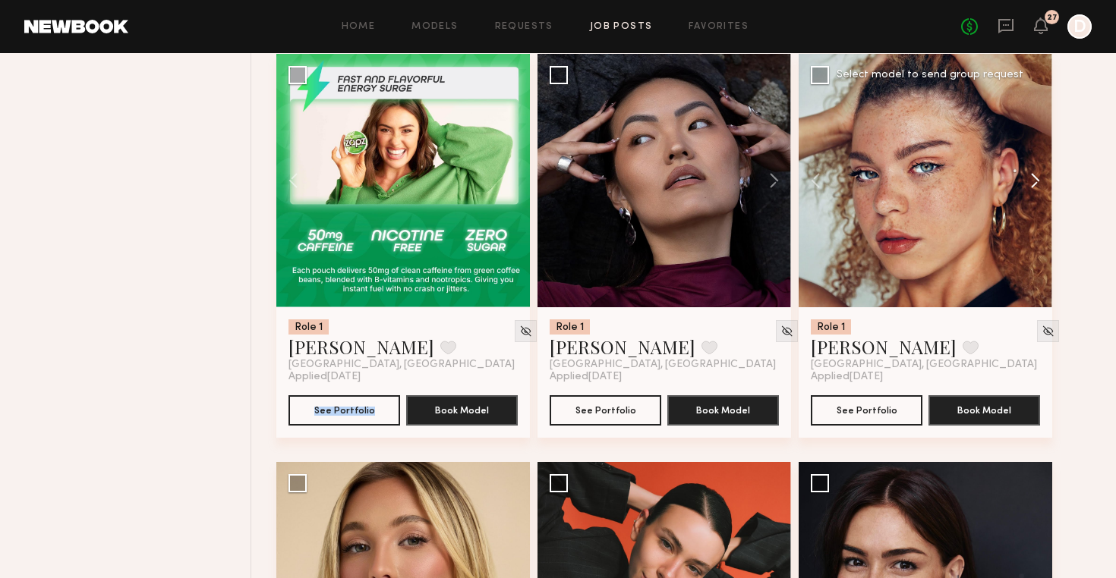
click at [1038, 179] on button at bounding box center [1027, 180] width 49 height 253
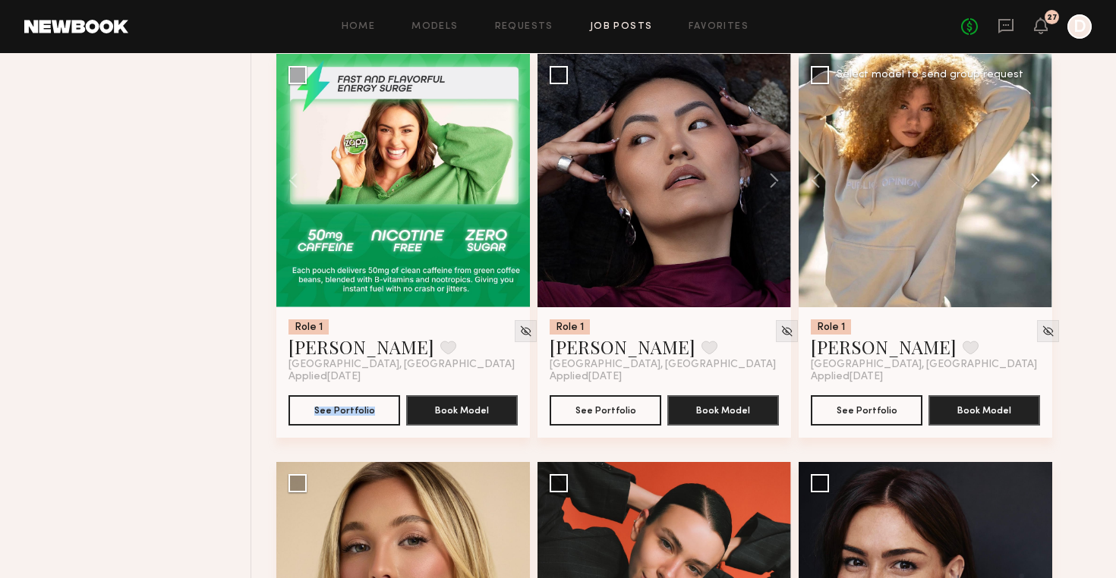
click at [1038, 179] on button at bounding box center [1027, 180] width 49 height 253
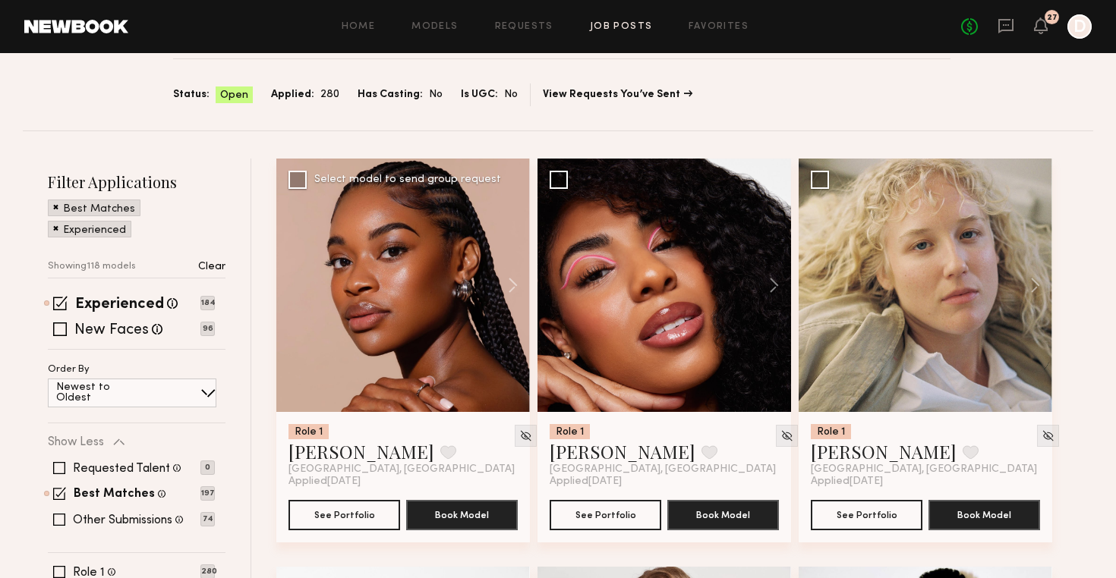
scroll to position [138, 0]
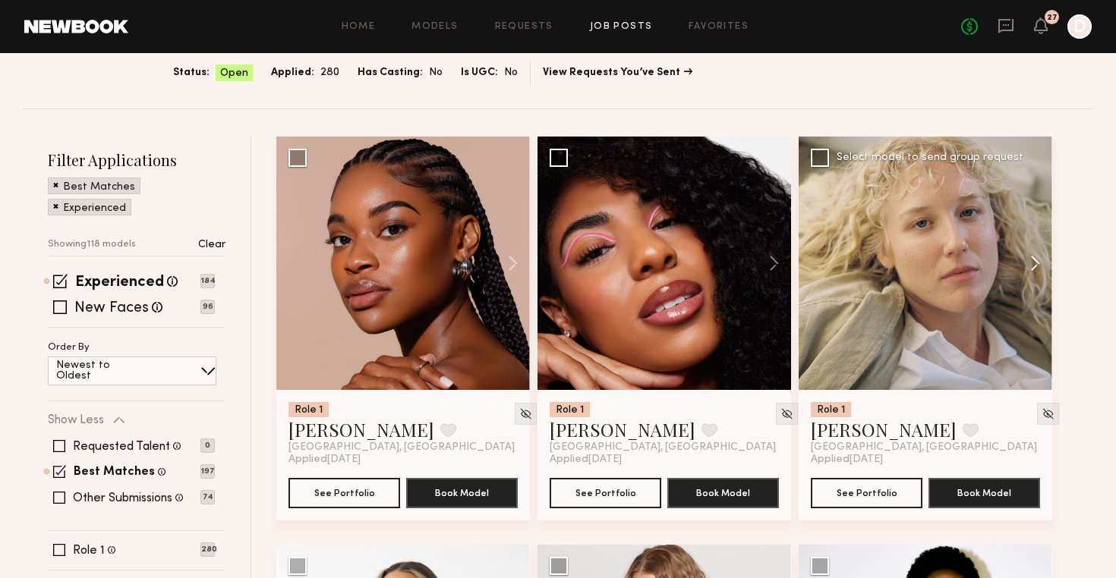
click at [1032, 259] on button at bounding box center [1027, 263] width 49 height 253
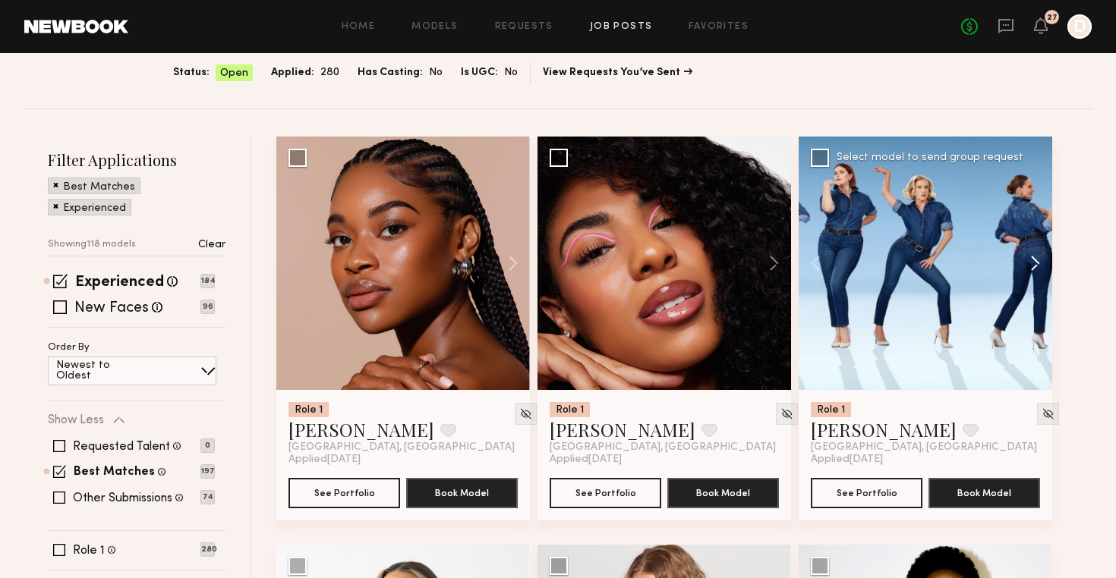
click at [1032, 259] on button at bounding box center [1027, 263] width 49 height 253
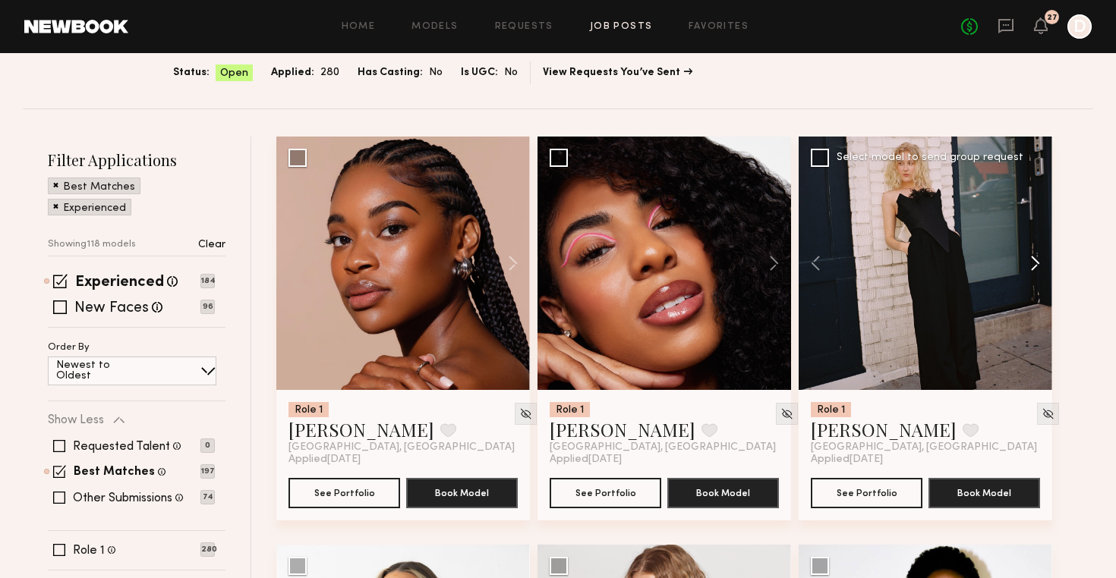
click at [1032, 259] on button at bounding box center [1027, 263] width 49 height 253
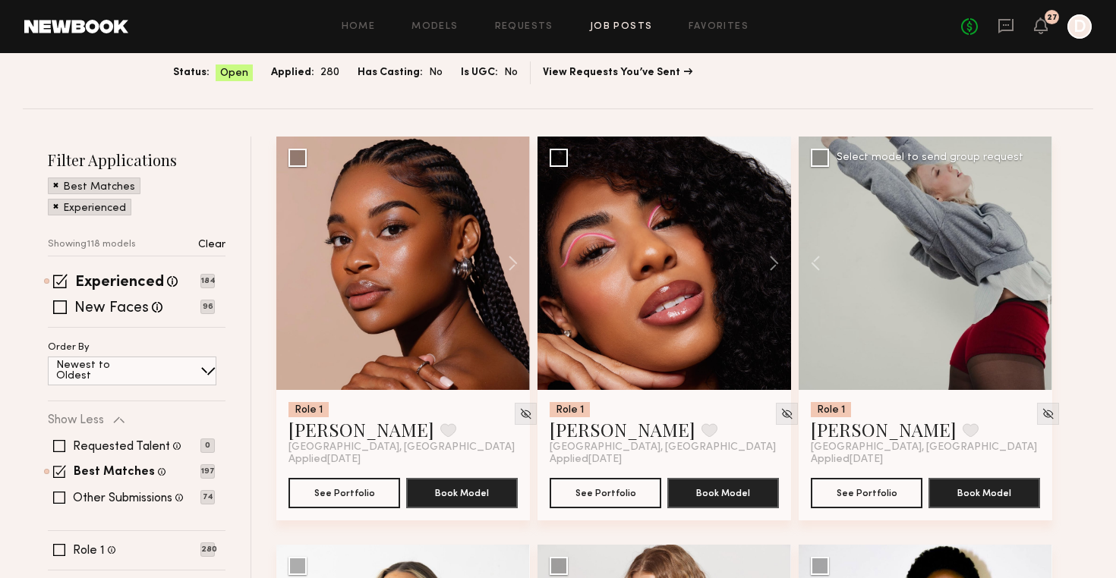
click at [1032, 259] on div at bounding box center [924, 263] width 253 height 253
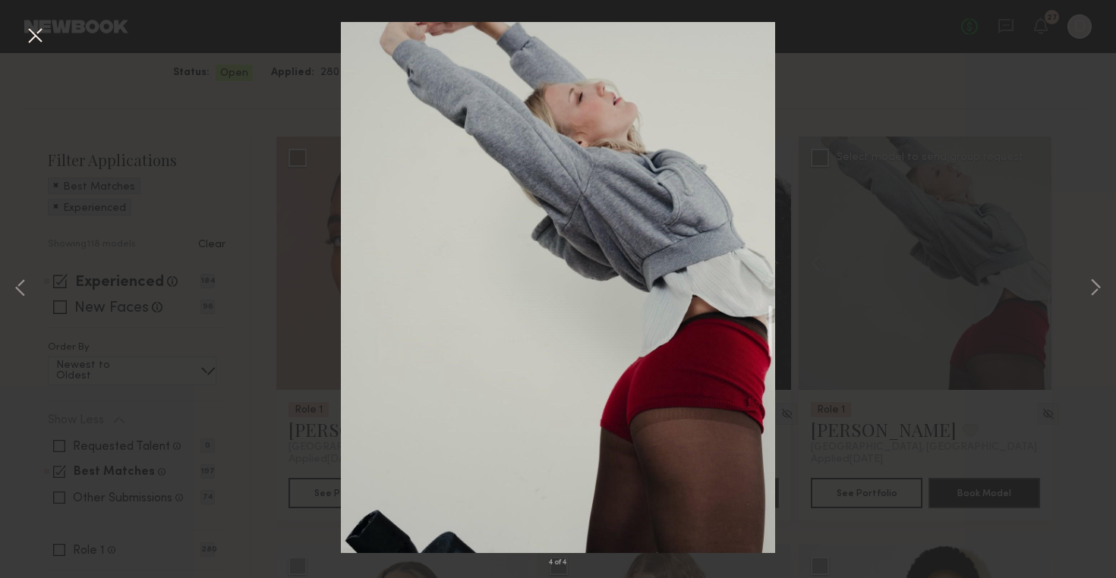
click at [1104, 294] on div "4 of 4" at bounding box center [558, 289] width 1116 height 578
click at [1095, 282] on button at bounding box center [1095, 289] width 18 height 463
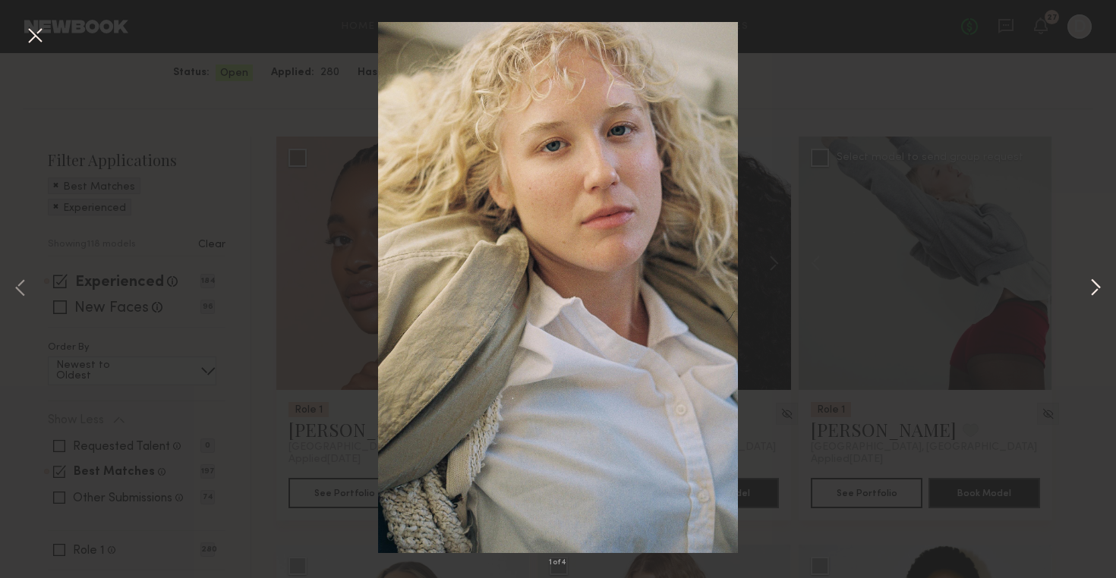
click at [1095, 282] on button at bounding box center [1095, 289] width 18 height 463
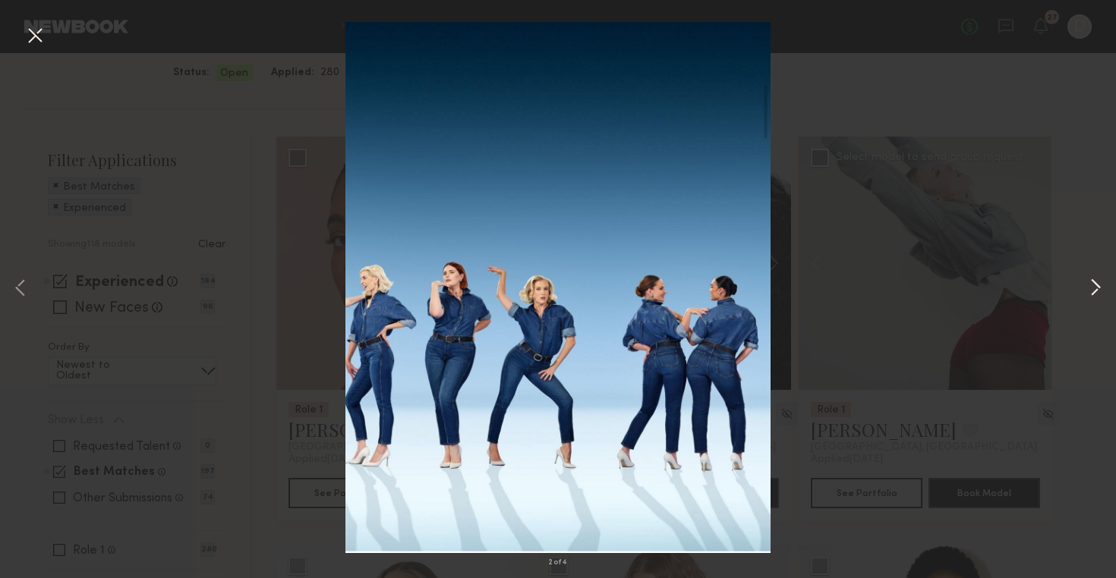
click at [1095, 282] on button at bounding box center [1095, 289] width 18 height 463
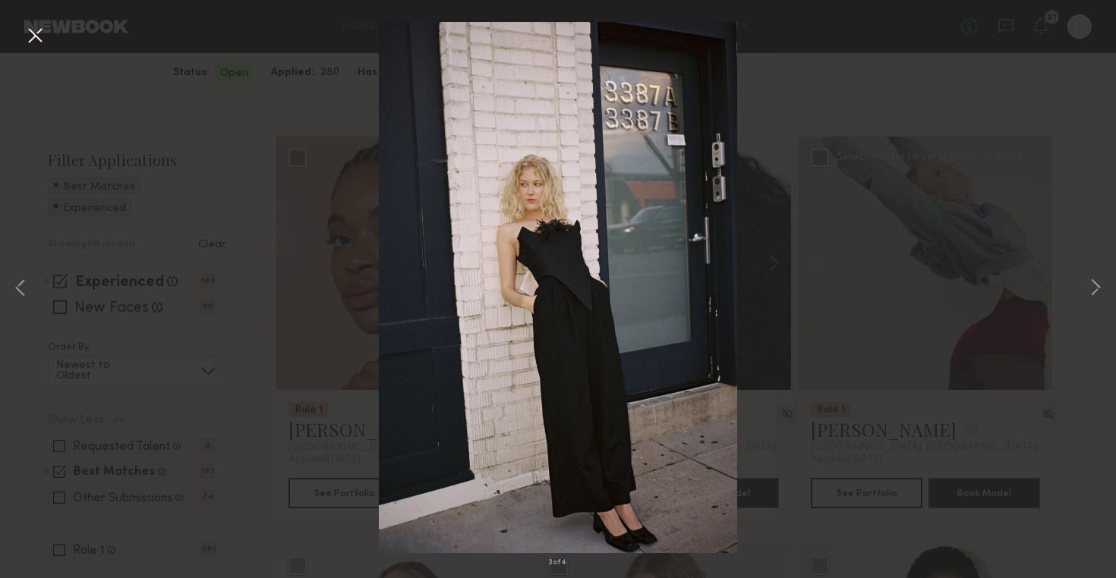
click at [1083, 158] on div "3 of 4" at bounding box center [558, 289] width 1116 height 578
click at [33, 36] on button at bounding box center [35, 36] width 24 height 27
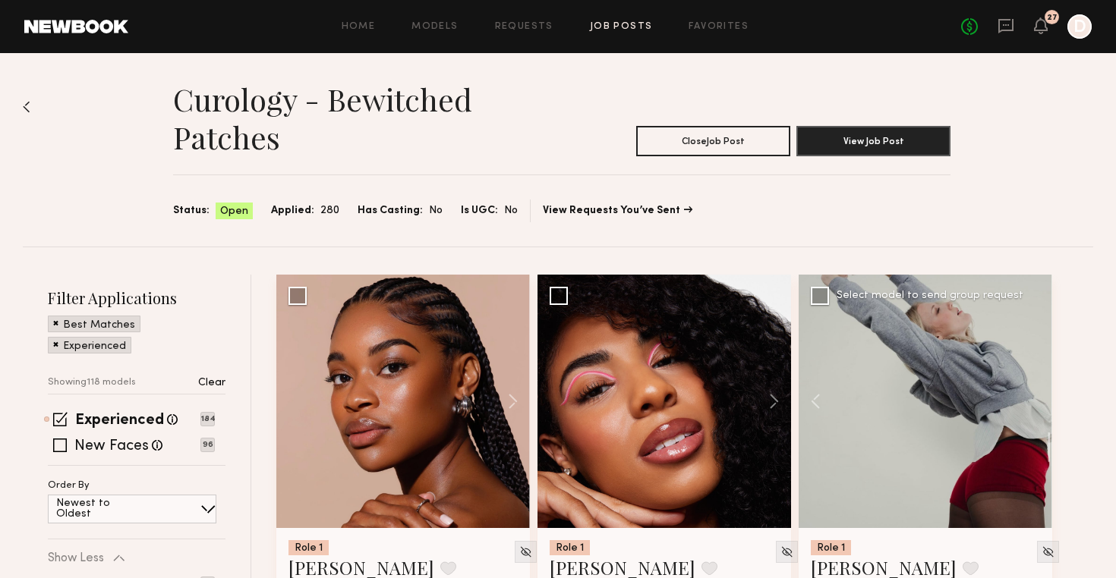
scroll to position [0, 0]
click at [427, 28] on link "Models" at bounding box center [434, 27] width 46 height 10
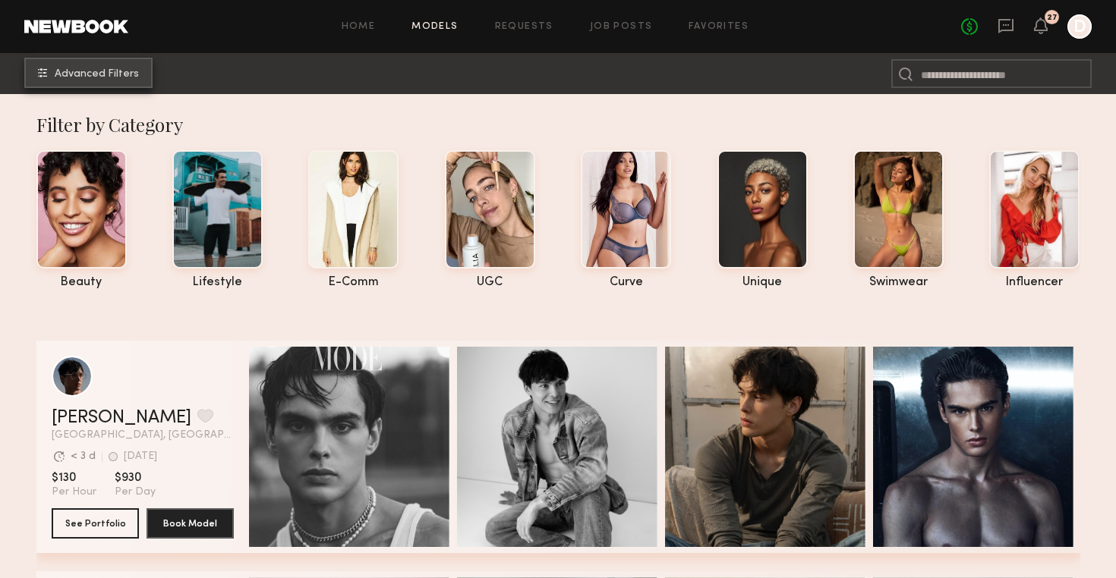
click at [134, 80] on button "Advanced Filters" at bounding box center [88, 73] width 128 height 30
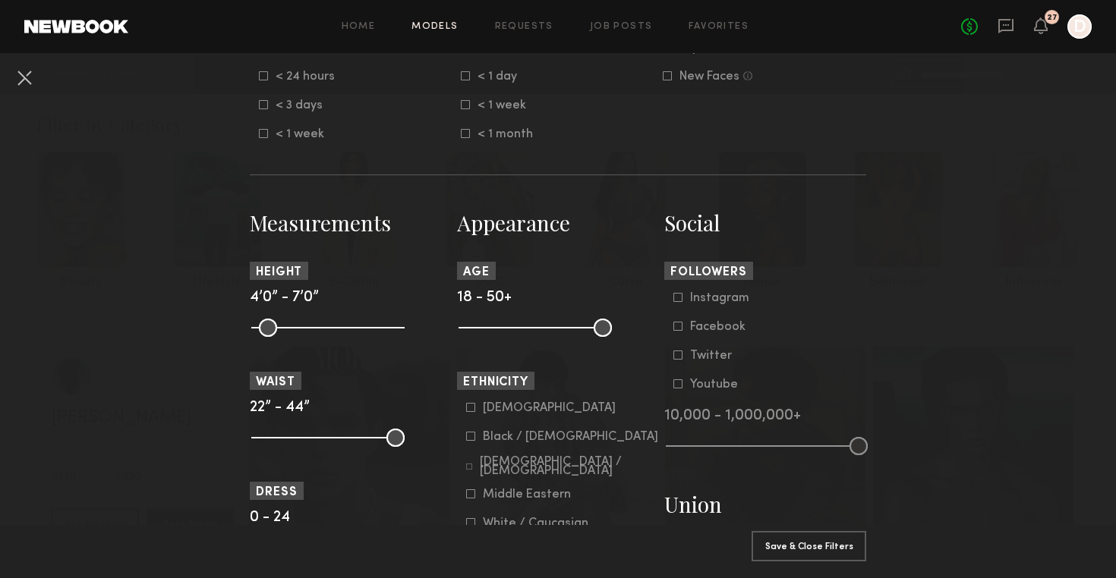
scroll to position [533, 0]
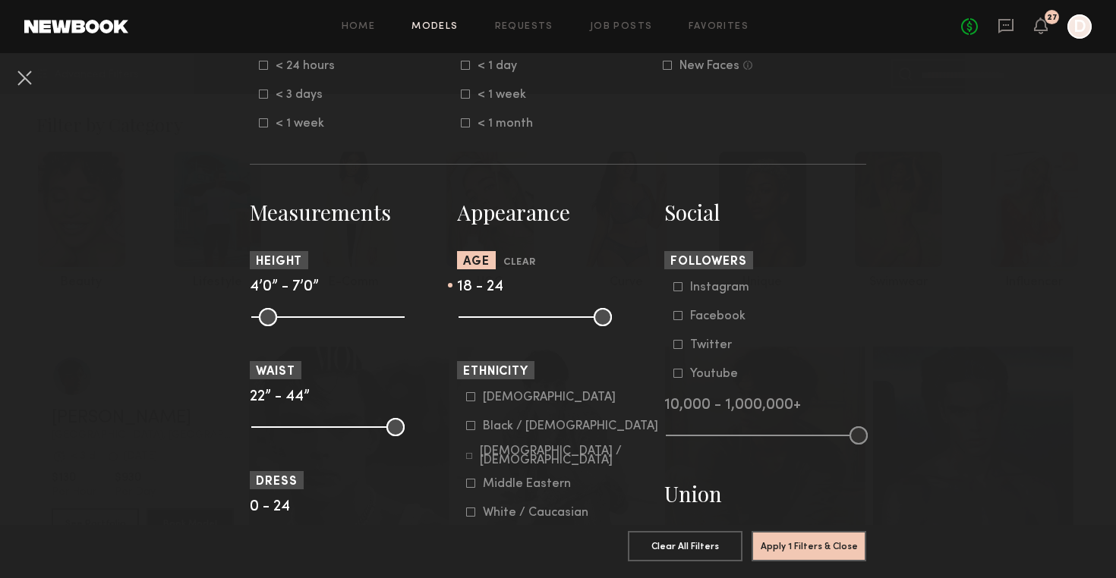
drag, startPoint x: 606, startPoint y: 322, endPoint x: 495, endPoint y: 320, distance: 111.6
type input "**"
click at [495, 320] on input "range" at bounding box center [534, 317] width 153 height 18
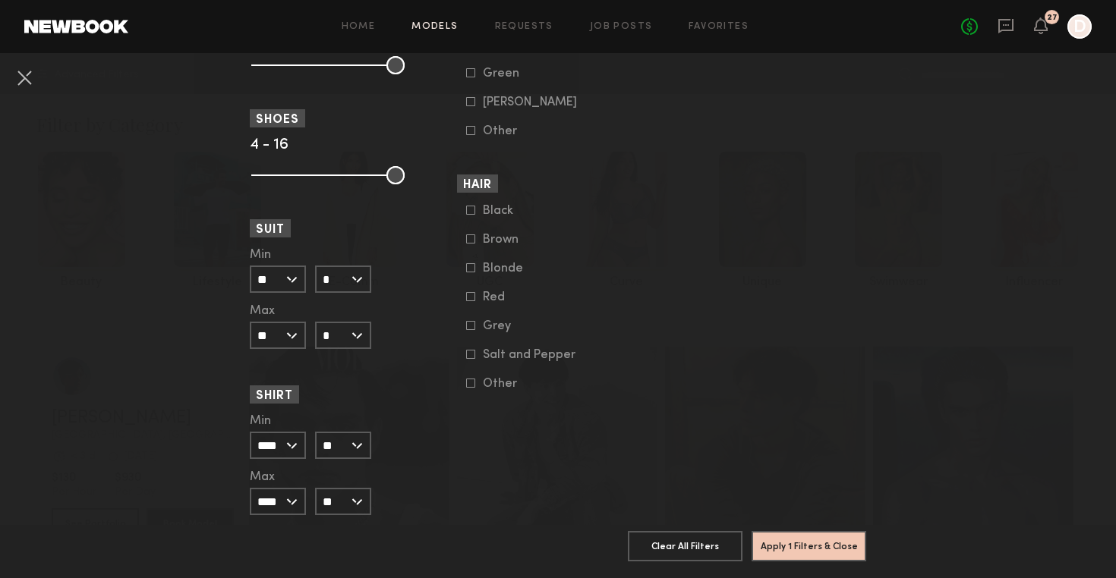
scroll to position [1227, 0]
click at [774, 548] on button "Apply 1 Filters & Close" at bounding box center [808, 545] width 115 height 30
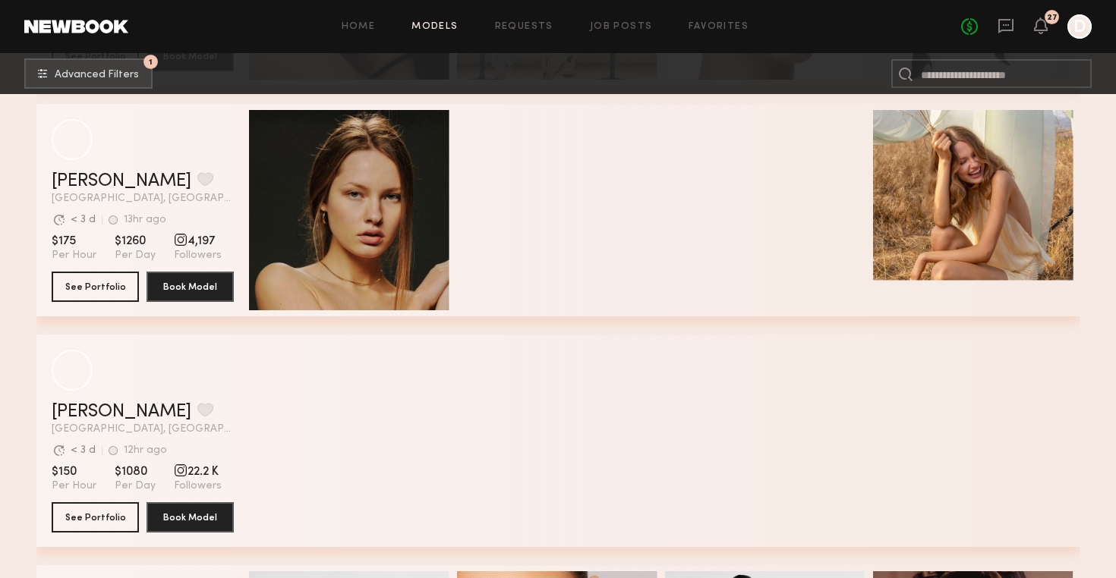
scroll to position [3714, 0]
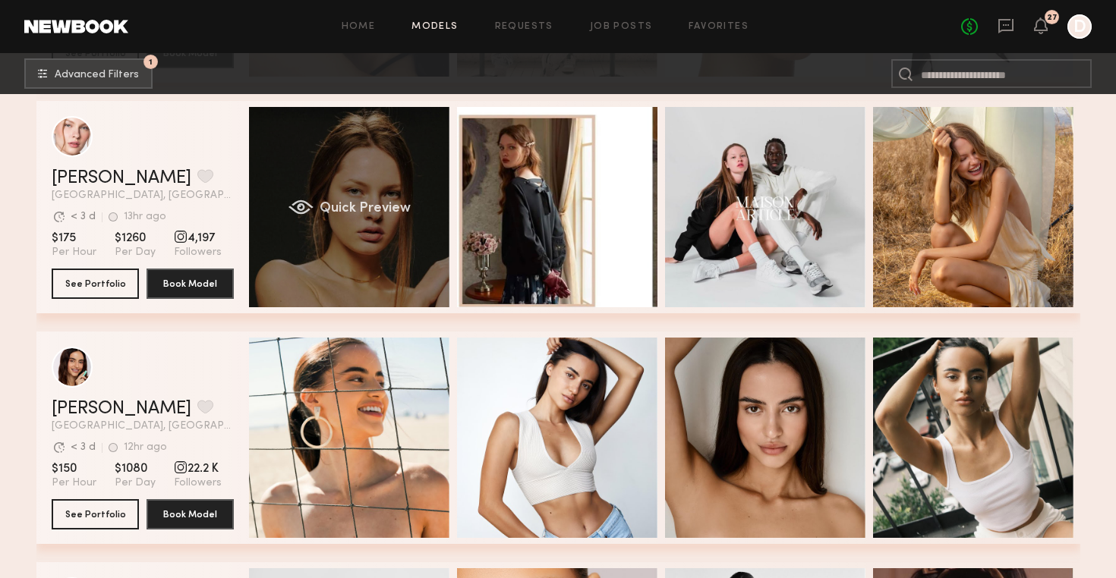
click at [396, 216] on div "Quick Preview" at bounding box center [349, 207] width 200 height 200
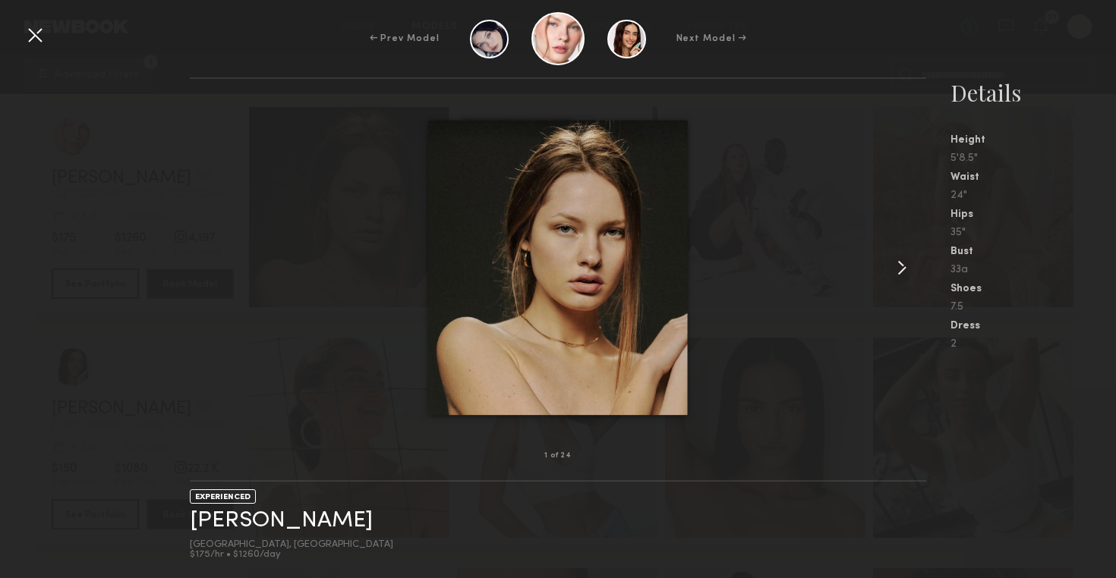
click at [902, 260] on common-icon at bounding box center [901, 268] width 24 height 24
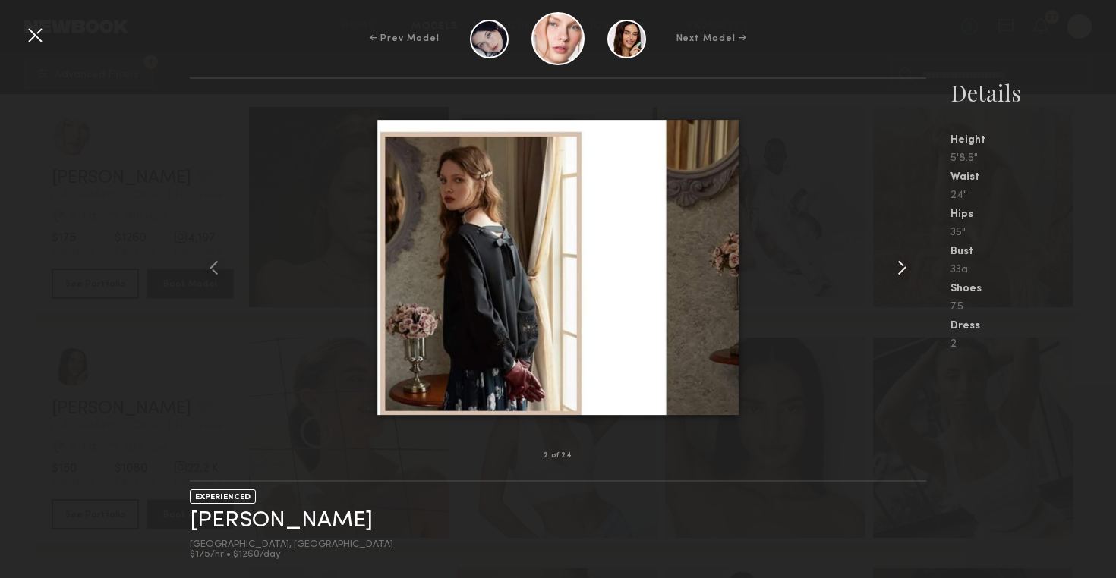
click at [902, 260] on common-icon at bounding box center [901, 268] width 24 height 24
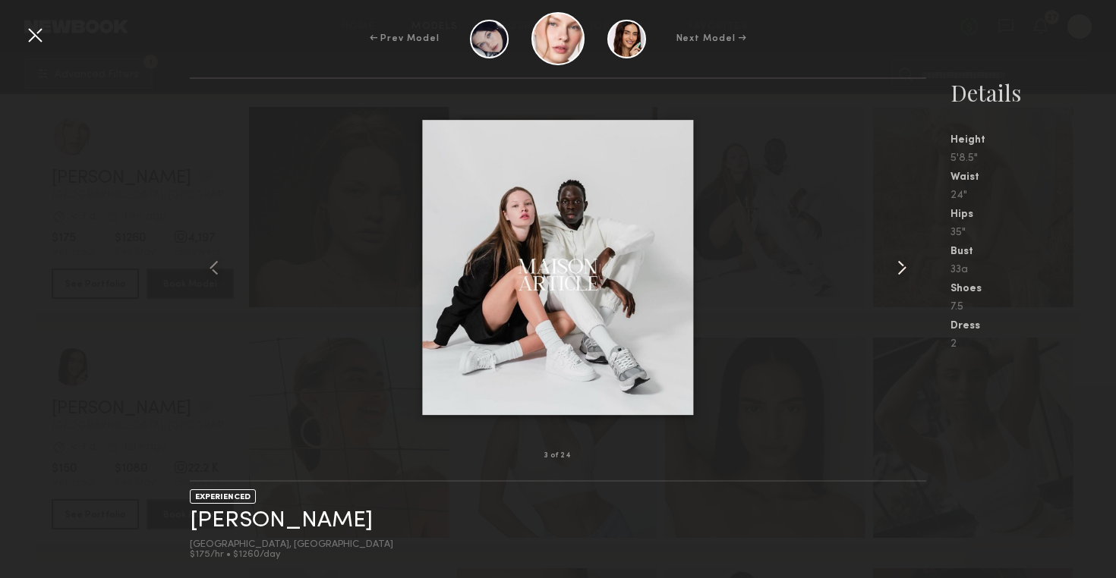
click at [902, 260] on common-icon at bounding box center [901, 268] width 24 height 24
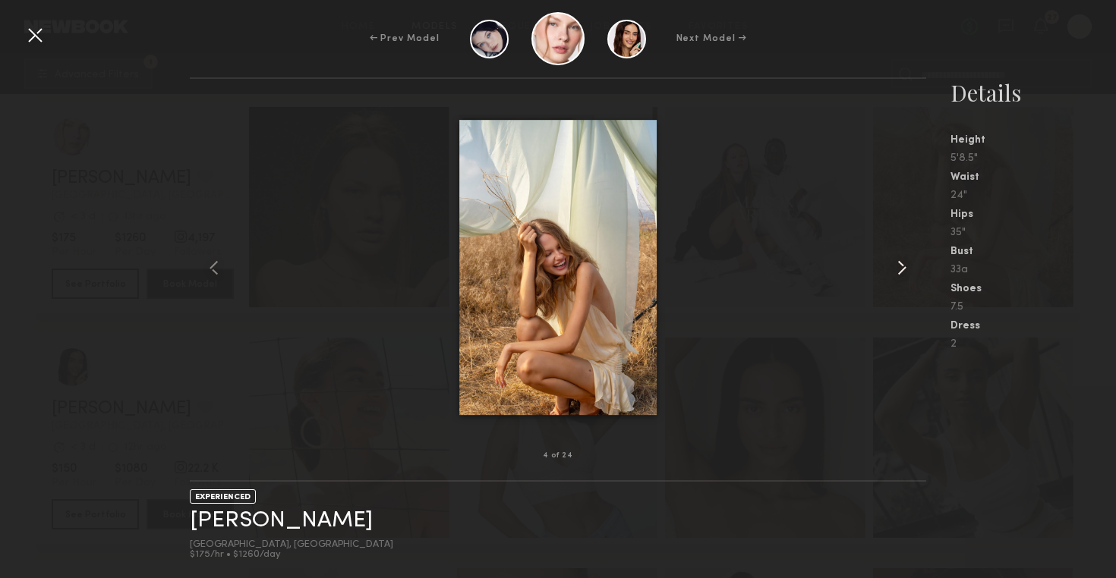
click at [902, 260] on common-icon at bounding box center [901, 268] width 24 height 24
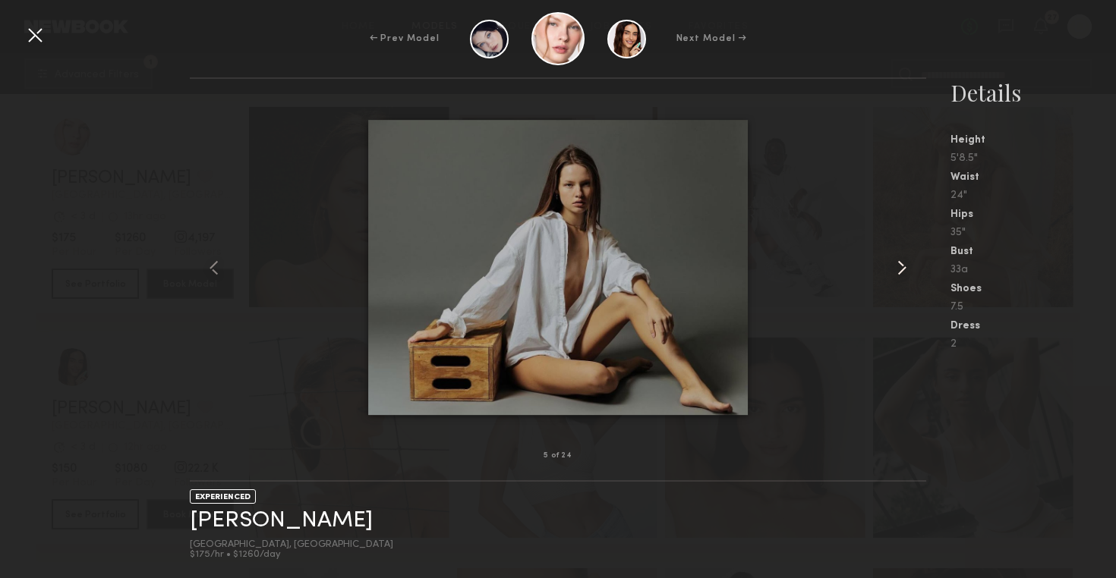
click at [902, 261] on common-icon at bounding box center [901, 268] width 24 height 24
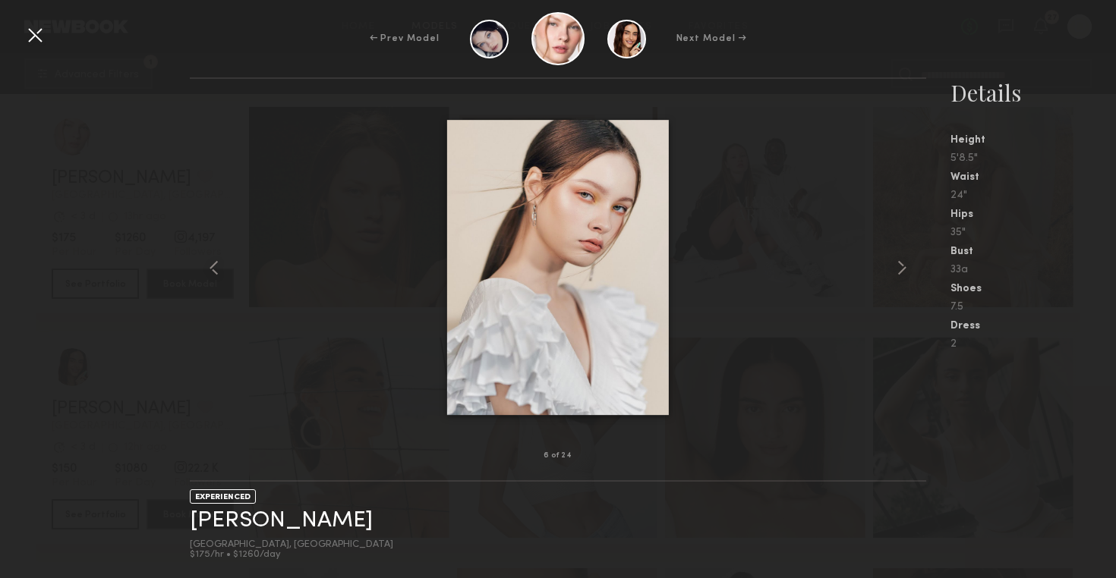
click at [228, 213] on div at bounding box center [558, 267] width 736 height 329
click at [35, 38] on div at bounding box center [35, 35] width 24 height 24
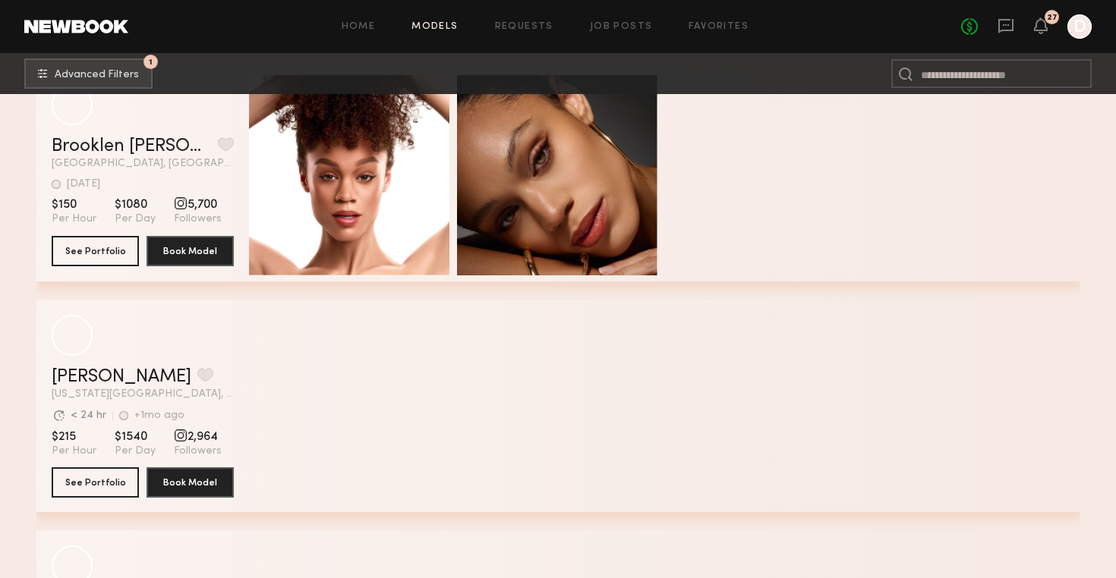
scroll to position [9539, 0]
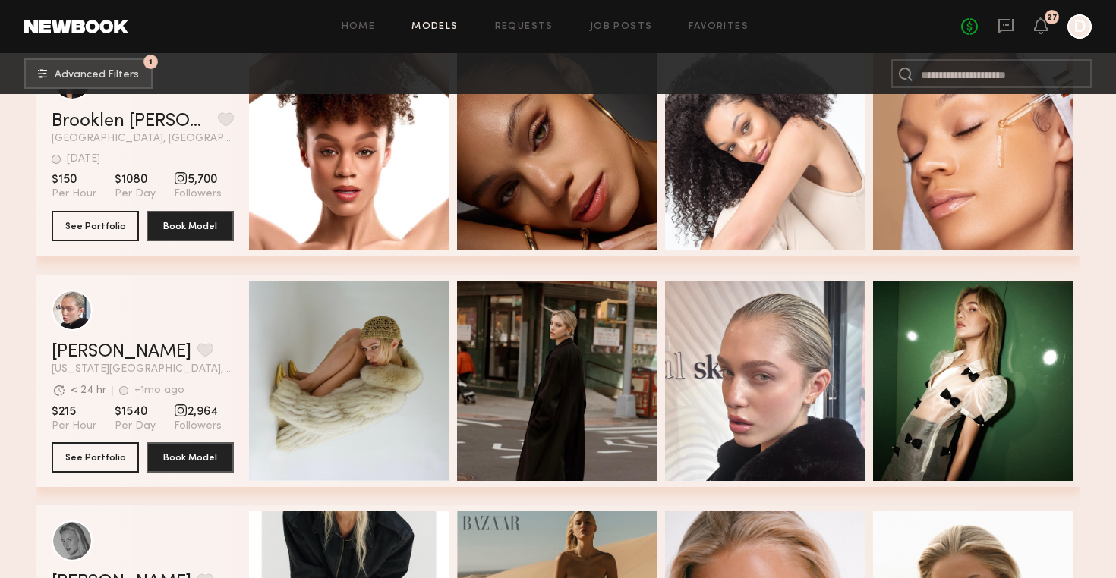
click at [569, 2] on header "Home Models Requests Job Posts Favorites Sign Out No fees up to $5,000 27 D" at bounding box center [558, 26] width 1116 height 53
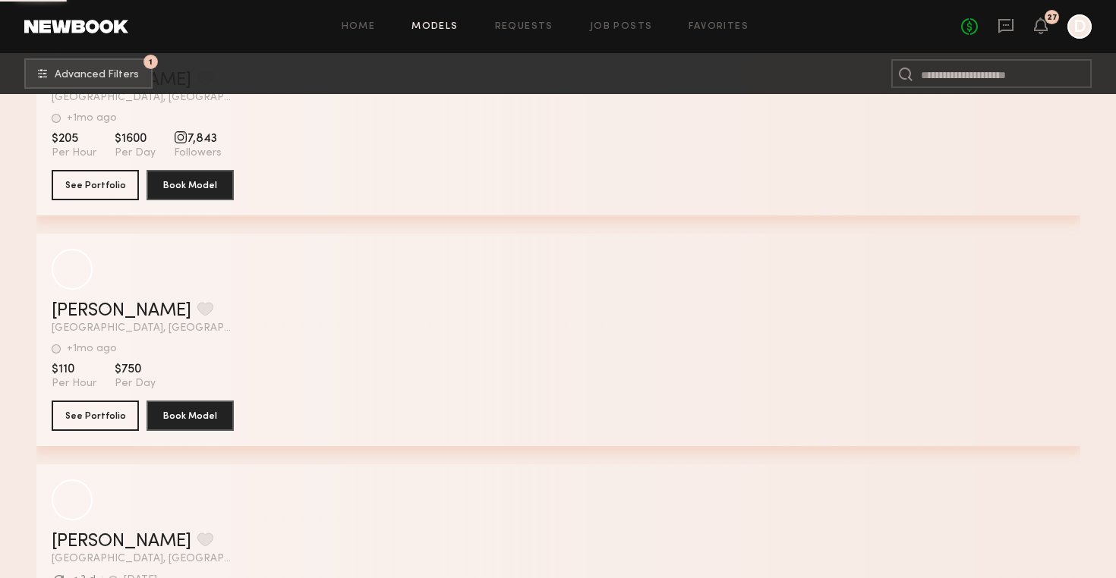
scroll to position [13042, 0]
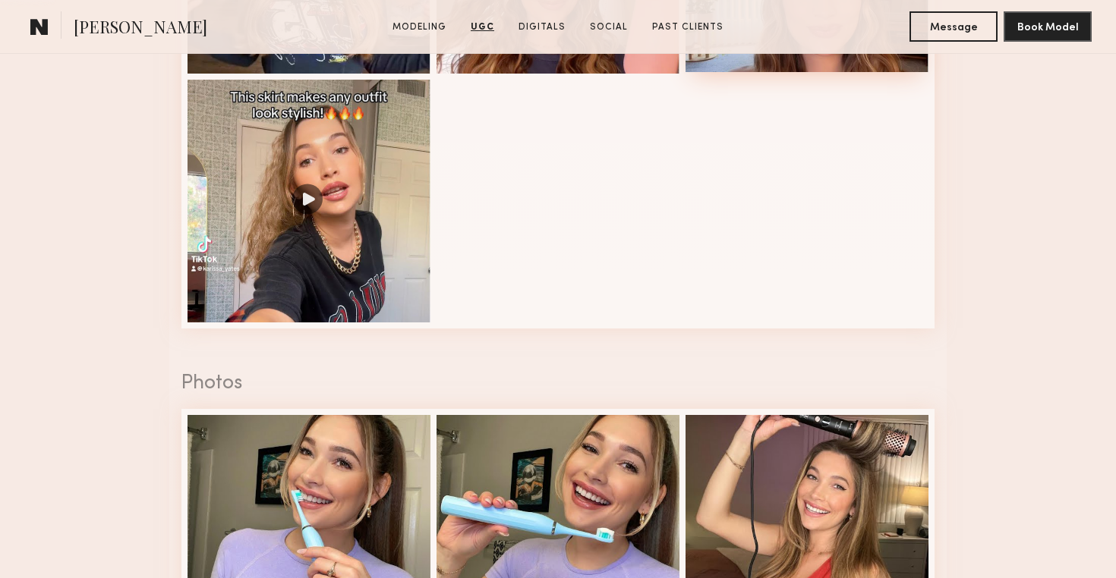
scroll to position [2020, 0]
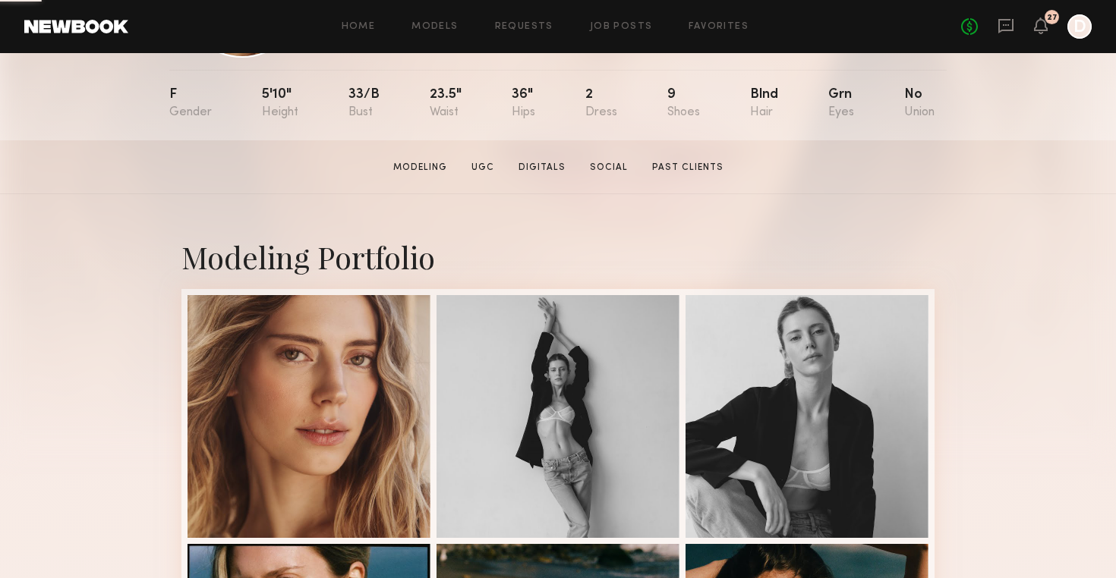
scroll to position [153, 0]
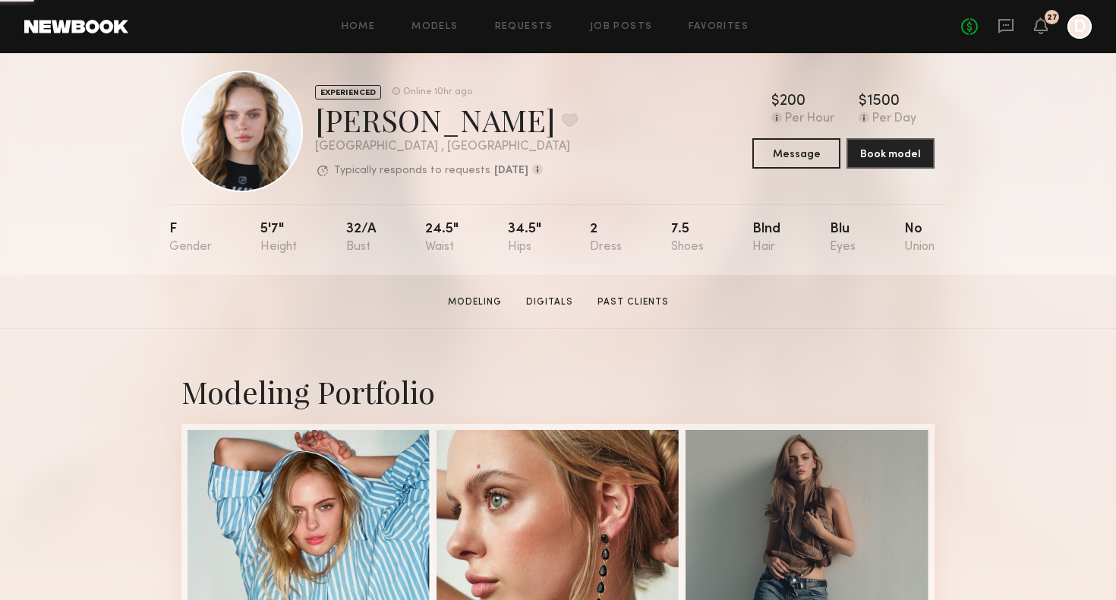
scroll to position [20, 0]
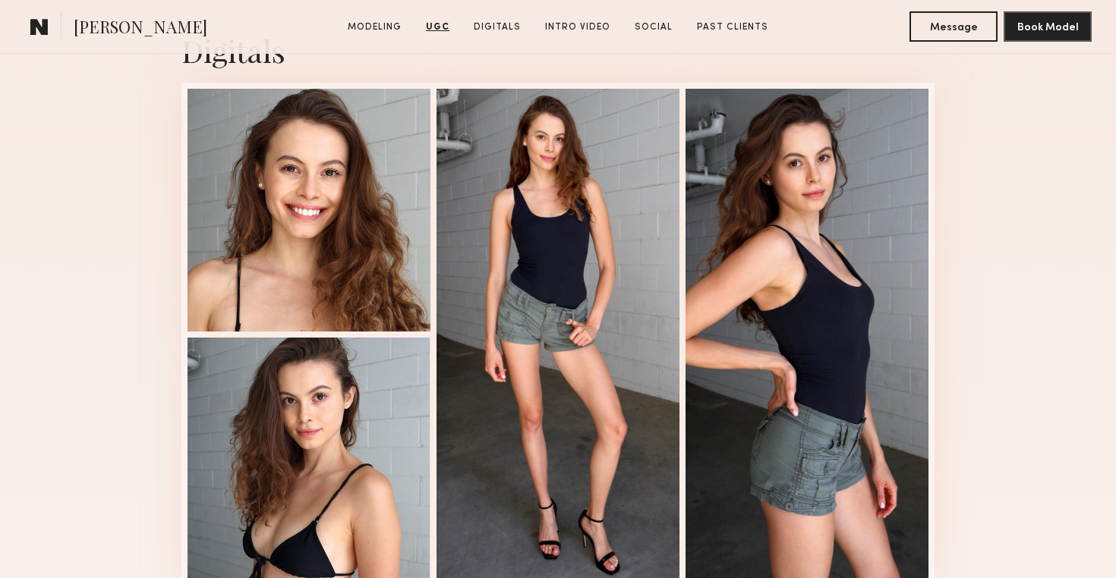
scroll to position [2242, 0]
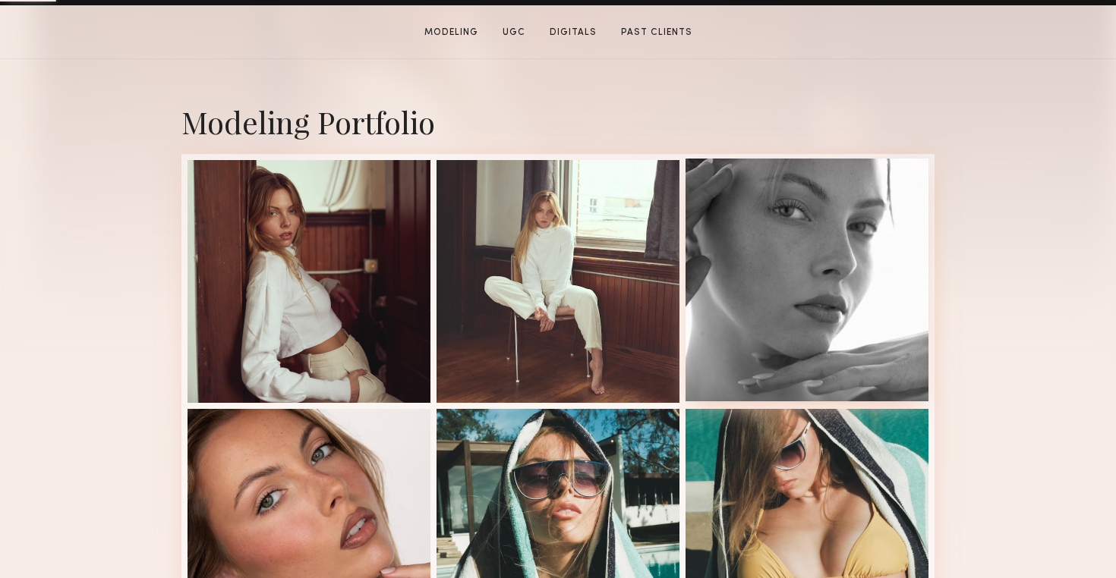
scroll to position [324, 0]
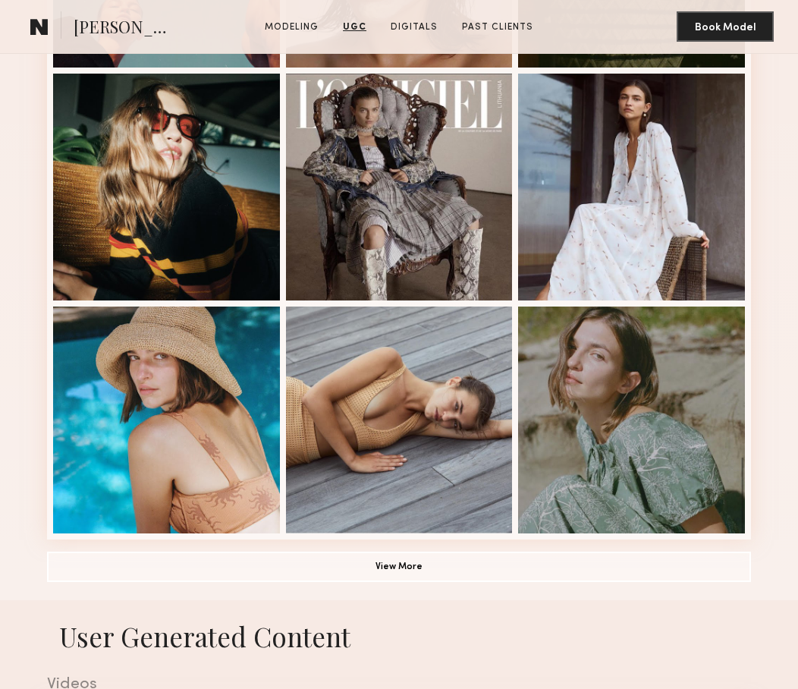
scroll to position [786, 0]
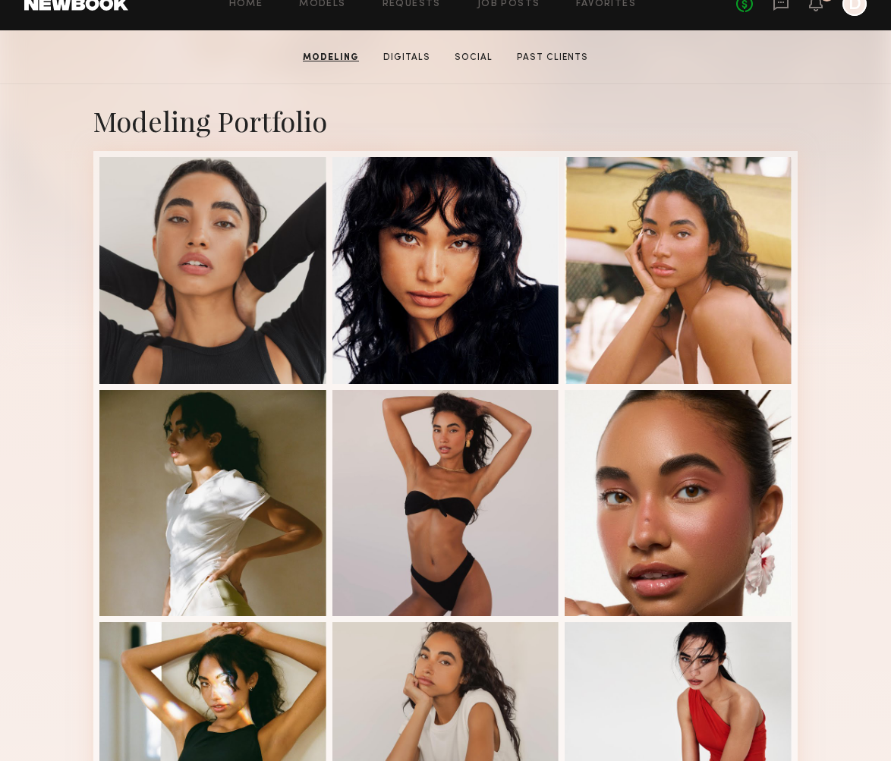
scroll to position [244, 0]
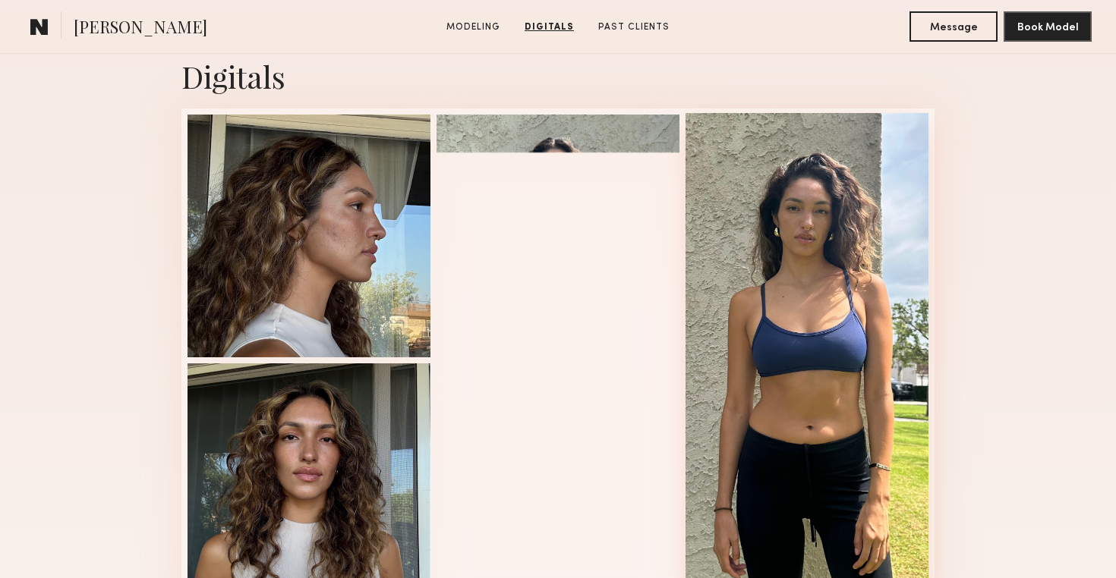
scroll to position [1522, 0]
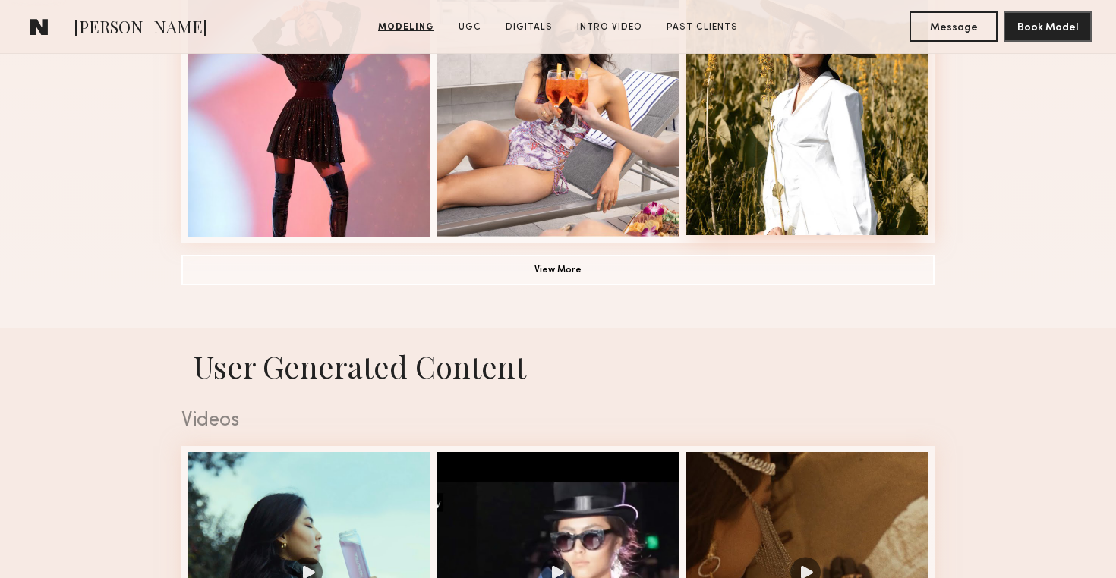
scroll to position [1207, 0]
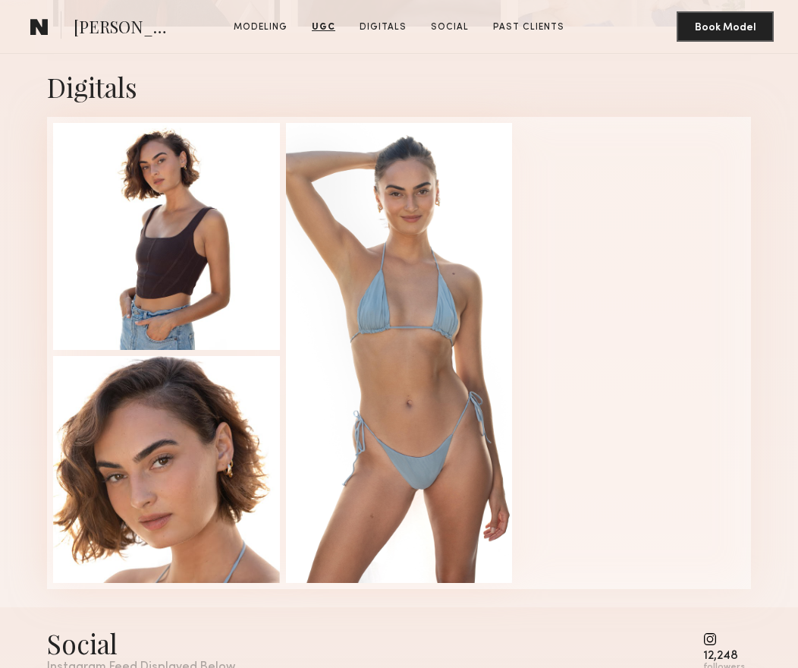
scroll to position [2990, 0]
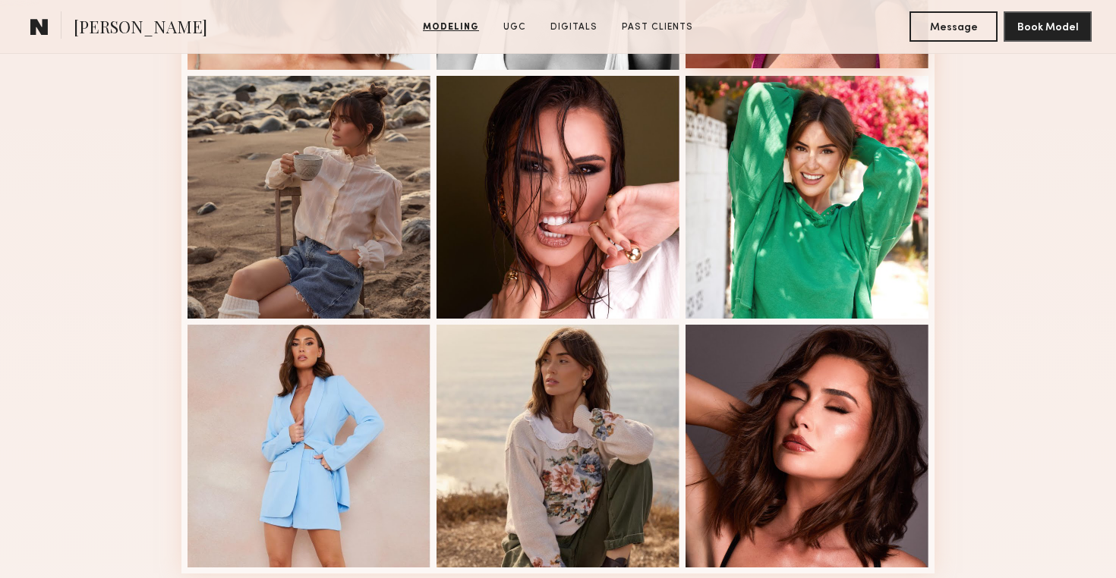
scroll to position [998, 0]
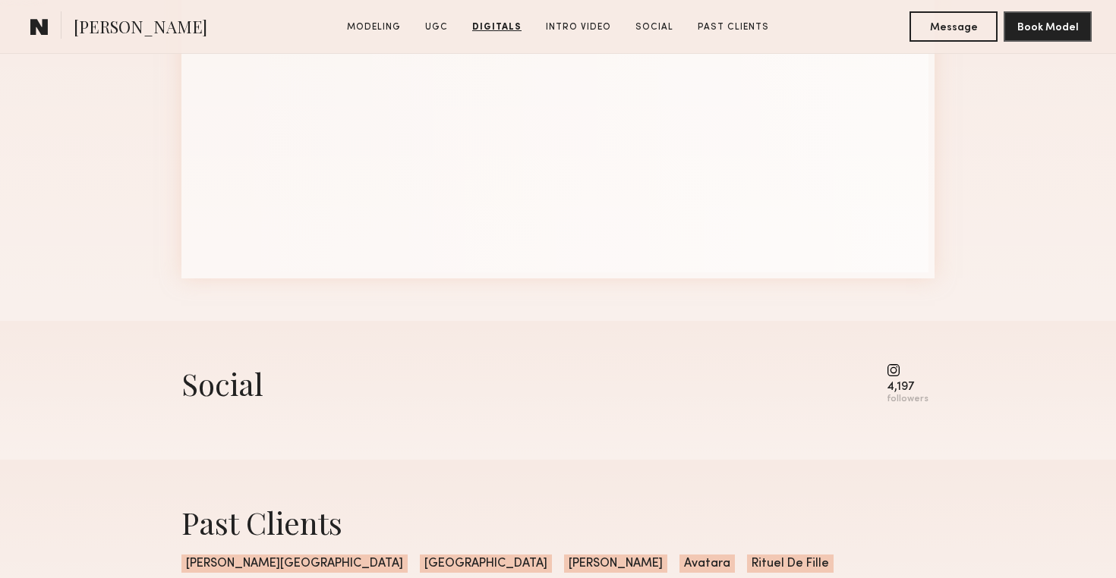
scroll to position [4412, 0]
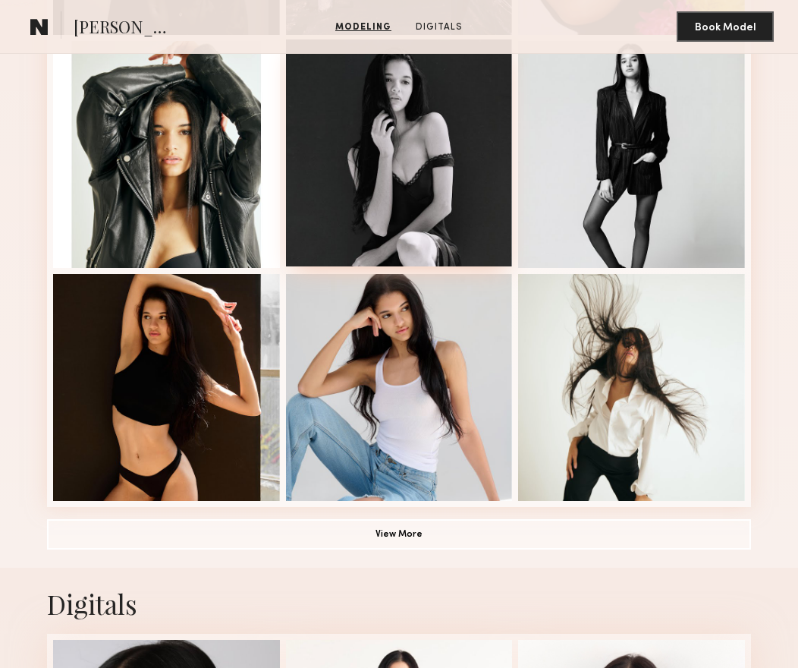
scroll to position [845, 0]
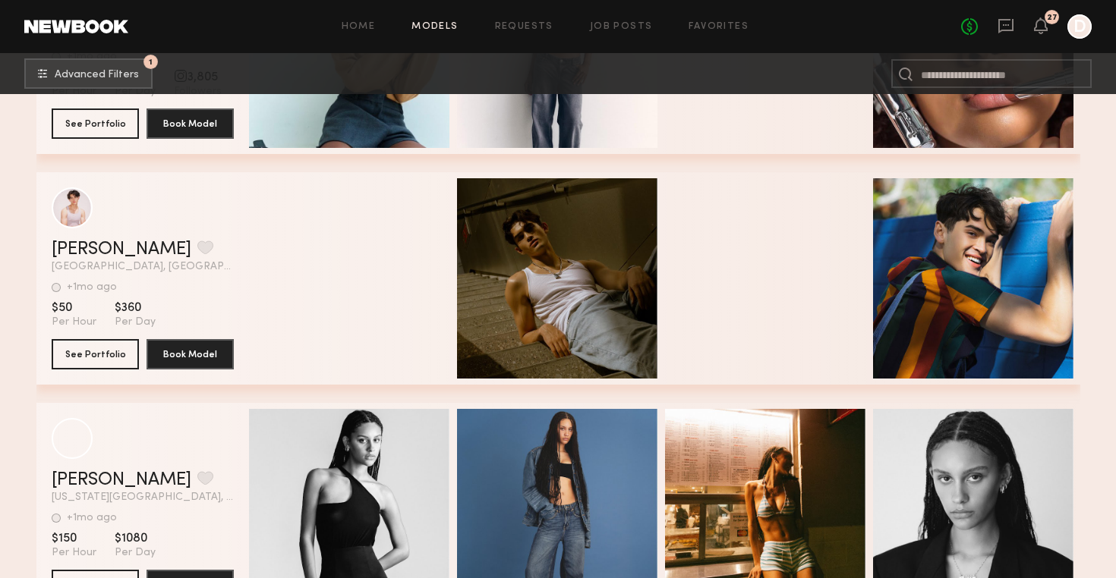
scroll to position [16339, 0]
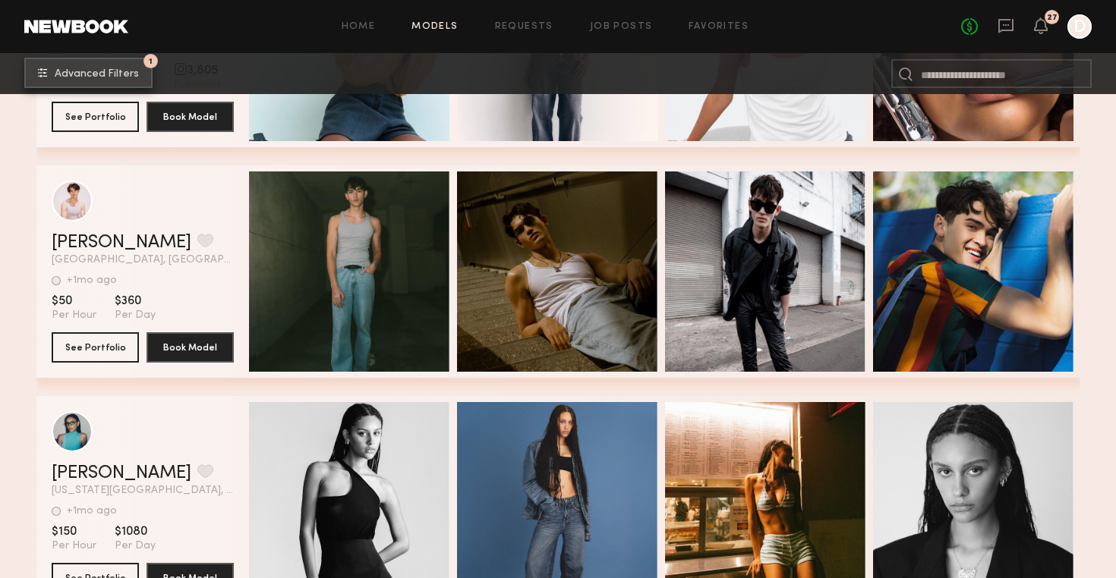
click at [113, 69] on span "Advanced Filters" at bounding box center [97, 74] width 84 height 11
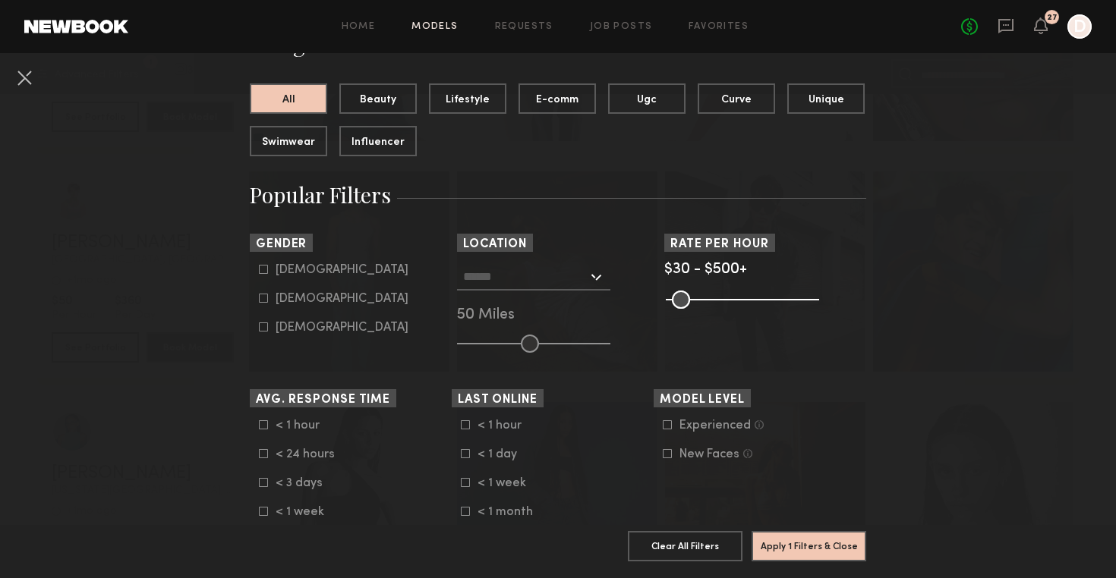
scroll to position [150, 0]
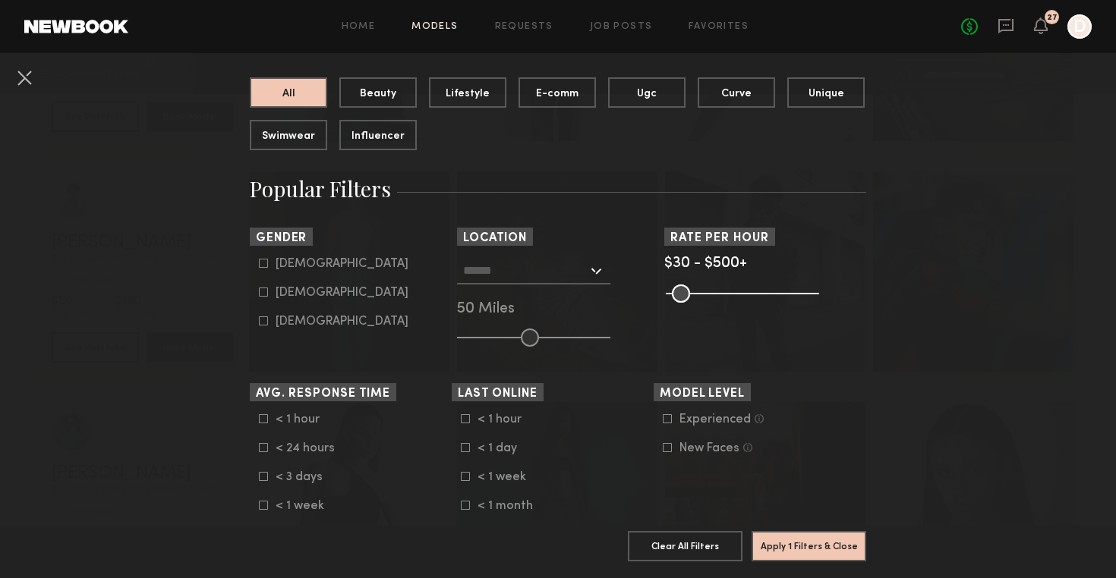
click at [265, 290] on icon at bounding box center [263, 292] width 9 height 9
type input "**"
click at [595, 272] on div at bounding box center [533, 270] width 153 height 27
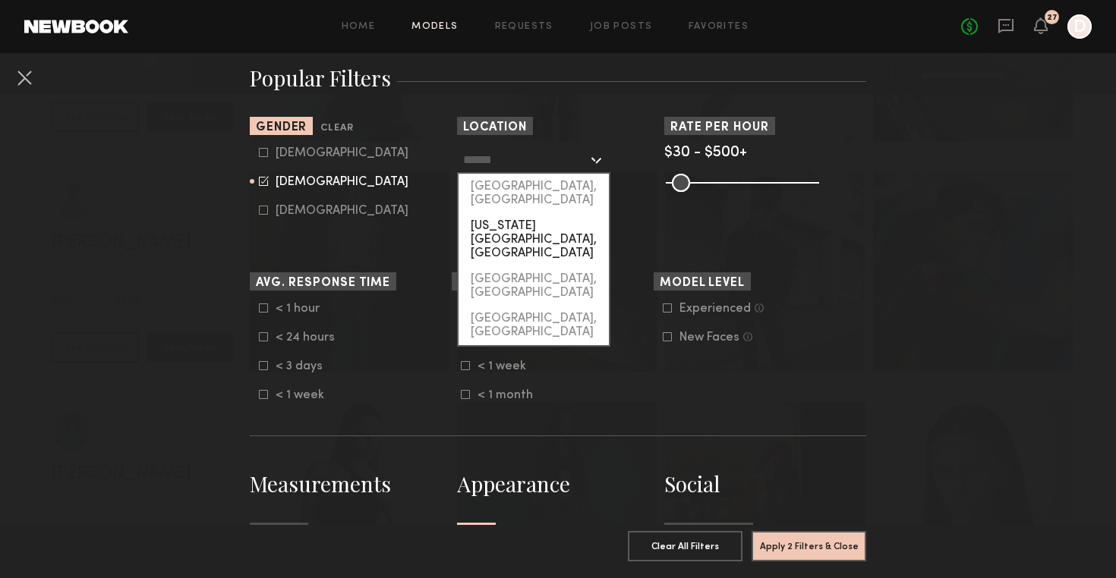
scroll to position [258, 0]
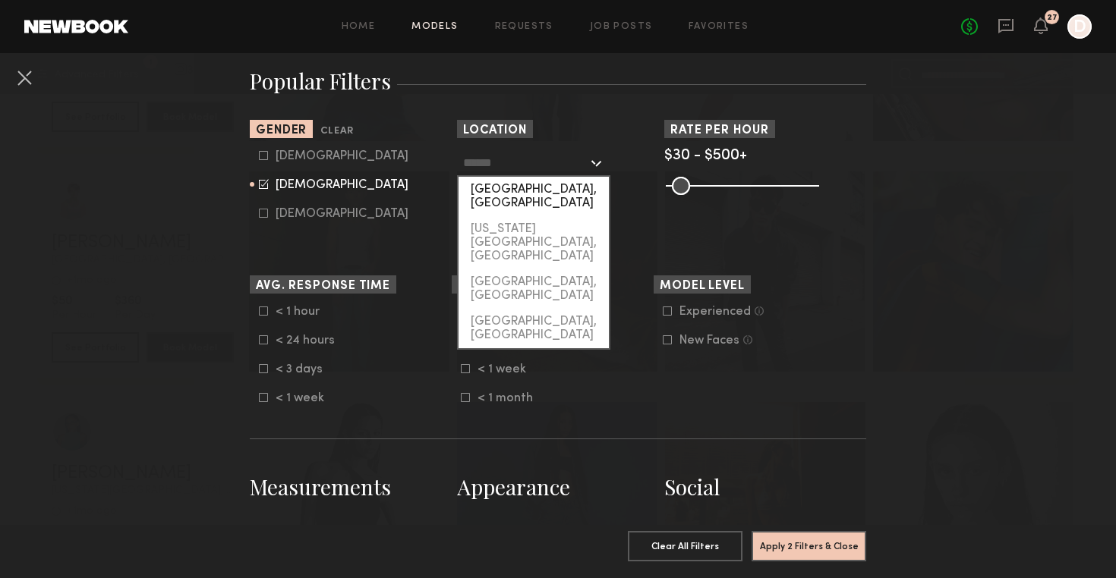
click at [530, 186] on div "[GEOGRAPHIC_DATA], [GEOGRAPHIC_DATA]" at bounding box center [533, 196] width 150 height 39
type input "**********"
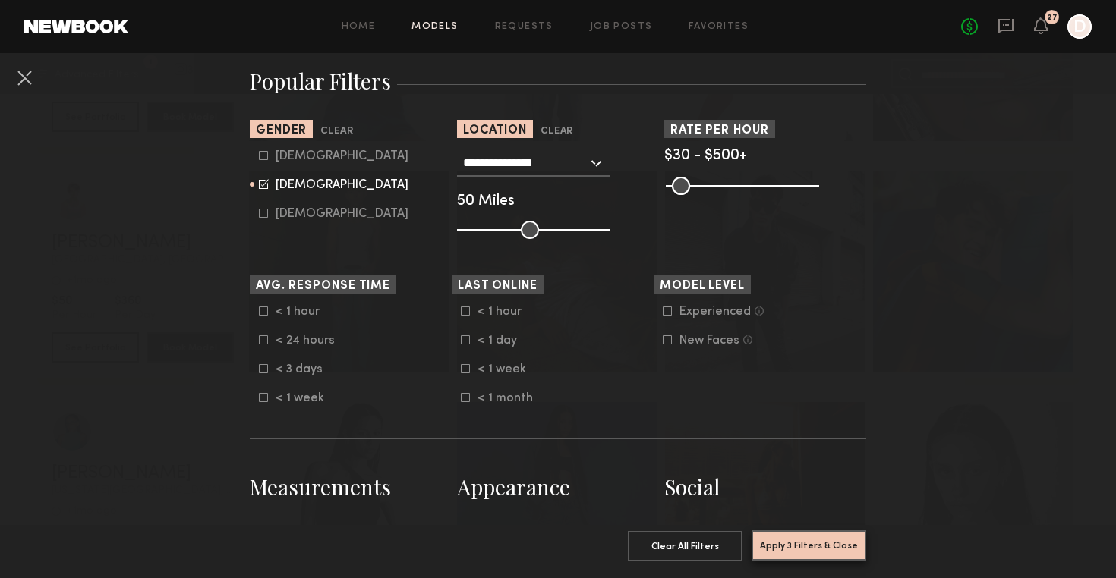
click at [796, 540] on button "Apply 3 Filters & Close" at bounding box center [808, 545] width 115 height 30
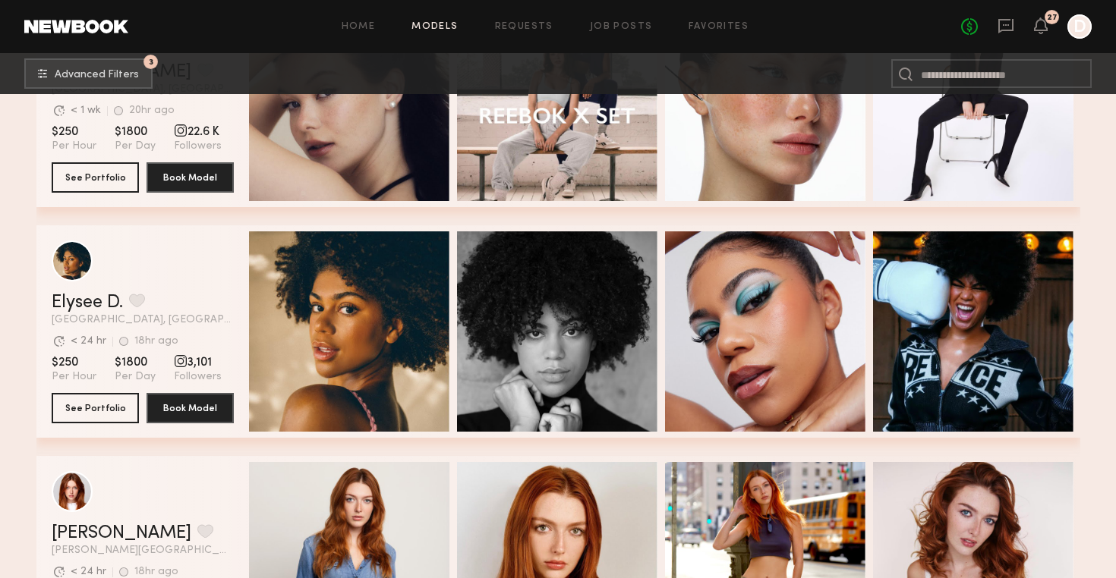
scroll to position [824, 0]
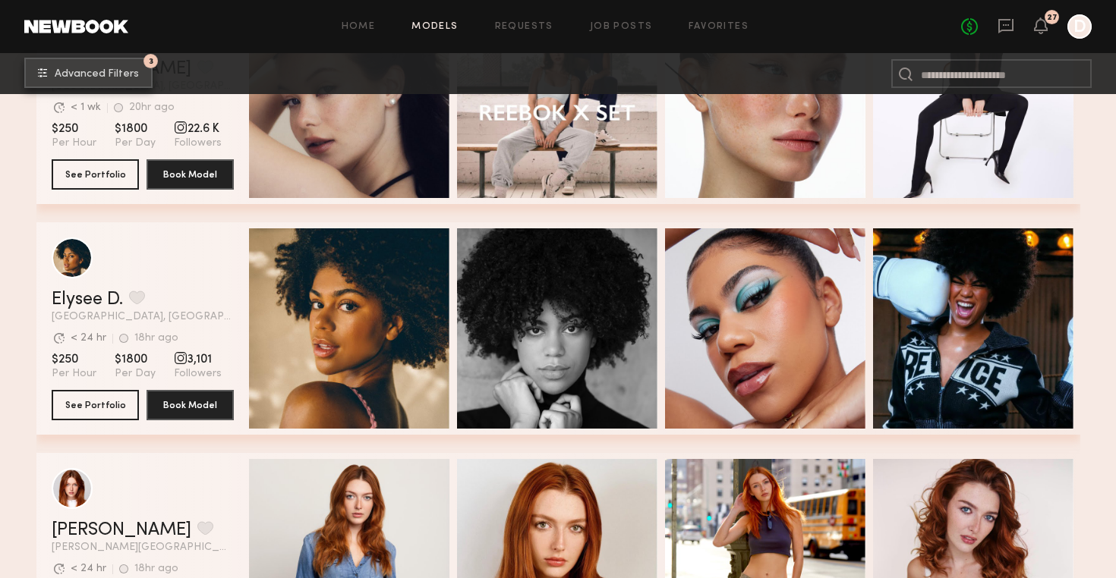
click at [124, 83] on button "3 Advanced Filters" at bounding box center [88, 73] width 128 height 30
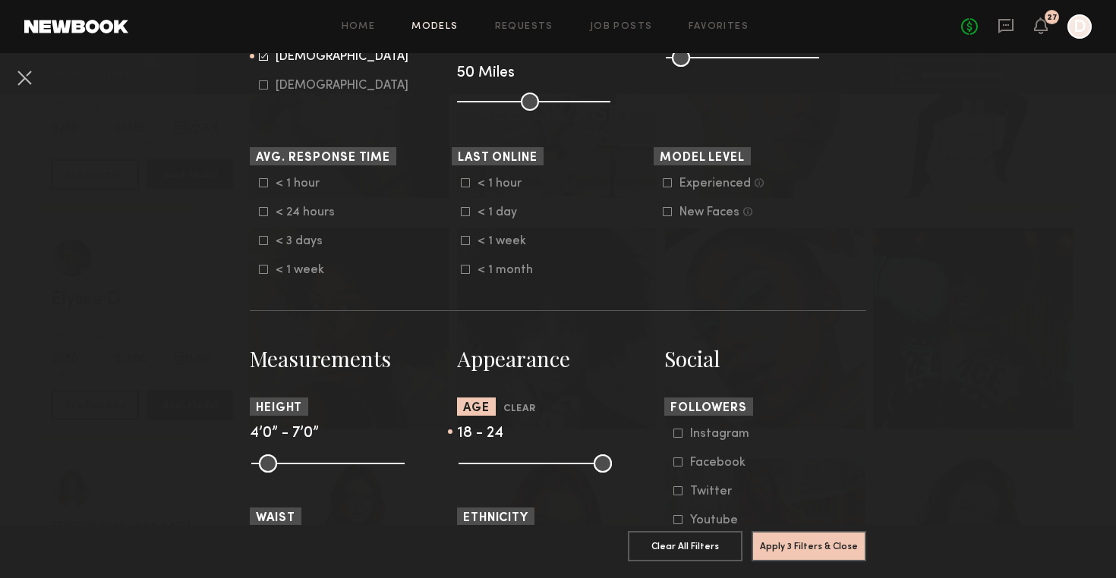
scroll to position [405, 0]
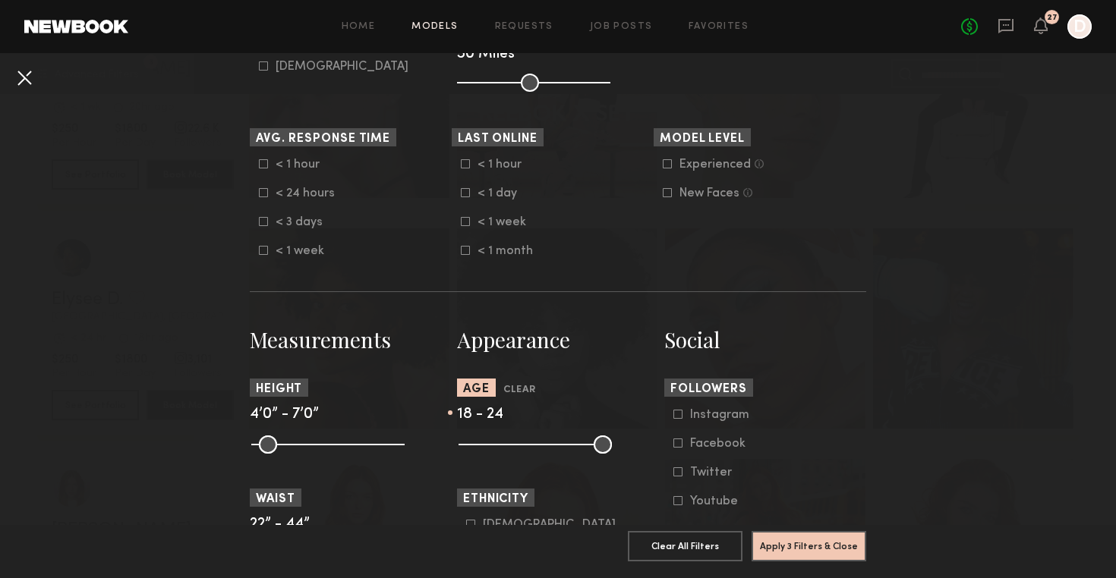
click at [29, 79] on button at bounding box center [24, 77] width 24 height 24
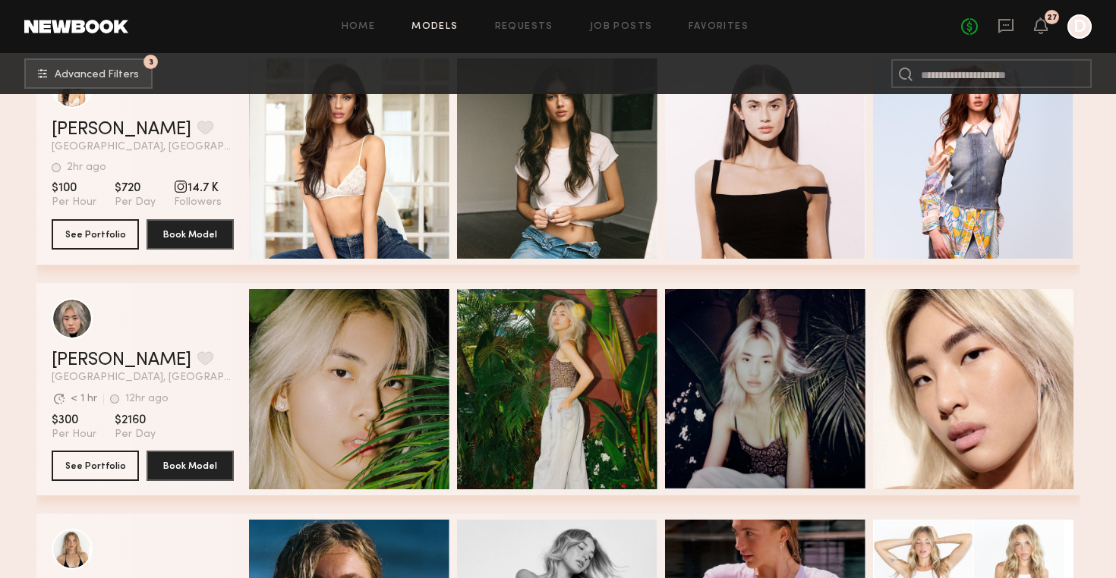
scroll to position [3010, 0]
